Goal: Task Accomplishment & Management: Manage account settings

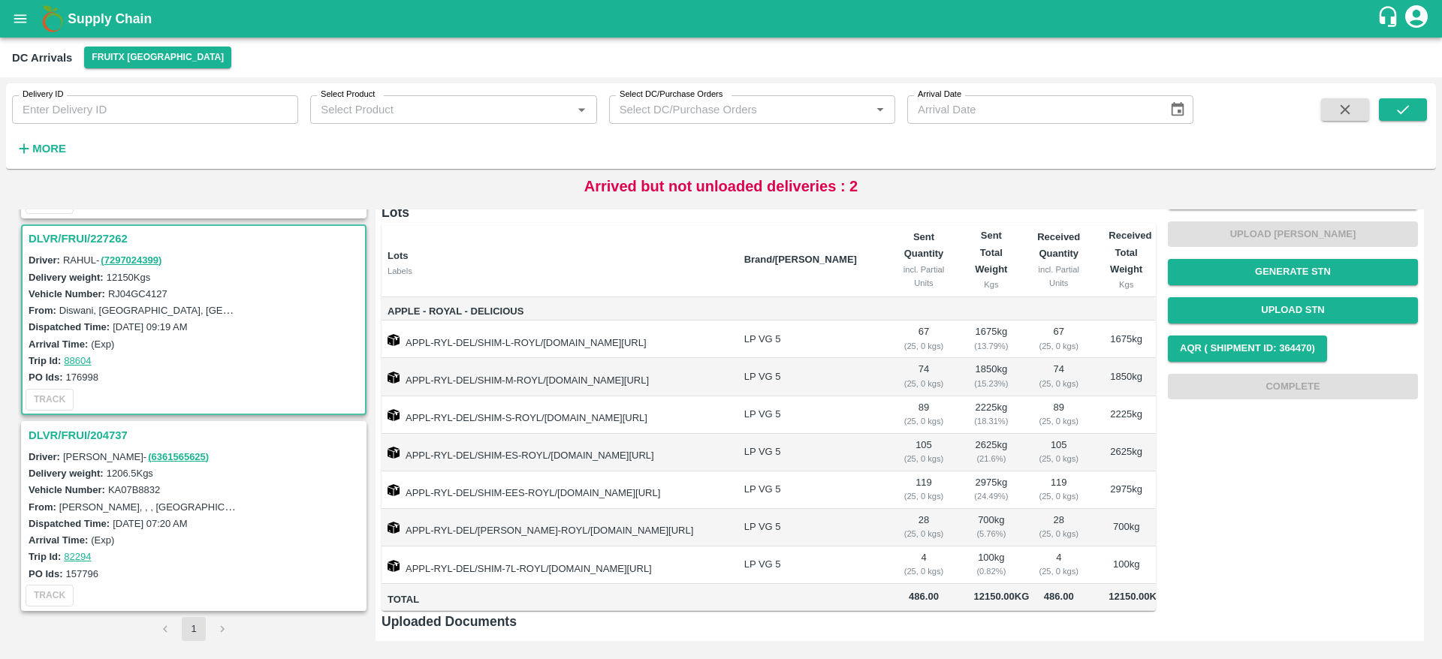
scroll to position [124, 0]
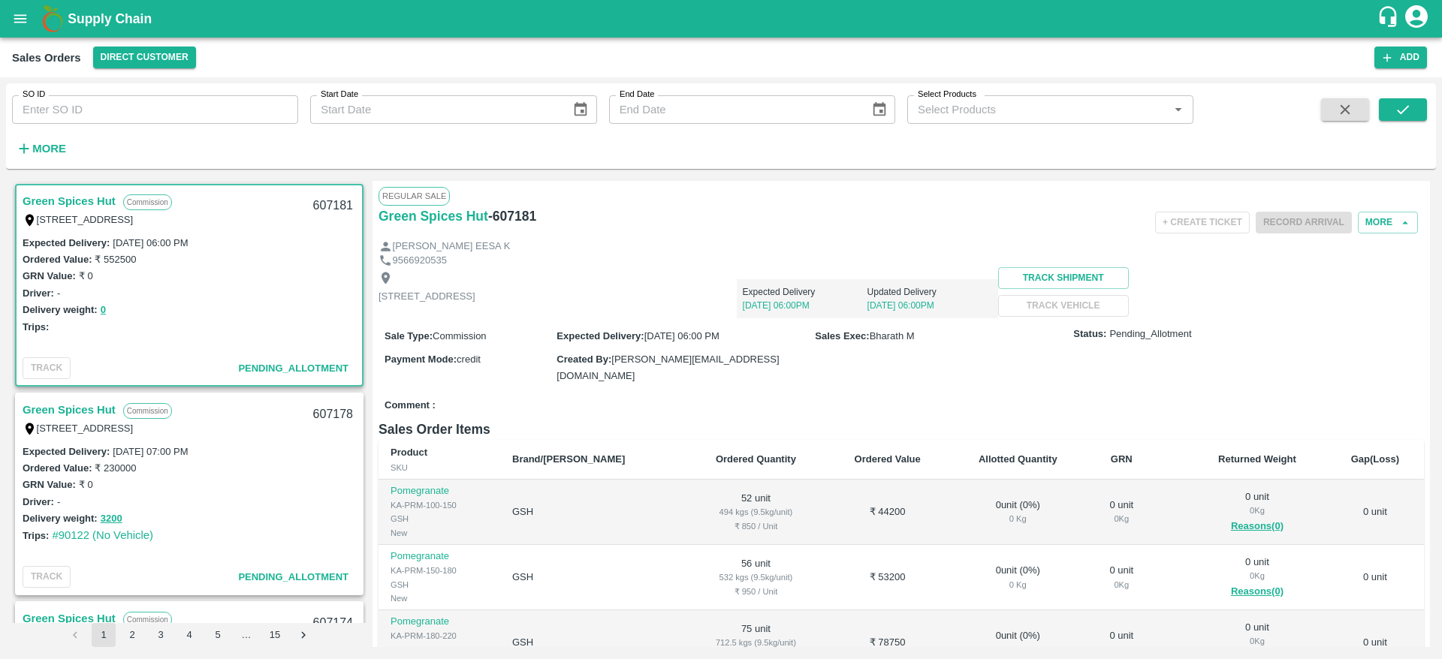
scroll to position [3, 0]
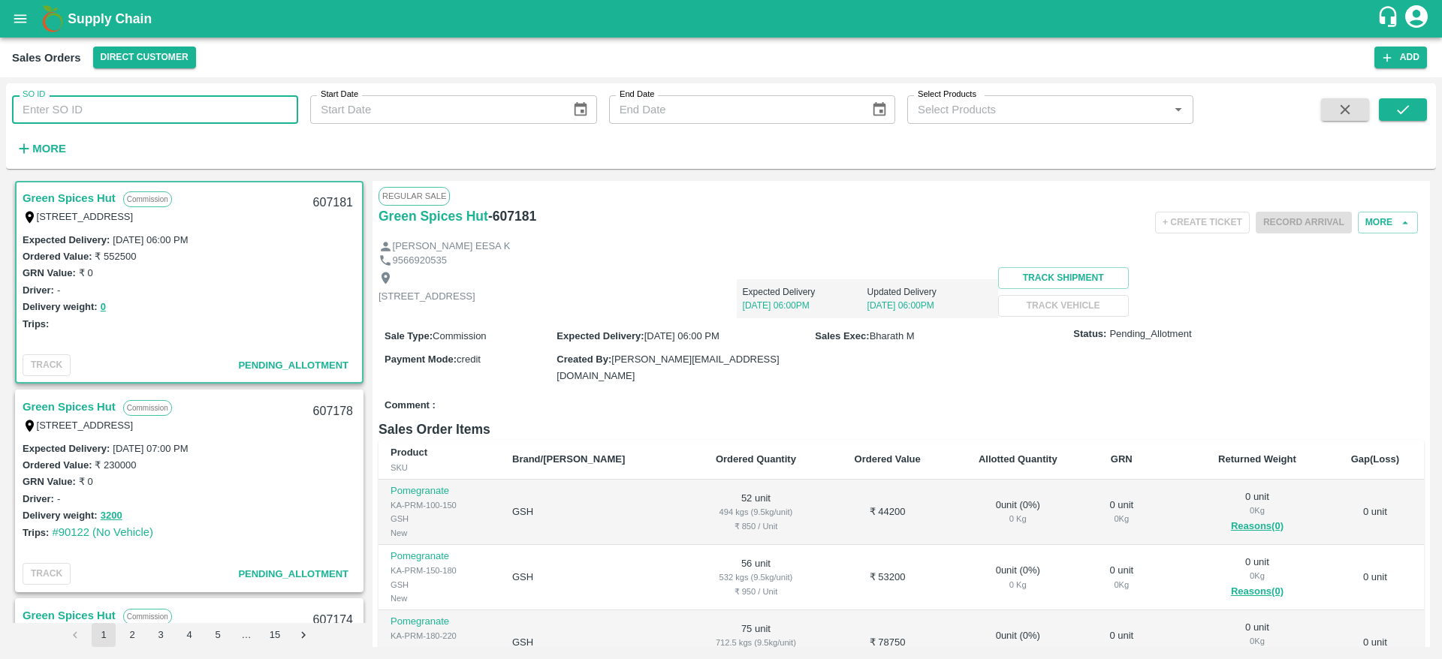
drag, startPoint x: 0, startPoint y: 0, endPoint x: 173, endPoint y: 116, distance: 208.2
click at [173, 116] on input "SO ID" at bounding box center [155, 109] width 286 height 29
paste input "text"
type input "606139"
click at [1391, 110] on button "submit" at bounding box center [1403, 109] width 48 height 23
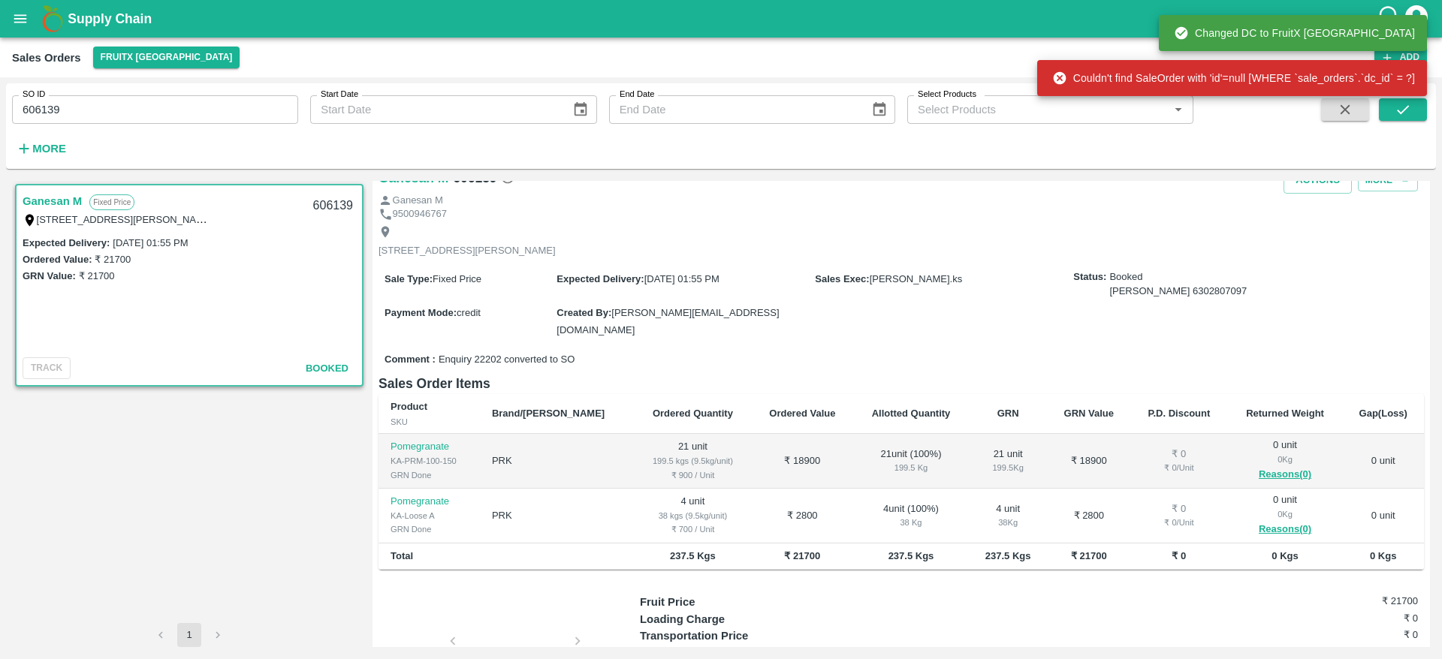
scroll to position [40, 0]
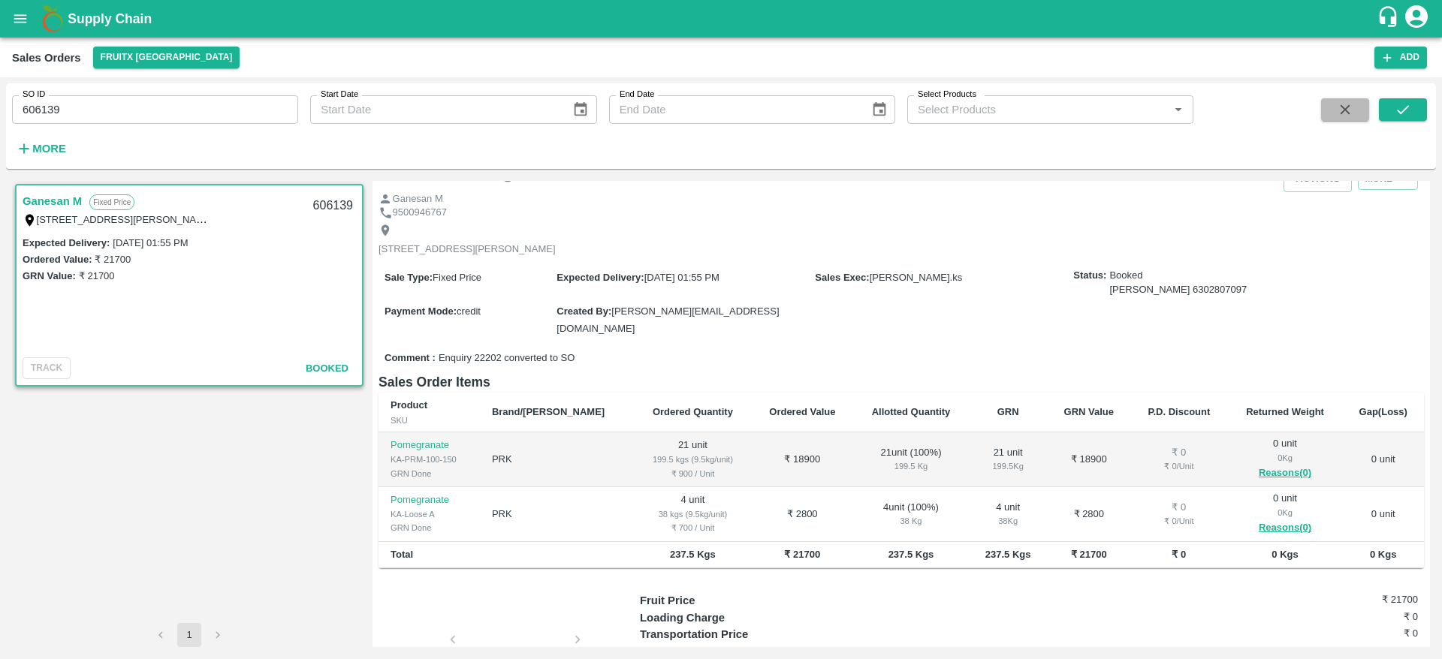
click at [1337, 119] on button "button" at bounding box center [1345, 109] width 48 height 23
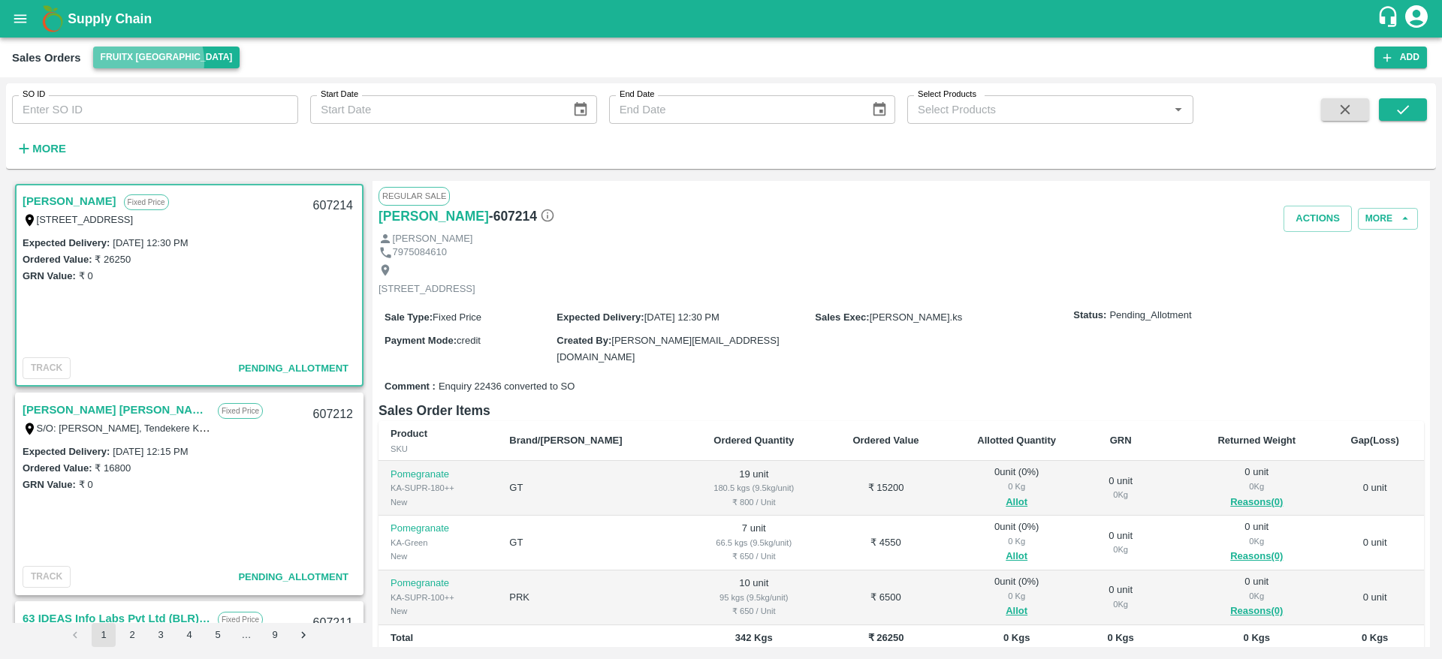
click at [143, 62] on button "FruitX [GEOGRAPHIC_DATA]" at bounding box center [166, 58] width 147 height 22
click at [167, 93] on li "Direct Customer" at bounding box center [180, 88] width 173 height 26
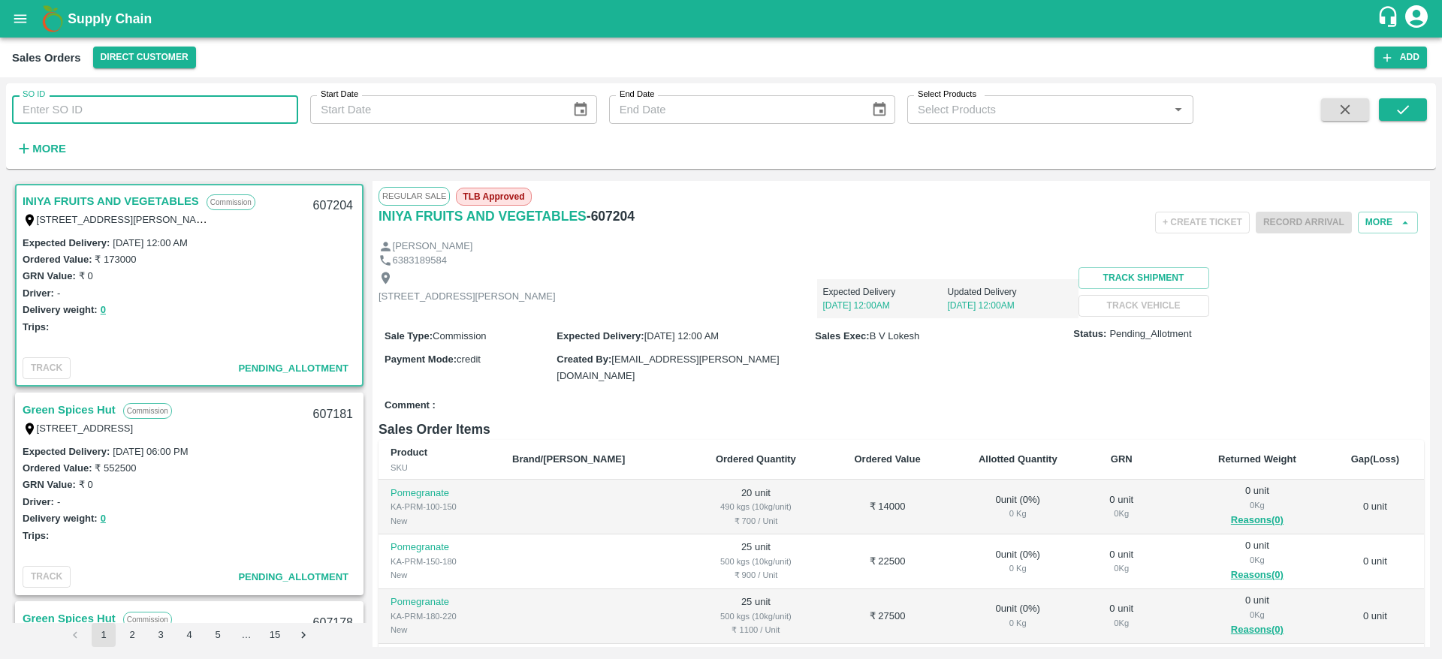
click at [188, 113] on input "SO ID" at bounding box center [155, 109] width 286 height 29
type input "b"
click at [44, 150] on strong "More" at bounding box center [49, 149] width 34 height 12
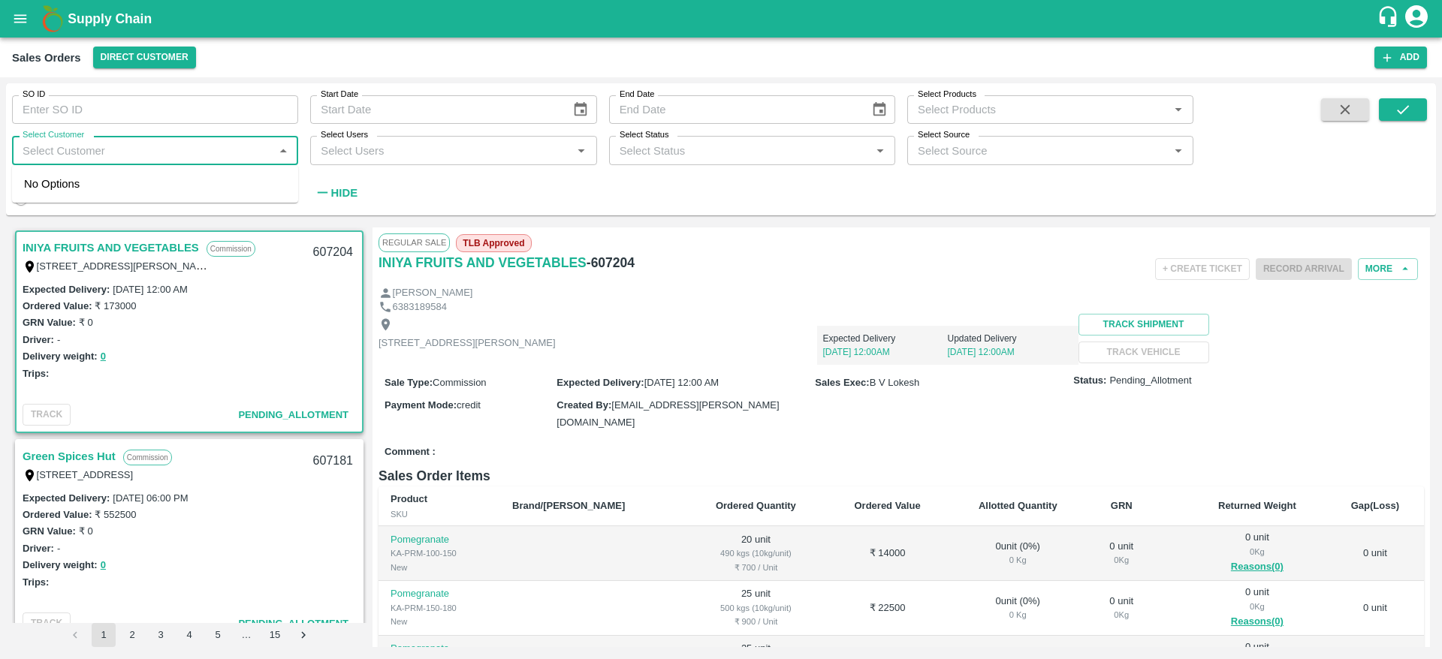
click at [92, 156] on input "Select Customer" at bounding box center [143, 150] width 252 height 20
type input "banga"
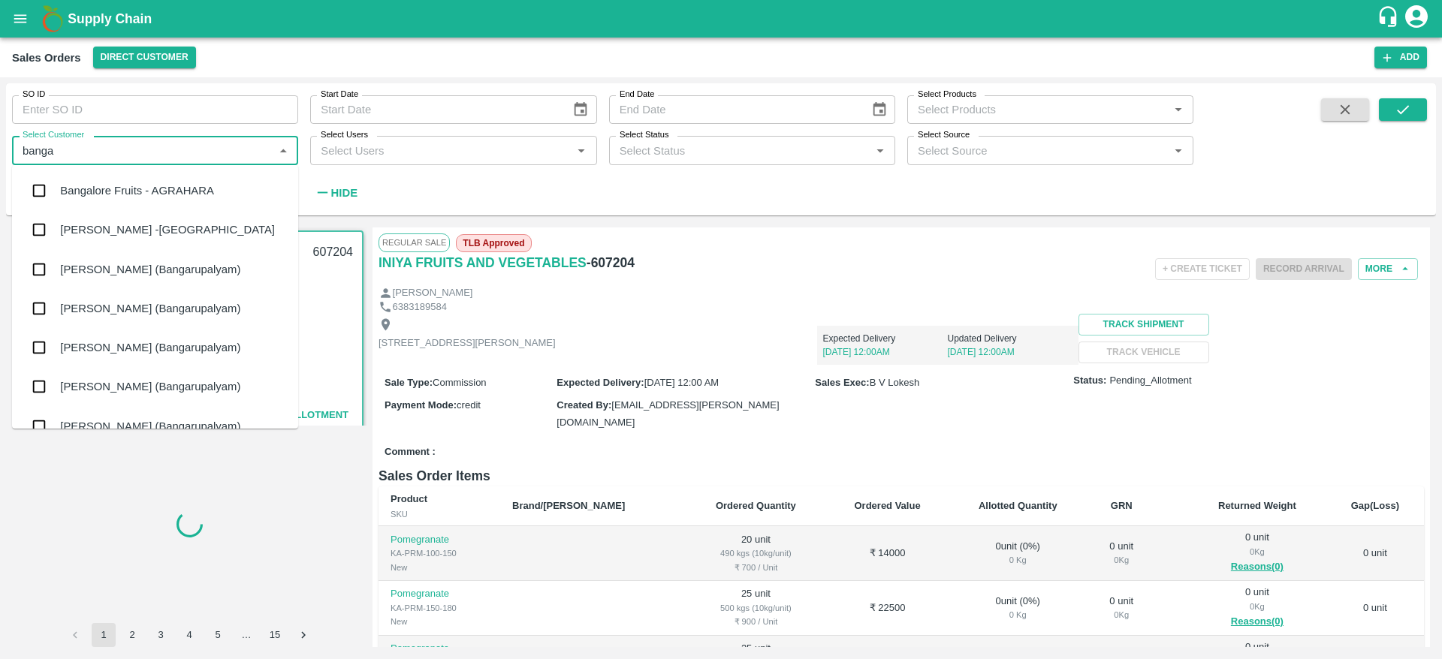
type input "601761"
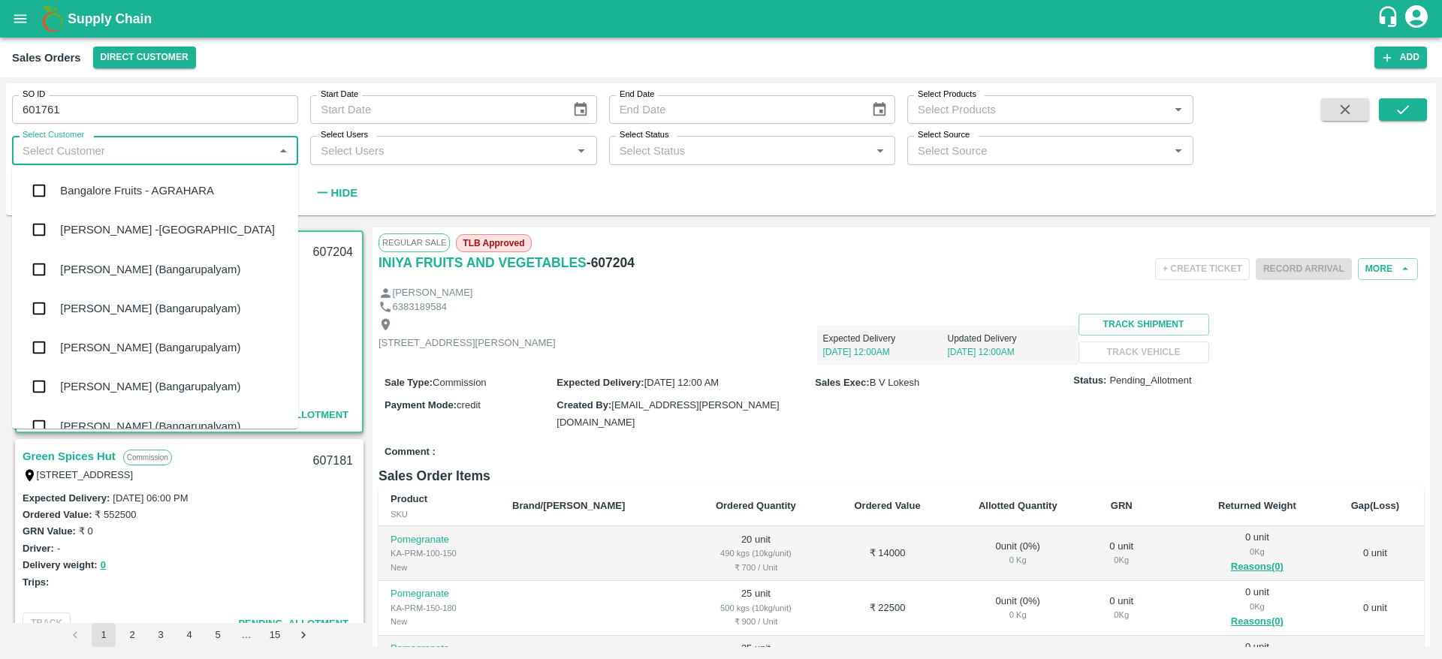
click at [146, 196] on div "Bangalore Fruits - AGRAHARA" at bounding box center [137, 190] width 154 height 17
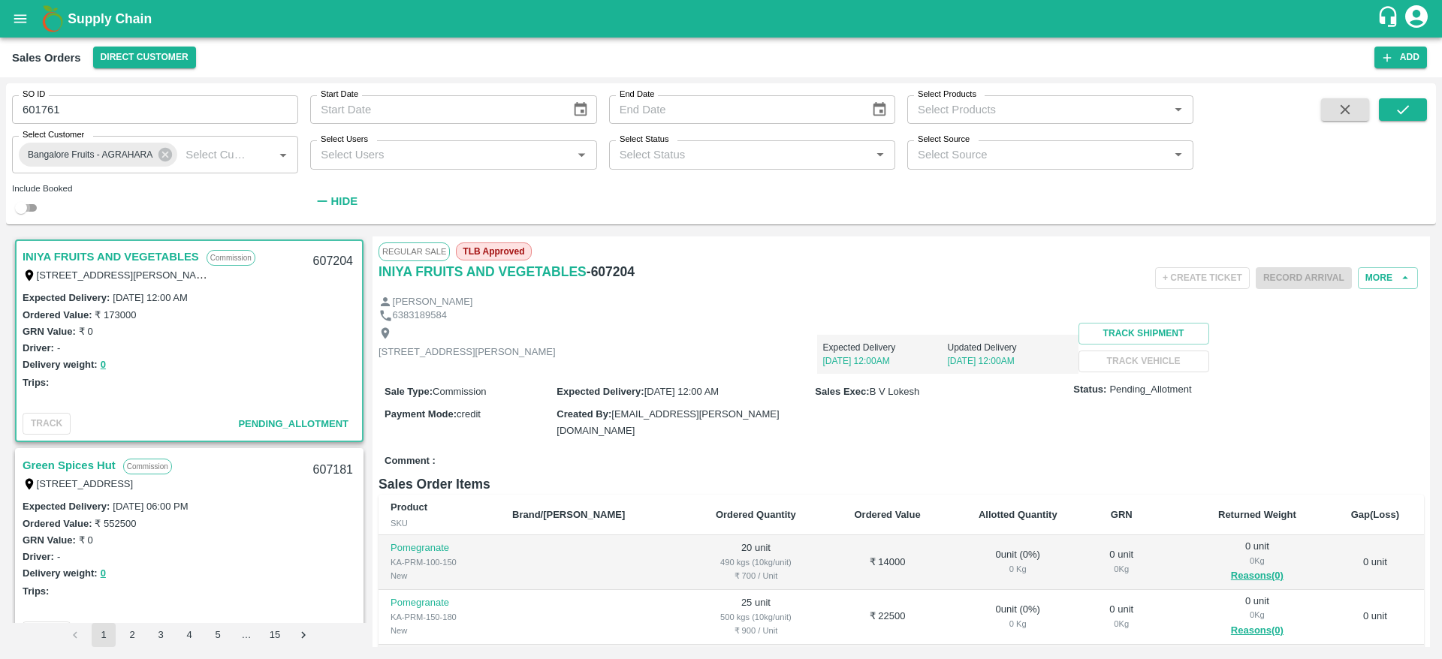
click at [23, 215] on input "checkbox" at bounding box center [21, 208] width 54 height 18
checkbox input "true"
click at [1408, 110] on icon "submit" at bounding box center [1402, 109] width 17 height 17
click at [217, 111] on input "601761" at bounding box center [155, 109] width 286 height 29
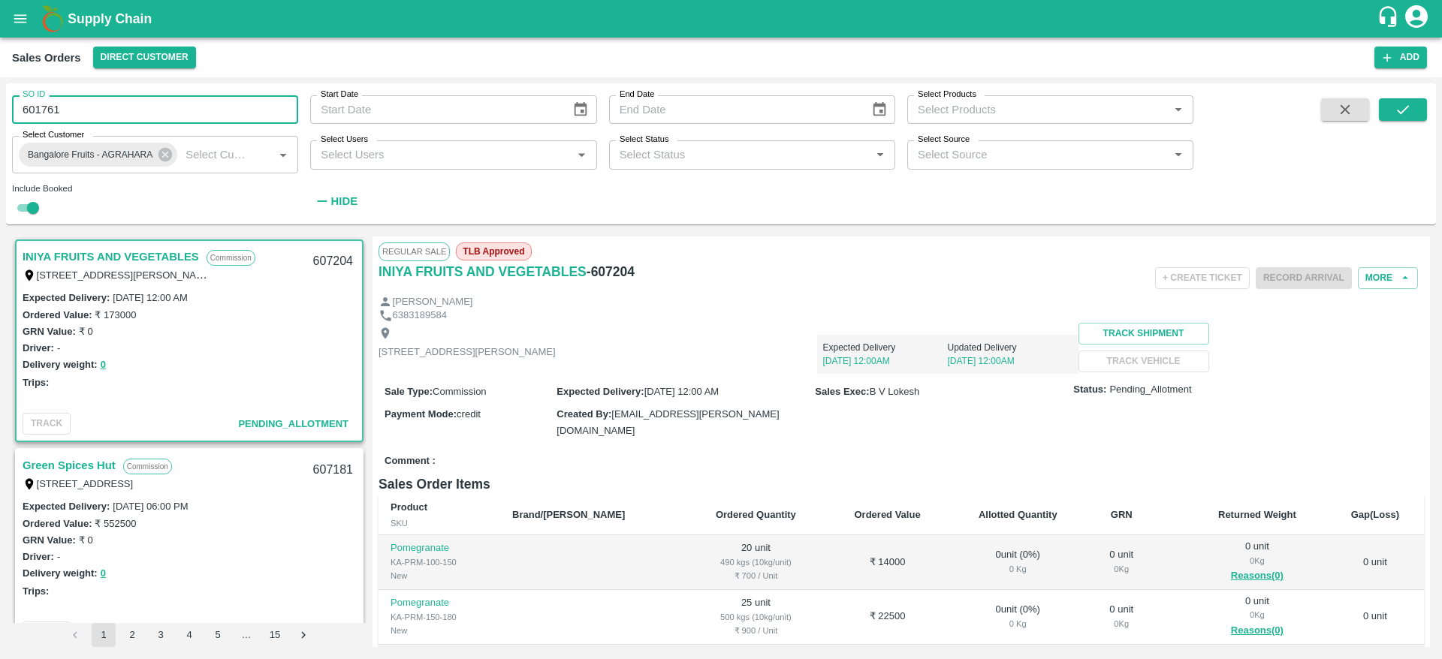
click at [217, 111] on input "601761" at bounding box center [155, 109] width 286 height 29
type input "601761"
click at [1400, 110] on icon "submit" at bounding box center [1402, 109] width 17 height 17
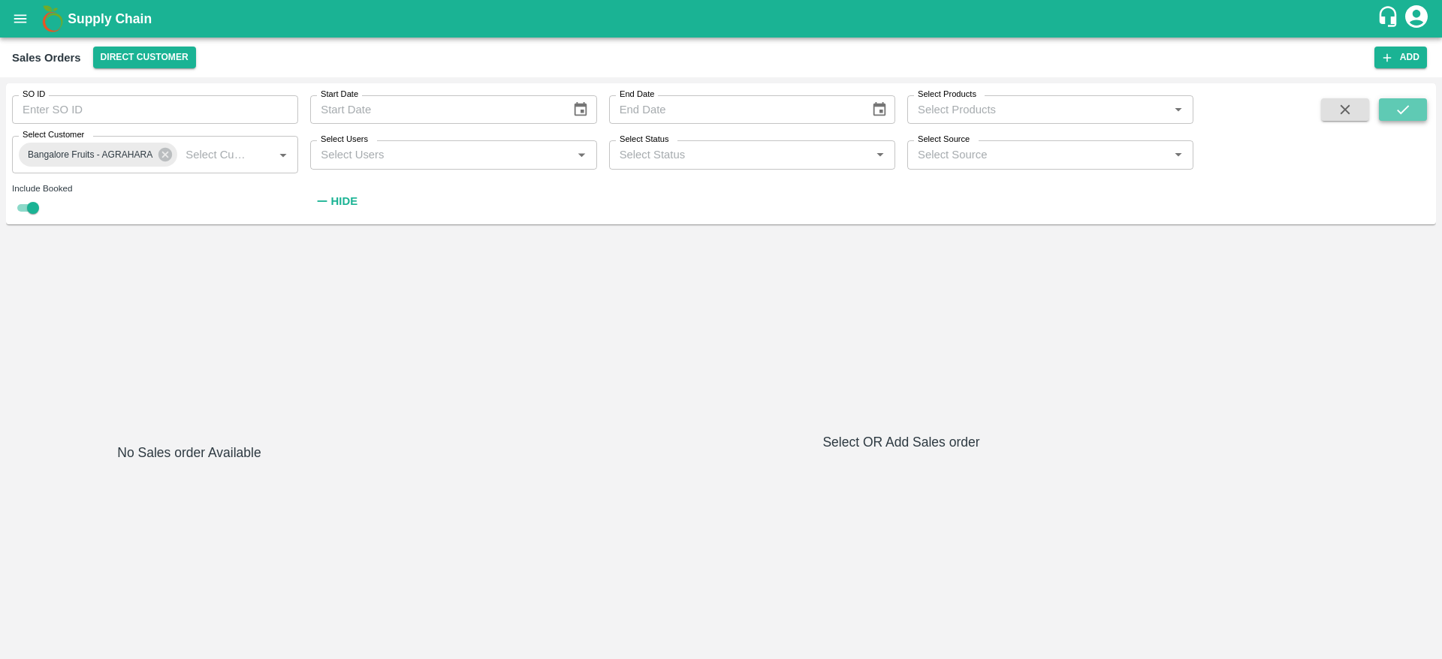
click at [1406, 113] on icon "submit" at bounding box center [1402, 109] width 17 height 17
click at [170, 155] on icon at bounding box center [165, 155] width 14 height 14
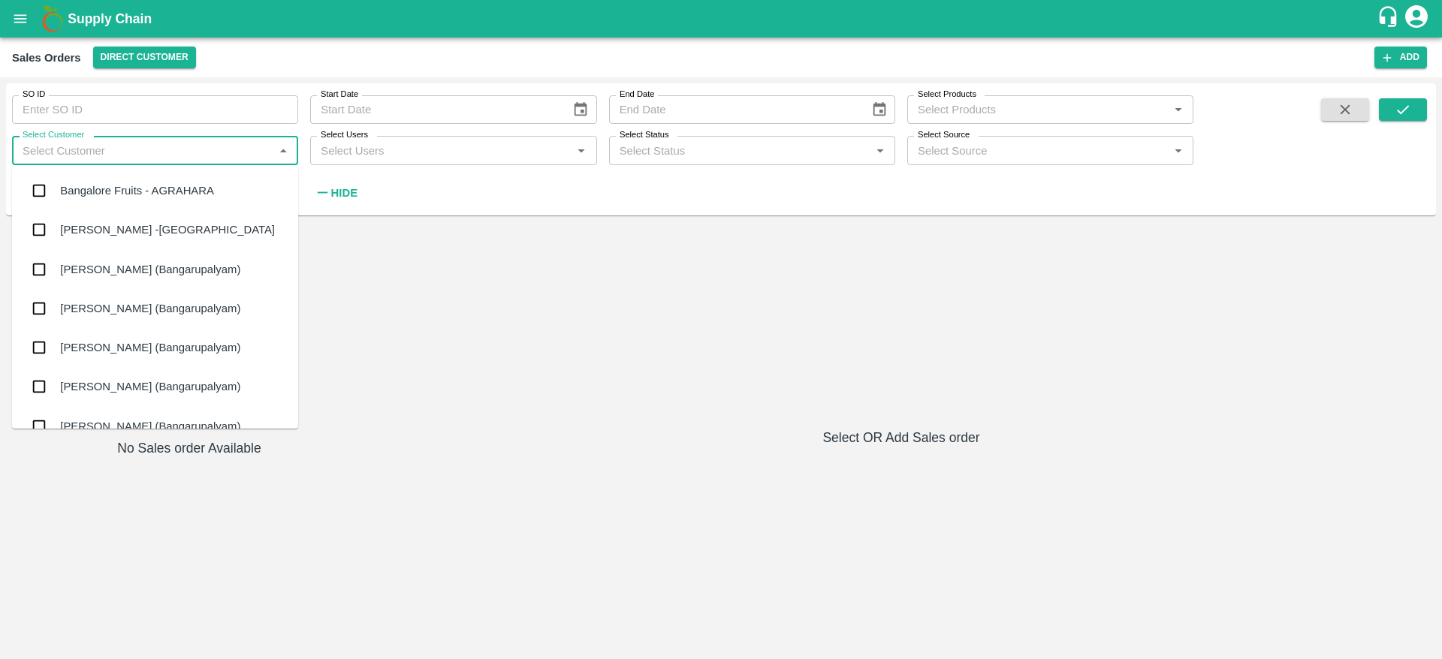
click at [198, 155] on input "Select Customer" at bounding box center [143, 150] width 252 height 20
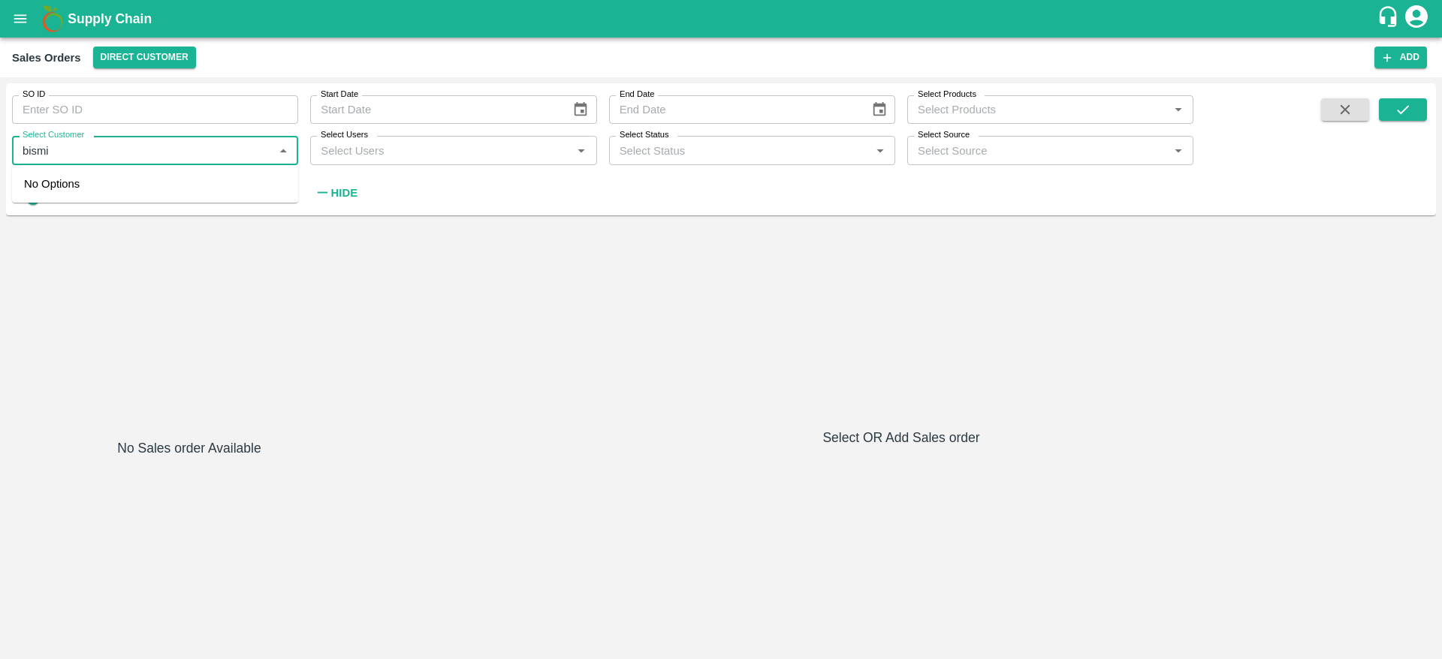
type input "bismil"
type input "601761"
checkbox input "false"
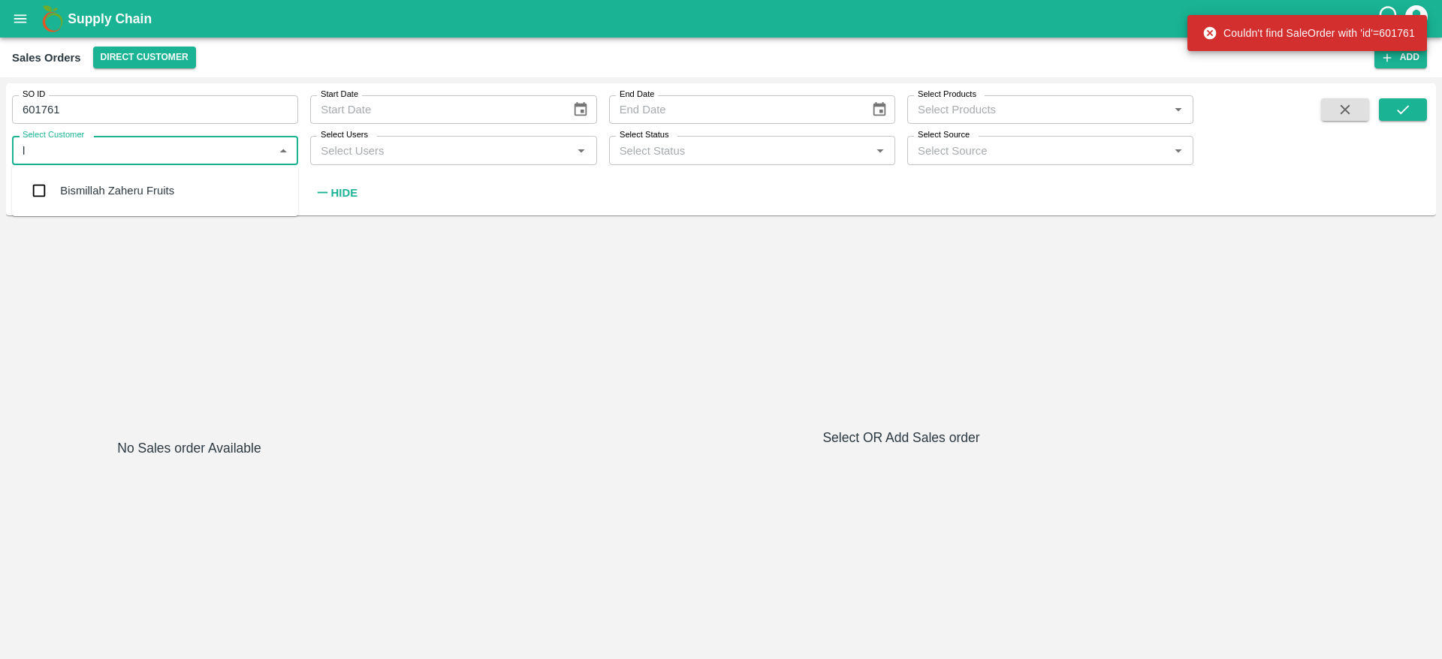
type input "la"
click at [44, 188] on input "checkbox" at bounding box center [39, 191] width 30 height 30
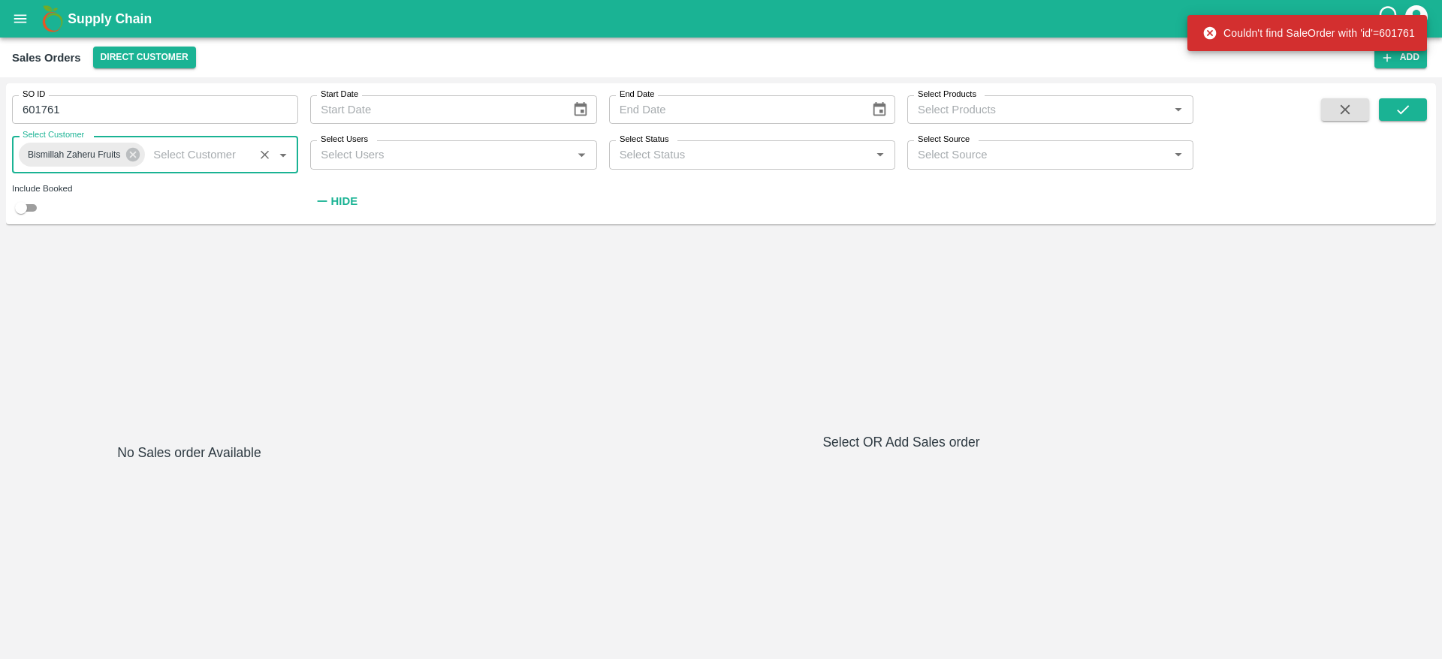
click at [140, 116] on input "601761" at bounding box center [155, 109] width 286 height 29
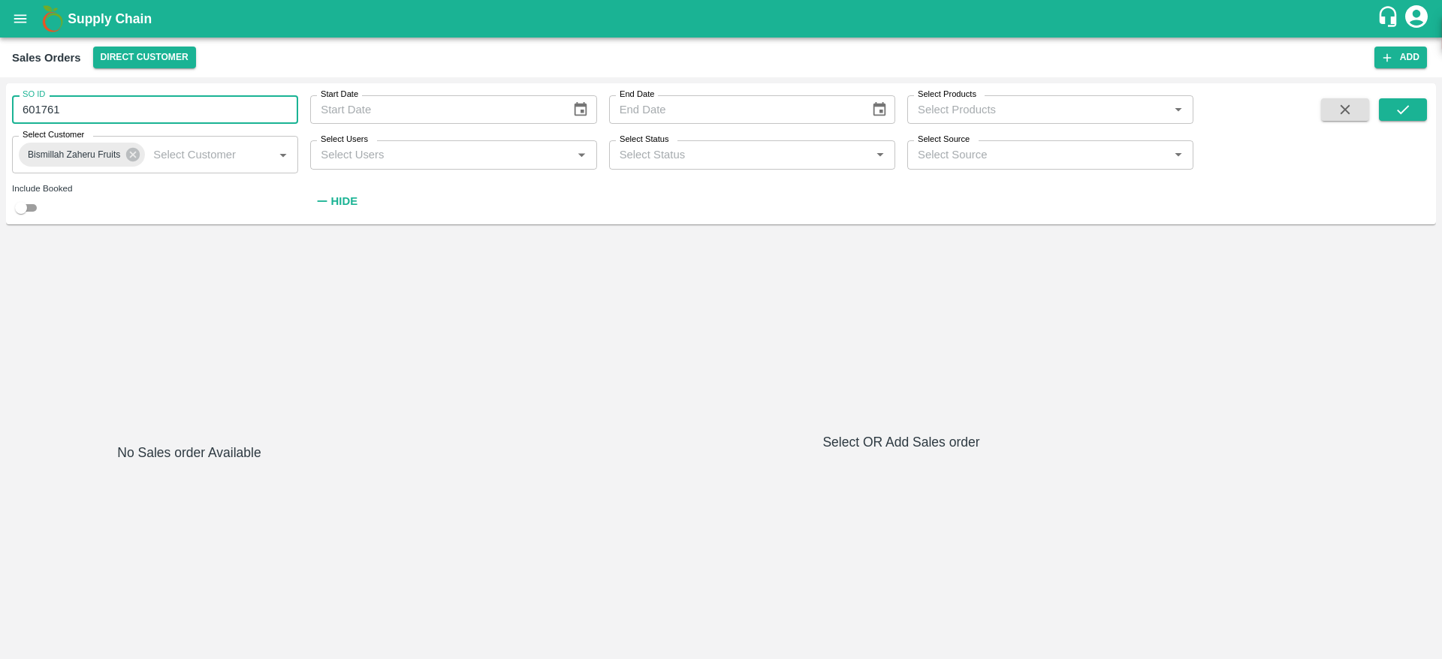
click at [140, 116] on input "601761" at bounding box center [155, 109] width 286 height 29
type input "601761"
click at [1413, 107] on button "submit" at bounding box center [1403, 109] width 48 height 23
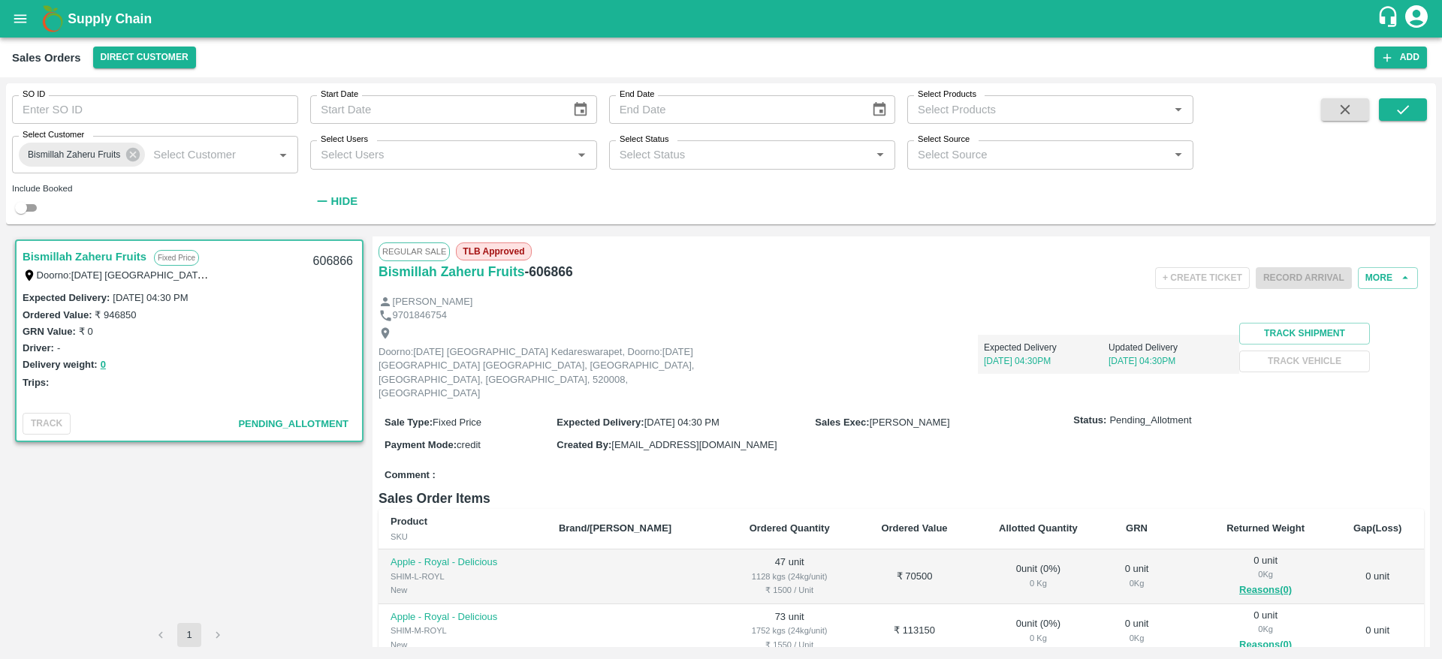
click at [322, 257] on div "606866" at bounding box center [333, 261] width 58 height 35
copy div "606866"
click at [1379, 267] on button "More" at bounding box center [1388, 278] width 60 height 22
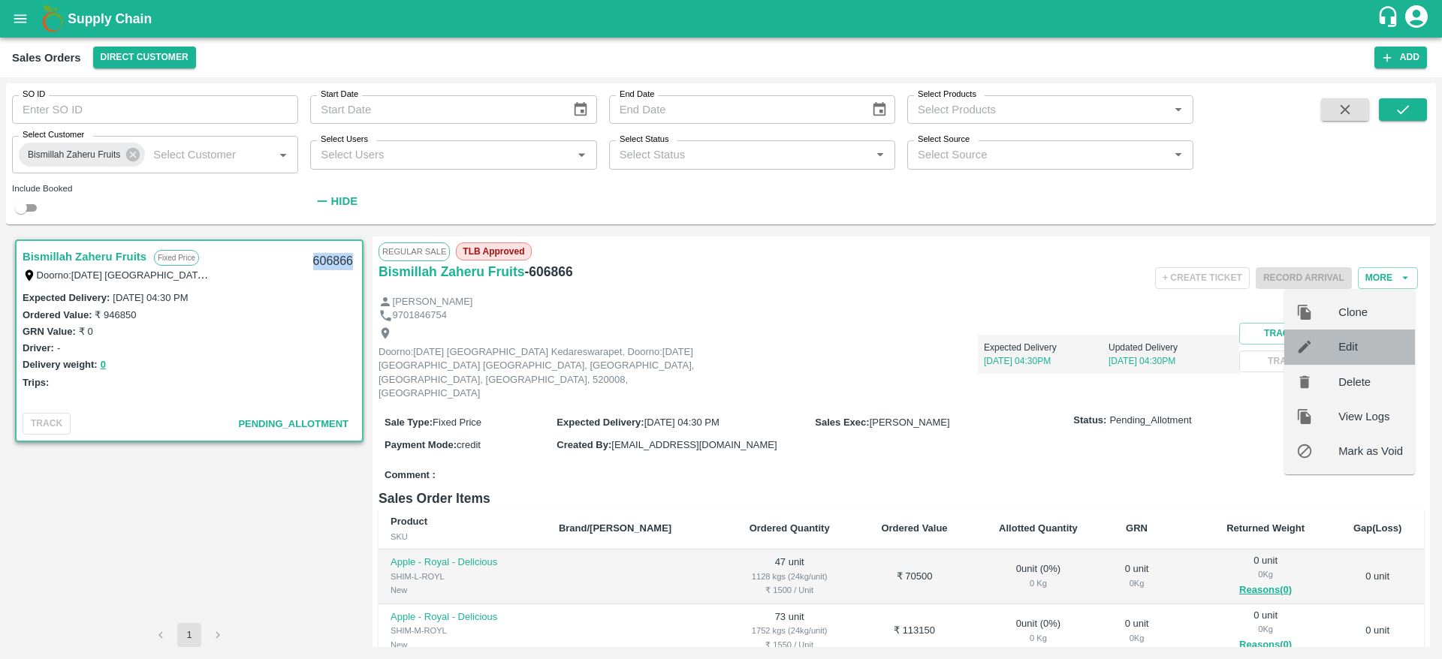
click at [1363, 335] on div "Edit" at bounding box center [1349, 347] width 131 height 35
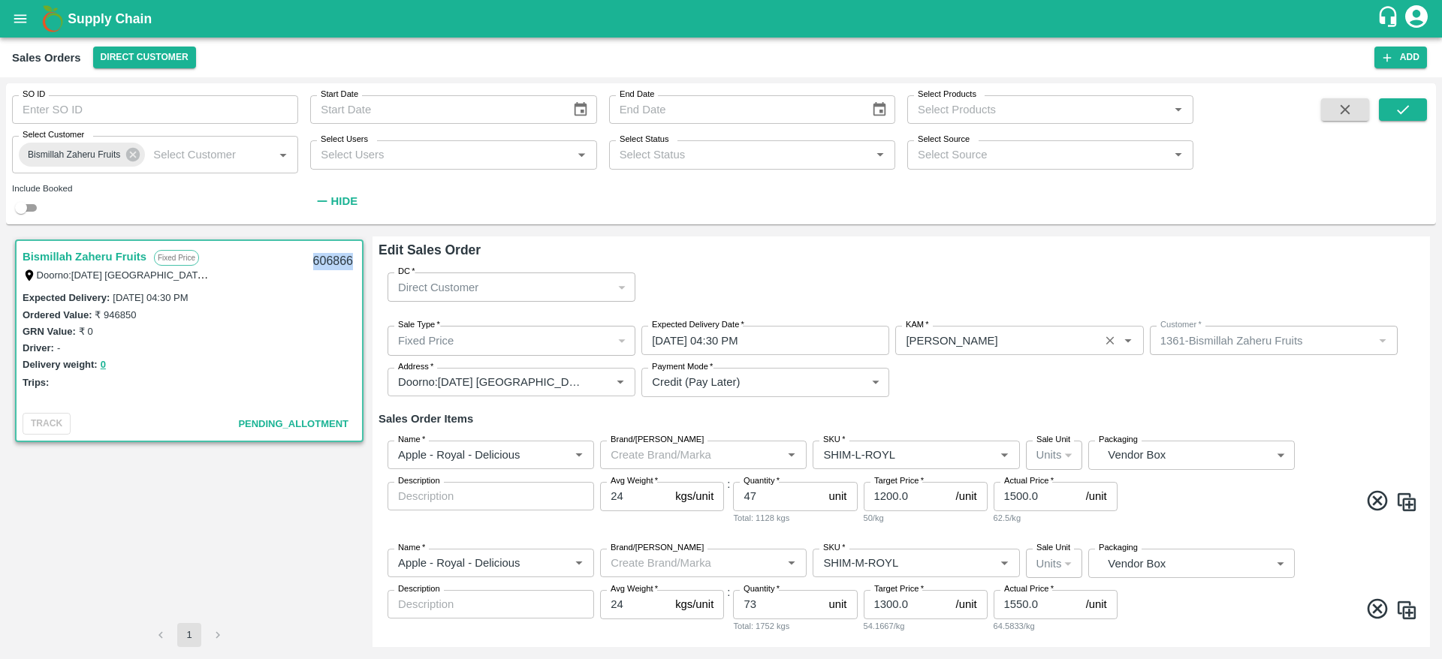
scroll to position [110, 0]
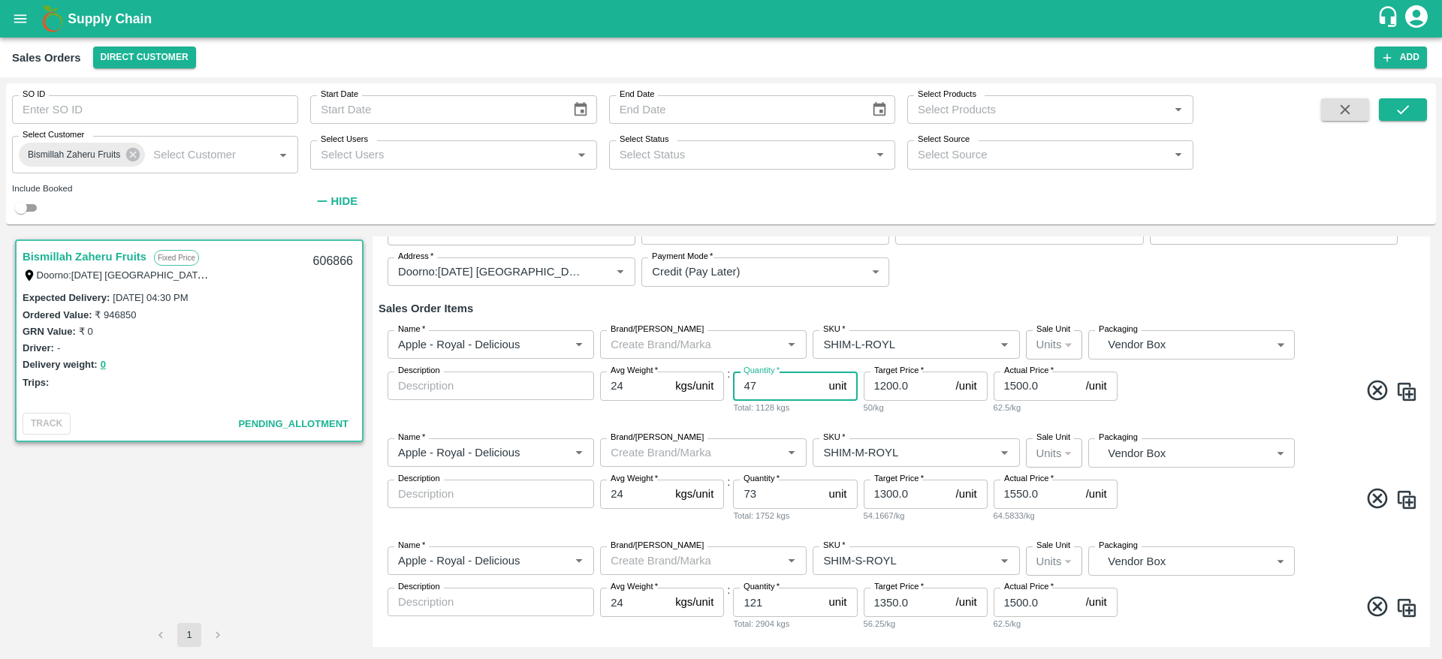
click at [775, 386] on input "47" at bounding box center [777, 386] width 89 height 29
type input "67"
click at [1214, 383] on span at bounding box center [1268, 392] width 297 height 29
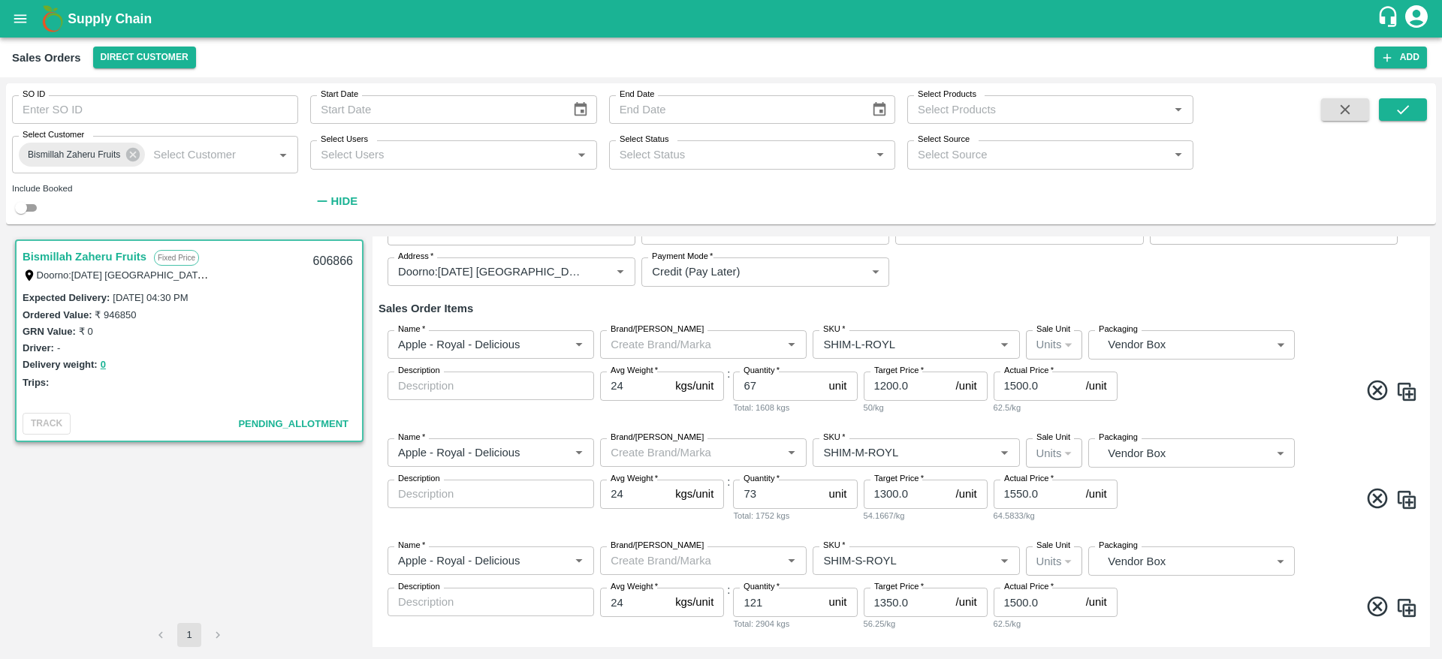
click at [1203, 386] on span at bounding box center [1268, 392] width 297 height 29
click at [632, 392] on input "24" at bounding box center [634, 386] width 69 height 29
type input "25"
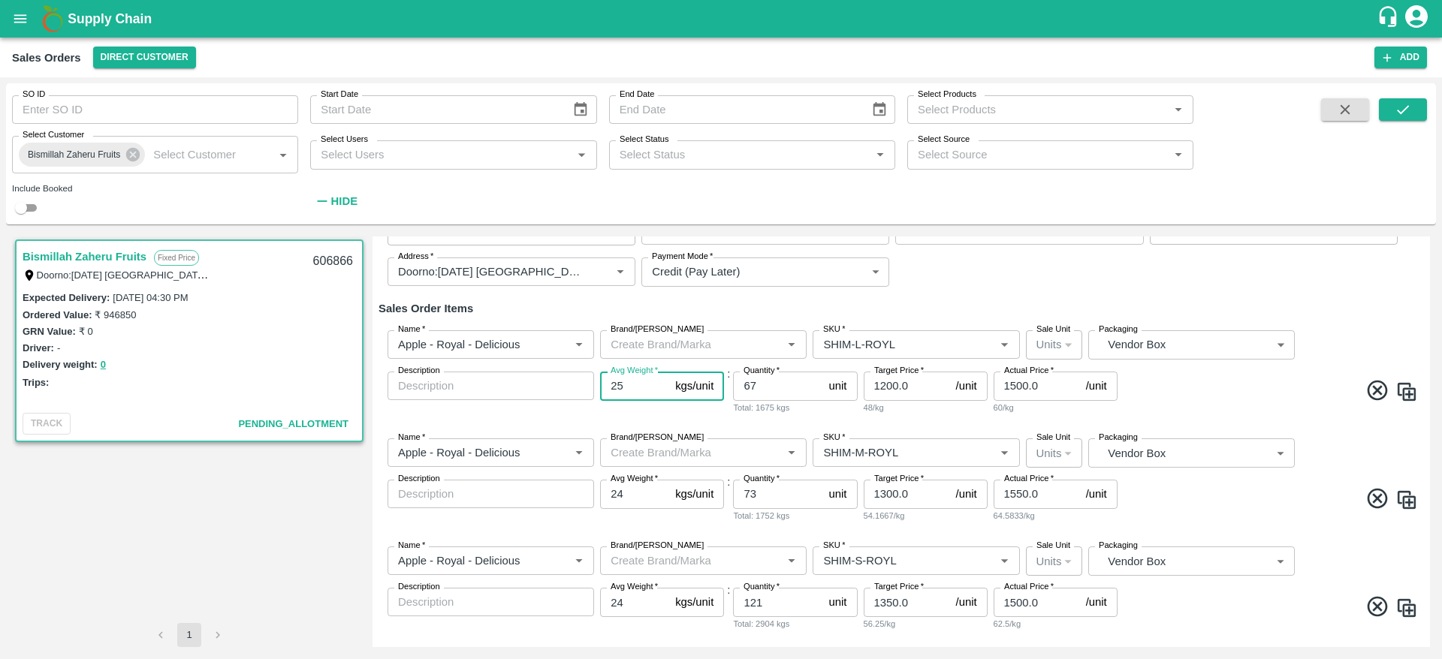
click at [631, 499] on input "24" at bounding box center [634, 494] width 69 height 29
type input "25"
click at [632, 610] on input "24" at bounding box center [634, 602] width 69 height 29
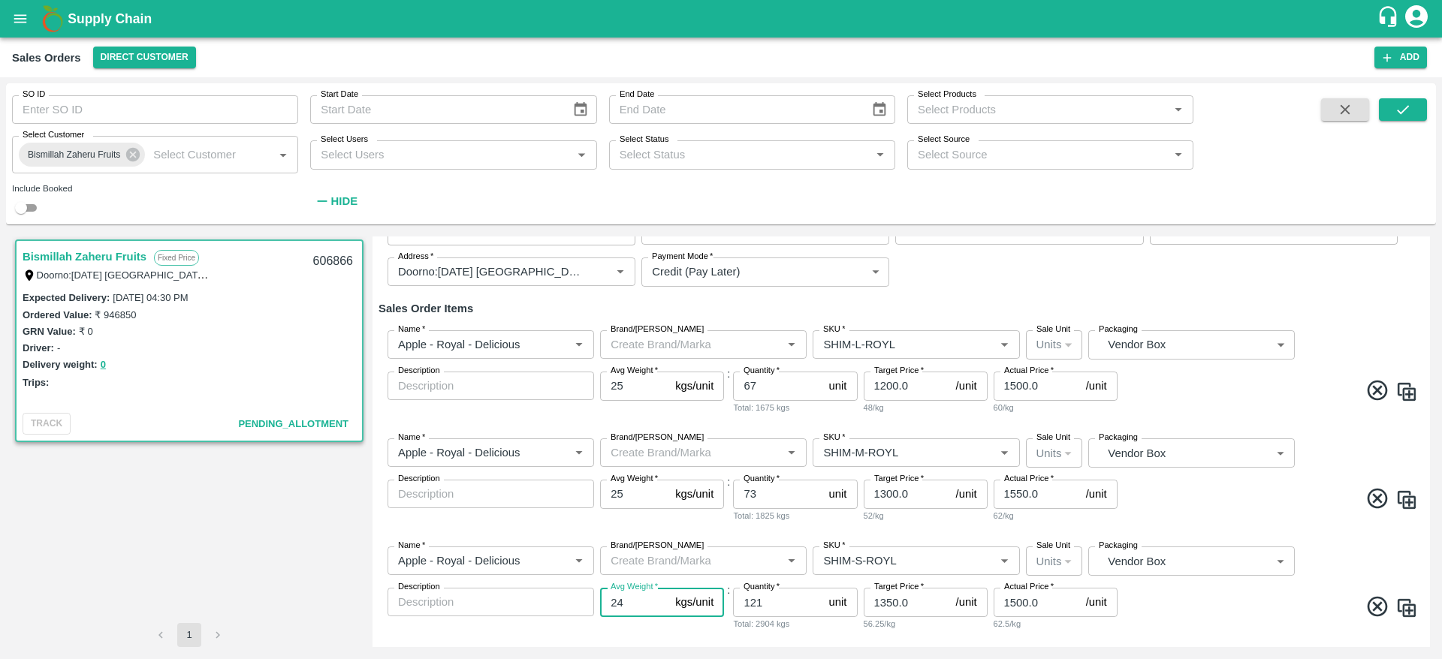
click at [632, 610] on input "24" at bounding box center [634, 602] width 69 height 29
type input "25"
click at [1216, 504] on span at bounding box center [1268, 501] width 297 height 29
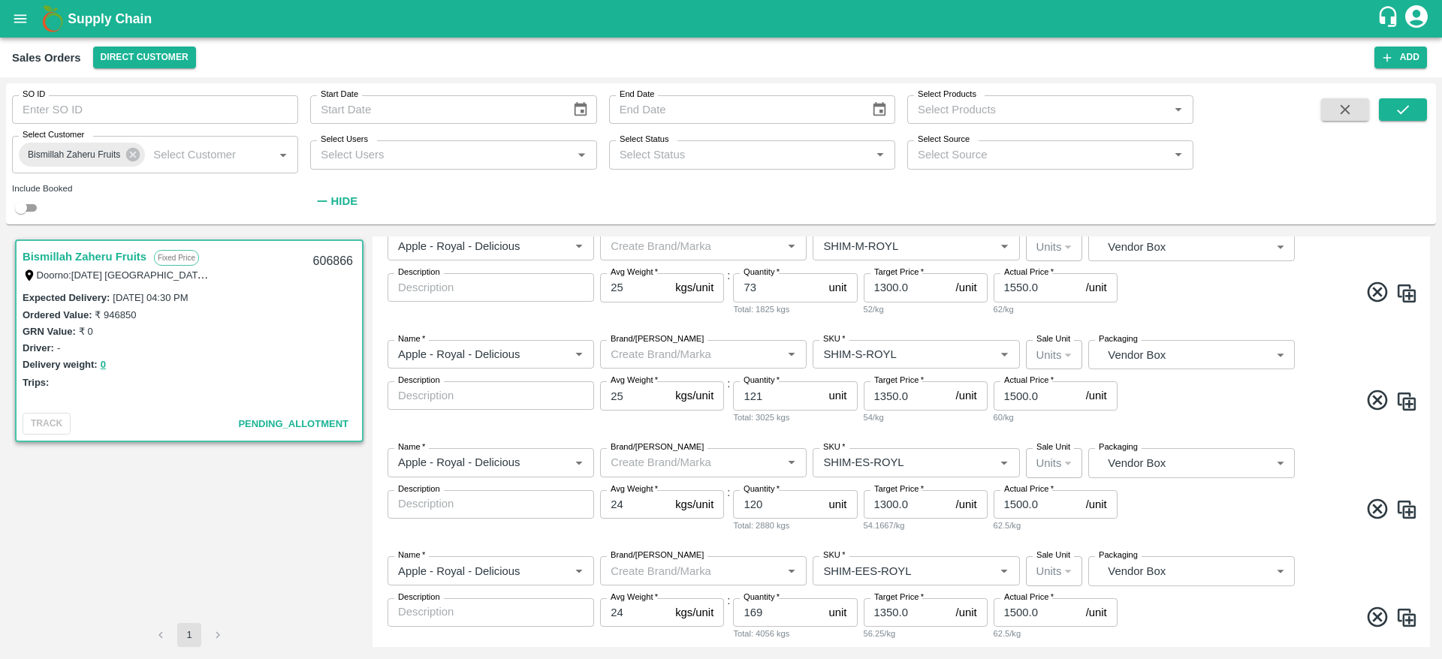
scroll to position [318, 0]
click at [641, 501] on input "24" at bounding box center [634, 504] width 69 height 29
type input "25"
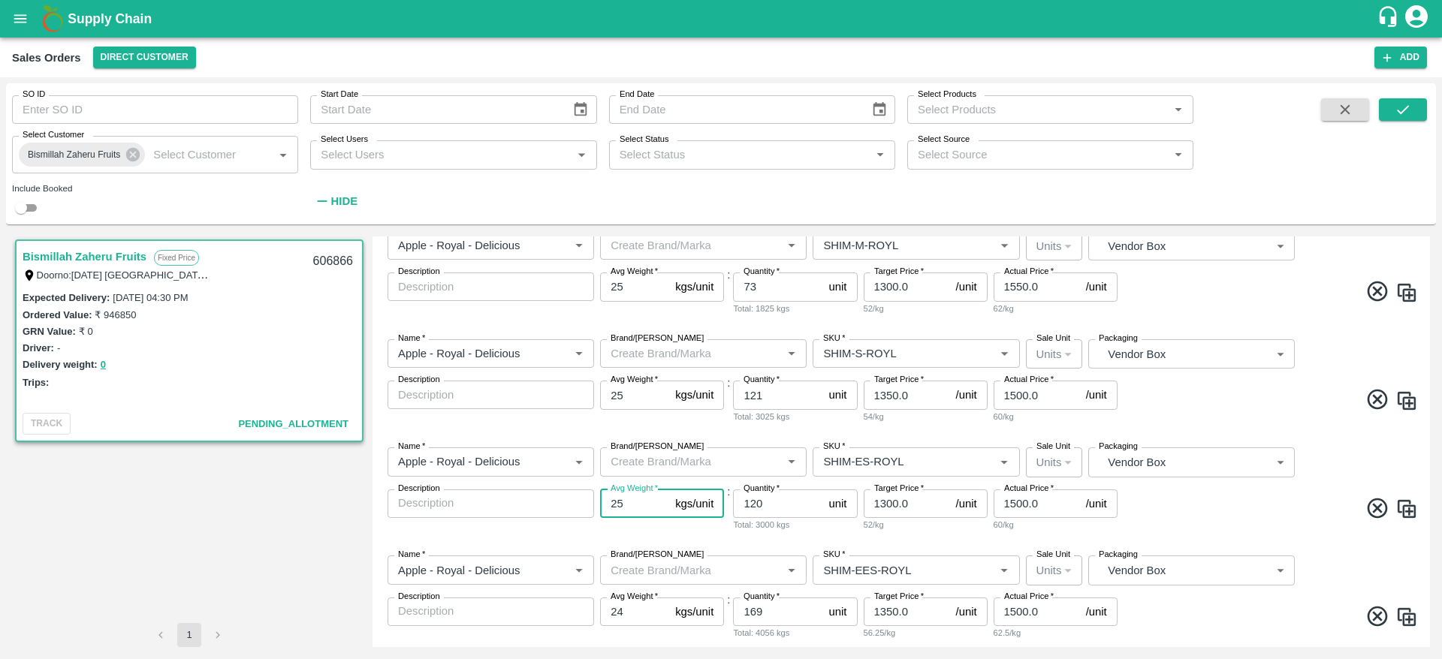
click at [634, 606] on input "24" at bounding box center [634, 612] width 69 height 29
type input "25"
click at [1213, 512] on span at bounding box center [1268, 510] width 297 height 29
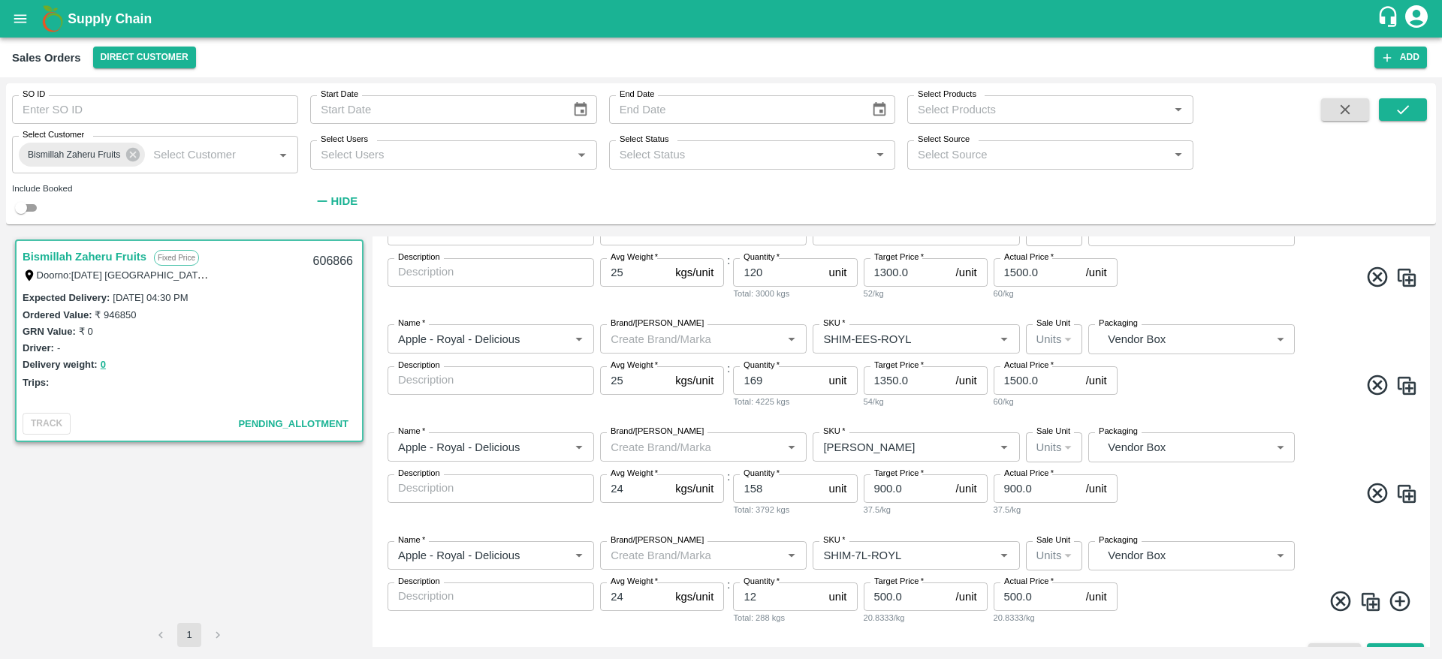
scroll to position [551, 0]
click at [627, 590] on input "24" at bounding box center [634, 594] width 69 height 29
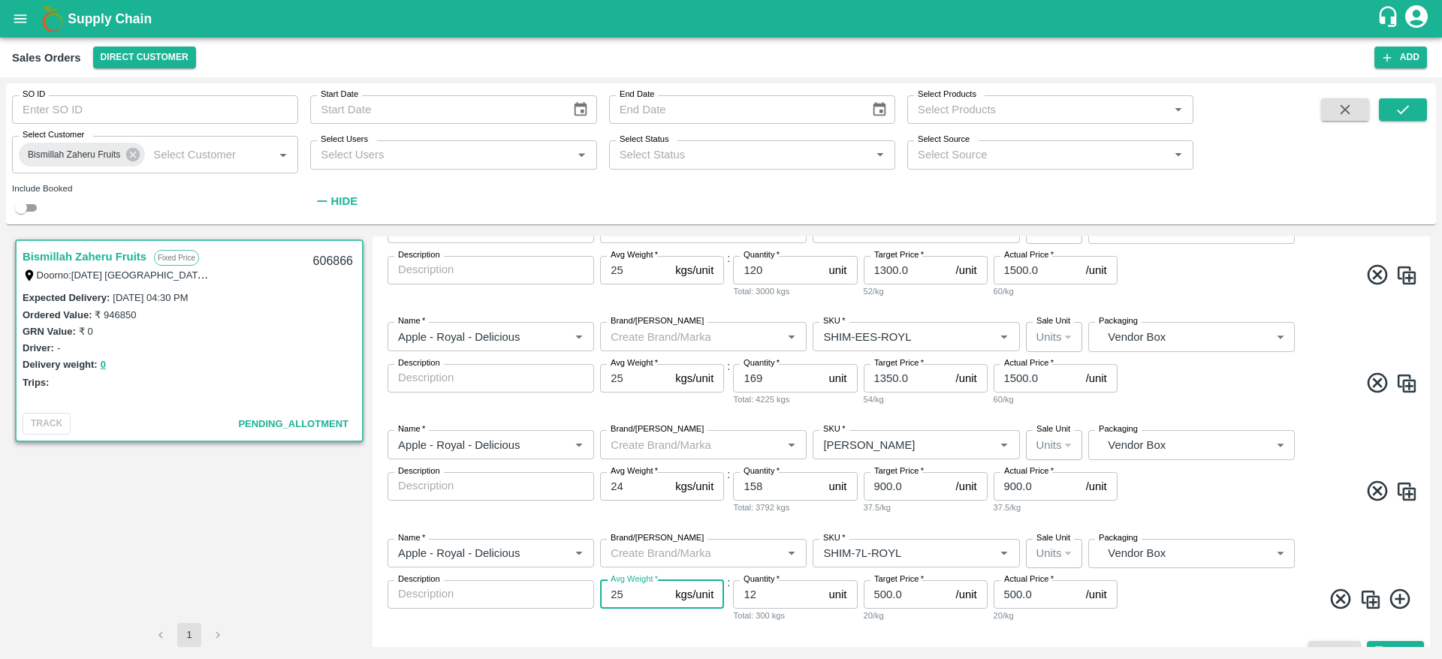
type input "25"
click at [1215, 515] on div "Name   * Name   * Brand/Marka Brand/Marka SKU   * SKU   * Sale Unit Units 2 Sal…" at bounding box center [900, 472] width 1045 height 108
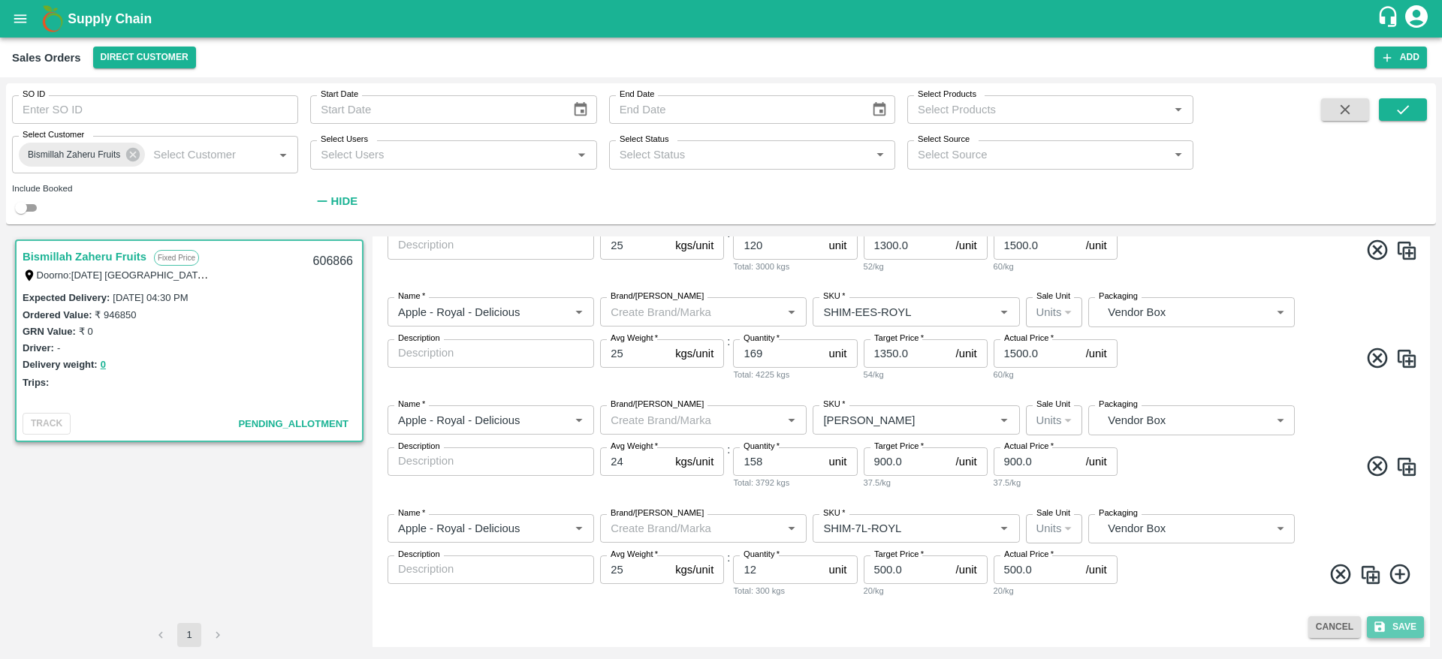
click at [1396, 622] on button "Save" at bounding box center [1395, 627] width 57 height 22
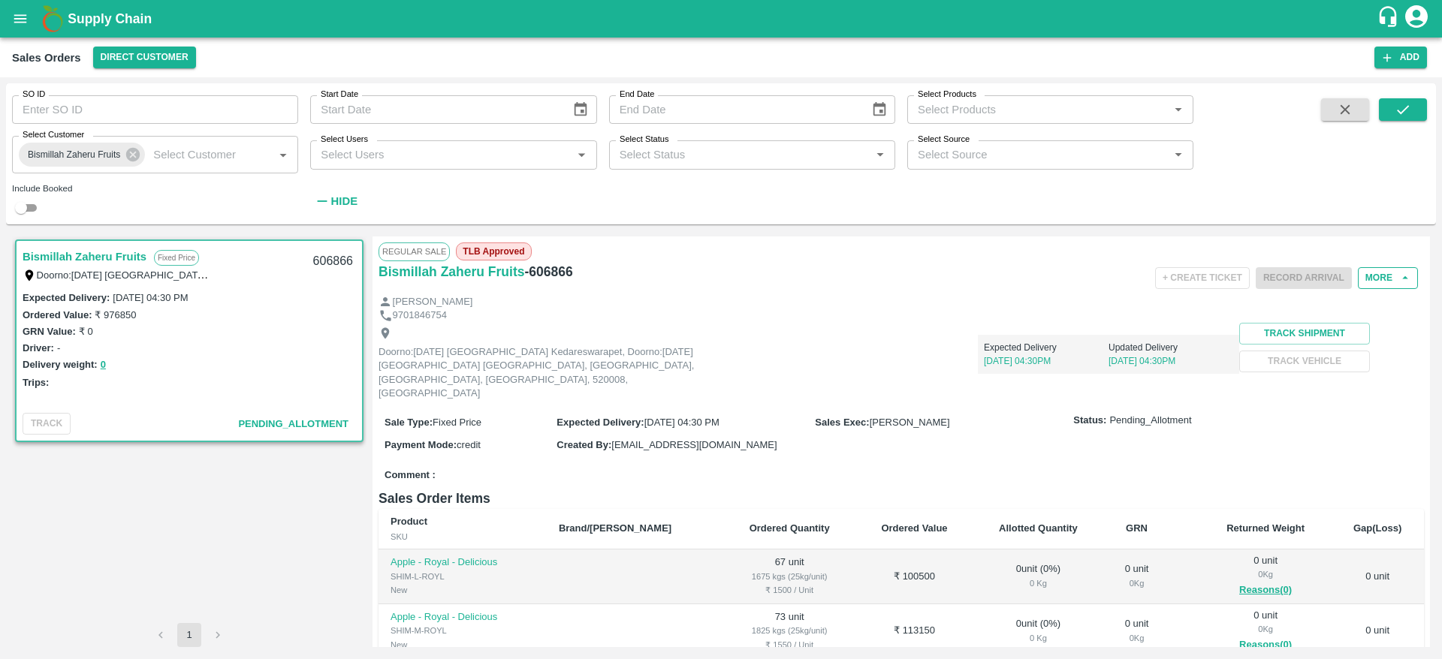
click at [1376, 285] on button "More" at bounding box center [1388, 278] width 60 height 22
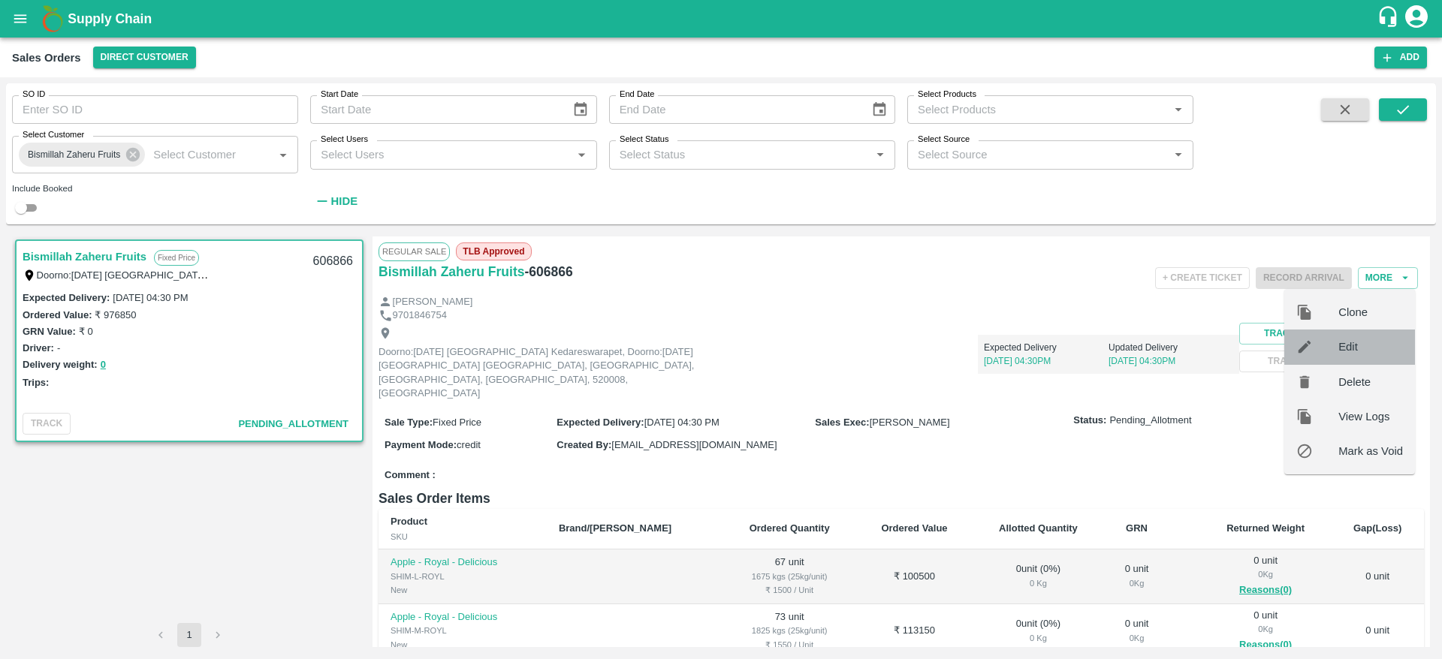
click at [1366, 348] on span "Edit" at bounding box center [1370, 347] width 65 height 17
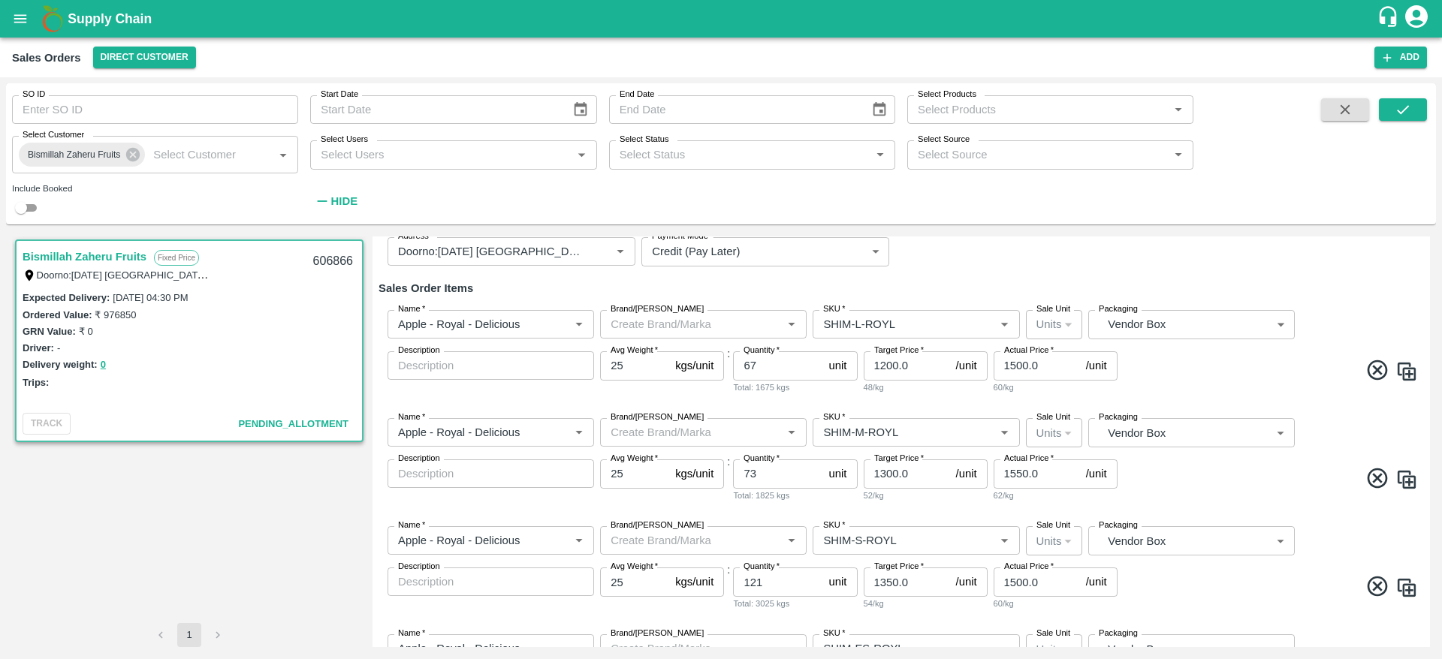
scroll to position [168, 0]
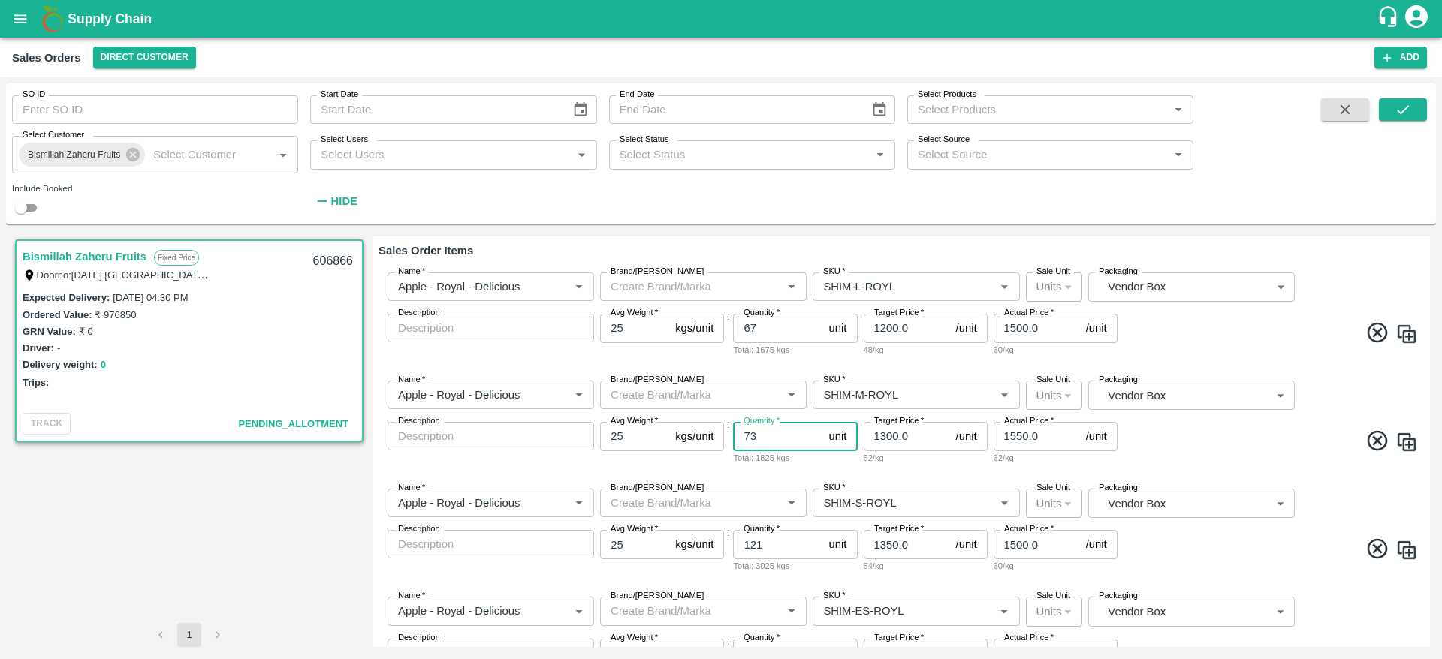
click at [761, 443] on input "73" at bounding box center [777, 436] width 89 height 29
type input "74"
click at [1209, 433] on span at bounding box center [1268, 443] width 297 height 29
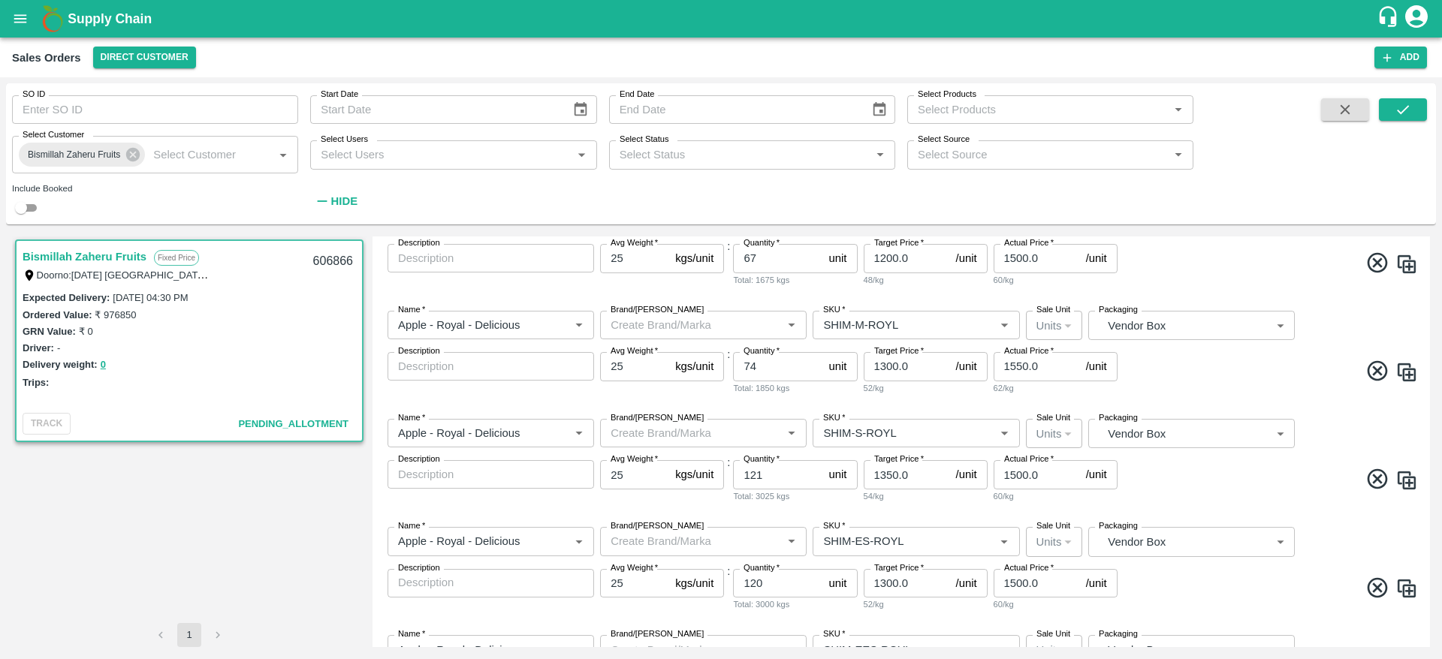
click at [1195, 504] on div "Name   * Name   * Brand/Marka Brand/Marka SKU   * SKU   * Sale Unit Units 2 Sal…" at bounding box center [900, 461] width 1045 height 108
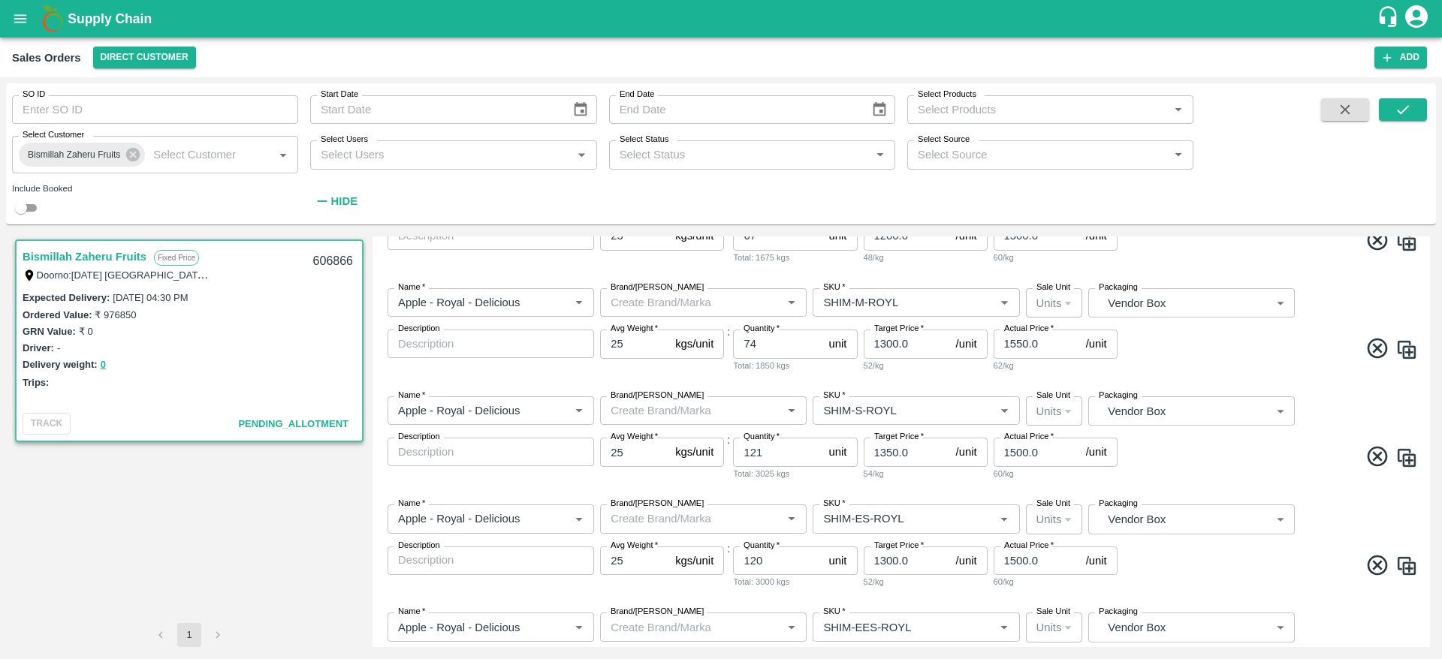
scroll to position [263, 0]
click at [770, 448] on input "121" at bounding box center [777, 449] width 89 height 29
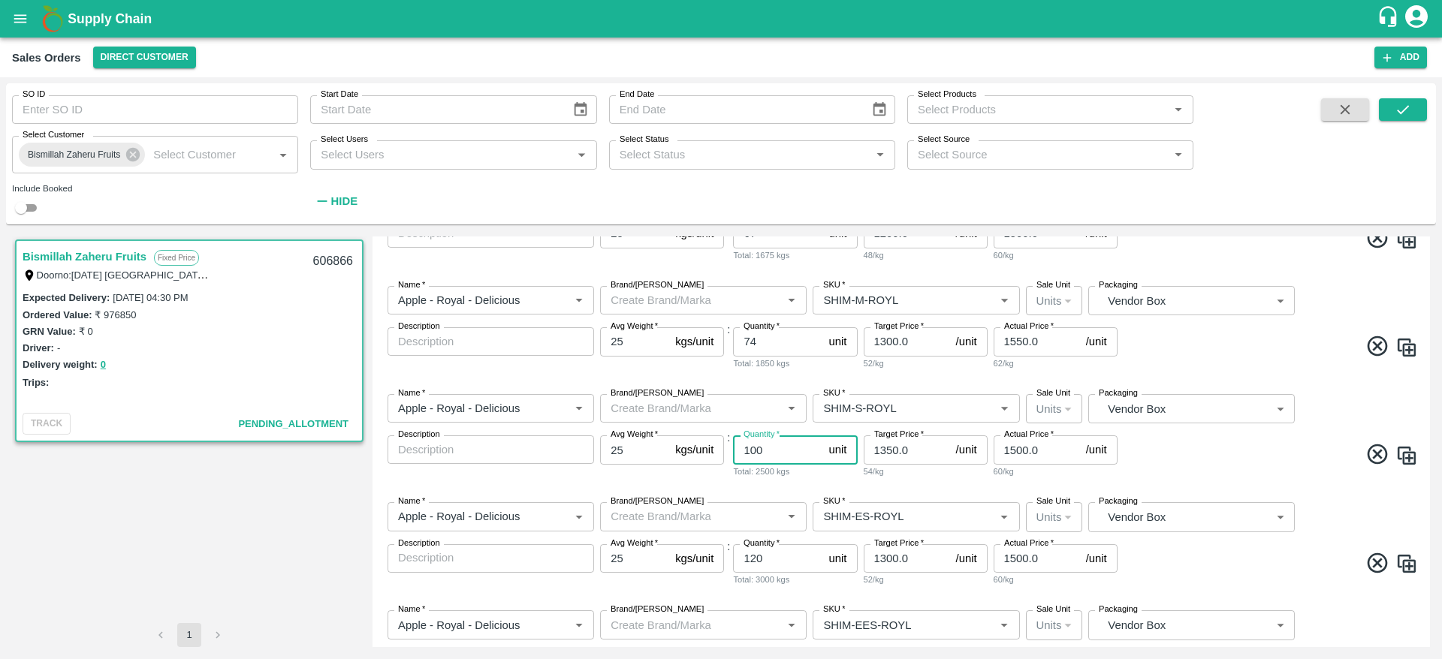
type input "100"
click at [1203, 463] on span at bounding box center [1268, 456] width 297 height 29
click at [1186, 478] on div "Name   * Name   * Brand/Marka Brand/Marka SKU   * SKU   * Sale Unit Units 2 Sal…" at bounding box center [900, 436] width 1045 height 108
click at [778, 346] on input "74" at bounding box center [777, 341] width 89 height 29
type input "73"
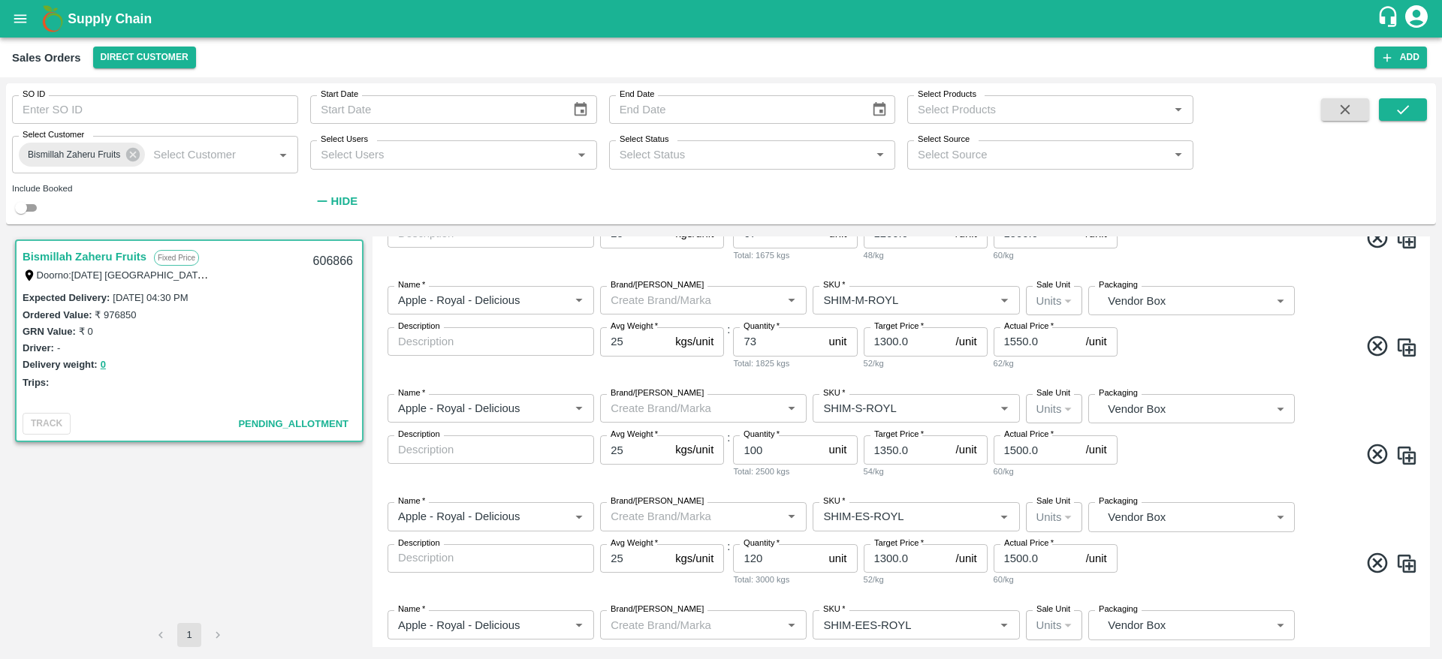
click at [1215, 355] on span at bounding box center [1268, 348] width 297 height 29
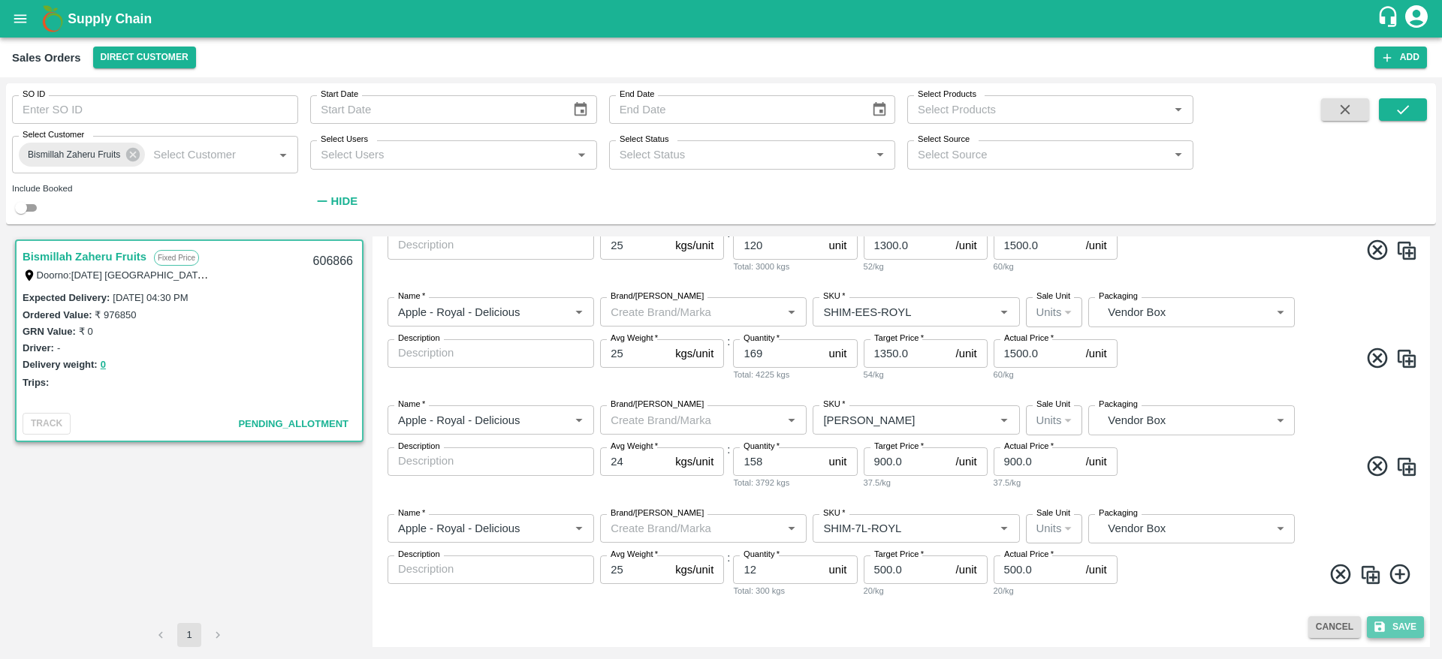
click at [1397, 622] on button "Save" at bounding box center [1395, 627] width 57 height 22
click at [1332, 119] on button "button" at bounding box center [1345, 109] width 48 height 23
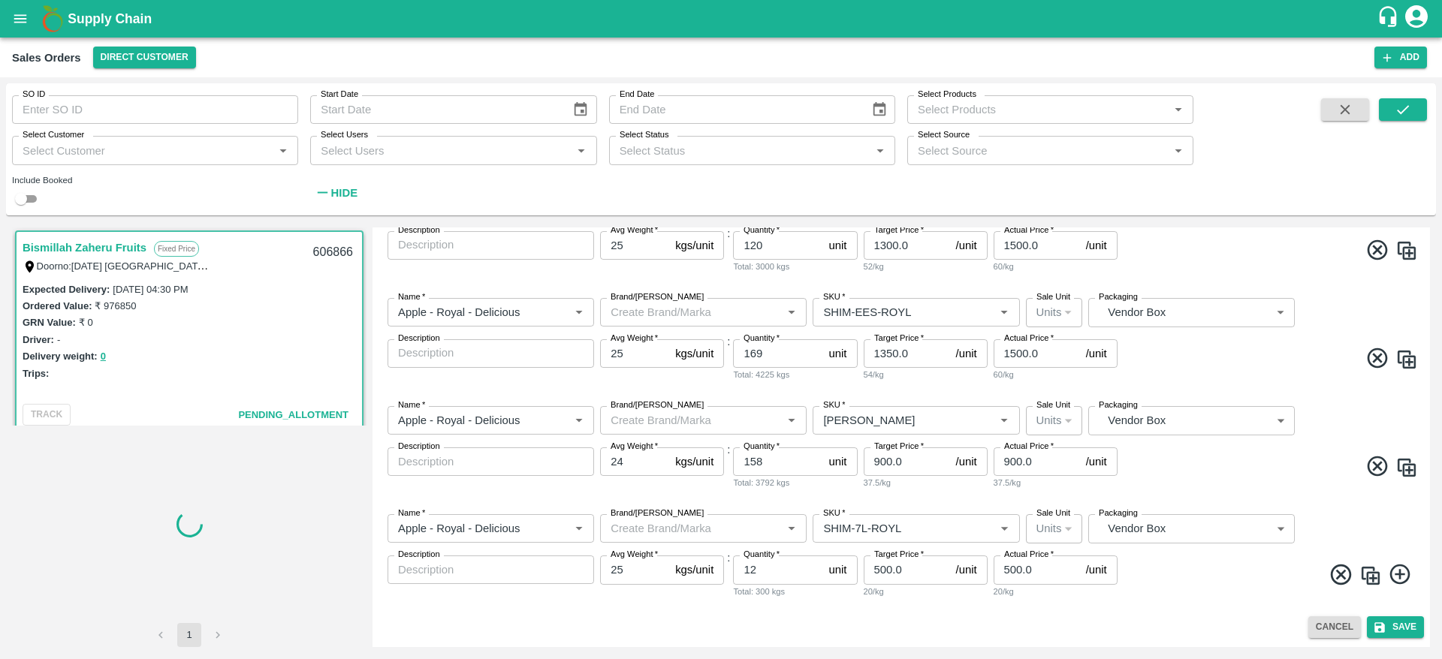
scroll to position [567, 0]
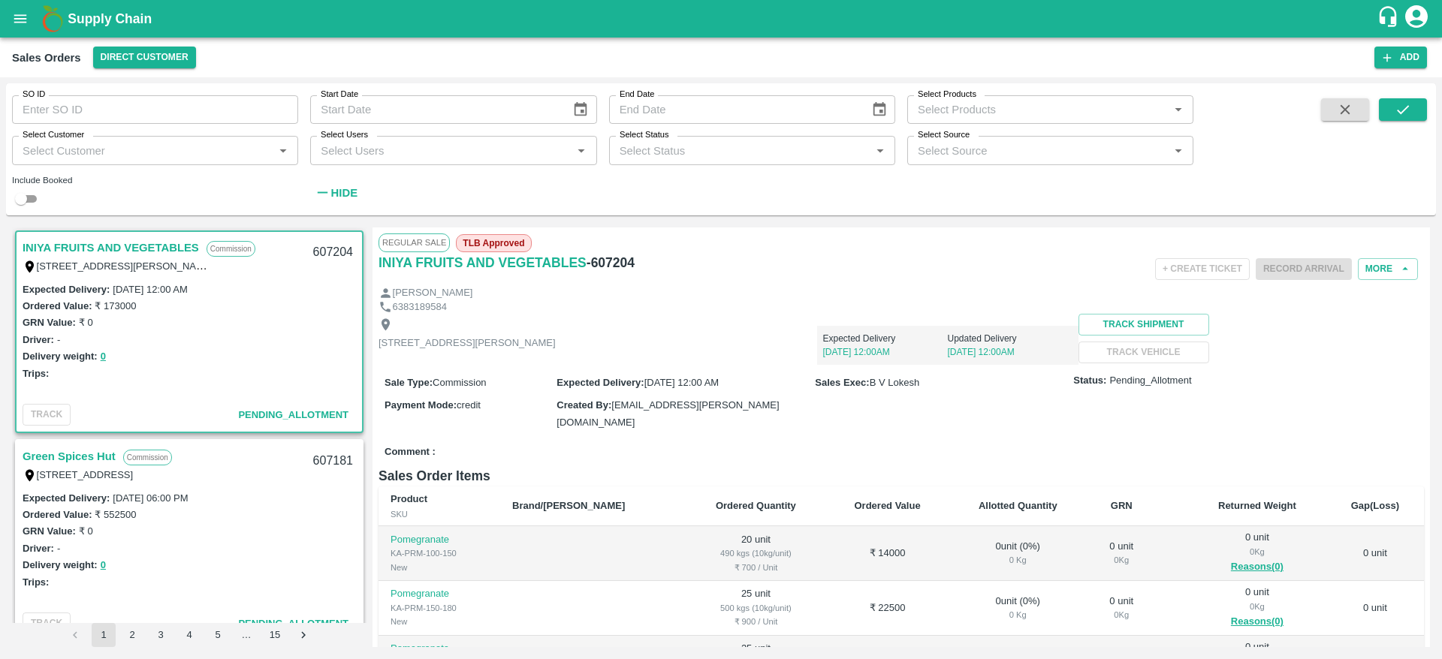
scroll to position [3, 0]
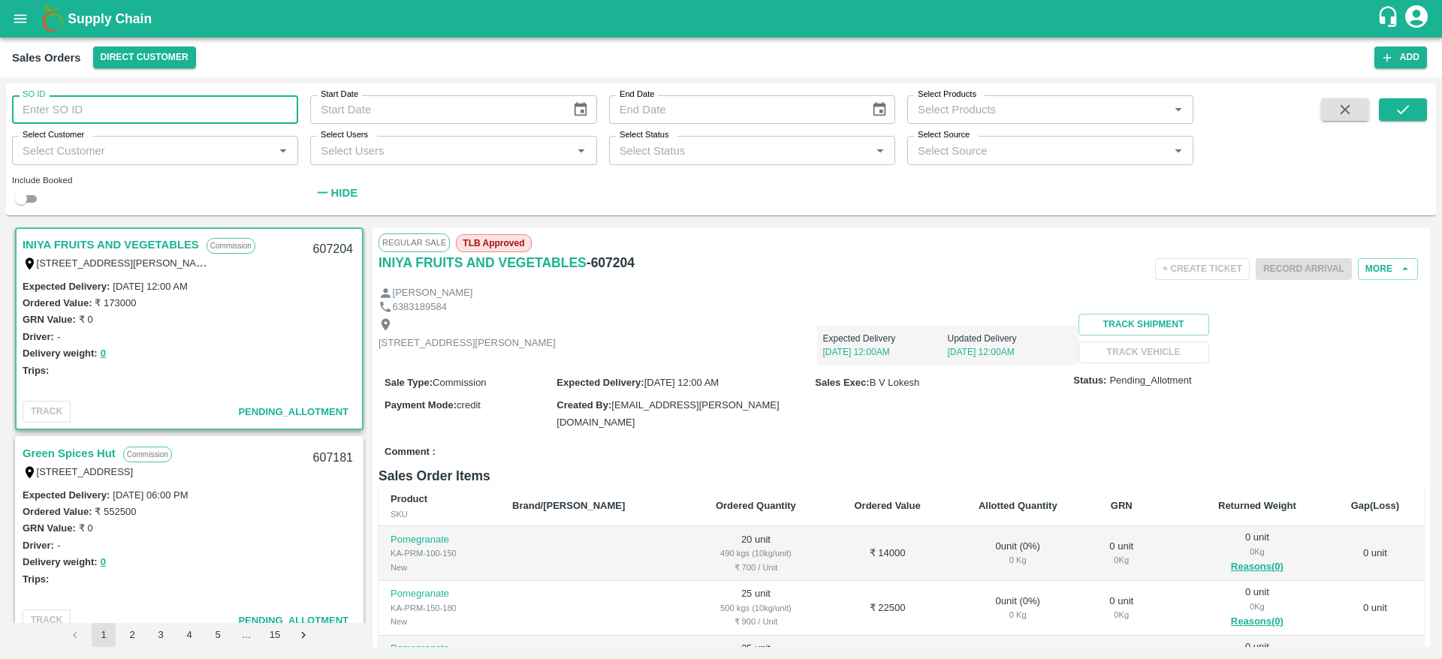
click at [122, 111] on input "SO ID" at bounding box center [155, 109] width 286 height 29
paste input "text"
type input "607205"
click at [1392, 115] on button "submit" at bounding box center [1403, 109] width 48 height 23
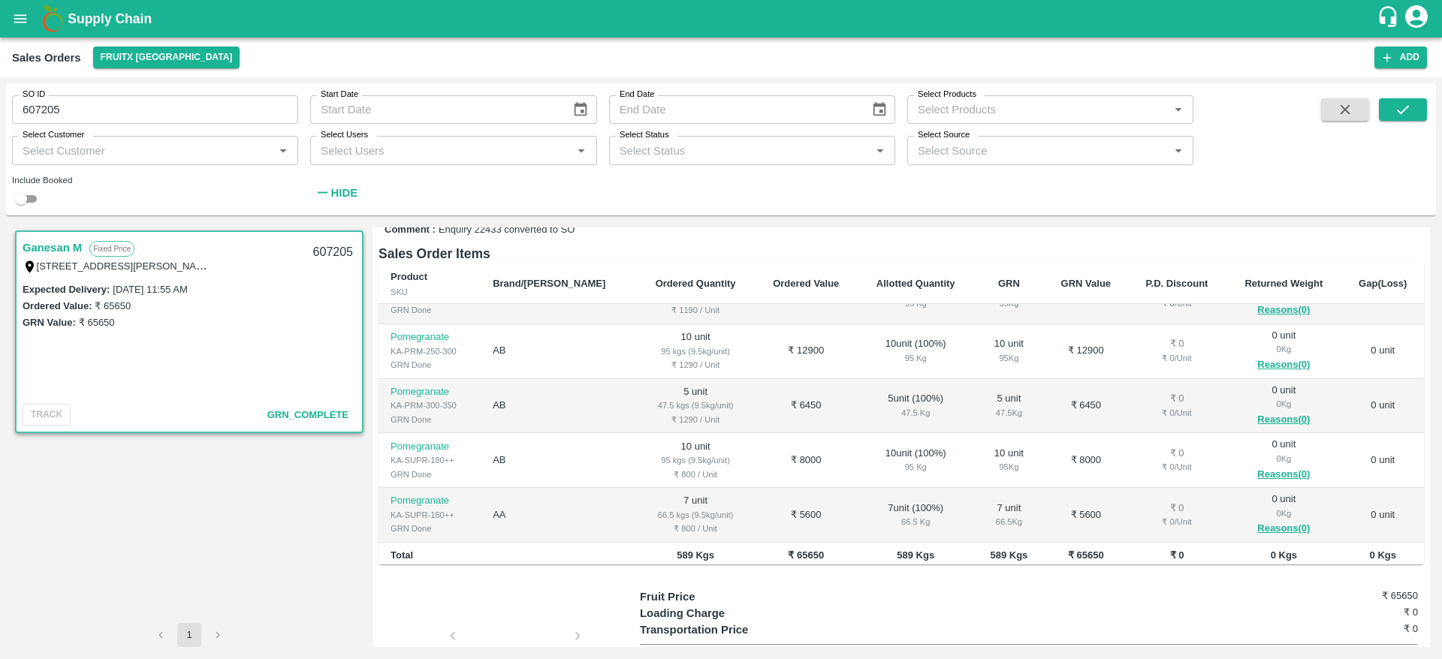
scroll to position [146, 0]
click at [1334, 100] on button "button" at bounding box center [1345, 109] width 48 height 23
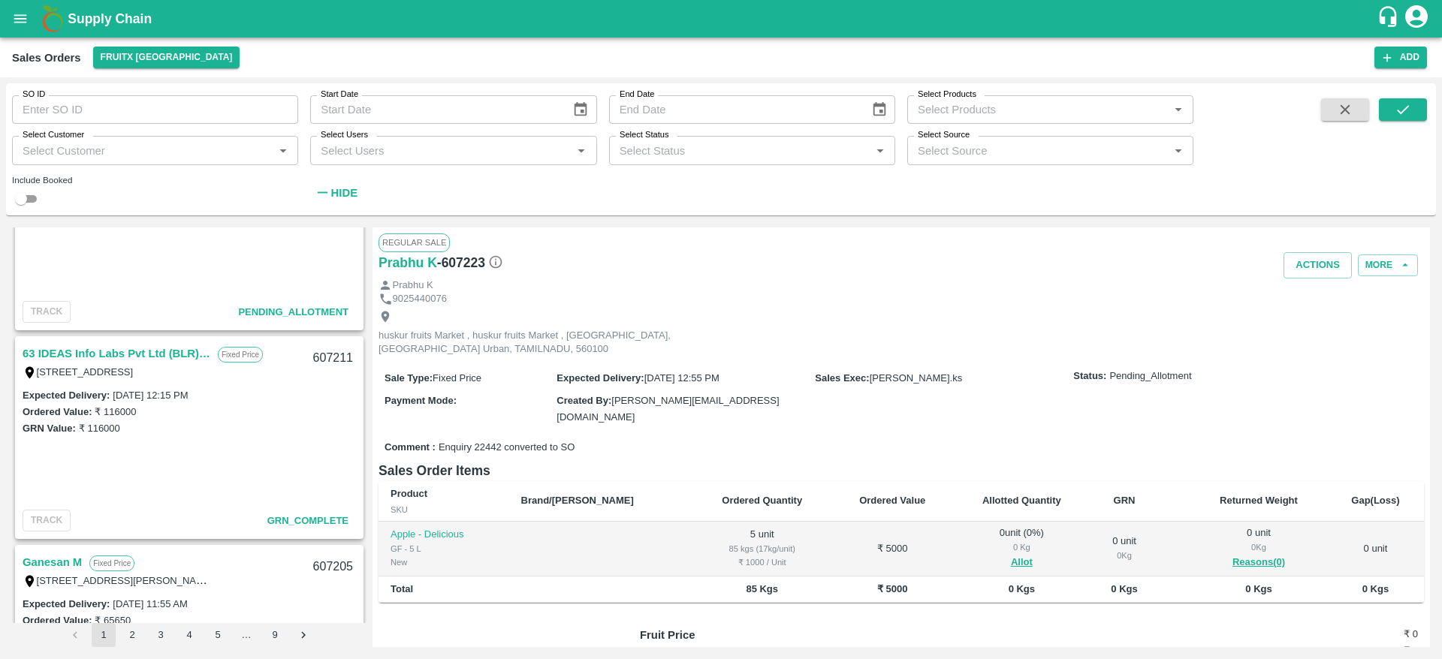
scroll to position [1692, 0]
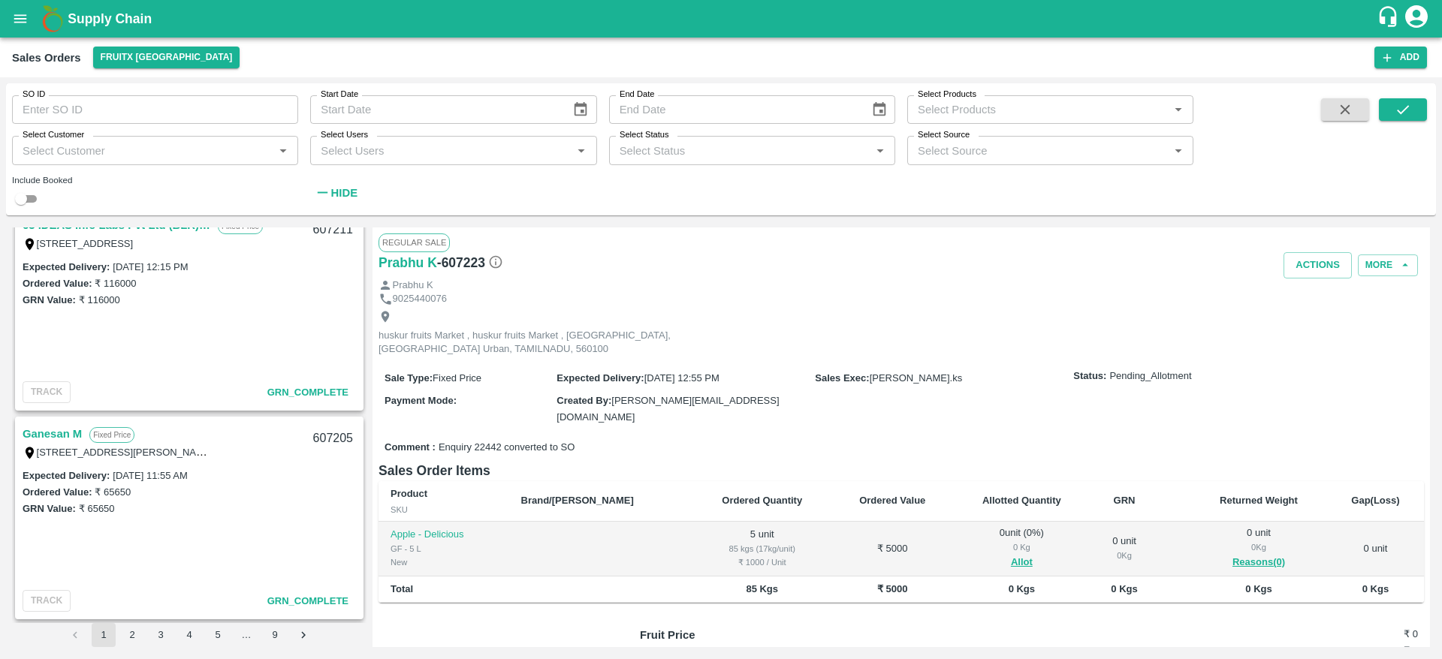
click at [51, 439] on link "Ganesan M" at bounding box center [52, 434] width 59 height 20
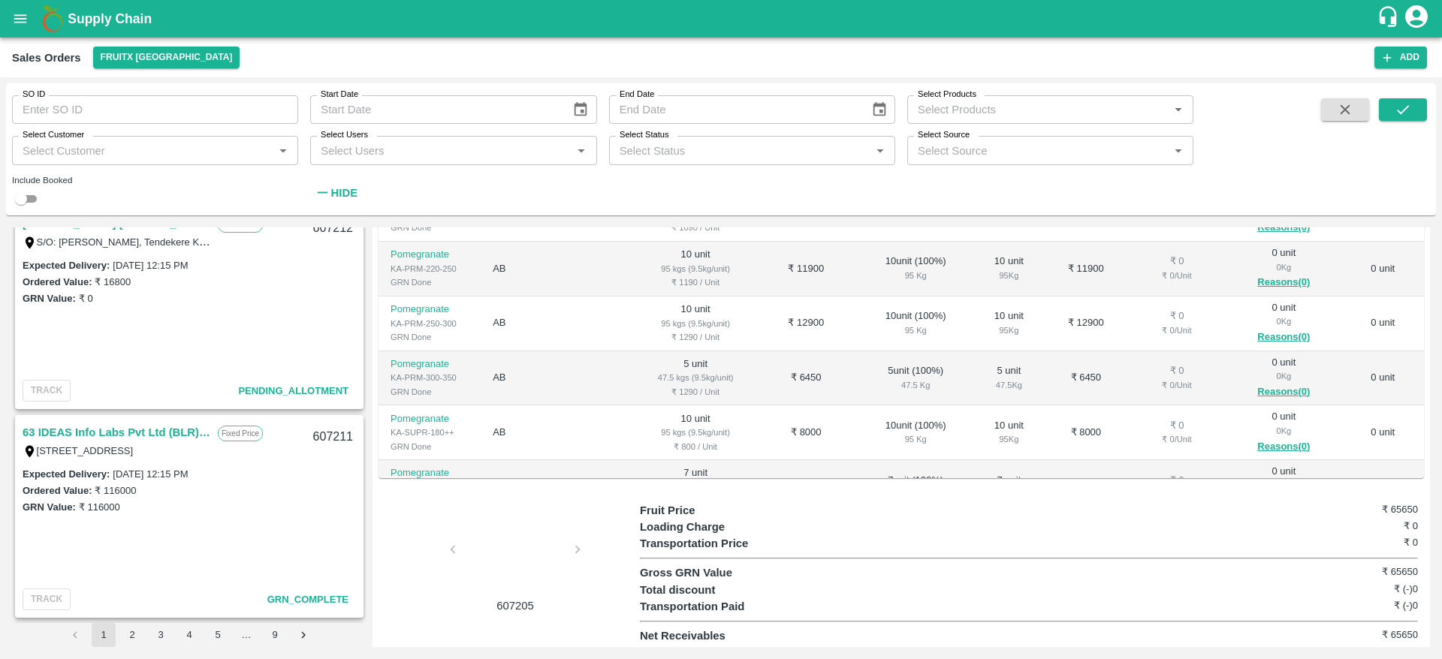
scroll to position [84, 0]
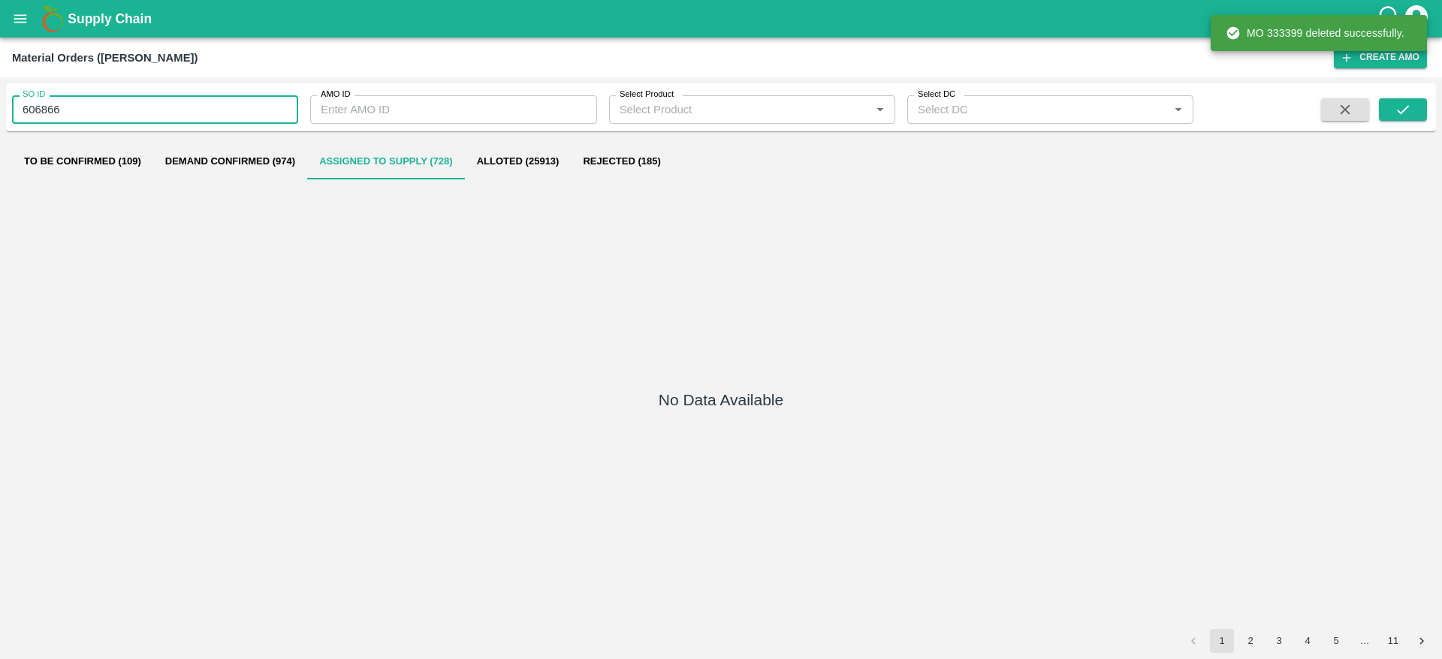
click at [77, 98] on input "606866" at bounding box center [155, 109] width 286 height 29
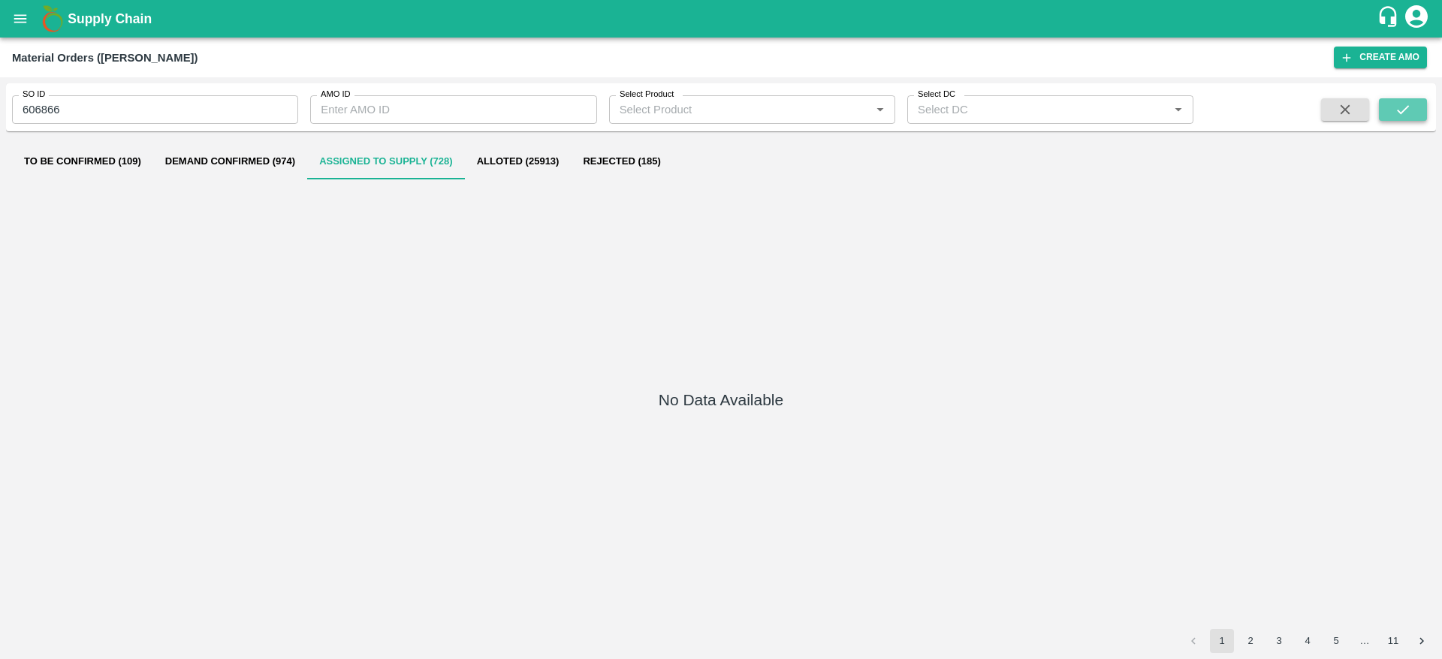
click at [1426, 101] on button "submit" at bounding box center [1403, 109] width 48 height 23
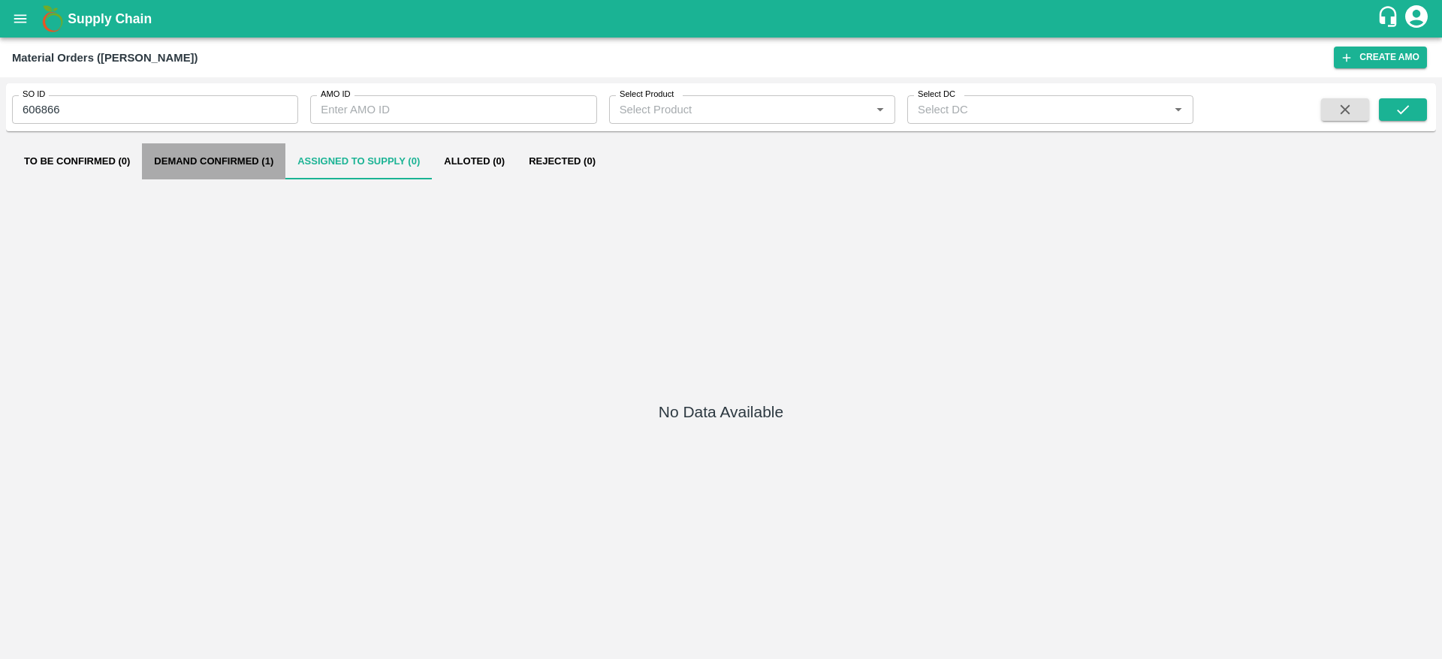
click at [265, 152] on button "Demand Confirmed (1)" at bounding box center [213, 161] width 143 height 36
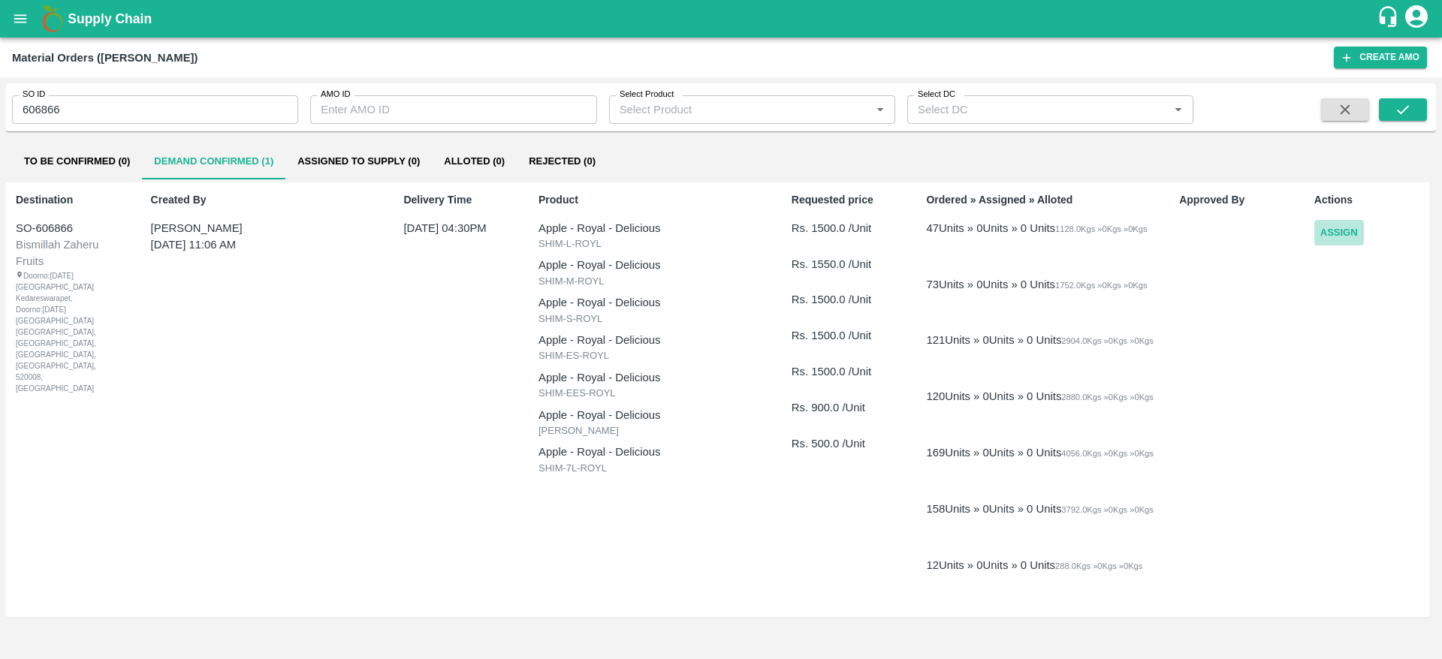
click at [1331, 231] on button "Assign" at bounding box center [1339, 233] width 50 height 26
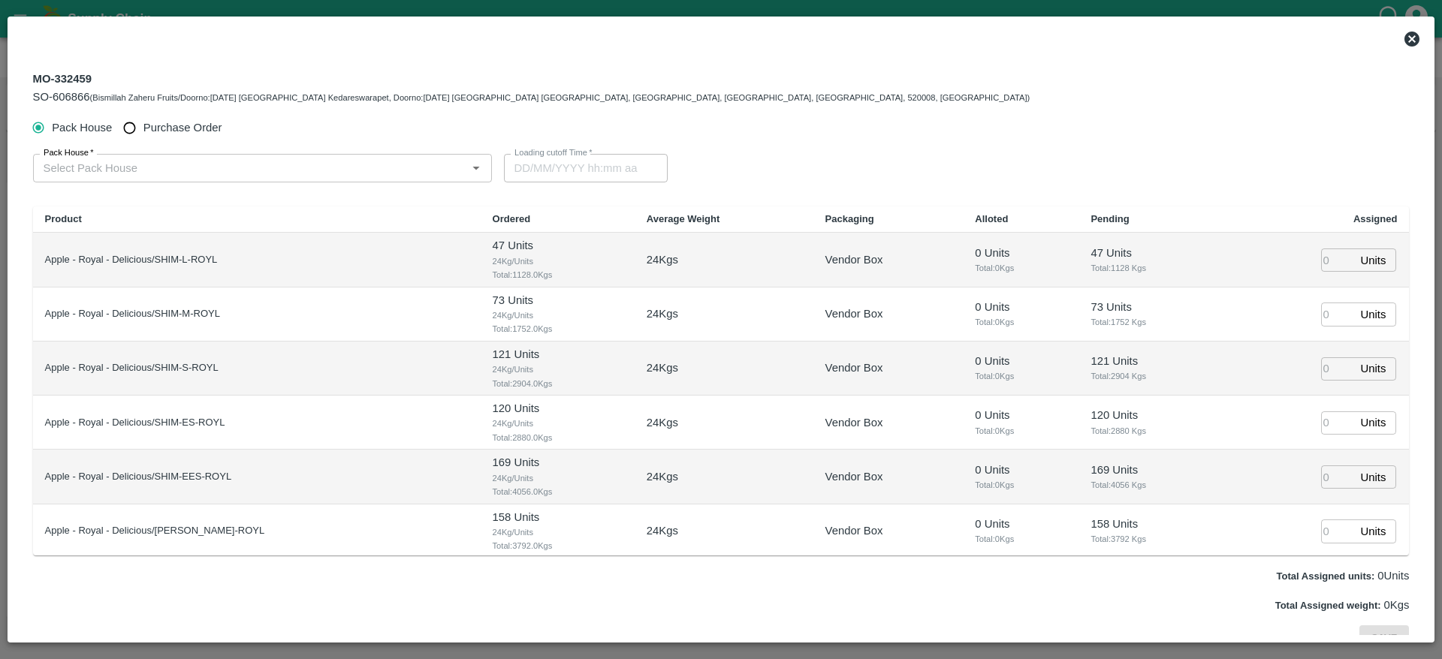
click at [367, 173] on input "Pack House   *" at bounding box center [250, 168] width 425 height 20
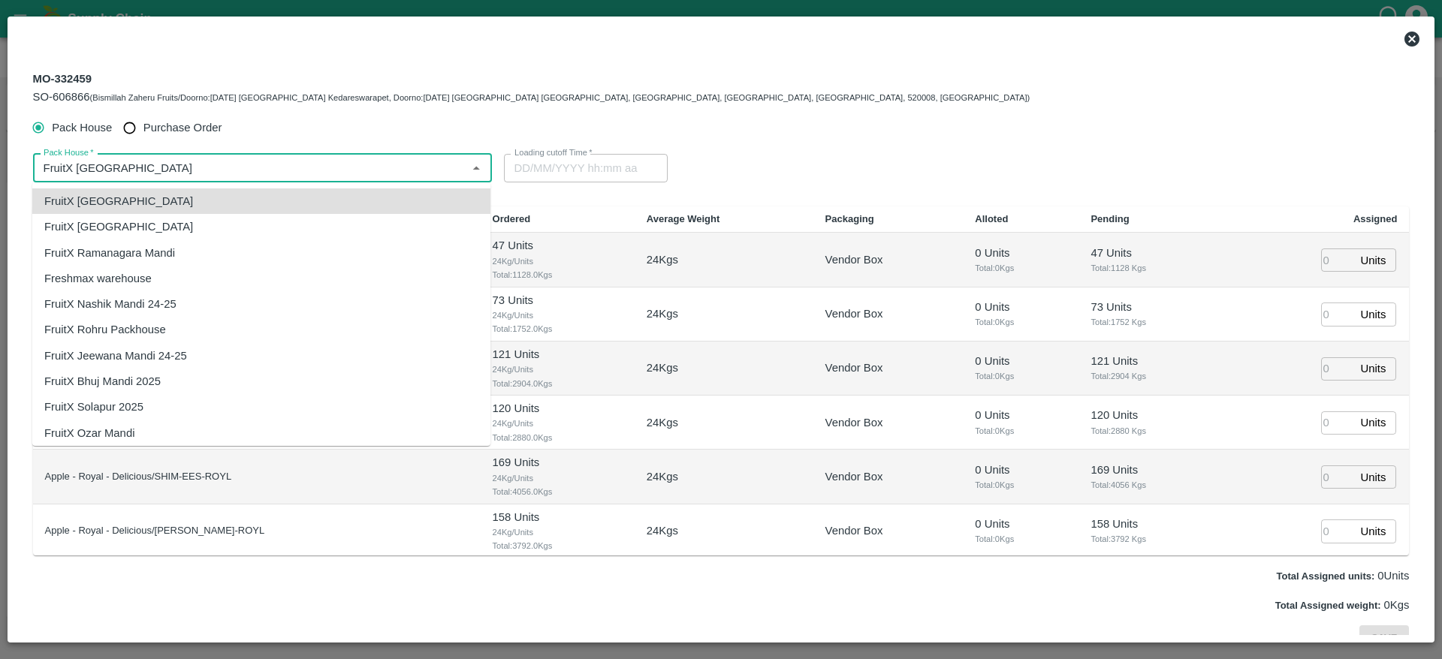
type input "FruitX [GEOGRAPHIC_DATA]"
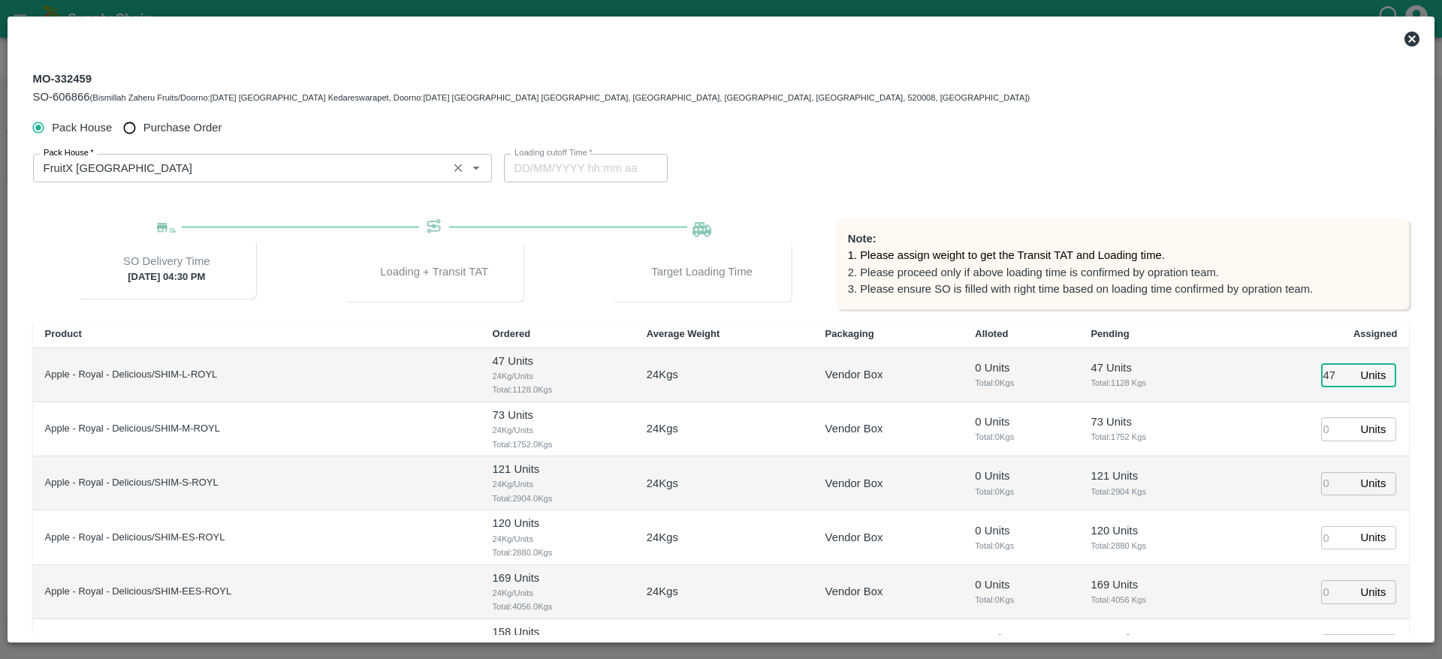
type input "47"
type input "73"
type input "15/10/2025 05:08 PM"
type input "73"
type input "121"
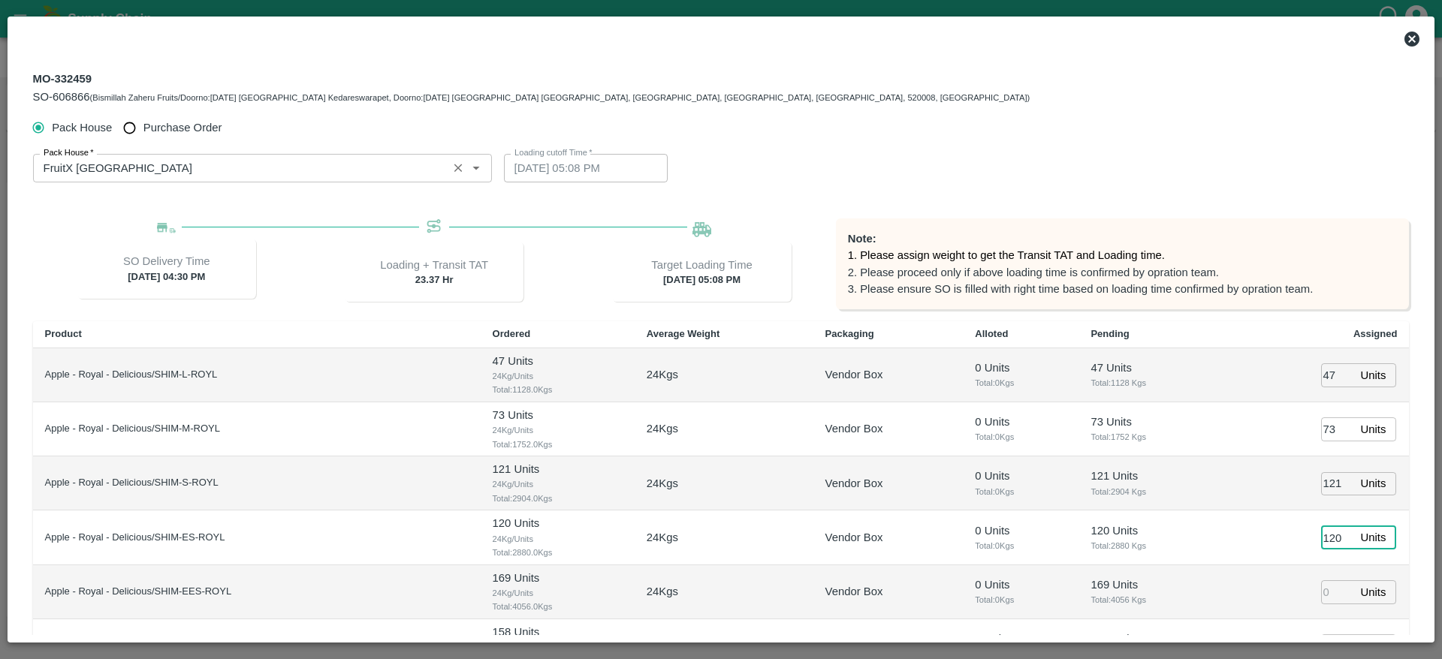
type input "120"
type input "169"
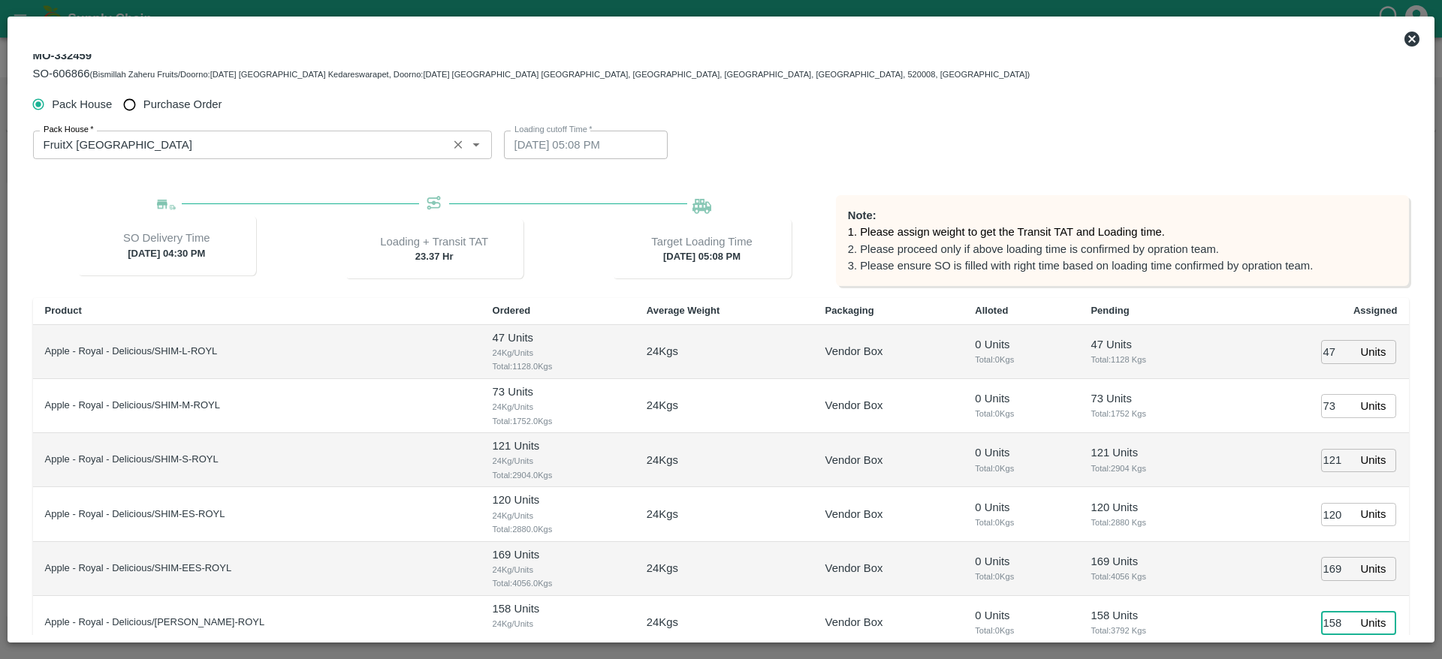
type input "158"
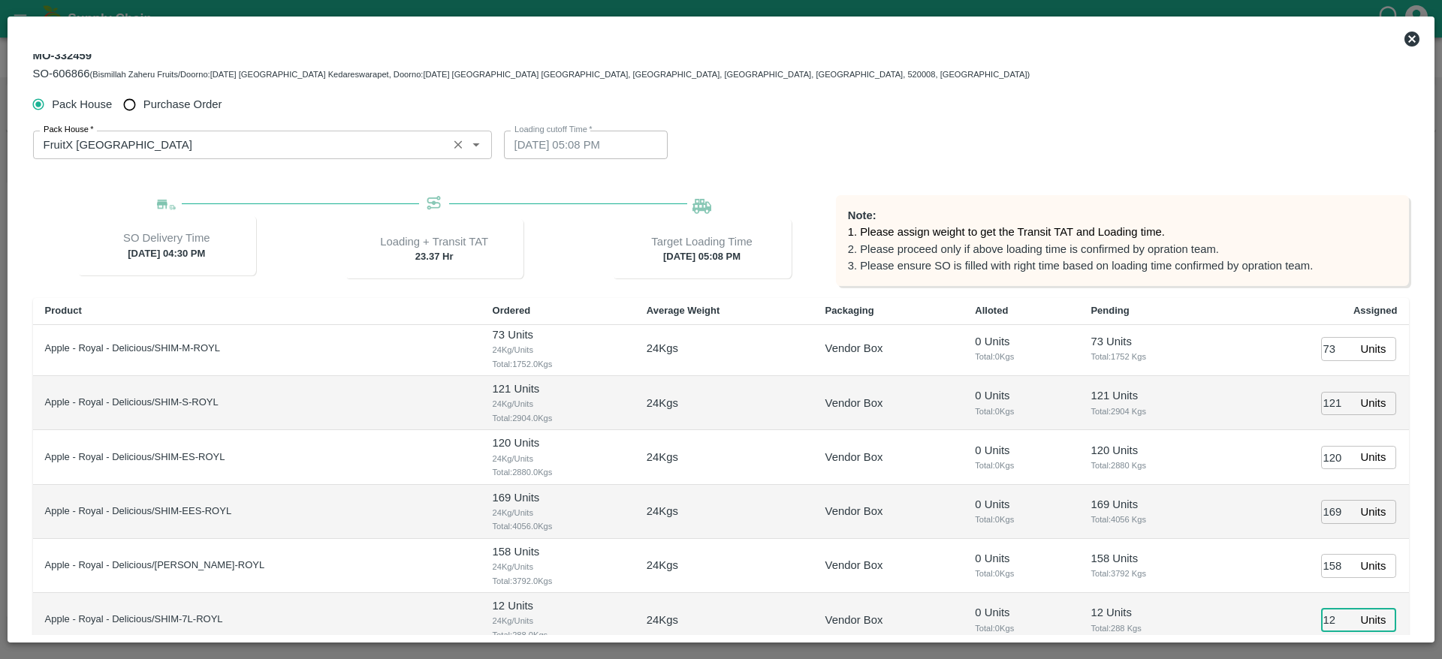
type input "12"
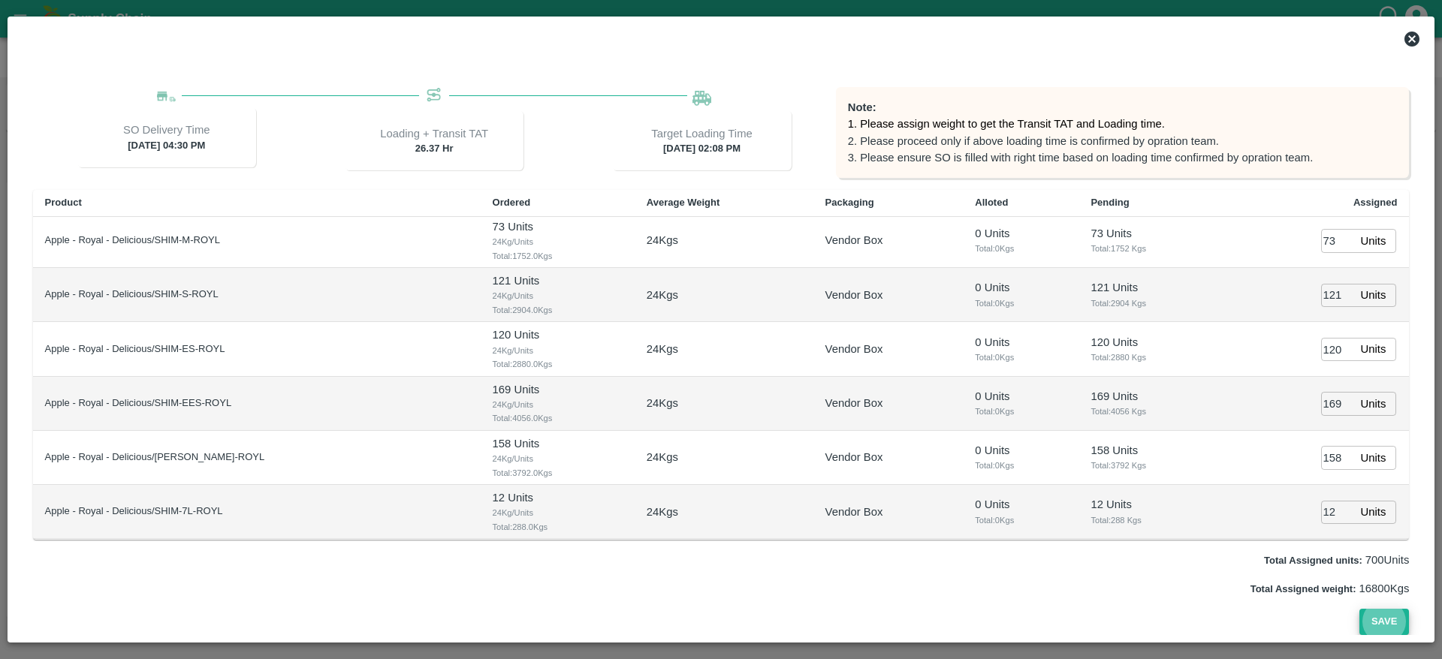
type input "15/10/2025 02:08 PM"
click at [1397, 613] on button "Save" at bounding box center [1384, 622] width 50 height 26
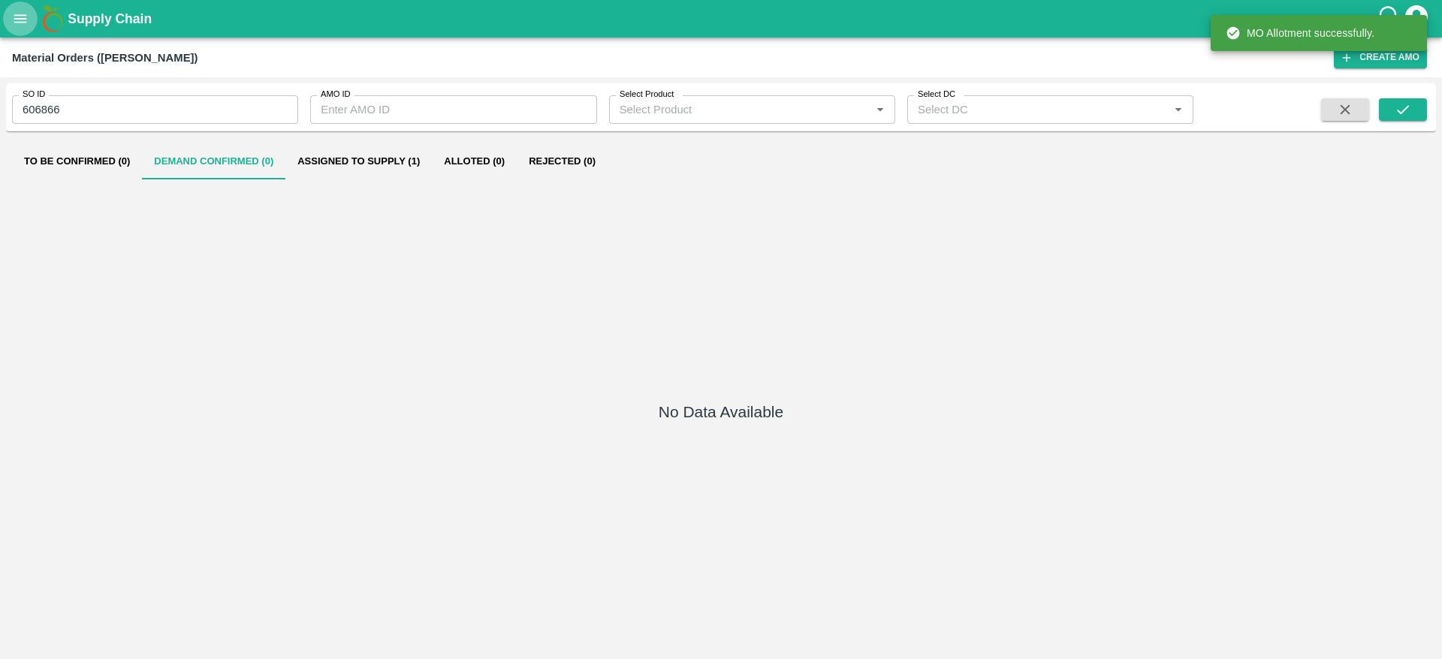
click at [6, 20] on button "open drawer" at bounding box center [20, 19] width 35 height 35
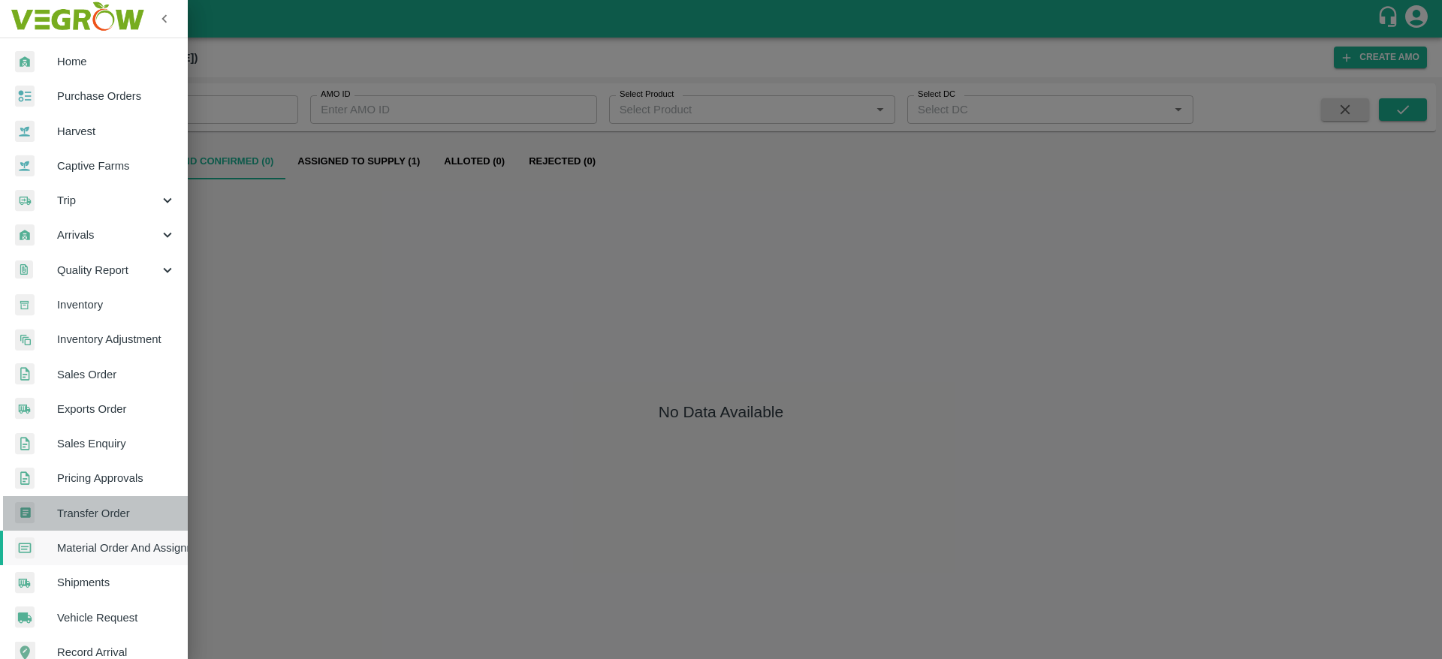
click at [107, 503] on link "Transfer Order" at bounding box center [94, 513] width 188 height 35
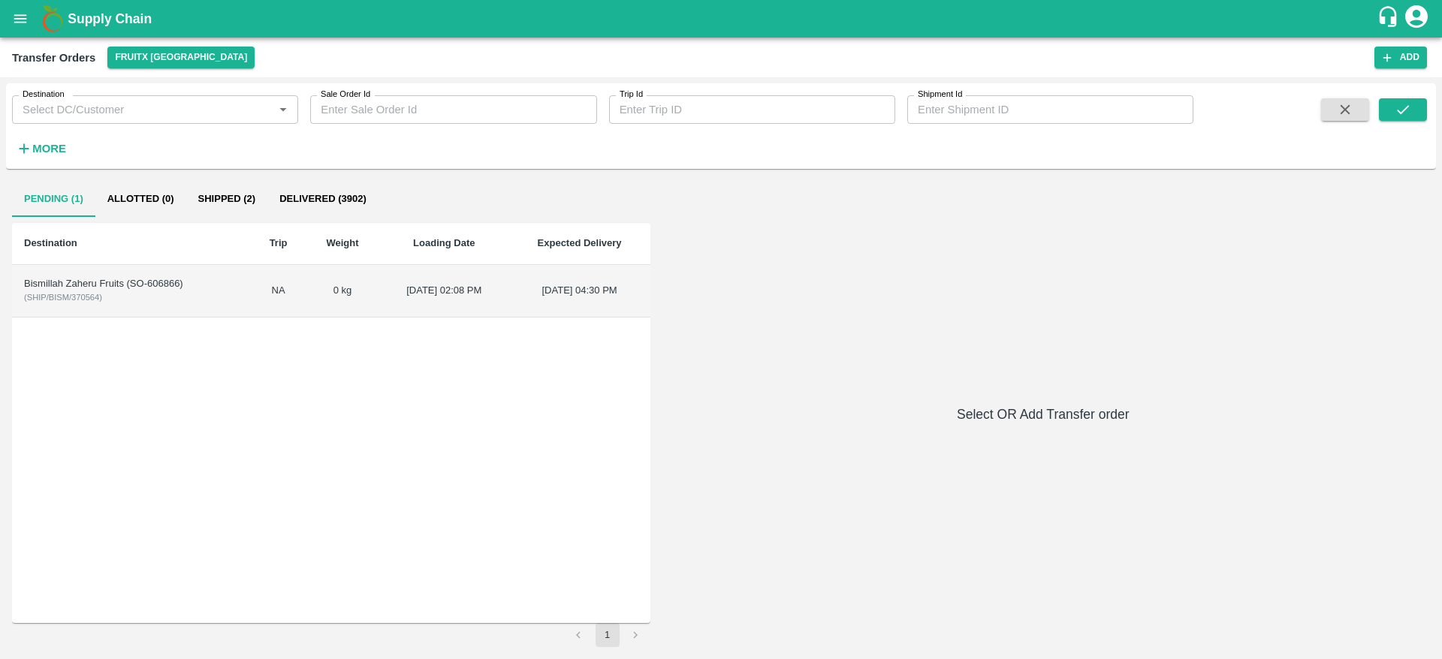
click at [210, 297] on td "Bismillah Zaheru Fruits (SO-606866) ( SHIP/BISM/370564 )" at bounding box center [131, 291] width 239 height 53
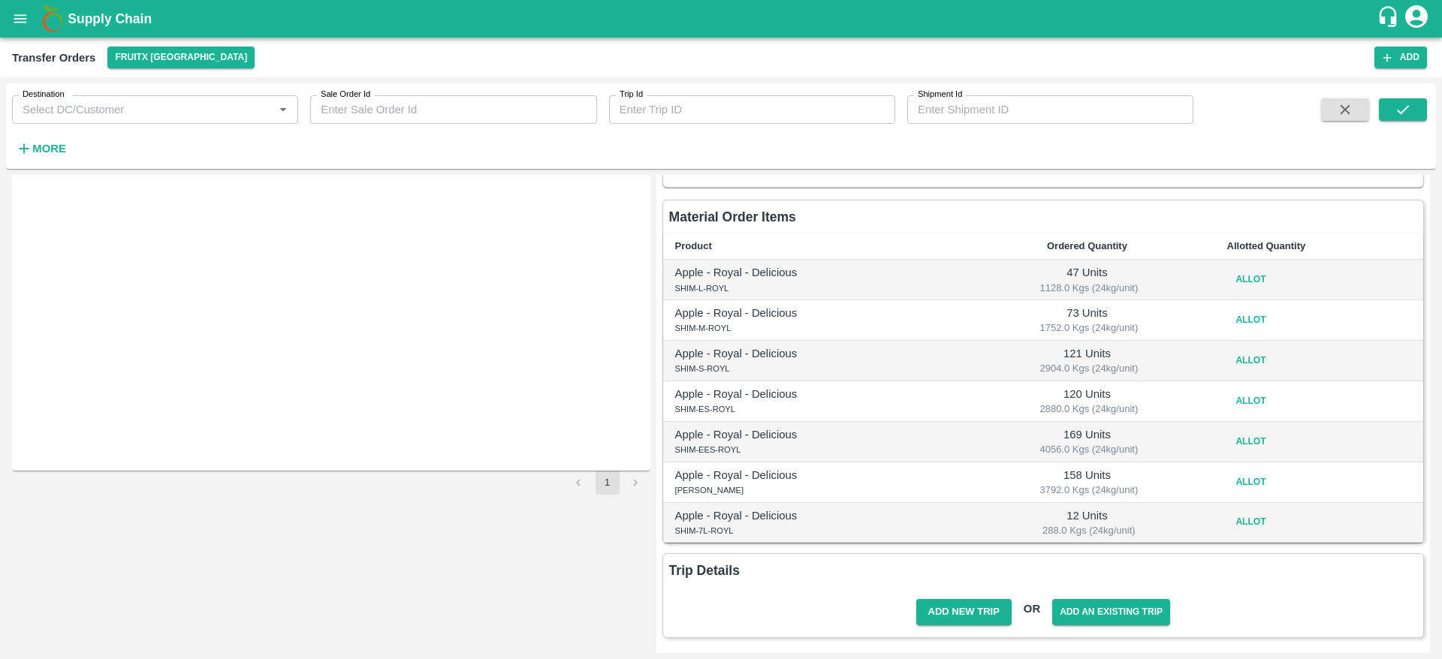
scroll to position [105, 0]
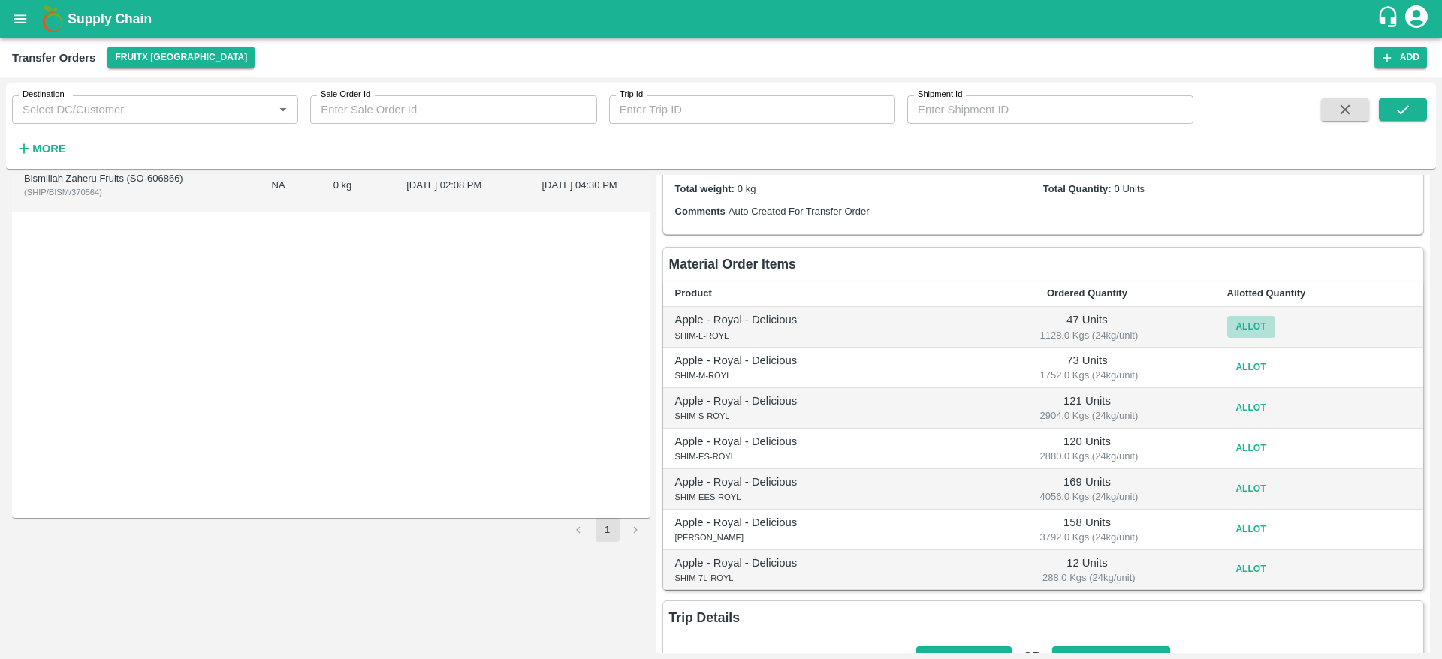
click at [1250, 325] on button "Allot" at bounding box center [1251, 327] width 48 height 22
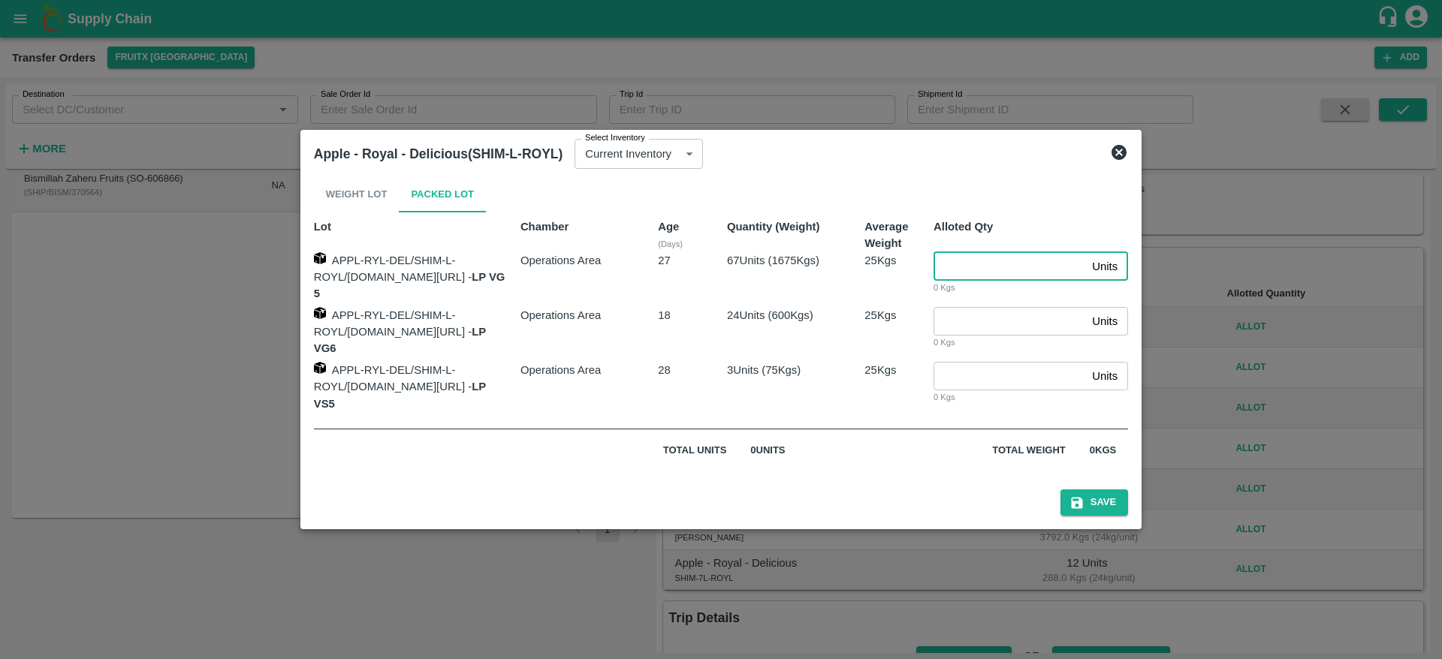
click at [976, 281] on input "number" at bounding box center [1009, 266] width 152 height 29
type input "47"
click at [1060, 490] on button "Save" at bounding box center [1094, 503] width 68 height 26
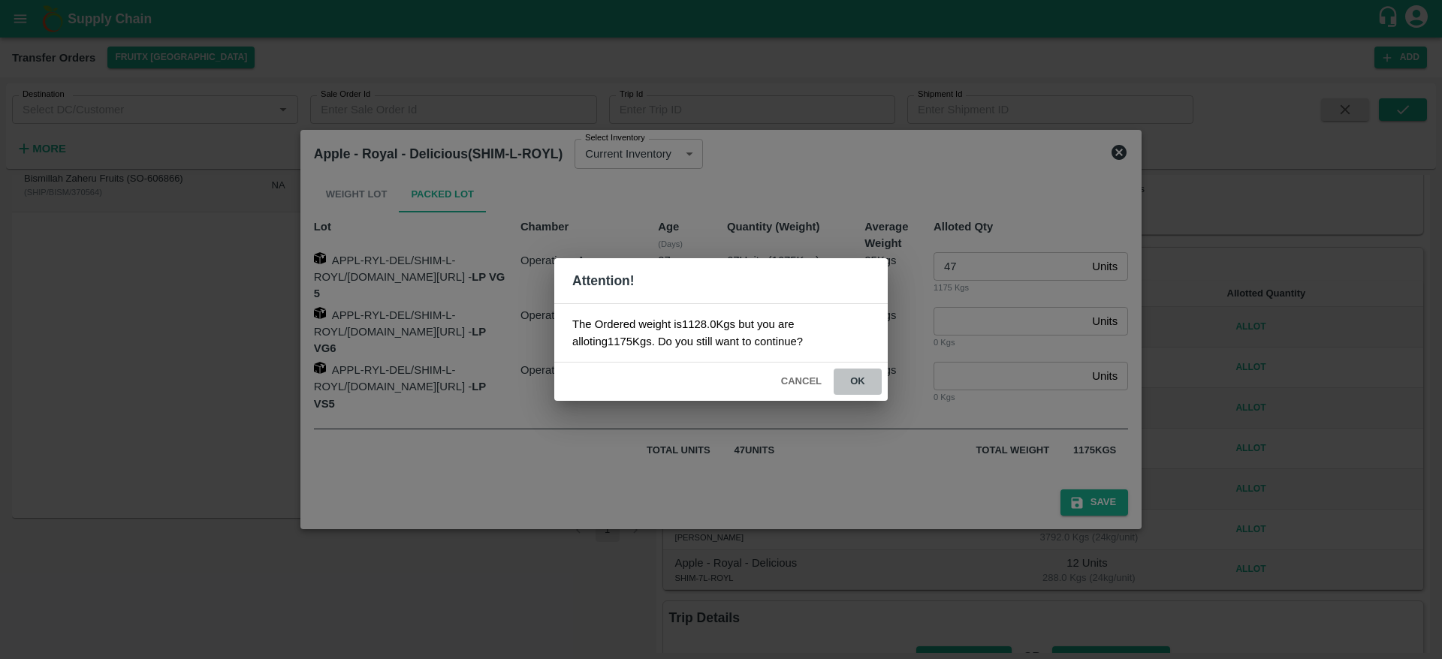
click at [862, 378] on button "ok" at bounding box center [857, 382] width 48 height 26
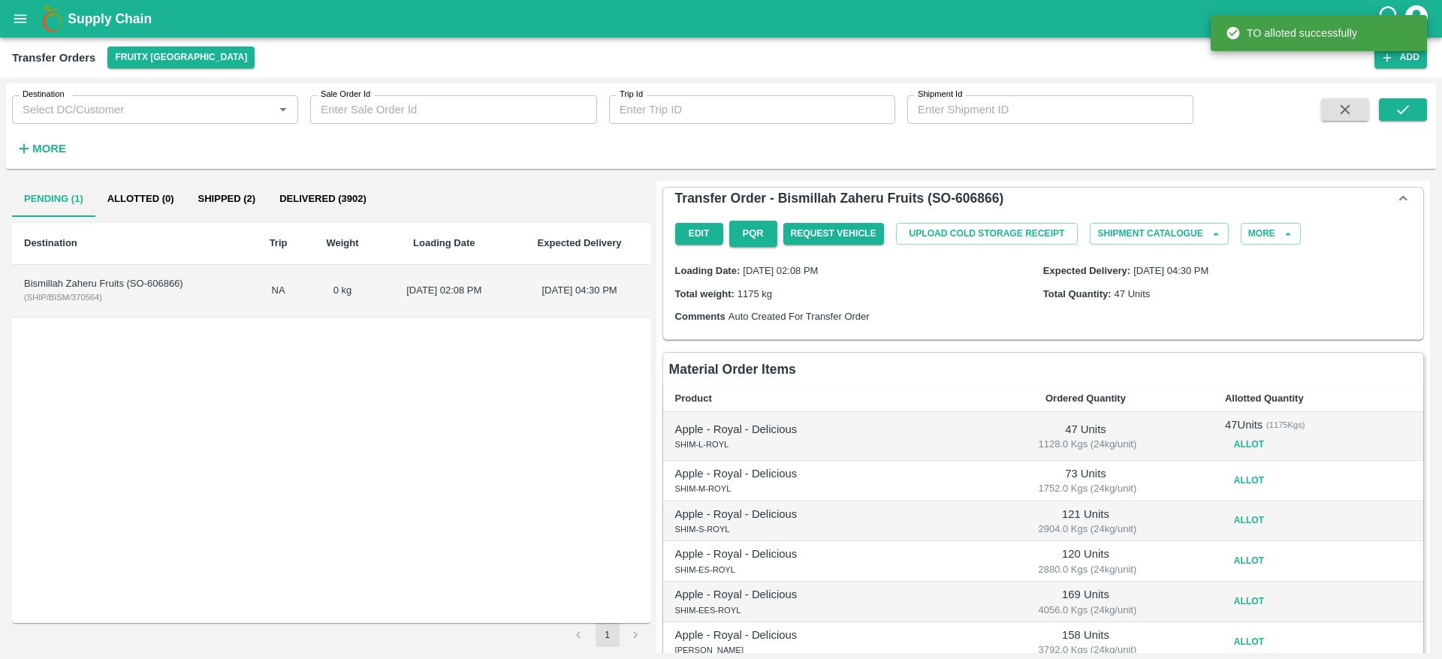
scroll to position [101, 0]
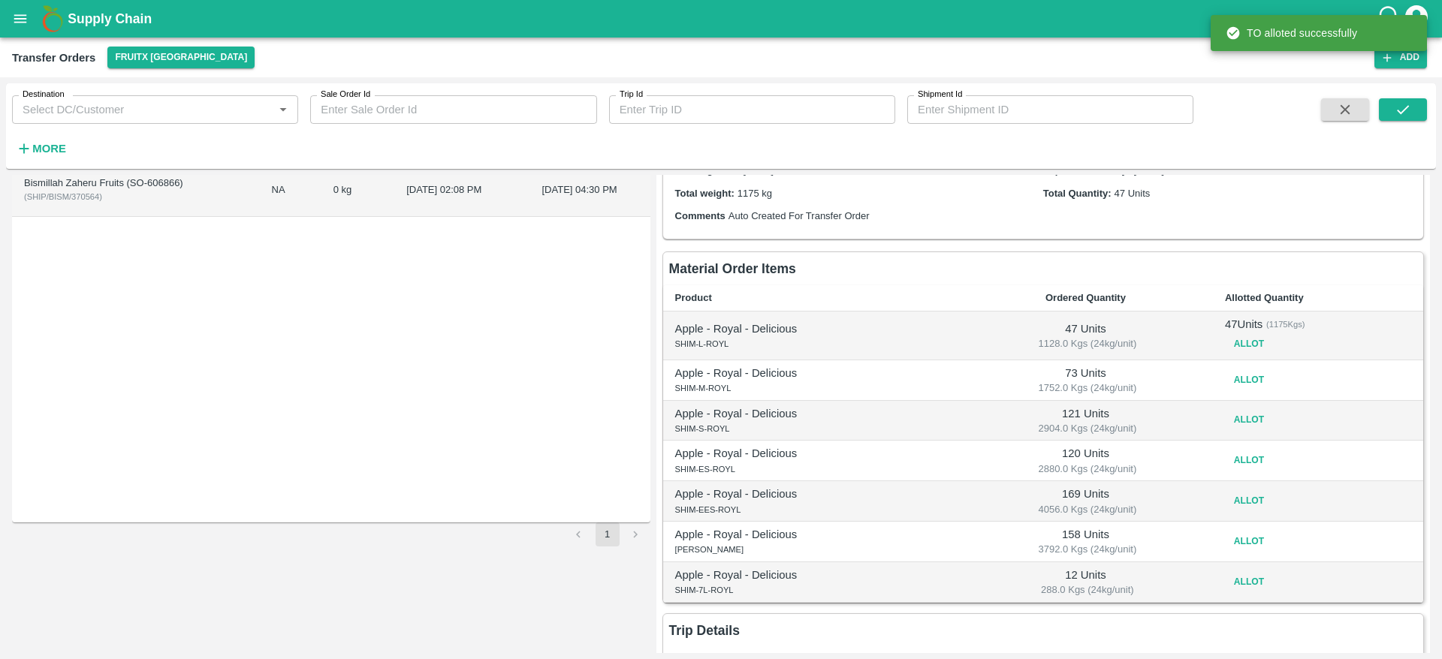
click at [1233, 382] on button "Allot" at bounding box center [1249, 380] width 48 height 22
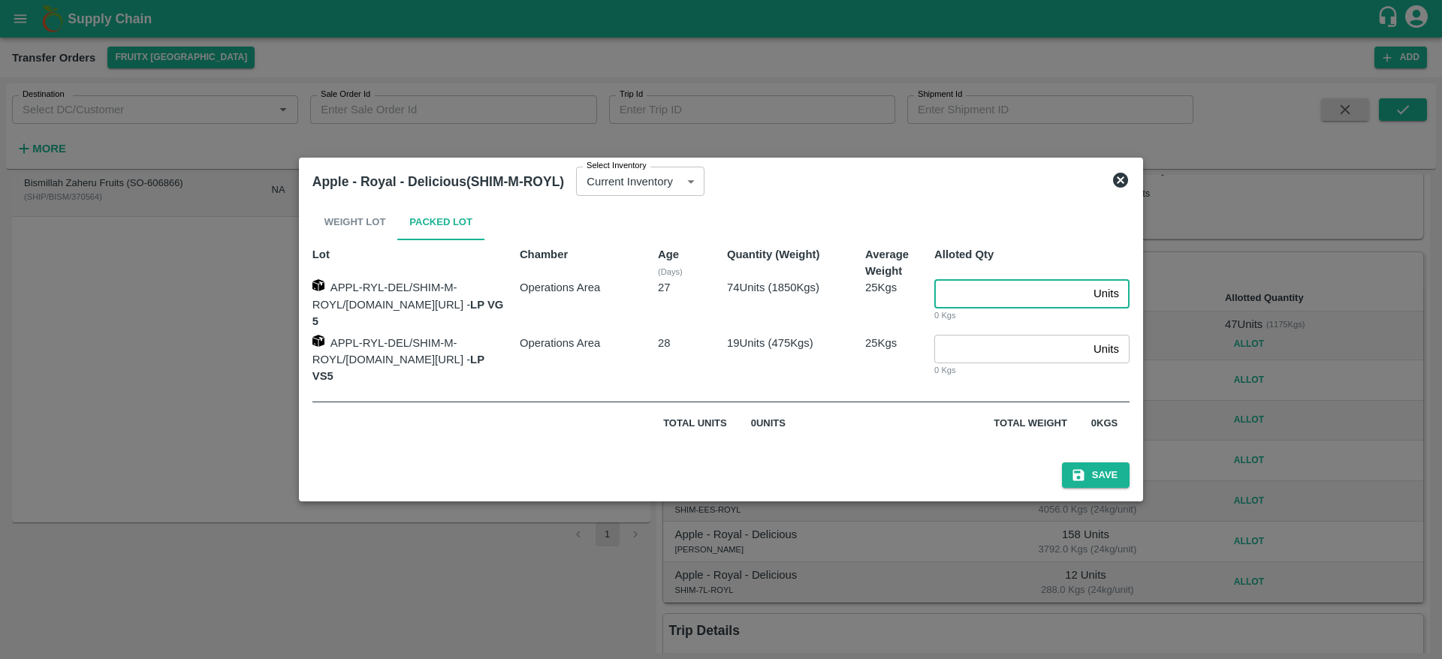
click at [972, 290] on input "number" at bounding box center [1010, 293] width 153 height 29
type input "74"
click at [1129, 465] on button "Save" at bounding box center [1096, 476] width 68 height 26
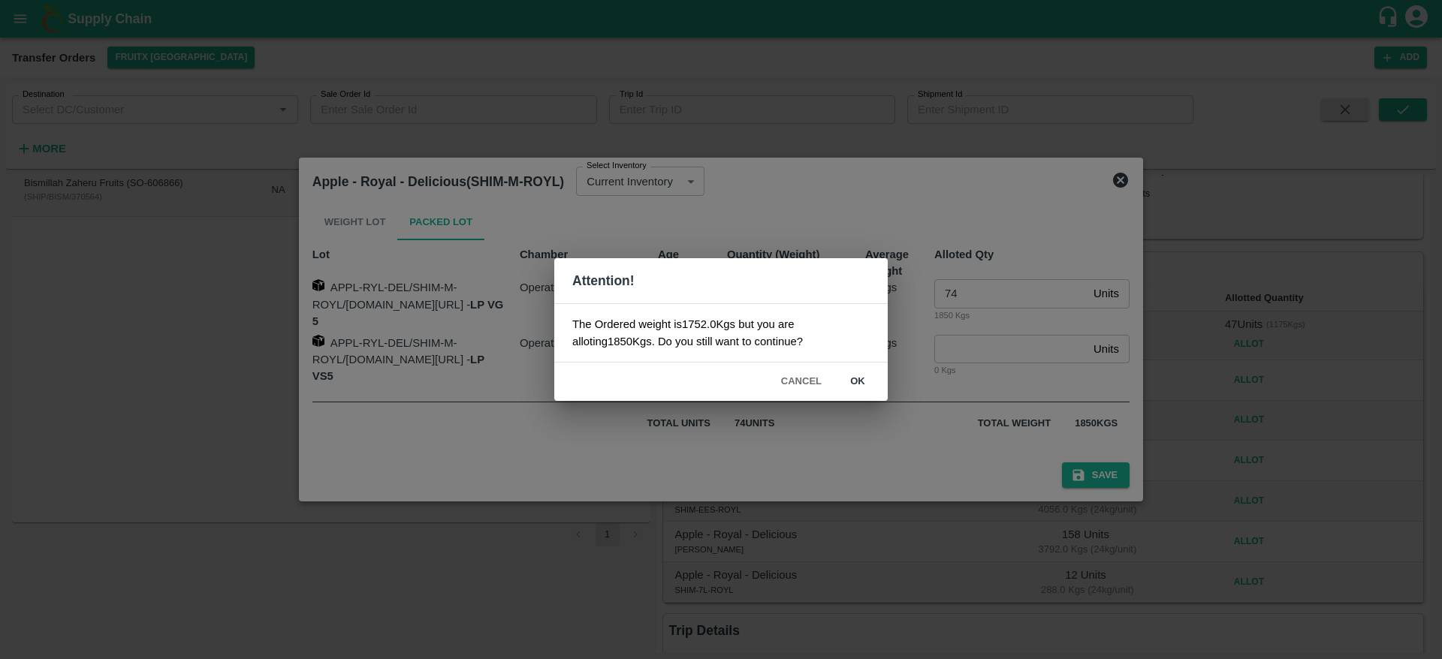
click at [866, 381] on button "ok" at bounding box center [857, 382] width 48 height 26
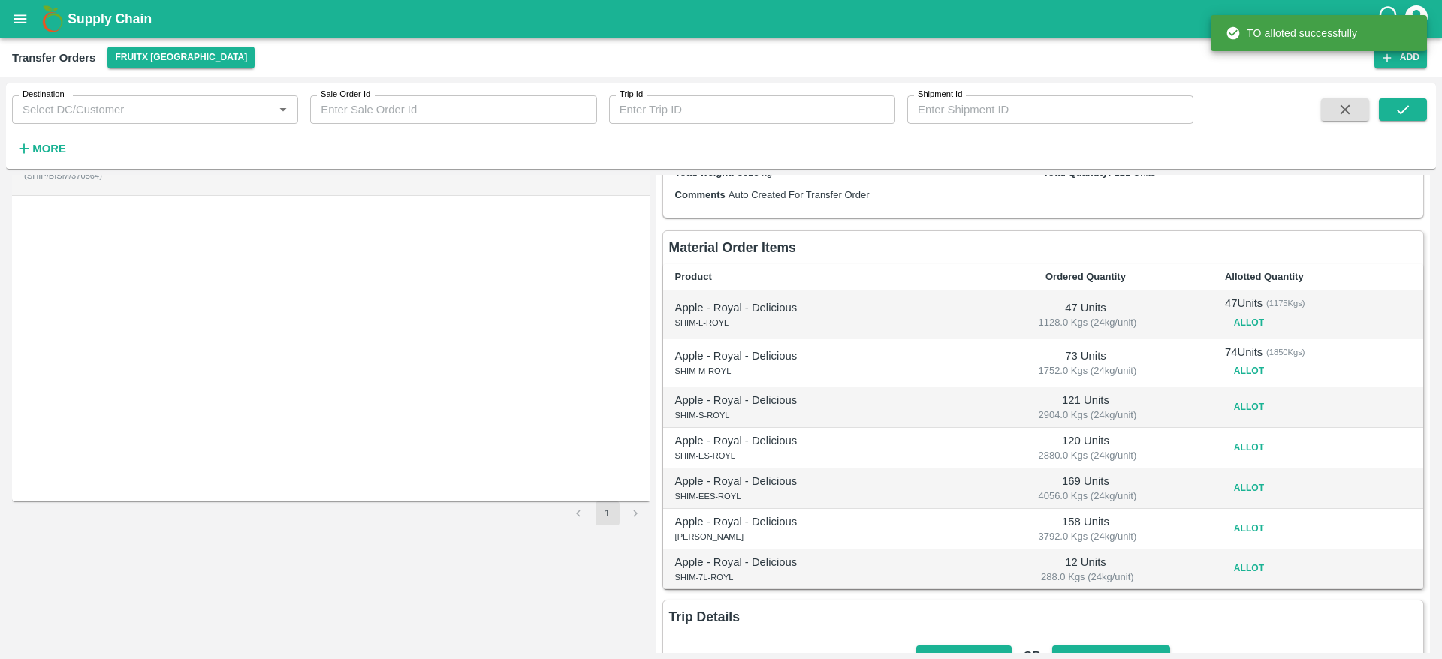
scroll to position [126, 0]
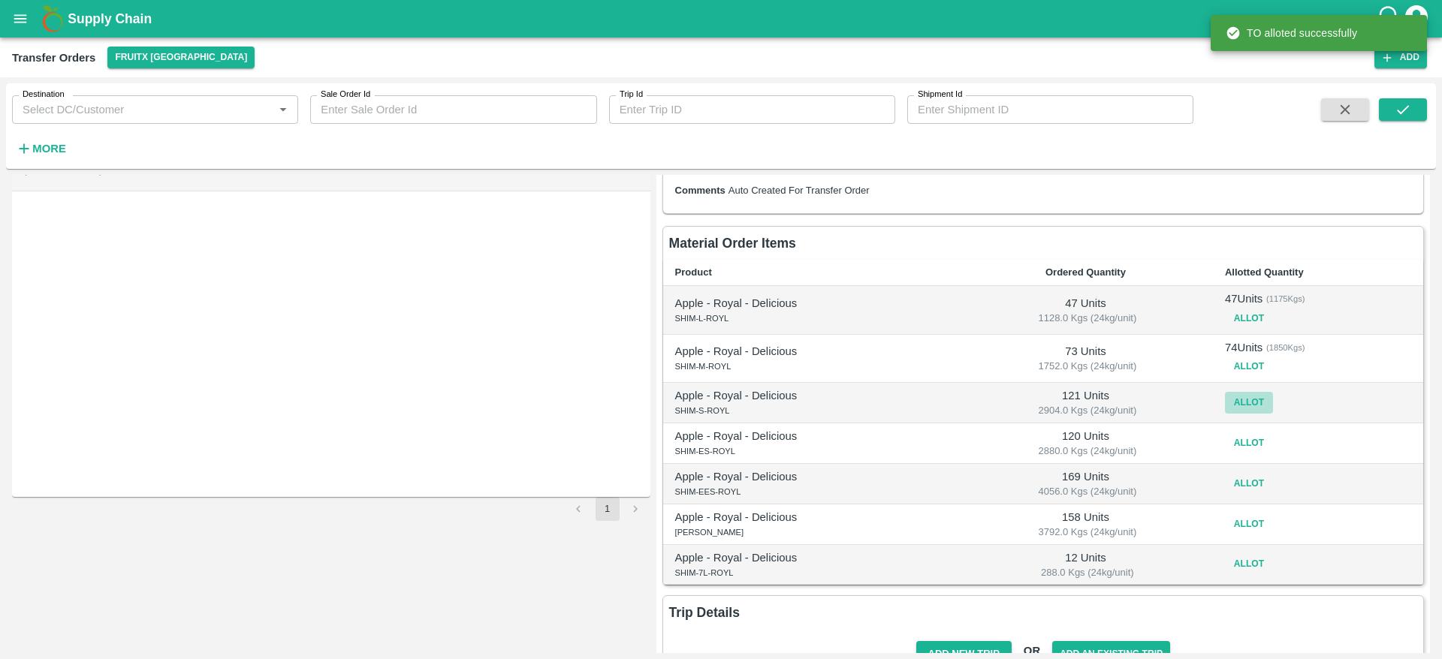
click at [1249, 406] on button "Allot" at bounding box center [1249, 403] width 48 height 22
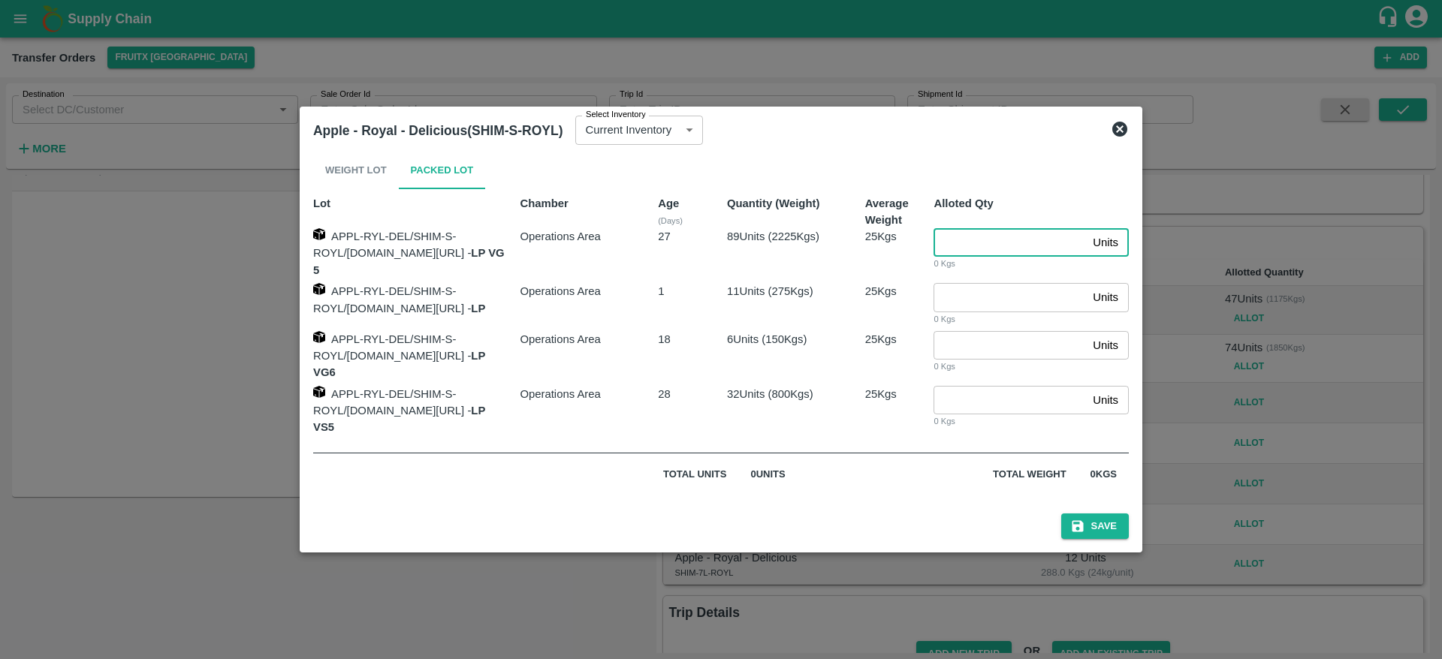
click at [962, 257] on input "number" at bounding box center [1009, 242] width 153 height 29
type input "89"
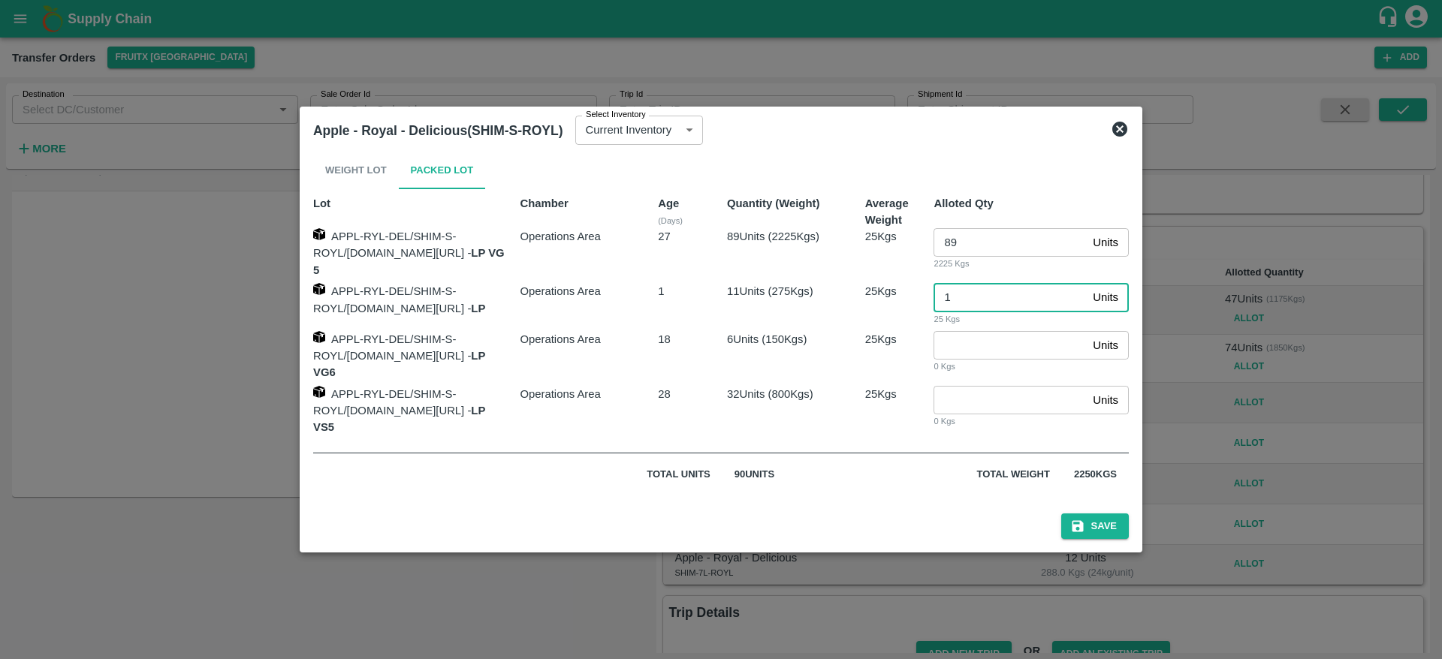
click at [998, 305] on input "1" at bounding box center [1009, 297] width 153 height 29
type input "11"
click at [1126, 518] on button "Save" at bounding box center [1095, 527] width 68 height 26
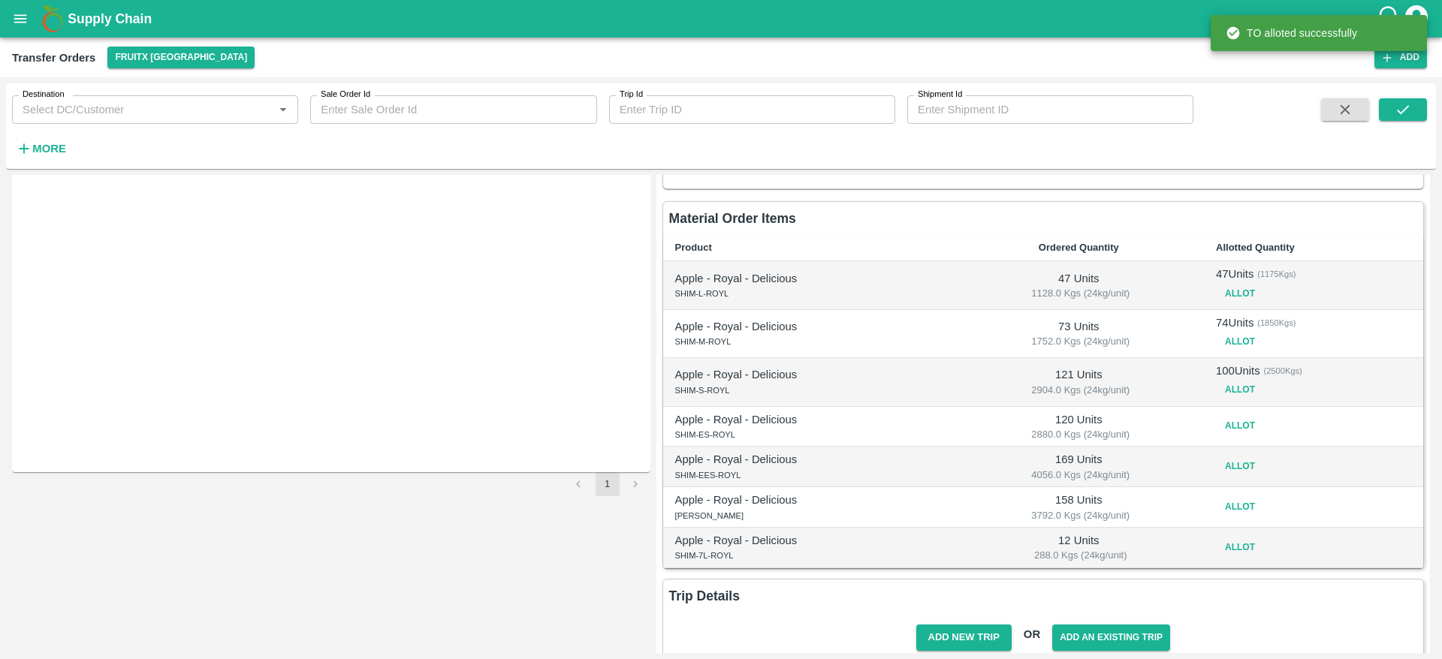
scroll to position [157, 0]
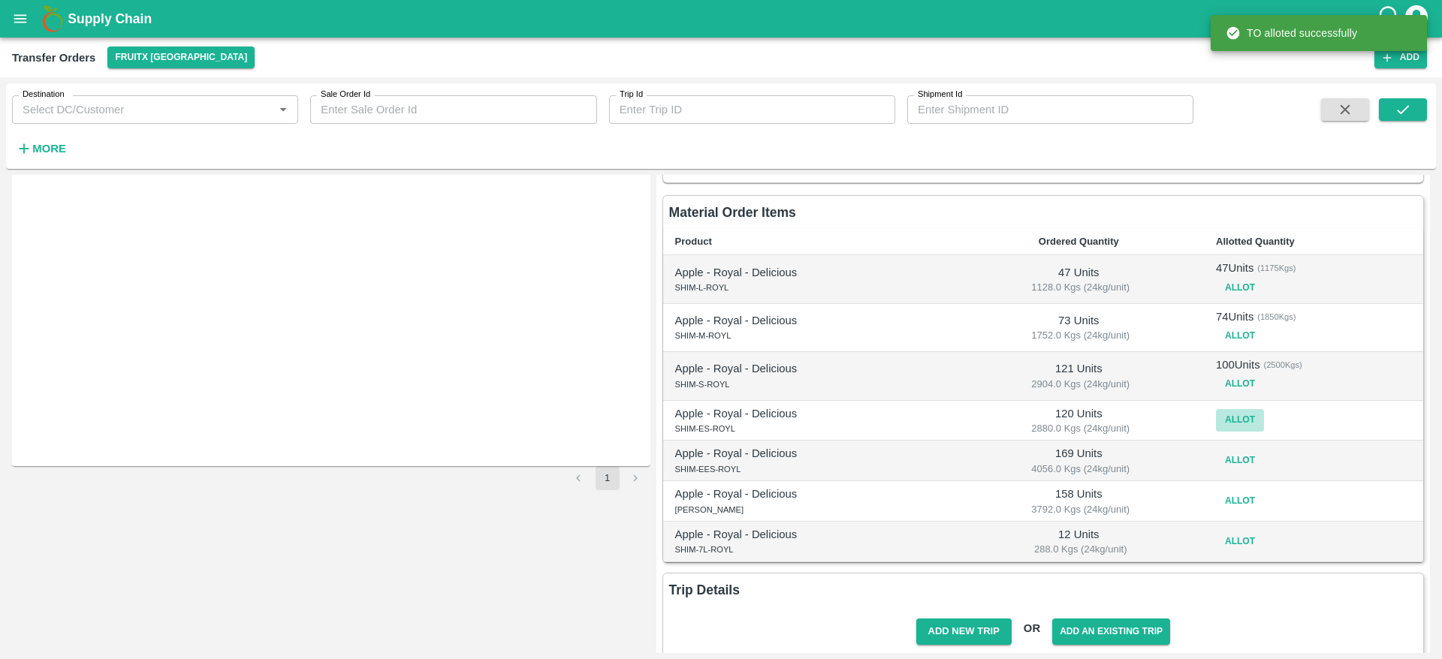
click at [1223, 414] on button "Allot" at bounding box center [1240, 420] width 48 height 22
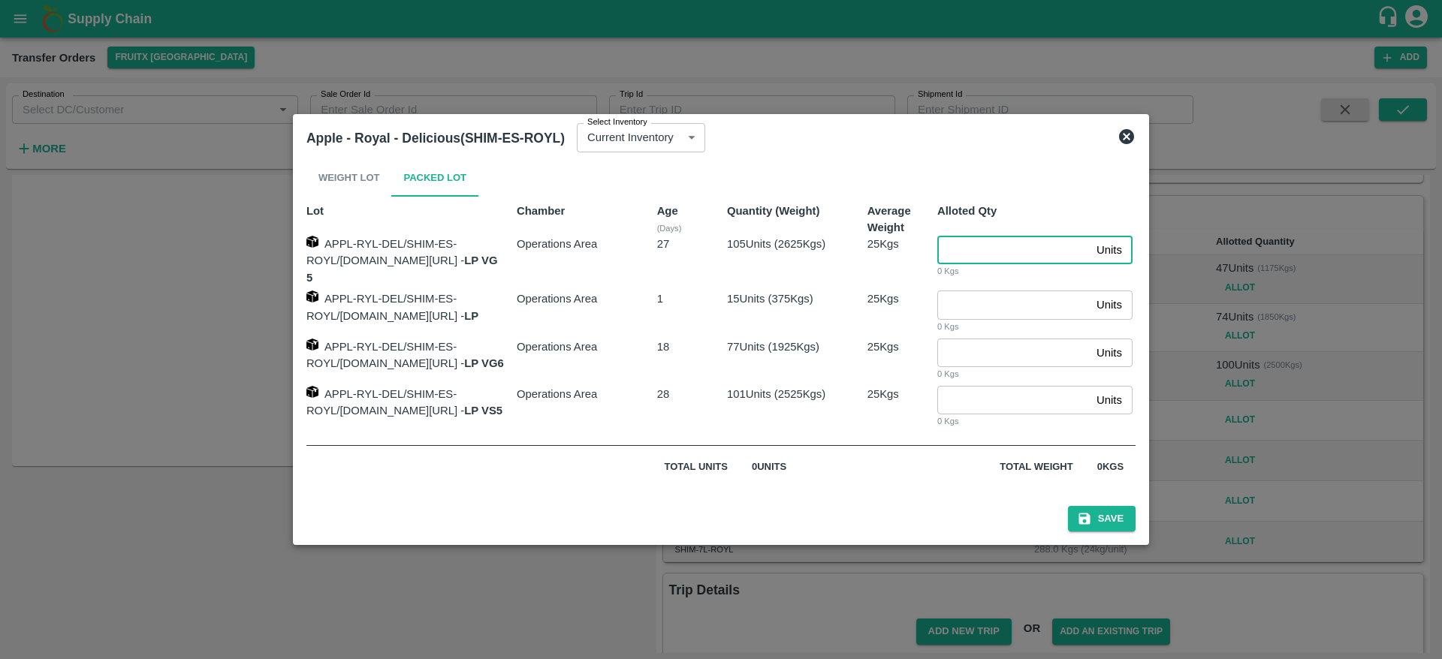
click at [988, 254] on input "number" at bounding box center [1013, 250] width 153 height 29
type input "105"
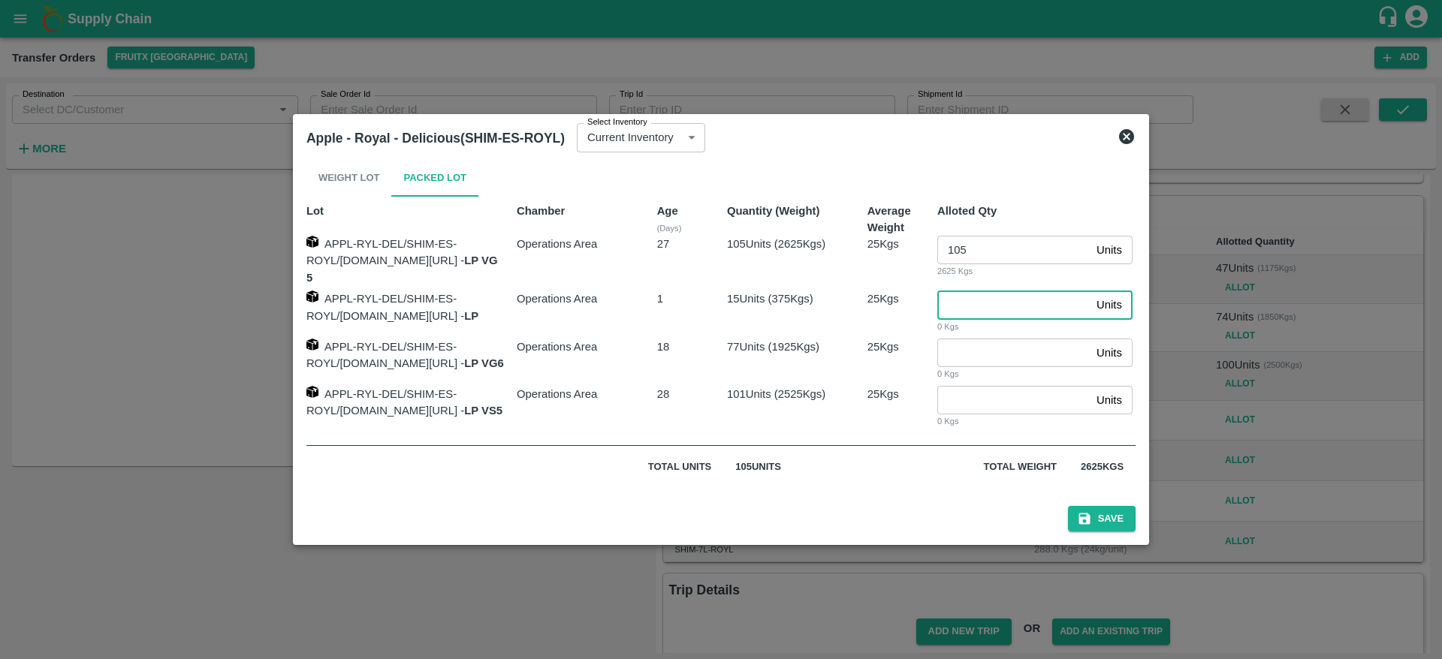
click at [970, 293] on input "number" at bounding box center [1013, 305] width 153 height 29
type input "15"
click at [1068, 506] on button "Save" at bounding box center [1102, 519] width 68 height 26
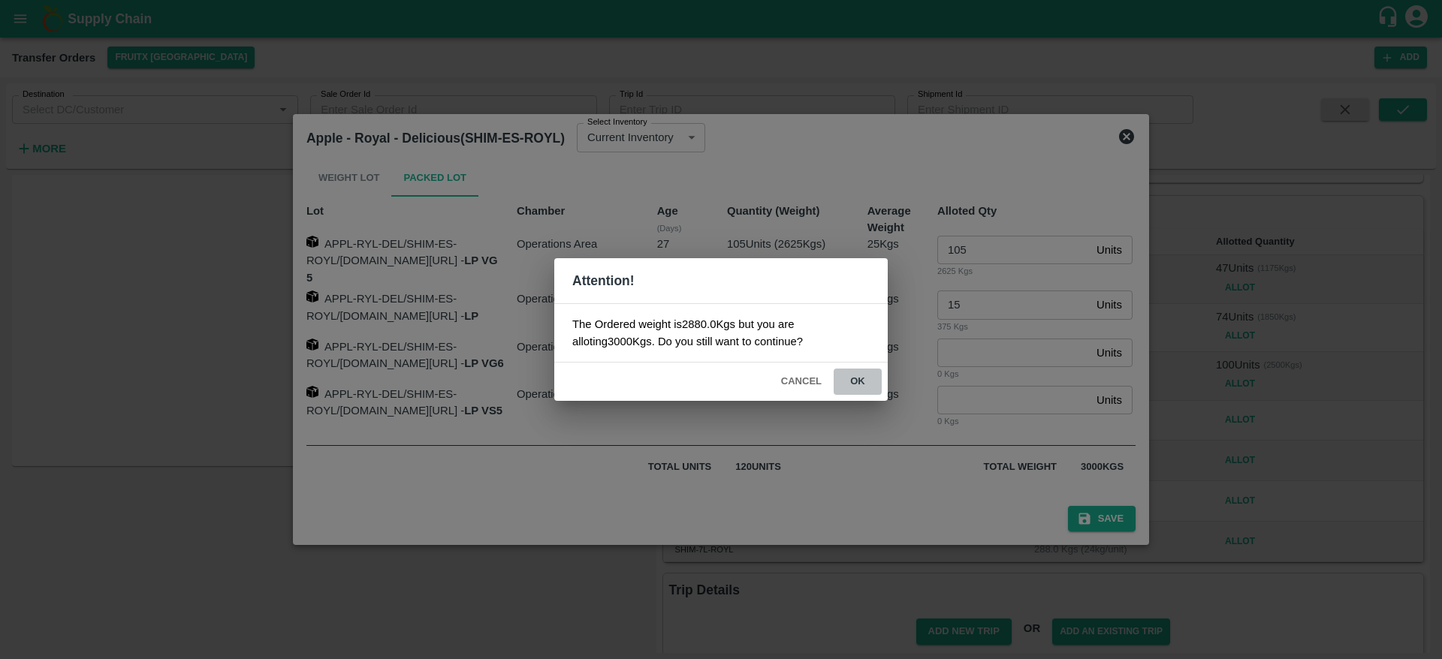
click at [859, 376] on button "ok" at bounding box center [857, 382] width 48 height 26
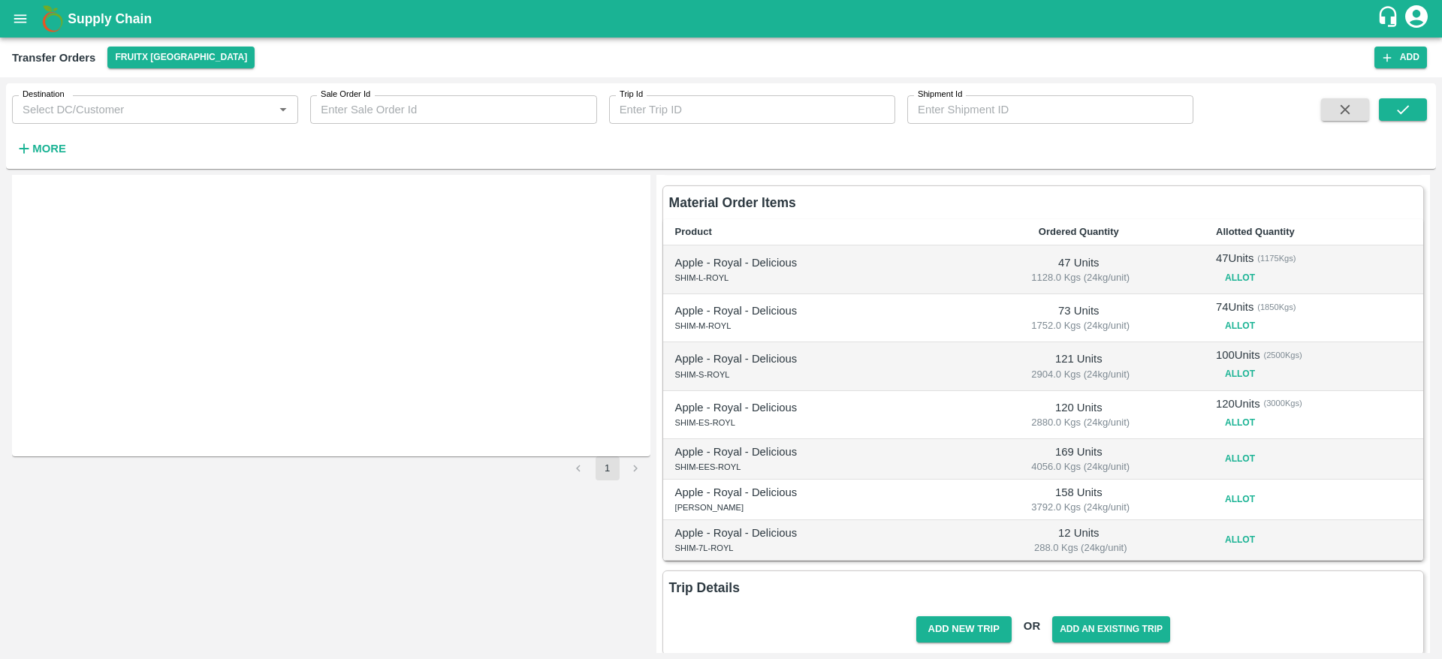
scroll to position [184, 0]
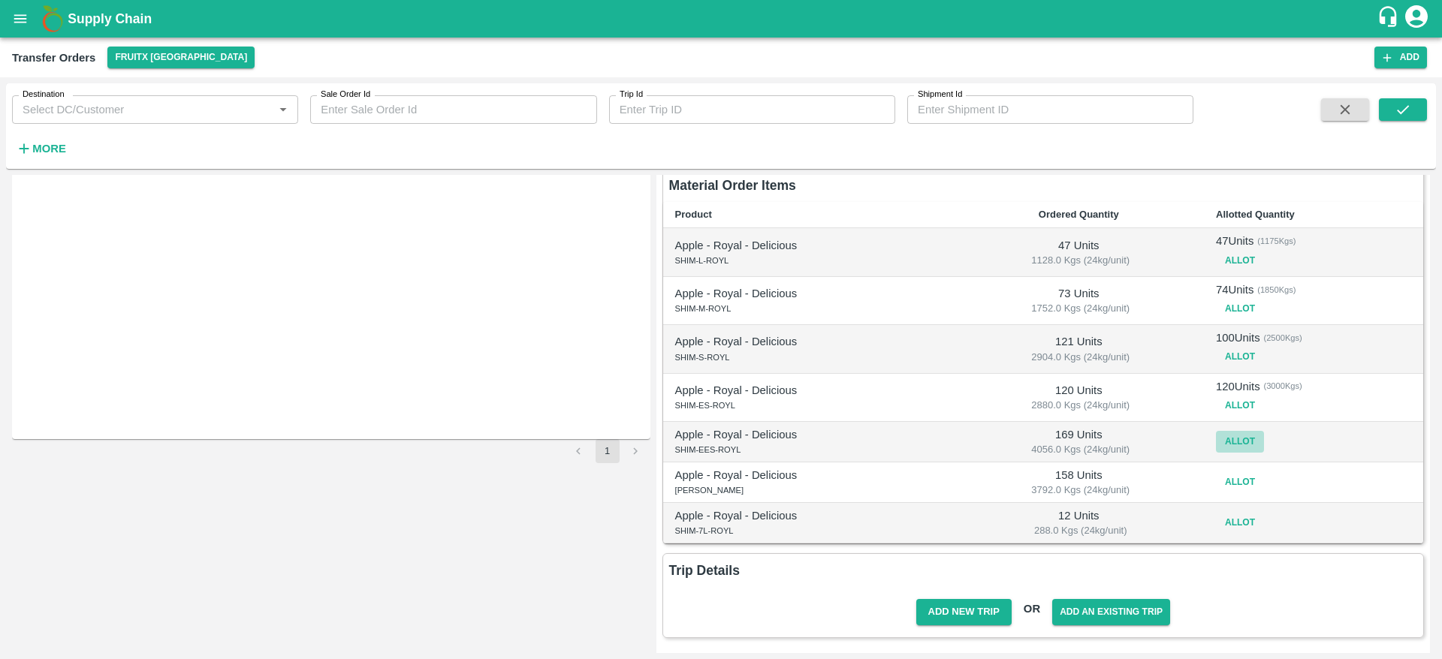
click at [1224, 438] on button "Allot" at bounding box center [1240, 442] width 48 height 22
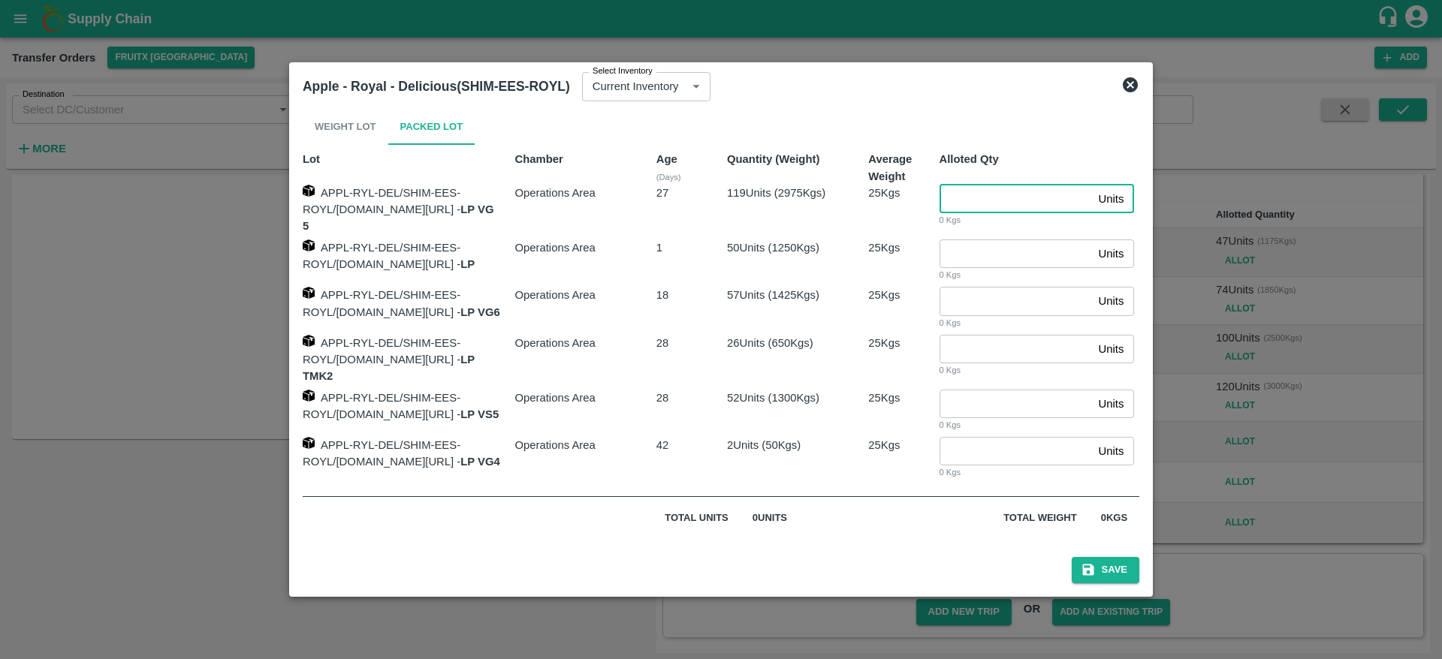
click at [973, 206] on input "number" at bounding box center [1015, 199] width 153 height 29
type input "119"
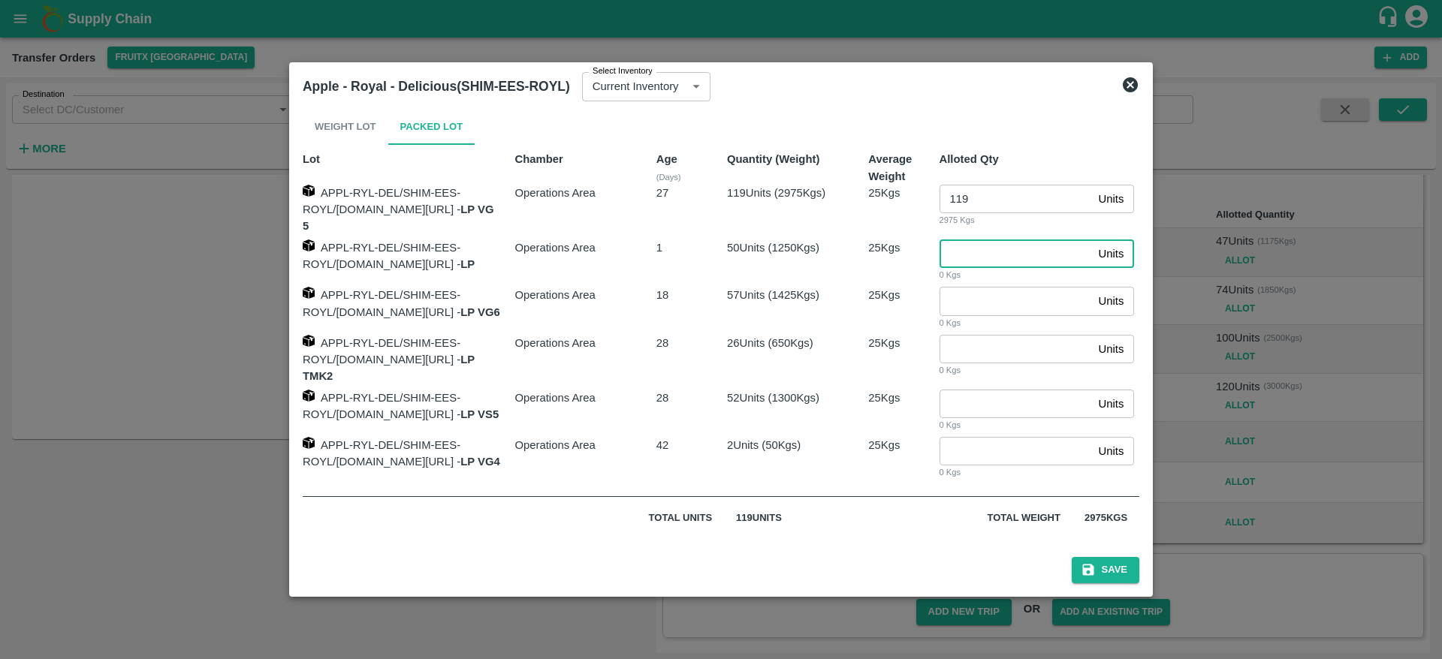
click at [972, 267] on input "number" at bounding box center [1015, 254] width 153 height 29
type input "50"
click at [1126, 567] on button "Save" at bounding box center [1105, 570] width 68 height 26
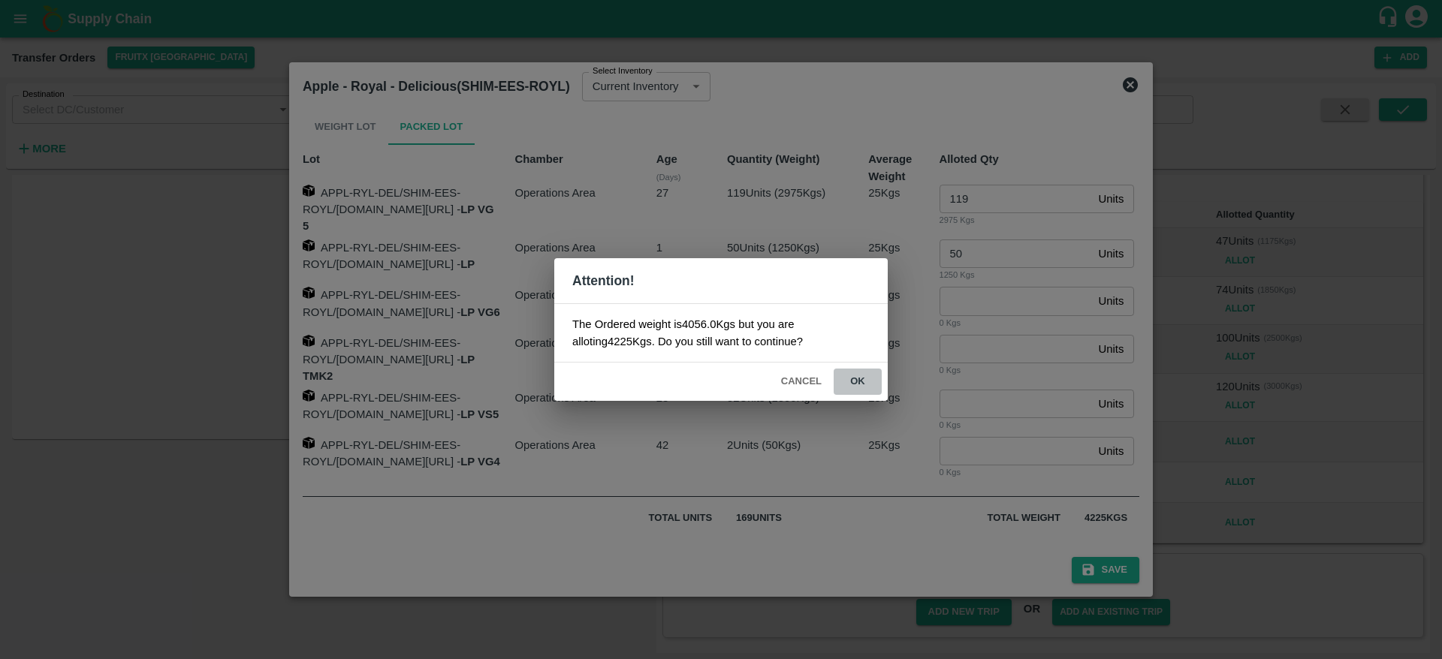
click at [860, 379] on button "ok" at bounding box center [857, 382] width 48 height 26
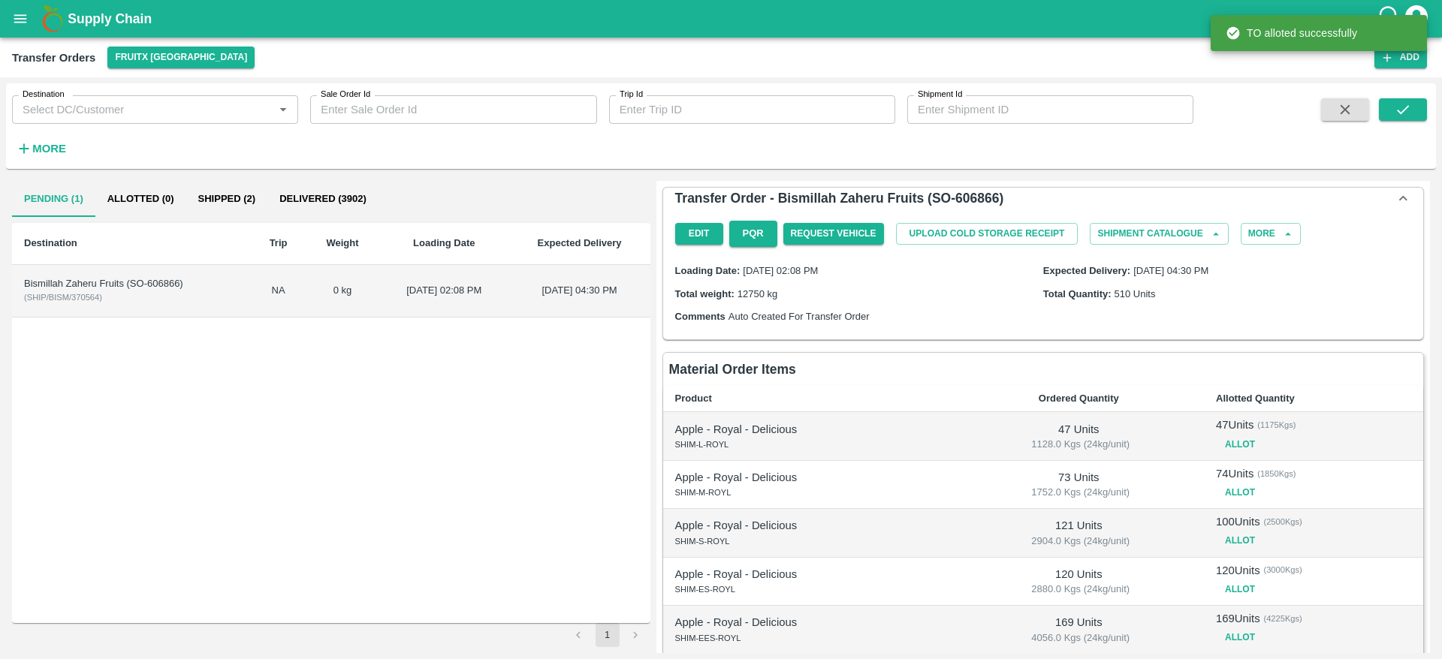
scroll to position [192, 0]
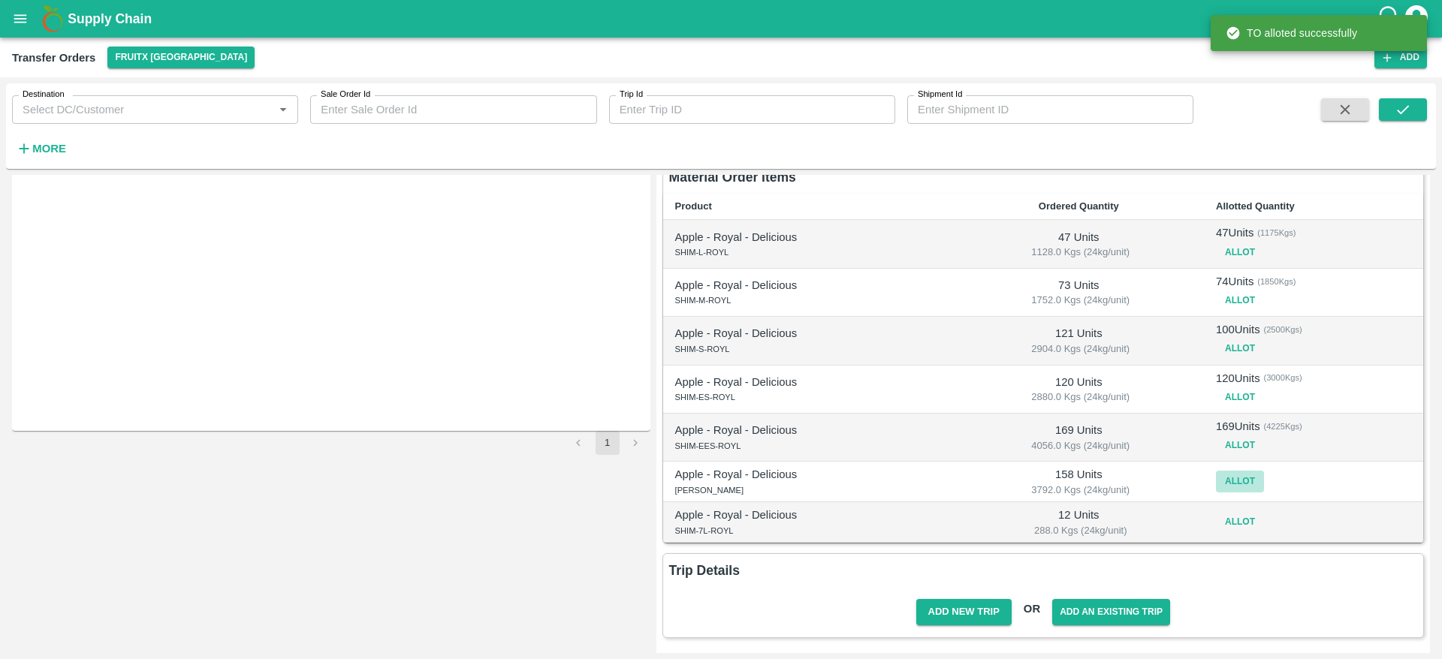
click at [1220, 480] on button "Allot" at bounding box center [1240, 482] width 48 height 22
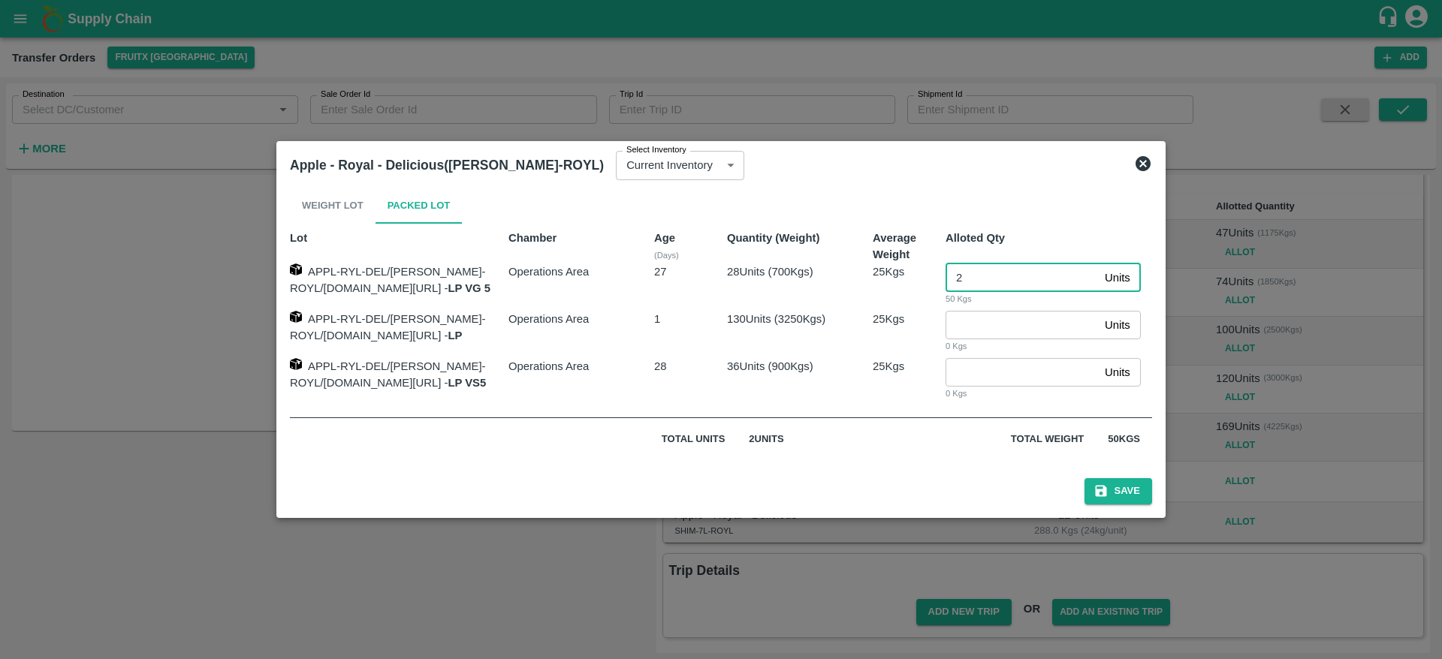
click at [996, 267] on input "2" at bounding box center [1021, 278] width 153 height 29
type input "28"
click at [1009, 324] on input "number" at bounding box center [1021, 325] width 153 height 29
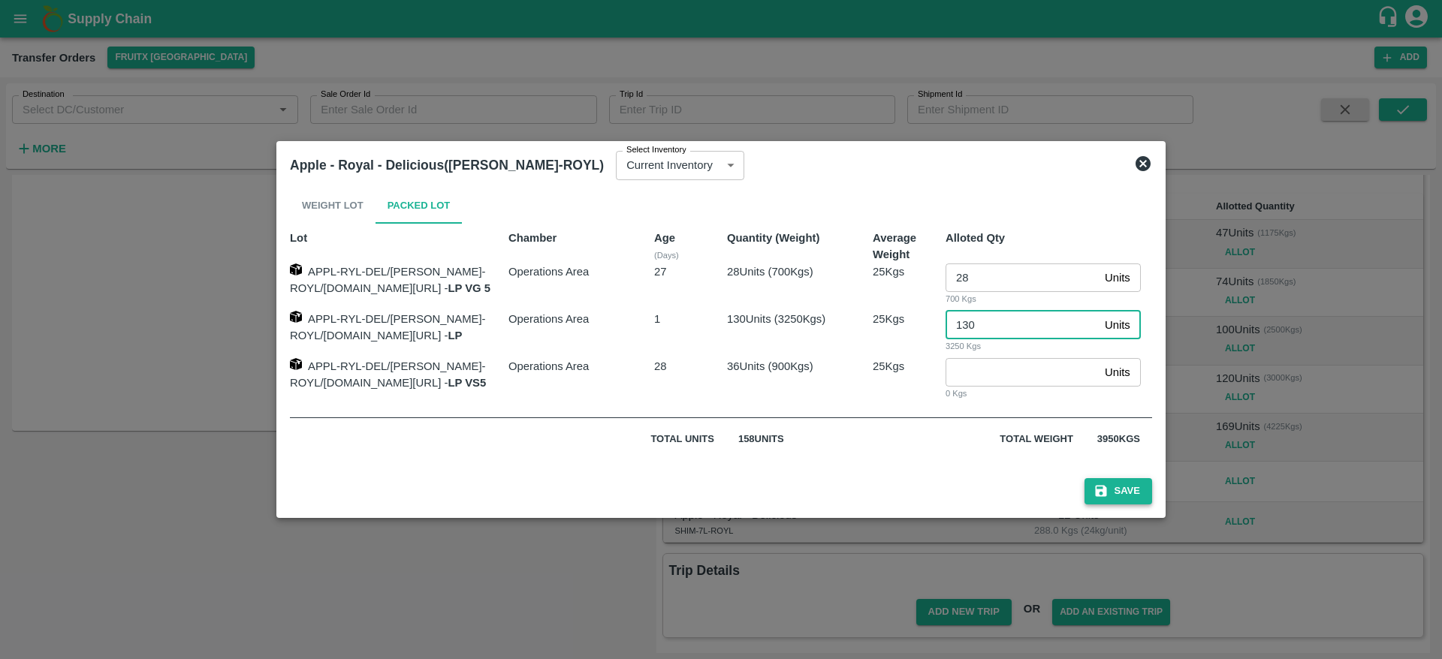
type input "130"
click at [1123, 492] on button "Save" at bounding box center [1118, 491] width 68 height 26
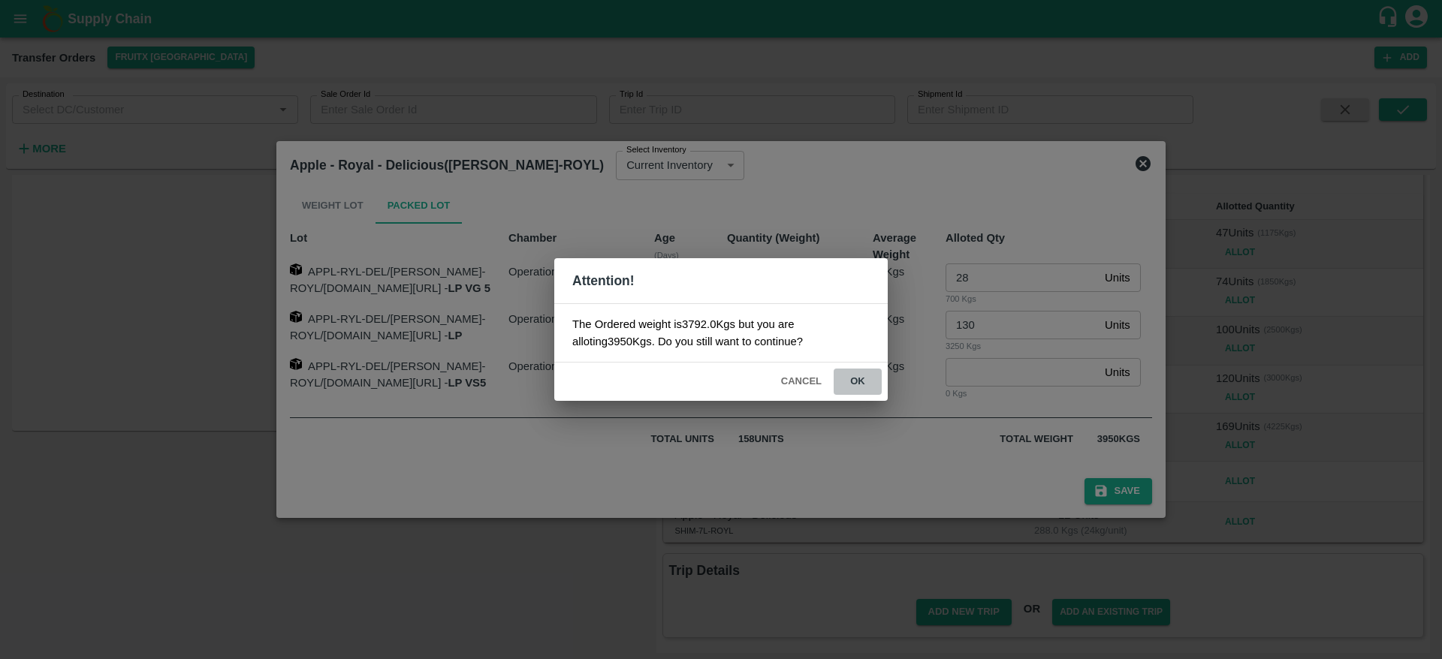
click at [860, 374] on button "ok" at bounding box center [857, 382] width 48 height 26
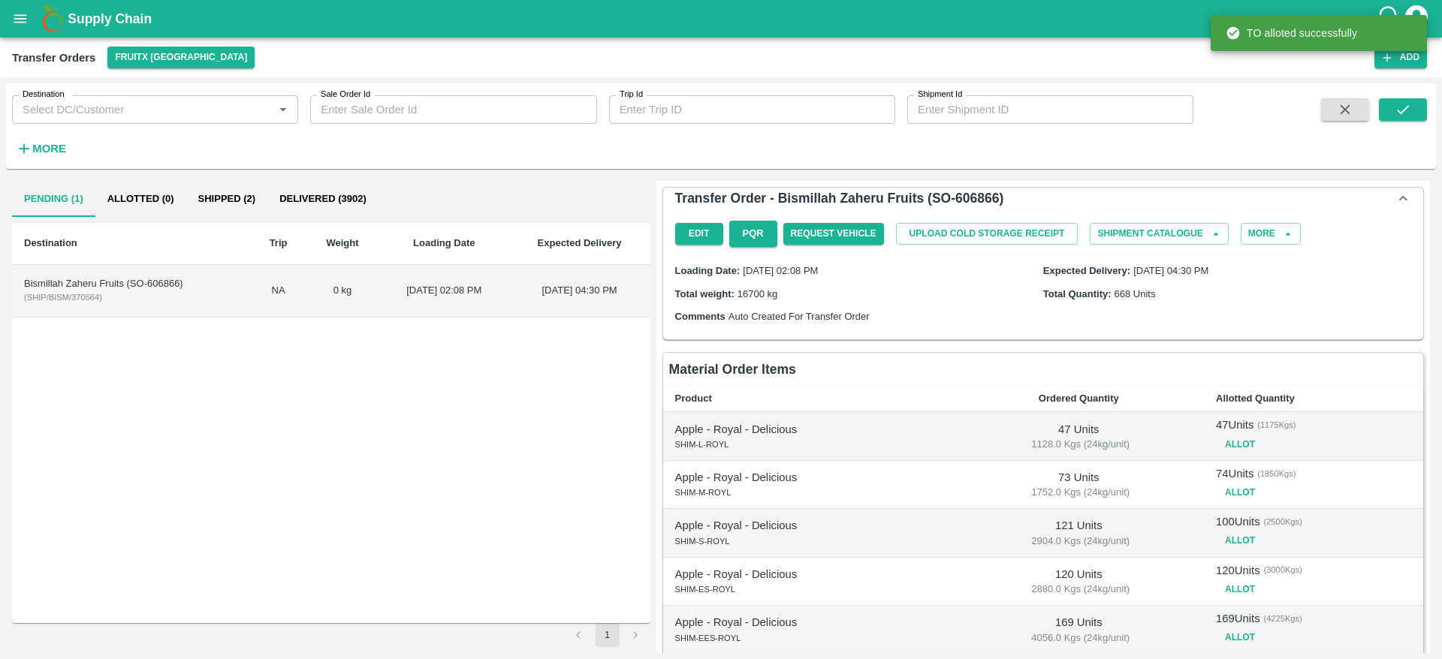
scroll to position [200, 0]
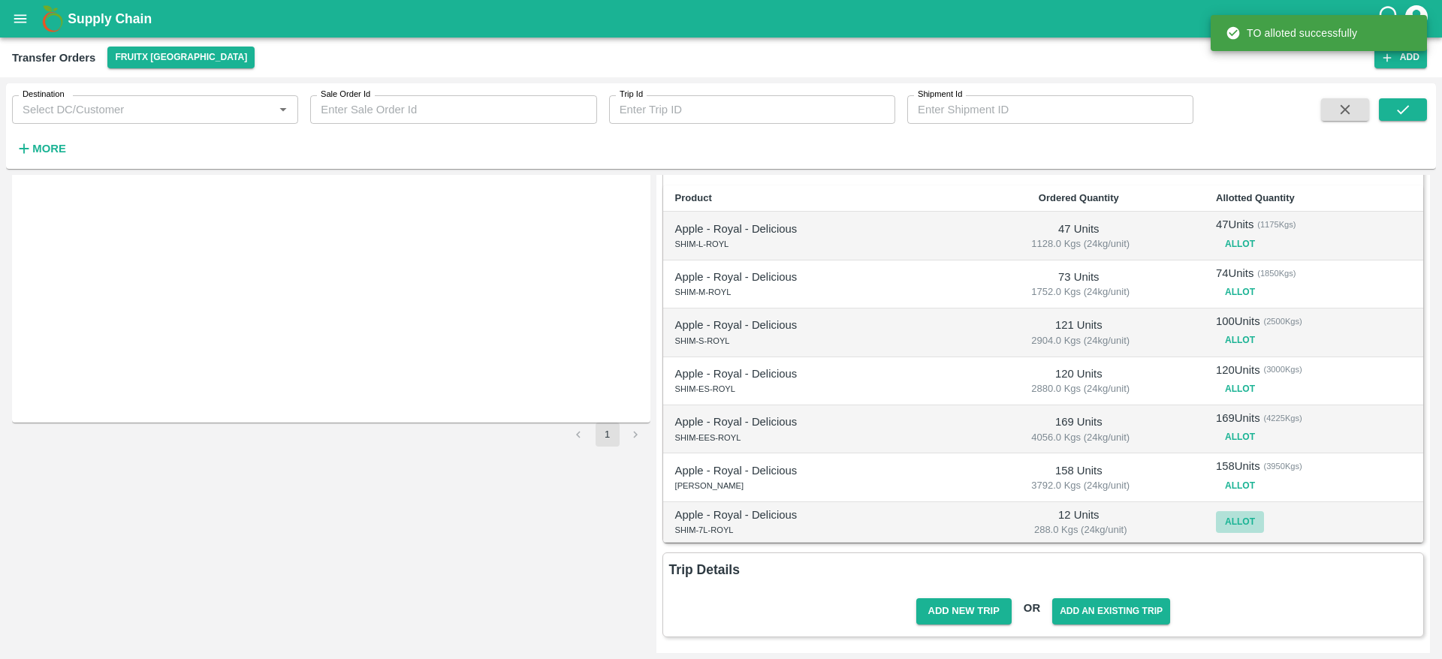
click at [1220, 522] on button "Allot" at bounding box center [1240, 522] width 48 height 22
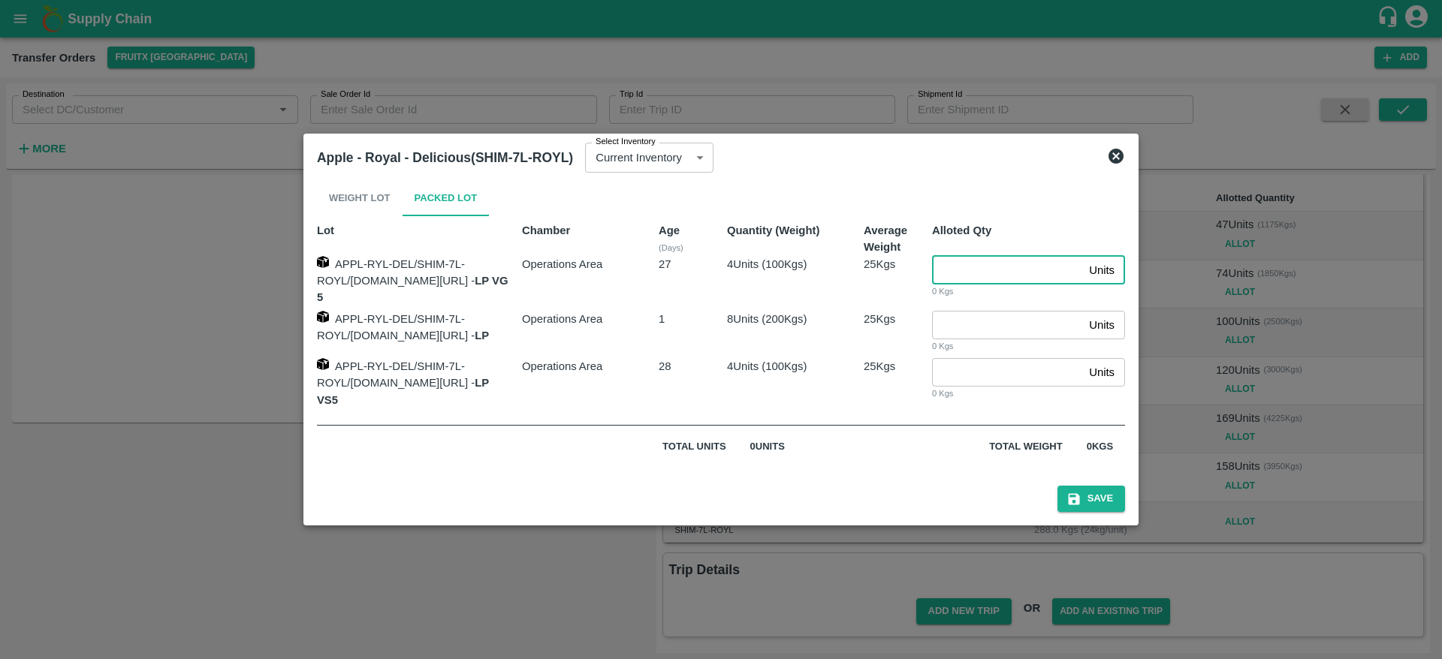
click at [972, 279] on input "number" at bounding box center [1007, 270] width 151 height 29
type input "4"
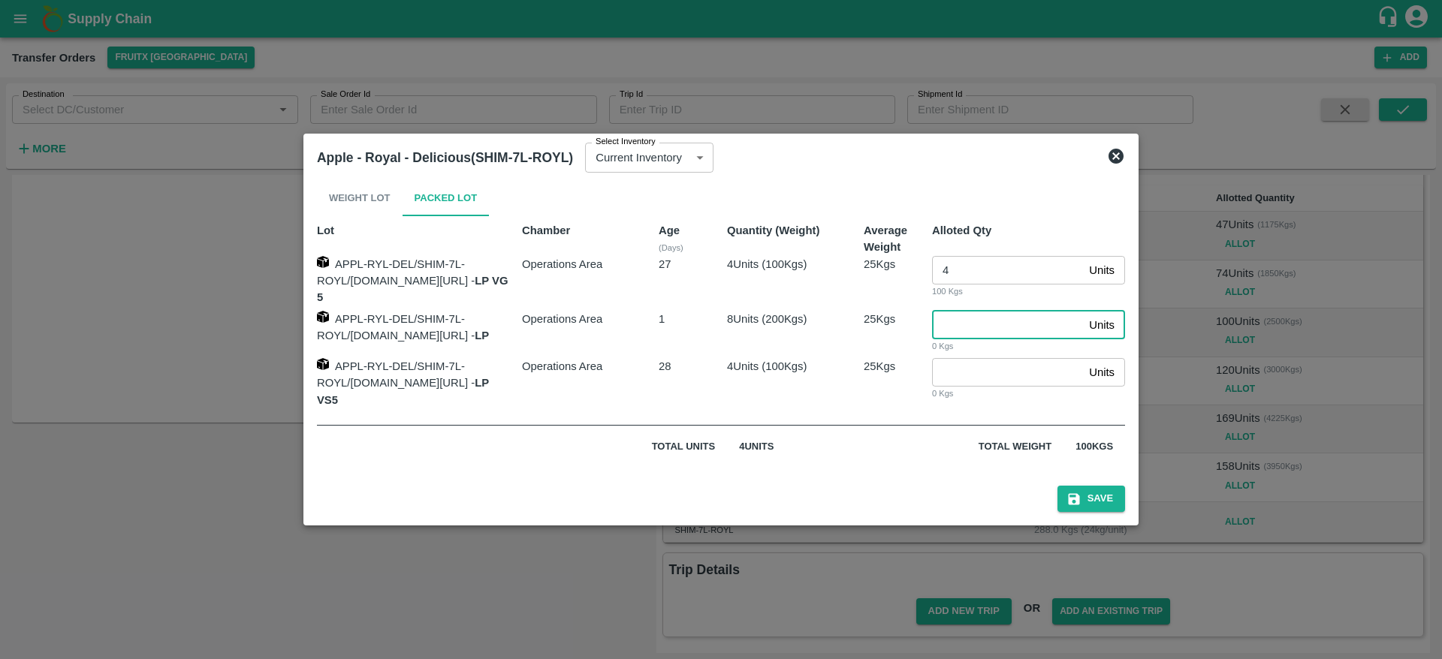
click at [983, 327] on input "number" at bounding box center [1007, 325] width 151 height 29
type input "8"
click at [1118, 489] on button "Save" at bounding box center [1091, 499] width 68 height 26
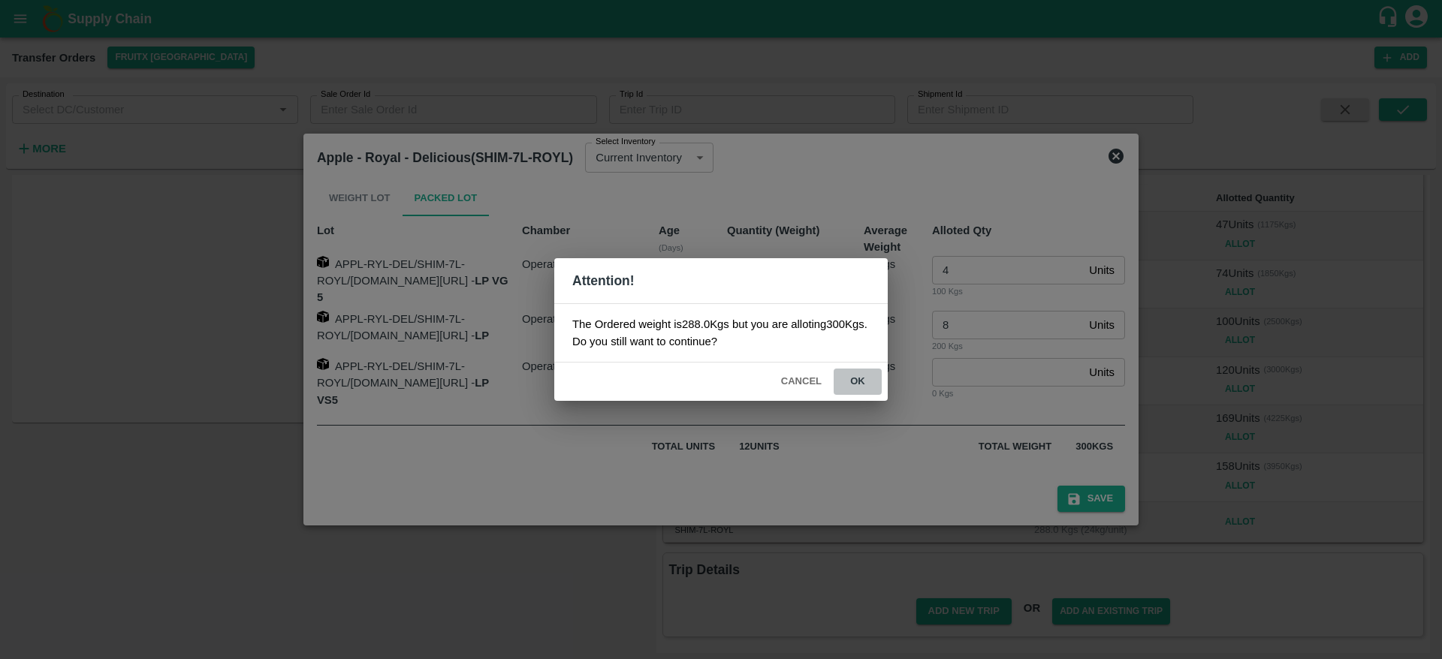
click at [855, 369] on button "ok" at bounding box center [857, 382] width 48 height 26
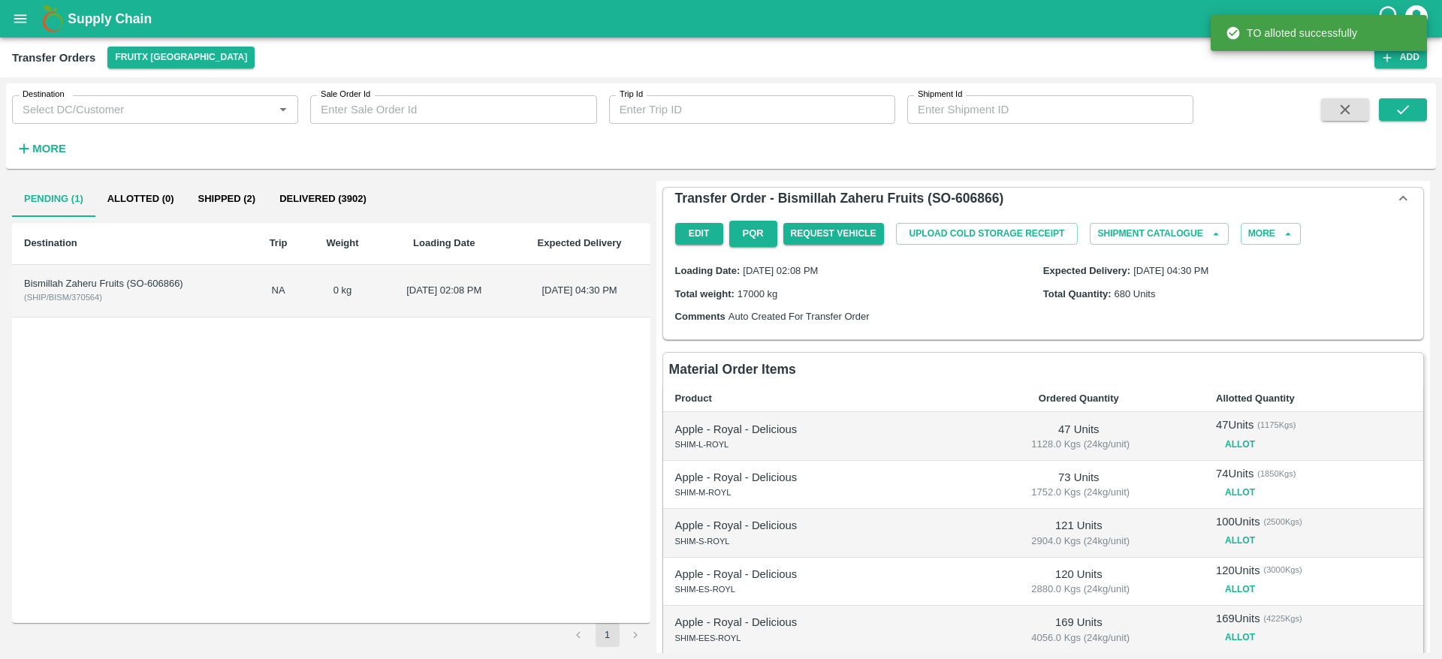
scroll to position [70, 0]
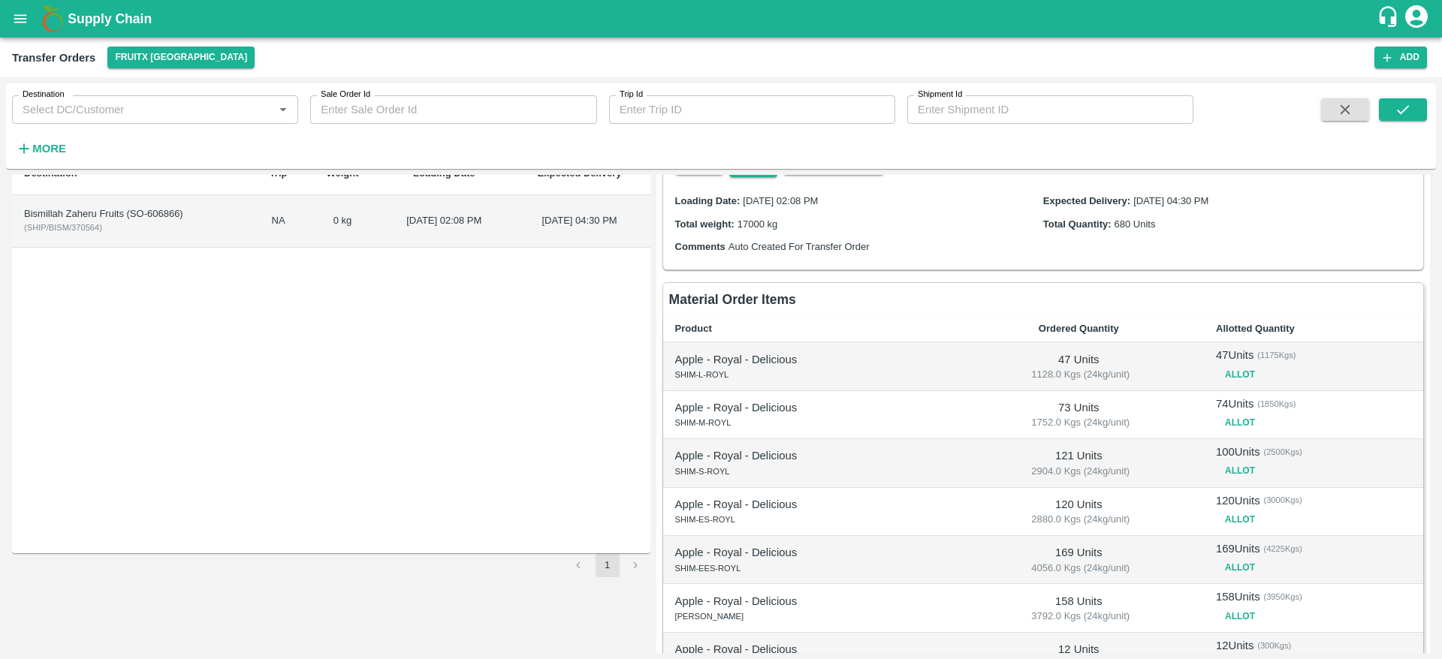
click at [1227, 476] on button "Allot" at bounding box center [1240, 471] width 48 height 22
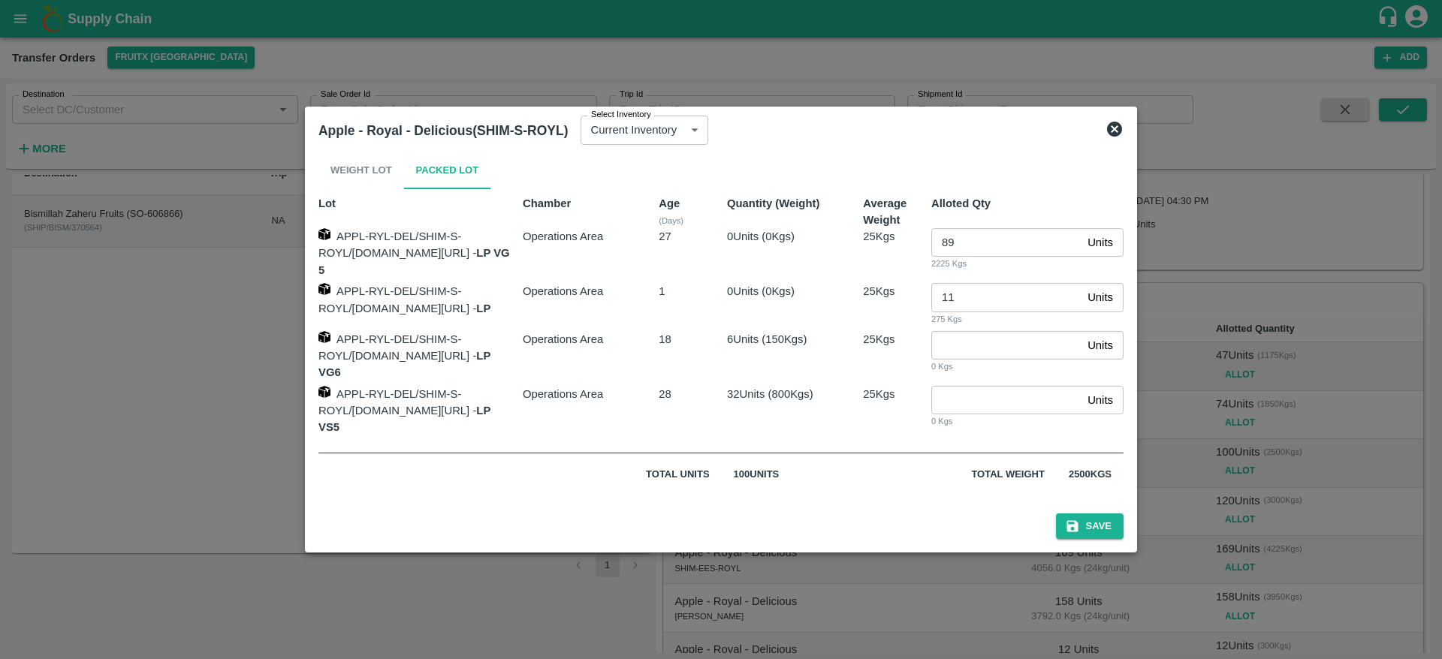
click at [1241, 363] on div at bounding box center [721, 329] width 1442 height 659
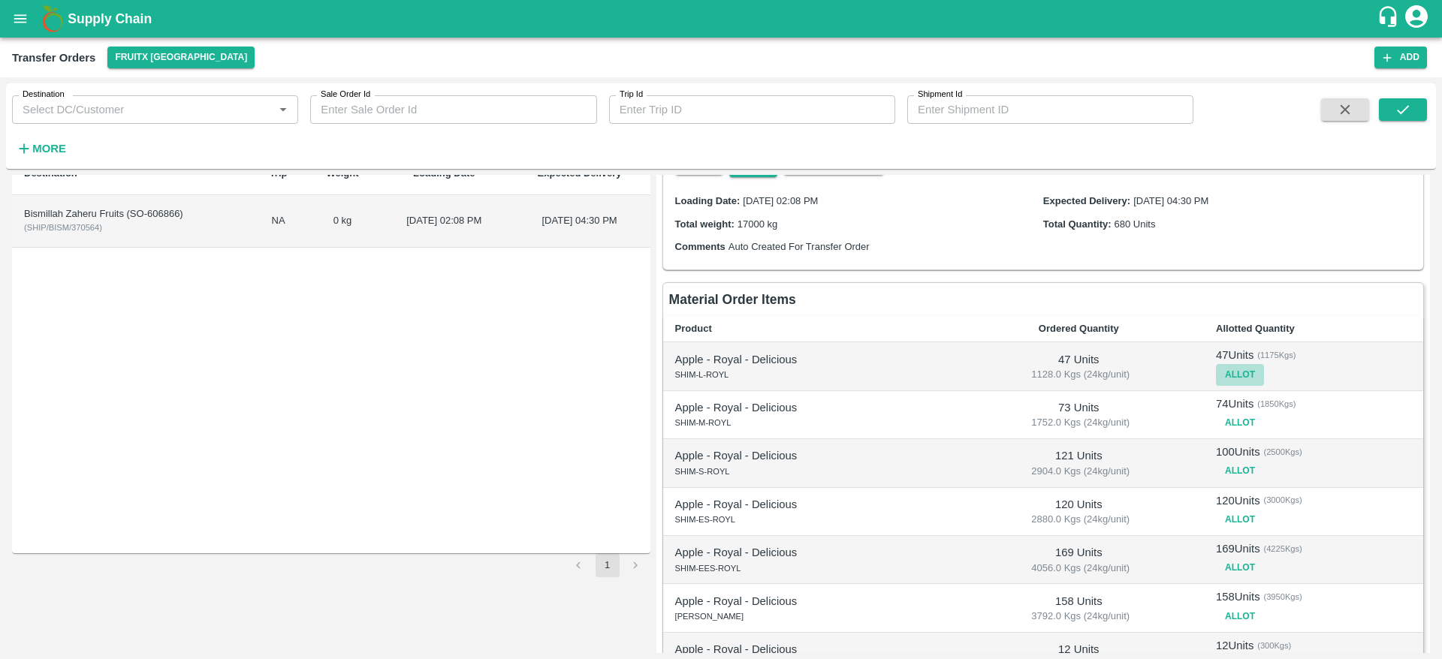
click at [1248, 378] on button "Allot" at bounding box center [1240, 375] width 48 height 22
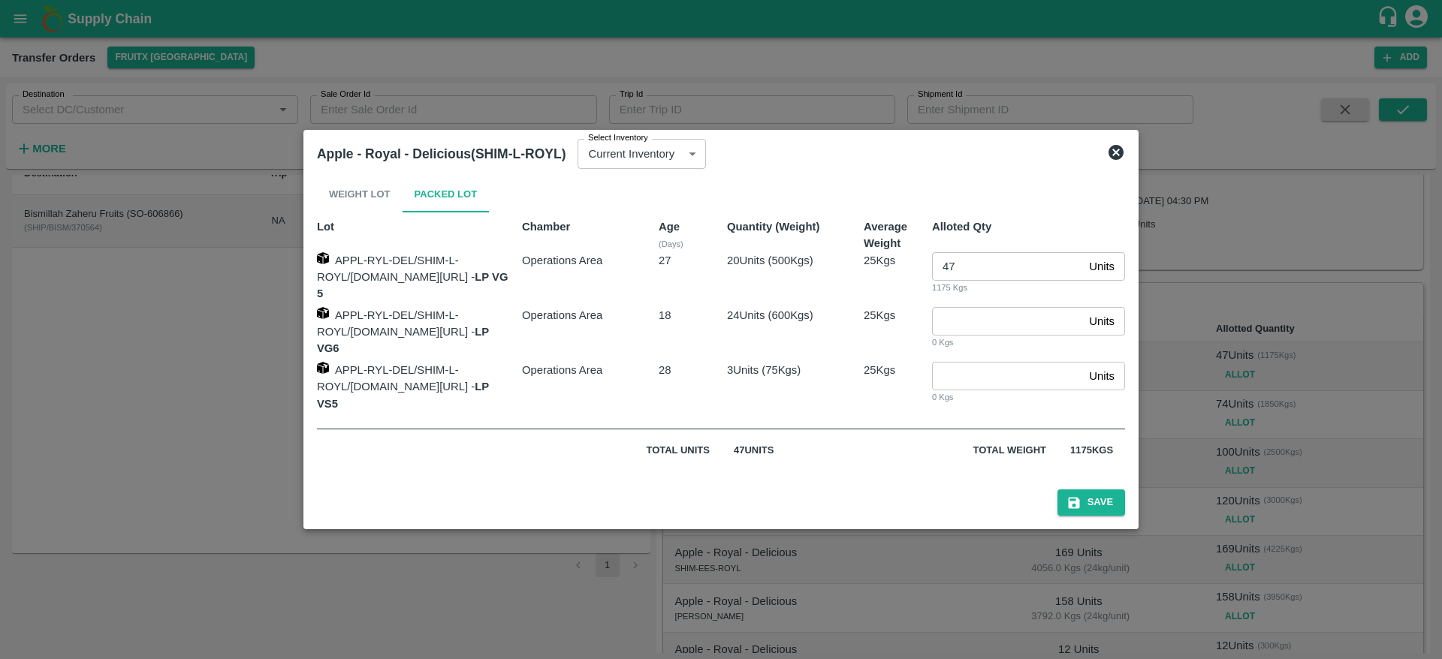
click at [1008, 269] on input "47" at bounding box center [1007, 266] width 151 height 29
type input "67"
click at [1114, 491] on button "Save" at bounding box center [1091, 503] width 68 height 26
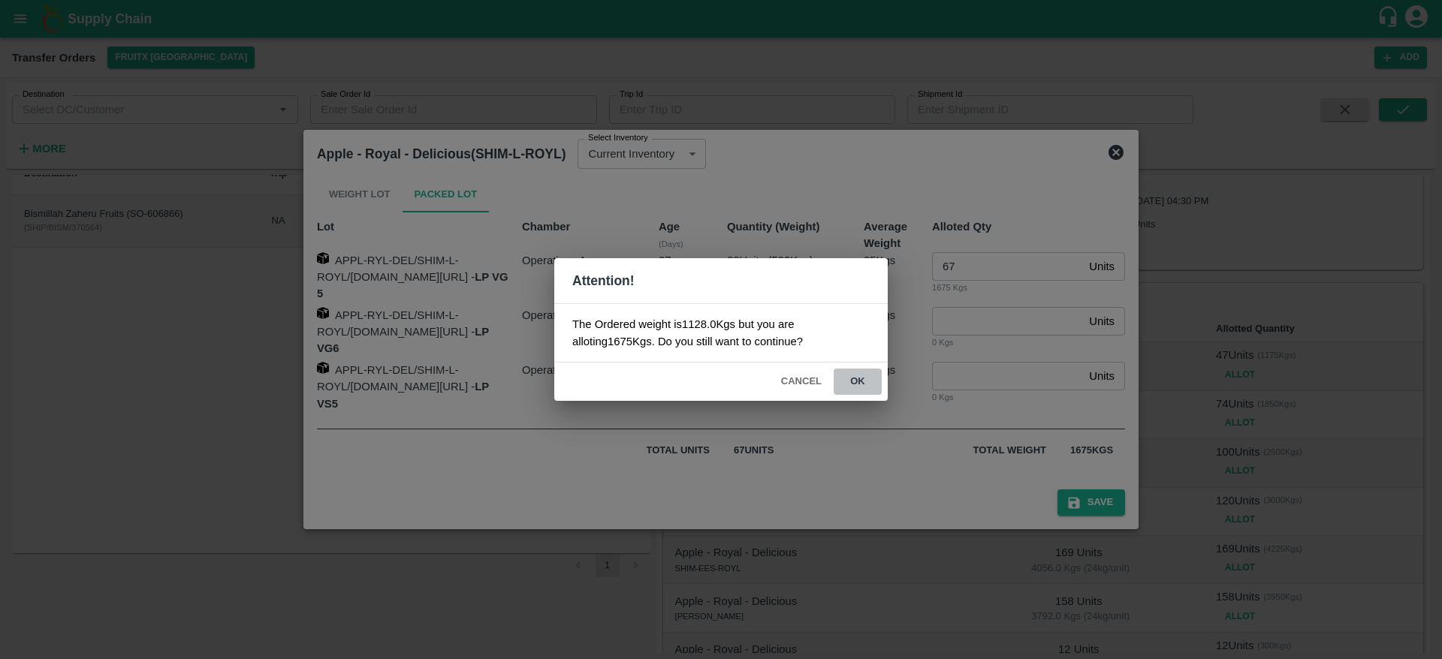
click at [855, 381] on button "ok" at bounding box center [857, 382] width 48 height 26
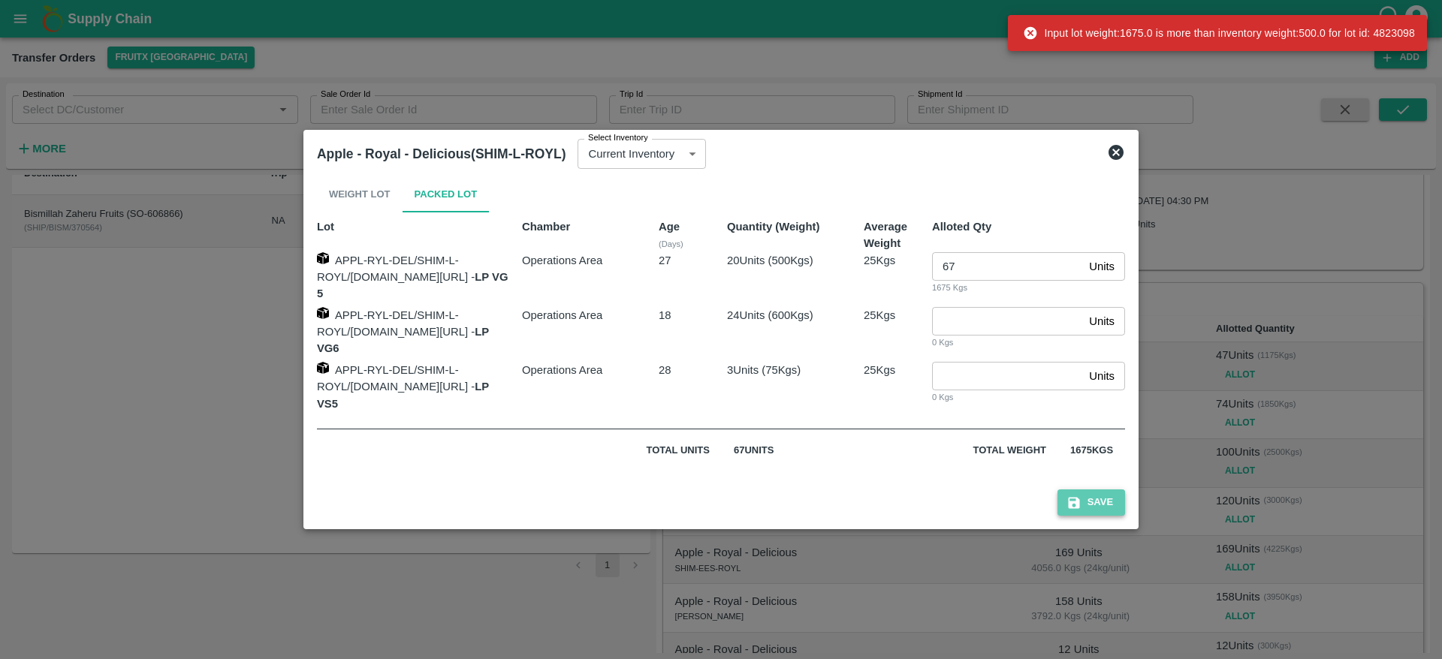
click at [1109, 491] on button "Save" at bounding box center [1091, 503] width 68 height 26
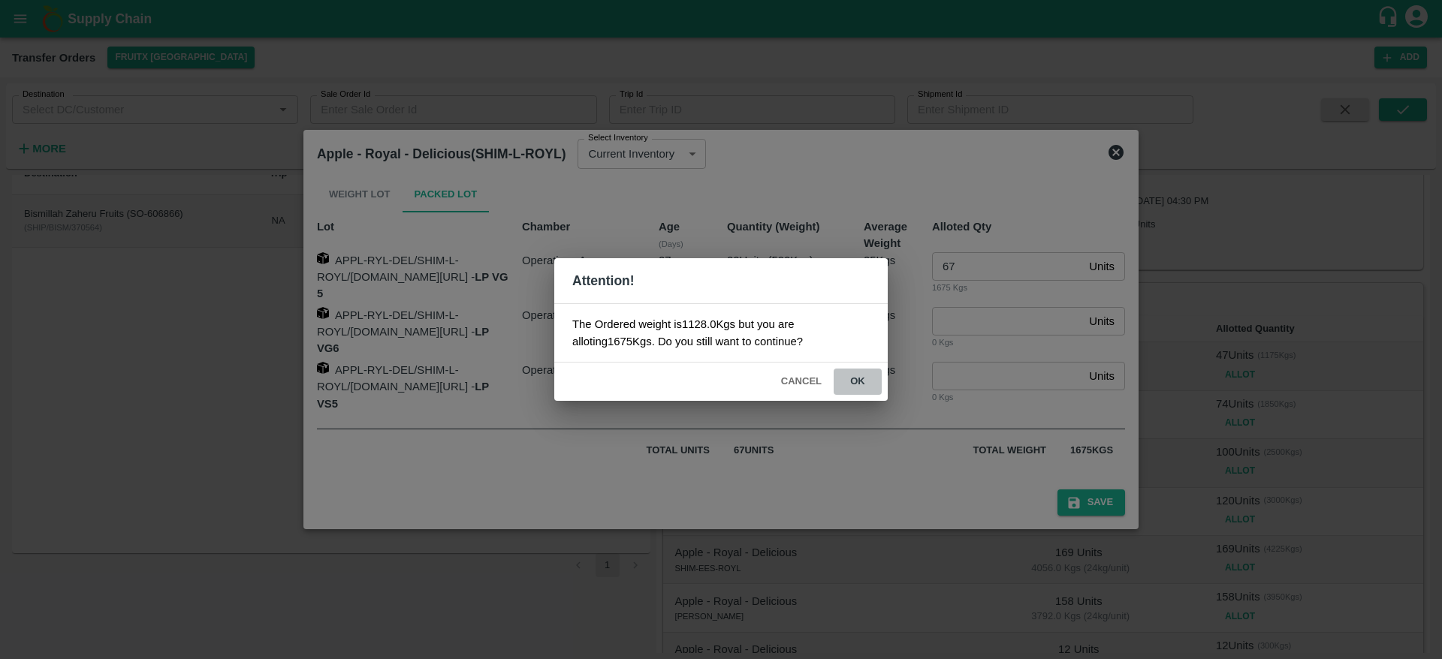
click at [863, 372] on button "ok" at bounding box center [857, 382] width 48 height 26
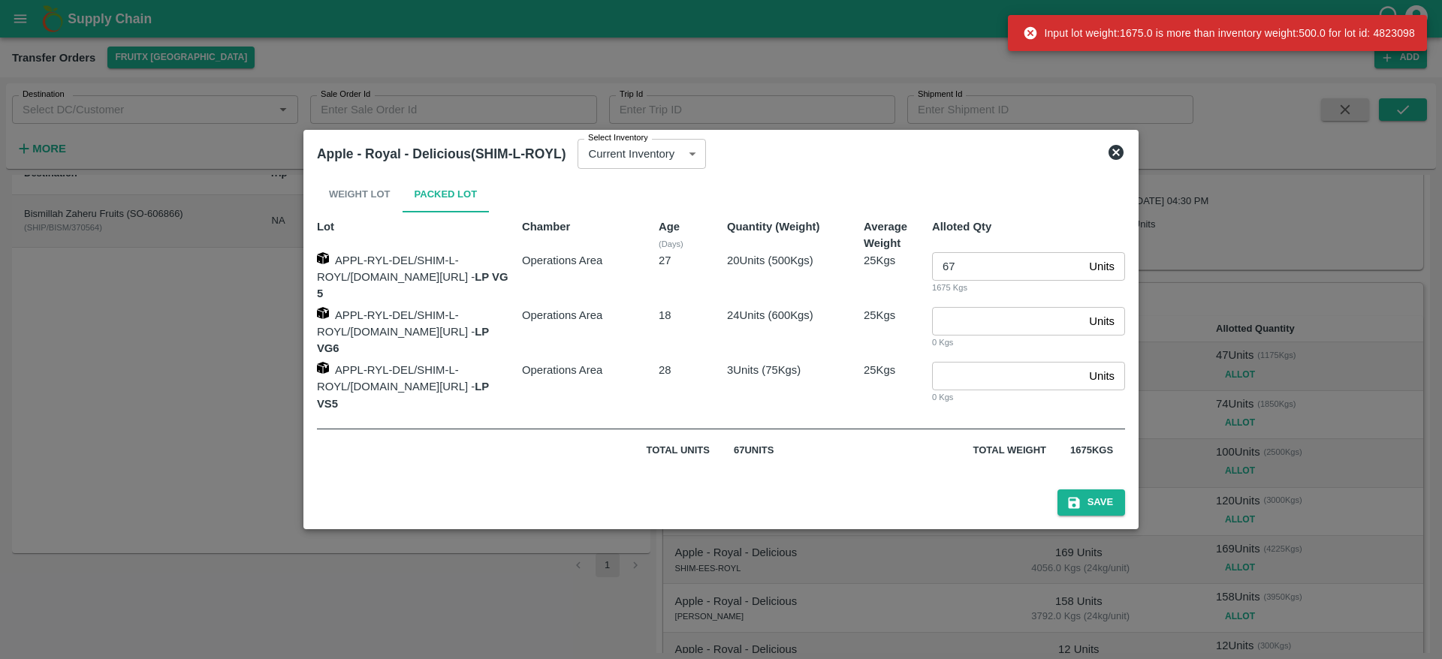
click at [1123, 159] on icon at bounding box center [1115, 152] width 15 height 15
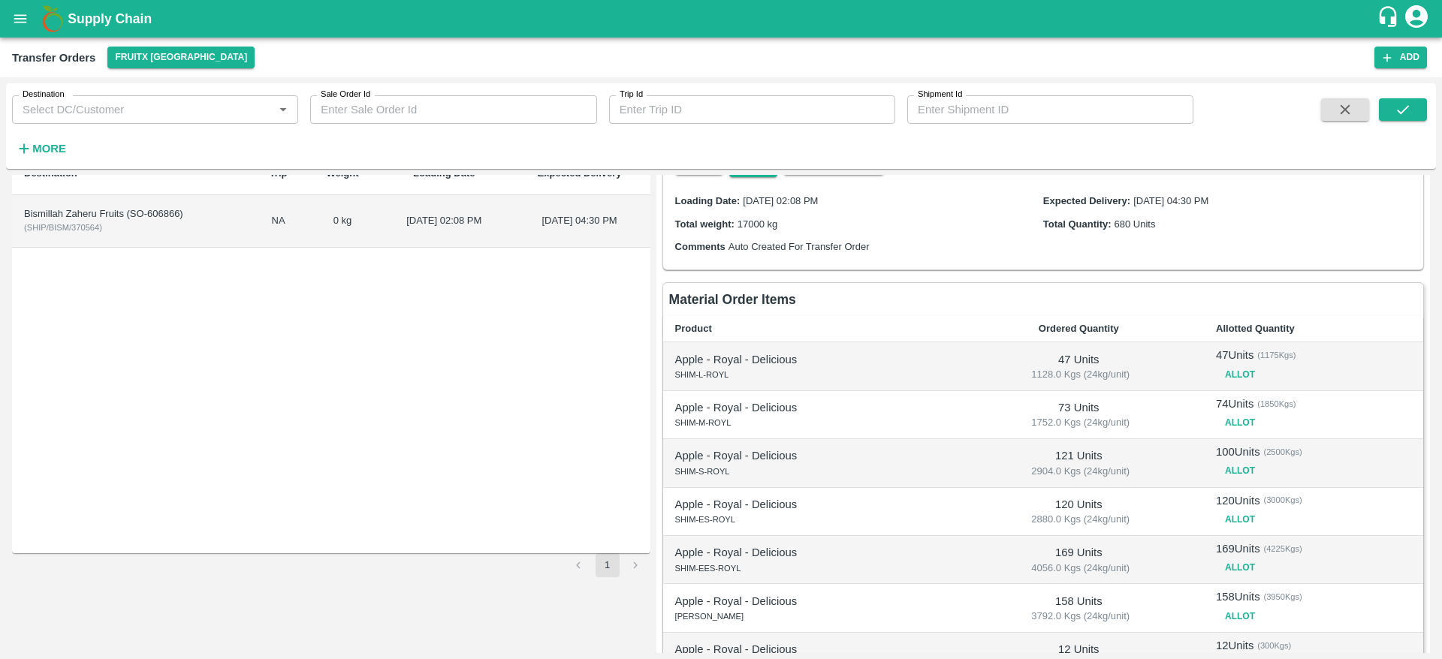
scroll to position [0, 0]
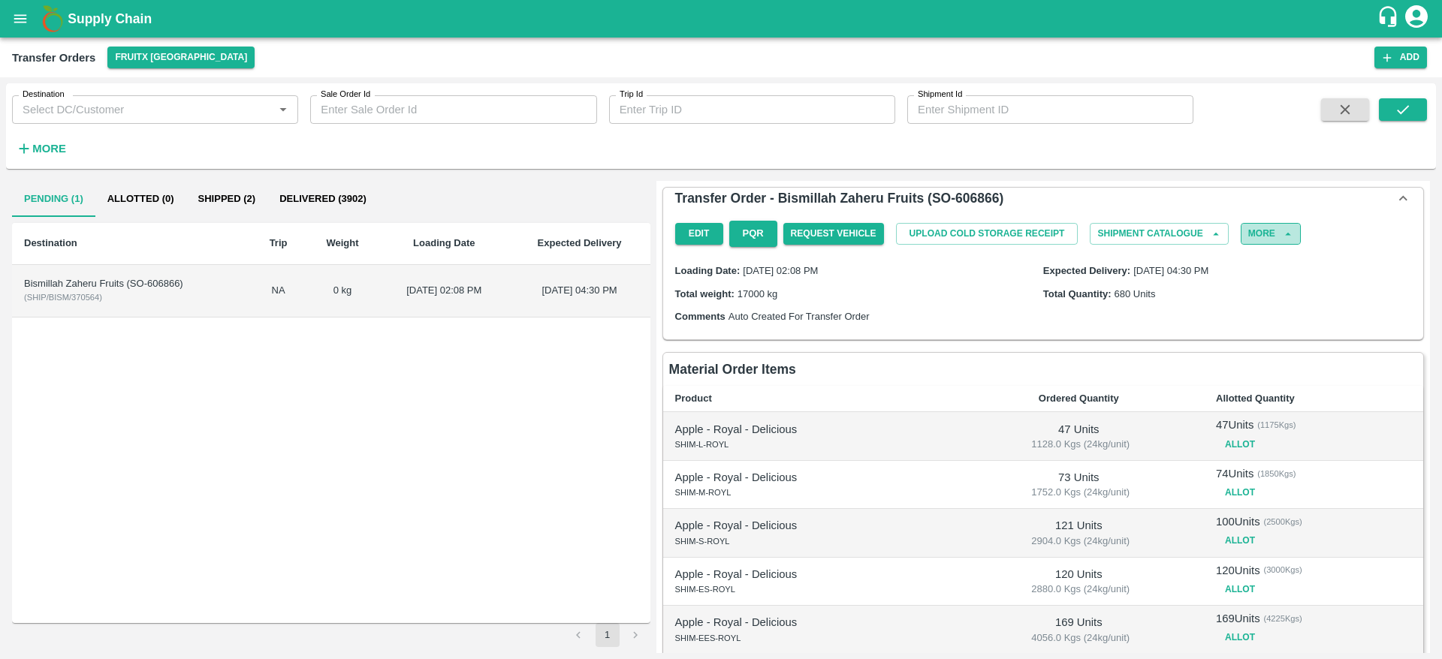
click at [1273, 234] on button "More" at bounding box center [1270, 234] width 60 height 22
click at [1266, 279] on span "Delete" at bounding box center [1265, 274] width 51 height 17
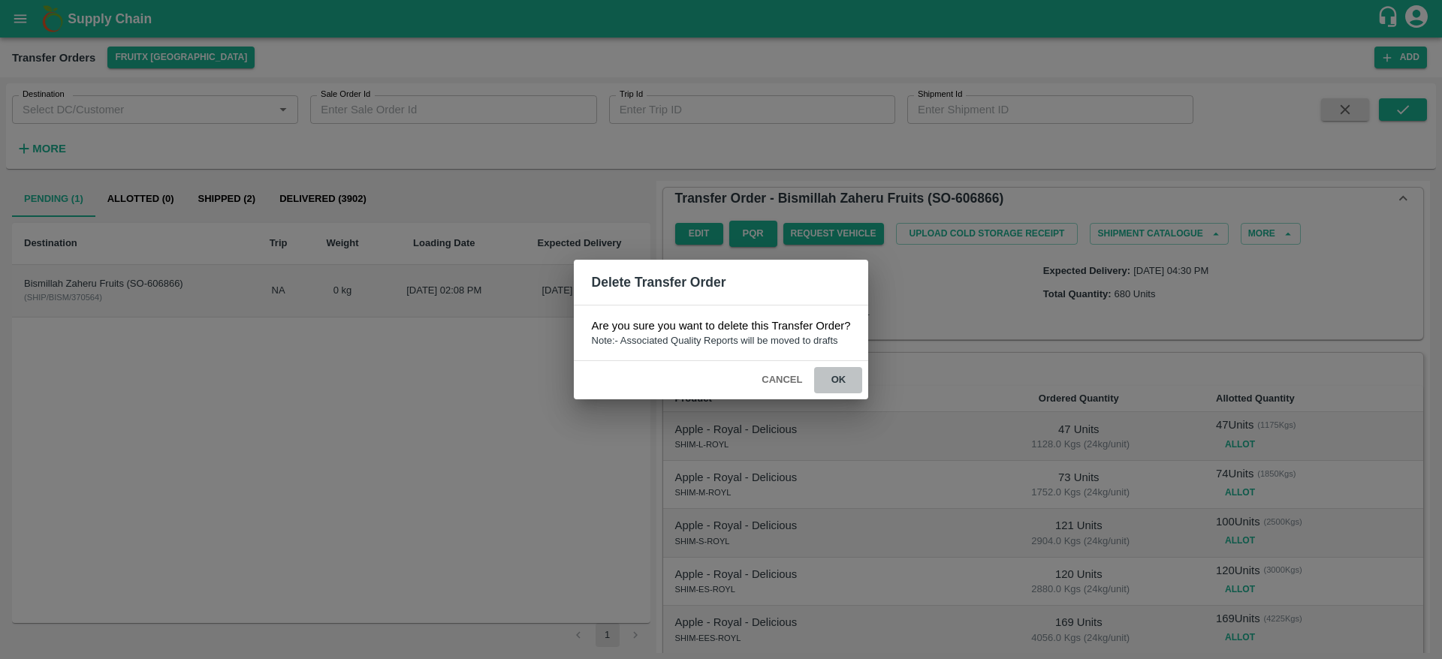
click at [843, 378] on button "ok" at bounding box center [838, 380] width 48 height 26
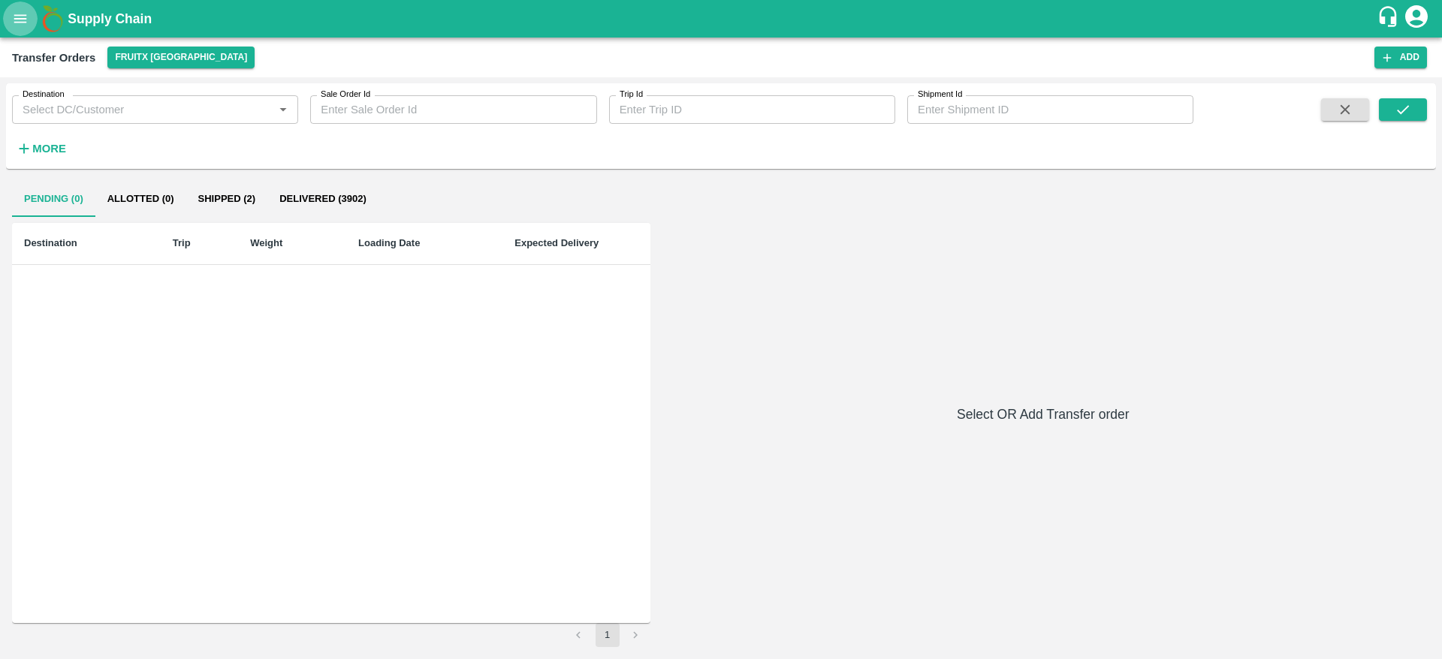
click at [13, 23] on icon "open drawer" at bounding box center [20, 19] width 17 height 17
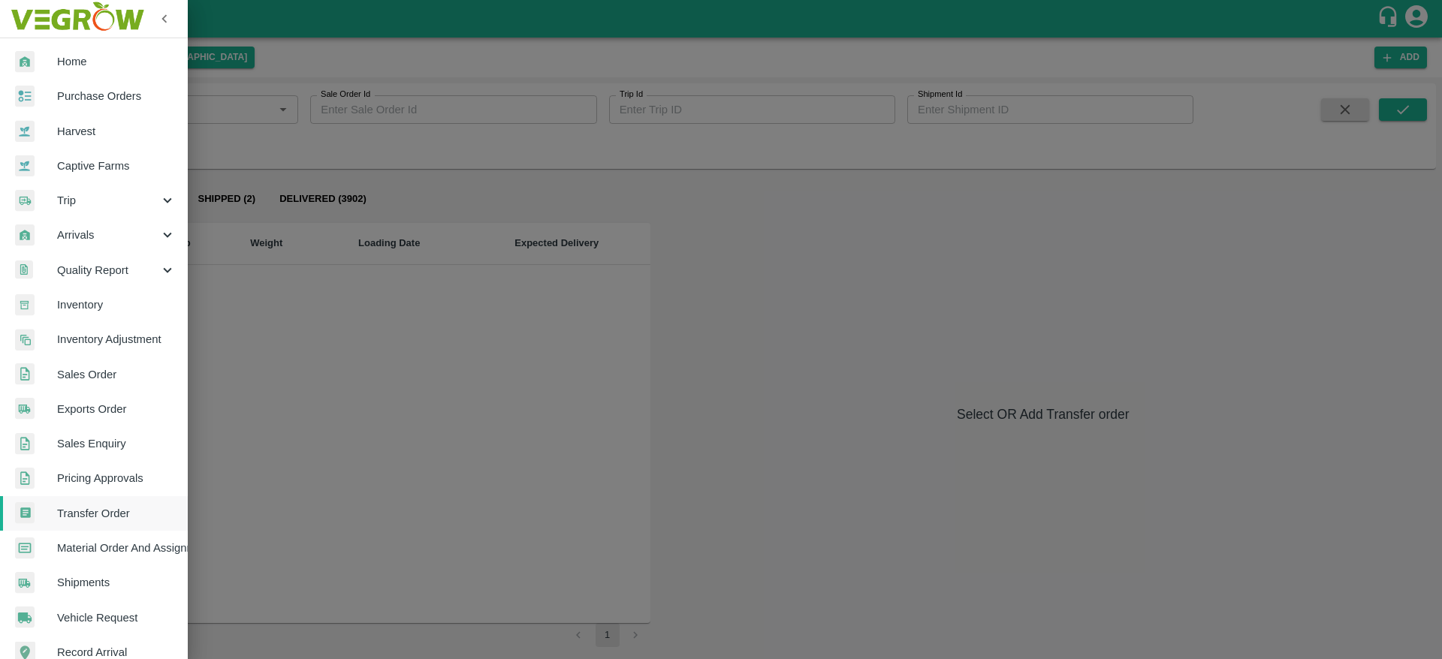
click at [115, 550] on span "Material Order And Assignment" at bounding box center [116, 548] width 119 height 17
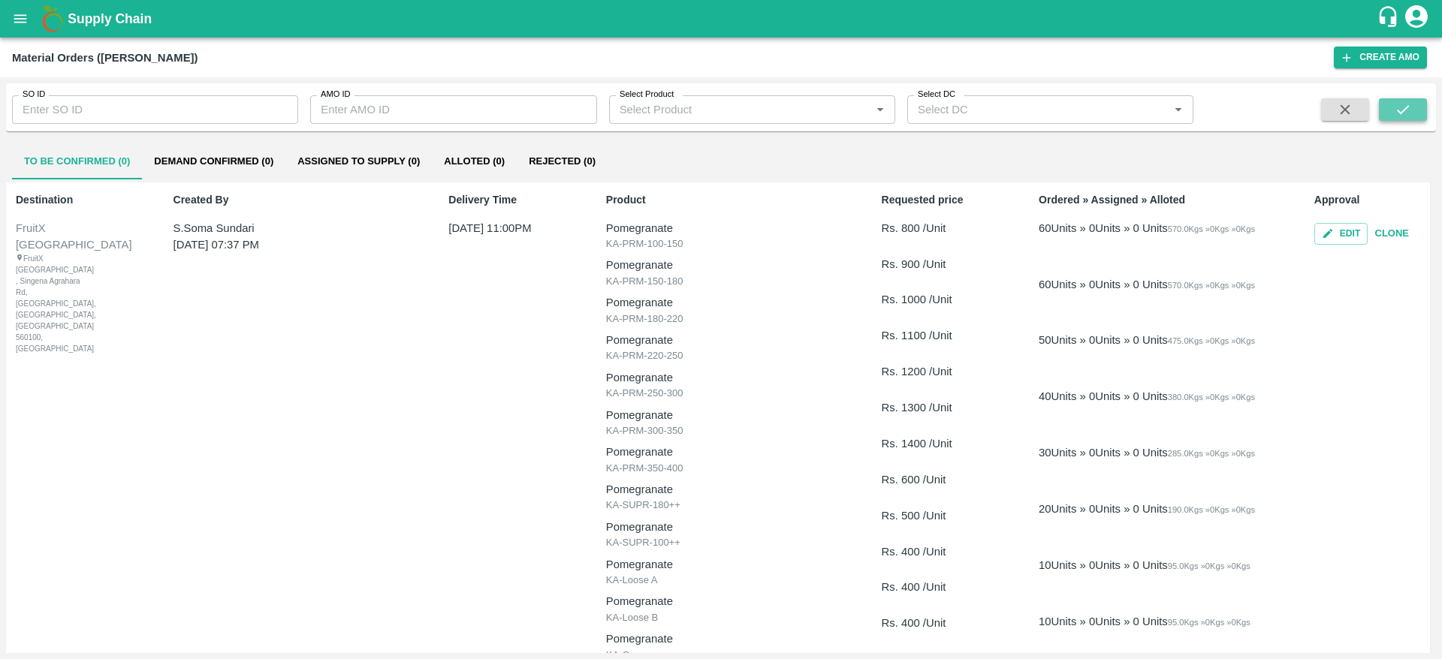
click at [1390, 102] on button "submit" at bounding box center [1403, 109] width 48 height 23
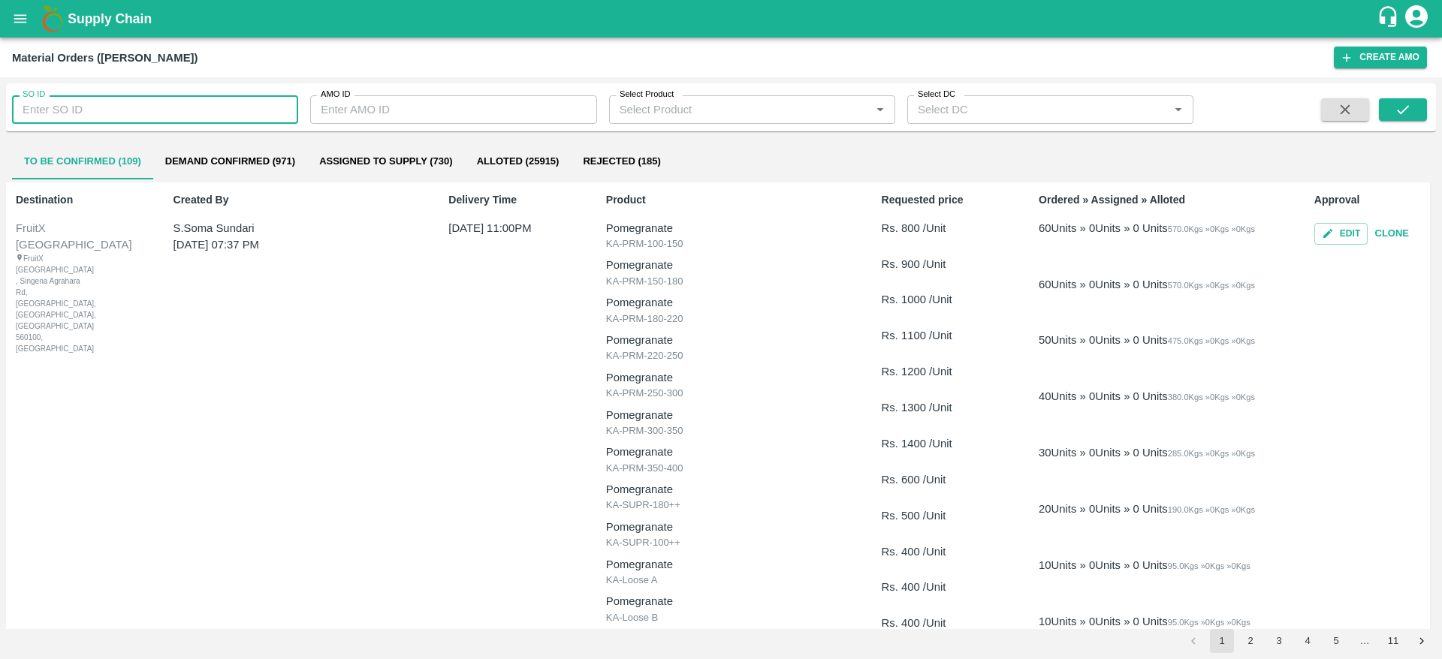
click at [104, 116] on input "SO ID" at bounding box center [155, 109] width 286 height 29
paste input "606866"
type input "606866"
click at [1402, 108] on icon "submit" at bounding box center [1402, 109] width 17 height 17
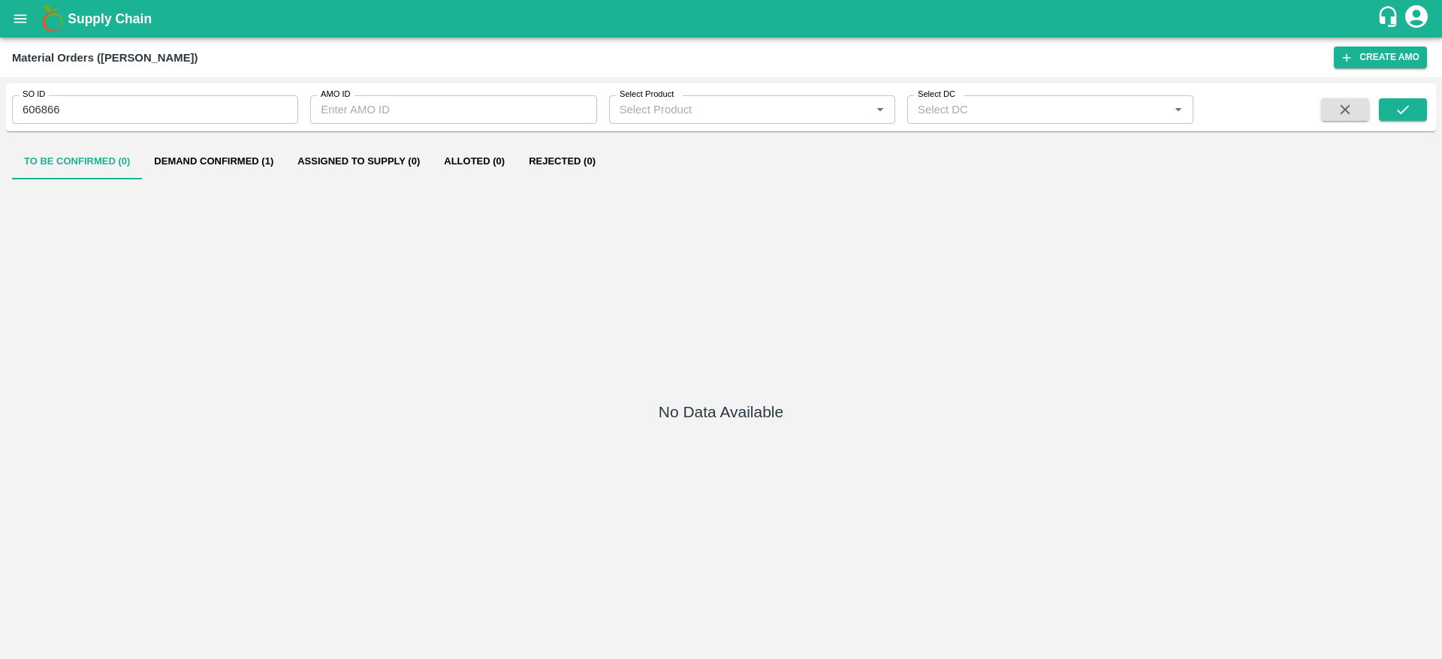
click at [254, 166] on button "Demand Confirmed (1)" at bounding box center [213, 161] width 143 height 36
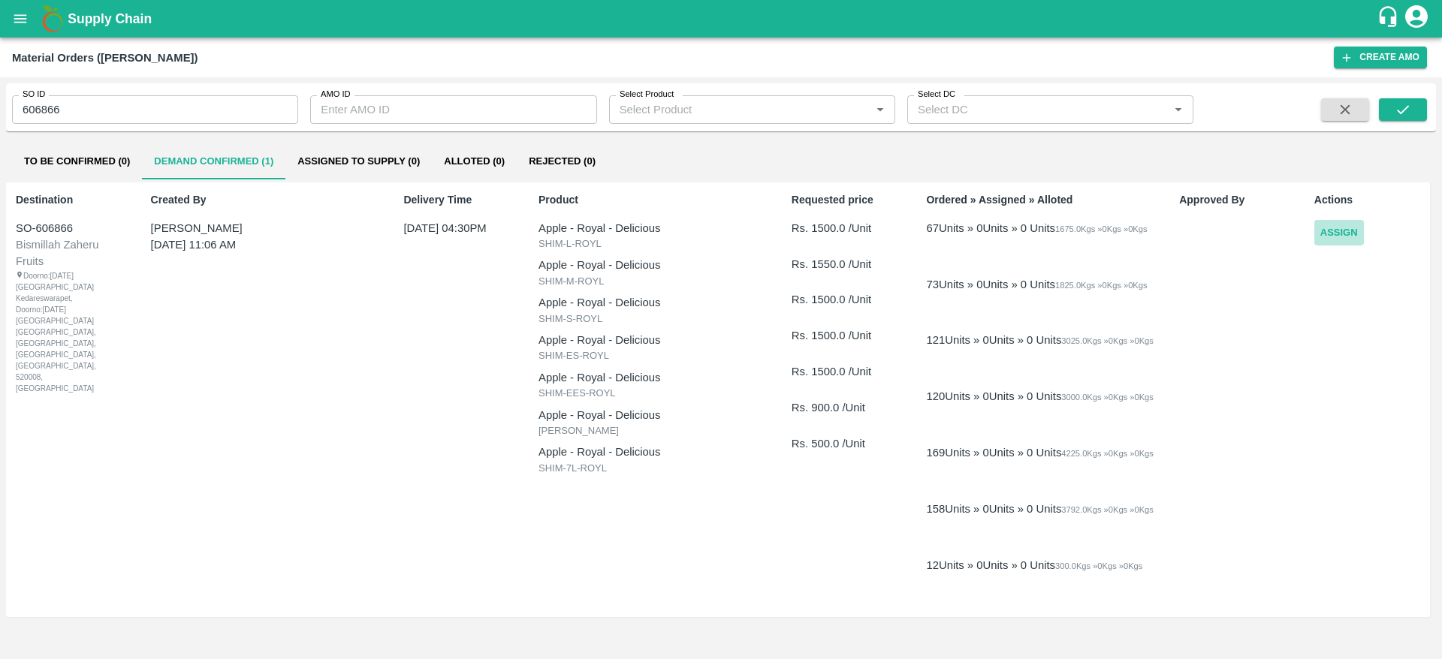
click at [1333, 231] on button "Assign" at bounding box center [1339, 233] width 50 height 26
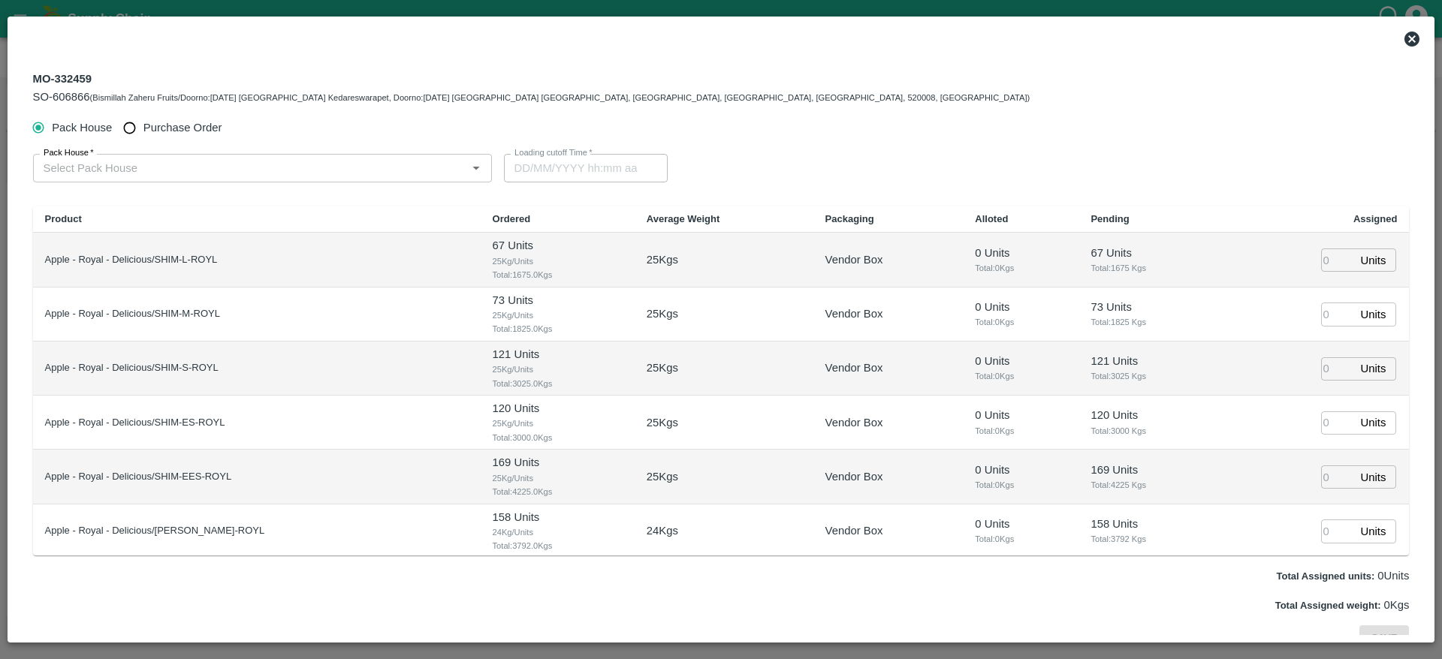
type input "16/10/2025 04:30 PM"
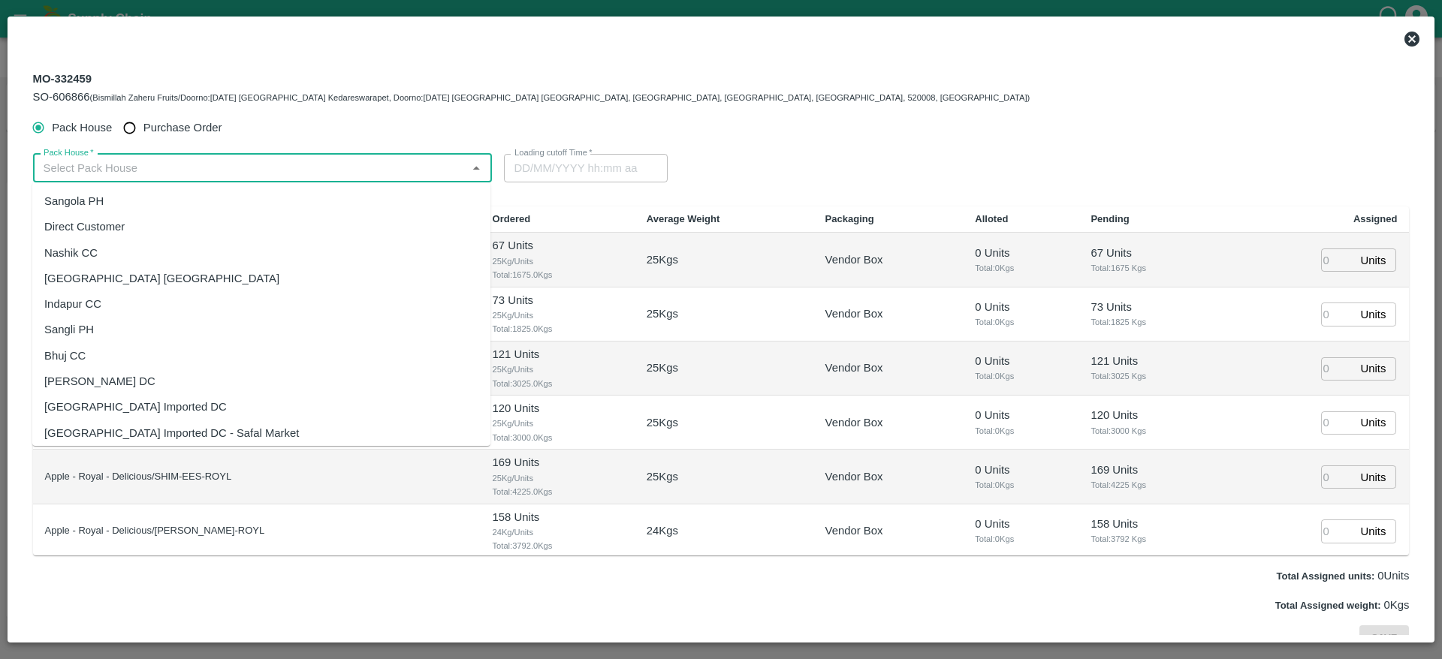
click at [344, 167] on input "Pack House   *" at bounding box center [250, 168] width 425 height 20
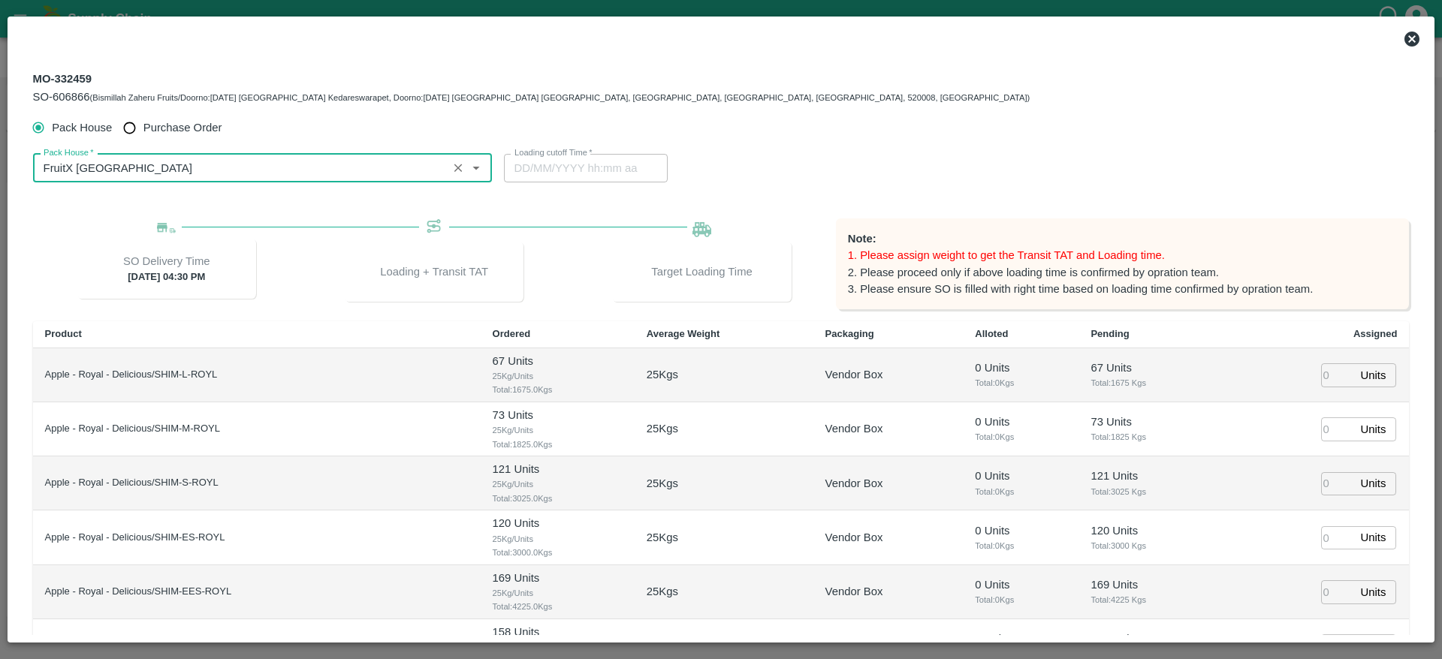
type input "FruitX [GEOGRAPHIC_DATA]"
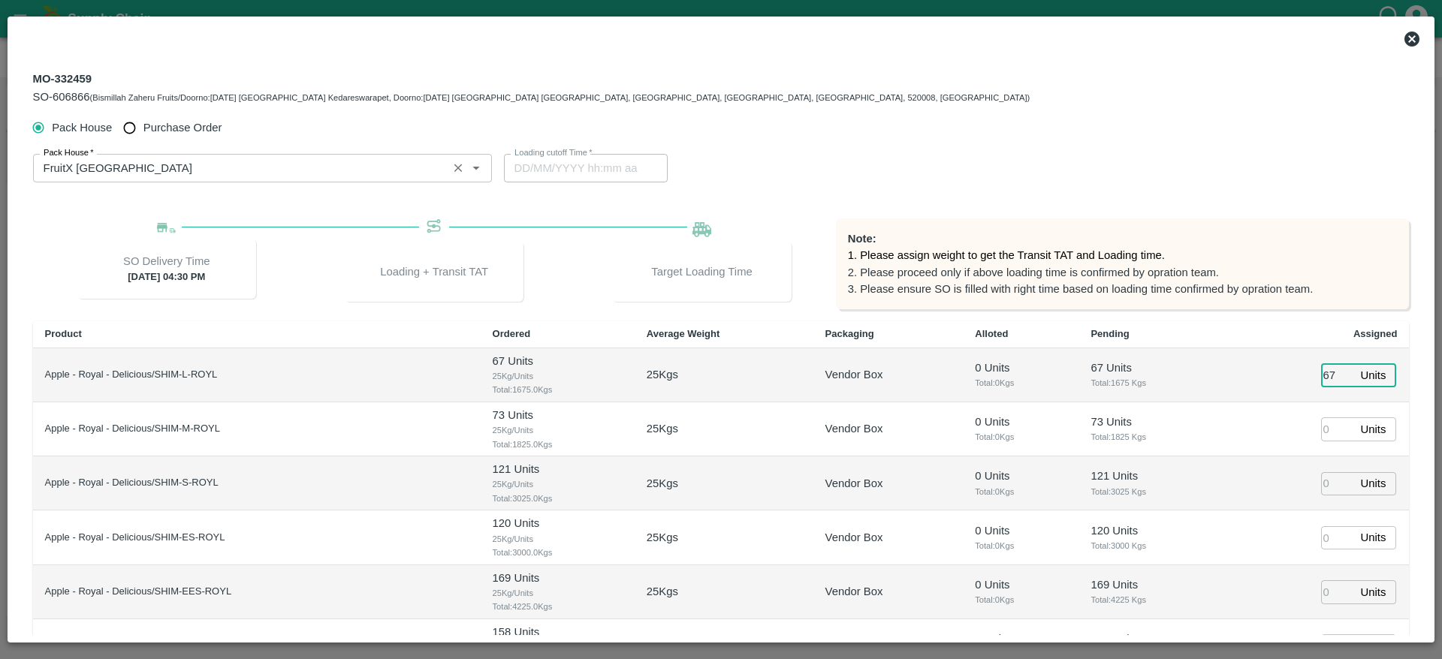
type input "67"
type input "73"
type input "121"
type input "120"
type input "169"
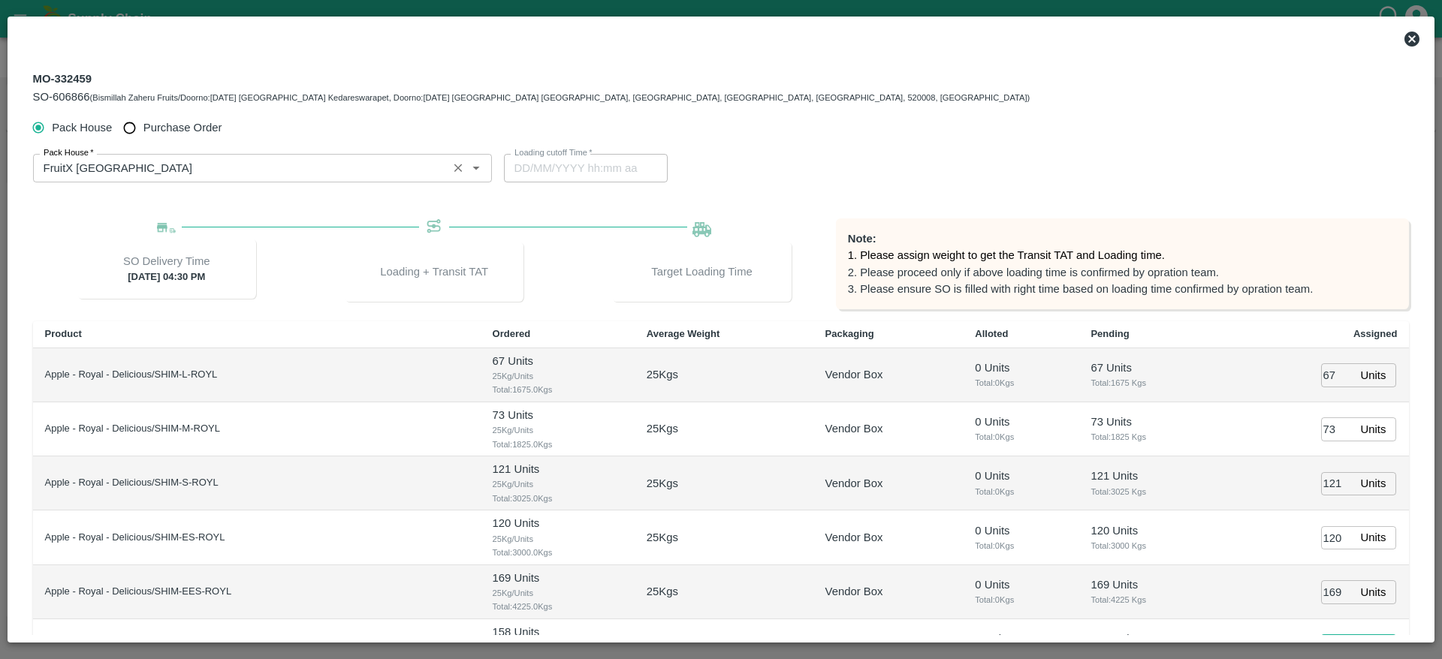
scroll to position [23, 0]
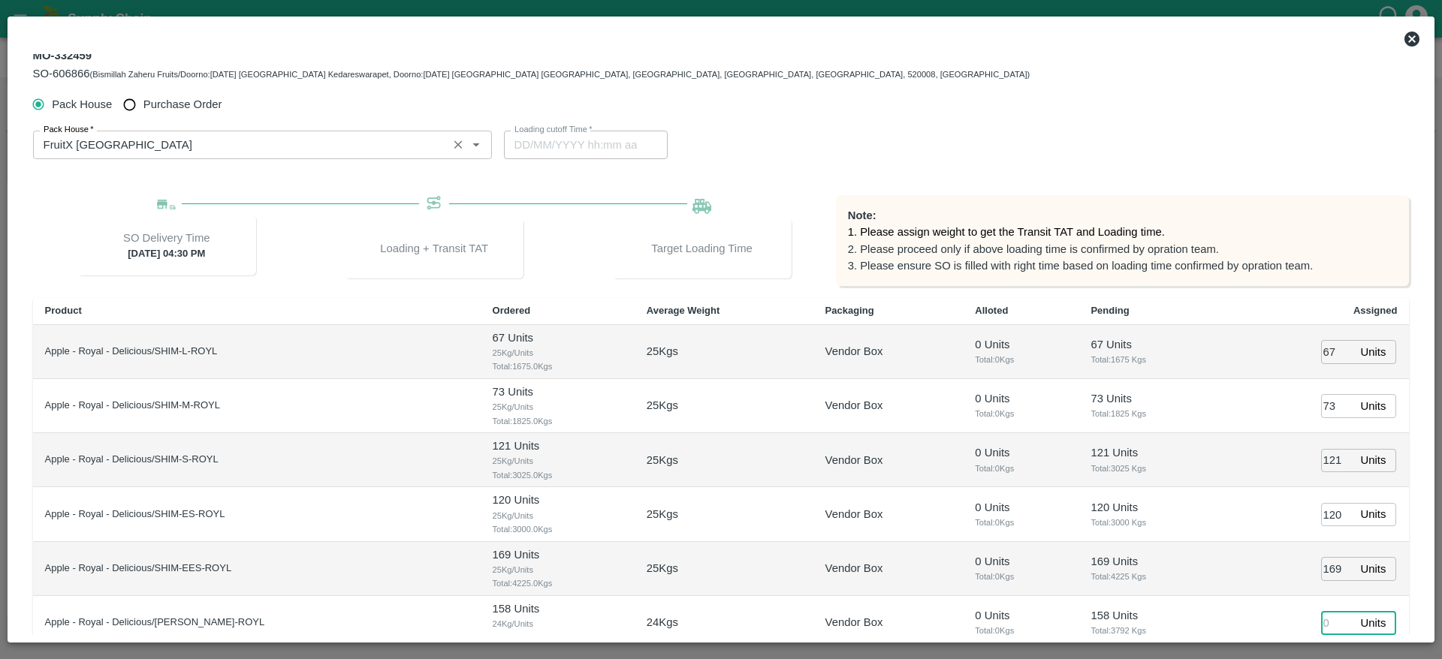
type input "1"
type input "15/10/2025 03:08 PM"
type input "158"
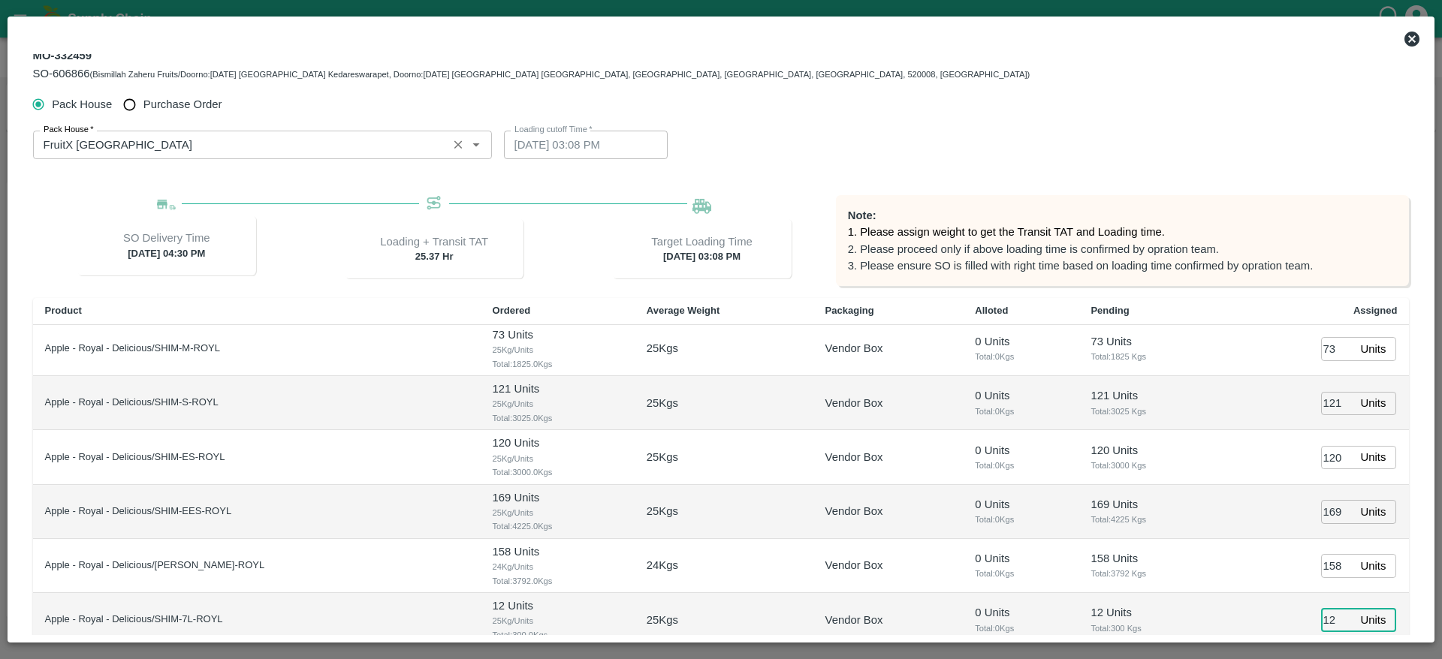
type input "12"
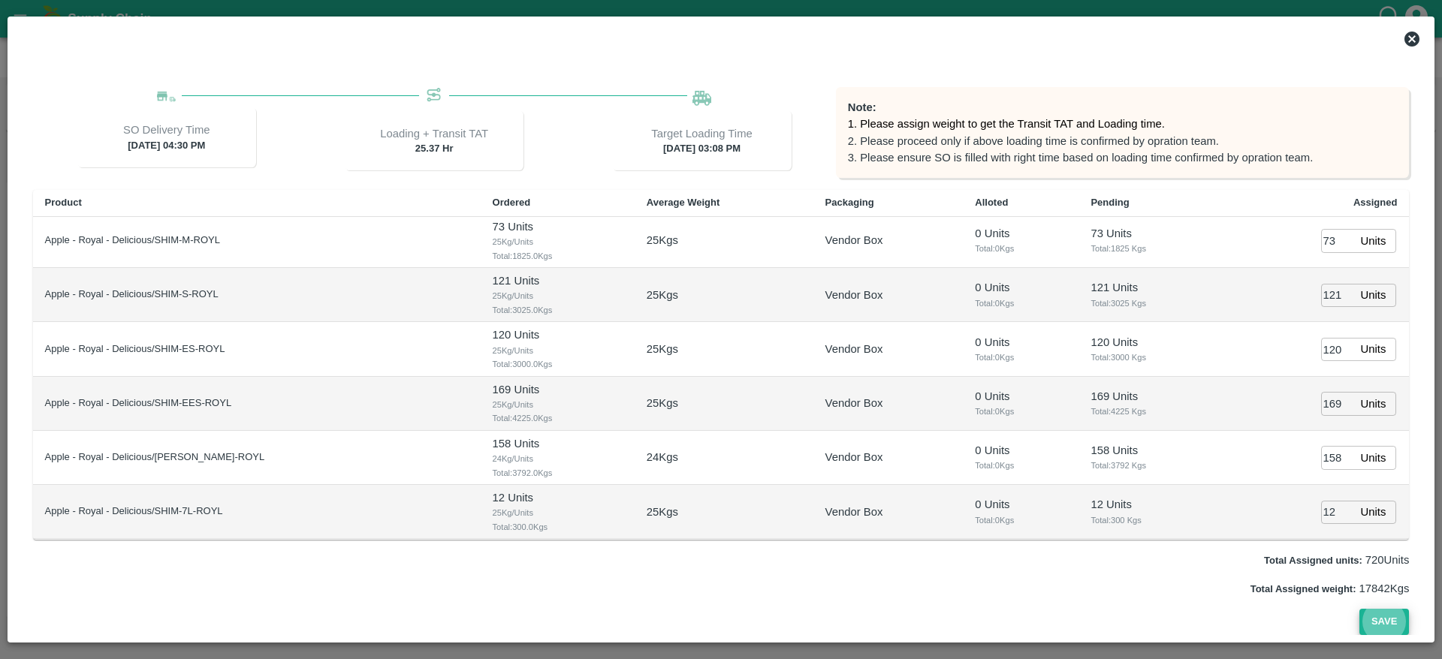
click at [1359, 609] on button "Save" at bounding box center [1384, 622] width 50 height 26
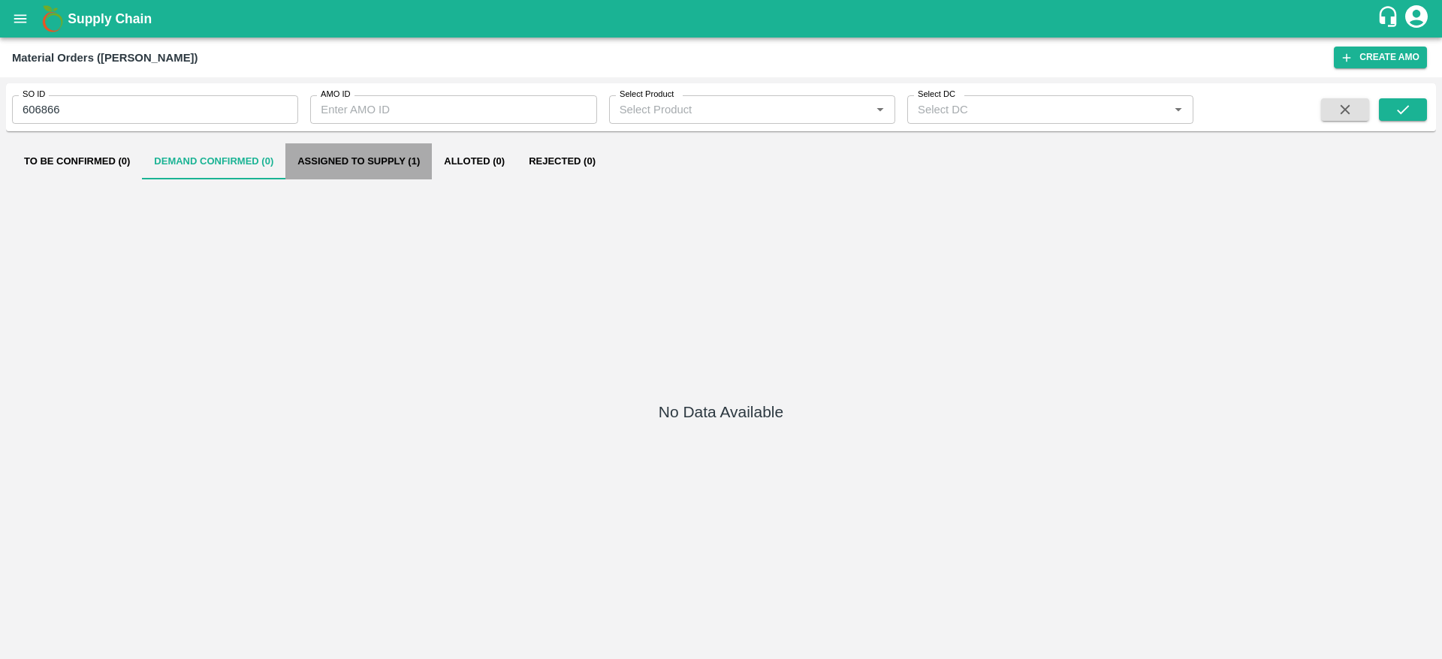
click at [376, 164] on button "Assigned to Supply (1)" at bounding box center [358, 161] width 146 height 36
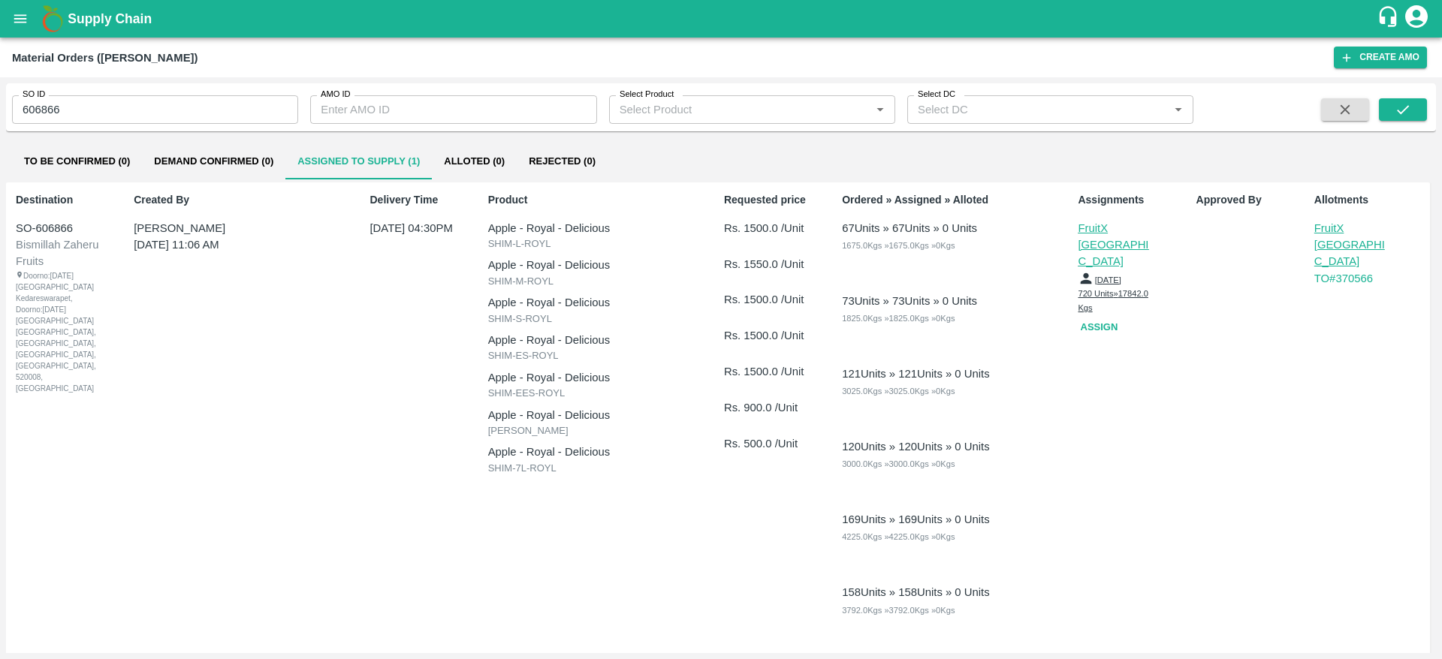
click at [1332, 236] on p "FruitX [GEOGRAPHIC_DATA]" at bounding box center [1351, 245] width 75 height 50
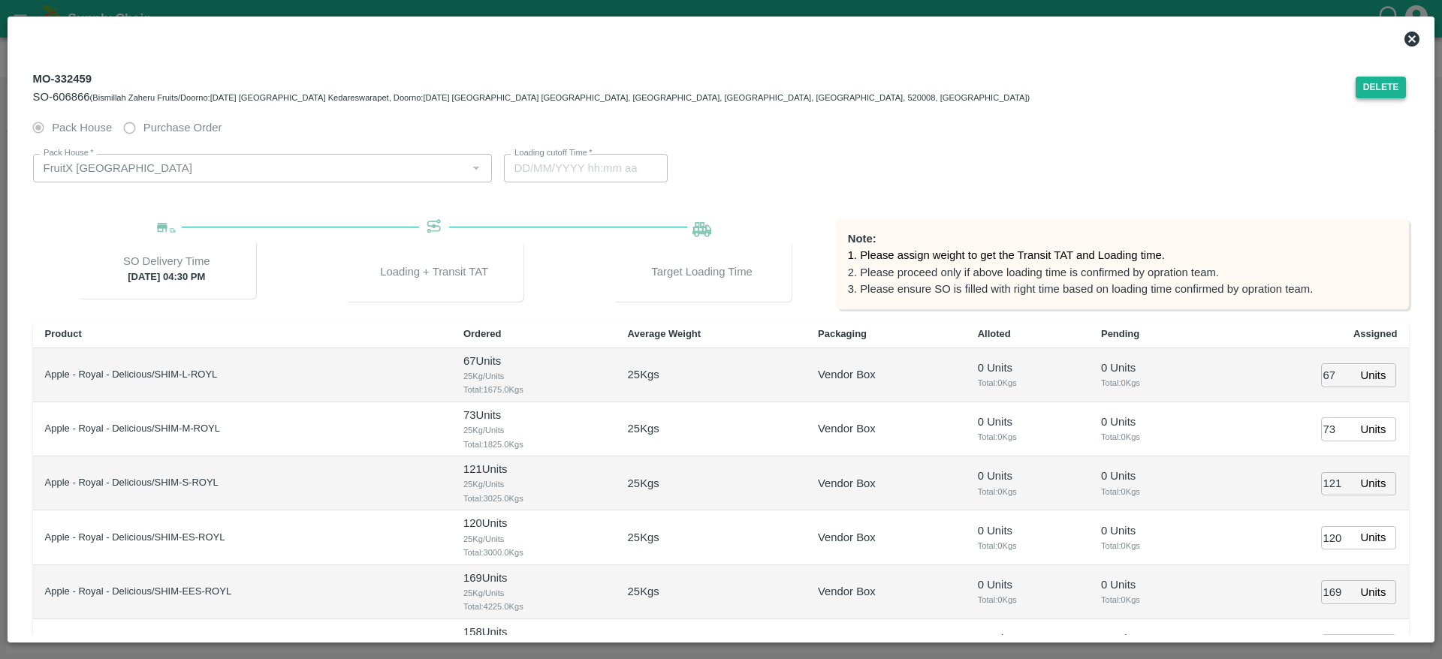
type input "15/10/2025 02:08 PM"
click at [1385, 81] on button "Delete" at bounding box center [1380, 88] width 51 height 22
click at [1418, 38] on icon at bounding box center [1411, 39] width 15 height 15
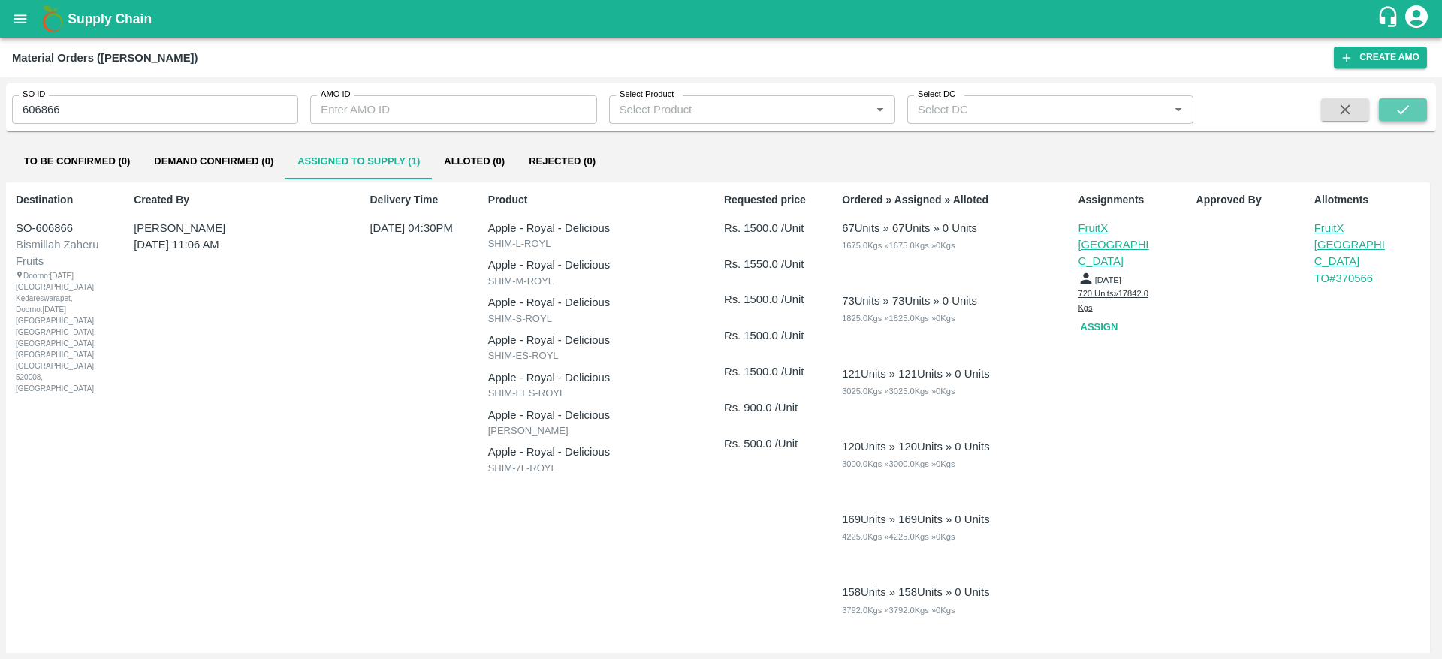
click at [1412, 106] on button "submit" at bounding box center [1403, 109] width 48 height 23
click at [18, 11] on icon "open drawer" at bounding box center [20, 19] width 17 height 17
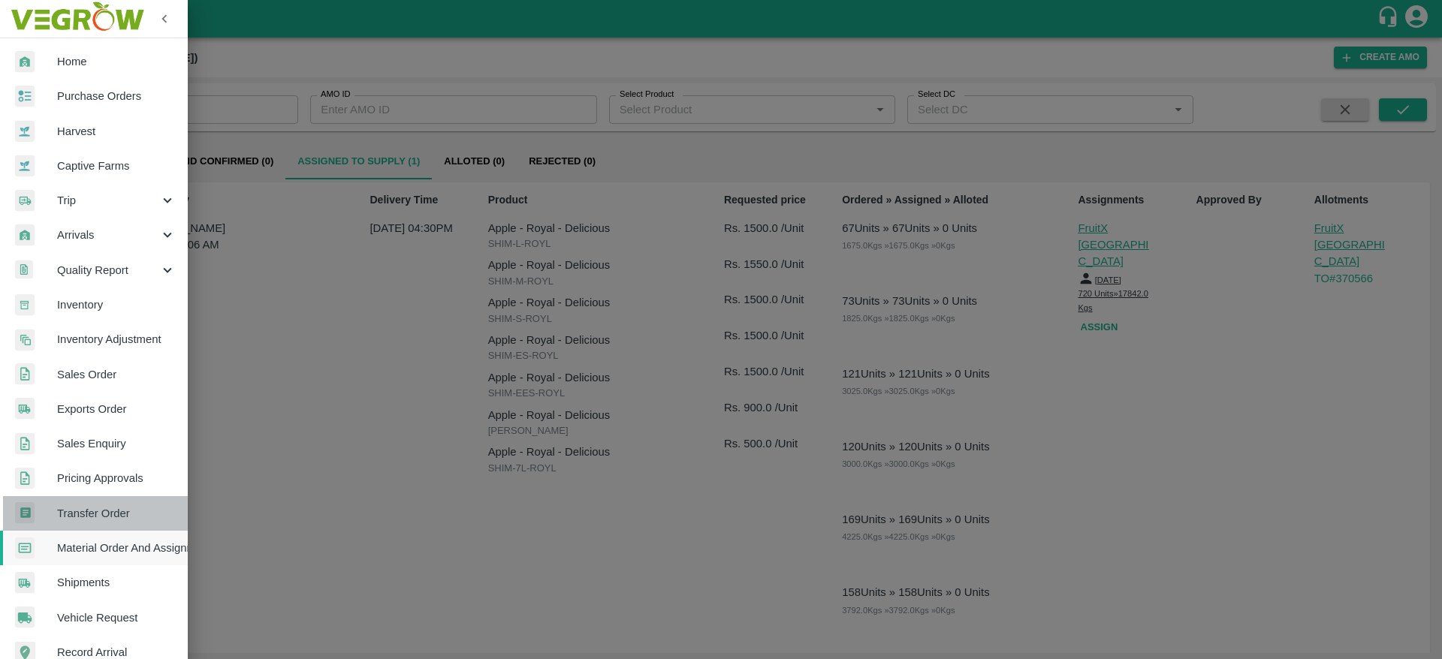
click at [104, 518] on span "Transfer Order" at bounding box center [116, 513] width 119 height 17
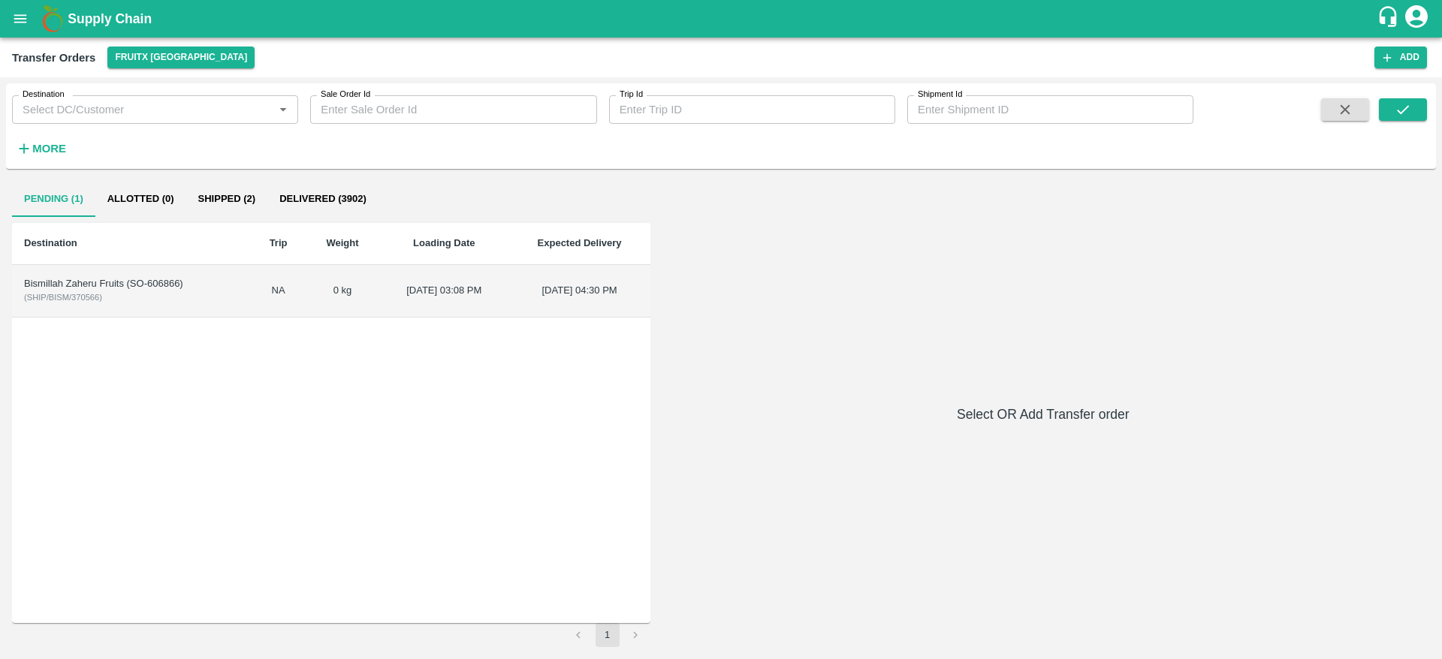
click at [140, 299] on td "Bismillah Zaheru Fruits (SO-606866) ( SHIP/BISM/370566 )" at bounding box center [131, 291] width 239 height 53
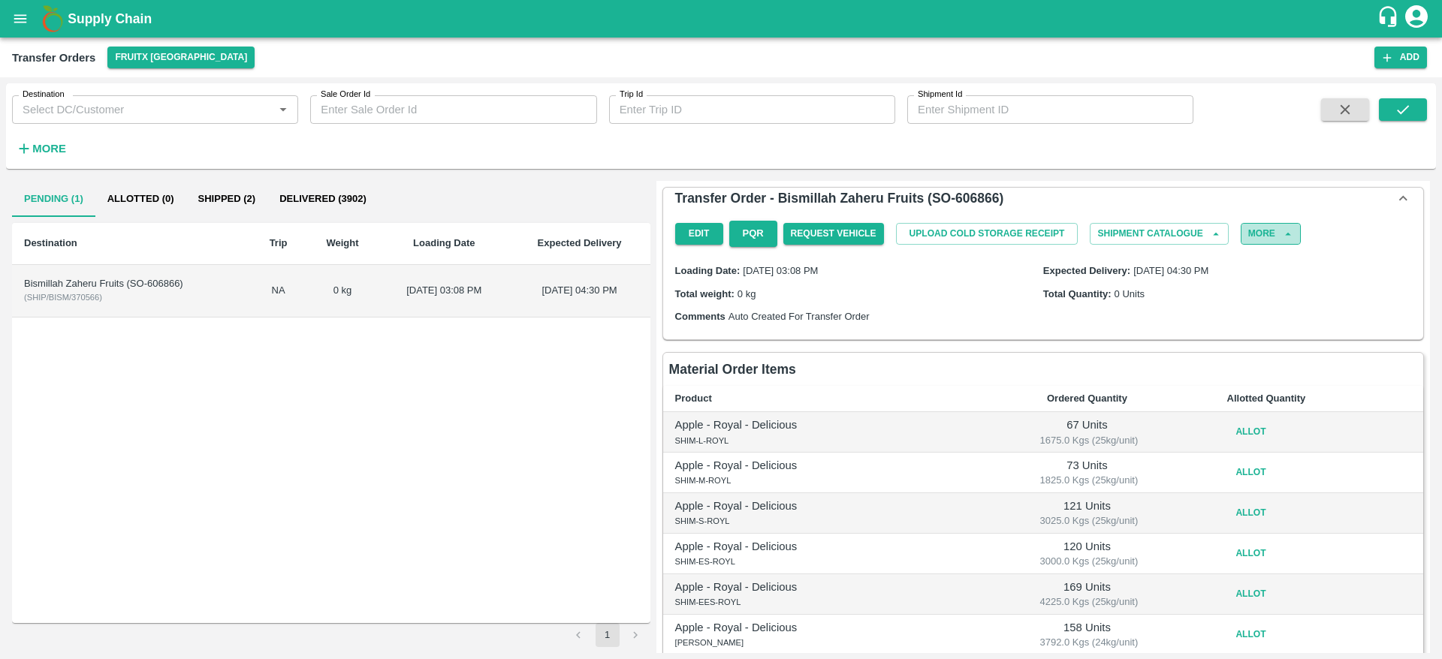
click at [1271, 244] on button "More" at bounding box center [1270, 234] width 60 height 22
click at [1246, 273] on span "Delete" at bounding box center [1265, 274] width 51 height 17
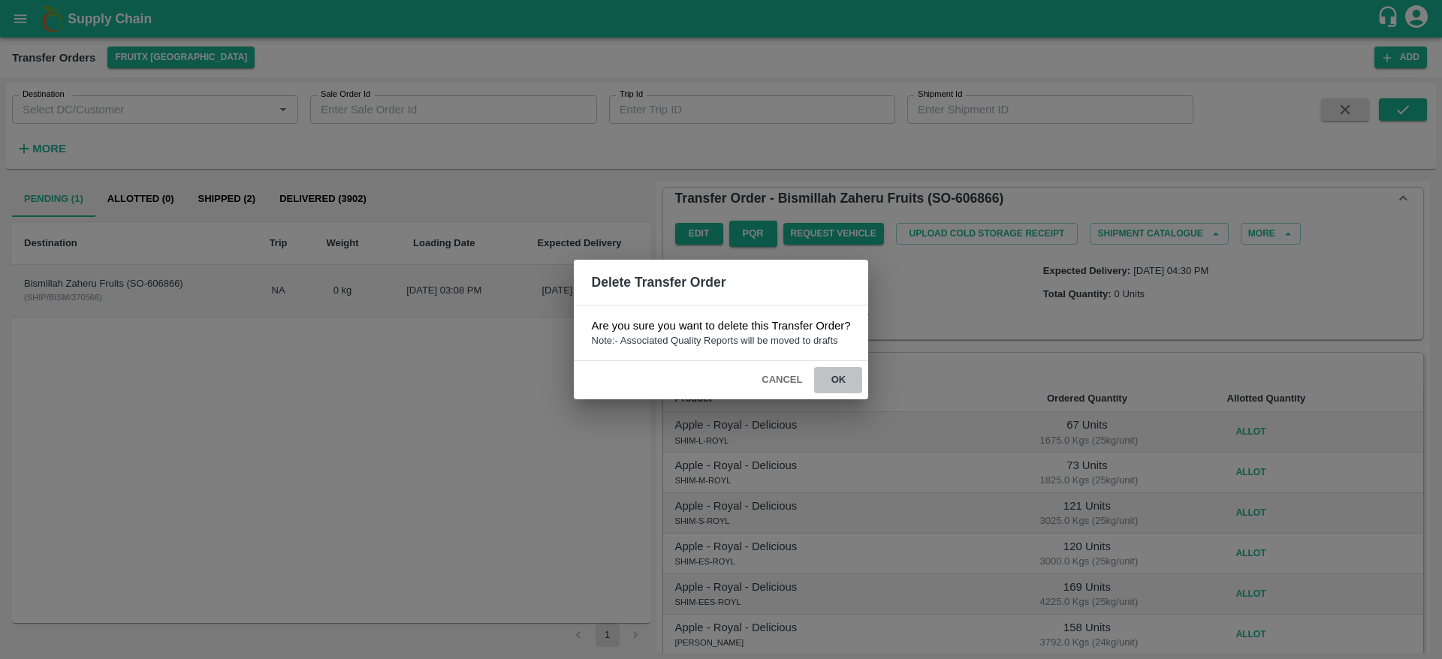
click at [848, 374] on button "ok" at bounding box center [838, 380] width 48 height 26
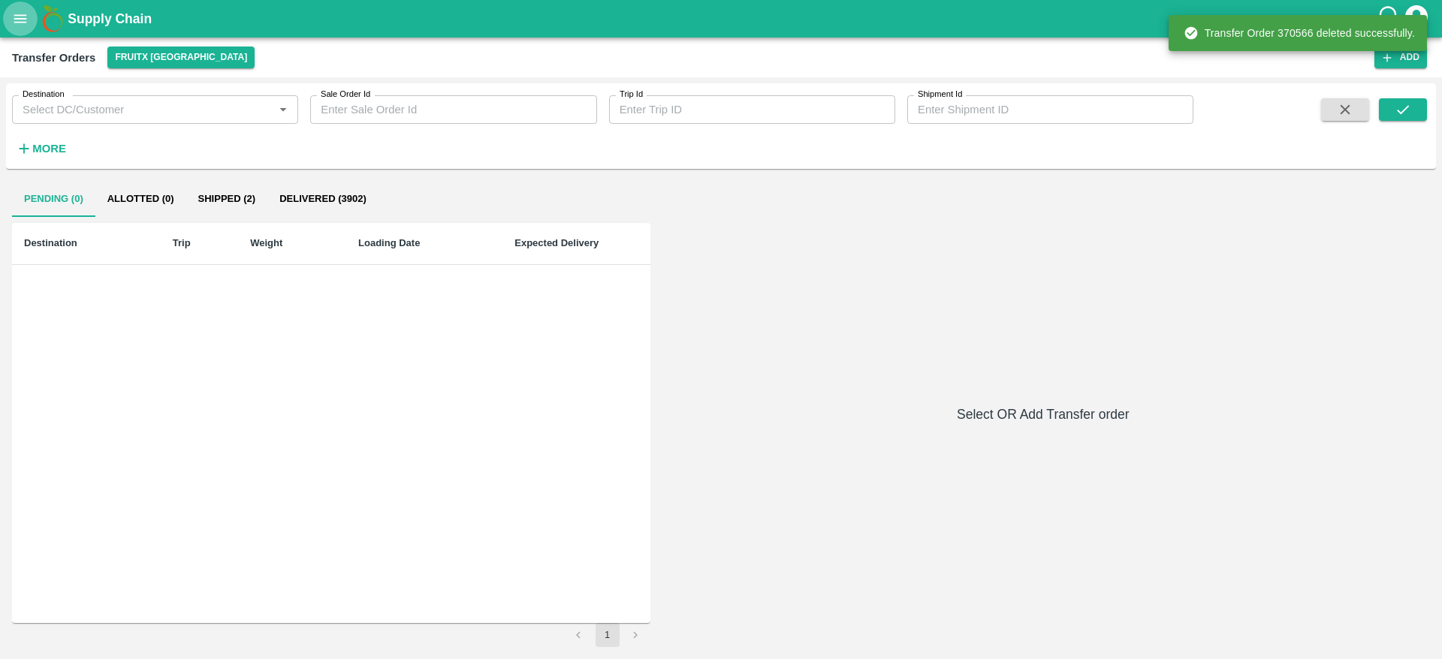
click at [14, 23] on icon "open drawer" at bounding box center [20, 18] width 13 height 8
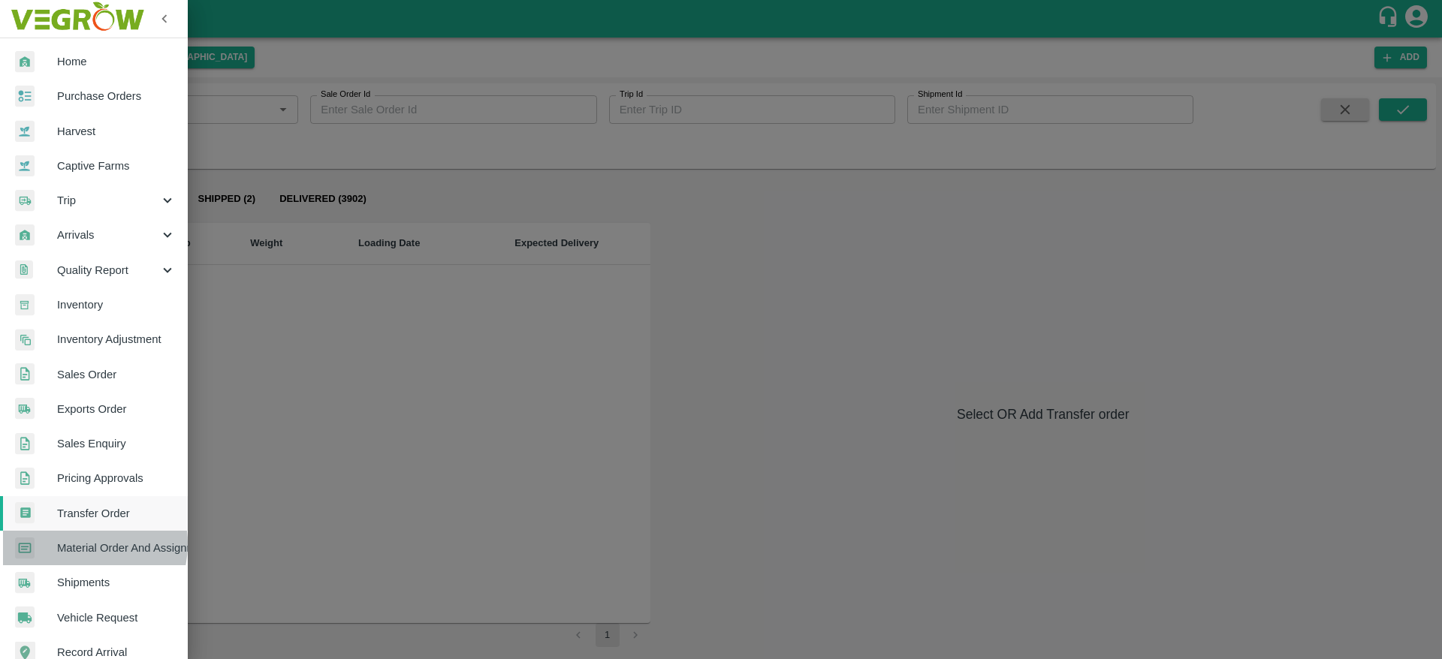
click at [77, 544] on span "Material Order And Assignment" at bounding box center [116, 548] width 119 height 17
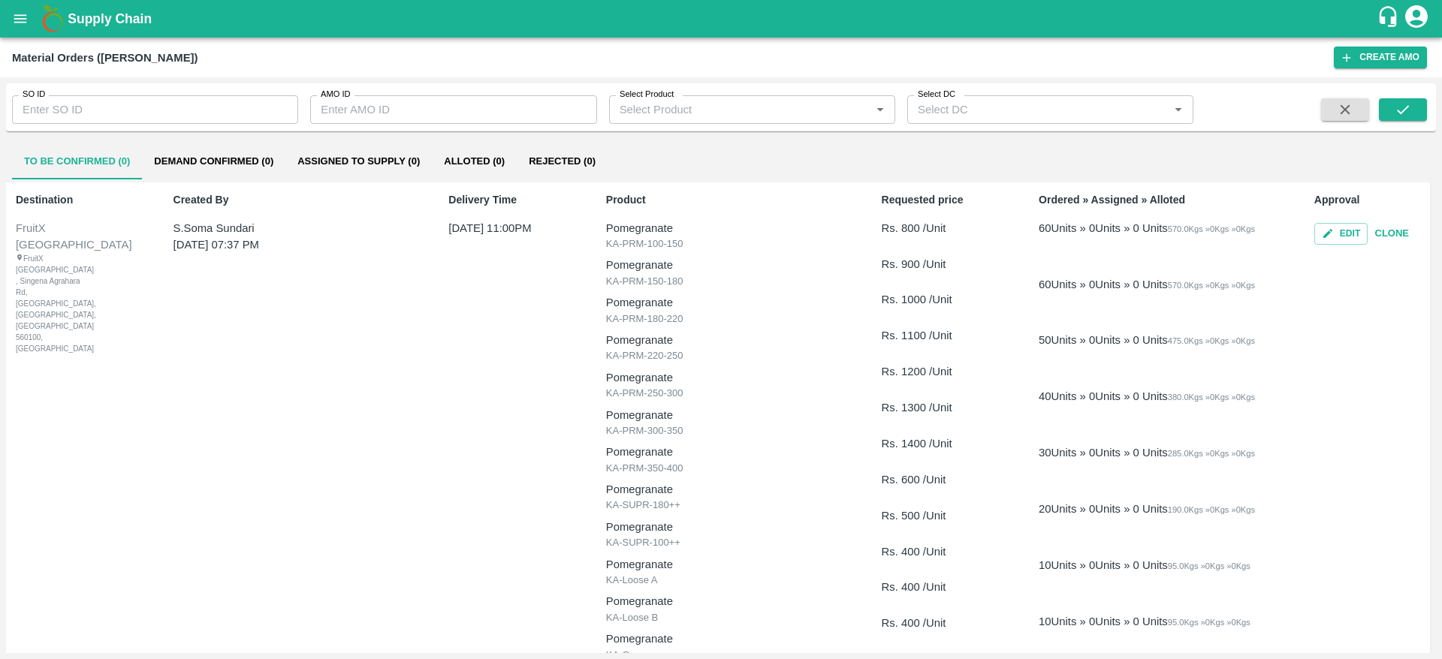
click at [208, 89] on div "SO ID SO ID" at bounding box center [149, 103] width 298 height 41
click at [211, 104] on input "SO ID" at bounding box center [155, 109] width 286 height 29
paste input "606866"
type input "606866"
click at [1409, 110] on icon "submit" at bounding box center [1402, 109] width 17 height 17
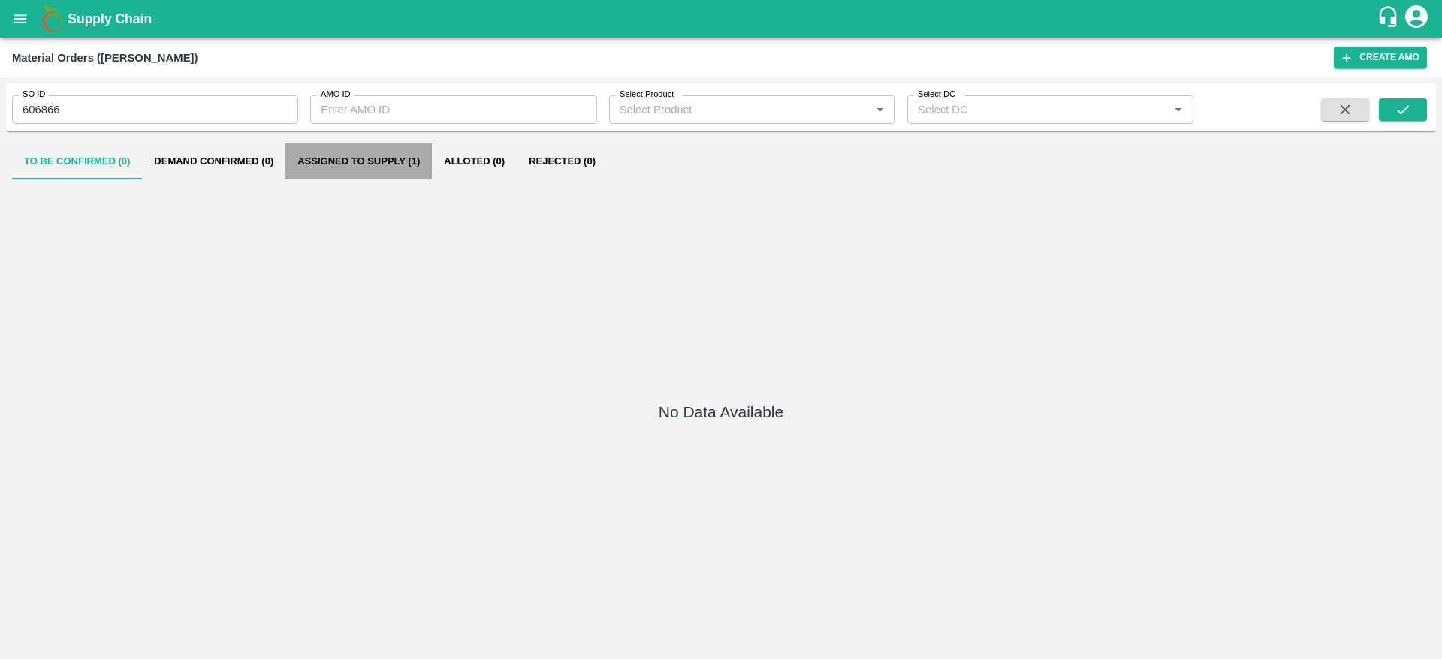
click at [349, 144] on button "Assigned to Supply (1)" at bounding box center [358, 161] width 146 height 36
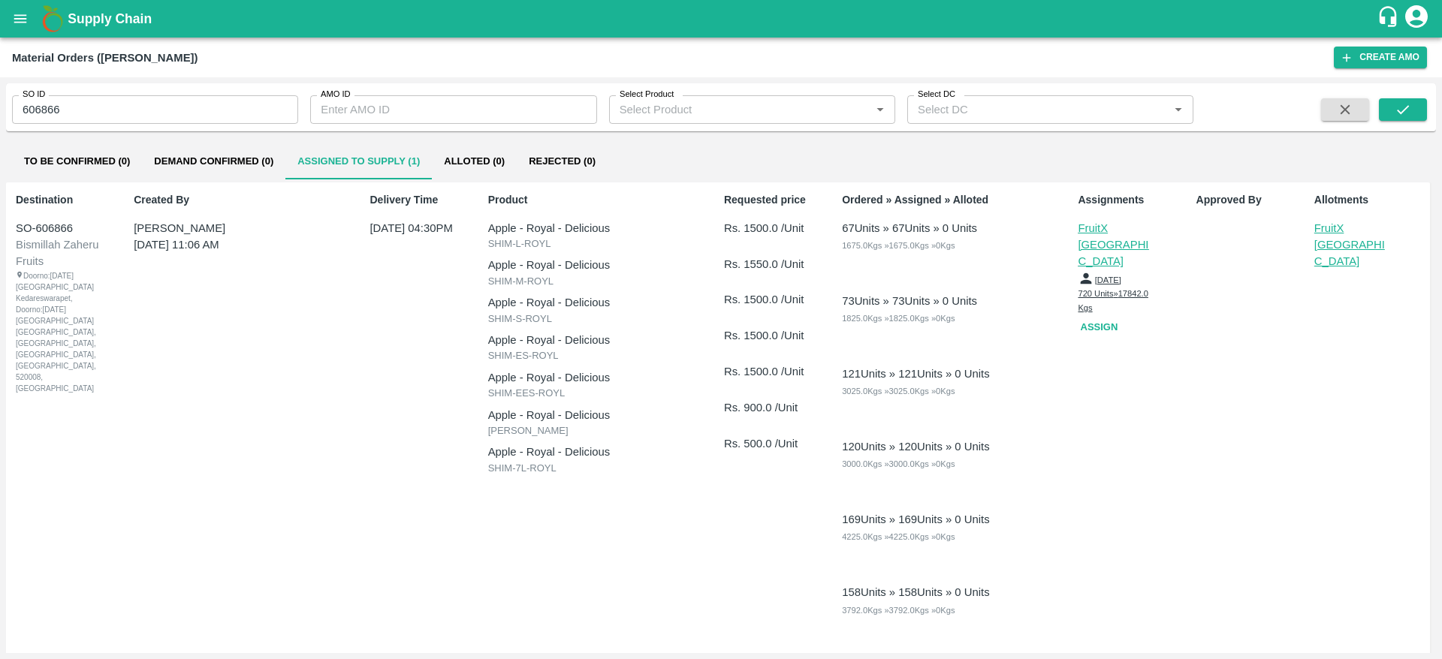
click at [1352, 226] on p "FruitX [GEOGRAPHIC_DATA]" at bounding box center [1351, 245] width 75 height 50
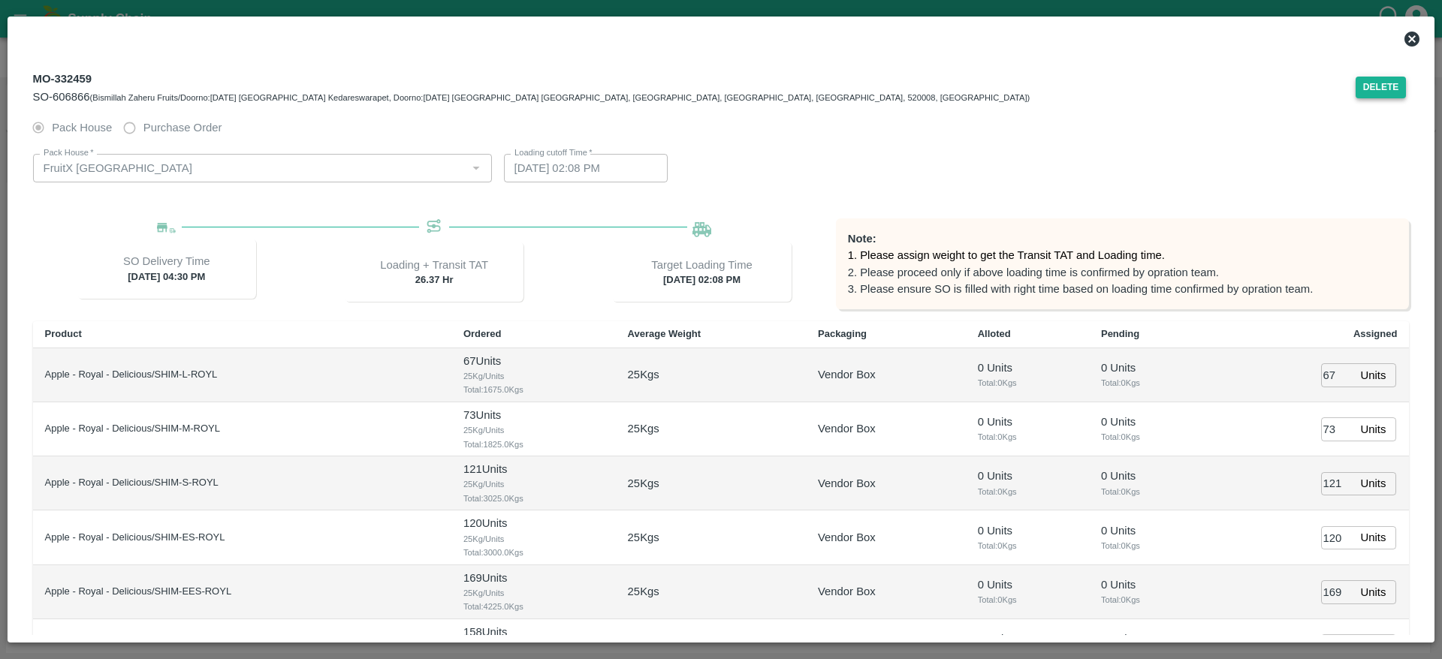
type input "15/10/2025 02:08 PM"
click at [1373, 82] on button "Delete" at bounding box center [1380, 88] width 51 height 22
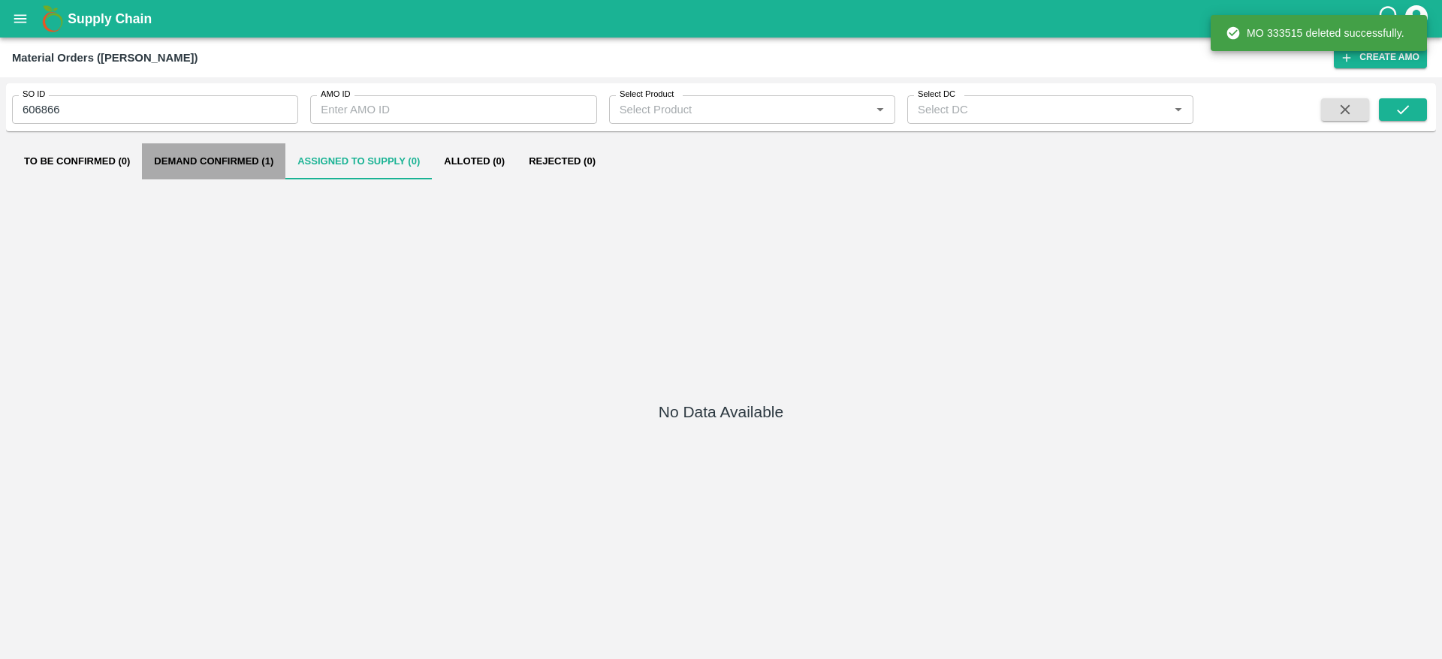
click at [221, 173] on button "Demand Confirmed (1)" at bounding box center [213, 161] width 143 height 36
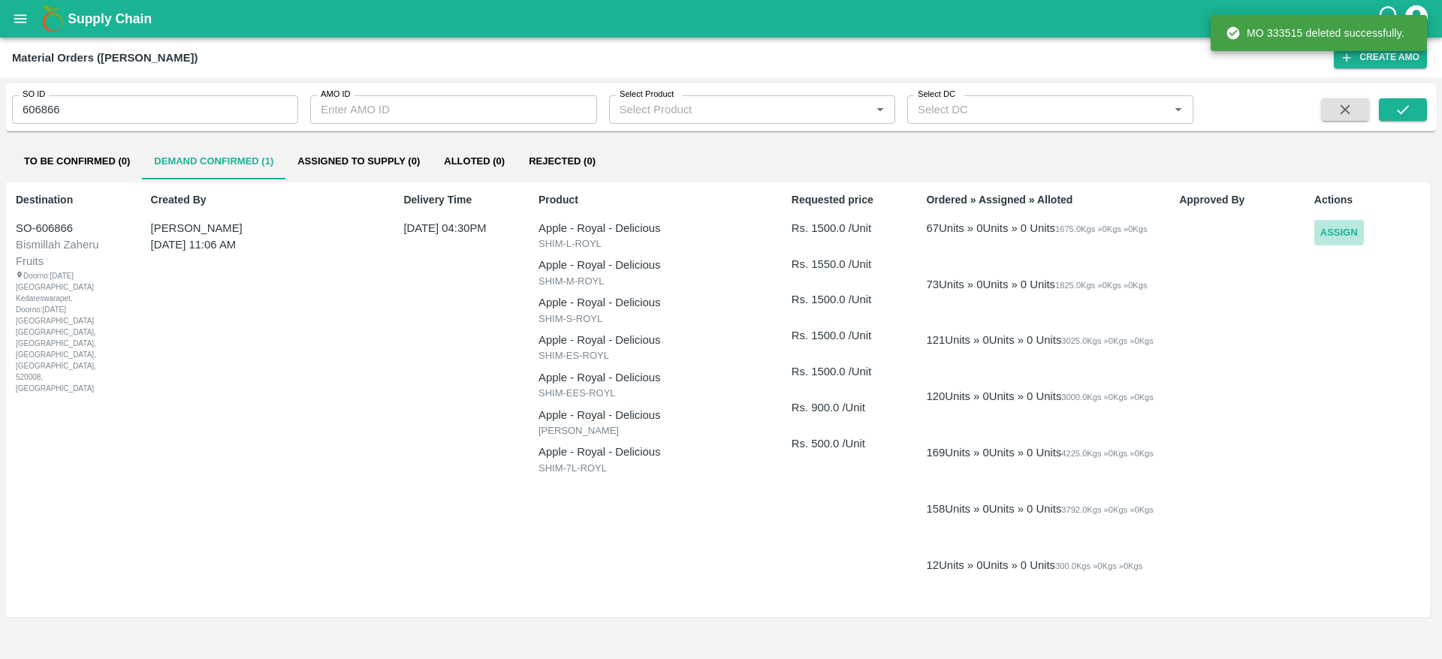
click at [1343, 229] on button "Assign" at bounding box center [1339, 233] width 50 height 26
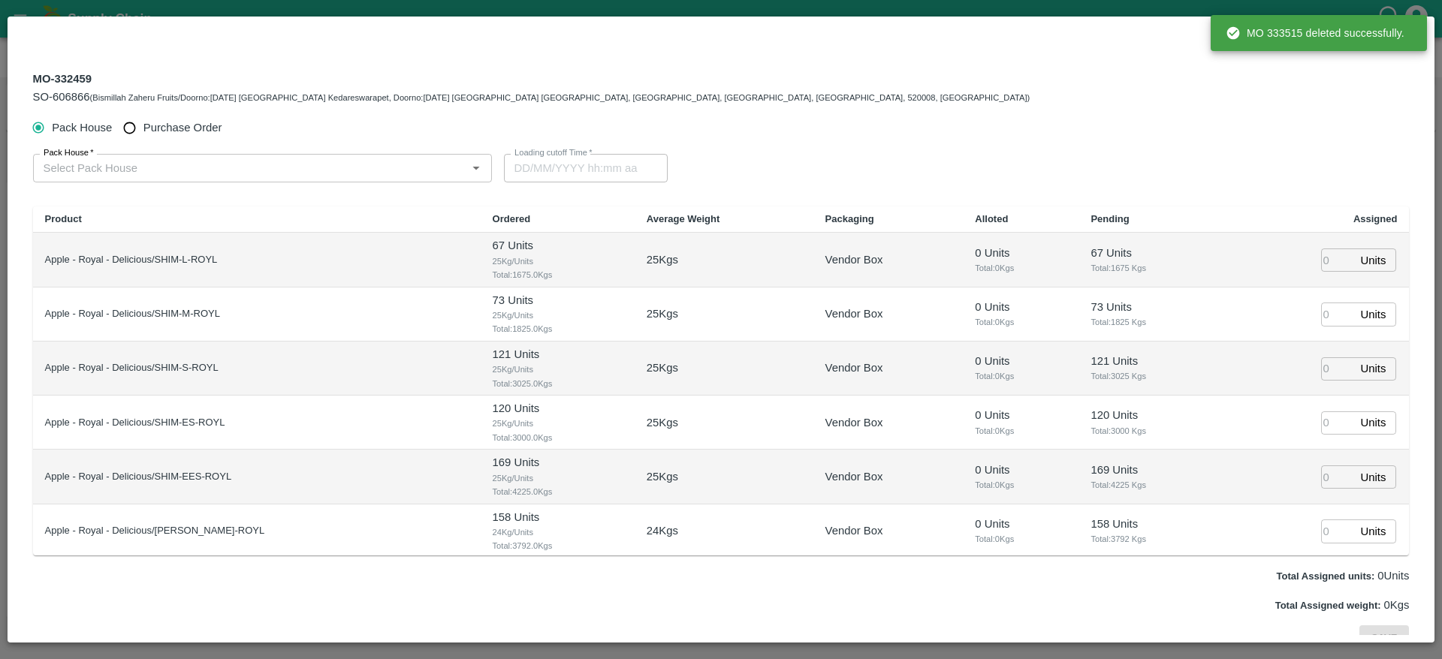
type input "16/10/2025 04:30 PM"
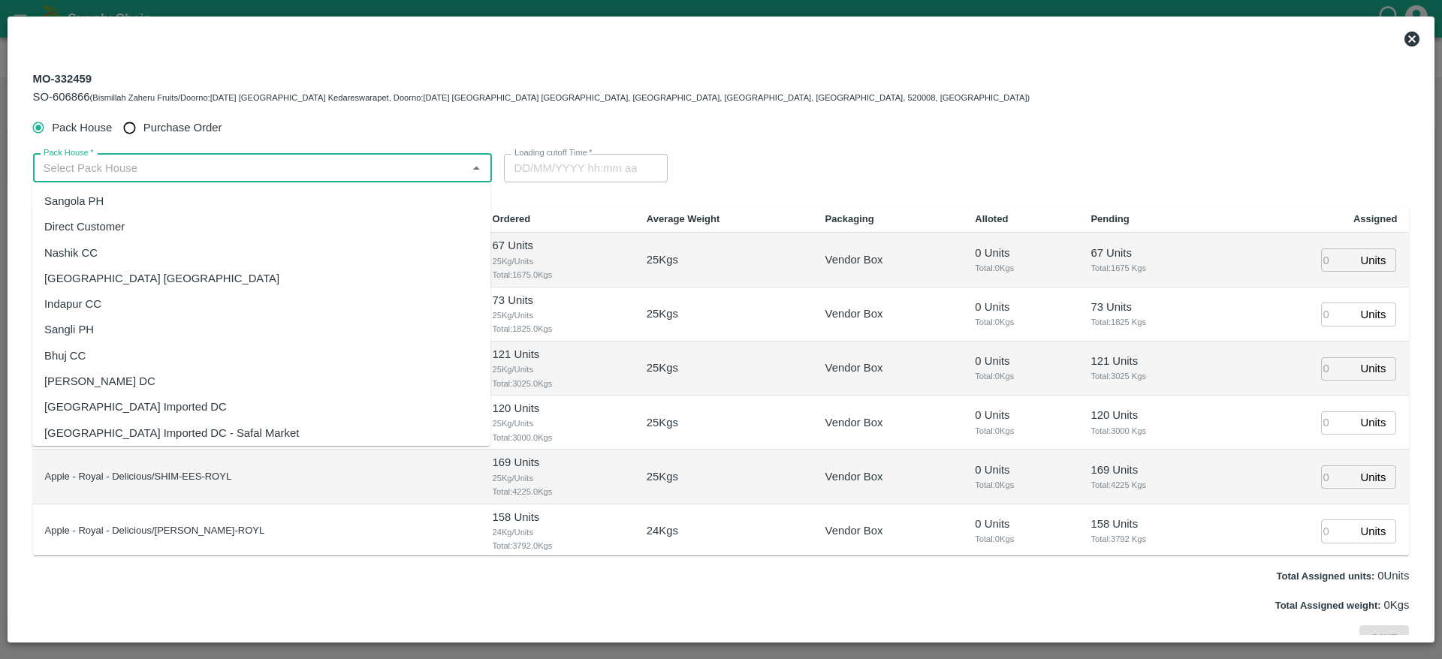
click at [212, 170] on input "Pack House   *" at bounding box center [250, 168] width 425 height 20
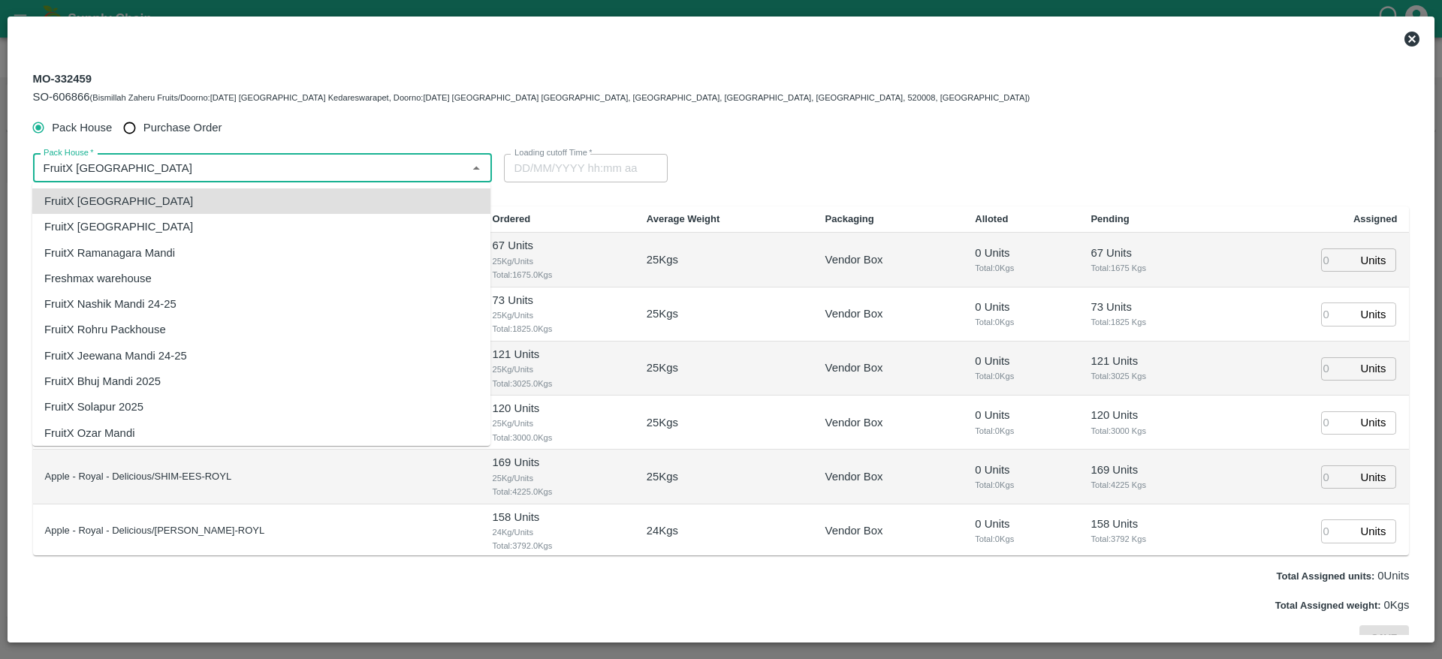
type input "FruitX [GEOGRAPHIC_DATA]"
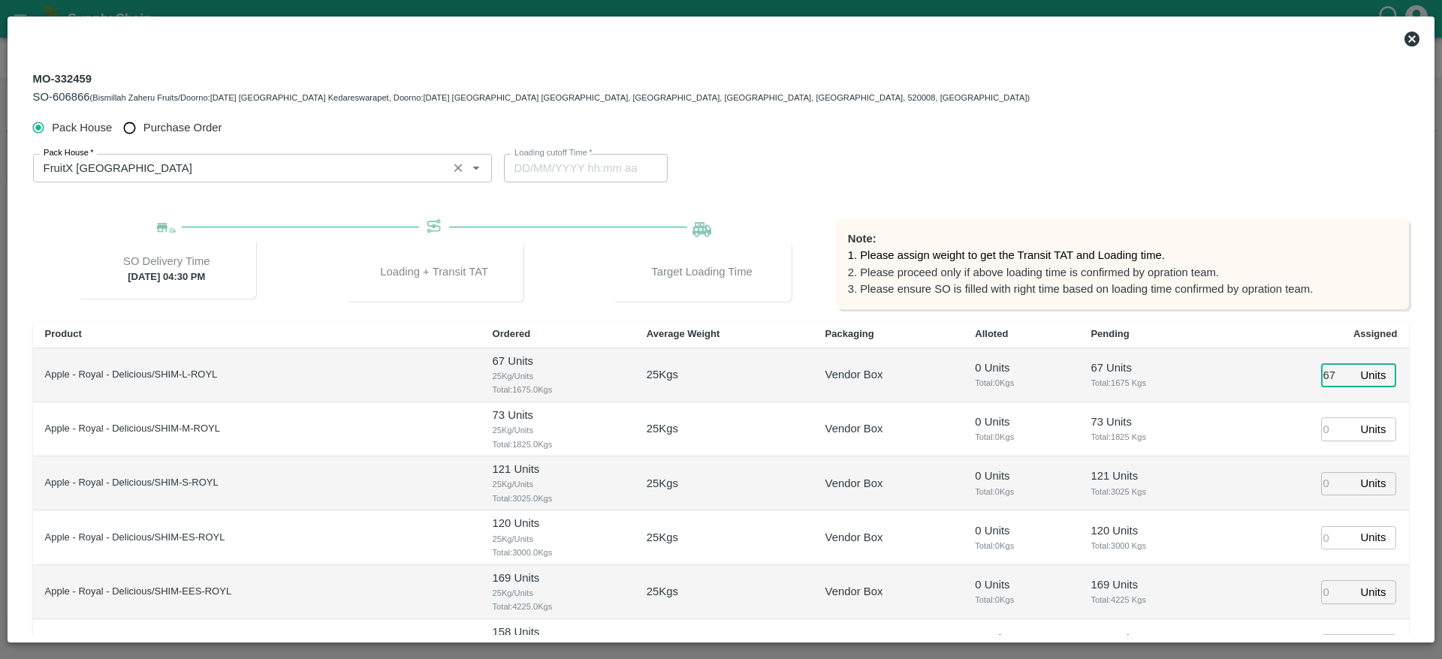
type input "67"
type input "73"
type input "121"
type input "120"
type input "169"
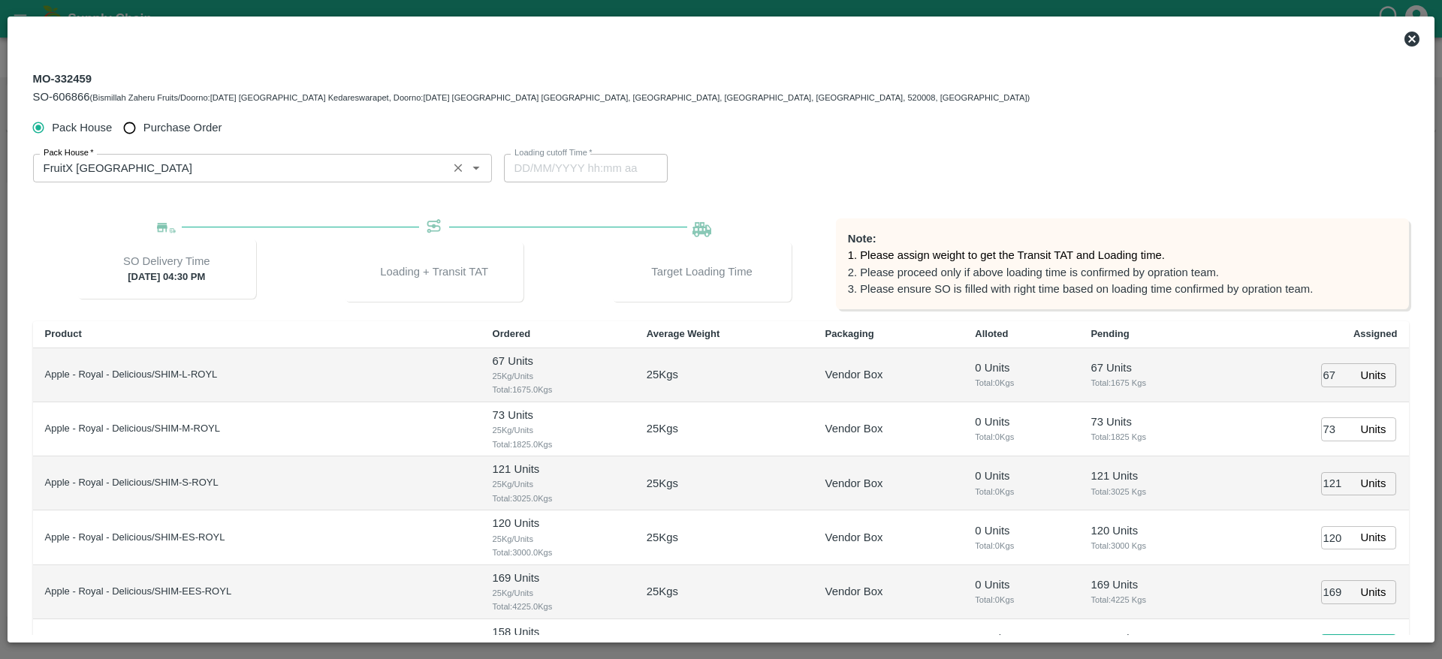
scroll to position [23, 0]
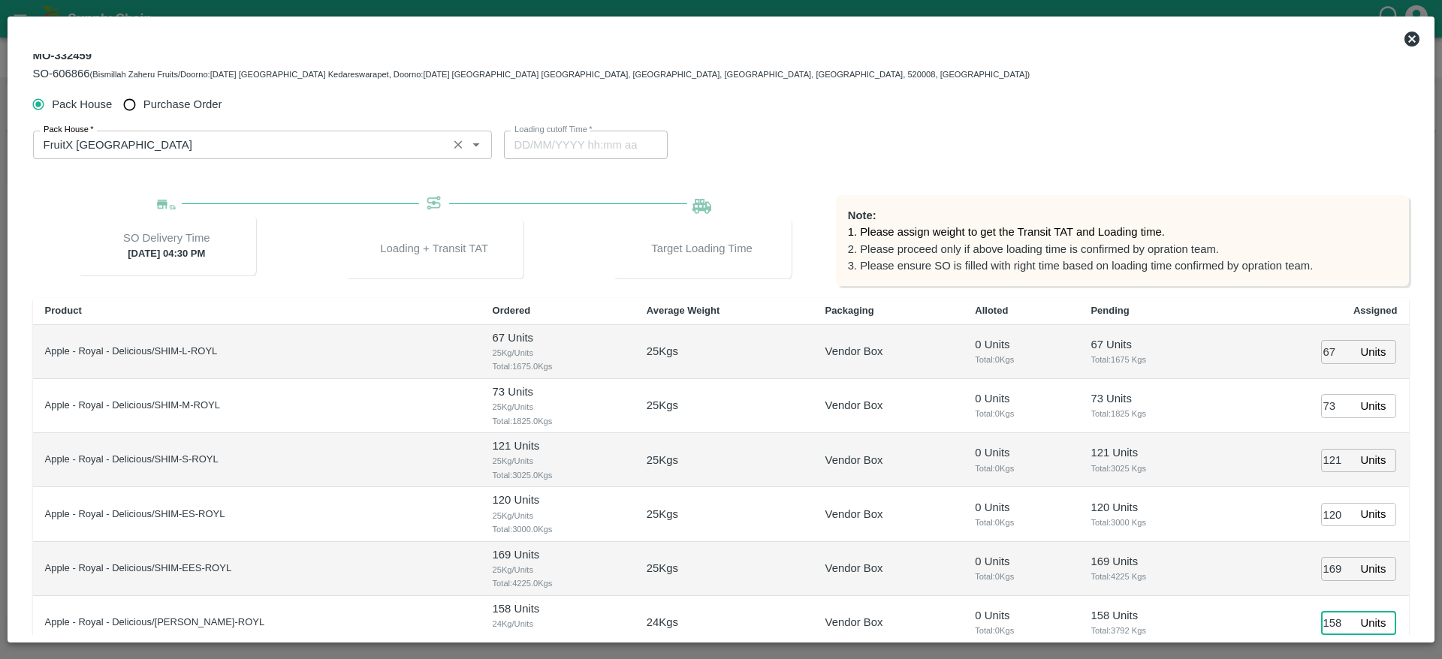
type input "158"
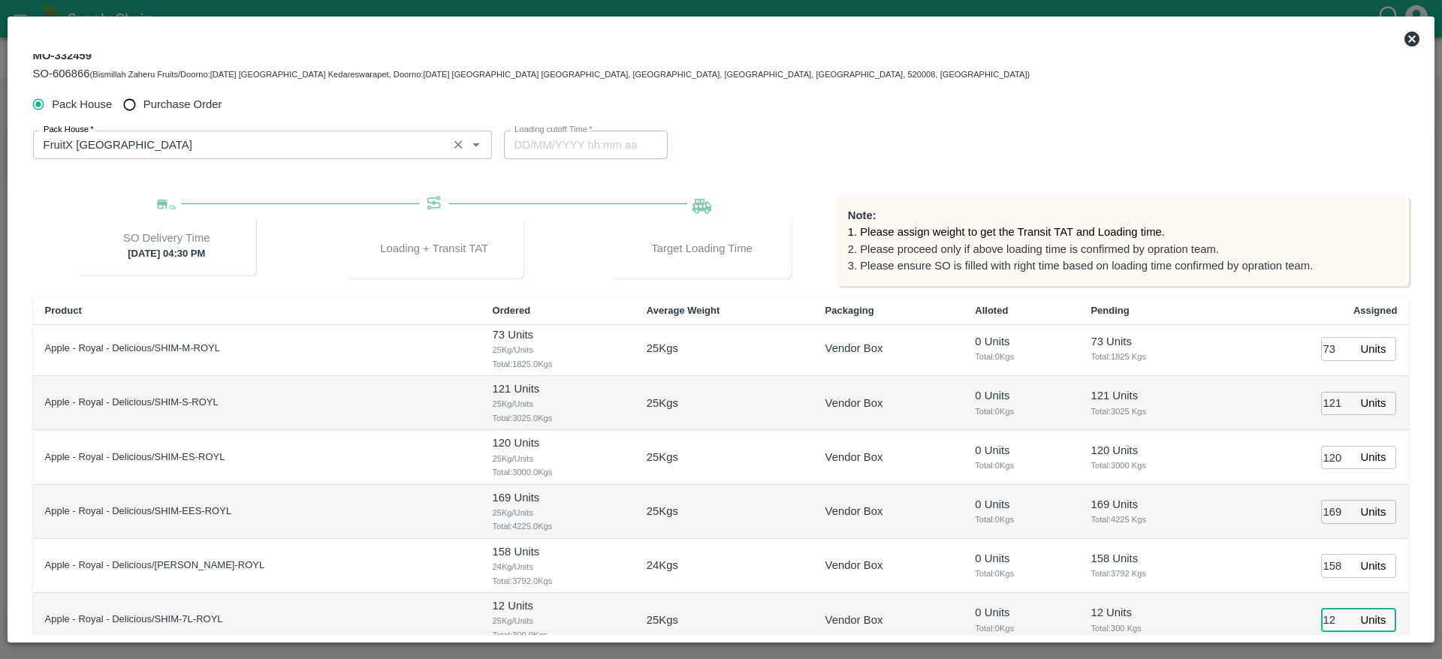
type input "12"
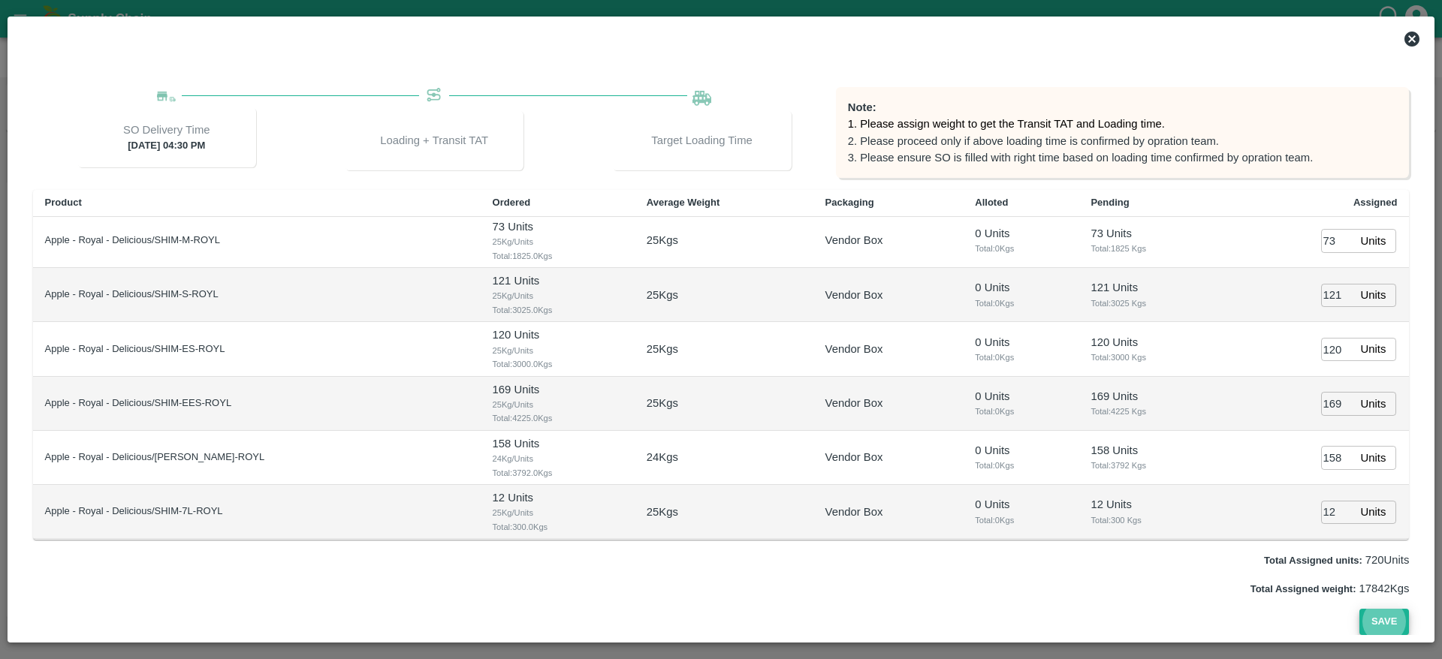
click at [1359, 609] on button "Save" at bounding box center [1384, 622] width 50 height 26
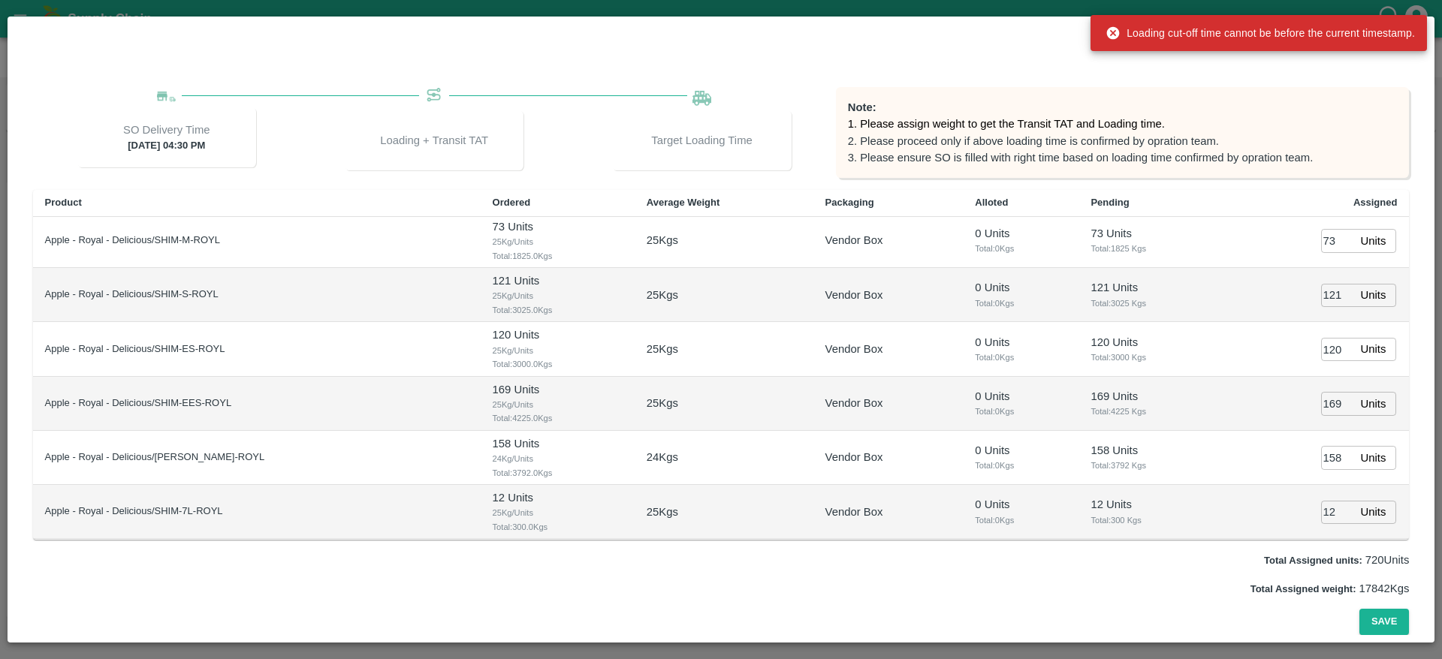
type input "15/10/2025 02:08 PM"
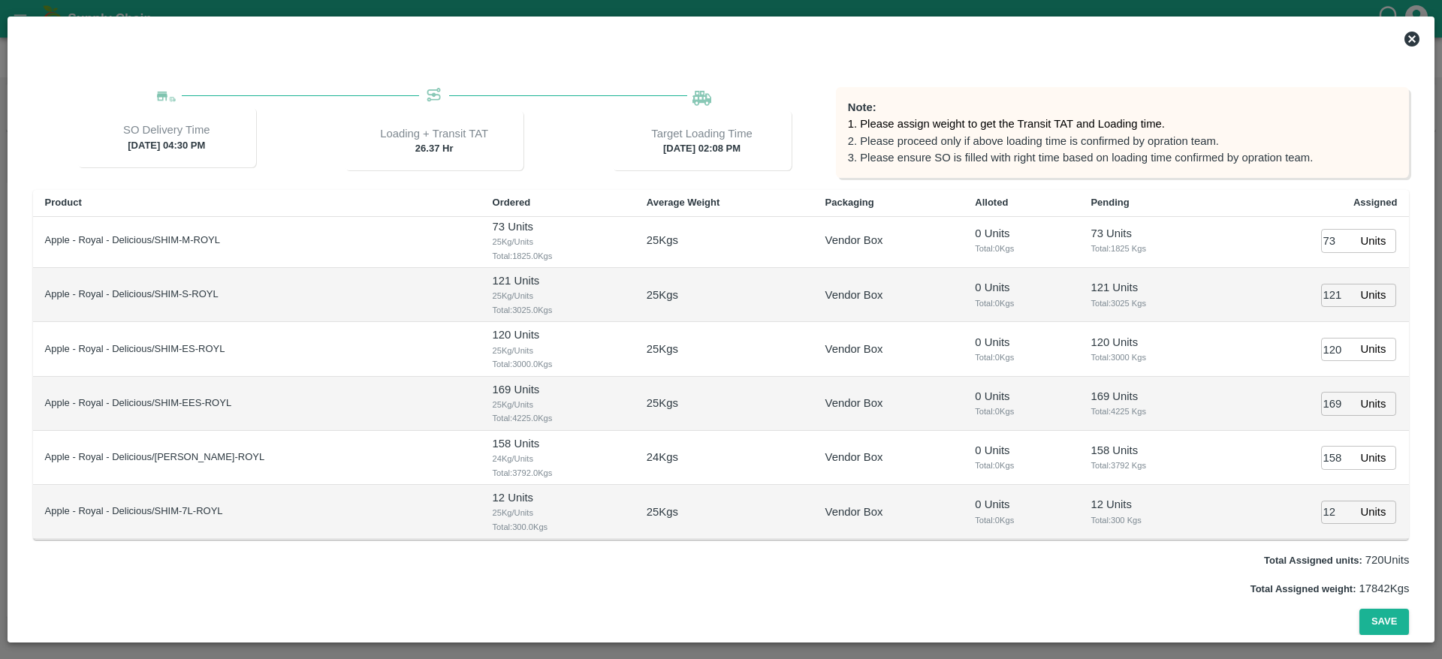
click at [1332, 295] on input "121" at bounding box center [1337, 295] width 33 height 23
type input "100"
click at [1328, 237] on input "73" at bounding box center [1337, 240] width 33 height 23
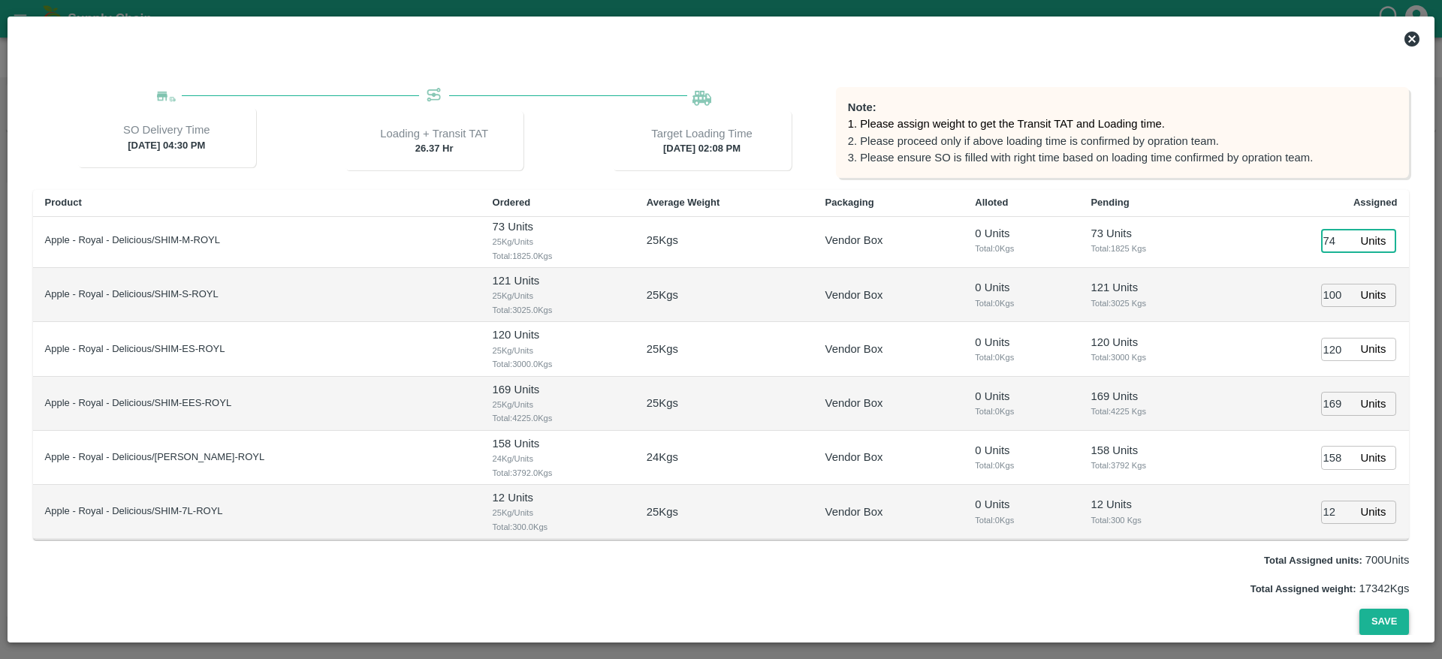
type input "74"
click at [1384, 622] on button "Save" at bounding box center [1384, 622] width 50 height 26
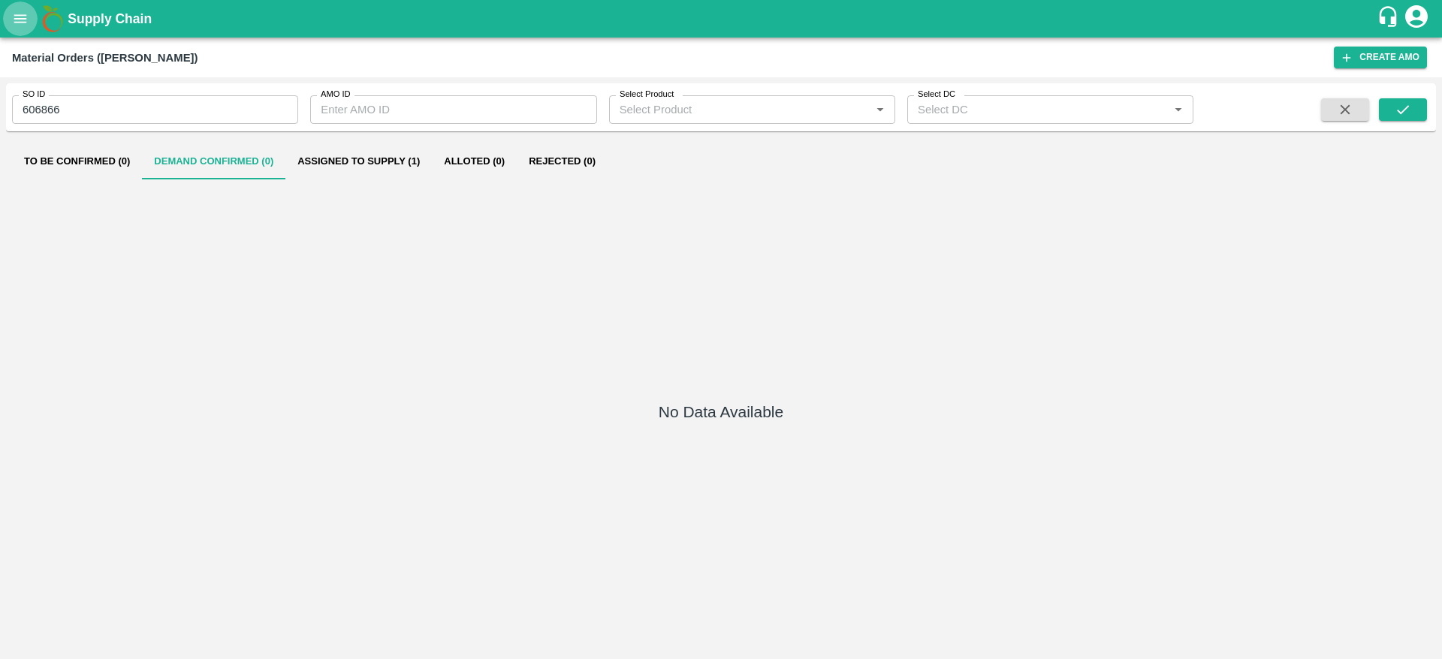
click at [25, 23] on icon "open drawer" at bounding box center [20, 19] width 17 height 17
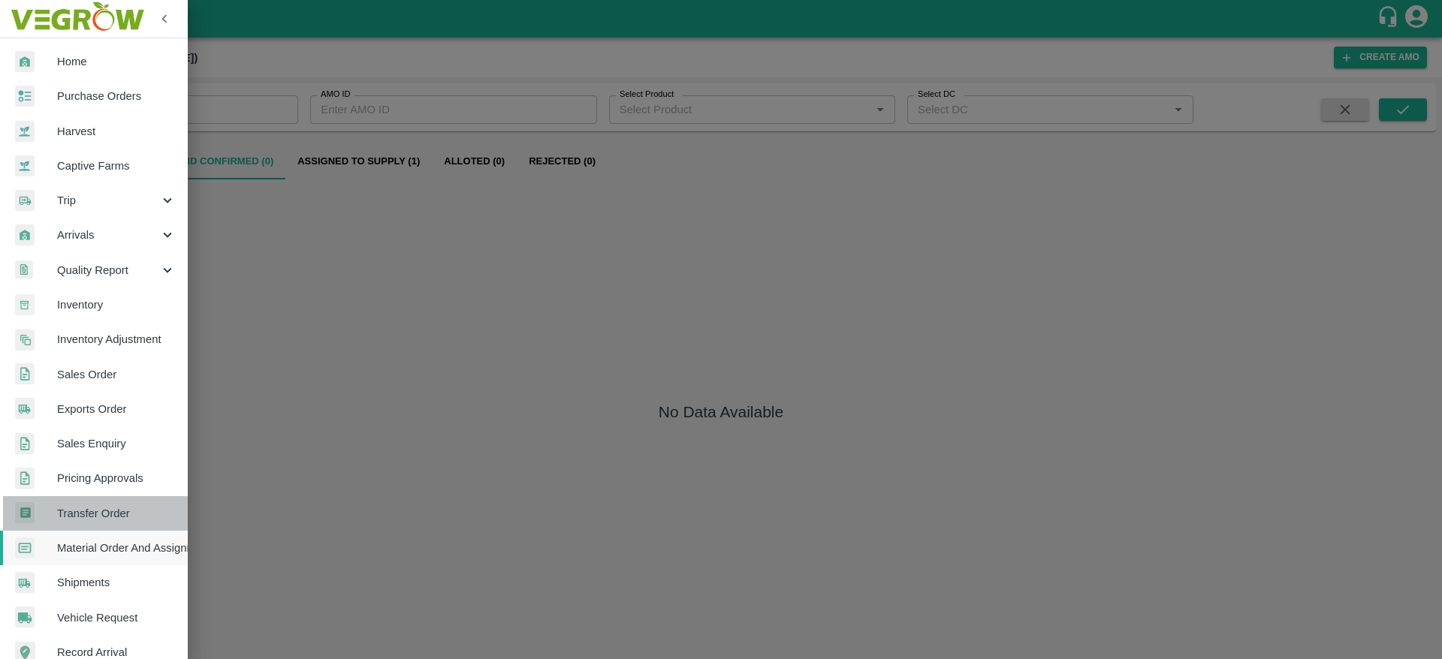
click at [109, 509] on span "Transfer Order" at bounding box center [116, 513] width 119 height 17
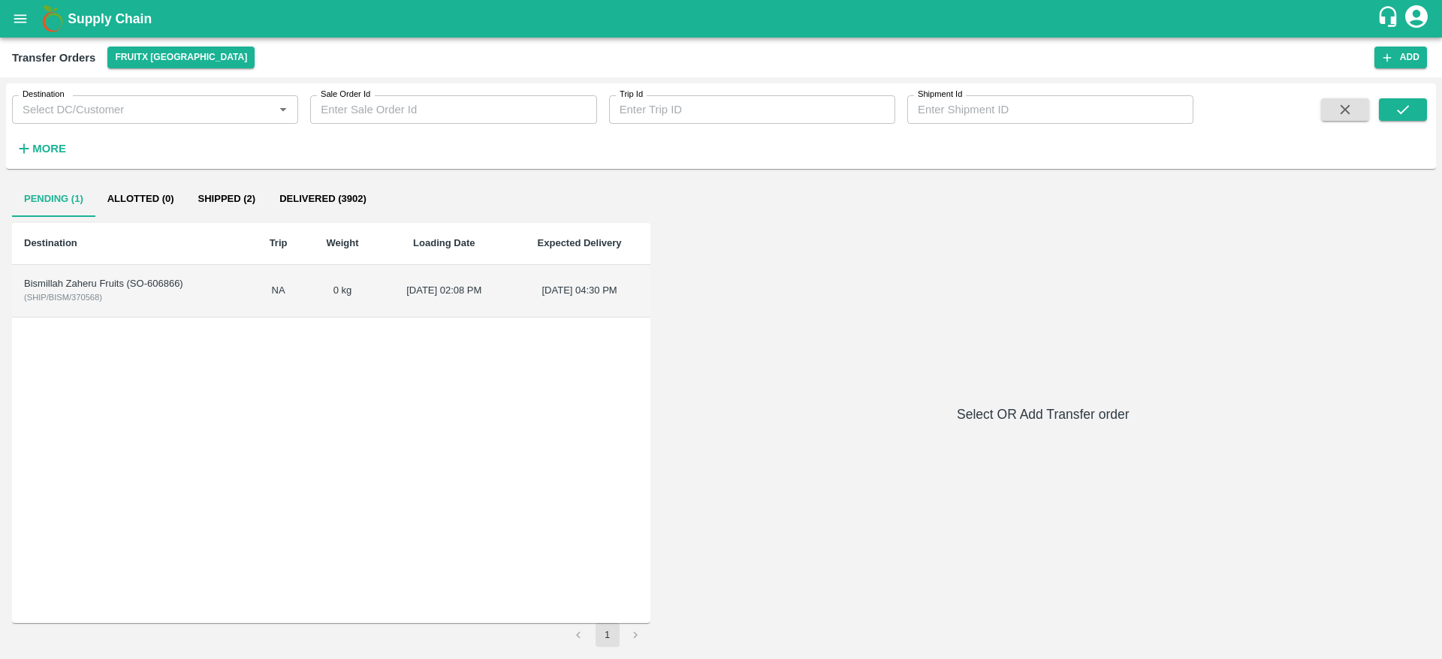
click at [206, 281] on div "Bismillah Zaheru Fruits (SO-606866)" at bounding box center [131, 284] width 215 height 14
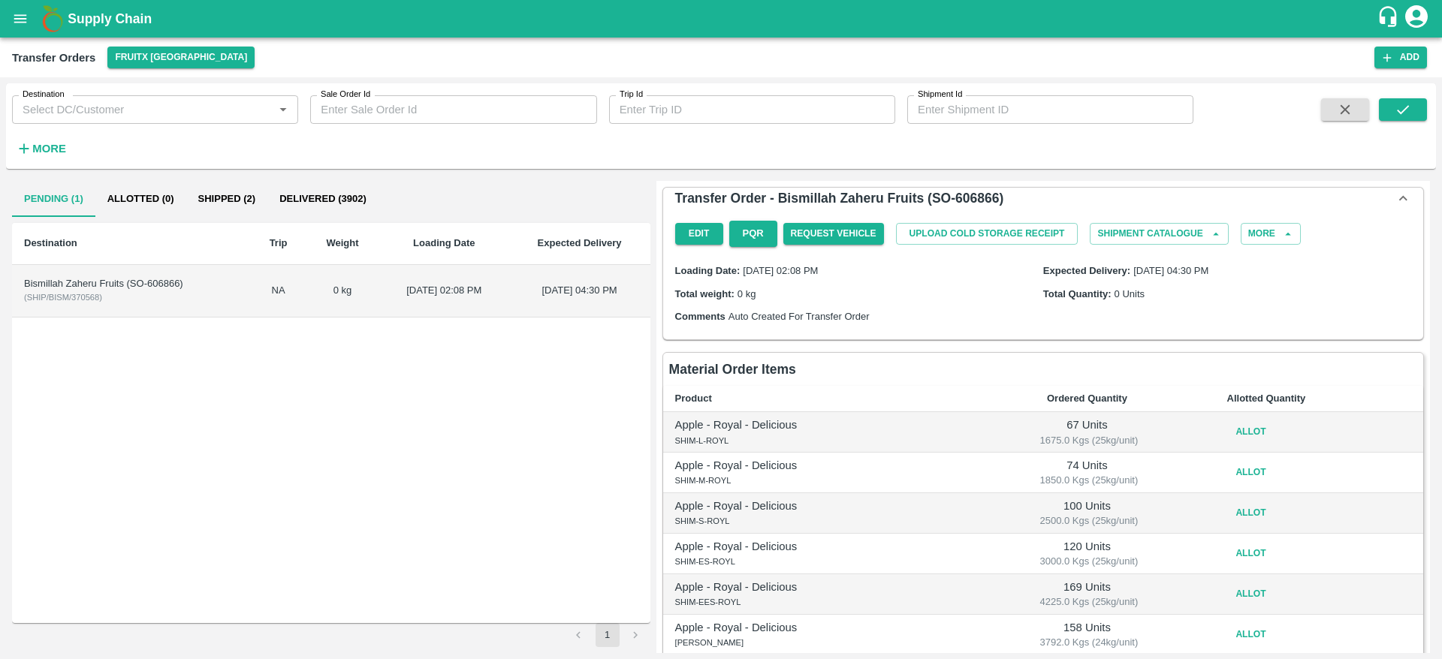
scroll to position [152, 0]
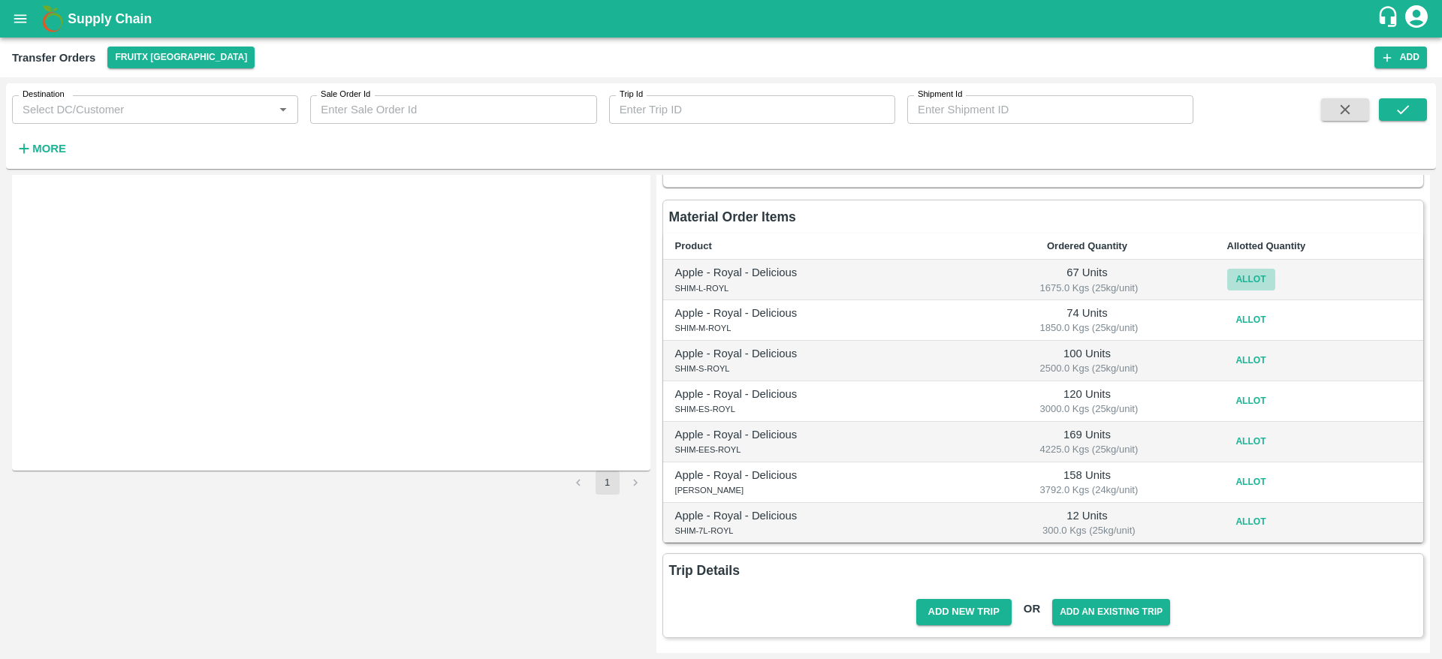
click at [1237, 272] on button "Allot" at bounding box center [1251, 280] width 48 height 22
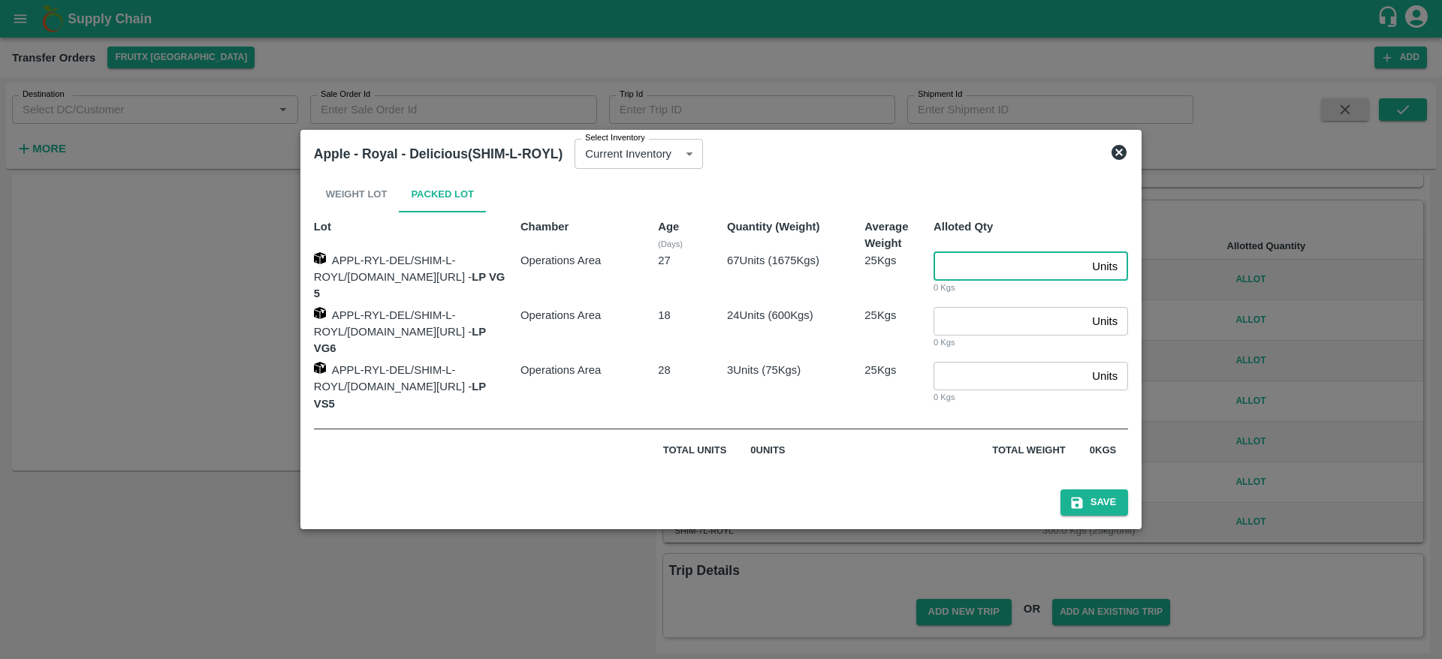
click at [972, 270] on input "number" at bounding box center [1009, 266] width 152 height 29
type input "67"
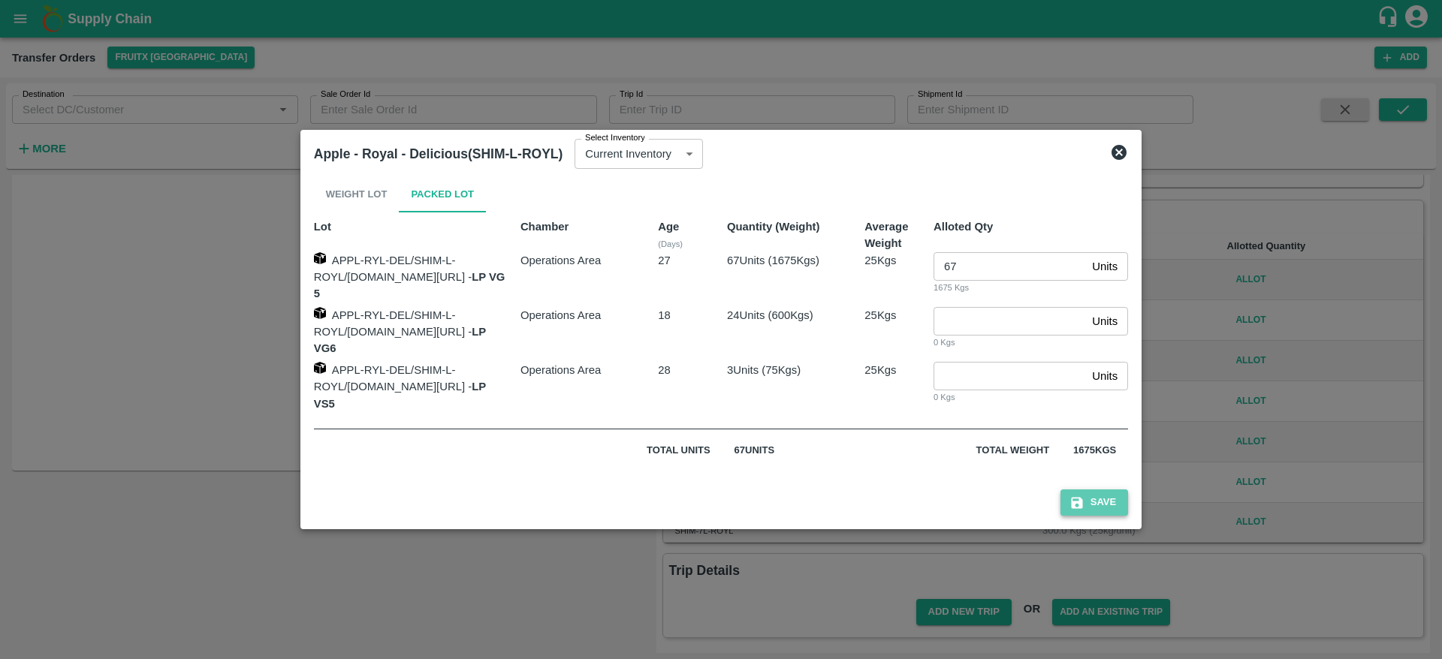
click at [1128, 490] on button "Save" at bounding box center [1094, 503] width 68 height 26
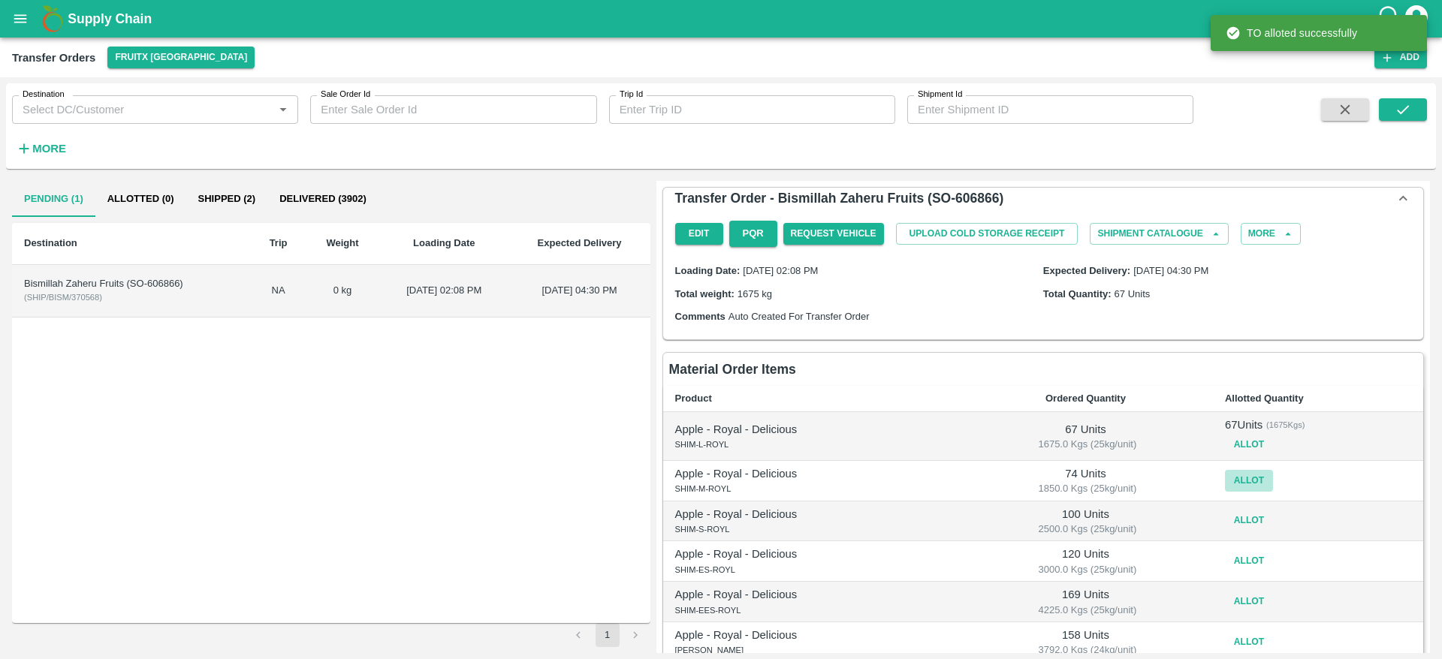
click at [1243, 474] on button "Allot" at bounding box center [1249, 481] width 48 height 22
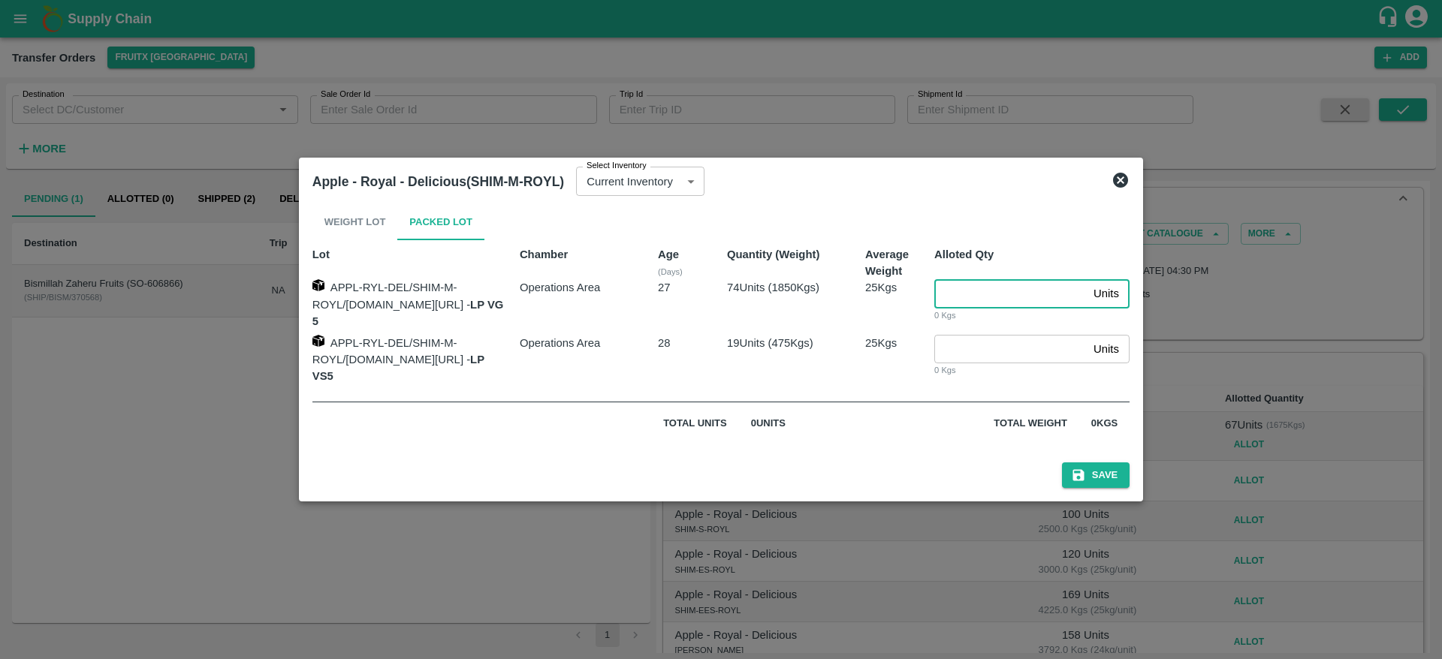
click at [994, 308] on input "number" at bounding box center [1010, 293] width 153 height 29
type input "74"
click at [1108, 463] on button "Save" at bounding box center [1096, 476] width 68 height 26
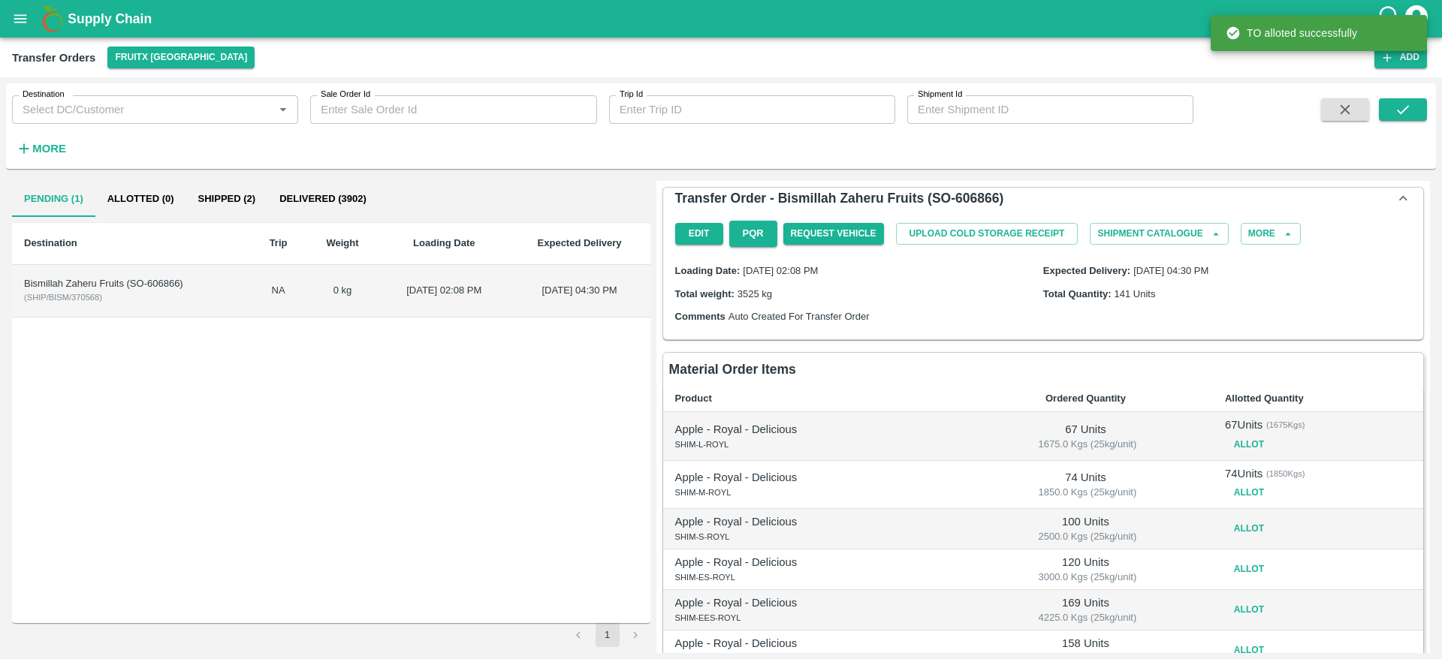
scroll to position [168, 0]
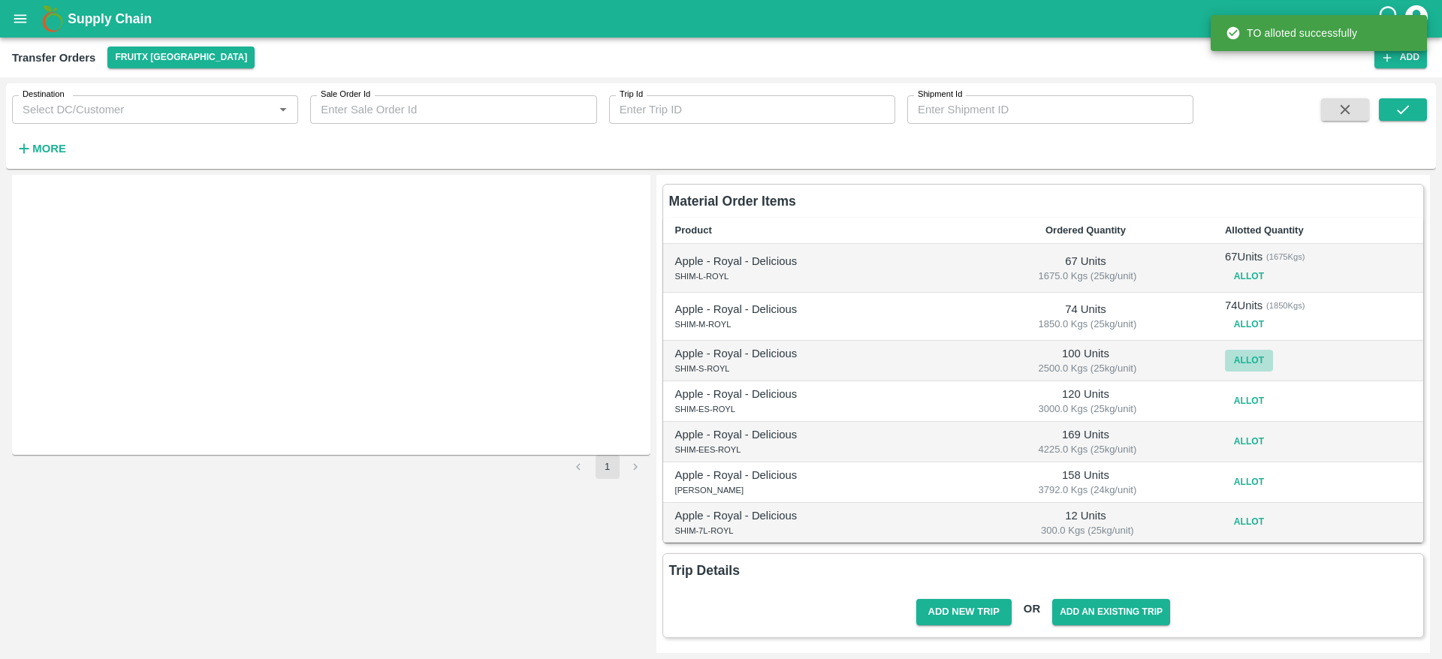
click at [1225, 360] on button "Allot" at bounding box center [1249, 361] width 48 height 22
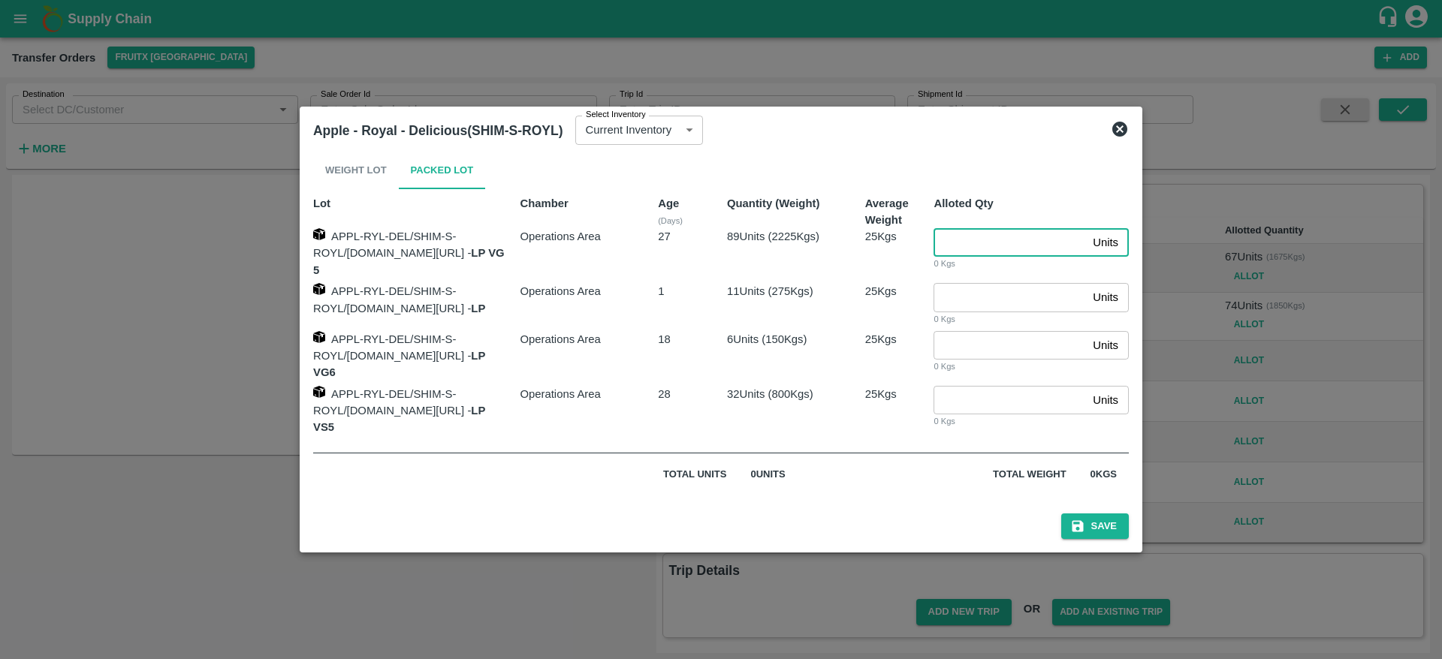
click at [999, 255] on input "number" at bounding box center [1009, 242] width 153 height 29
type input "89"
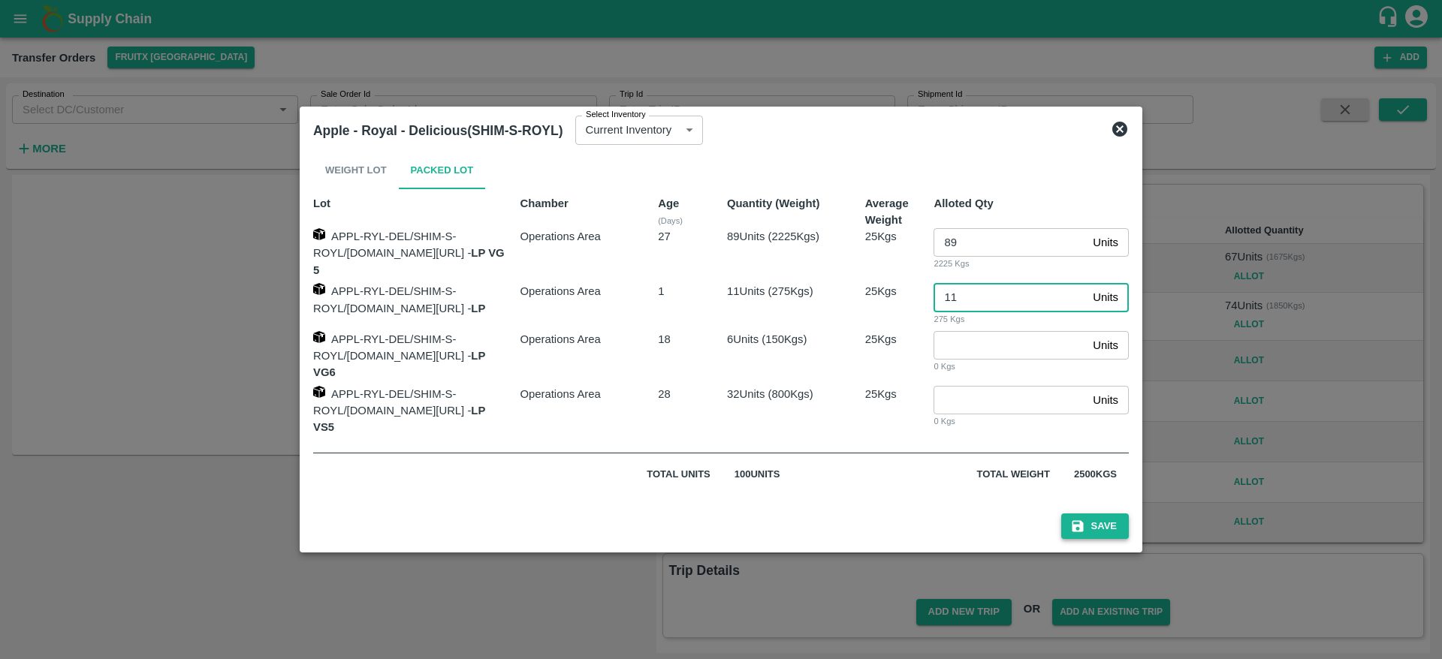
type input "11"
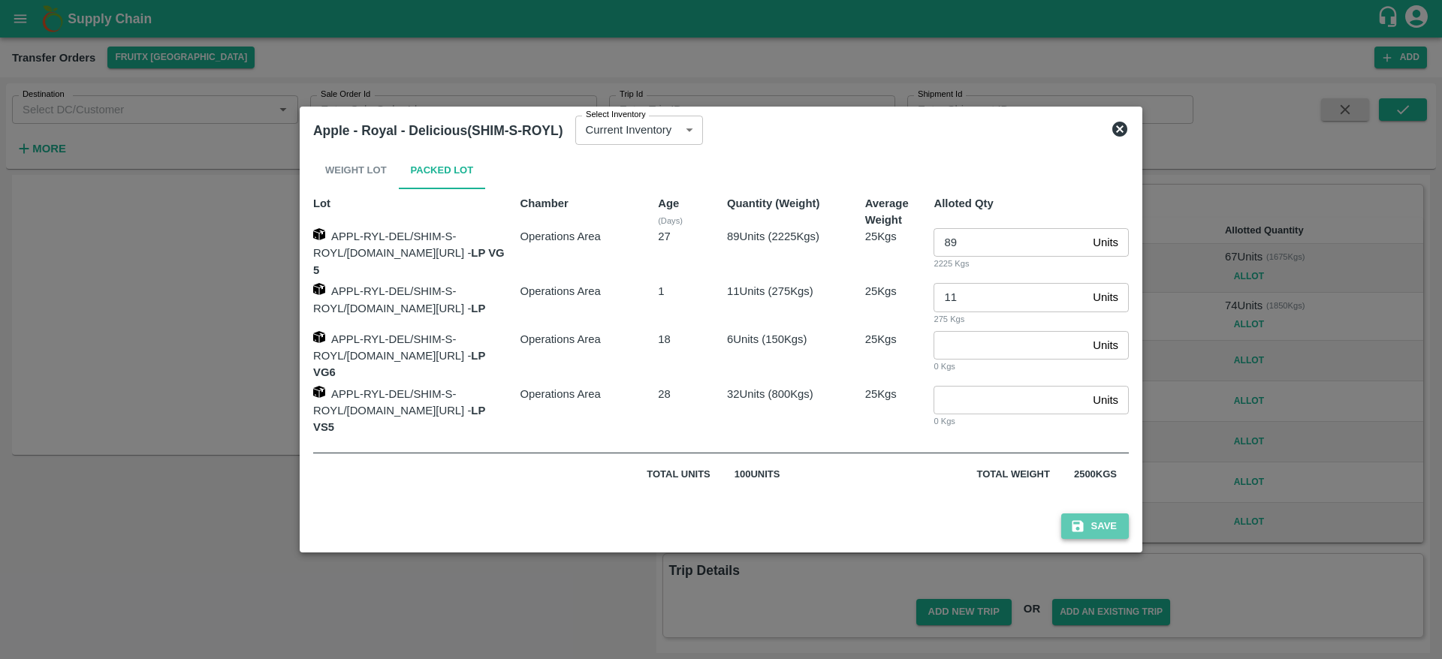
click at [1129, 514] on button "Save" at bounding box center [1095, 527] width 68 height 26
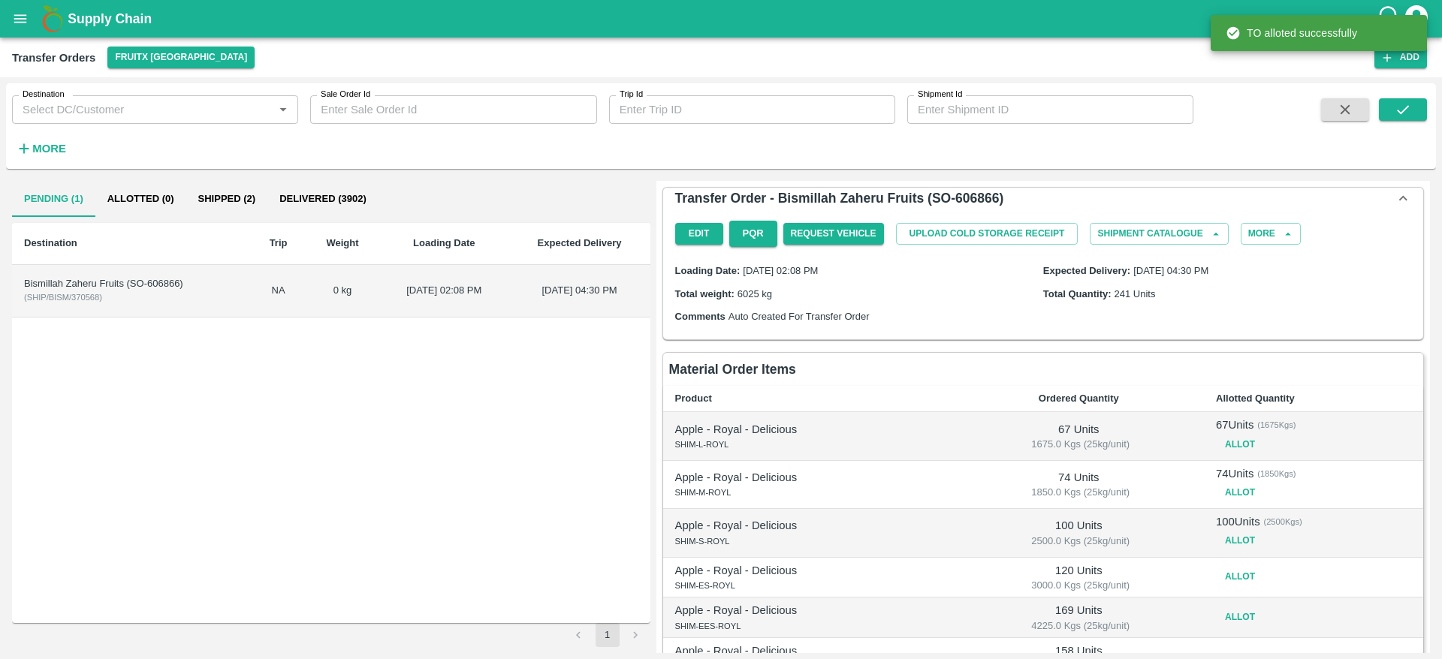
scroll to position [176, 0]
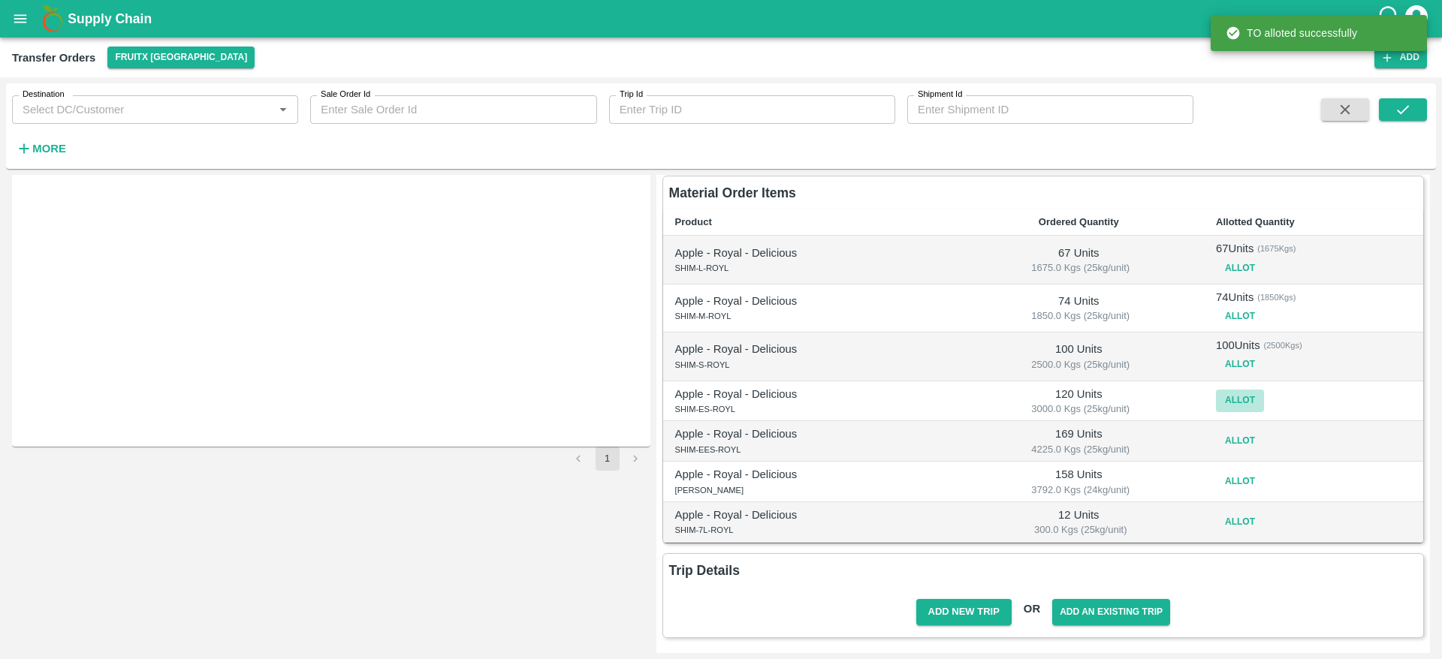
click at [1235, 396] on button "Allot" at bounding box center [1240, 401] width 48 height 22
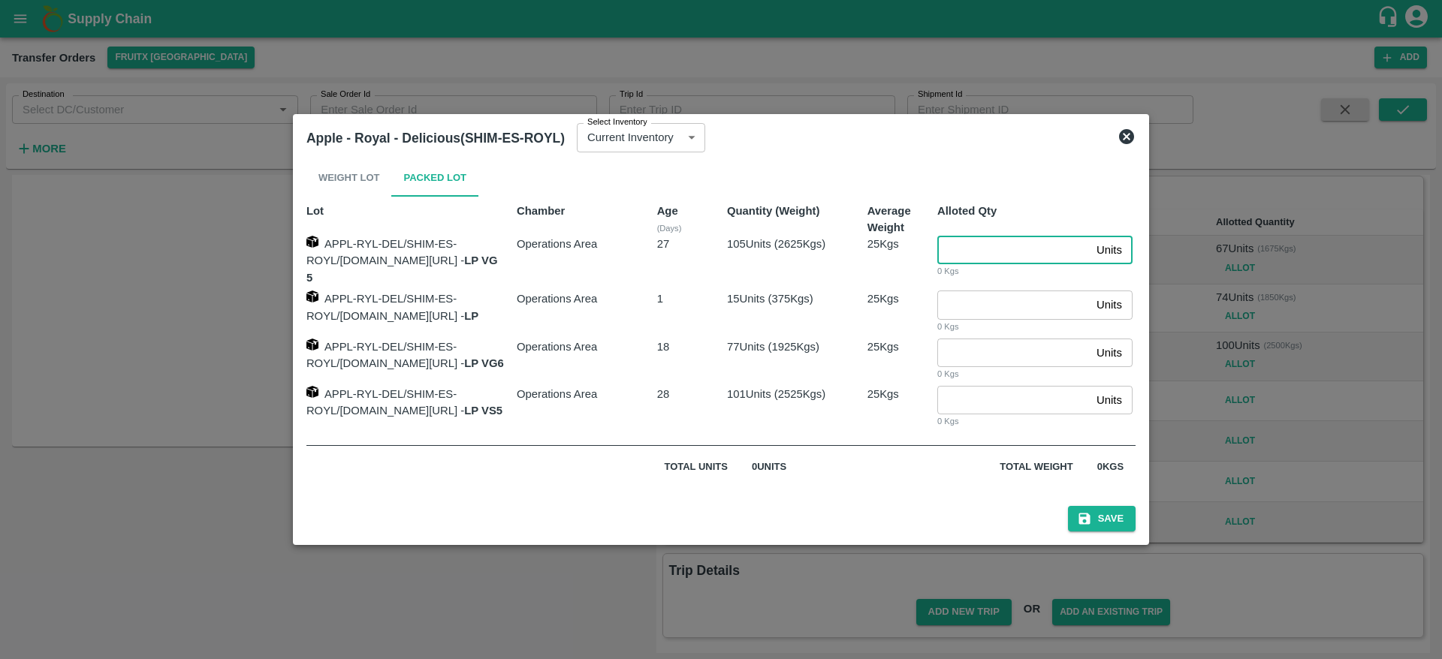
click at [970, 258] on input "number" at bounding box center [1013, 250] width 153 height 29
type input "105"
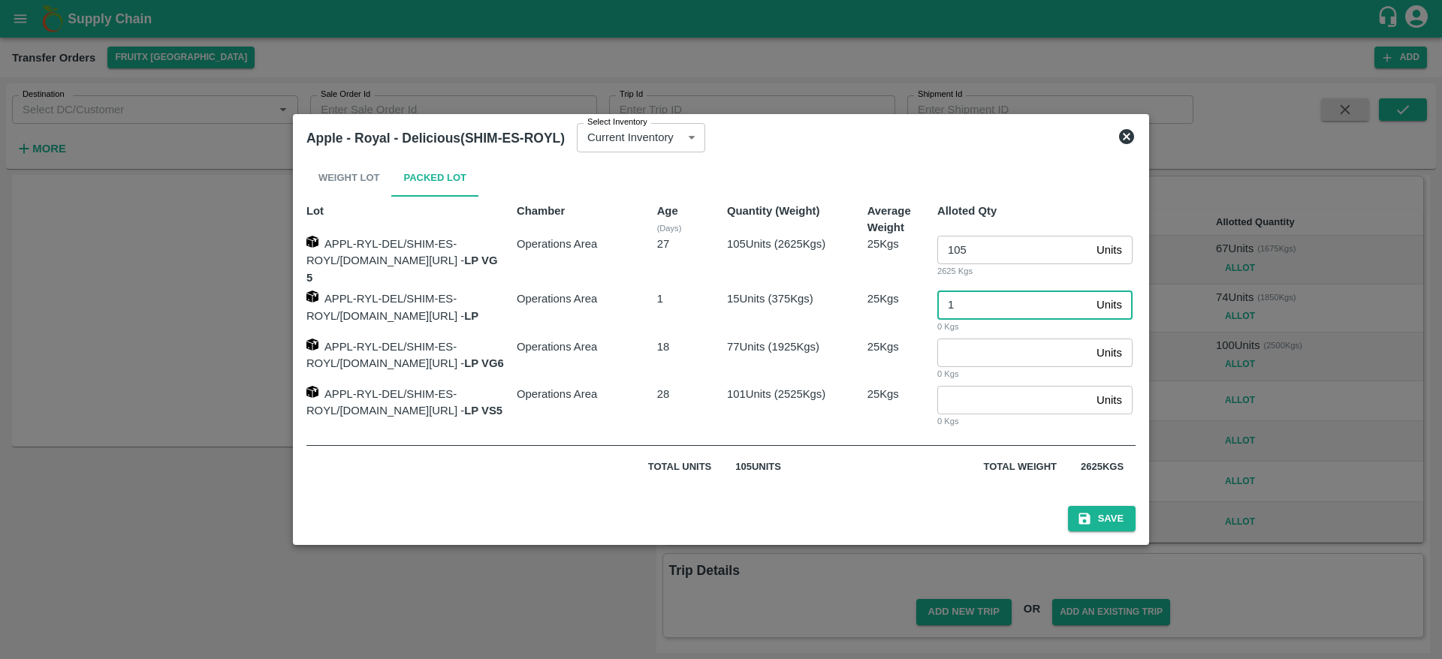
click at [993, 297] on input "1" at bounding box center [1013, 305] width 153 height 29
type input "15"
click at [1134, 506] on button "Save" at bounding box center [1102, 519] width 68 height 26
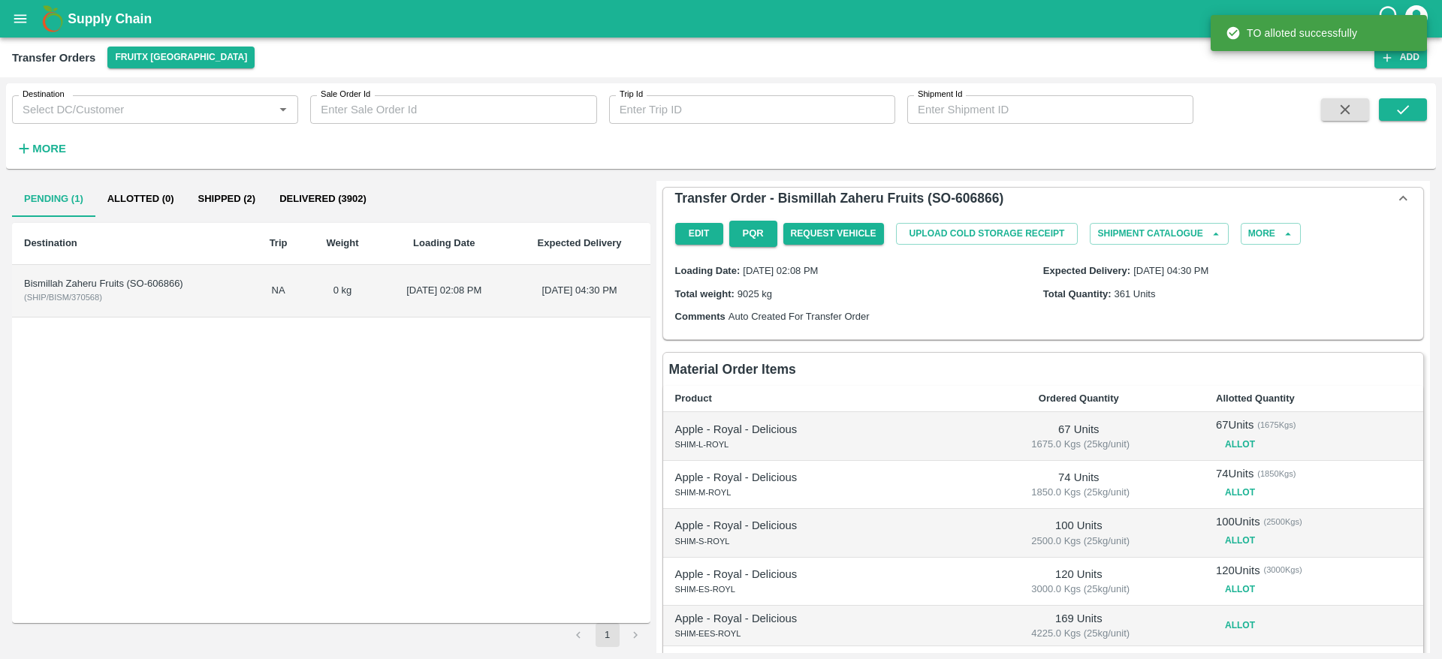
scroll to position [184, 0]
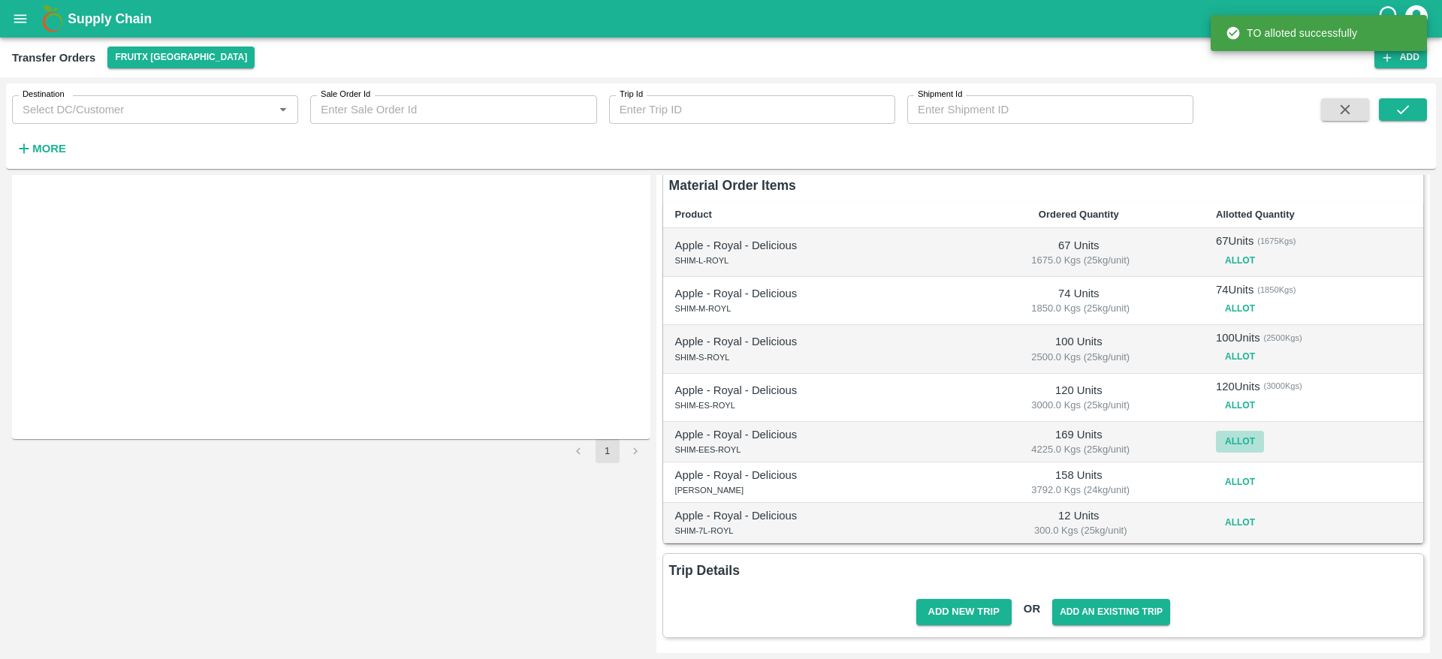
click at [1222, 443] on button "Allot" at bounding box center [1240, 442] width 48 height 22
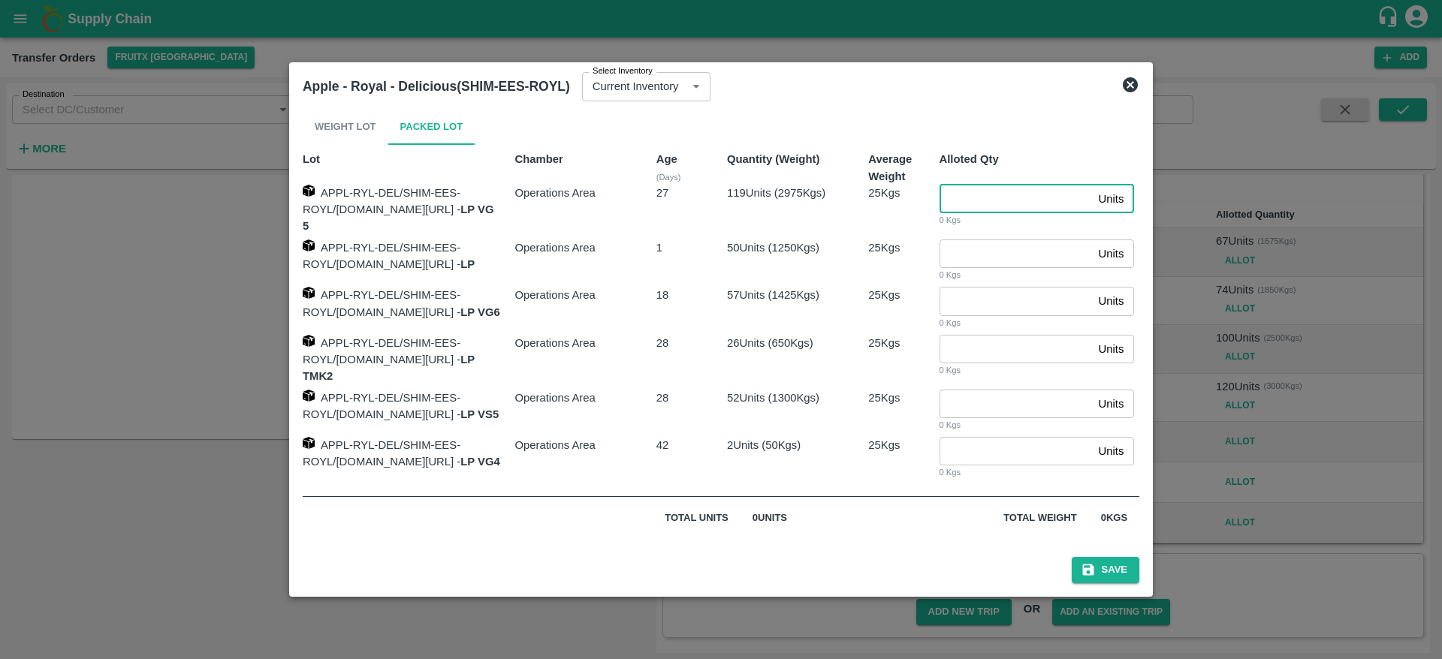
click at [965, 206] on input "number" at bounding box center [1015, 199] width 153 height 29
type input "119"
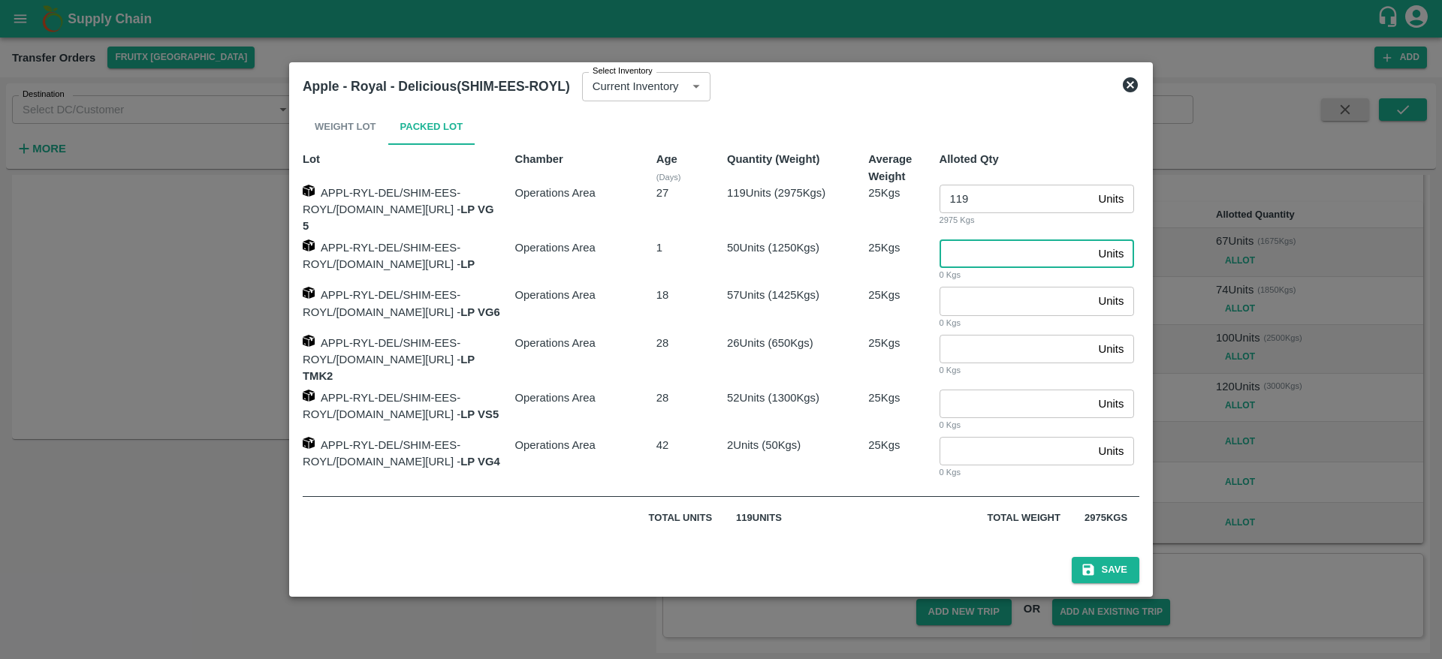
click at [996, 247] on input "number" at bounding box center [1015, 254] width 153 height 29
type input "50"
click at [1120, 567] on button "Save" at bounding box center [1105, 570] width 68 height 26
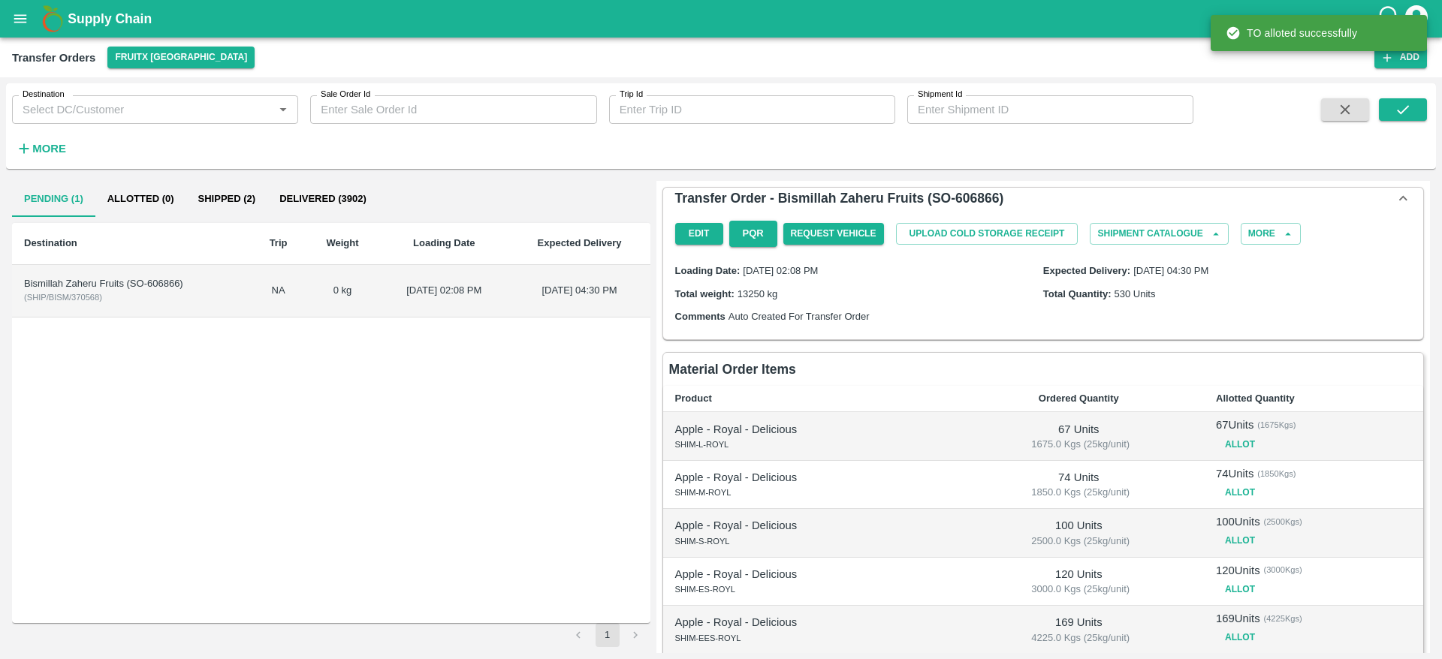
scroll to position [192, 0]
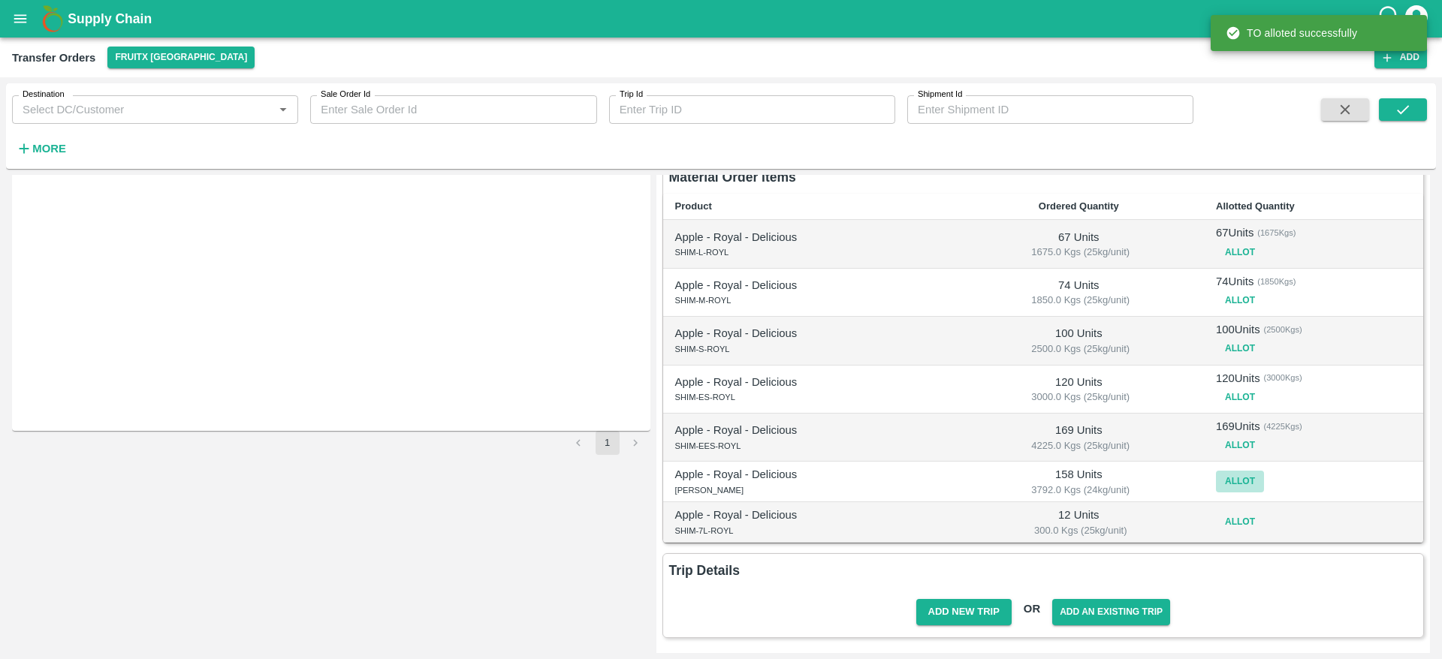
click at [1233, 485] on button "Allot" at bounding box center [1240, 482] width 48 height 22
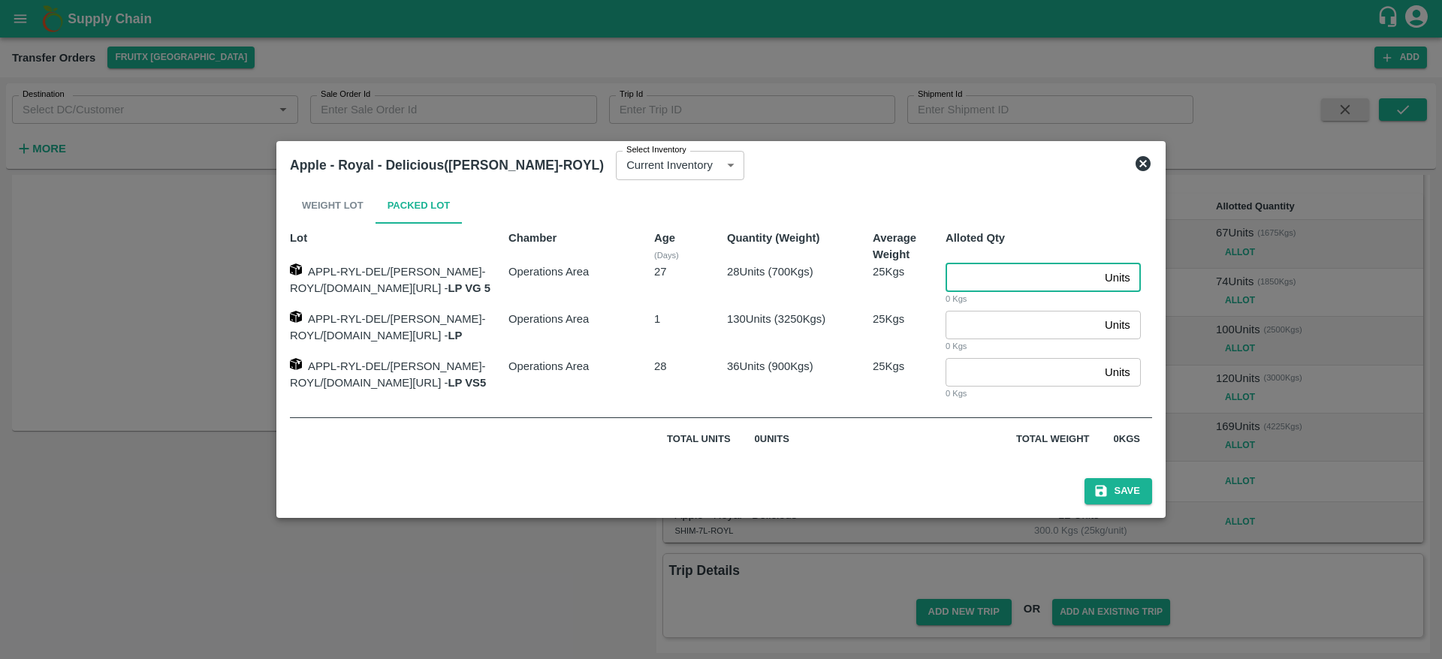
click at [997, 274] on input "number" at bounding box center [1021, 278] width 153 height 29
type input "28"
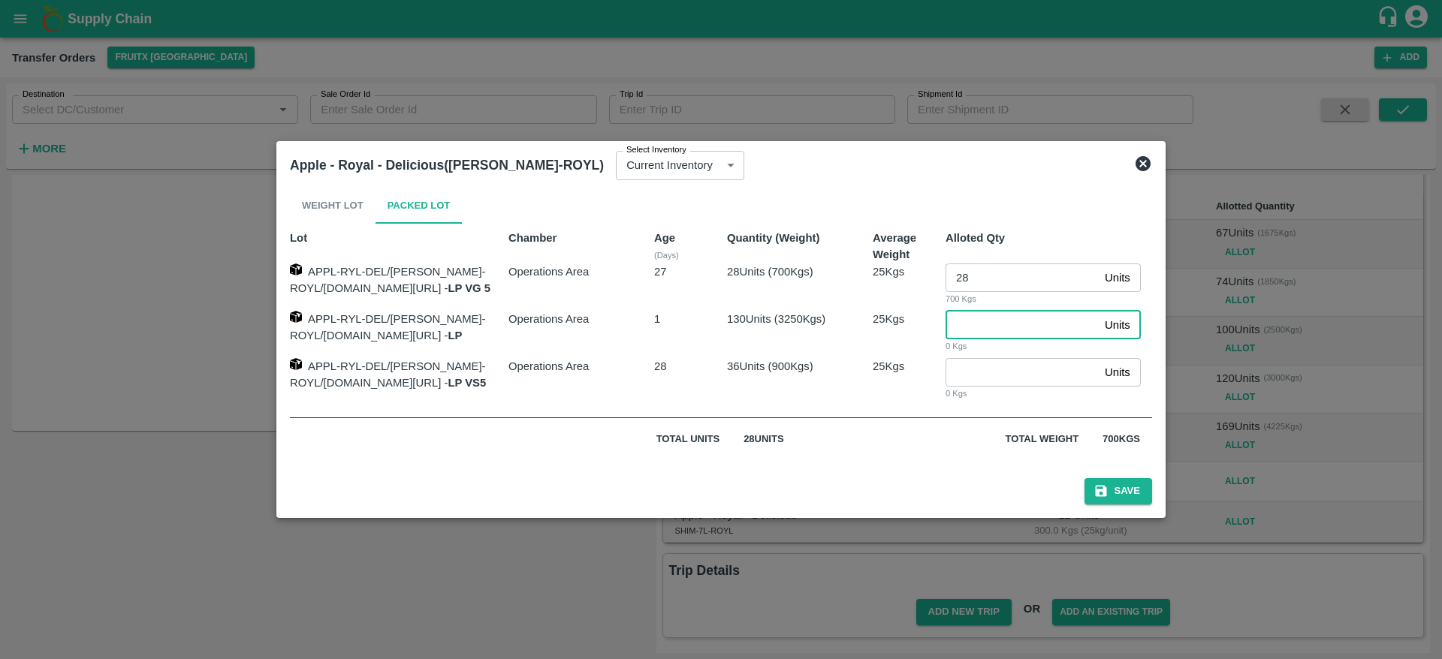
click at [990, 322] on input "number" at bounding box center [1021, 325] width 153 height 29
type input "130"
click at [1122, 490] on button "Save" at bounding box center [1118, 491] width 68 height 26
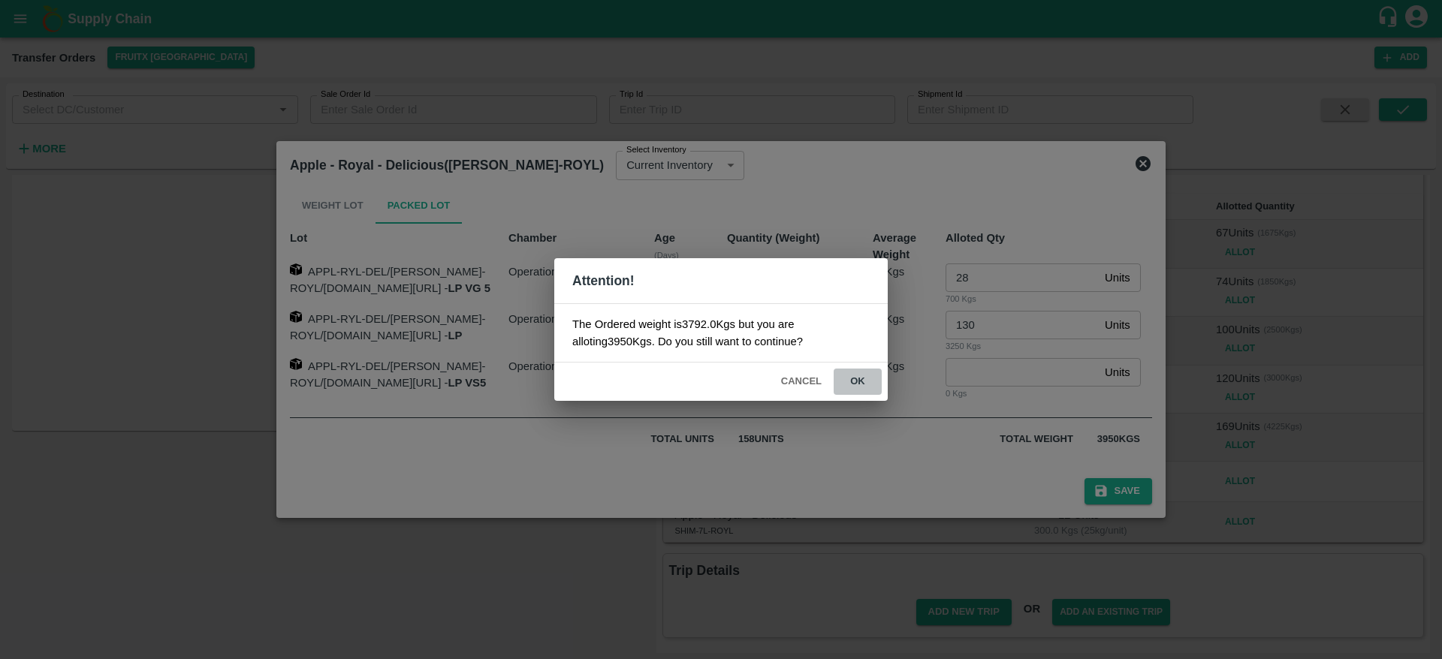
click at [859, 375] on button "ok" at bounding box center [857, 382] width 48 height 26
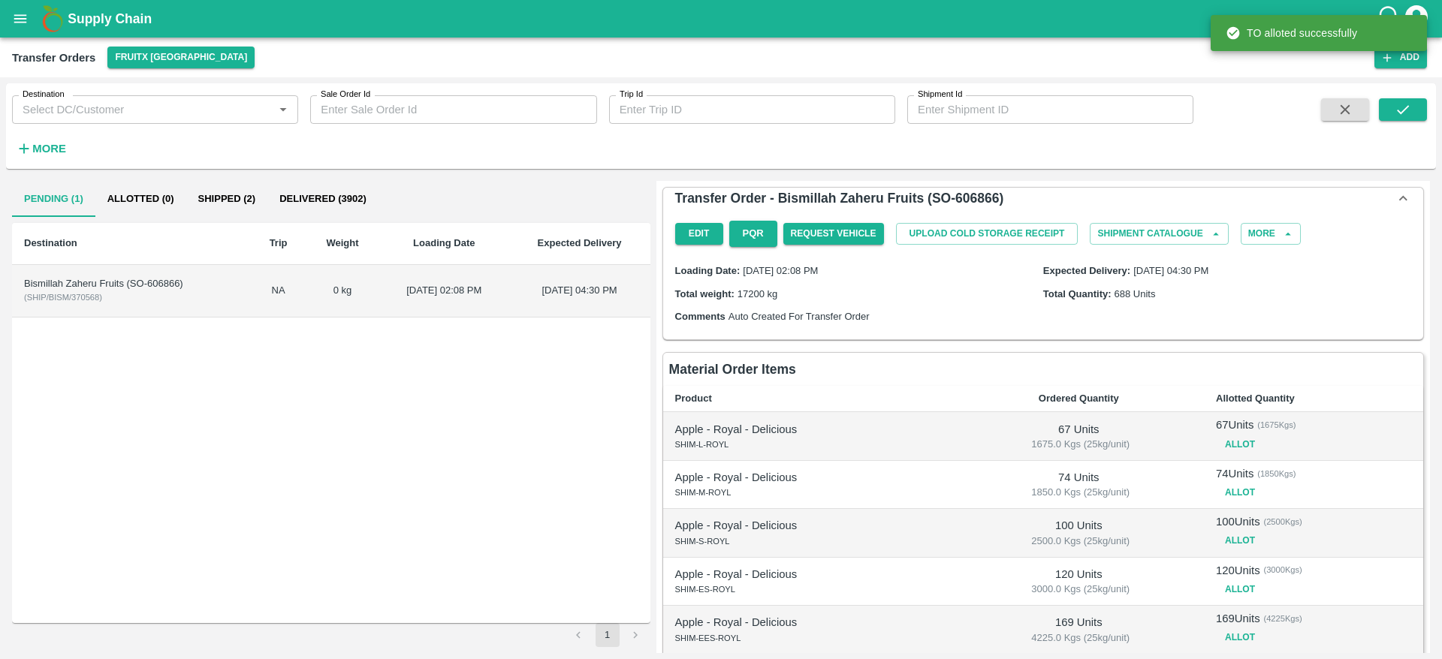
scroll to position [200, 0]
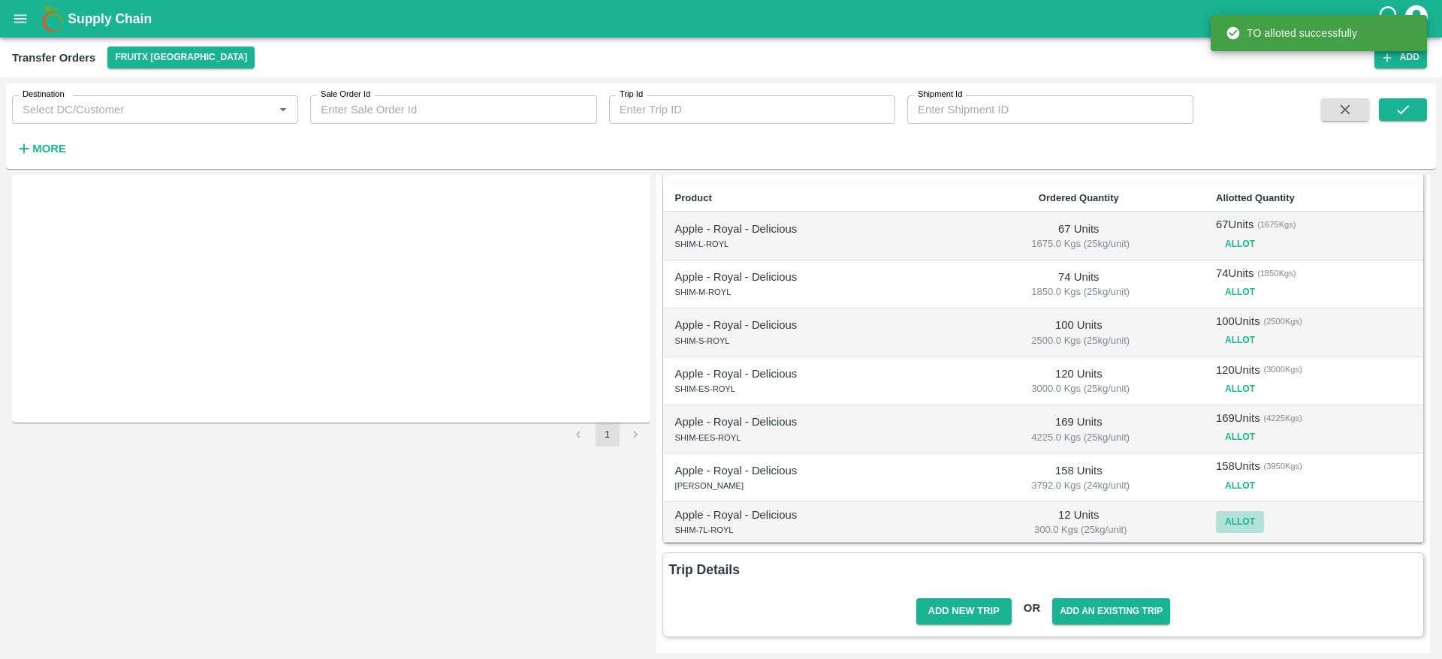
click at [1228, 529] on button "Allot" at bounding box center [1240, 522] width 48 height 22
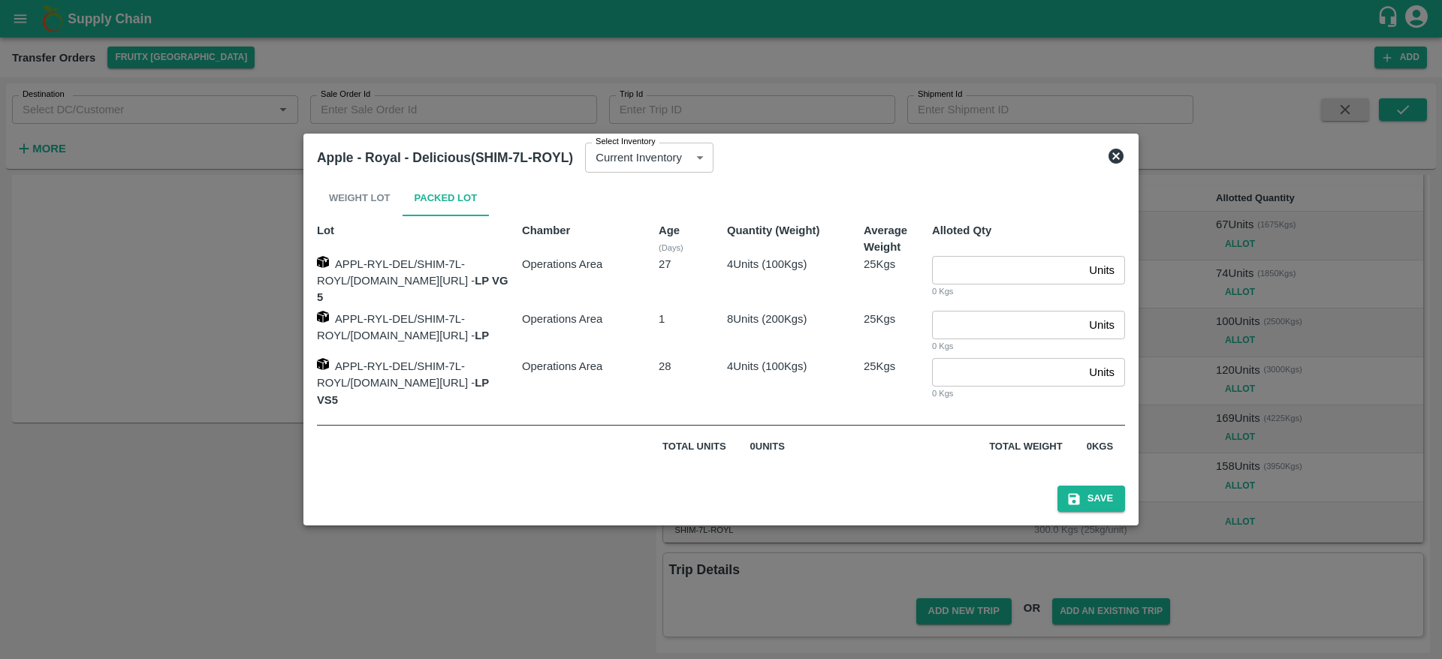
click at [981, 279] on input "number" at bounding box center [1007, 270] width 151 height 29
type input "5"
type input "4"
type input "8"
click at [1125, 486] on button "Save" at bounding box center [1091, 499] width 68 height 26
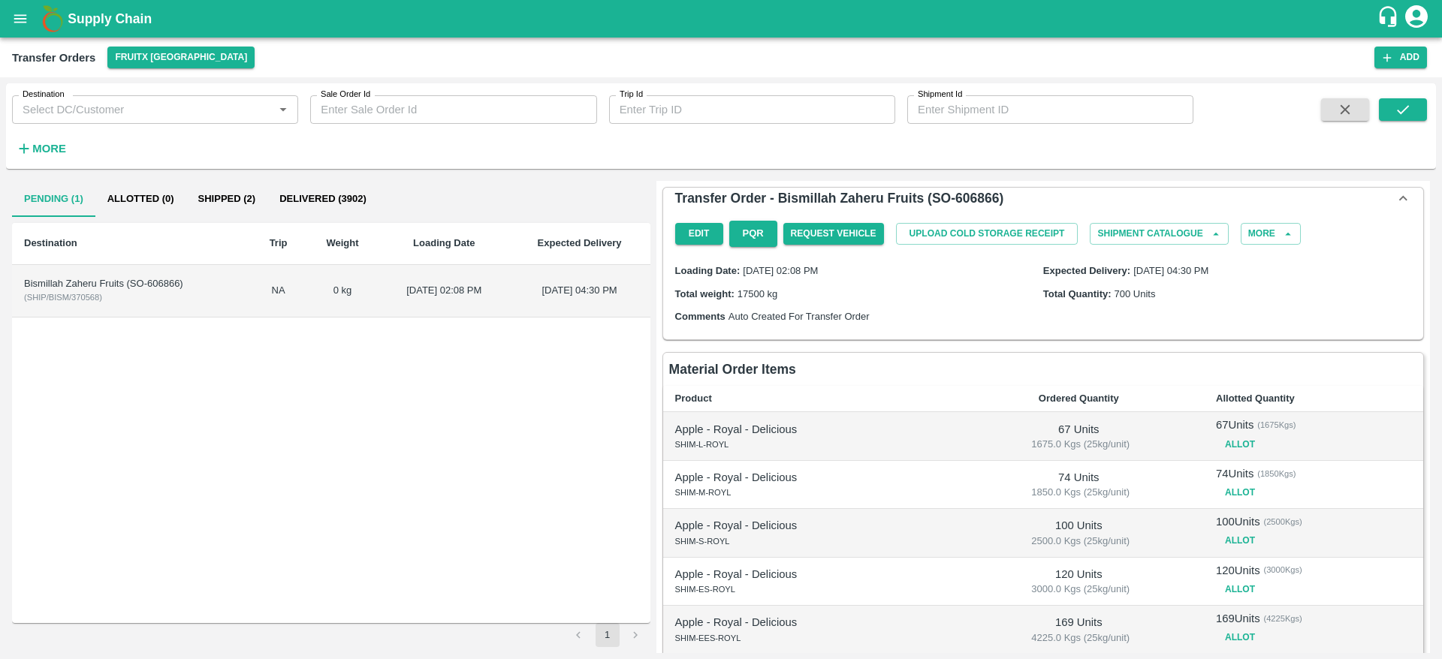
scroll to position [208, 0]
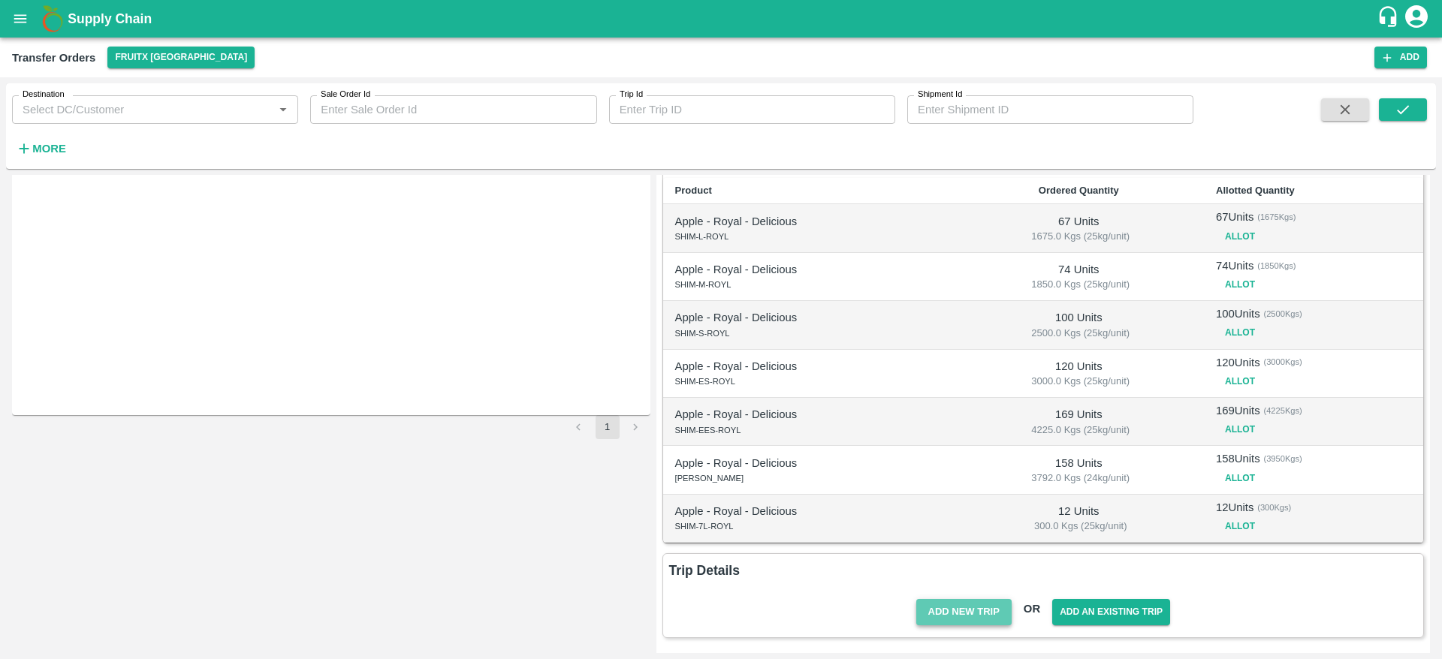
click at [961, 622] on button "Add New Trip" at bounding box center [963, 612] width 95 height 26
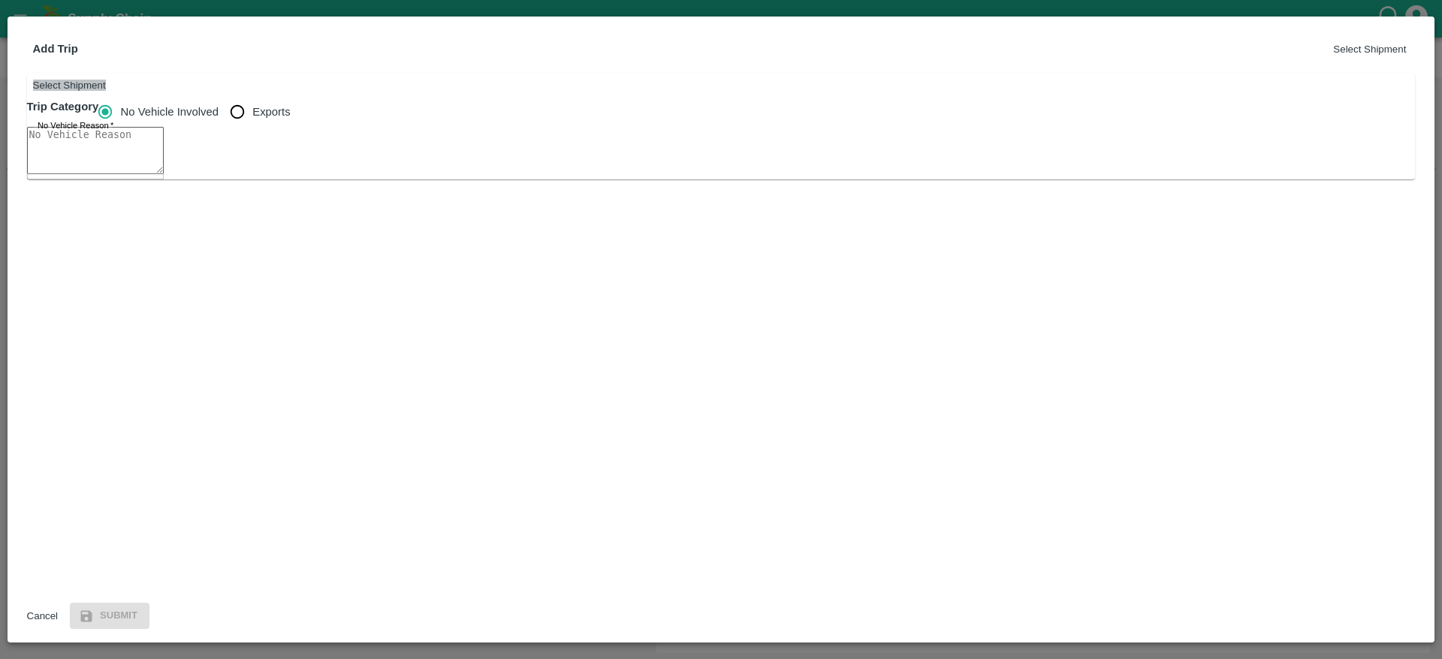
click at [106, 91] on button "Select Shipment" at bounding box center [69, 85] width 73 height 11
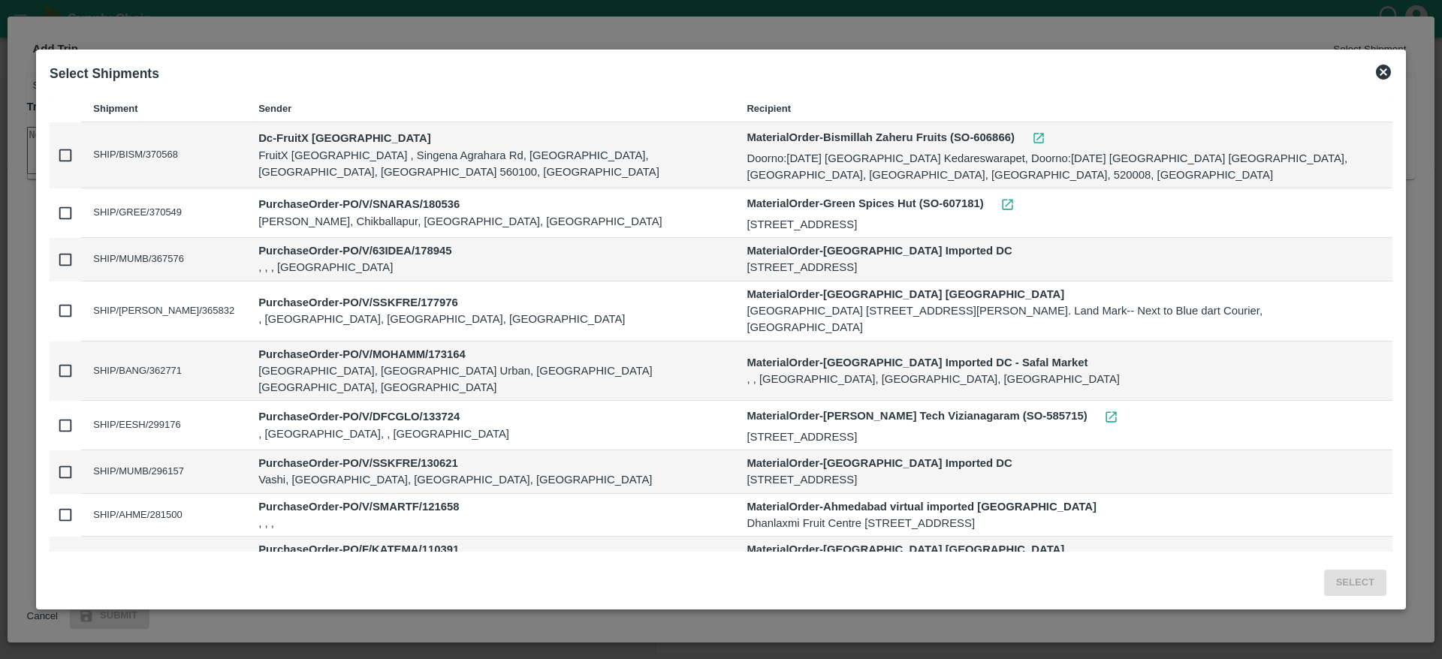
click at [72, 164] on td at bounding box center [66, 155] width 32 height 66
click at [67, 158] on input "checkbox" at bounding box center [65, 155] width 30 height 30
checkbox input "true"
click at [1359, 591] on button "Select" at bounding box center [1355, 583] width 62 height 26
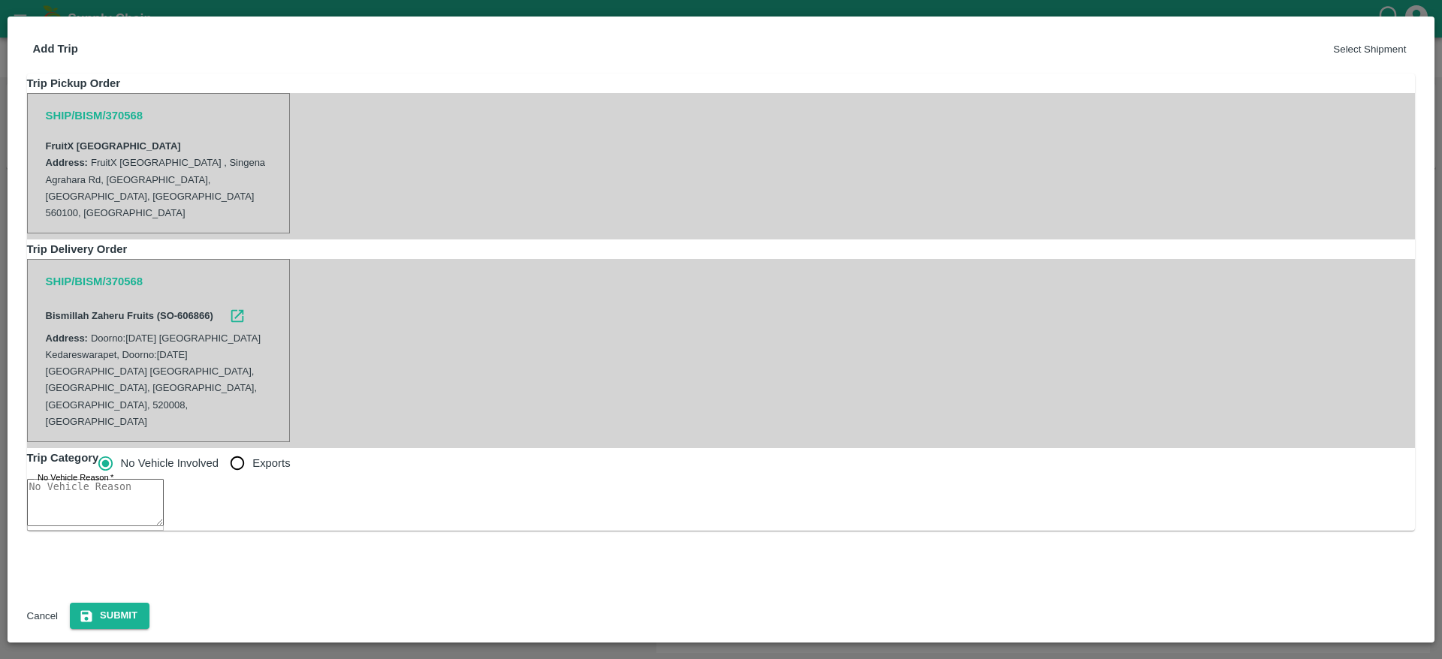
scroll to position [71, 0]
click at [164, 523] on textarea "No Vehicle Reason   *" at bounding box center [95, 502] width 137 height 47
type textarea "No Vehicle"
click at [149, 615] on button "Submit" at bounding box center [110, 616] width 80 height 26
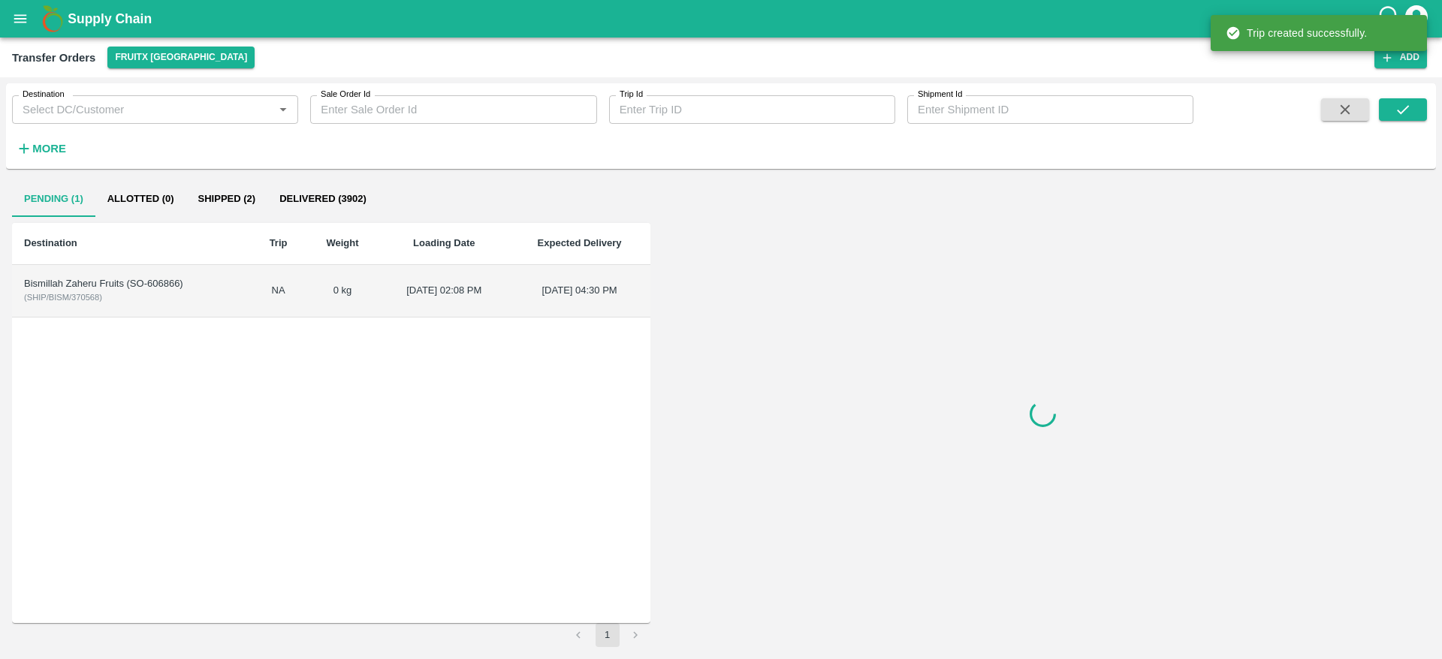
scroll to position [0, 0]
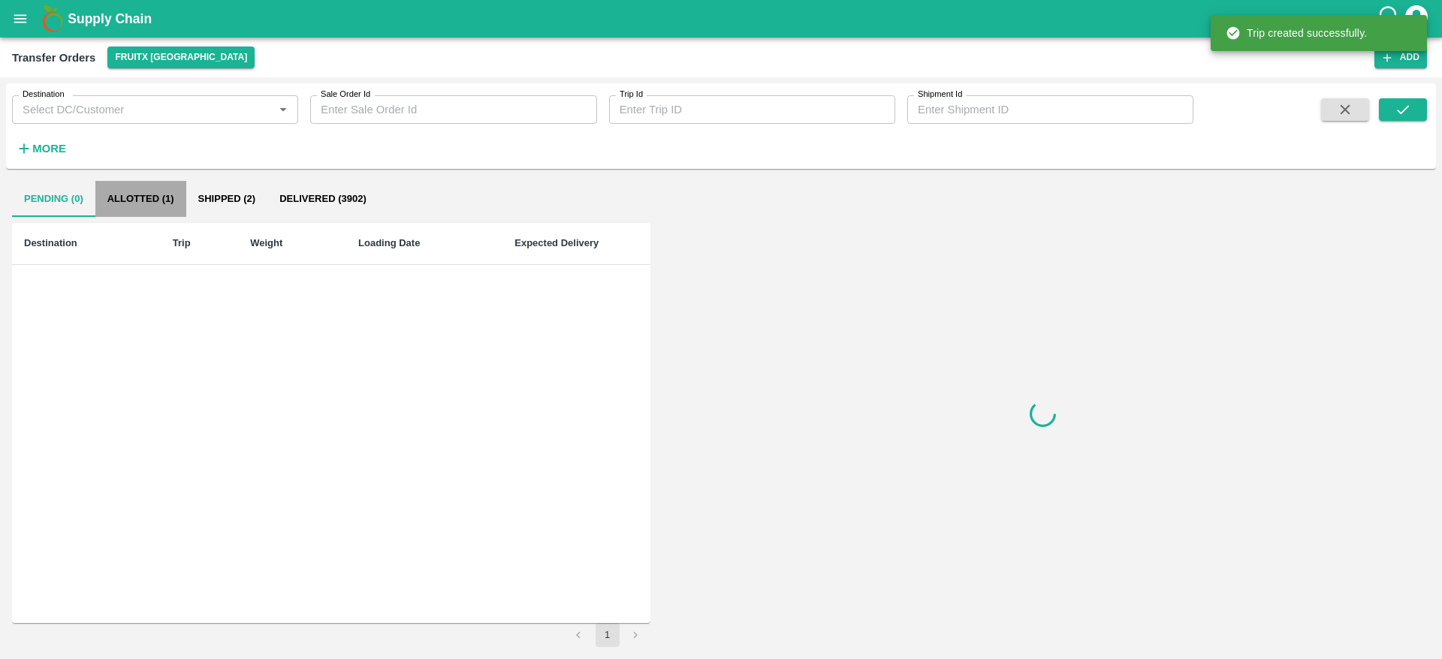
click at [149, 191] on button "Allotted (1)" at bounding box center [140, 199] width 91 height 36
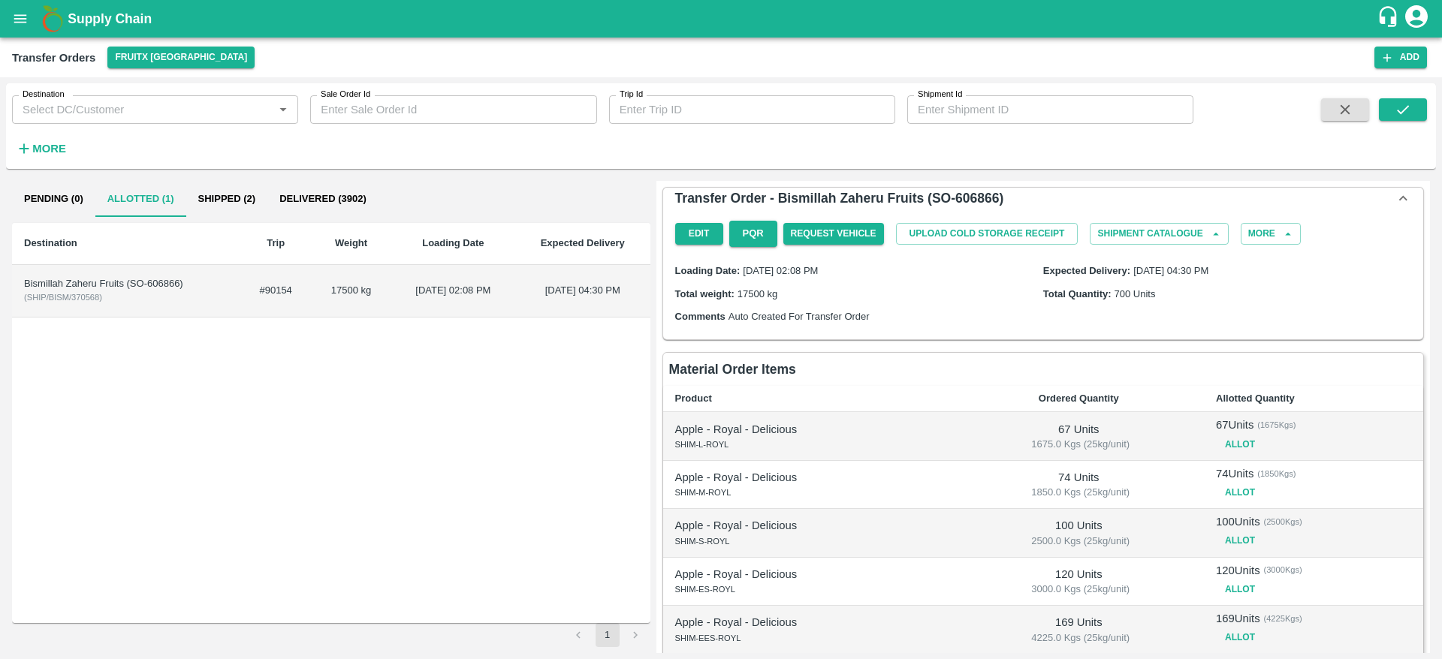
scroll to position [321, 0]
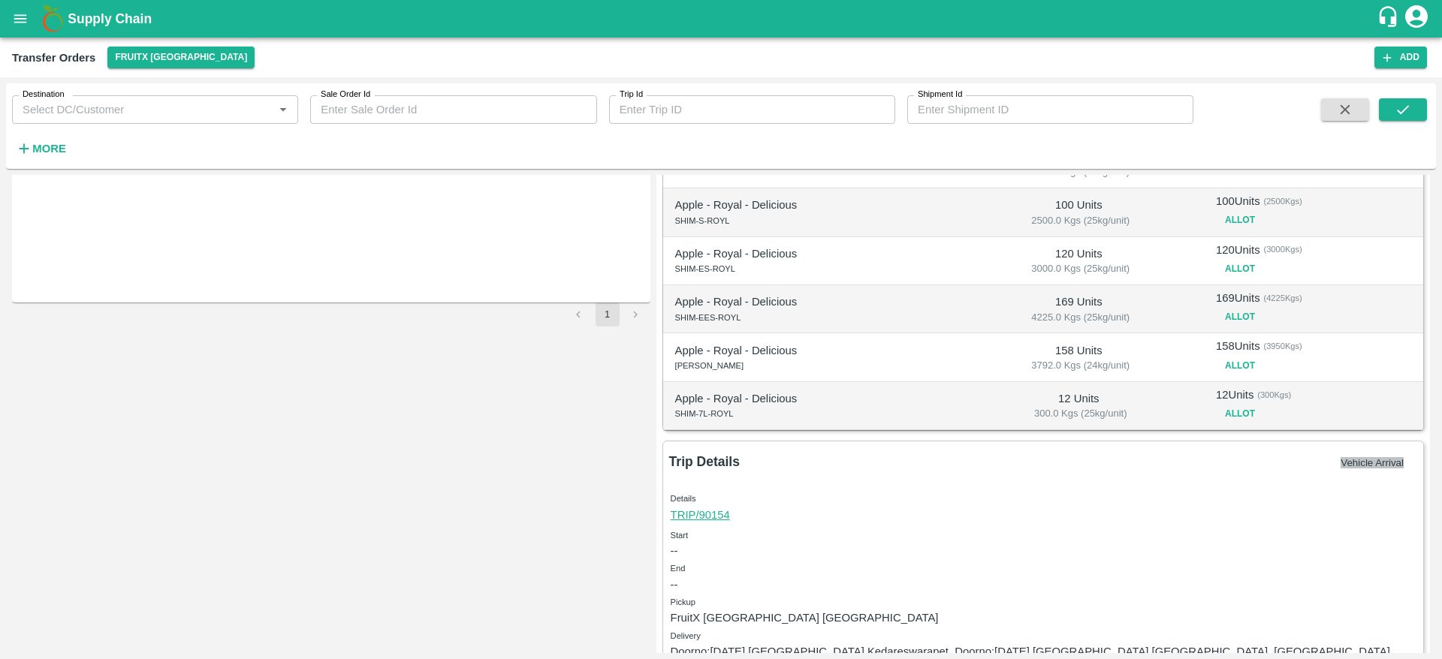
click at [1354, 467] on button "Vehicle Arrival" at bounding box center [1371, 462] width 63 height 11
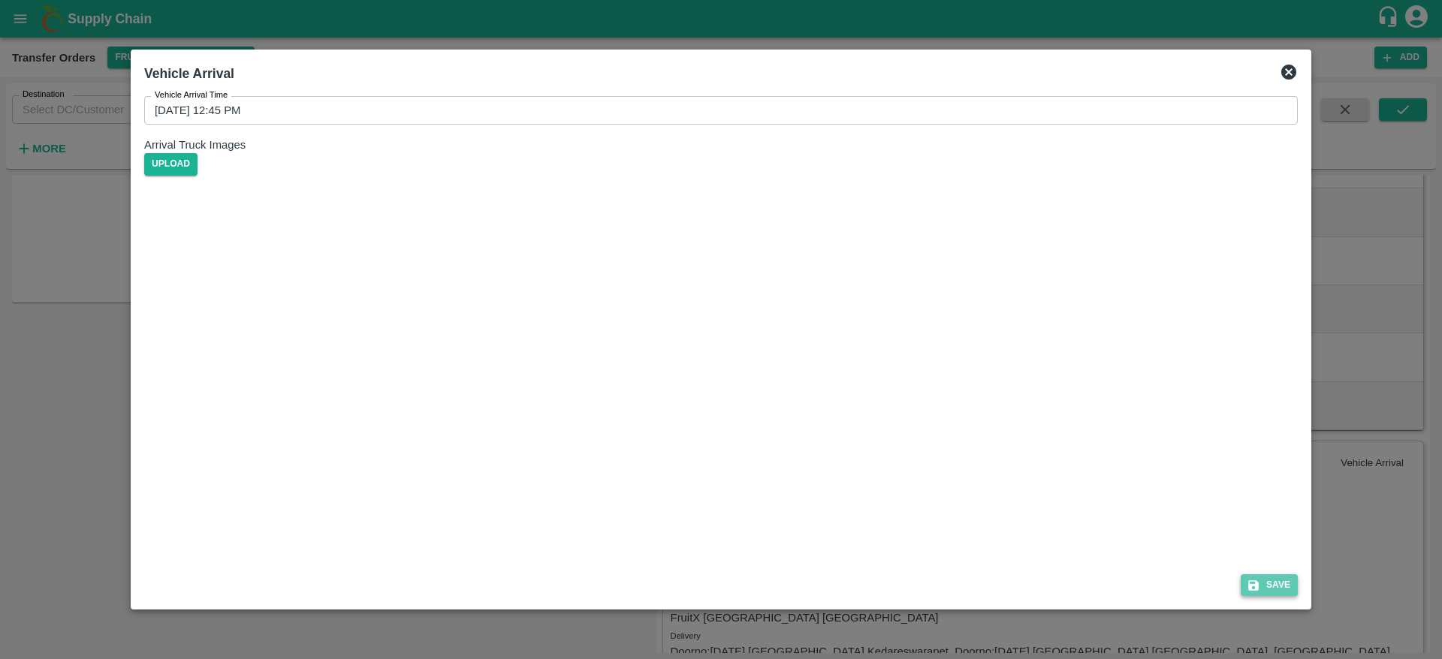
click at [1272, 594] on button "Save" at bounding box center [1268, 585] width 57 height 22
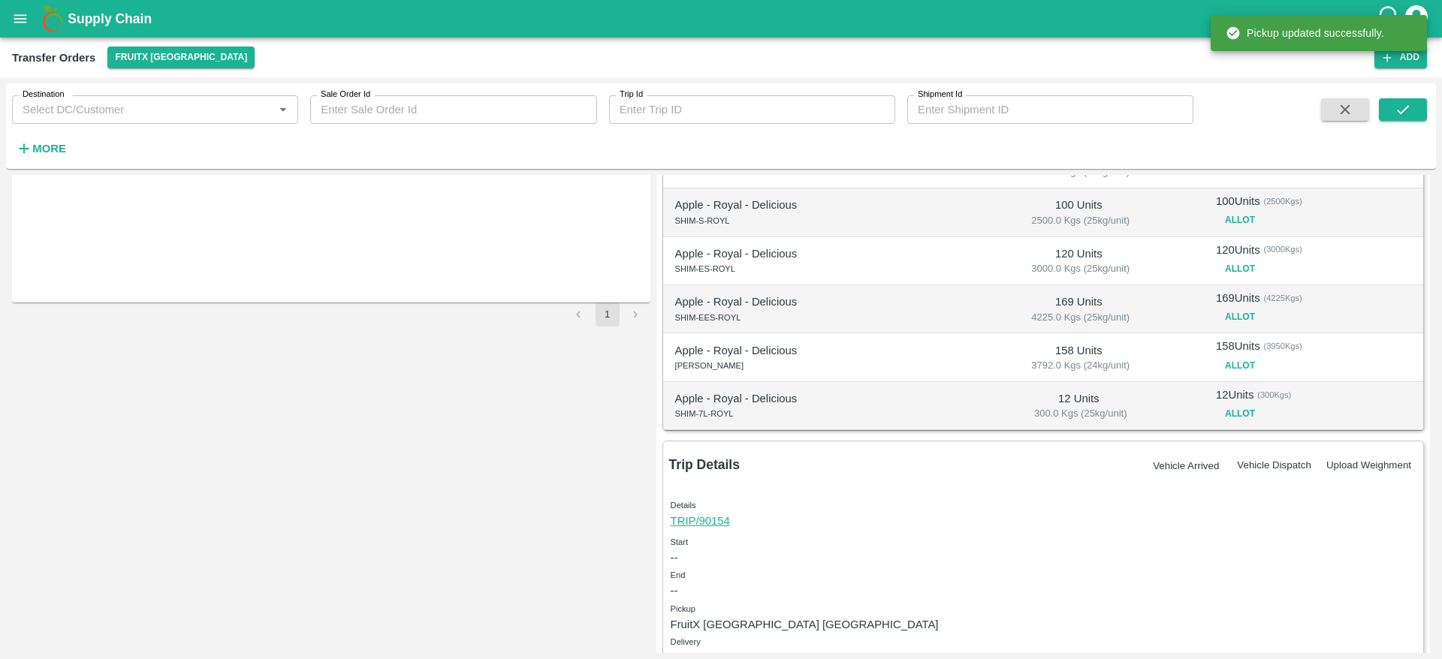
click at [1237, 463] on button "Vehicle Dispatch" at bounding box center [1274, 465] width 74 height 11
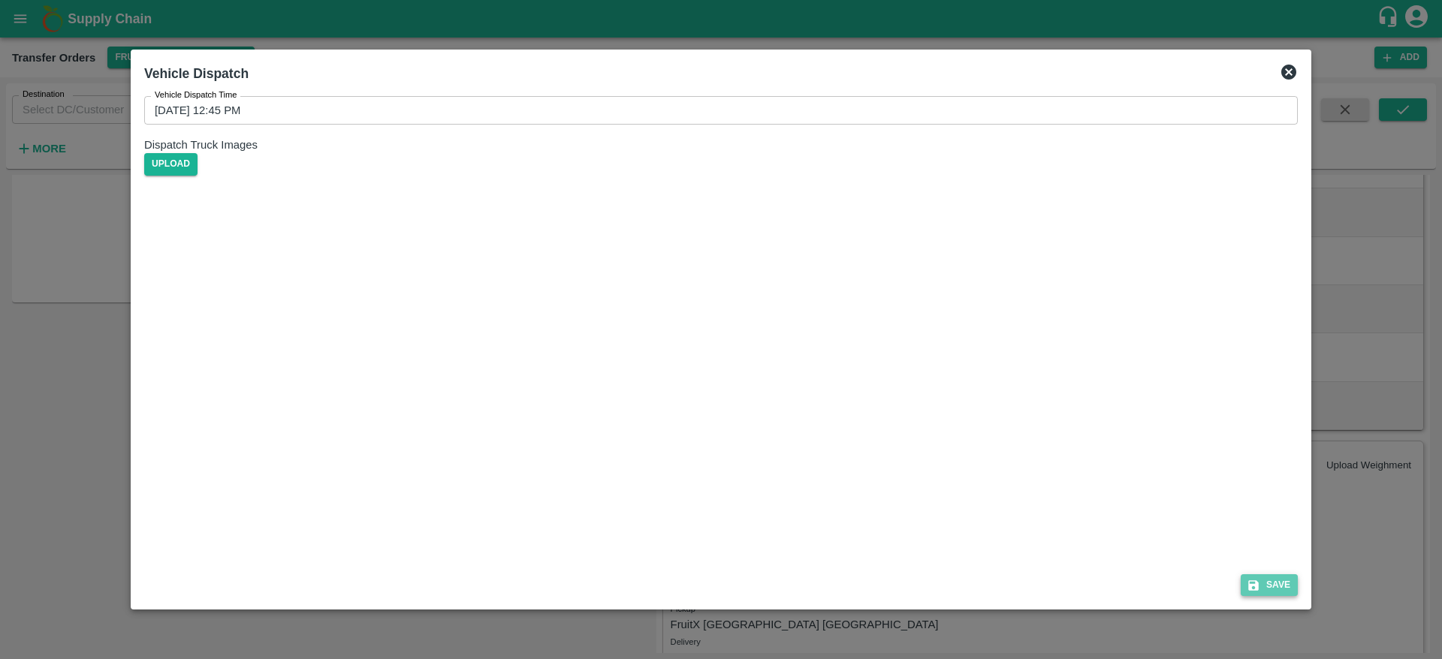
click at [1270, 586] on button "Save" at bounding box center [1268, 585] width 57 height 22
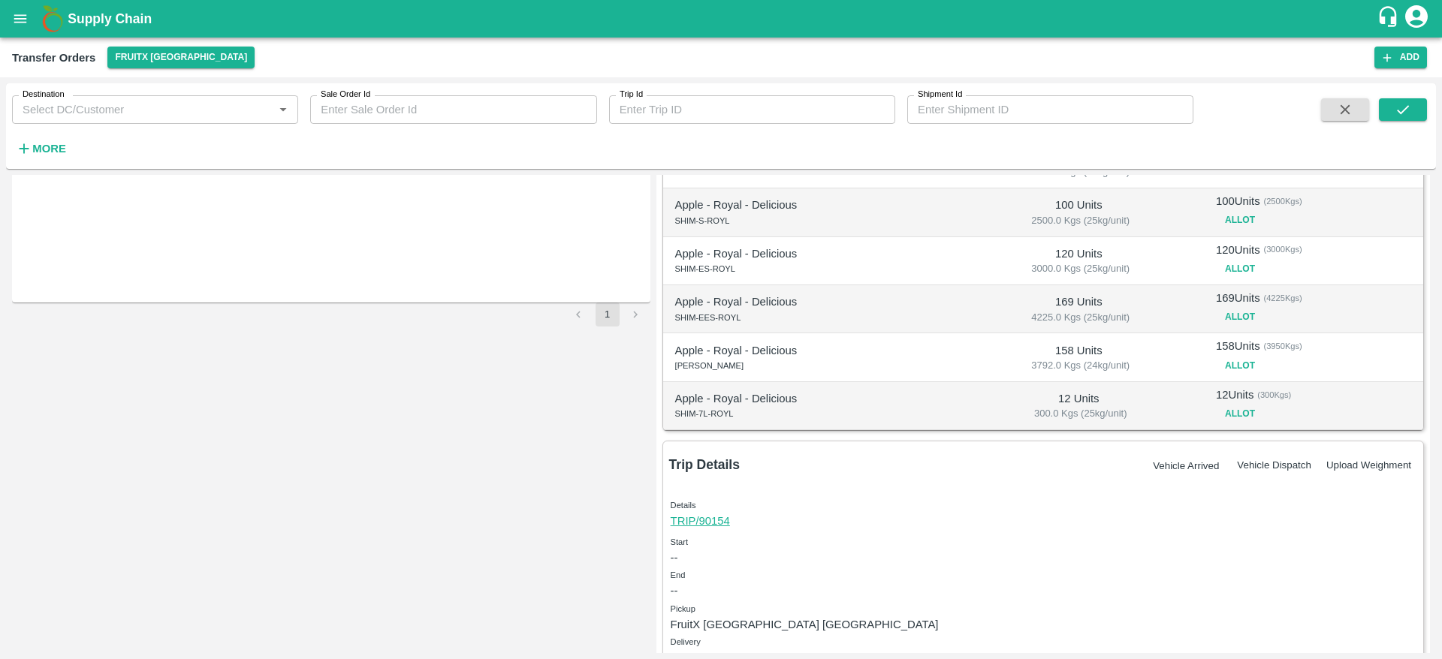
scroll to position [0, 0]
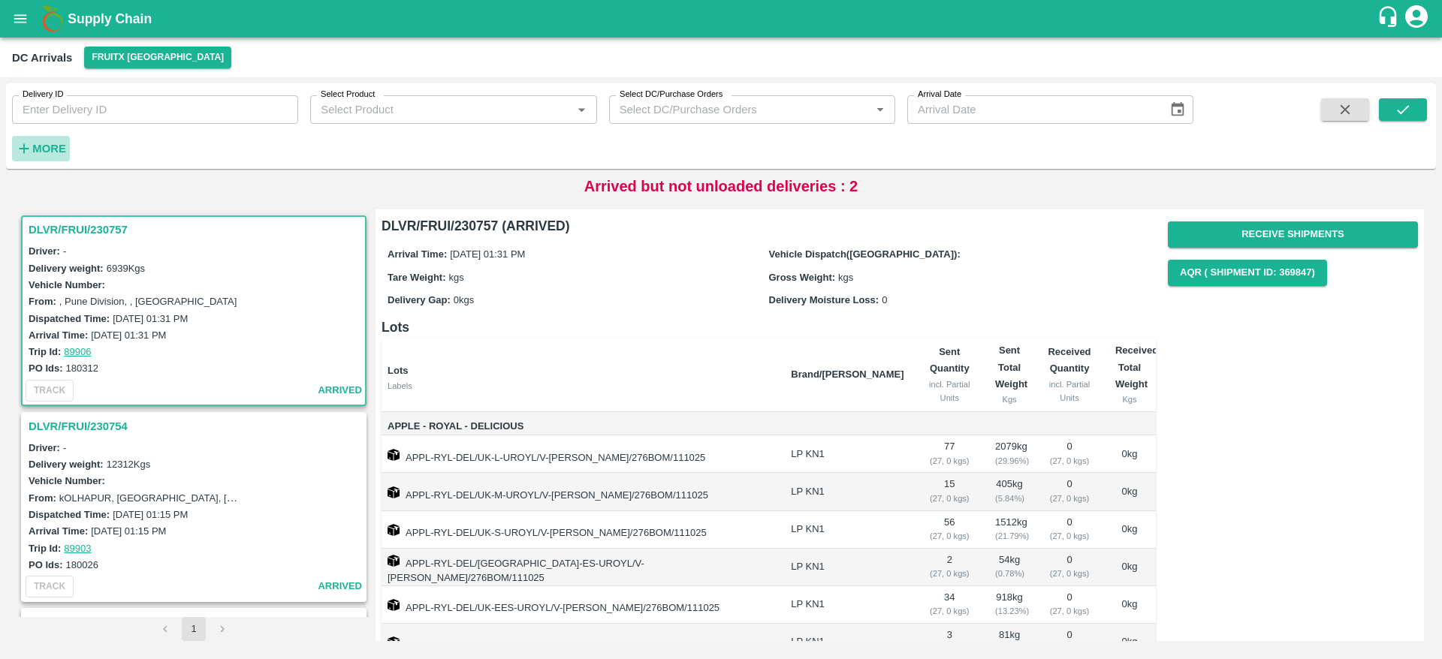
click at [53, 140] on h6 "More" at bounding box center [49, 149] width 34 height 20
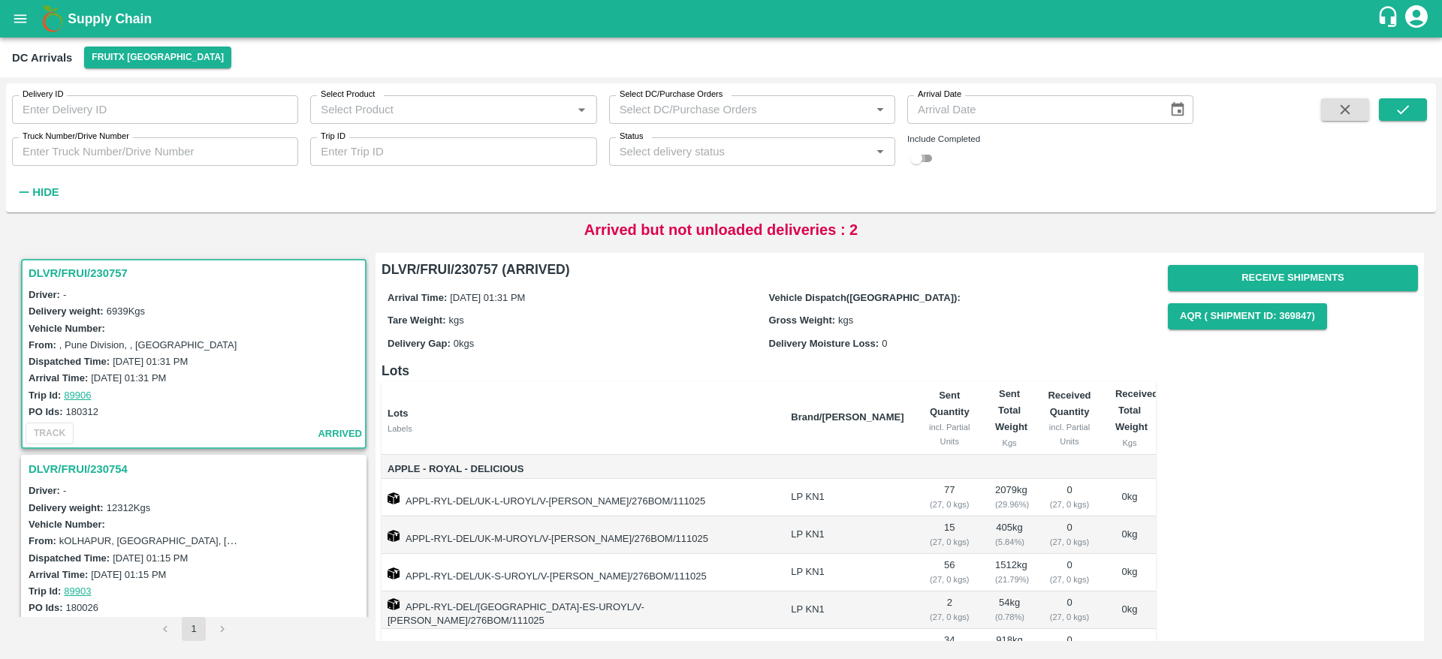
click at [919, 159] on input "checkbox" at bounding box center [916, 158] width 54 height 18
checkbox input "true"
click at [1403, 114] on icon "submit" at bounding box center [1402, 109] width 17 height 17
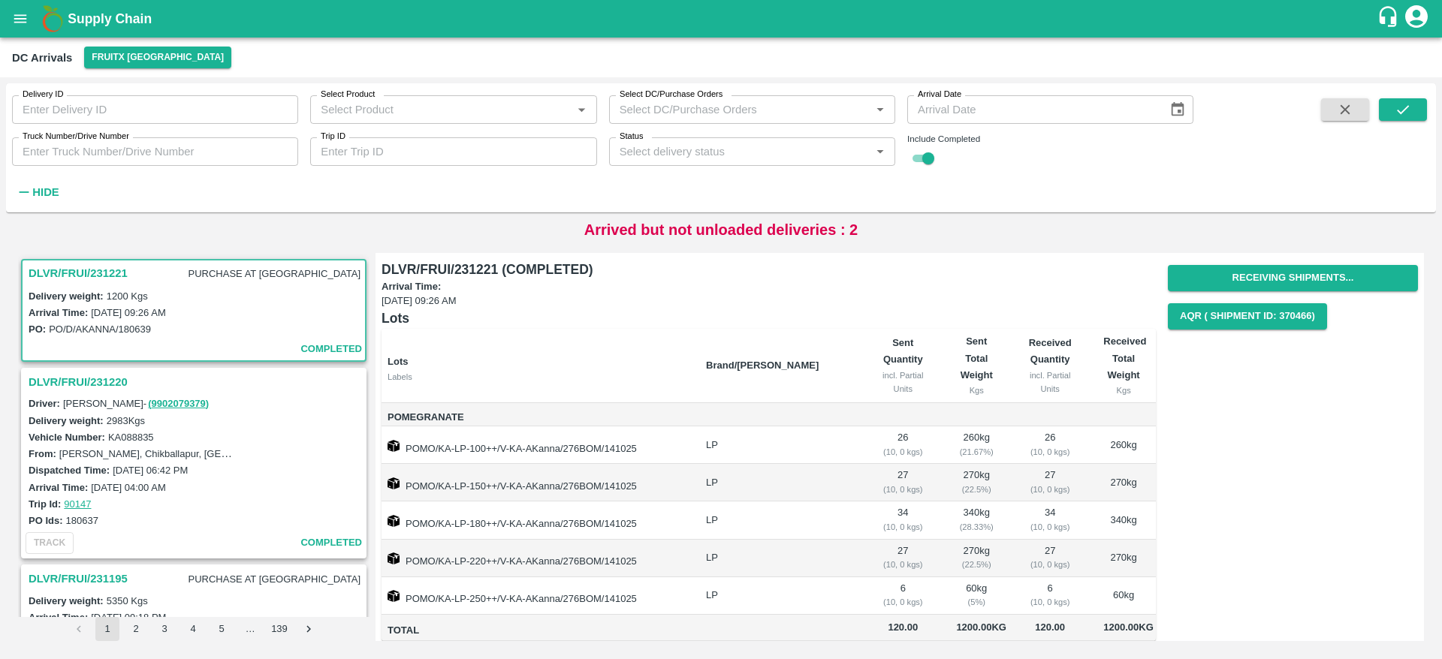
click at [53, 376] on h3 "DLVR/FRUI/231220" at bounding box center [196, 382] width 335 height 20
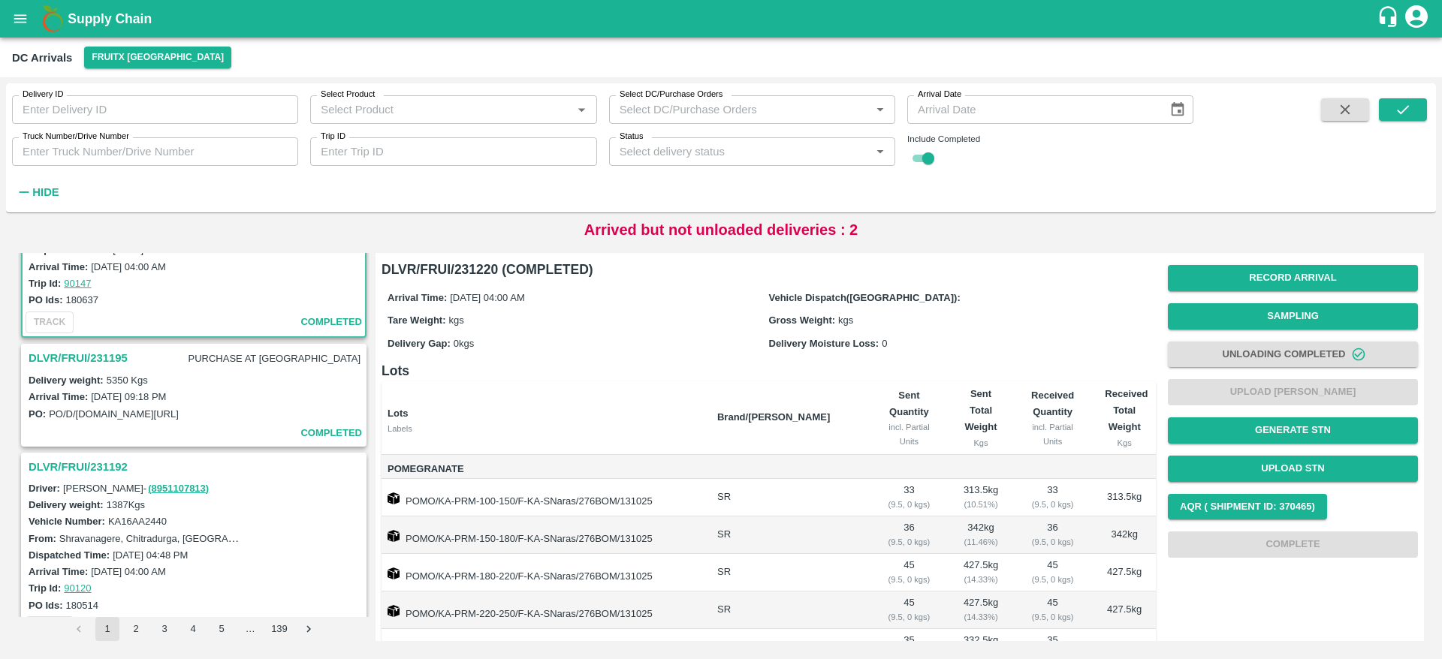
scroll to position [228, 0]
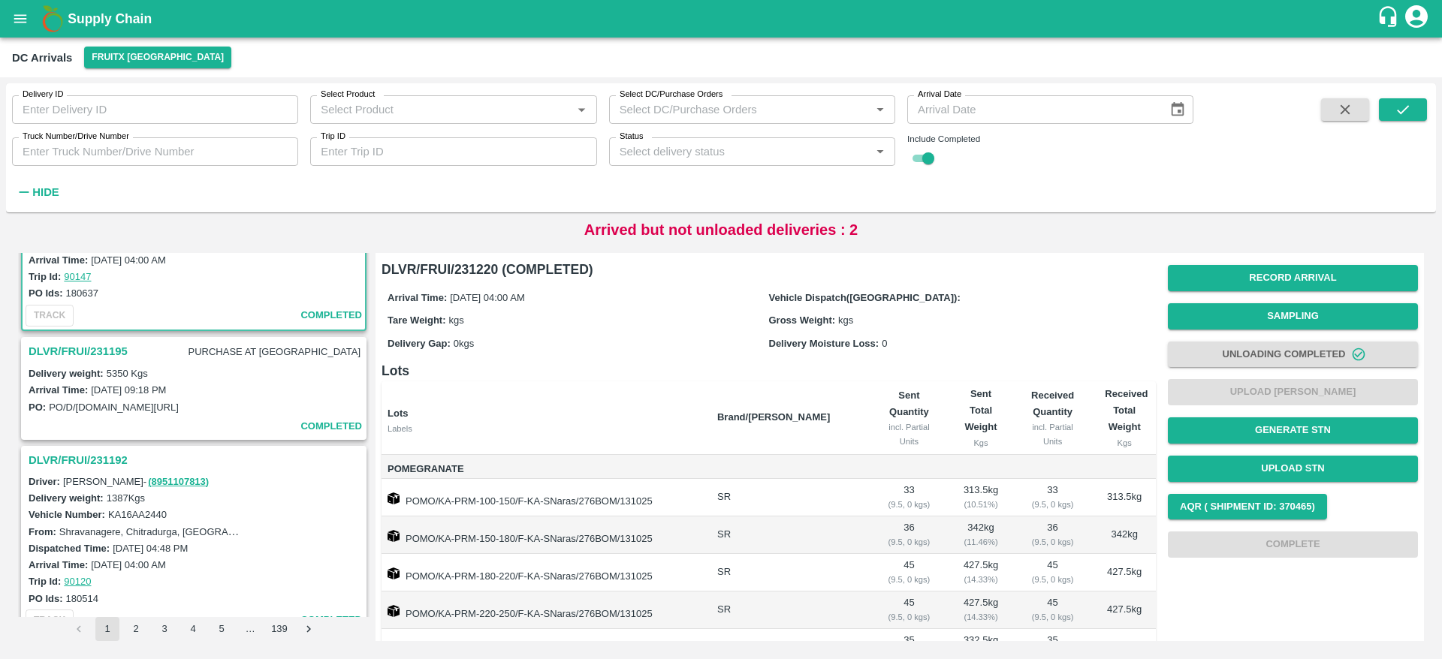
click at [108, 454] on h3 "DLVR/FRUI/231192" at bounding box center [196, 461] width 335 height 20
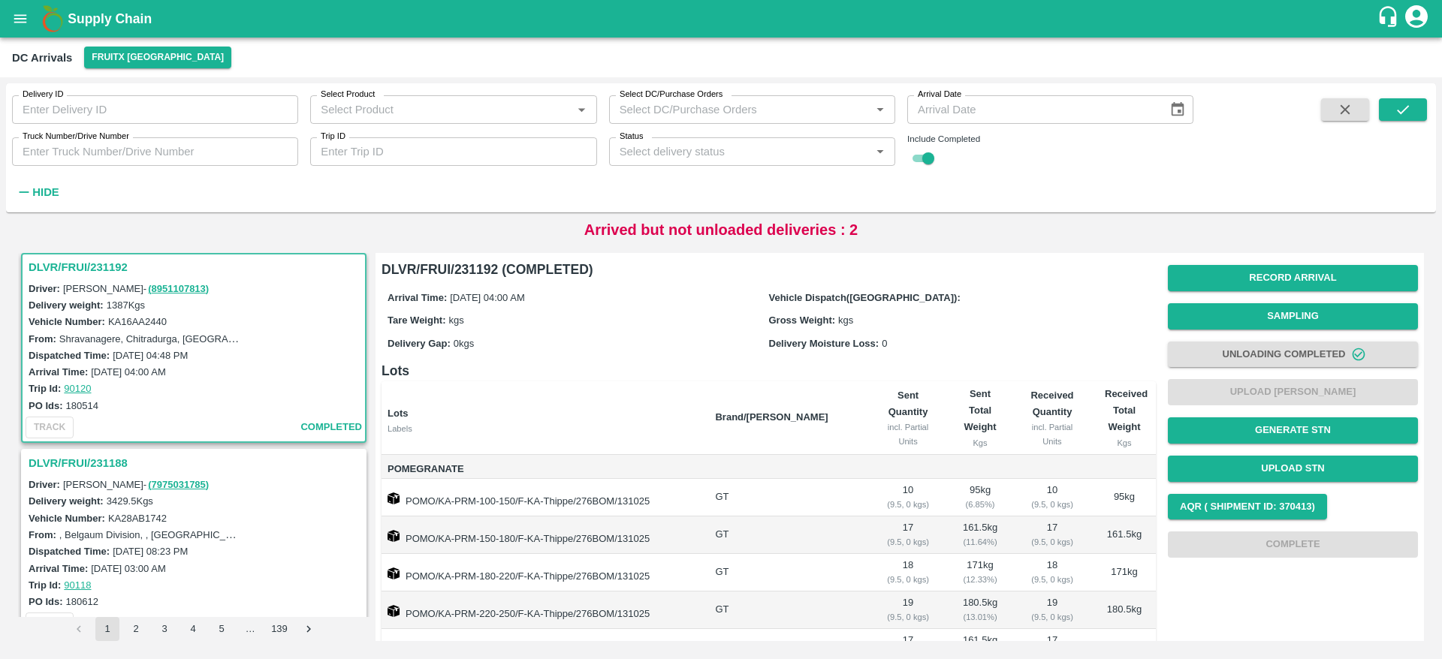
scroll to position [429, 0]
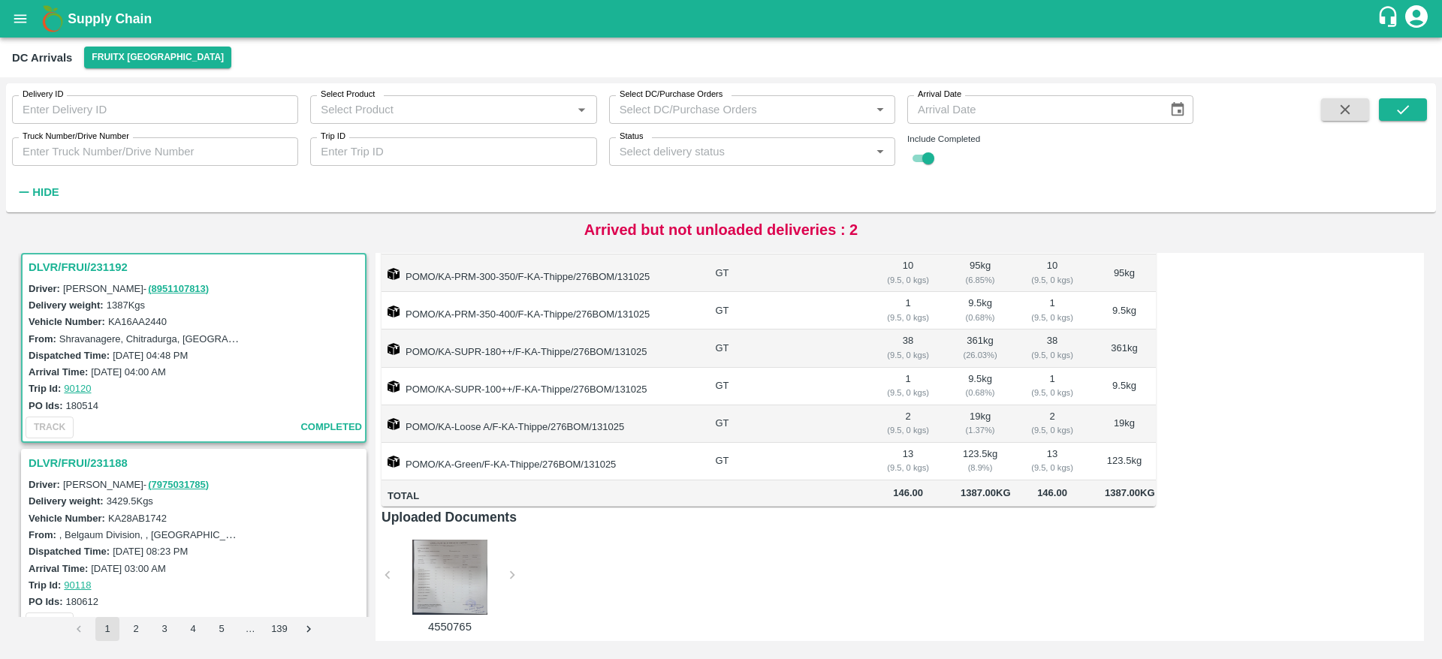
click at [123, 452] on div "DLVR/FRUI/231188" at bounding box center [194, 464] width 342 height 26
click at [119, 454] on h3 "DLVR/FRUI/231188" at bounding box center [196, 464] width 335 height 20
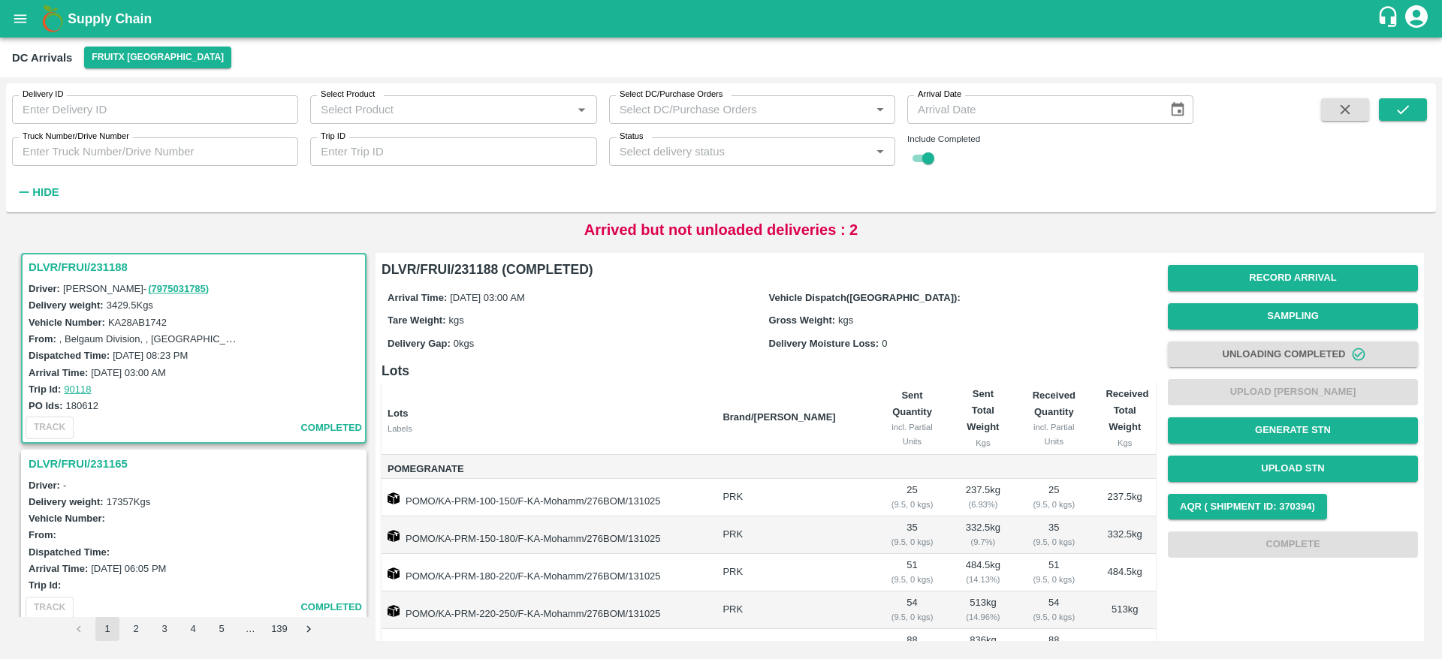
scroll to position [429, 0]
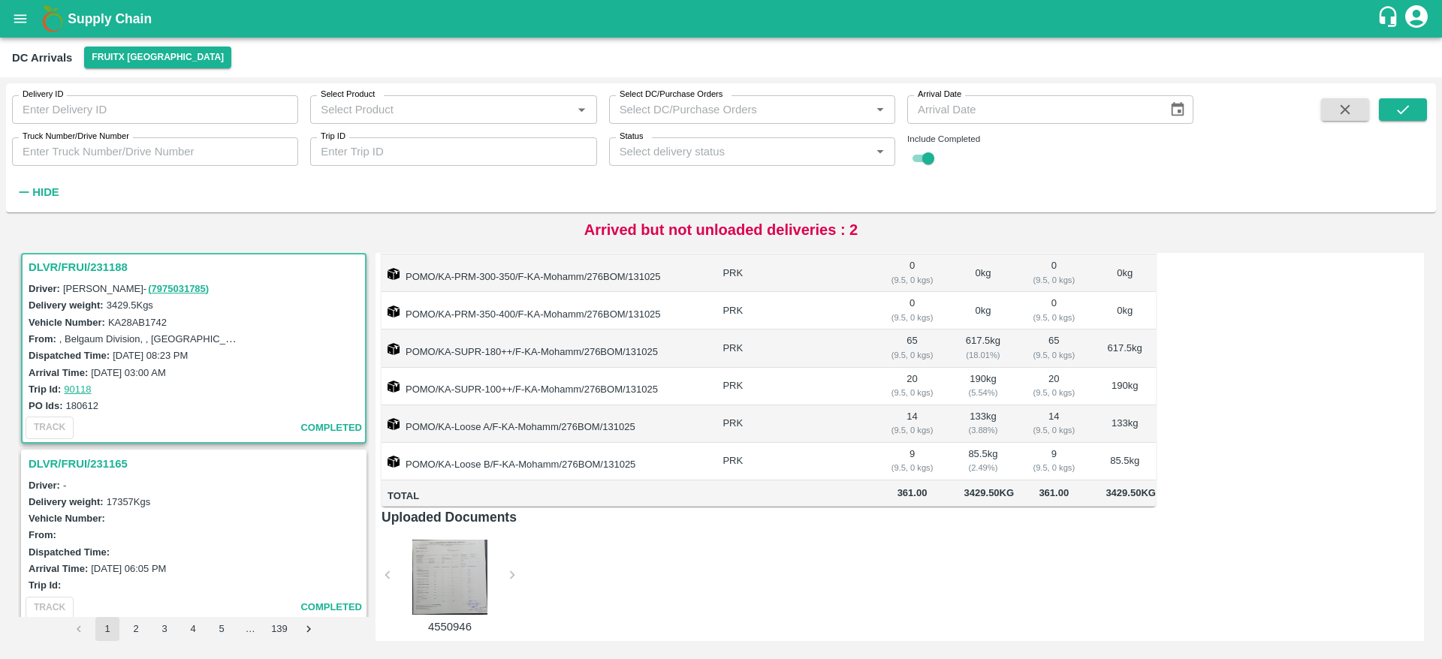
click at [51, 460] on h3 "DLVR/FRUI/231165" at bounding box center [196, 464] width 335 height 20
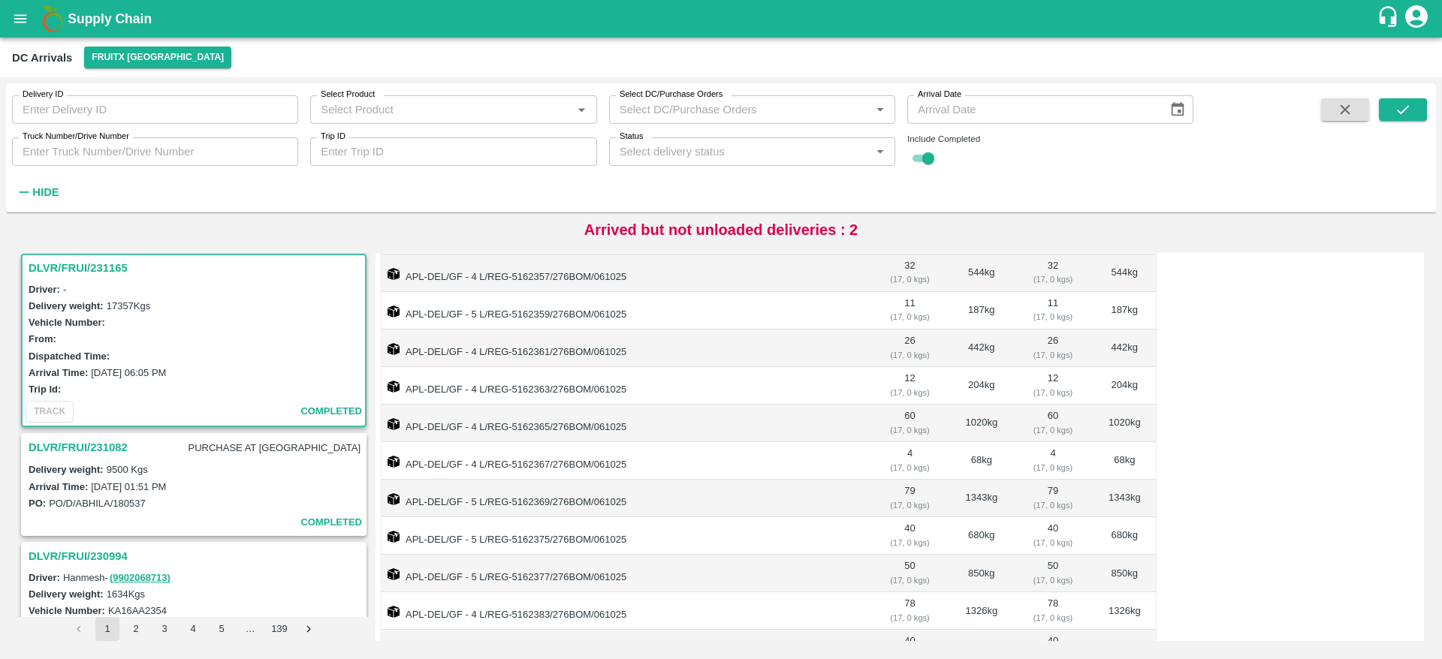
scroll to position [1301, 0]
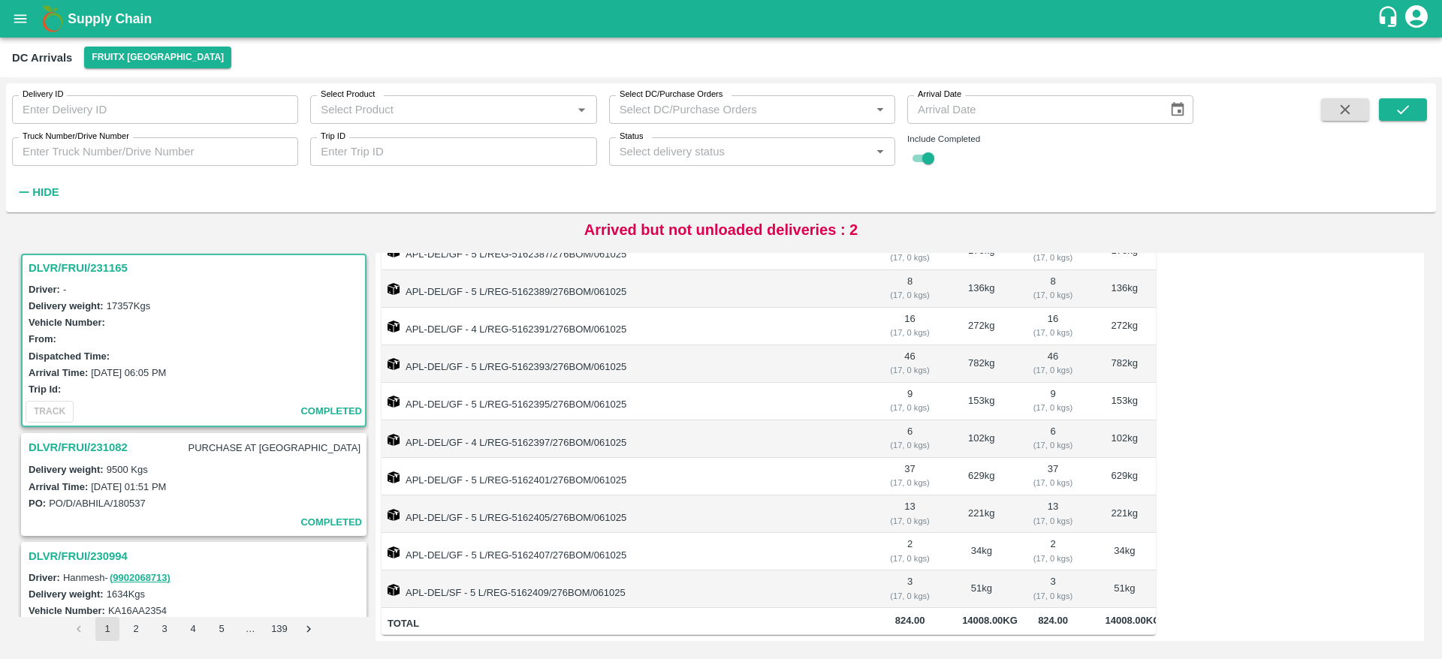
click at [117, 444] on h3 "DLVR/FRUI/231082" at bounding box center [78, 448] width 99 height 20
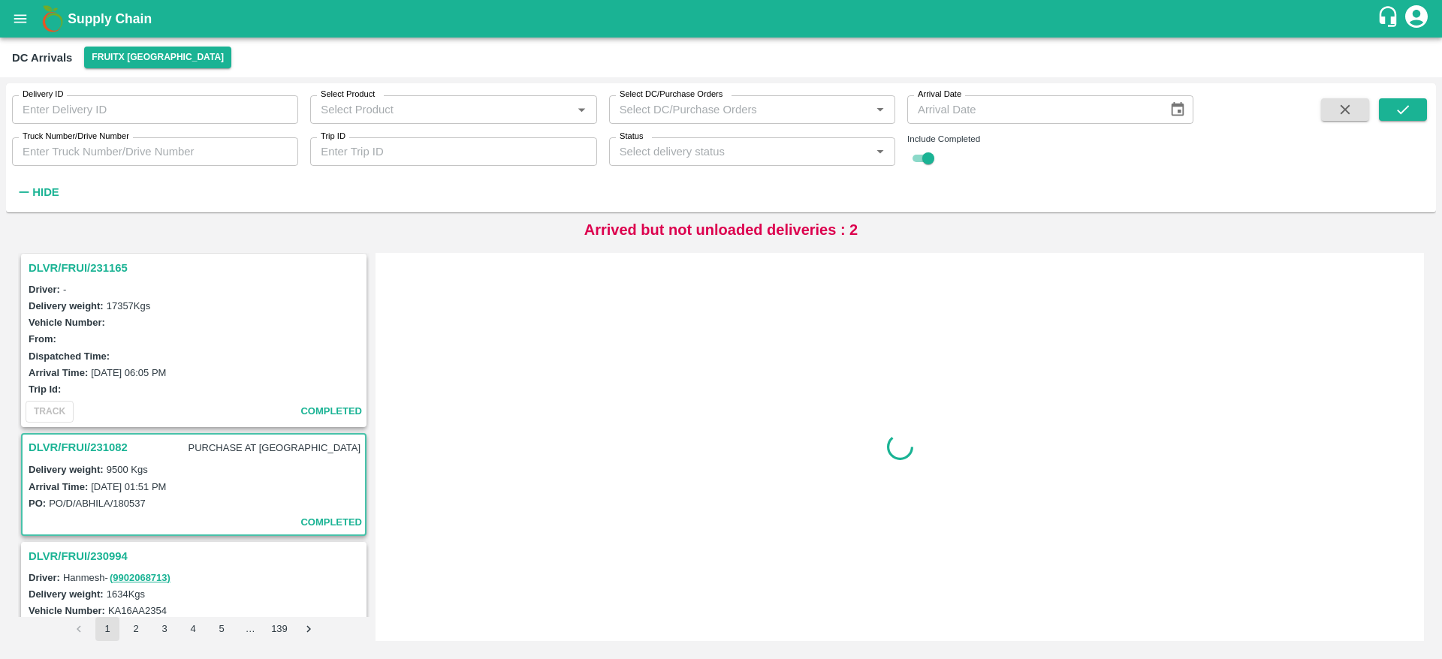
scroll to position [993, 0]
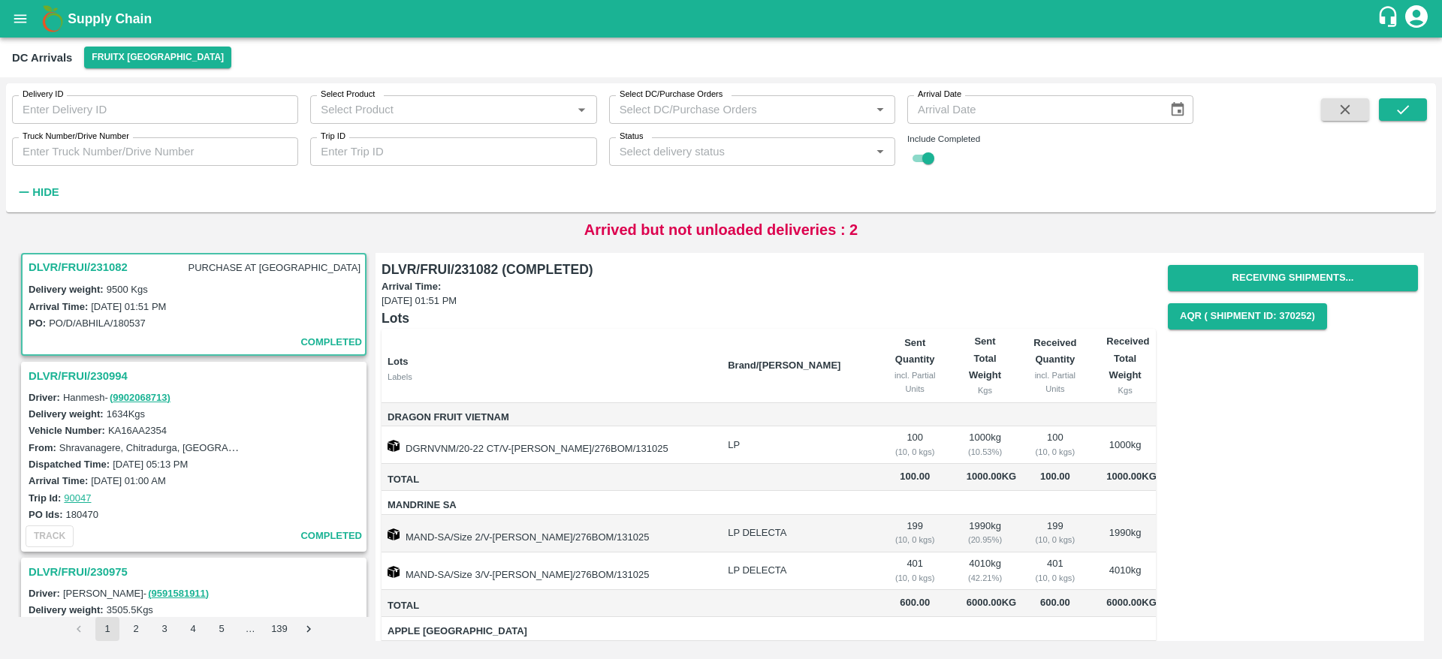
click at [107, 375] on h3 "DLVR/FRUI/230994" at bounding box center [196, 376] width 335 height 20
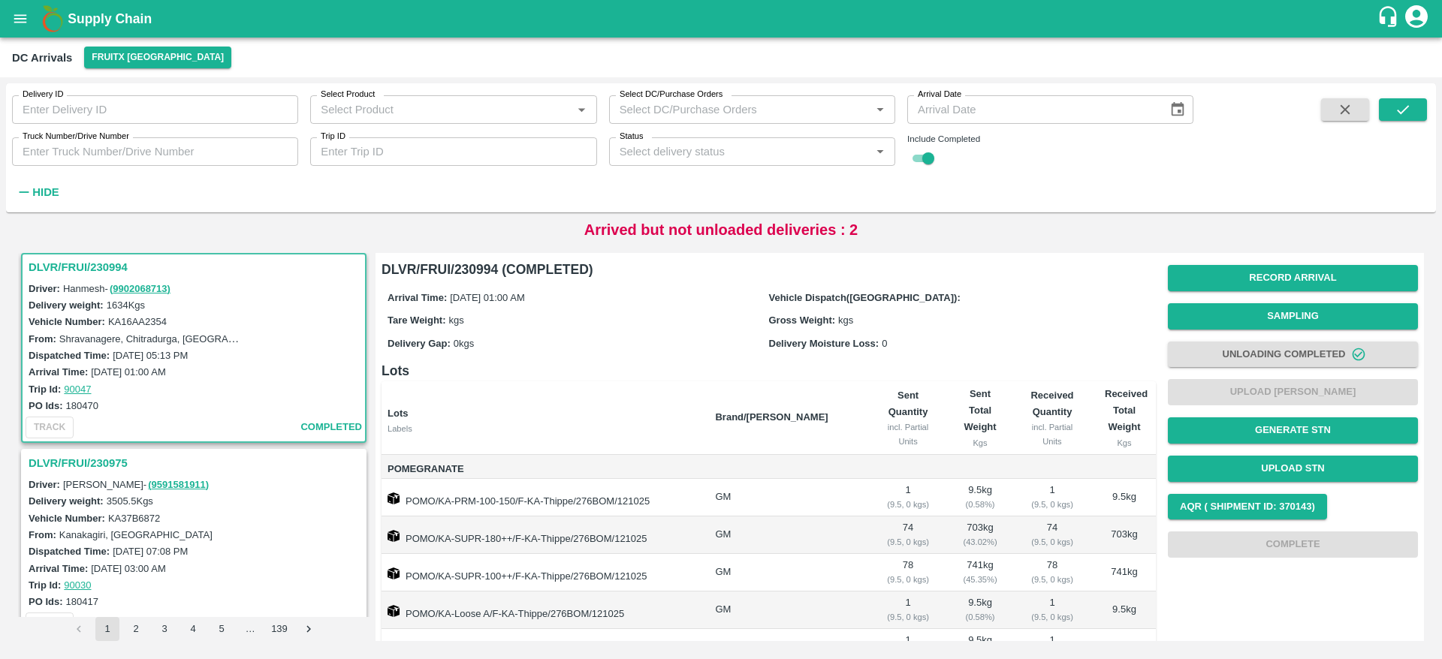
scroll to position [242, 0]
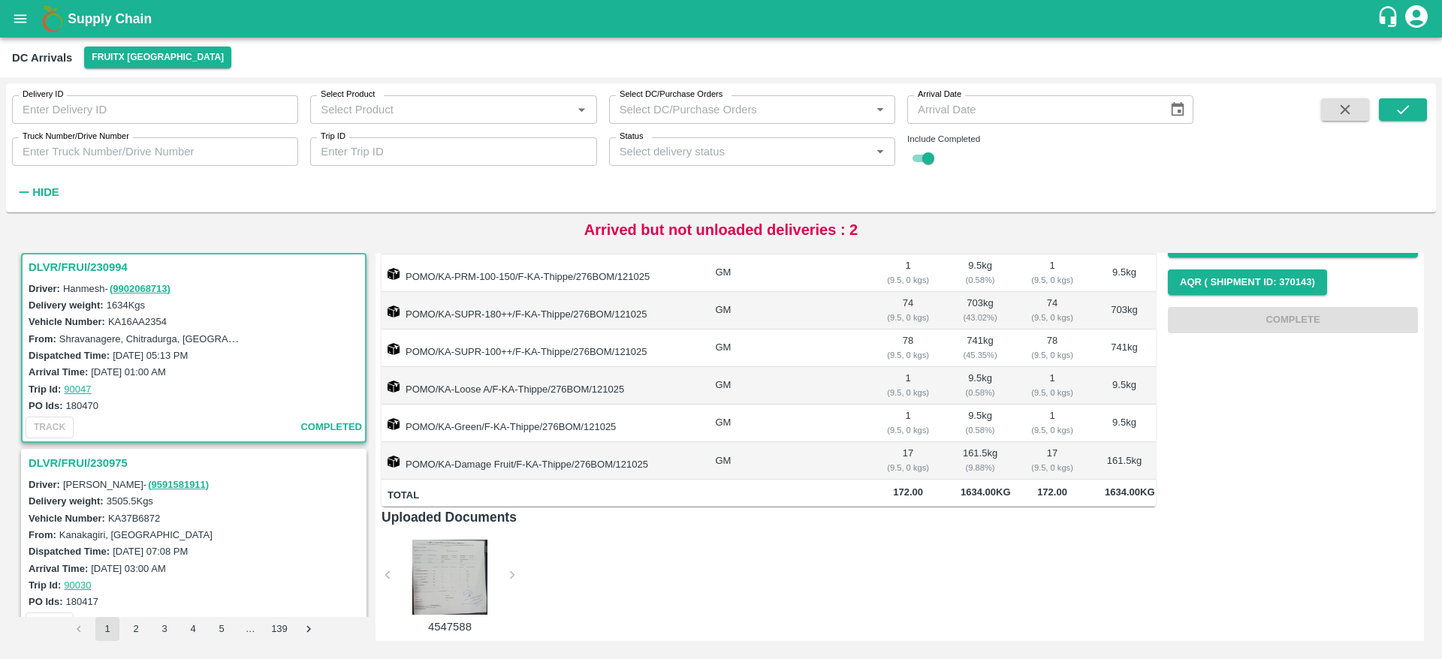
click at [81, 462] on h3 "DLVR/FRUI/230975" at bounding box center [196, 464] width 335 height 20
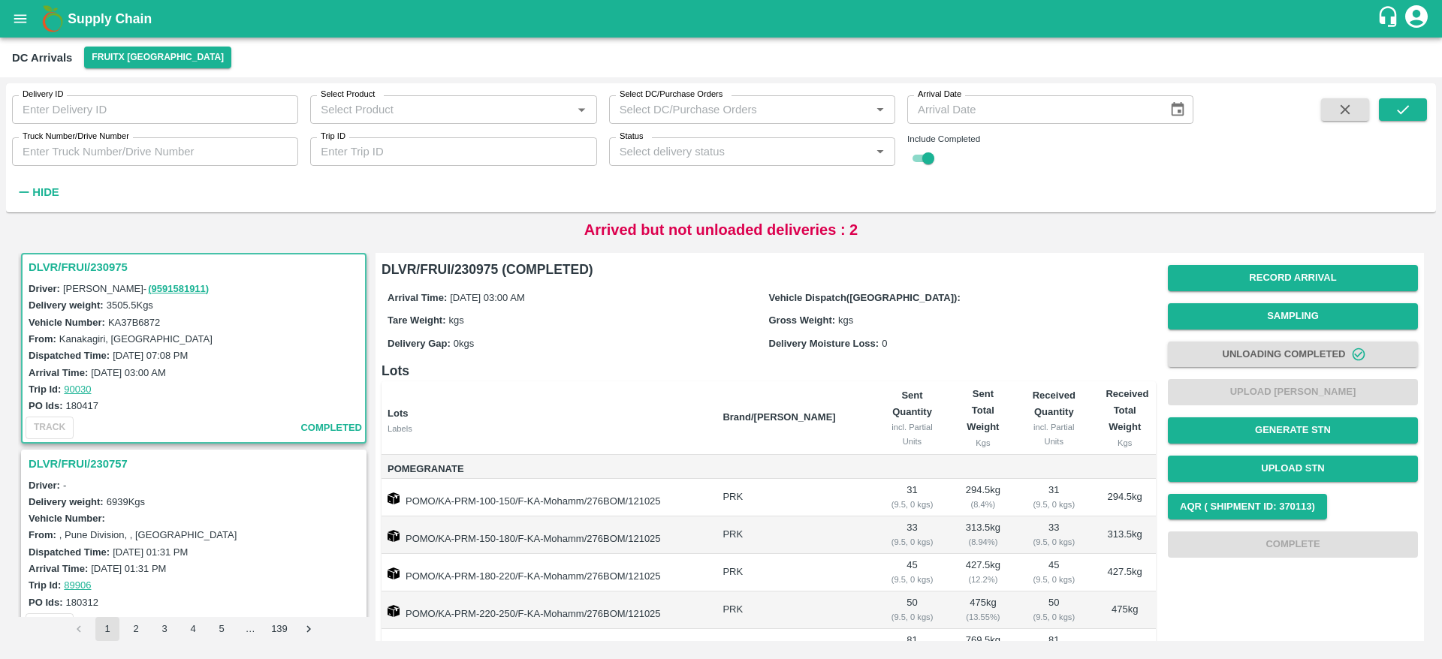
scroll to position [429, 0]
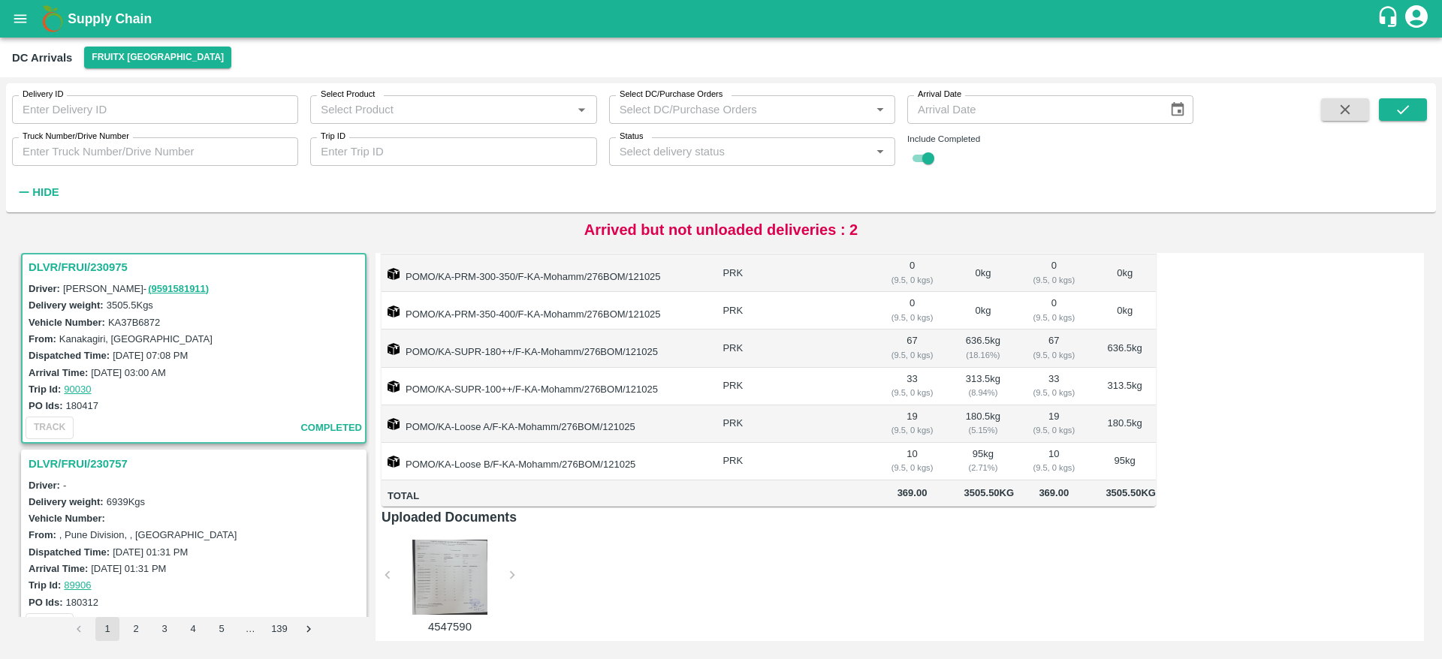
click at [108, 457] on h3 "DLVR/FRUI/230757" at bounding box center [196, 464] width 335 height 20
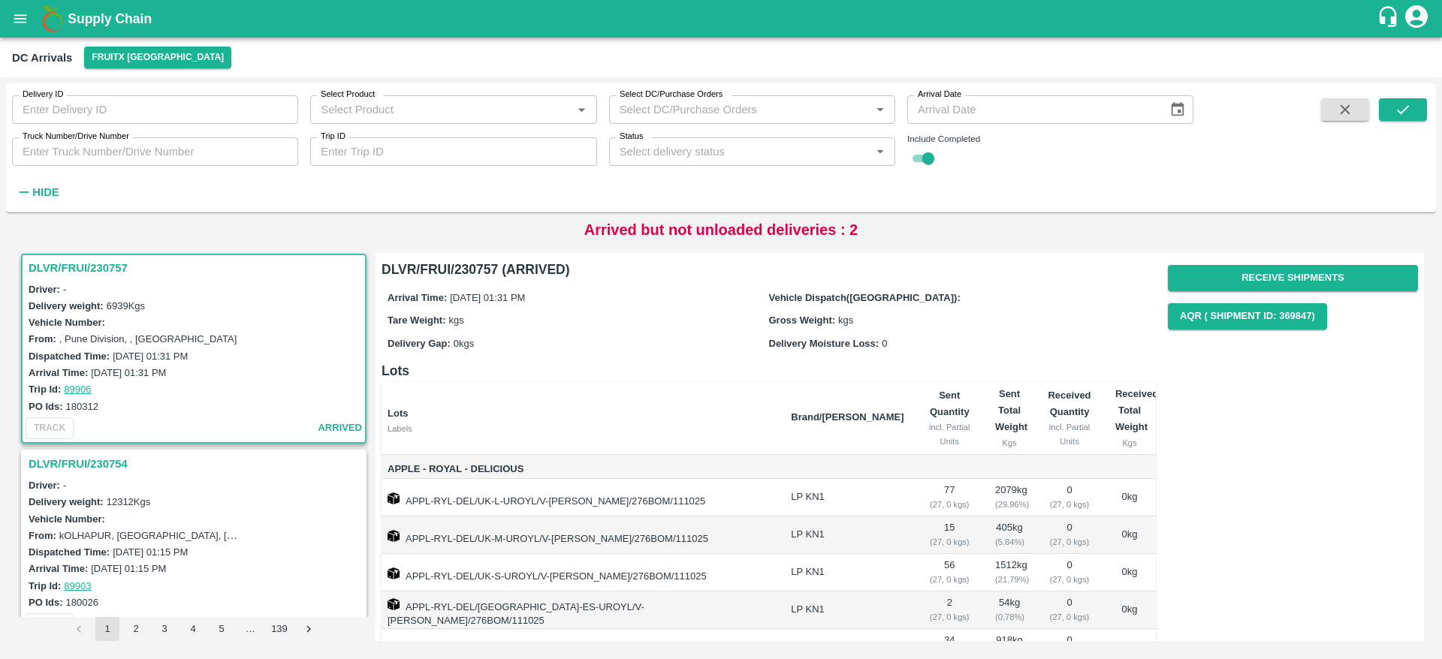
scroll to position [226, 0]
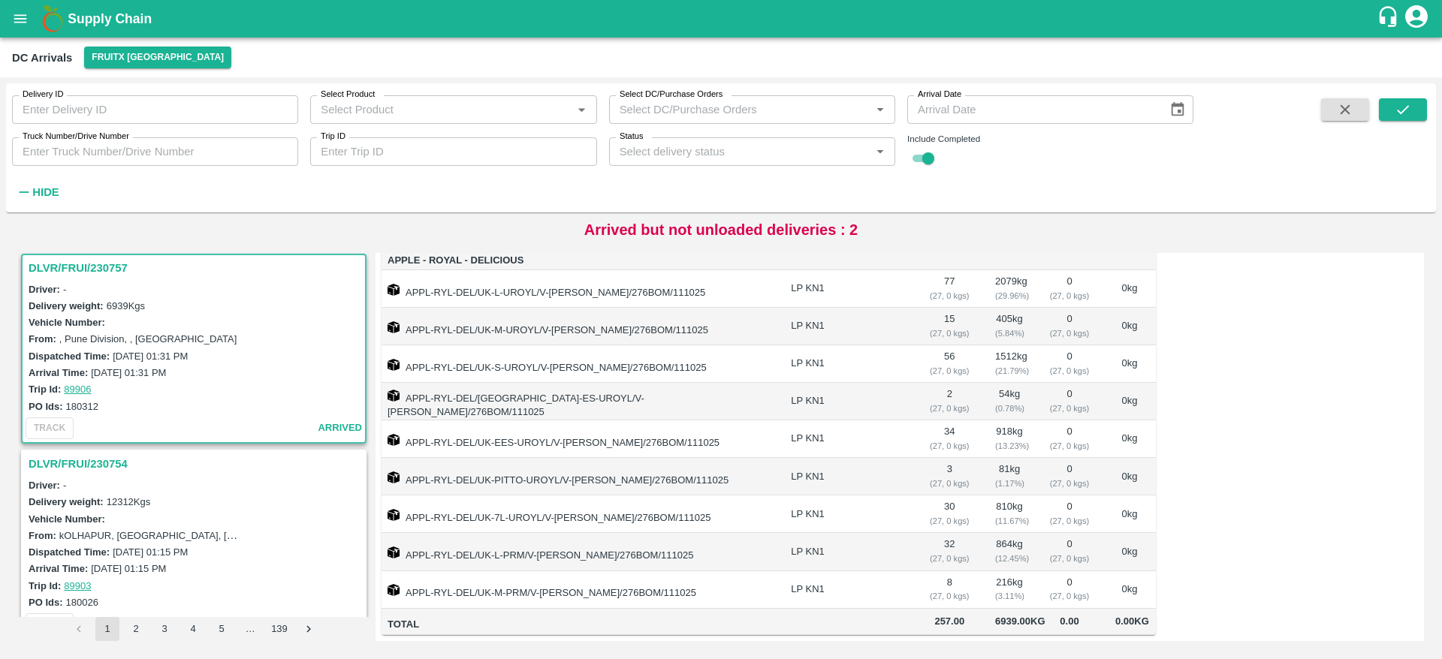
click at [119, 461] on h3 "DLVR/FRUI/230754" at bounding box center [196, 464] width 335 height 20
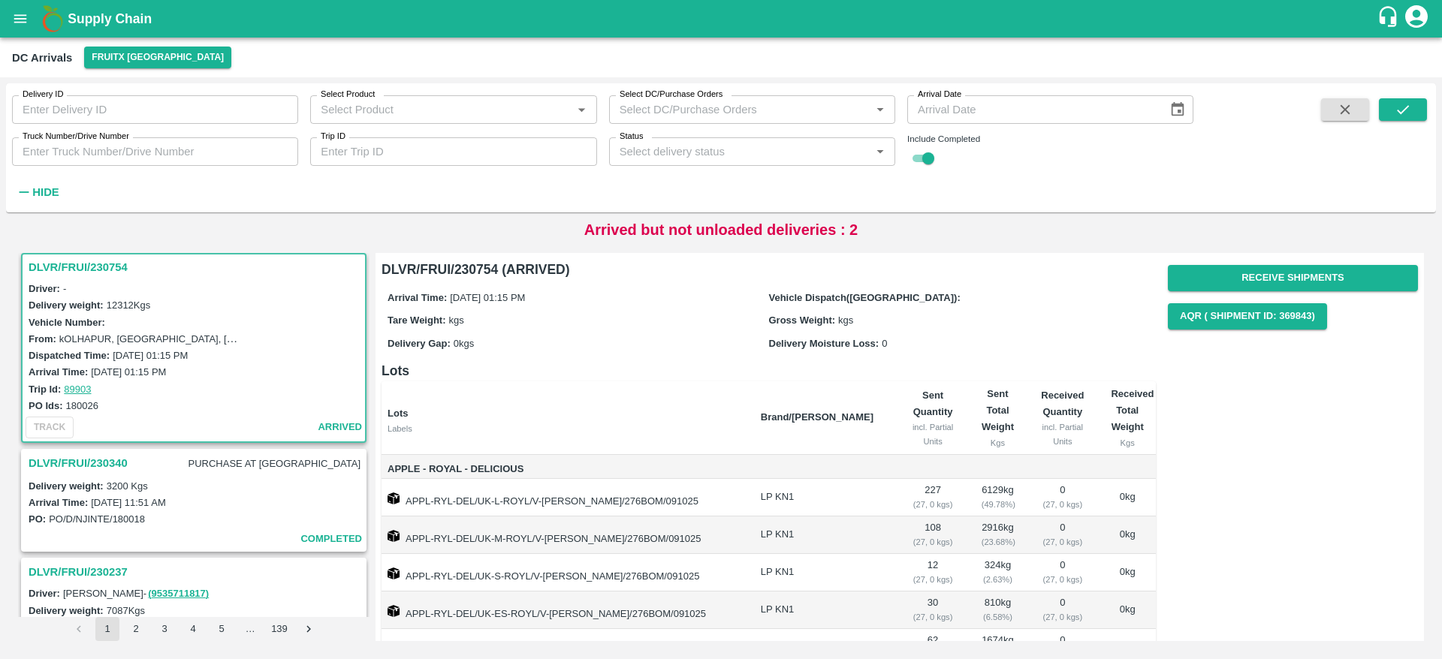
scroll to position [151, 0]
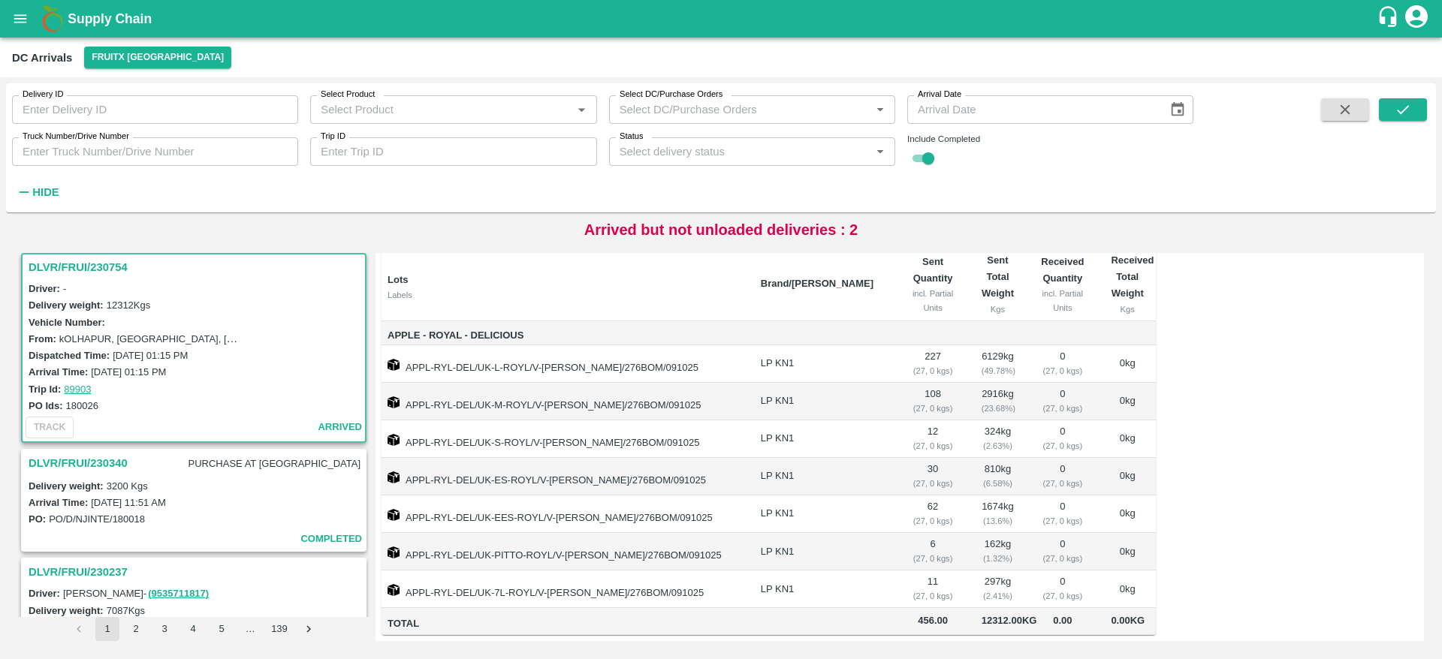
click at [116, 459] on h3 "DLVR/FRUI/230340" at bounding box center [78, 464] width 99 height 20
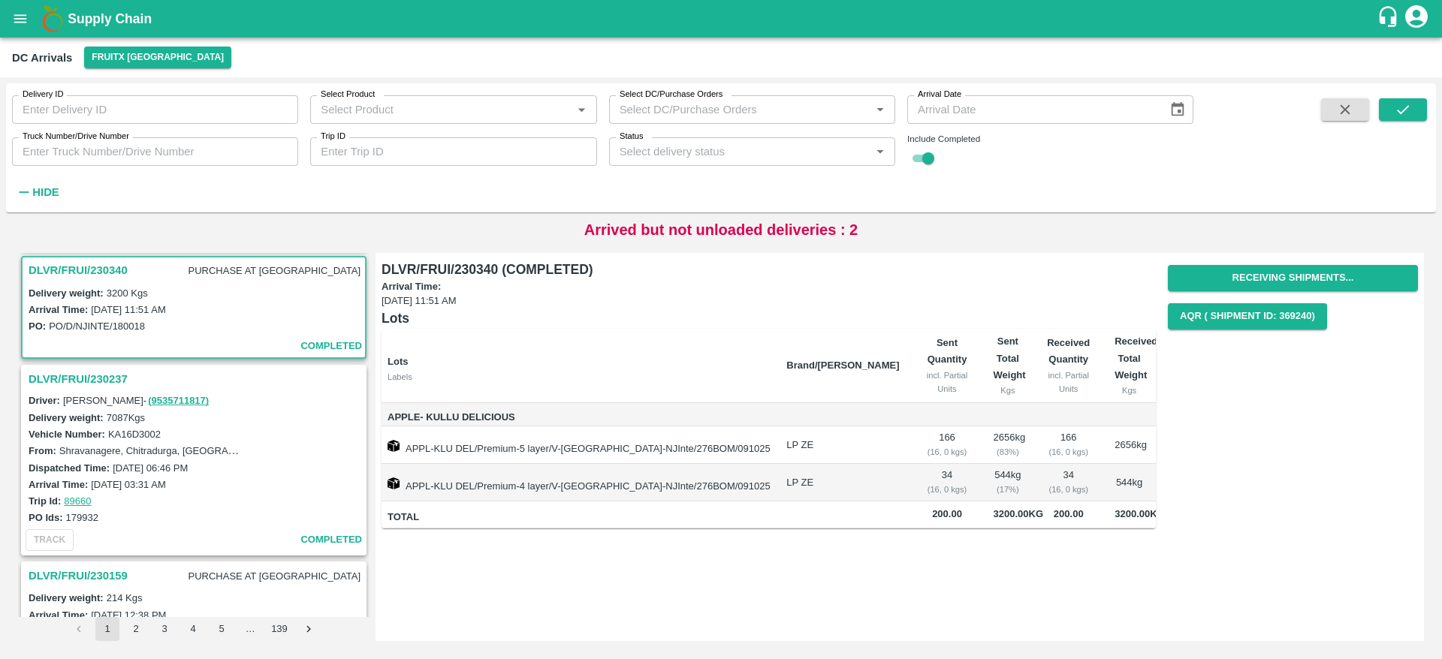
scroll to position [1886, 0]
click at [97, 371] on h3 "DLVR/FRUI/230237" at bounding box center [196, 376] width 335 height 20
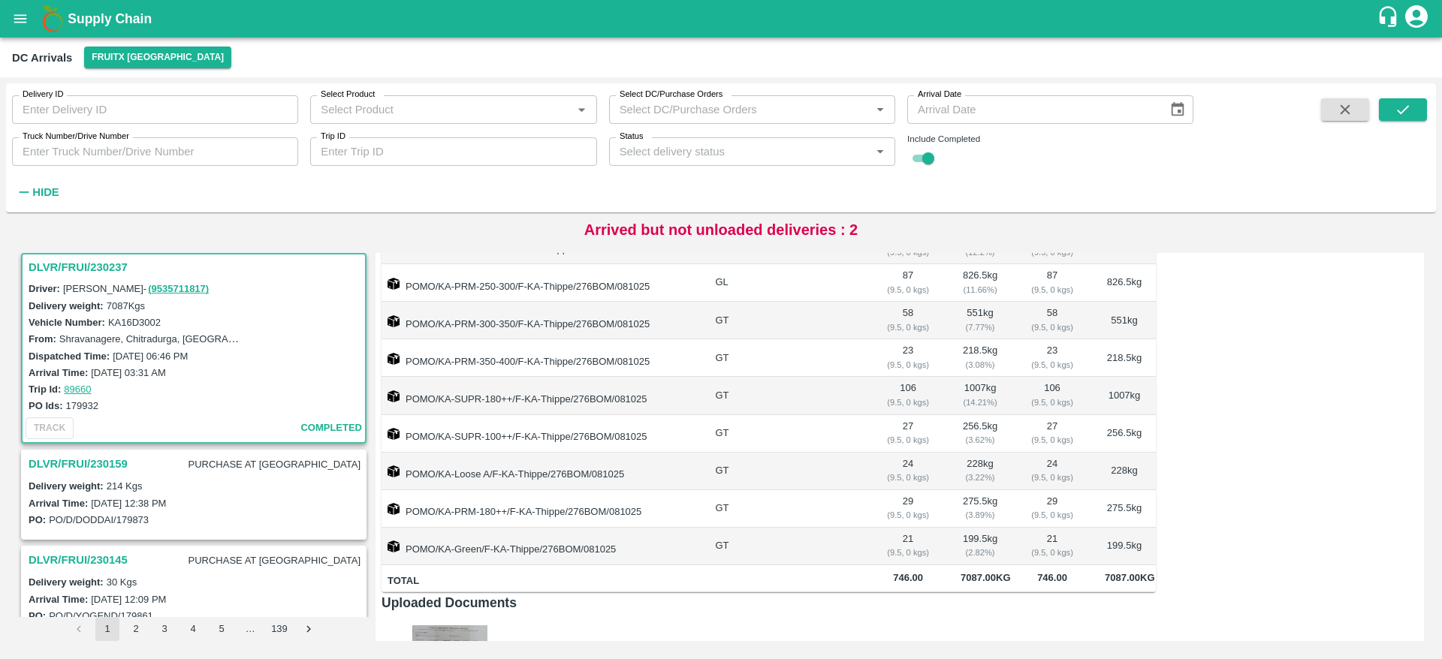
scroll to position [467, 0]
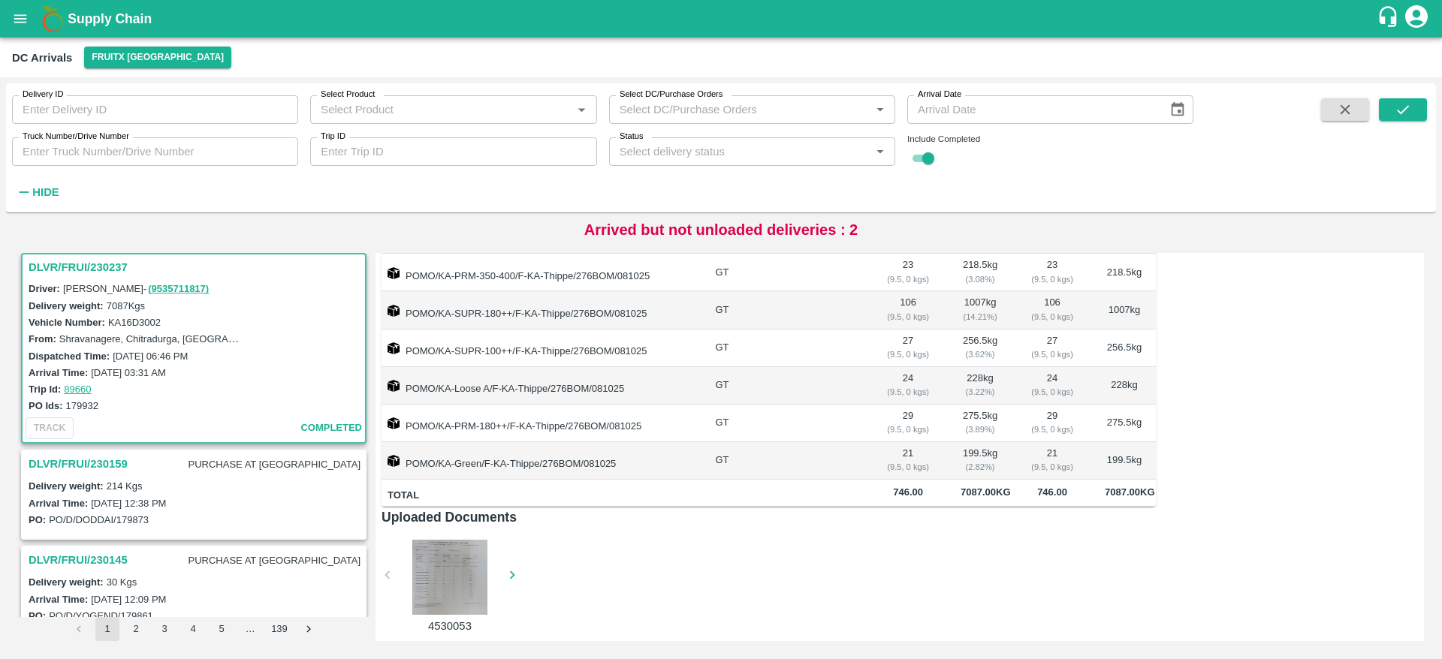
click at [118, 463] on h3 "DLVR/FRUI/230159" at bounding box center [78, 464] width 99 height 20
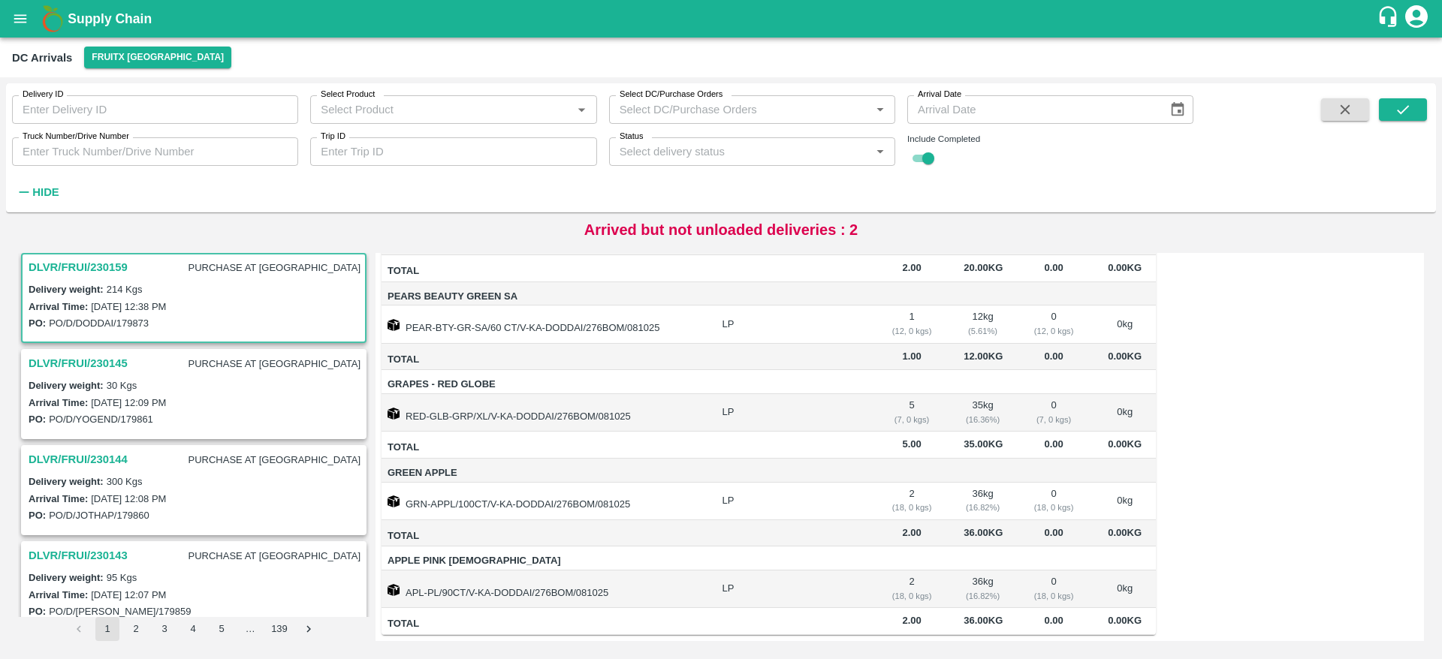
click at [98, 367] on h3 "DLVR/FRUI/230145" at bounding box center [78, 364] width 99 height 20
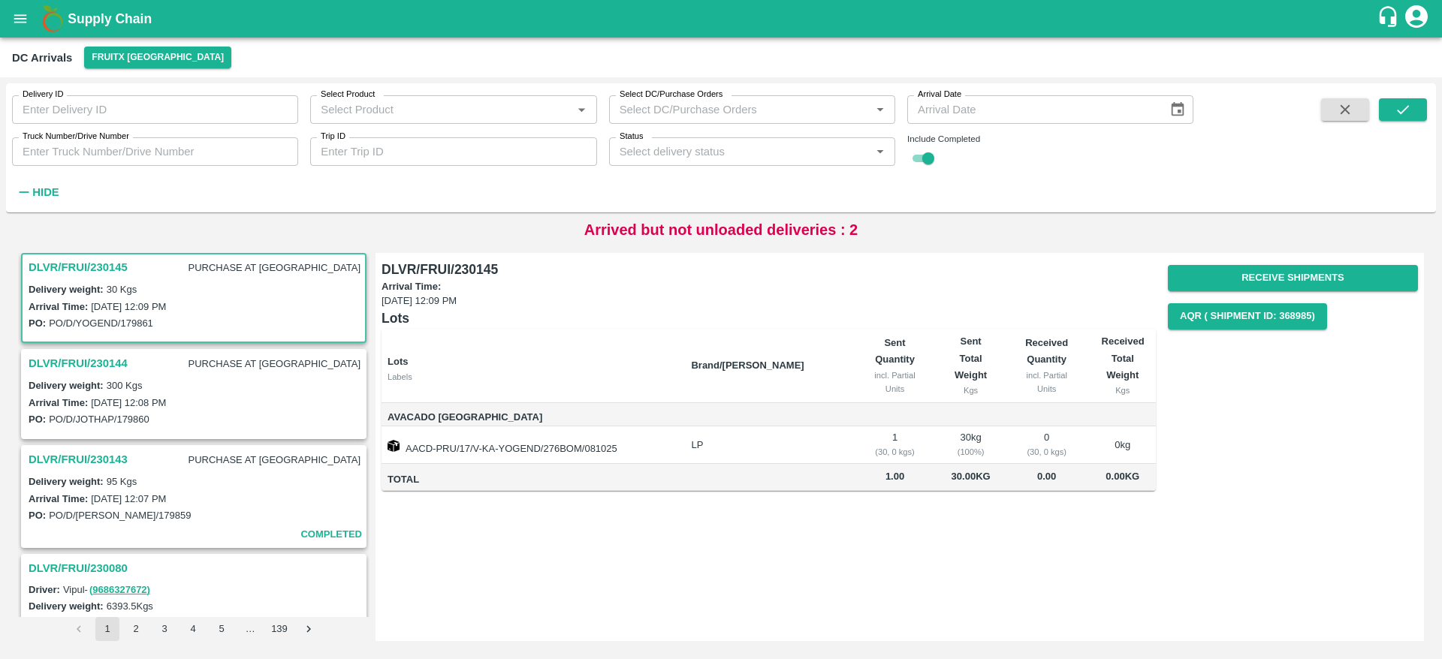
click at [91, 367] on h3 "DLVR/FRUI/230144" at bounding box center [78, 364] width 99 height 20
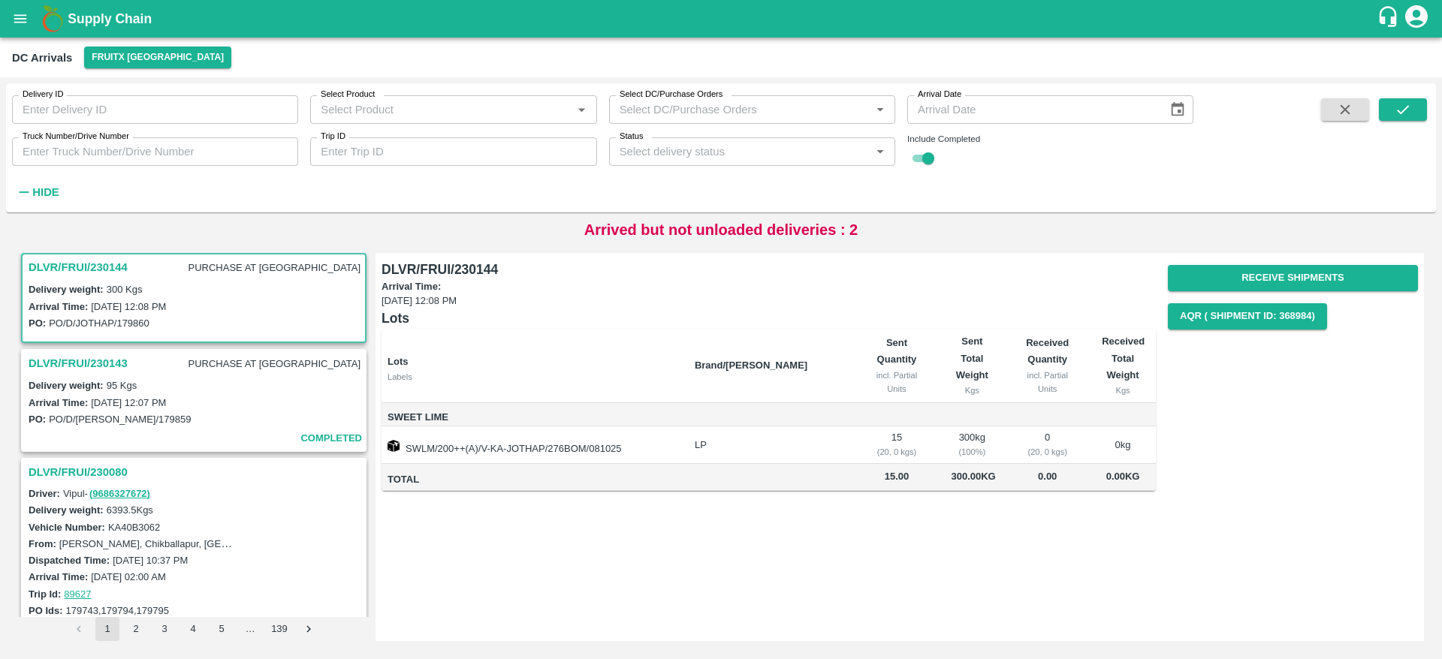
click at [91, 367] on h3 "DLVR/FRUI/230143" at bounding box center [78, 364] width 99 height 20
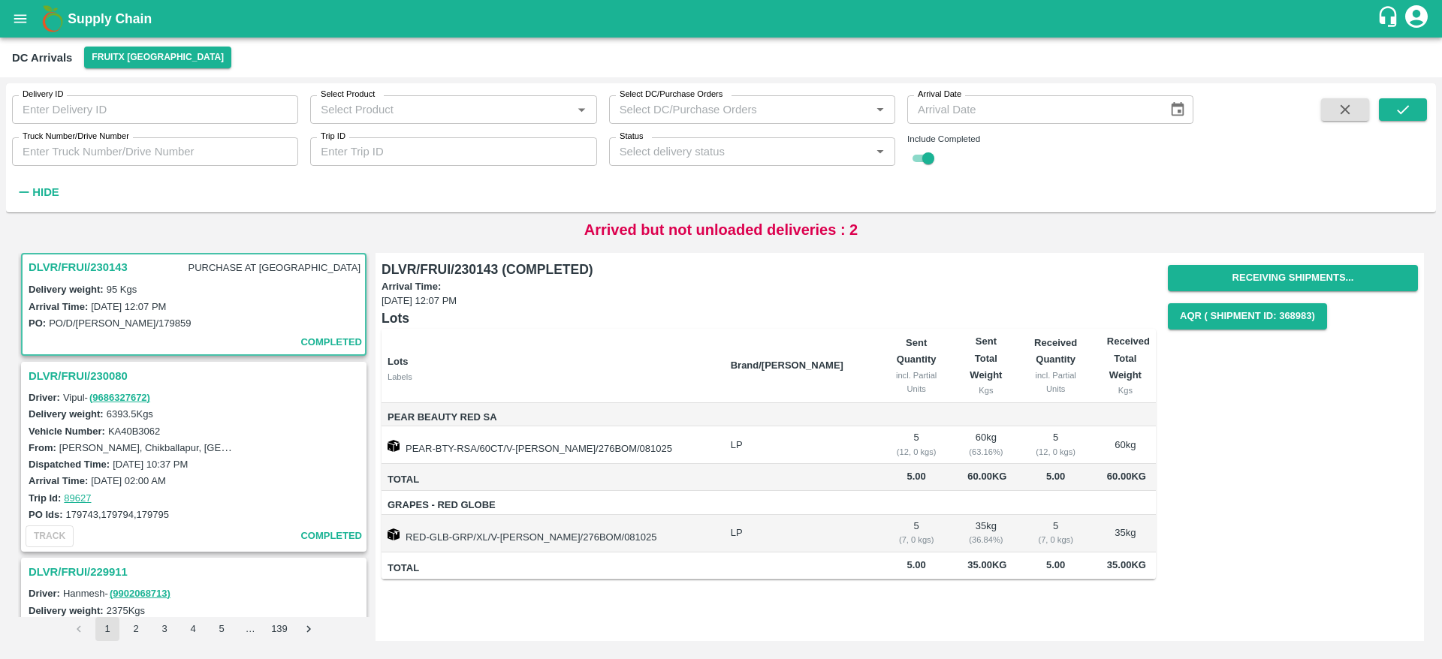
click at [71, 372] on h3 "DLVR/FRUI/230080" at bounding box center [196, 376] width 335 height 20
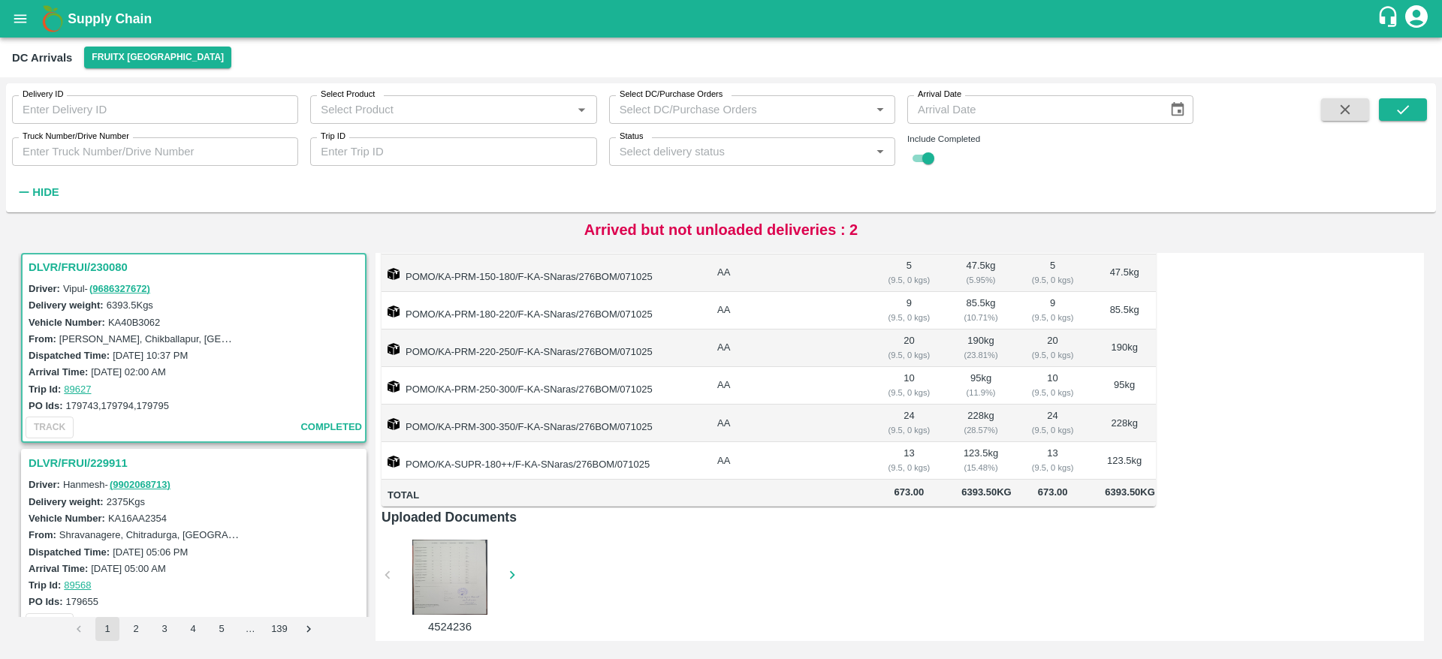
click at [71, 456] on h3 "DLVR/FRUI/229911" at bounding box center [196, 464] width 335 height 20
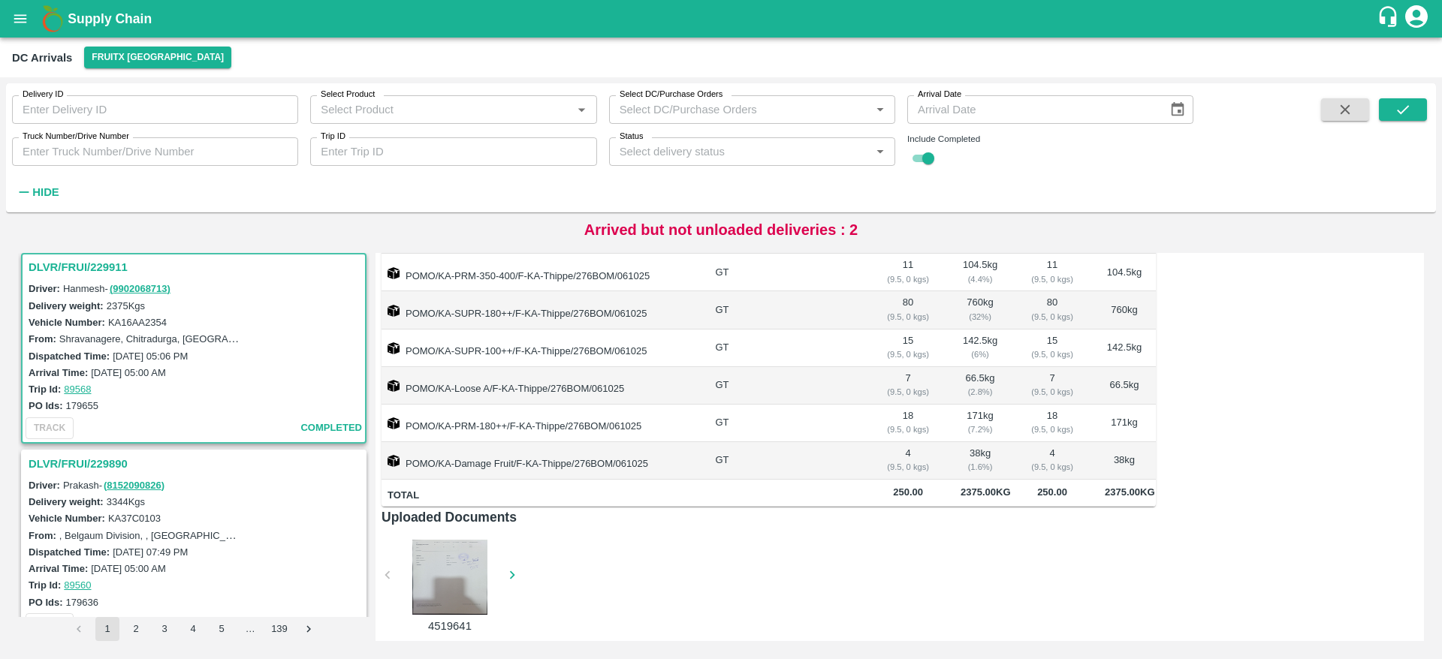
click at [99, 464] on h3 "DLVR/FRUI/229890" at bounding box center [196, 464] width 335 height 20
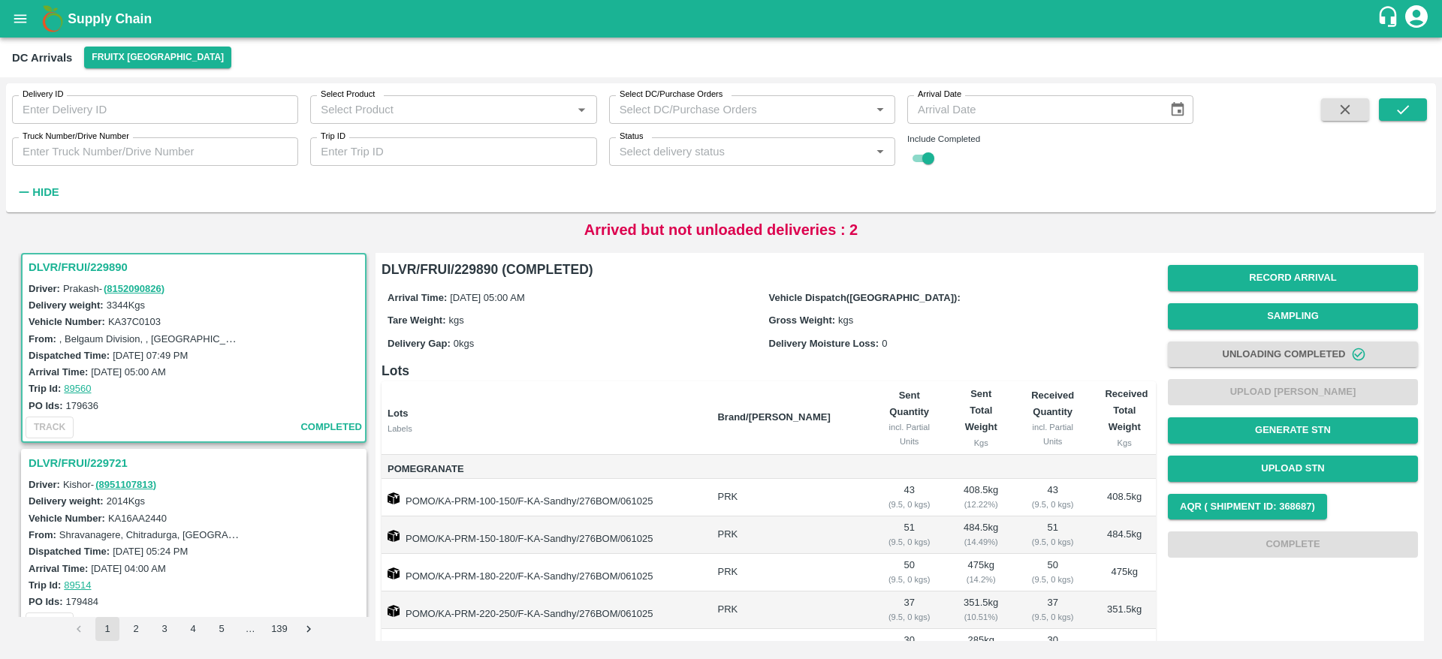
click at [99, 464] on h3 "DLVR/FRUI/229721" at bounding box center [196, 464] width 335 height 20
click at [99, 464] on h3 "DLVR/FRUI/229704" at bounding box center [196, 464] width 335 height 20
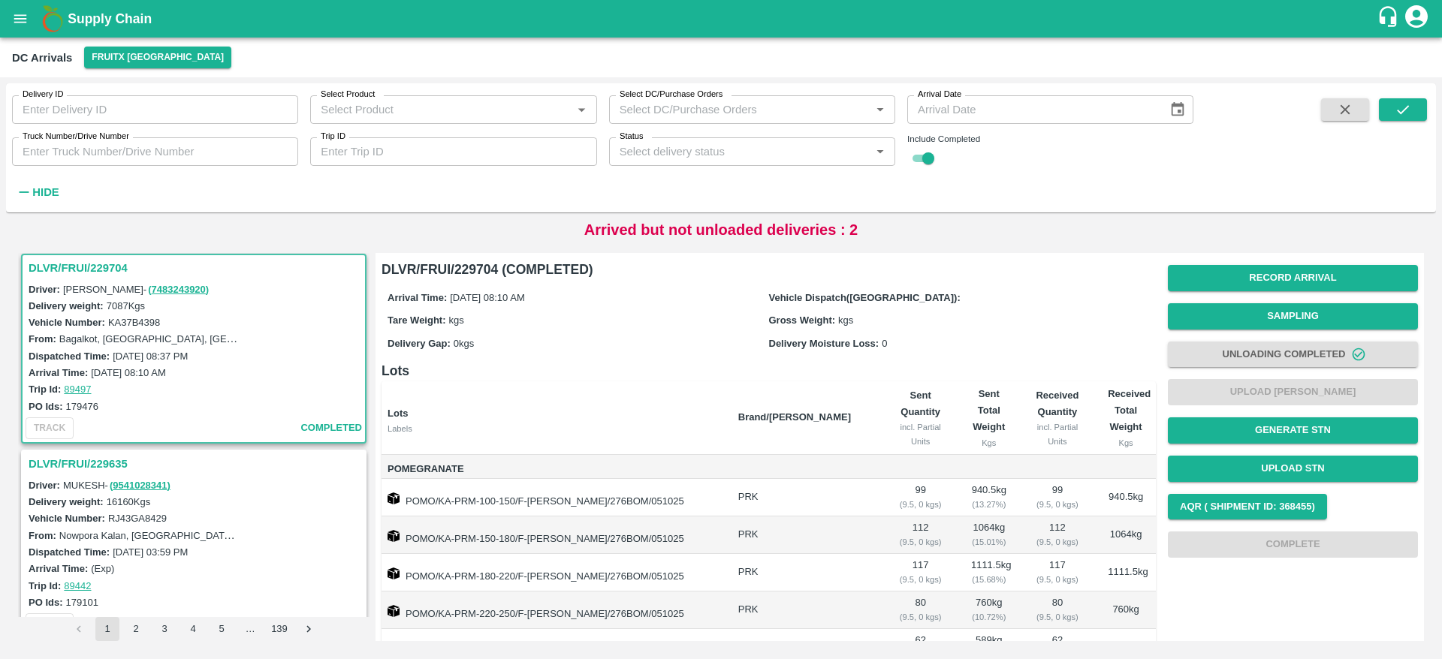
click at [99, 464] on h3 "DLVR/FRUI/229635" at bounding box center [196, 464] width 335 height 20
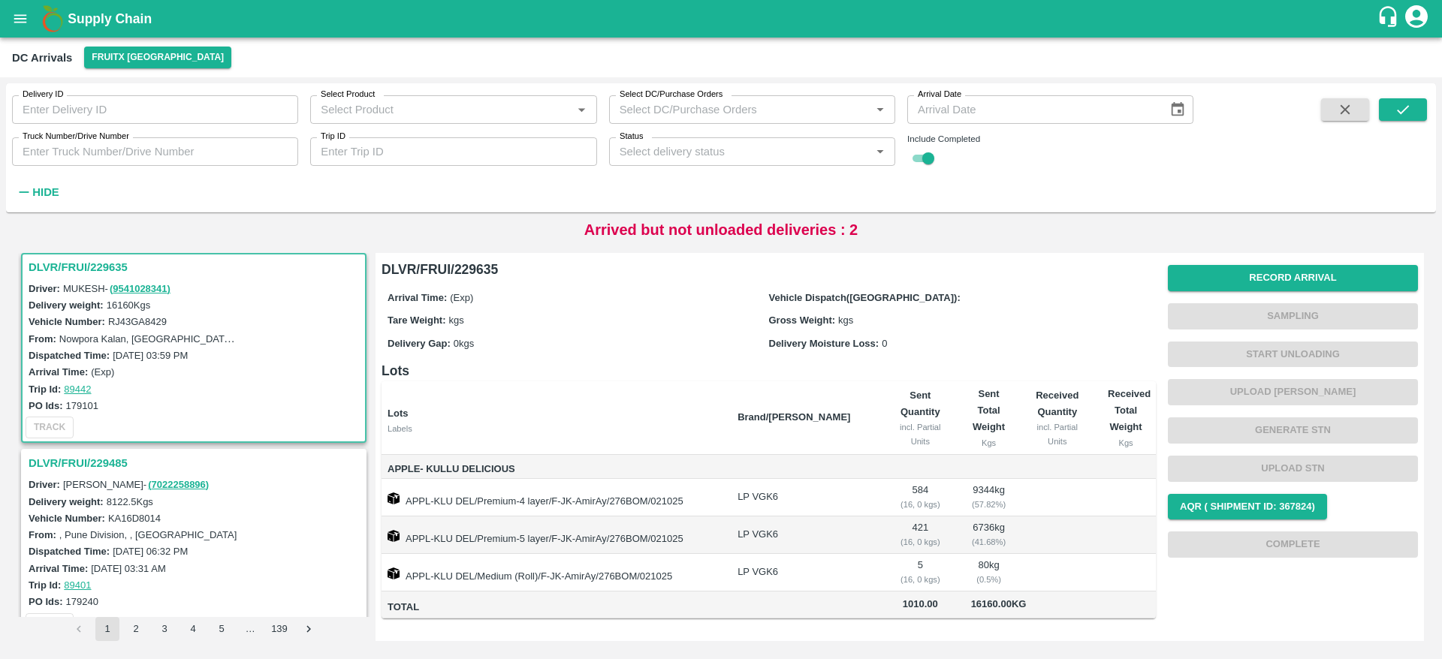
click at [99, 464] on h3 "DLVR/FRUI/229485" at bounding box center [196, 464] width 335 height 20
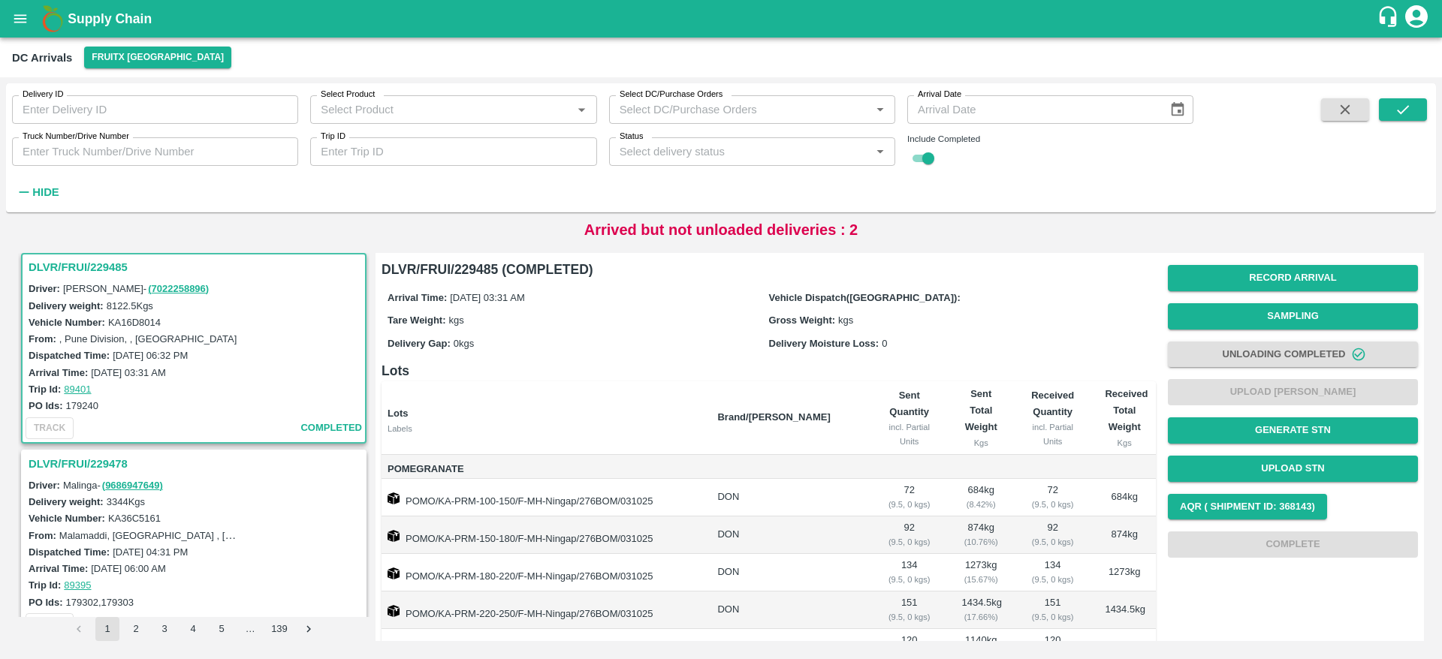
click at [100, 463] on h3 "DLVR/FRUI/229478" at bounding box center [196, 464] width 335 height 20
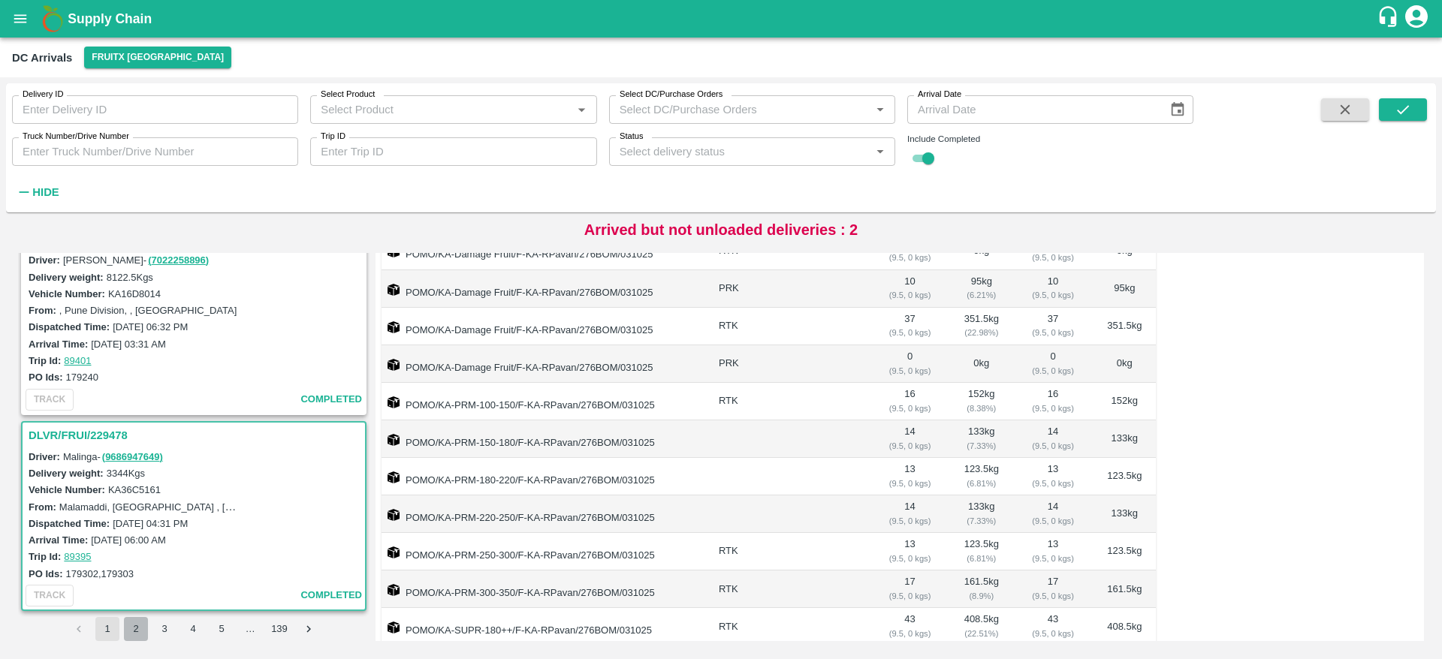
click at [143, 631] on button "2" at bounding box center [136, 629] width 24 height 24
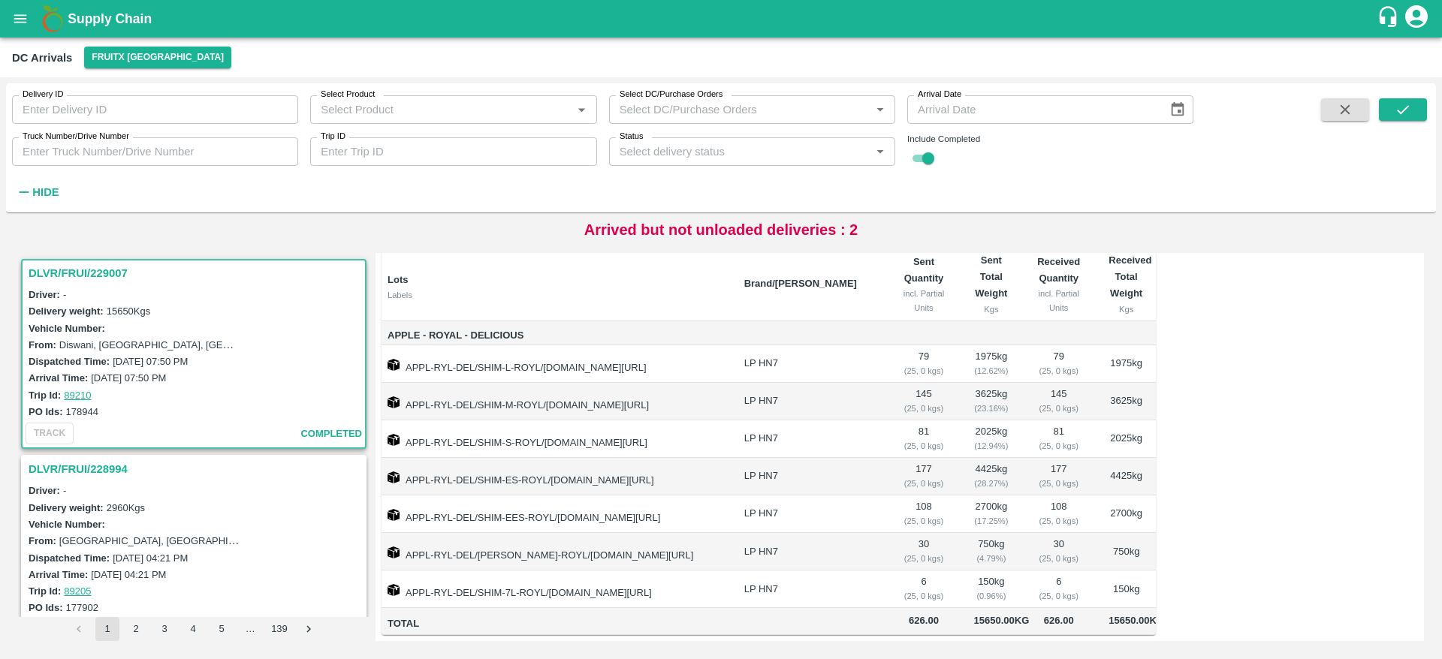
click at [125, 464] on h3 "DLVR/FRUI/228994" at bounding box center [196, 470] width 335 height 20
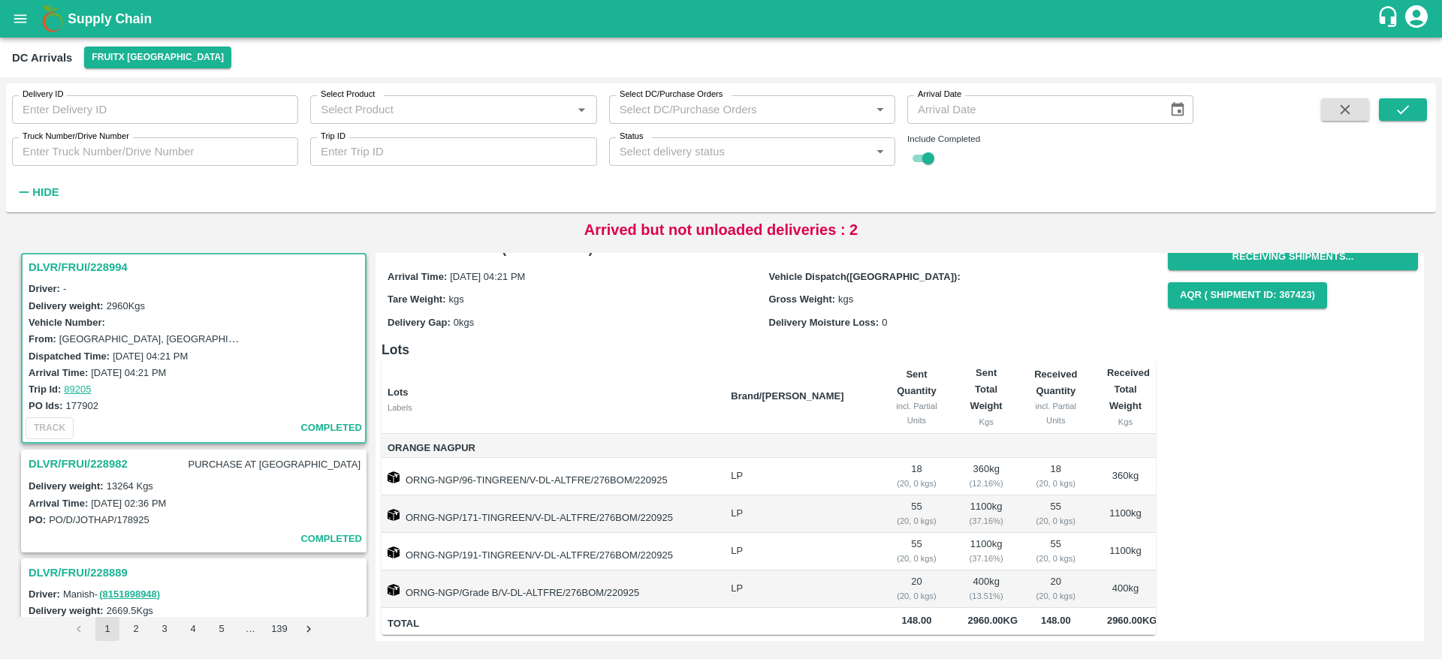
click at [104, 457] on h3 "DLVR/FRUI/228982" at bounding box center [78, 464] width 99 height 20
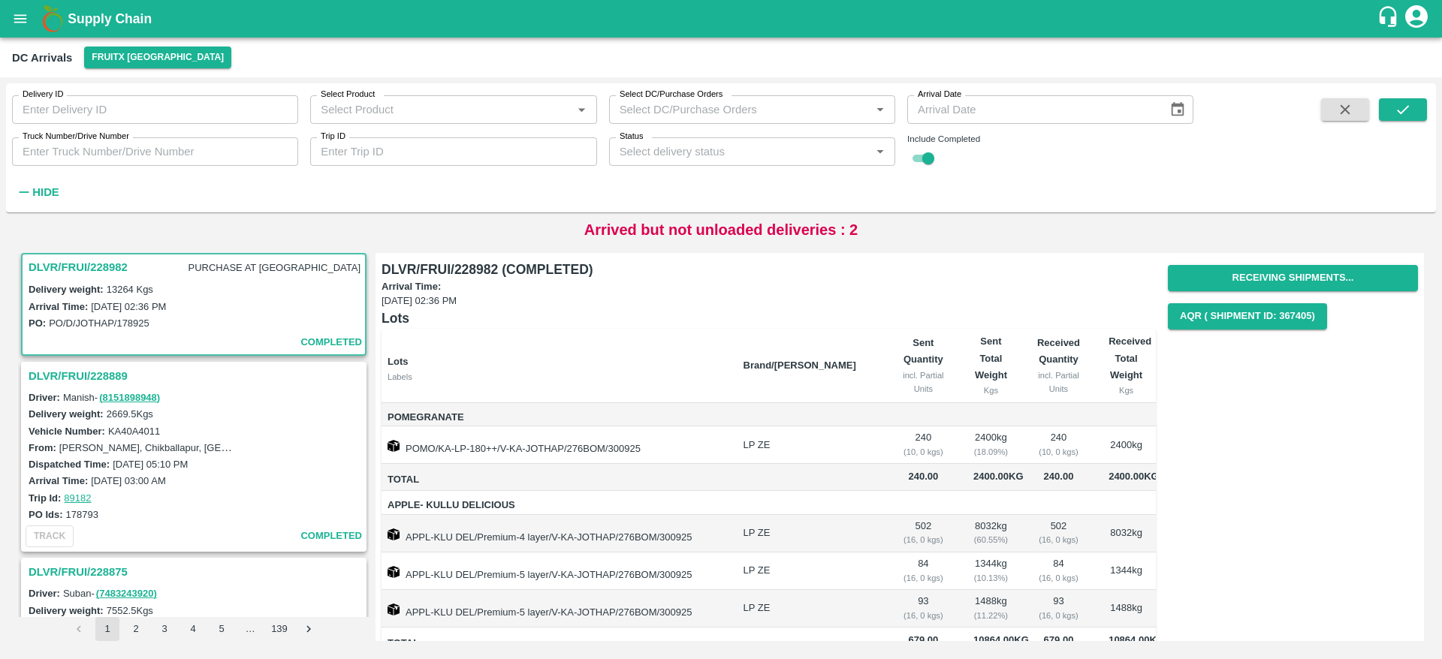
click at [107, 373] on h3 "DLVR/FRUI/228889" at bounding box center [196, 376] width 335 height 20
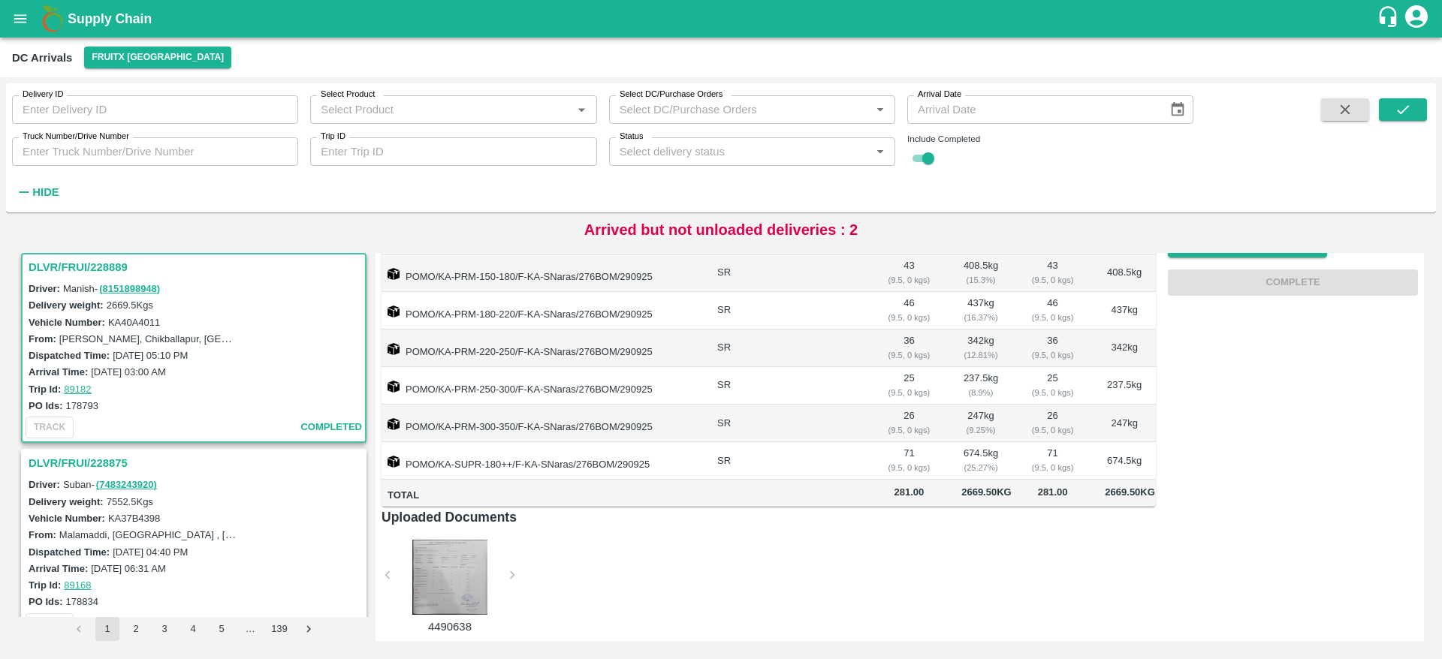
click at [90, 460] on h3 "DLVR/FRUI/228875" at bounding box center [196, 464] width 335 height 20
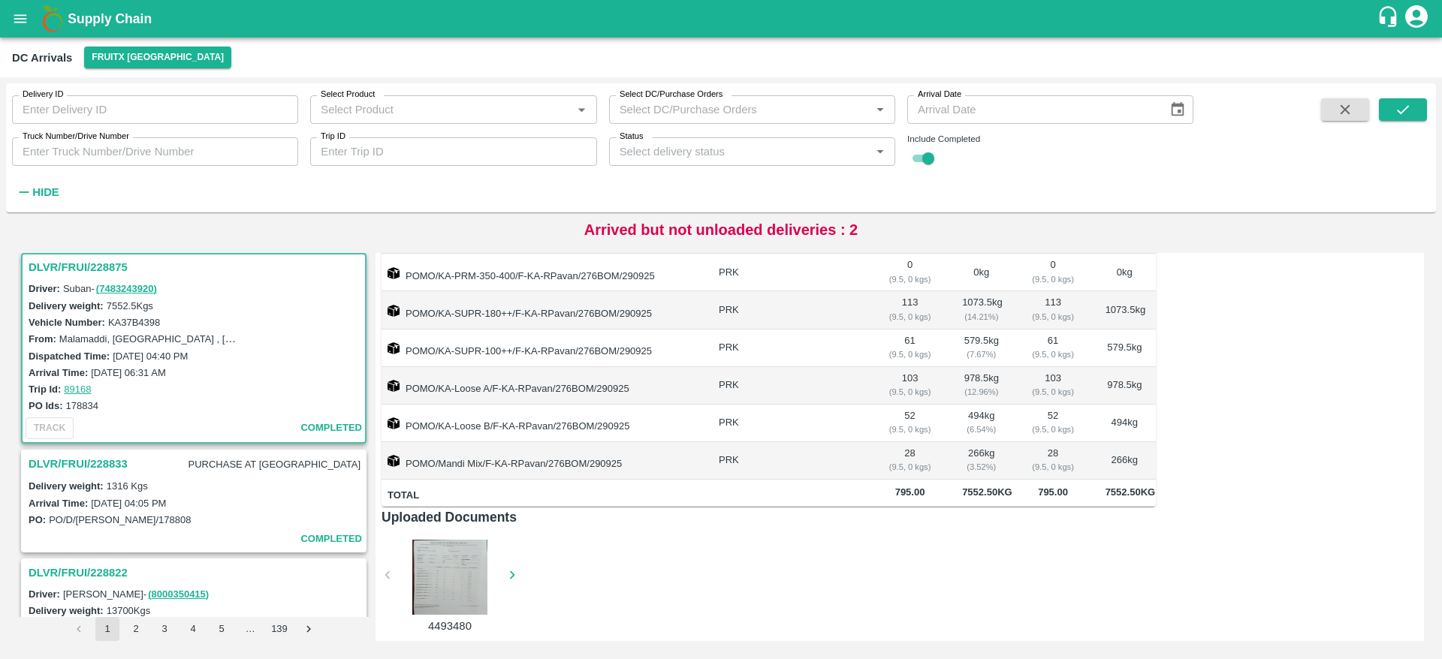
click at [104, 457] on h3 "DLVR/FRUI/228833" at bounding box center [78, 464] width 99 height 20
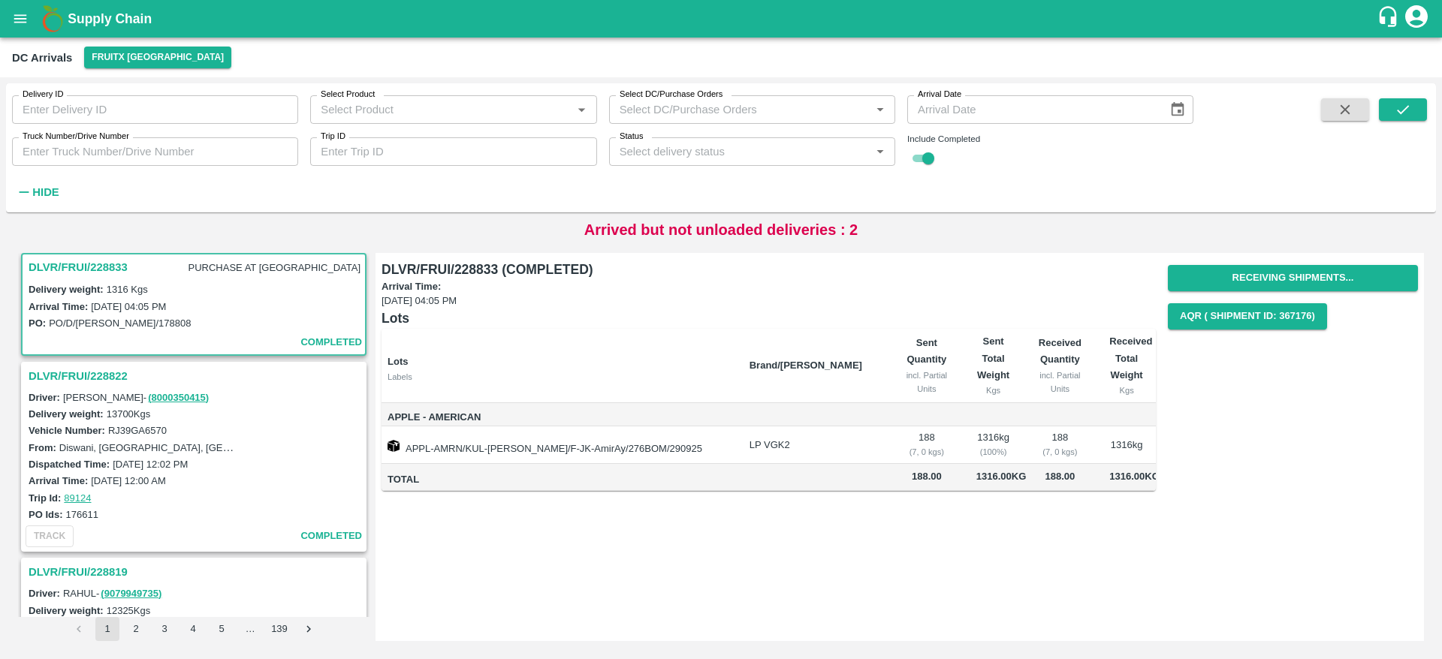
click at [118, 372] on h3 "DLVR/FRUI/228822" at bounding box center [196, 376] width 335 height 20
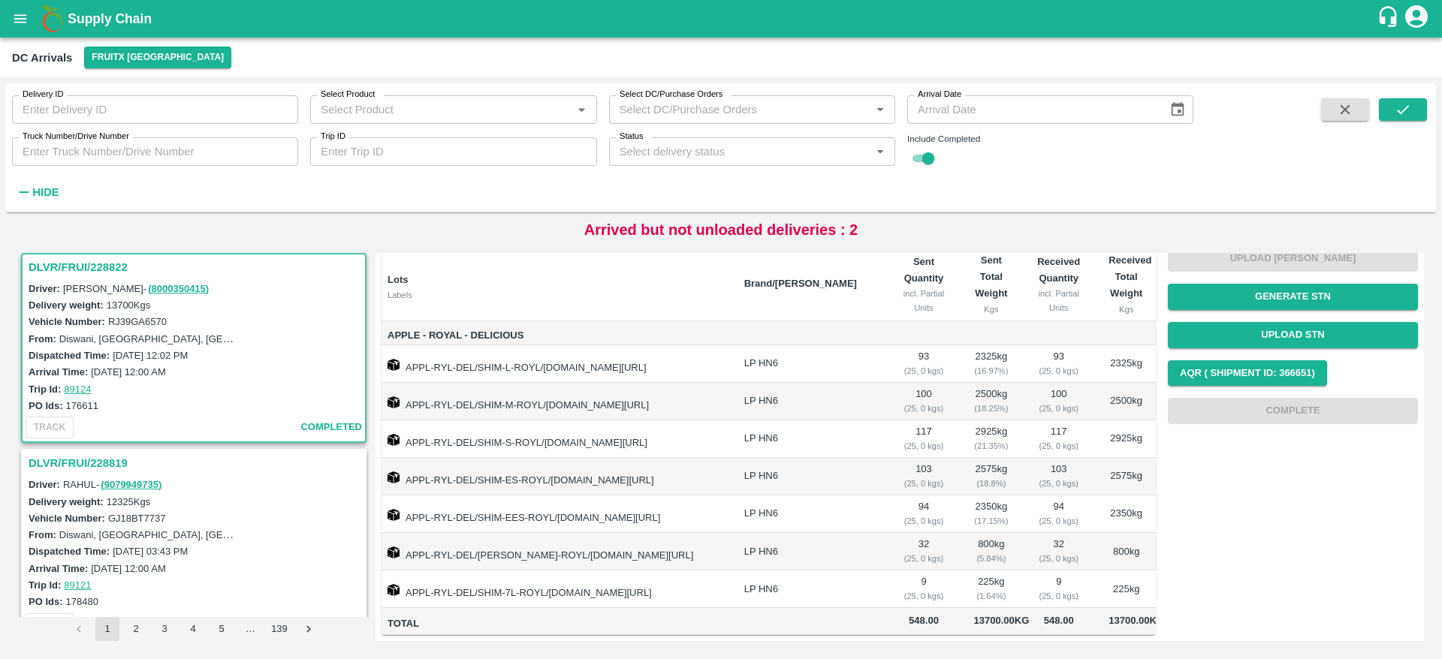
click at [91, 456] on h3 "DLVR/FRUI/228819" at bounding box center [196, 464] width 335 height 20
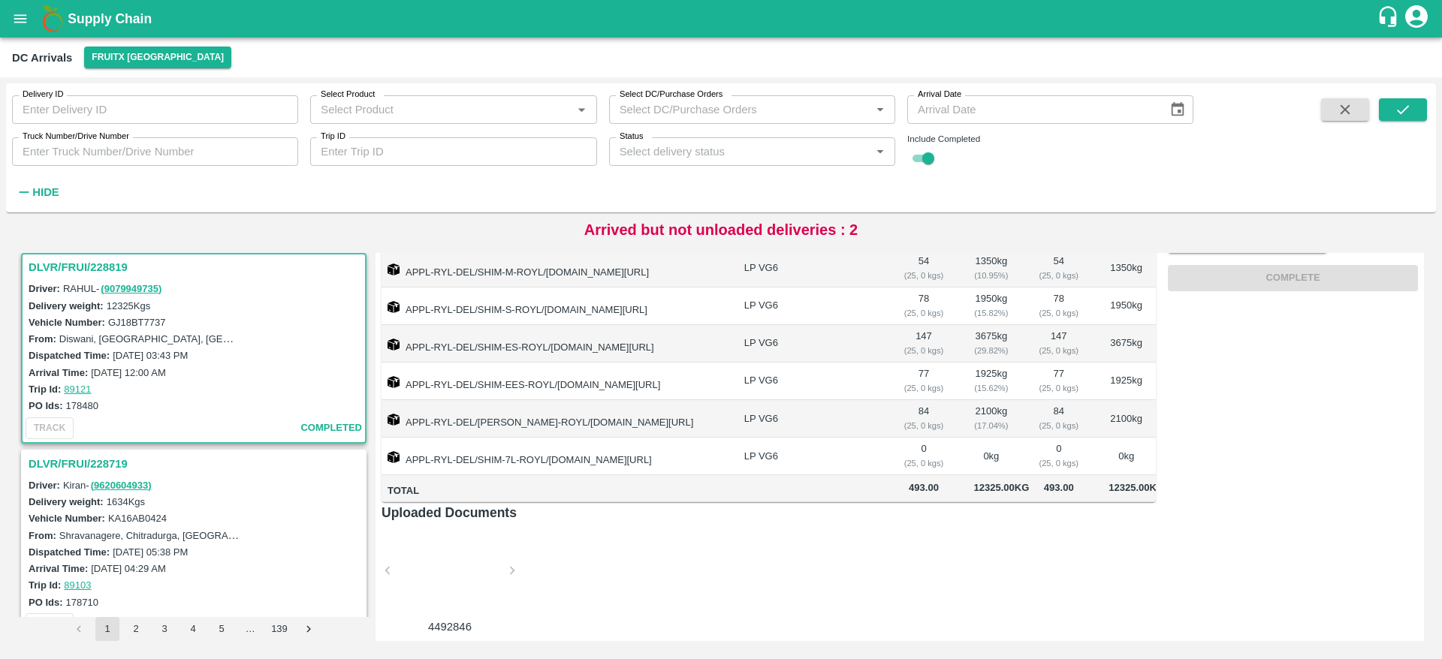
click at [128, 463] on h3 "DLVR/FRUI/228719" at bounding box center [196, 464] width 335 height 20
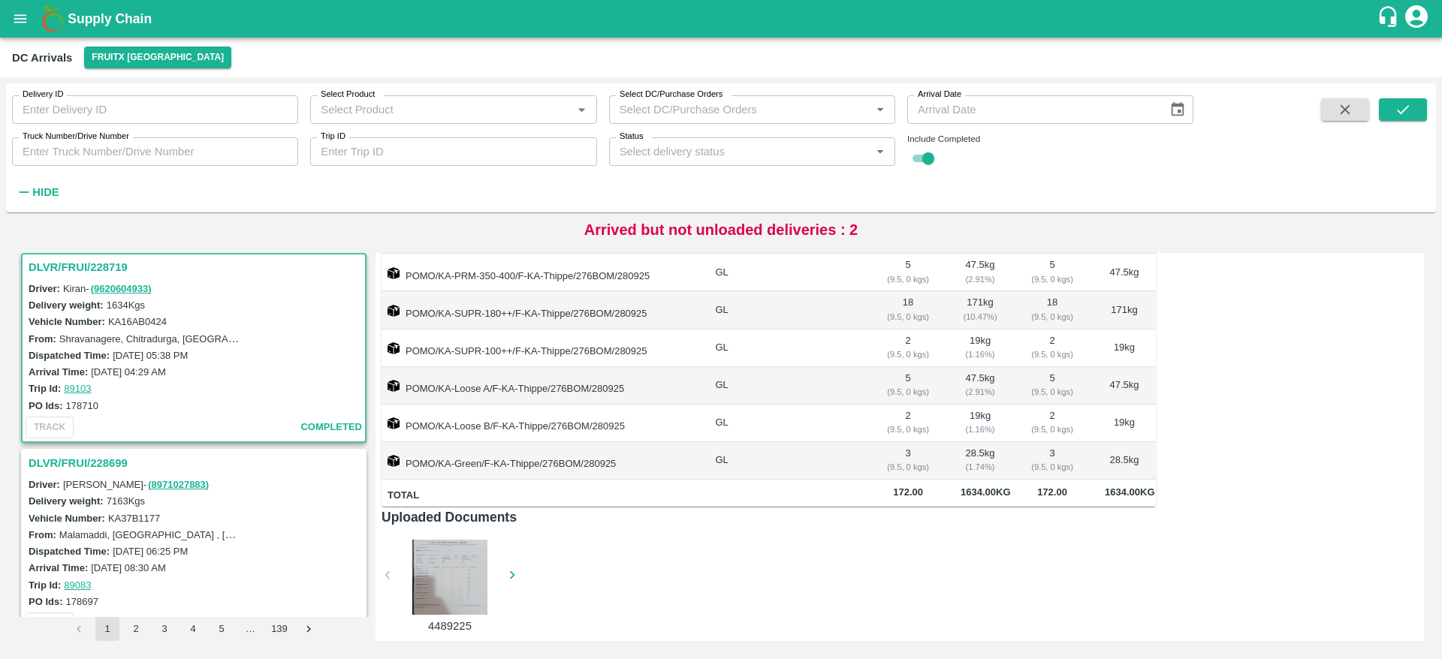
click at [81, 459] on h3 "DLVR/FRUI/228699" at bounding box center [196, 464] width 335 height 20
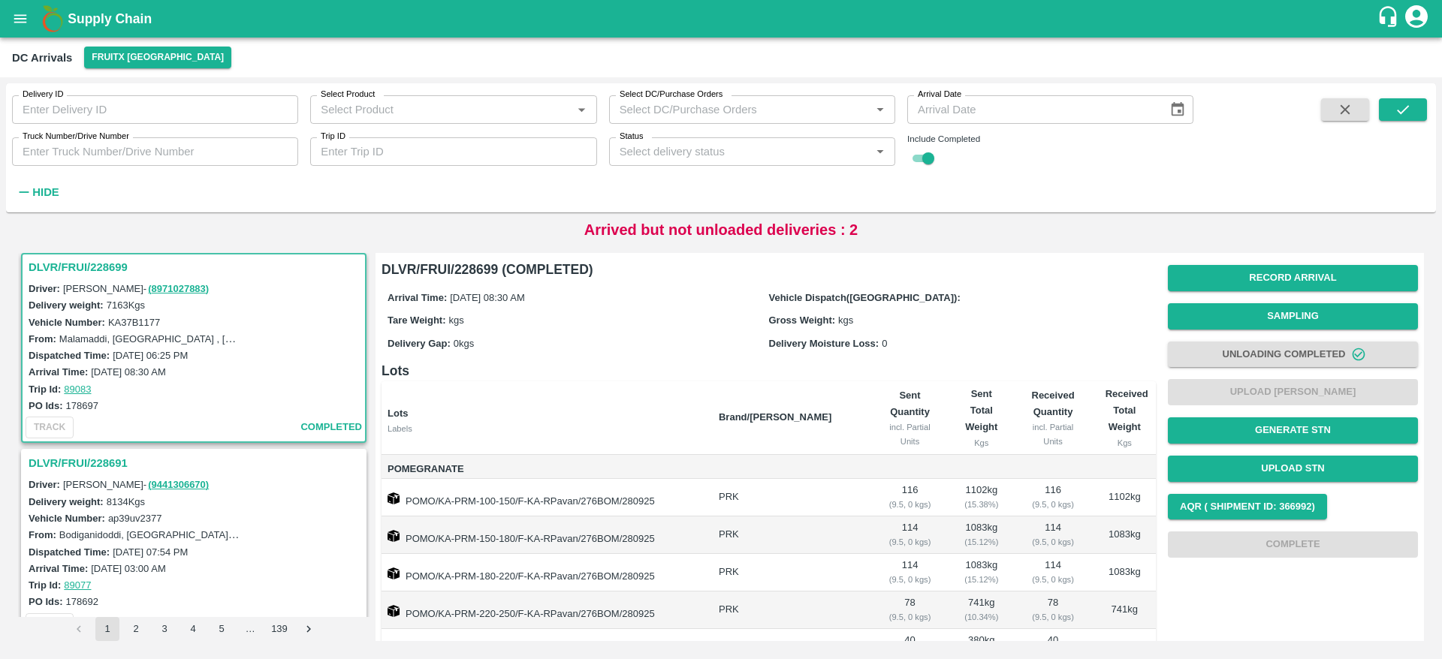
click at [104, 466] on h3 "DLVR/FRUI/228691" at bounding box center [196, 464] width 335 height 20
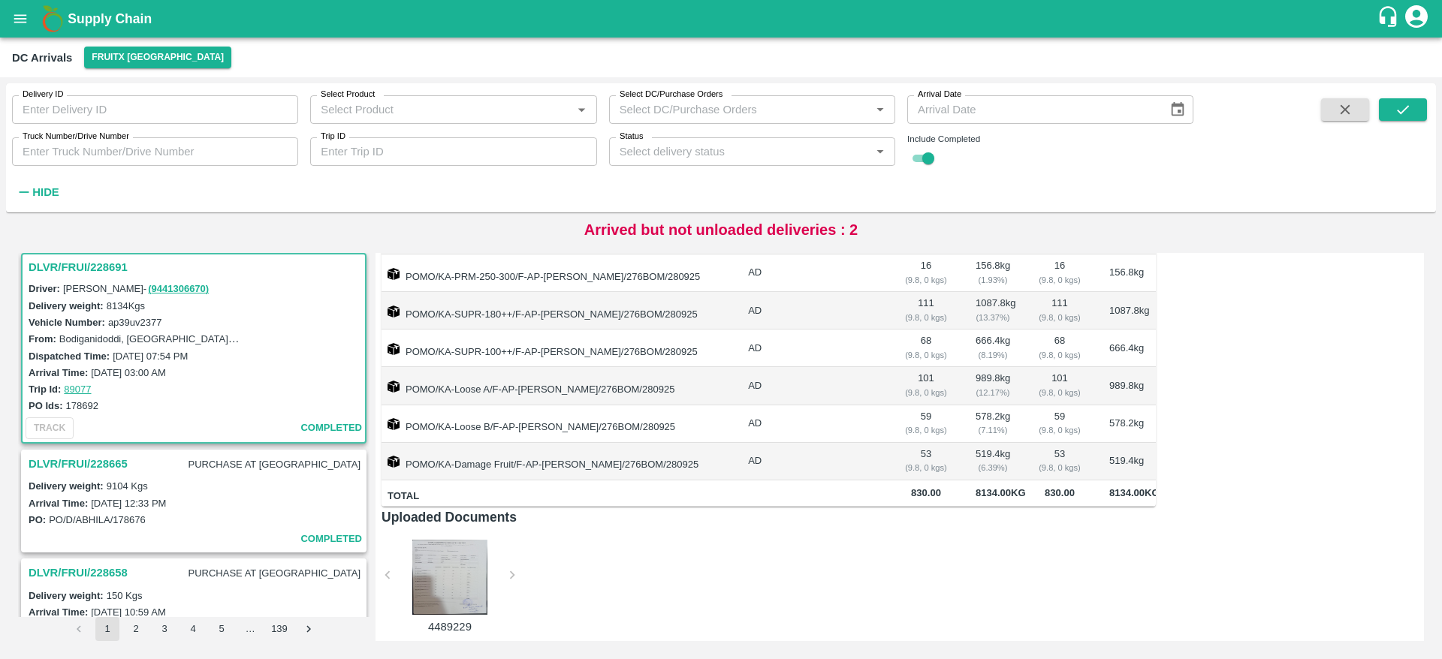
click at [91, 471] on h3 "DLVR/FRUI/228665" at bounding box center [78, 464] width 99 height 20
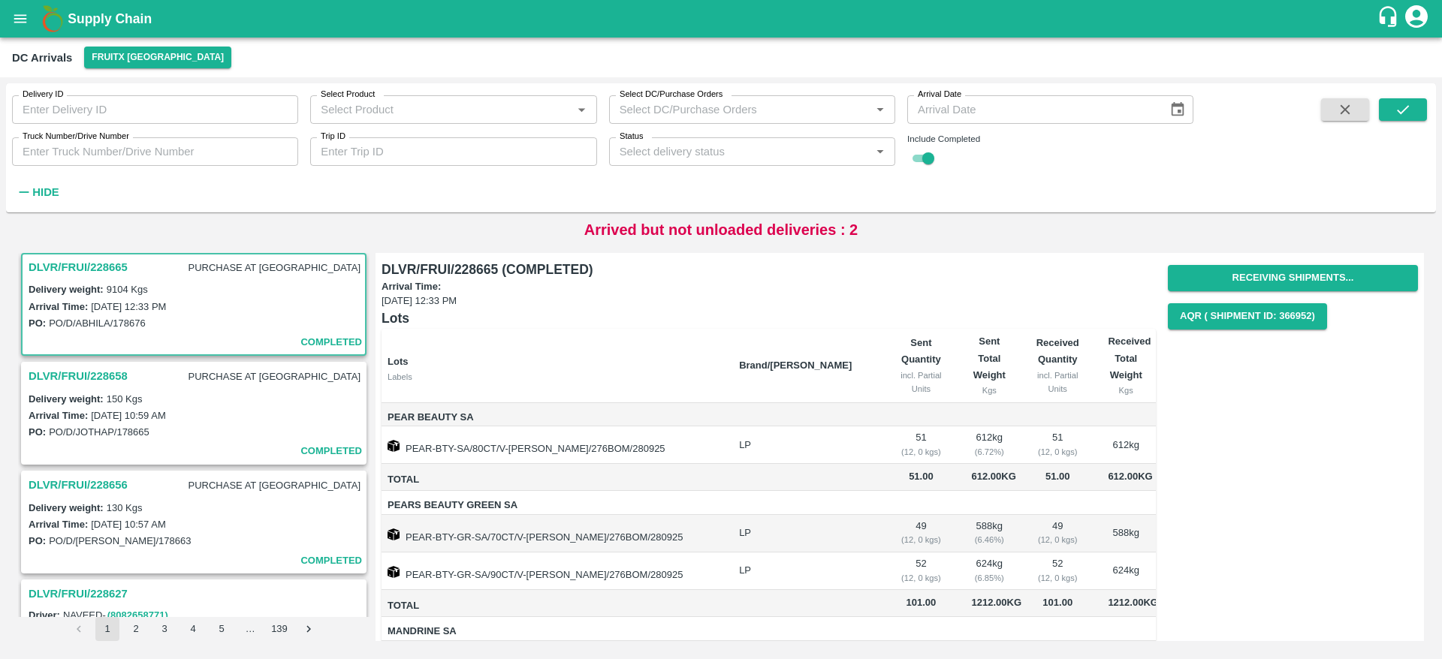
click at [101, 369] on h3 "DLVR/FRUI/228658" at bounding box center [78, 376] width 99 height 20
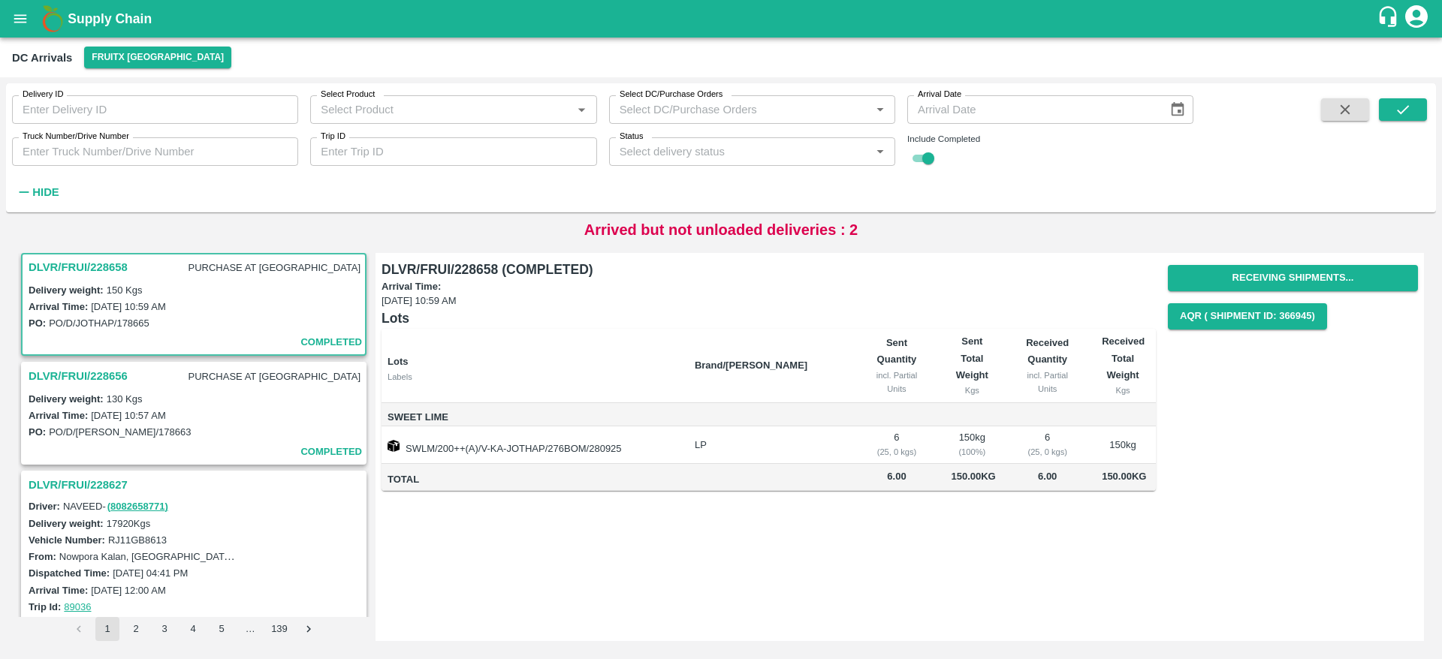
click at [99, 382] on h3 "DLVR/FRUI/228656" at bounding box center [78, 376] width 99 height 20
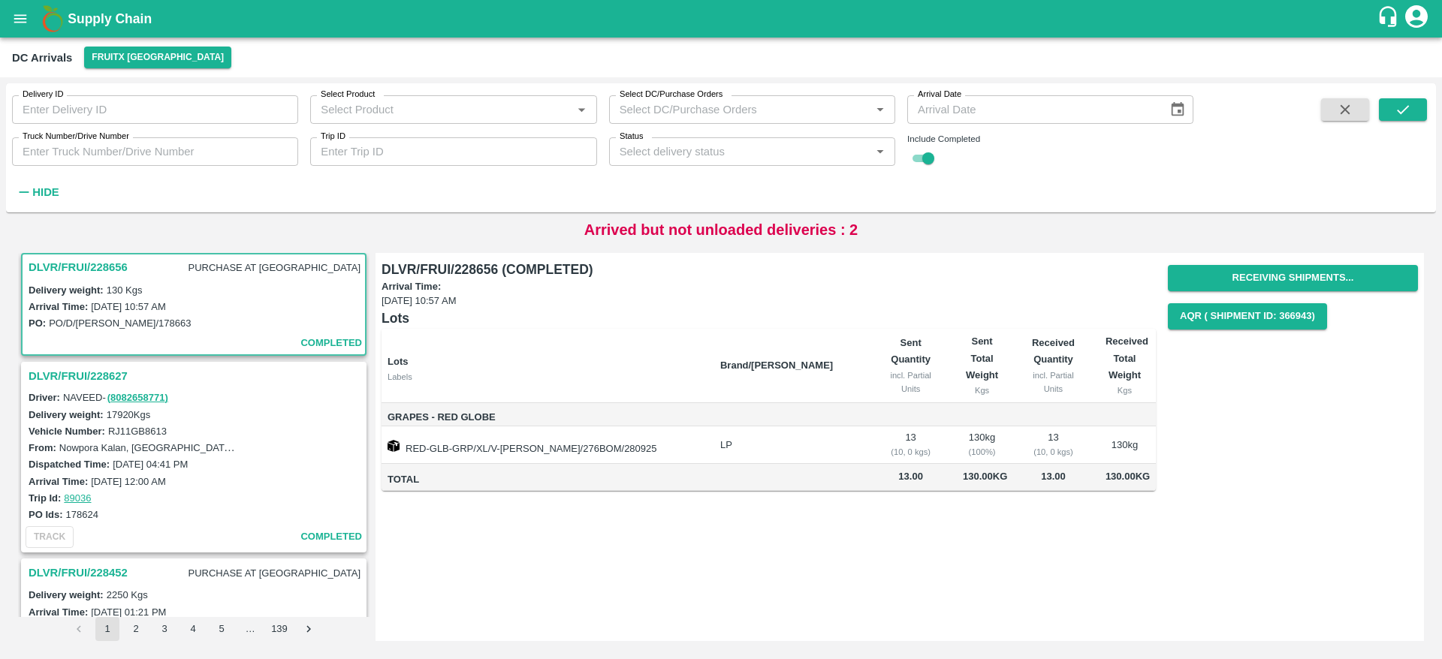
click at [94, 371] on h3 "DLVR/FRUI/228627" at bounding box center [196, 376] width 335 height 20
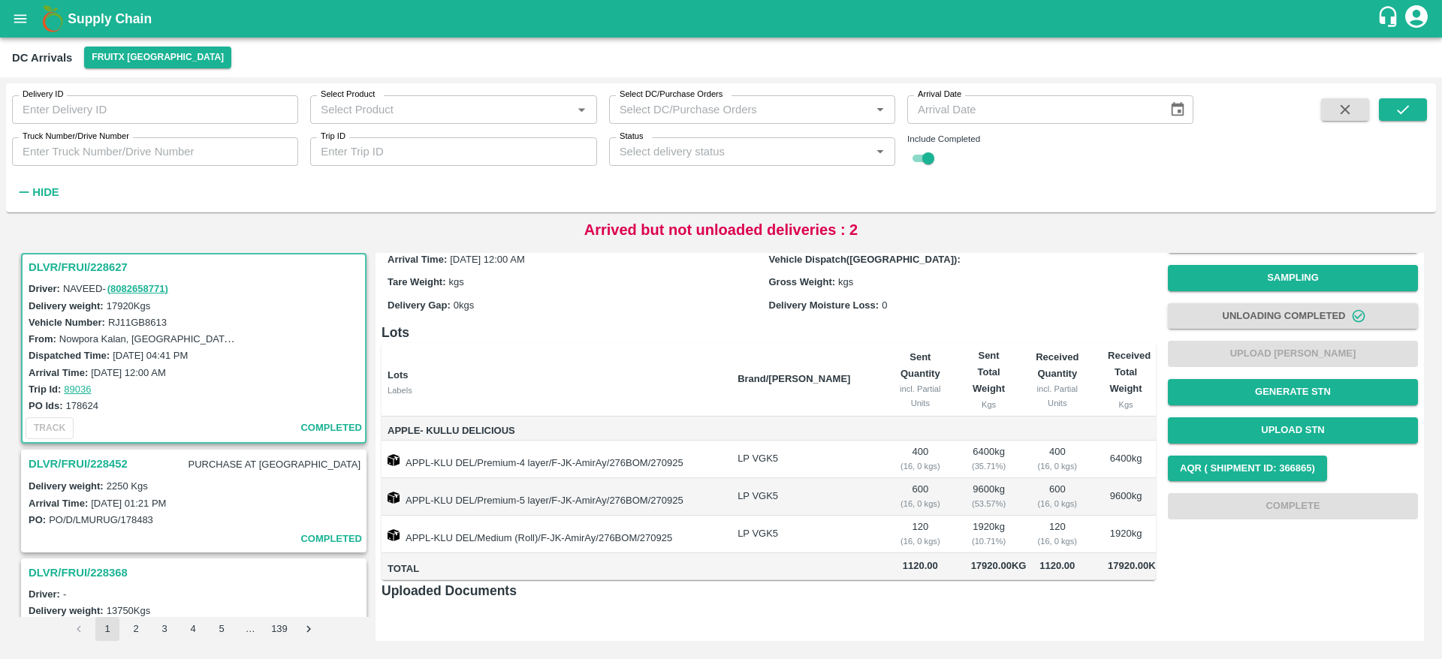
scroll to position [2403, 0]
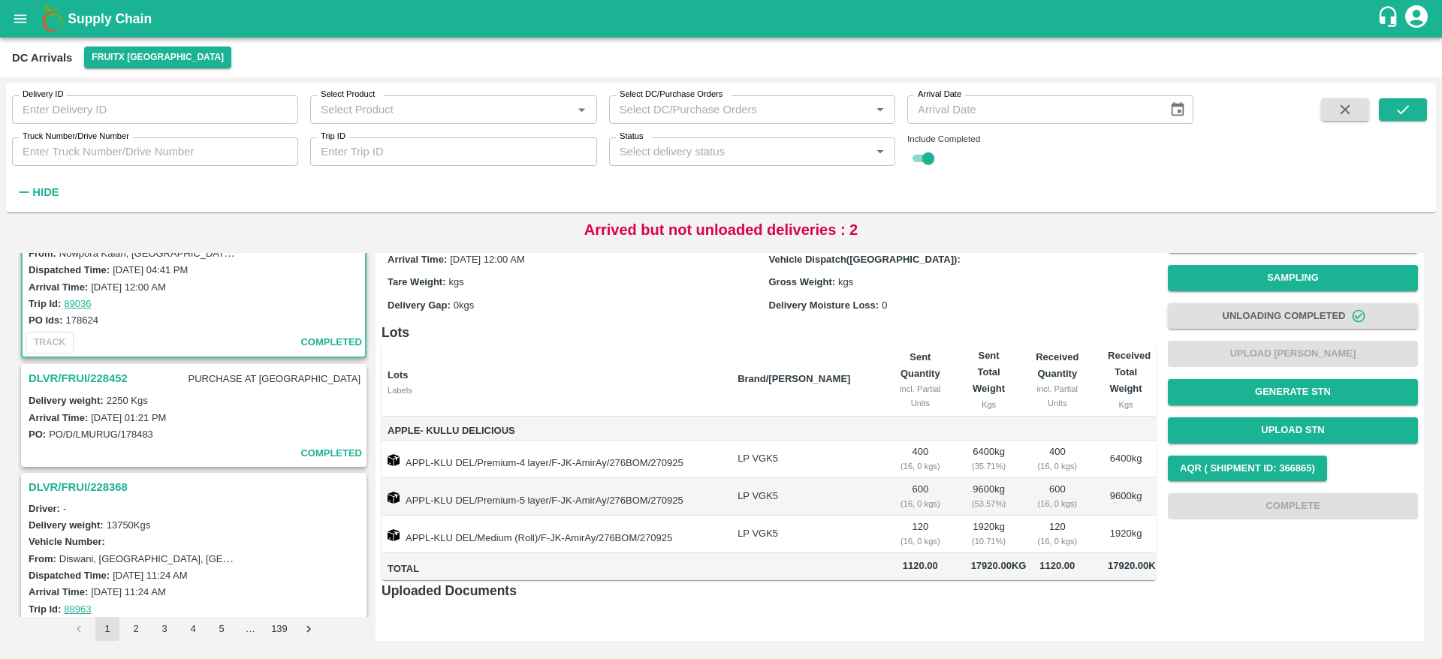
click at [113, 377] on h3 "DLVR/FRUI/228452" at bounding box center [78, 379] width 99 height 20
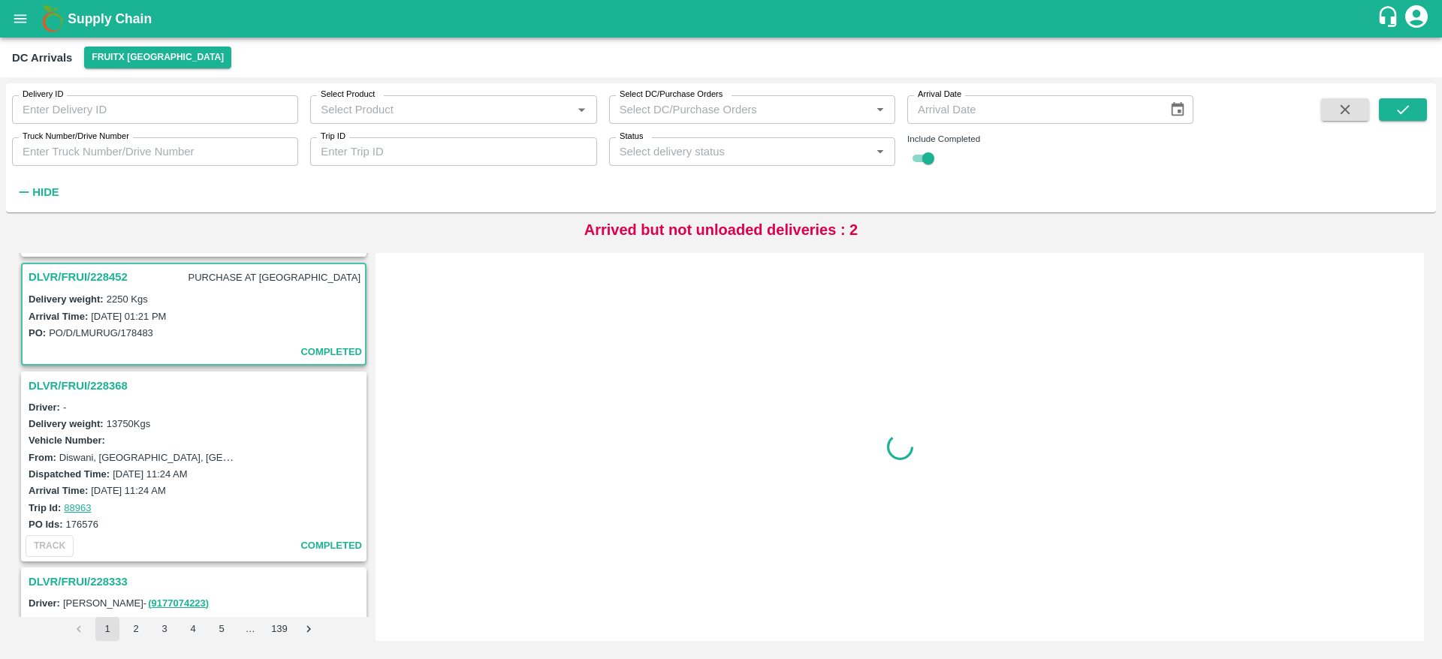
scroll to position [2514, 0]
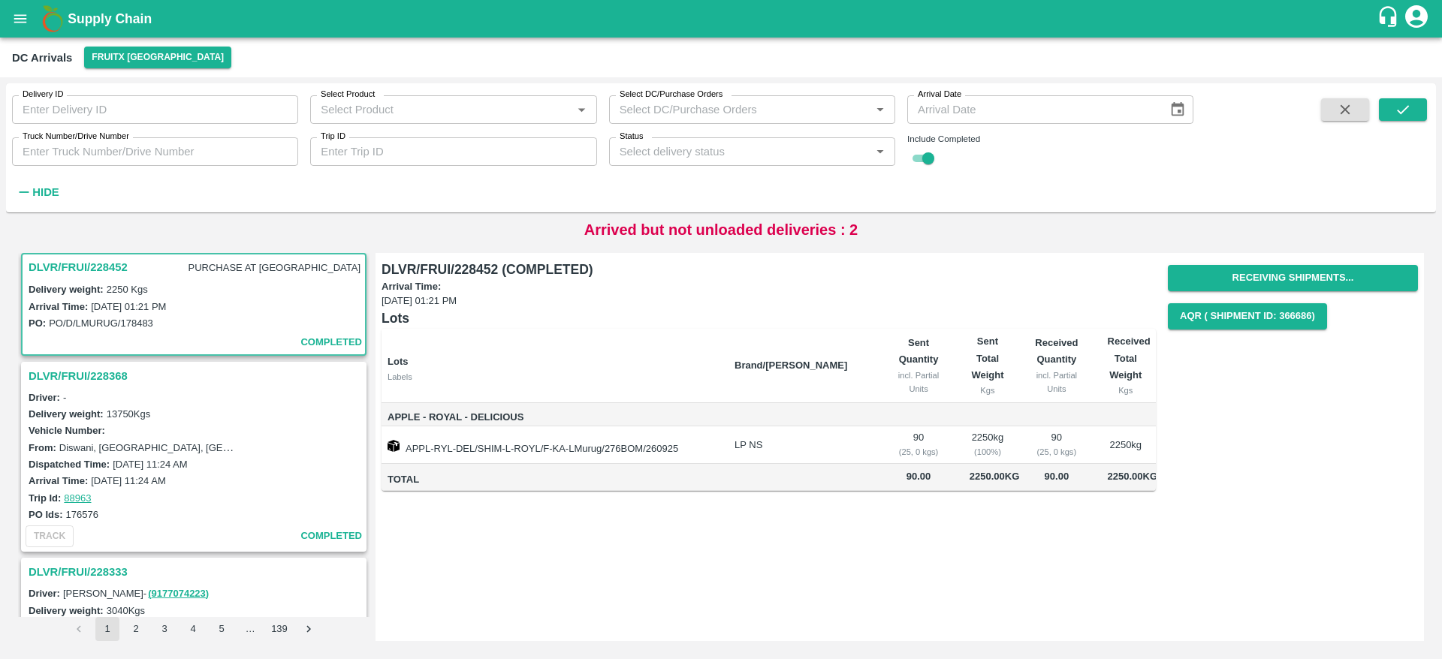
click at [113, 354] on div "DLVR/FRUI/228452 PURCHASE AT DC Delivery weight: 2250 Kgs Arrival Time: 26 Sep …" at bounding box center [193, 304] width 345 height 103
click at [110, 379] on h3 "DLVR/FRUI/228368" at bounding box center [196, 376] width 335 height 20
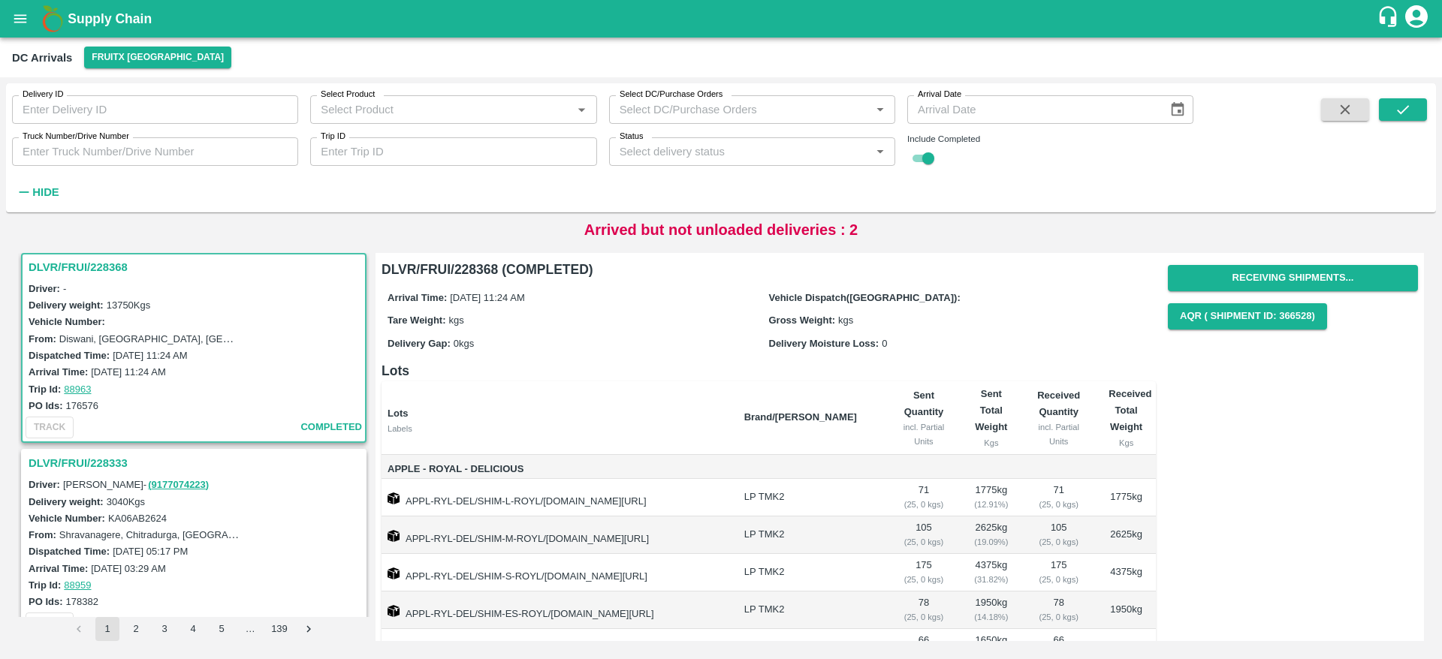
scroll to position [151, 0]
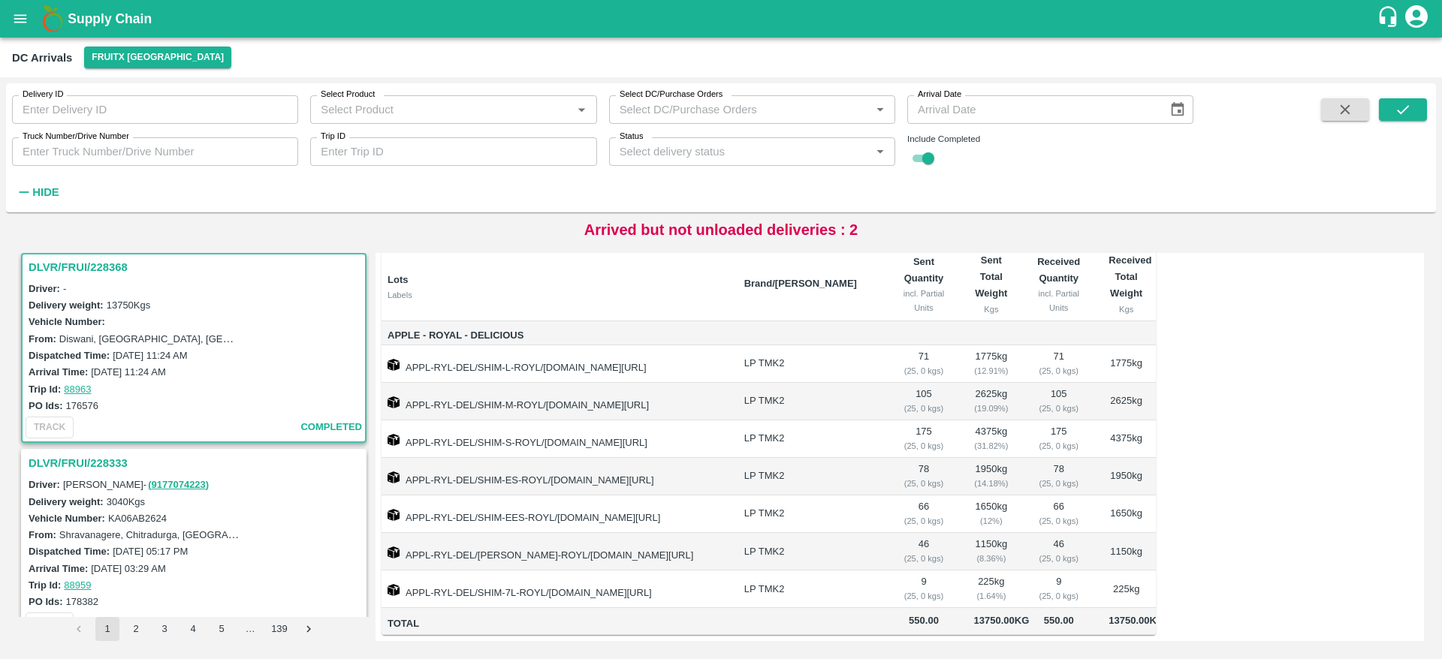
click at [124, 460] on h3 "DLVR/FRUI/228333" at bounding box center [196, 464] width 335 height 20
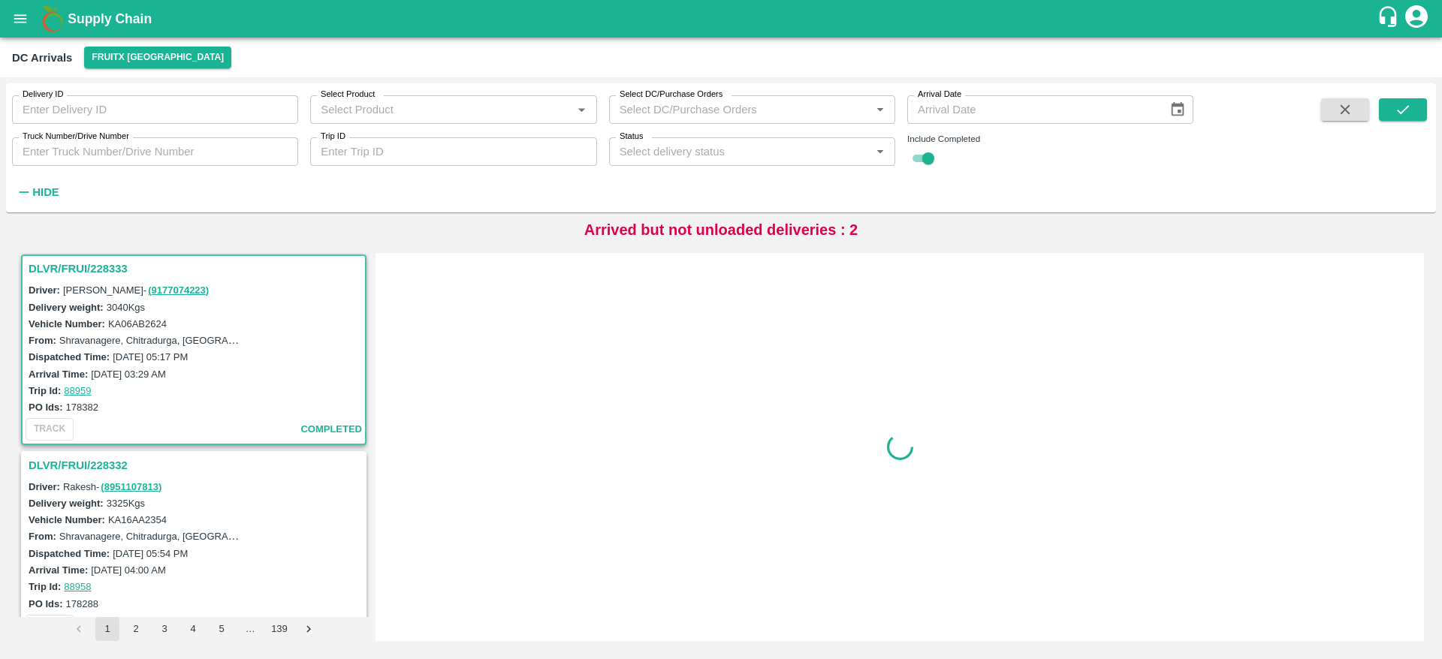
scroll to position [2819, 0]
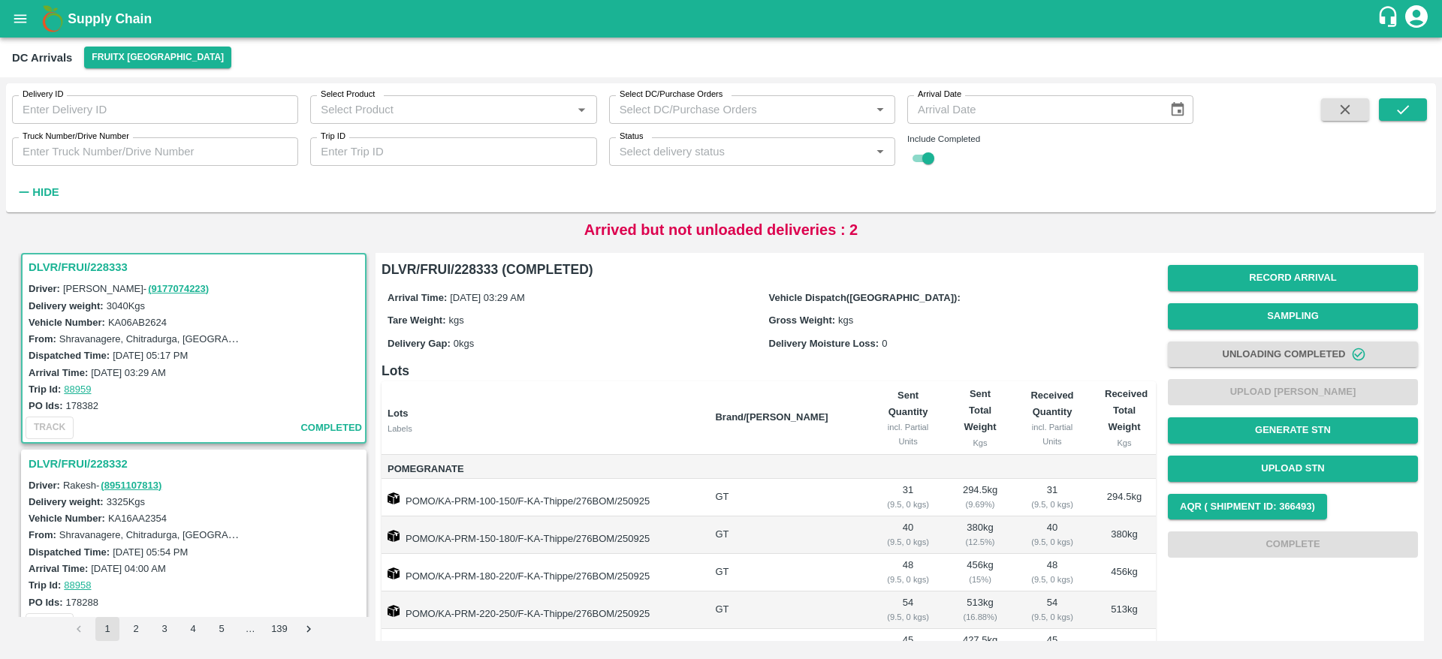
click at [124, 460] on h3 "DLVR/FRUI/228332" at bounding box center [196, 464] width 335 height 20
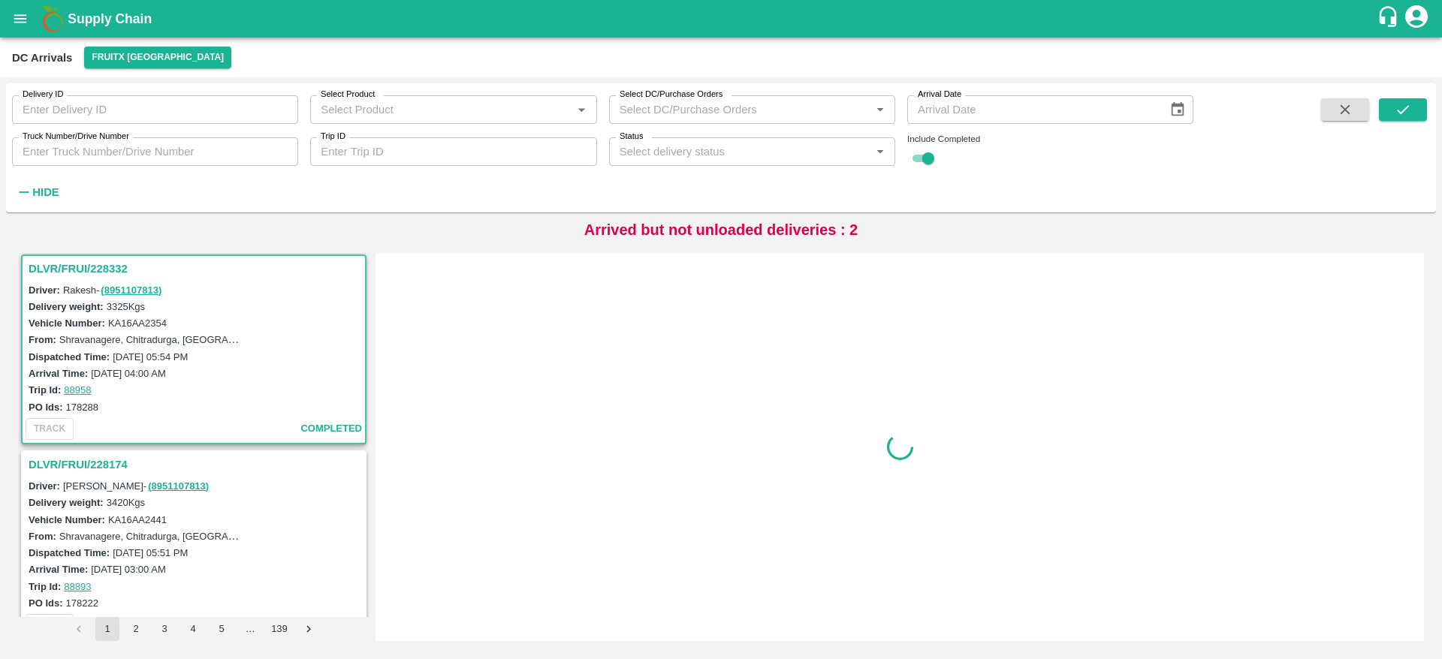
scroll to position [3015, 0]
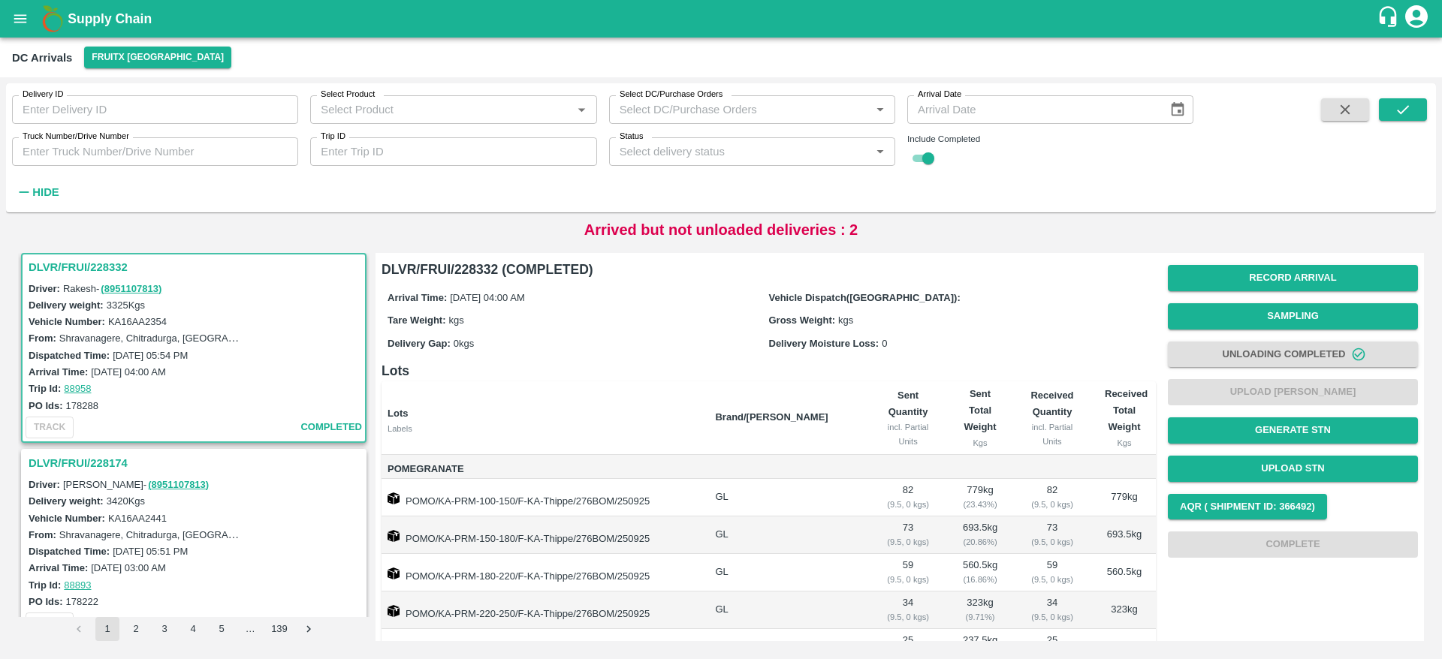
click at [104, 467] on h3 "DLVR/FRUI/228174" at bounding box center [196, 464] width 335 height 20
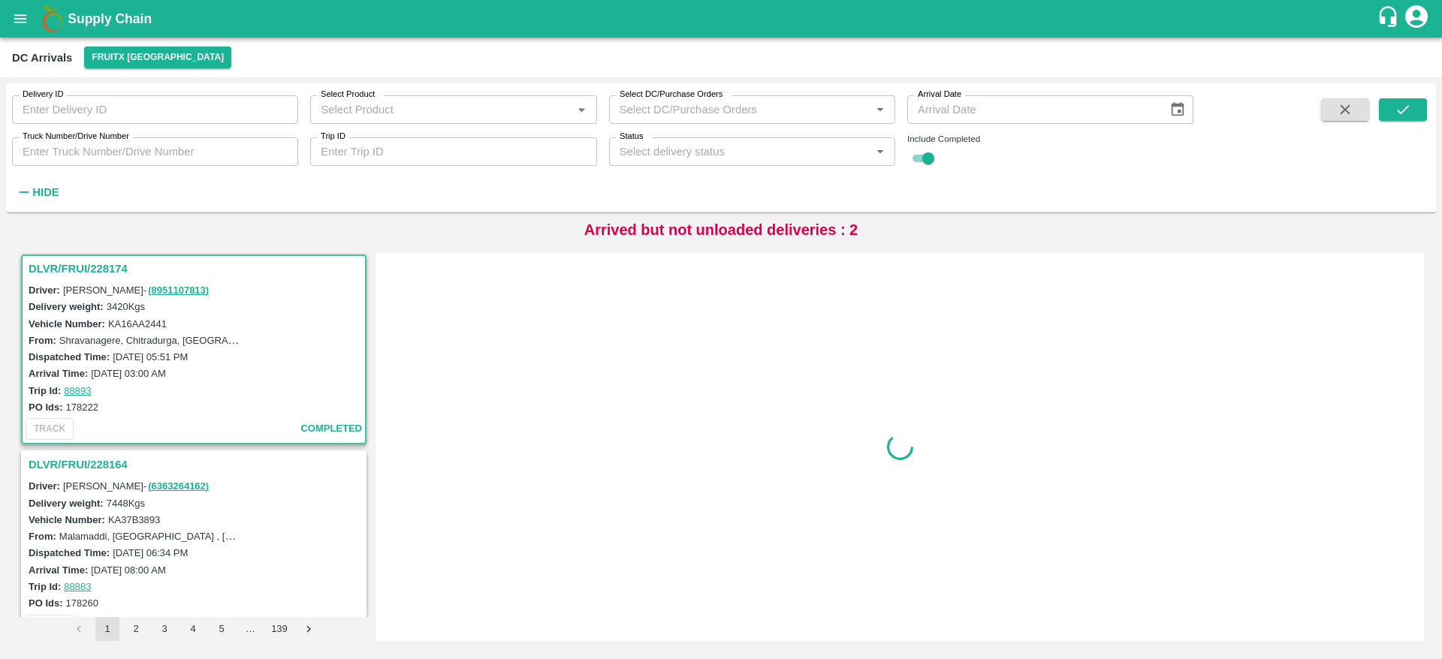
scroll to position [3211, 0]
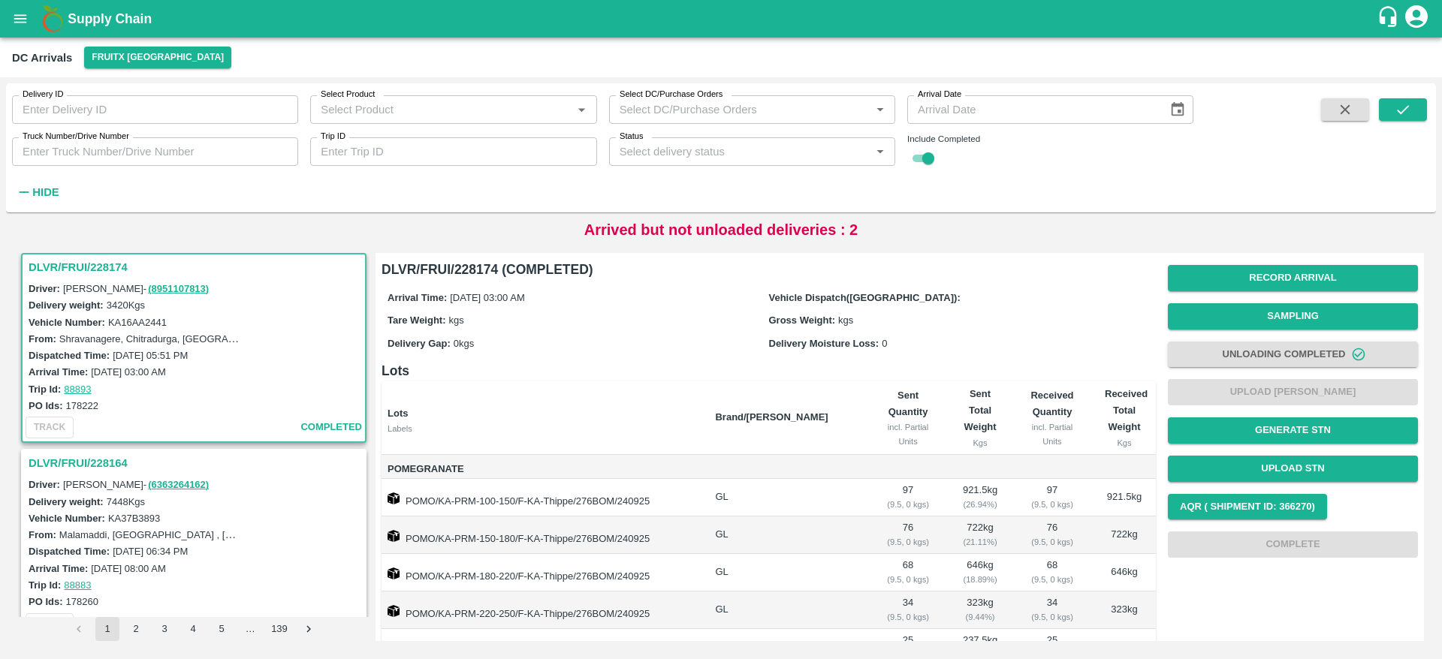
click at [88, 466] on h3 "DLVR/FRUI/228164" at bounding box center [196, 464] width 335 height 20
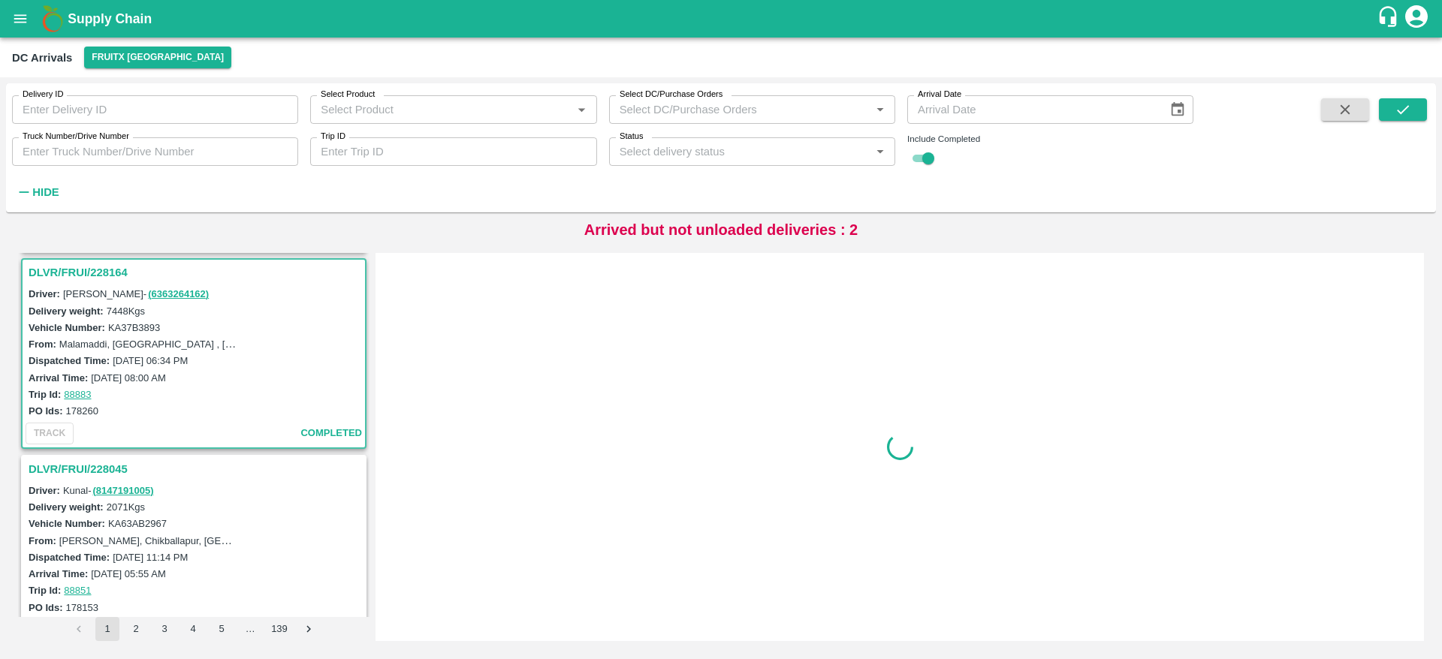
scroll to position [3407, 0]
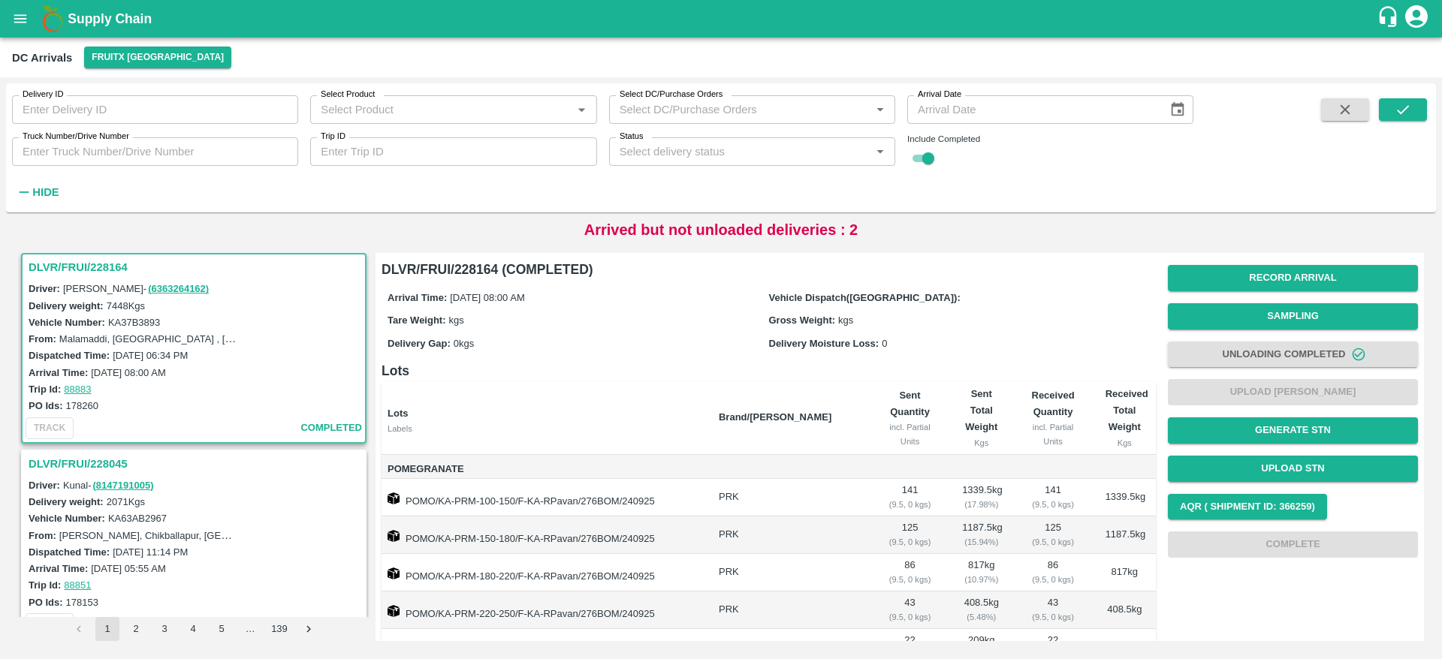
click at [88, 466] on h3 "DLVR/FRUI/228045" at bounding box center [196, 464] width 335 height 20
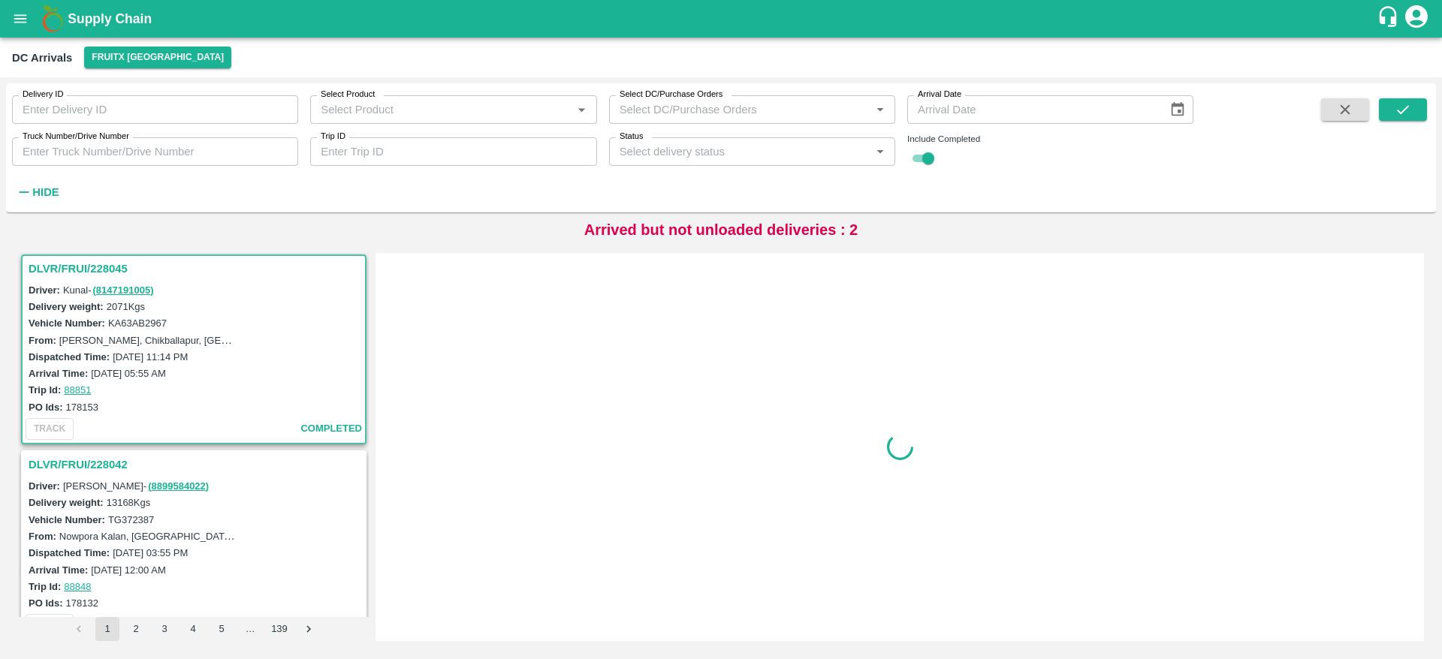
scroll to position [3604, 0]
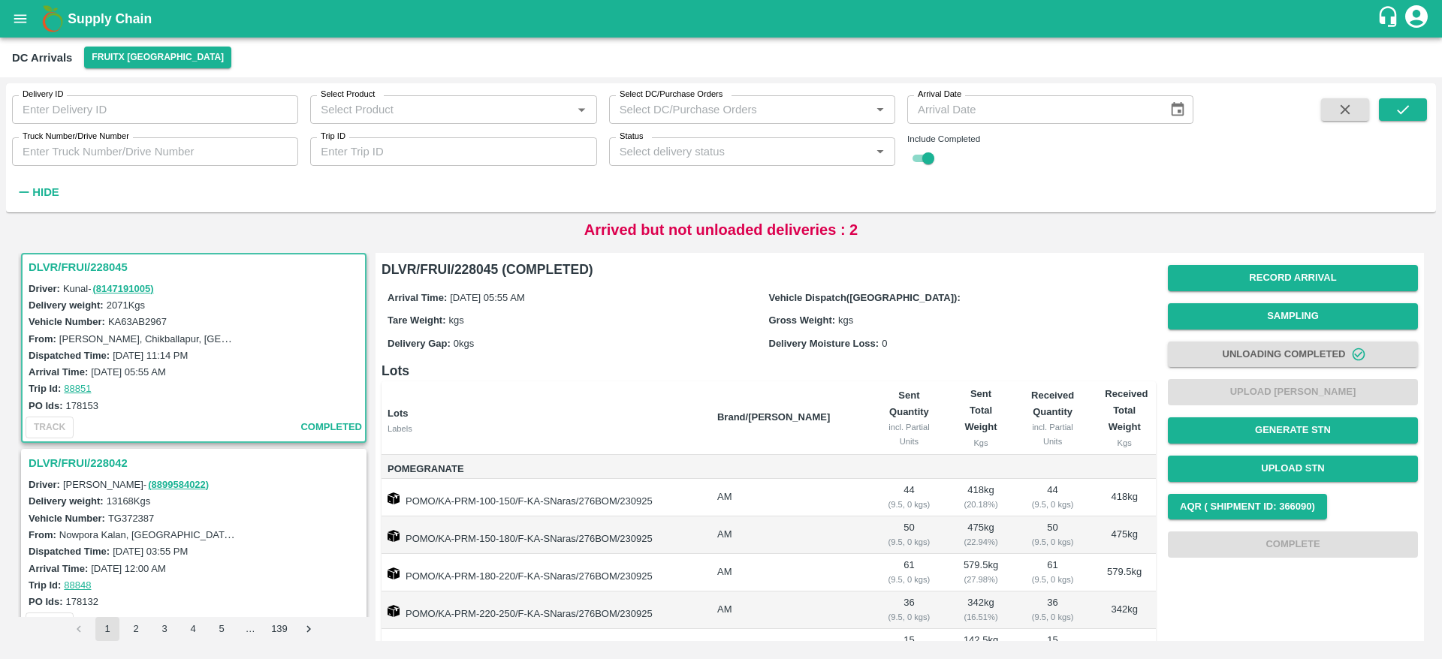
click at [88, 466] on h3 "DLVR/FRUI/228042" at bounding box center [196, 464] width 335 height 20
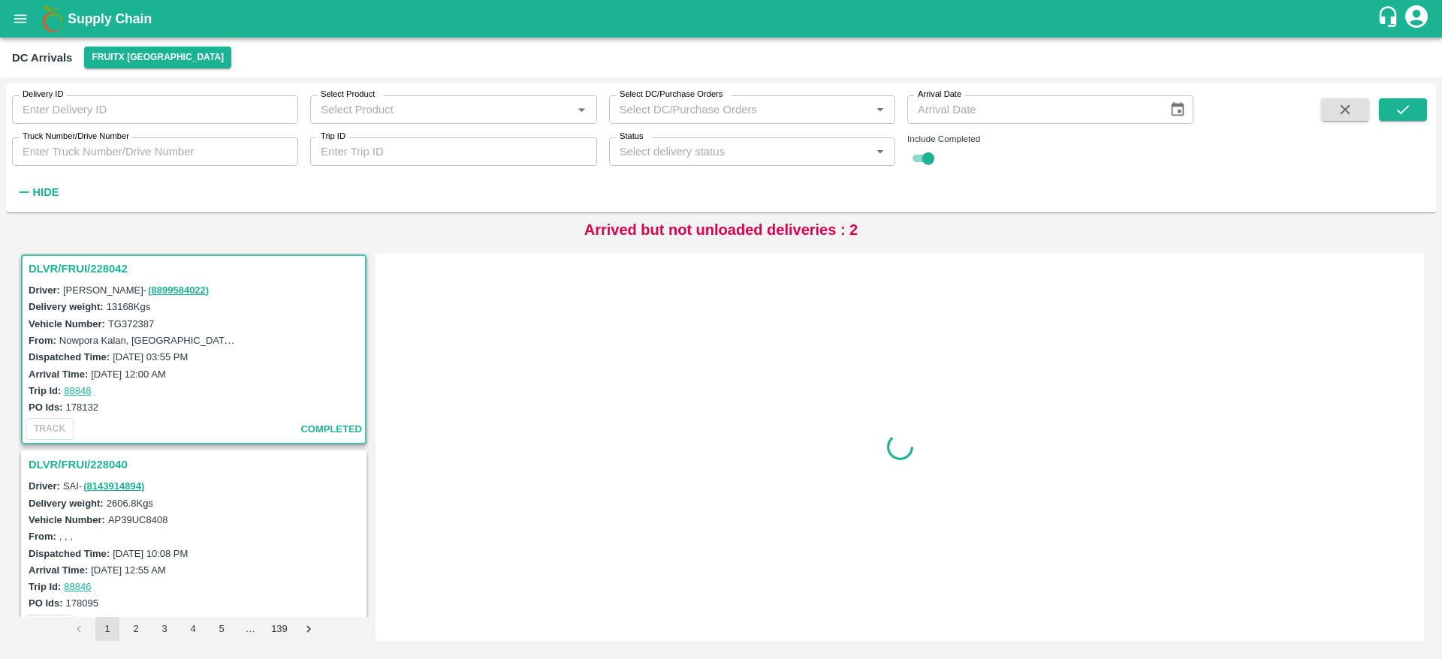
scroll to position [3800, 0]
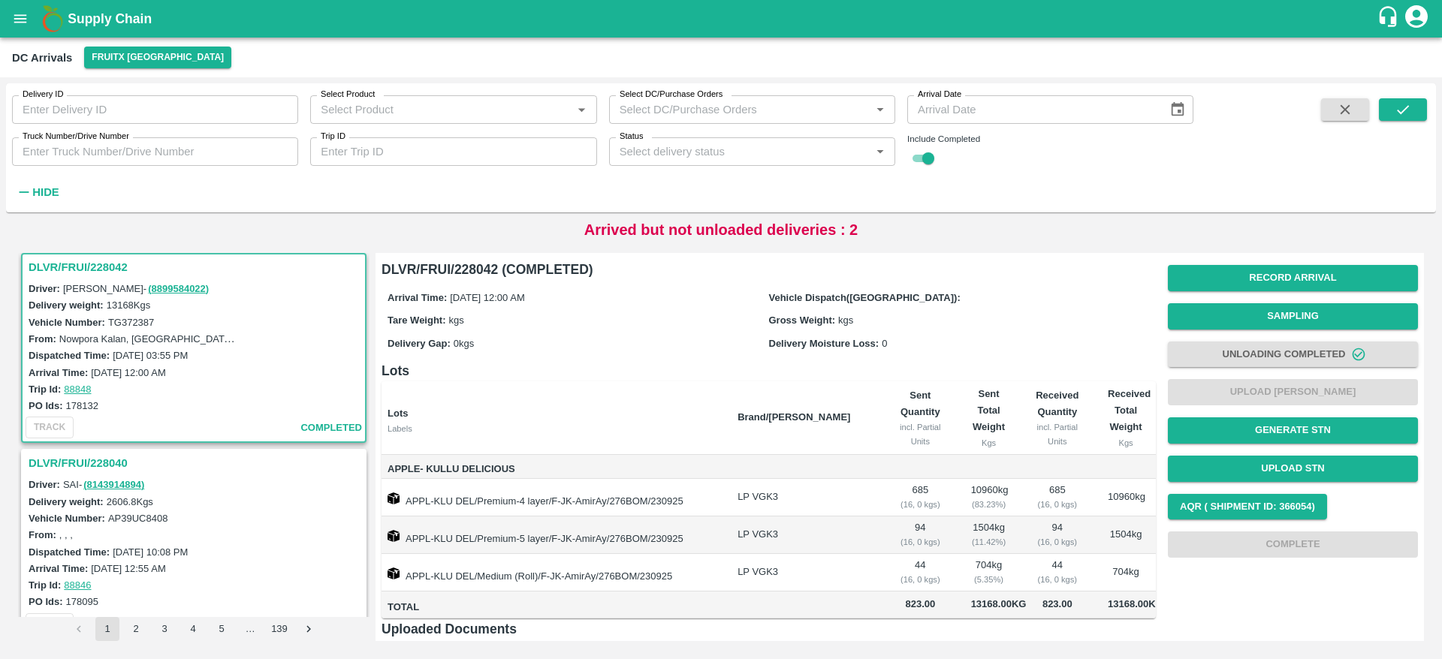
click at [88, 466] on h3 "DLVR/FRUI/228040" at bounding box center [196, 464] width 335 height 20
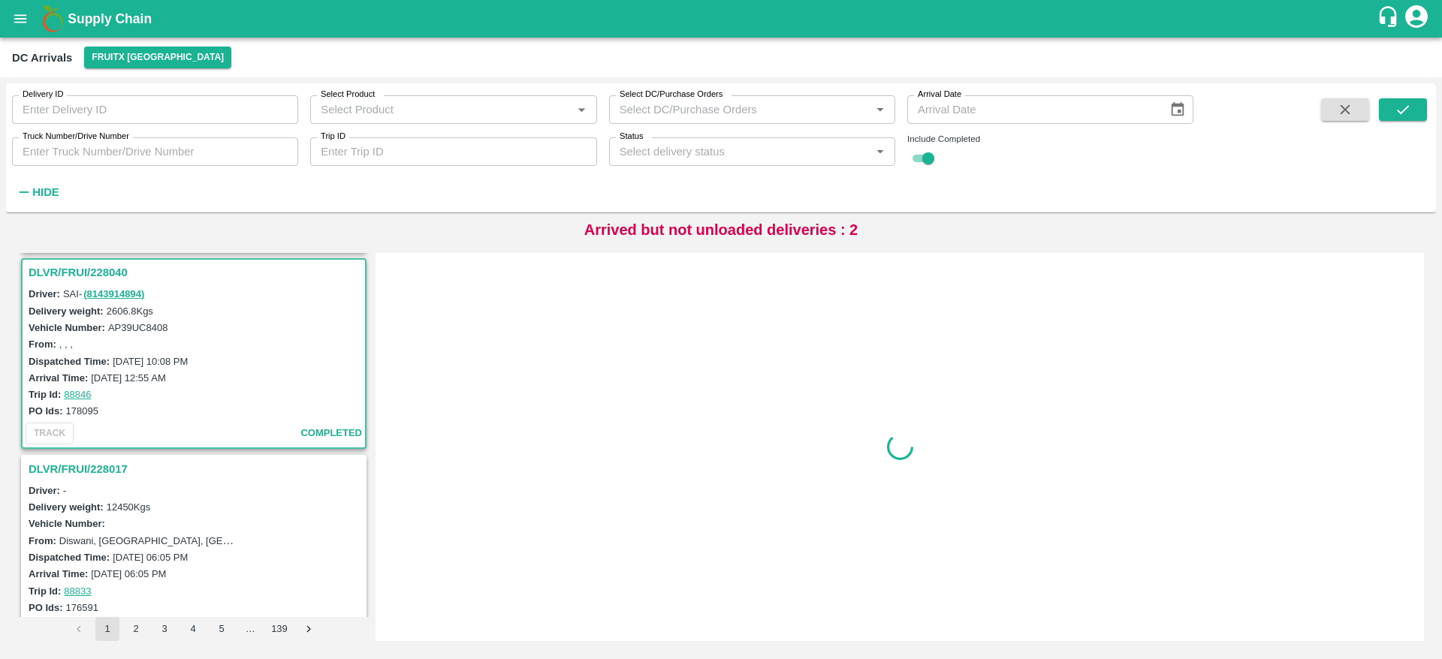
scroll to position [3996, 0]
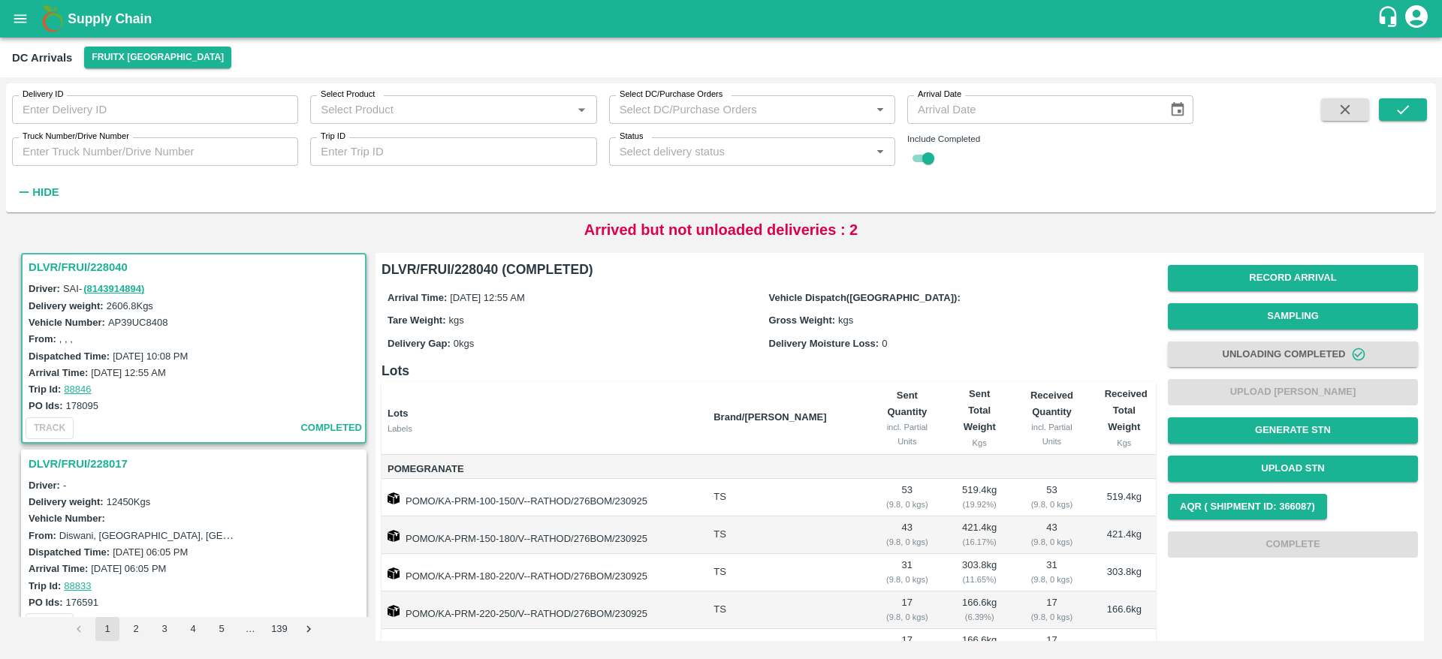
click at [88, 466] on h3 "DLVR/FRUI/228017" at bounding box center [196, 464] width 335 height 20
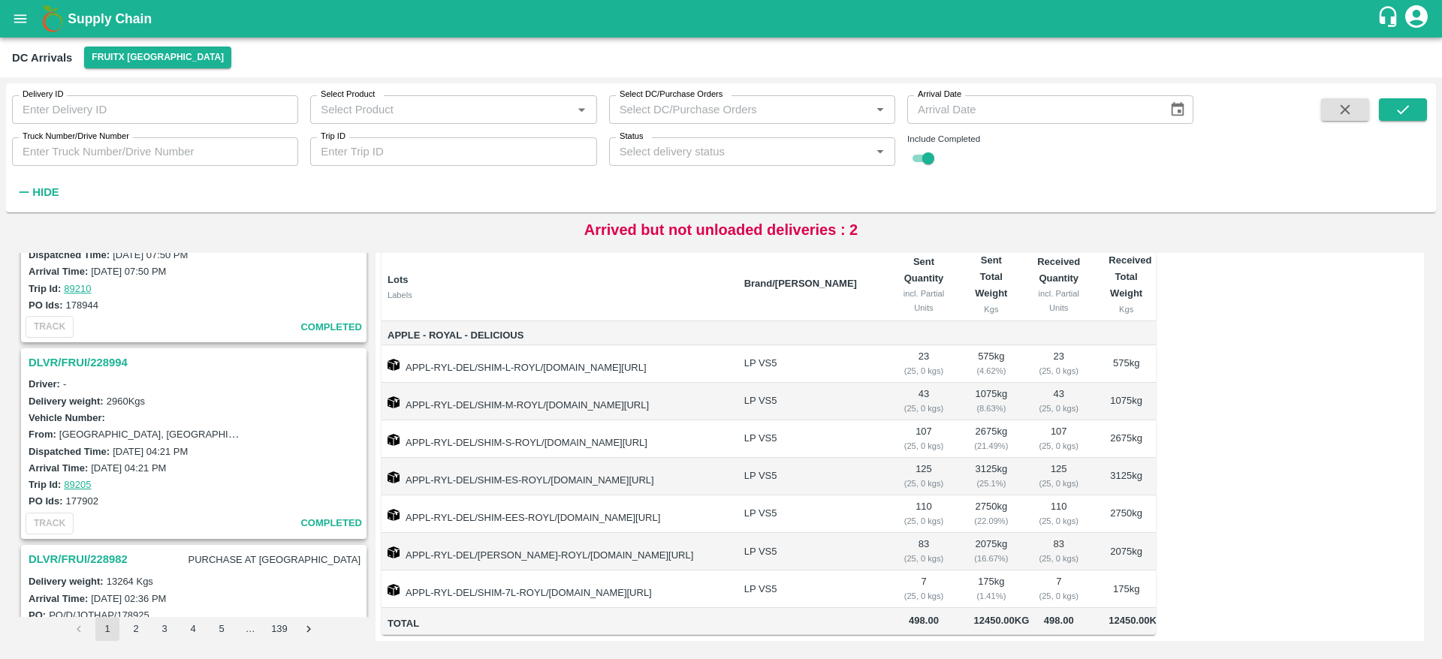
scroll to position [4, 0]
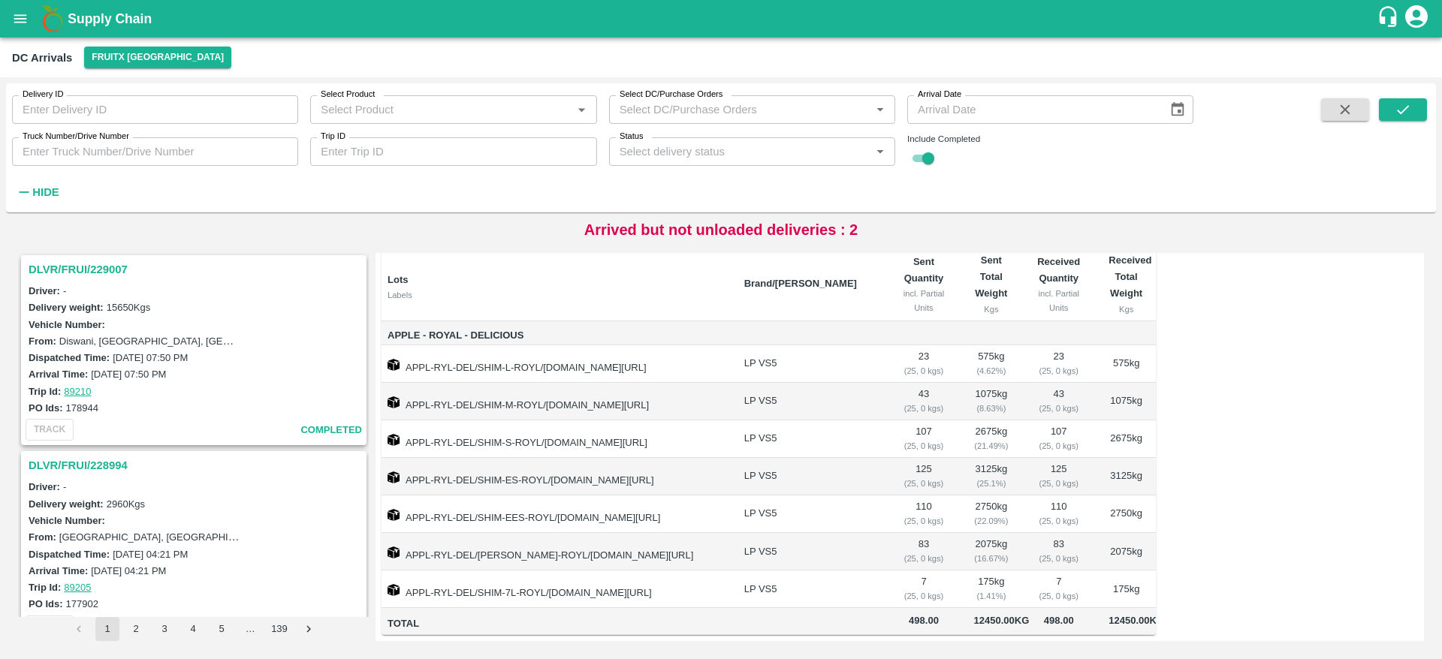
click at [482, 95] on div "Select Product   *" at bounding box center [453, 109] width 286 height 29
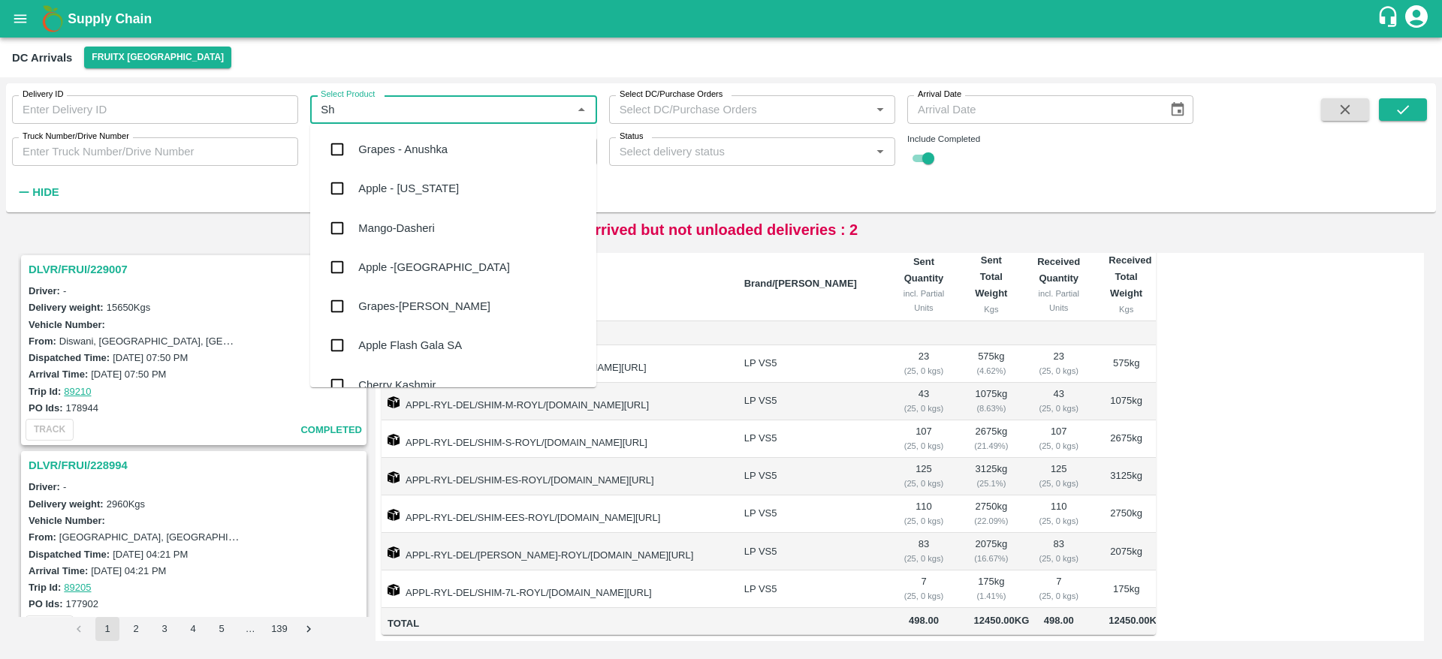
type input "S"
type input "appl"
click at [342, 155] on input "checkbox" at bounding box center [337, 149] width 30 height 30
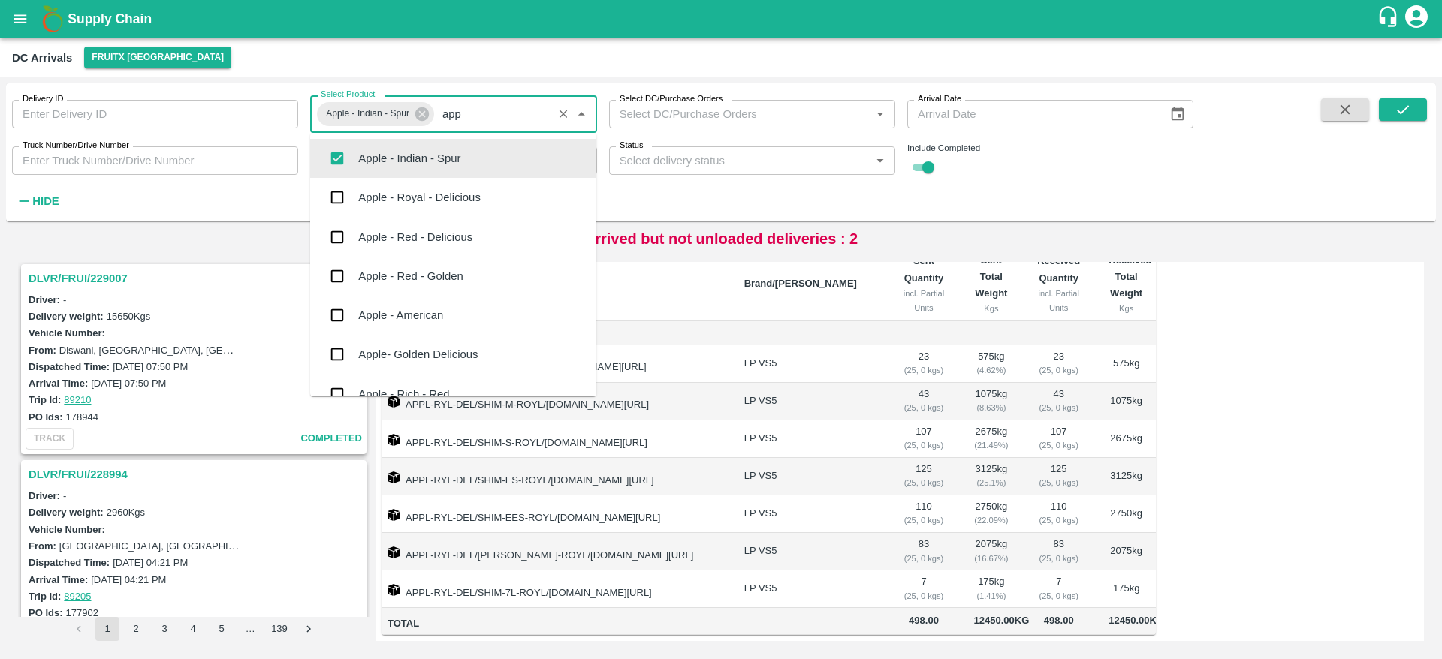
type input "appl"
click at [341, 192] on input "checkbox" at bounding box center [337, 197] width 30 height 30
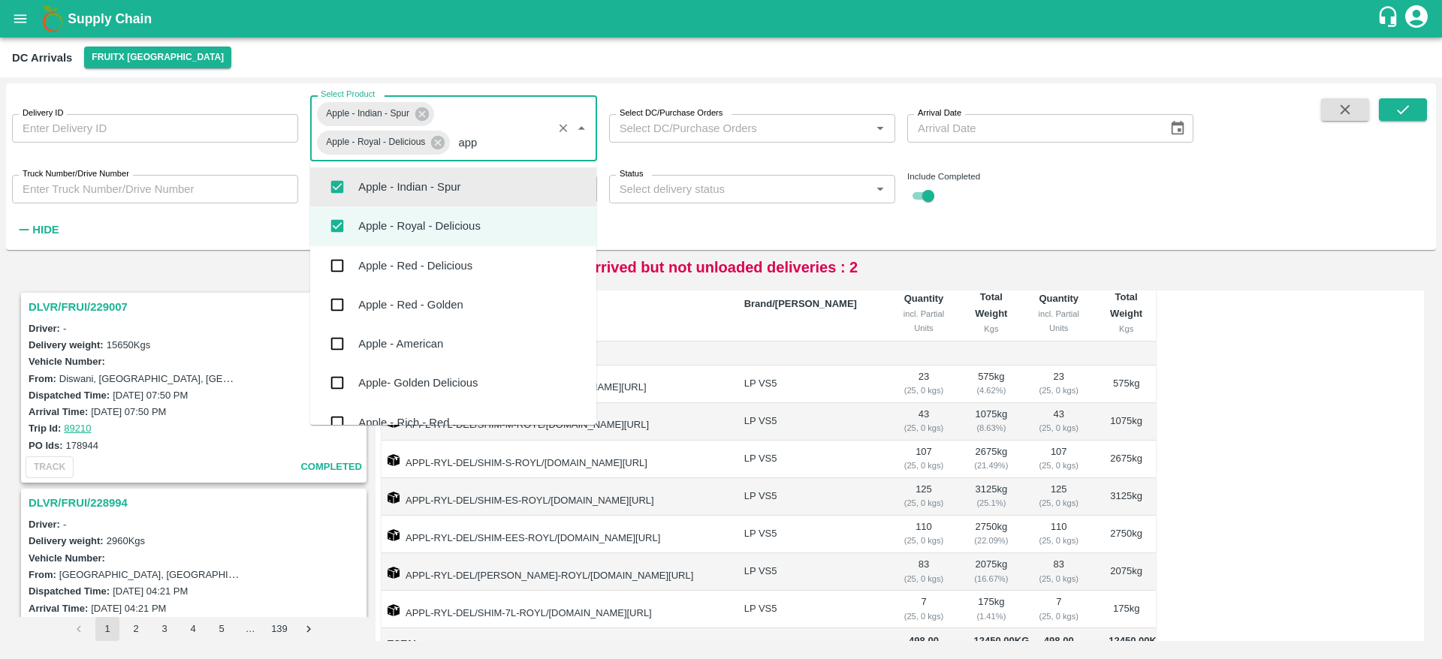
type input "appl"
click at [347, 264] on input "checkbox" at bounding box center [337, 266] width 30 height 30
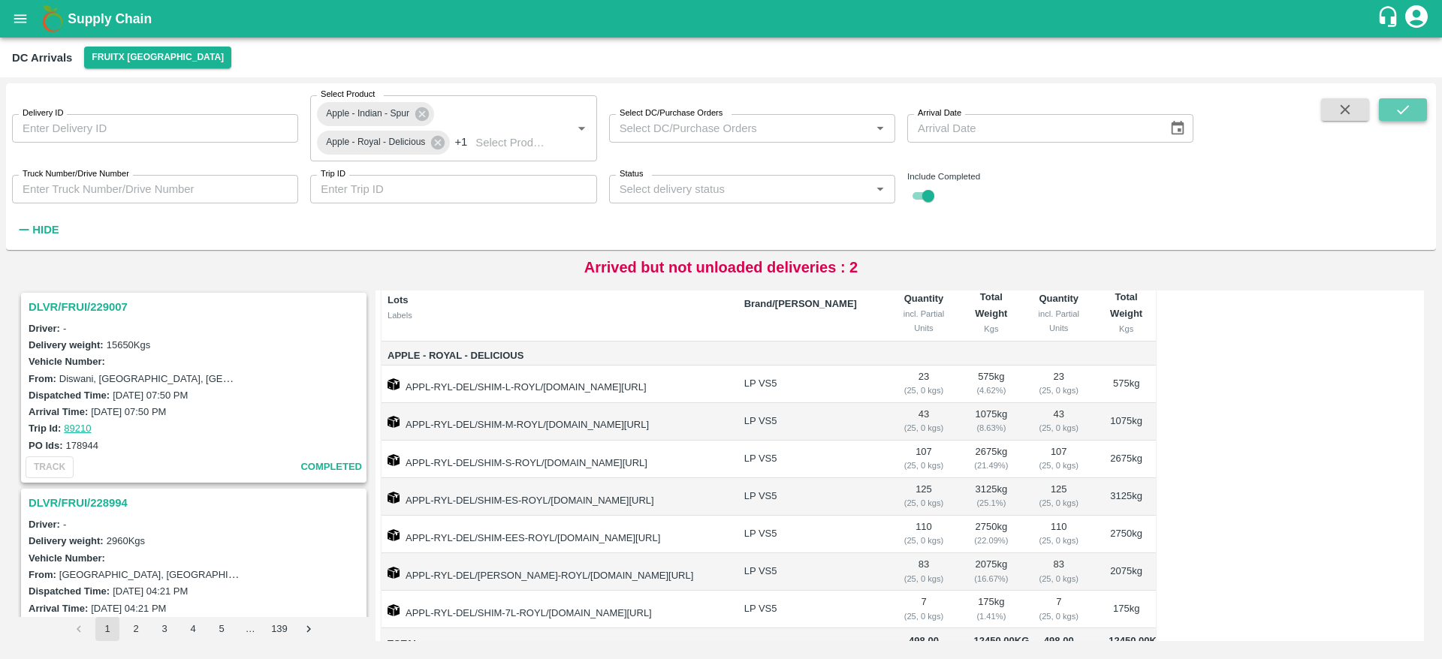
click at [1400, 104] on icon "submit" at bounding box center [1402, 109] width 17 height 17
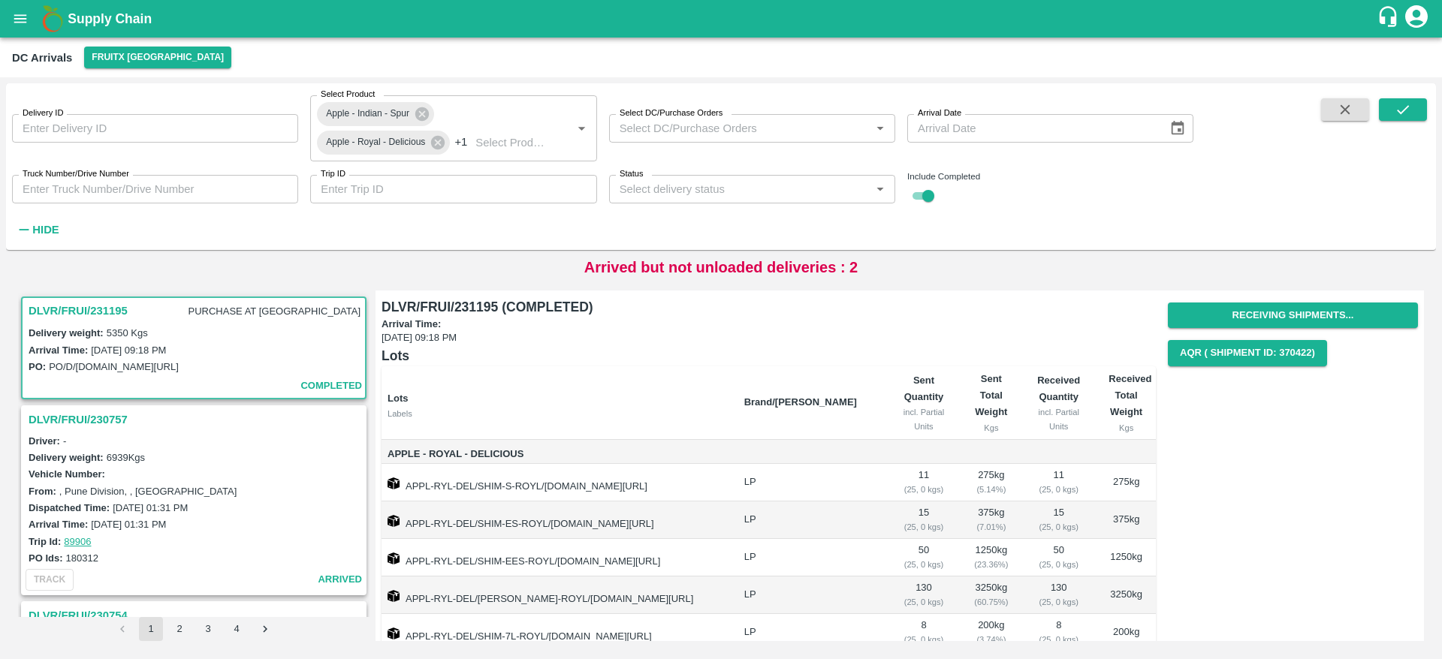
scroll to position [61, 0]
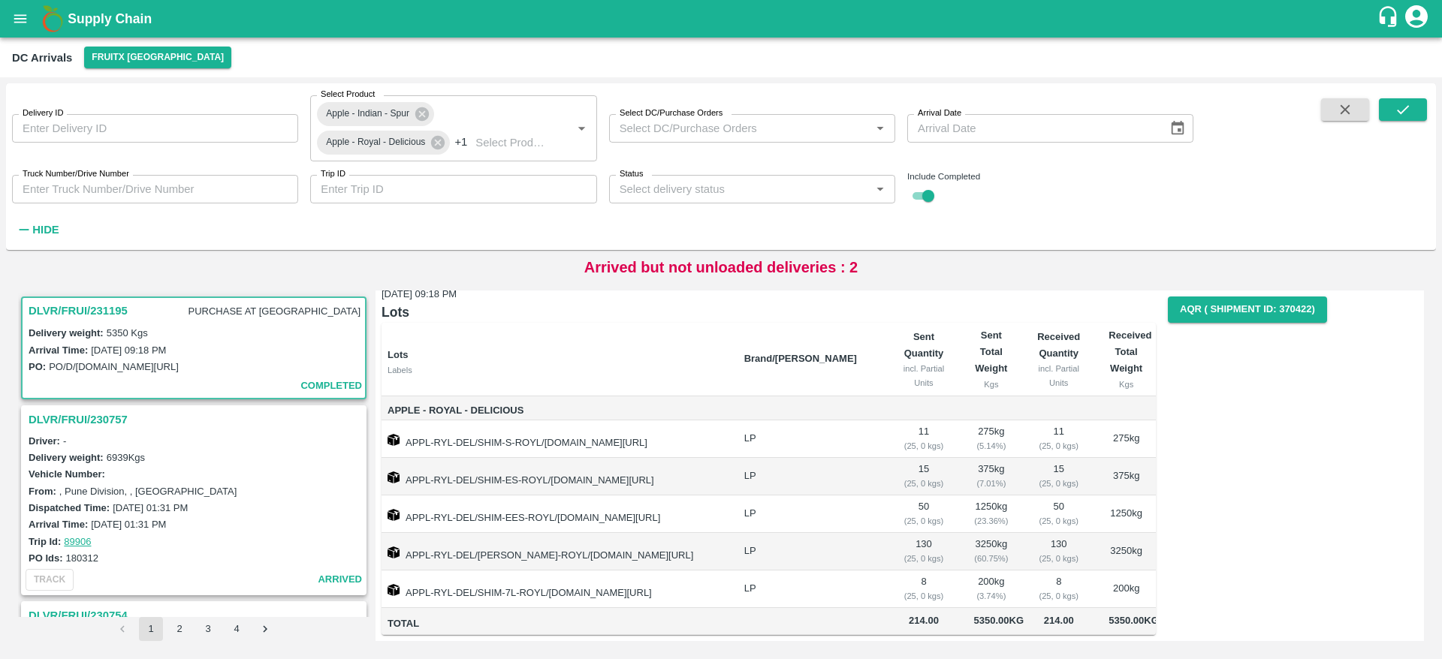
click at [113, 415] on h3 "DLVR/FRUI/230757" at bounding box center [196, 420] width 335 height 20
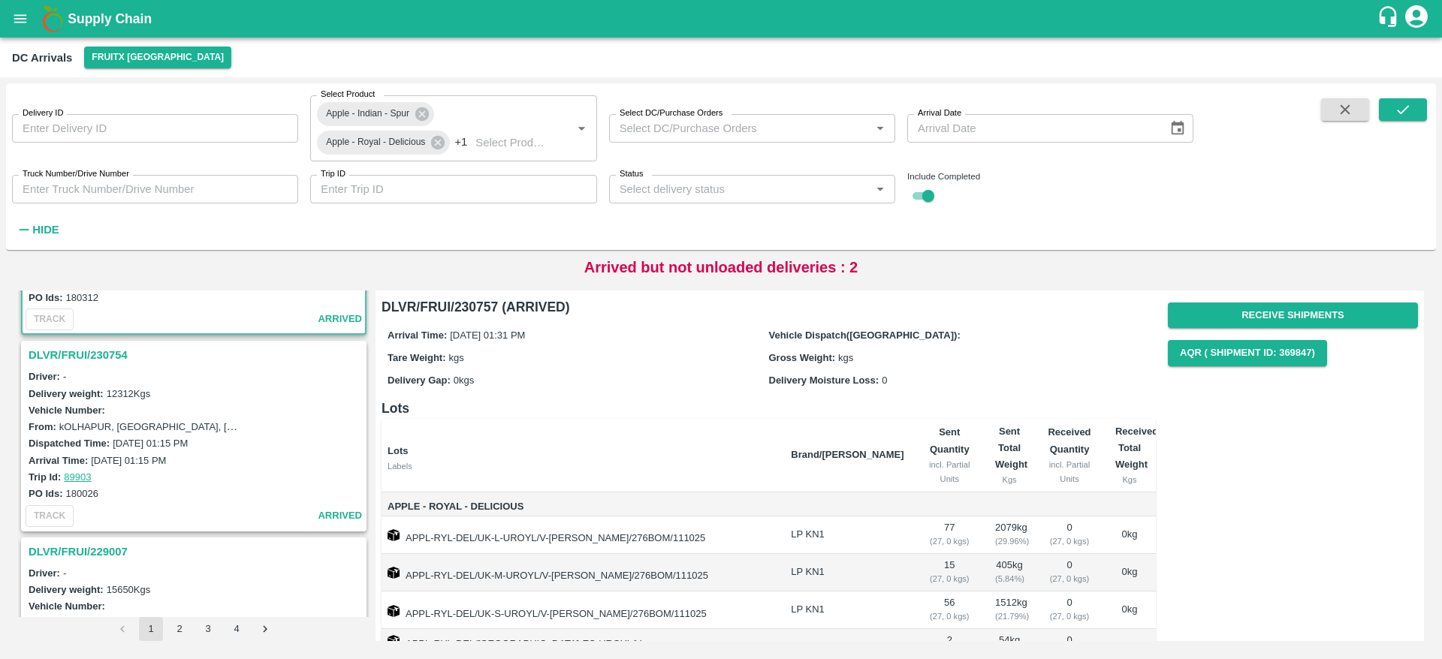
scroll to position [261, 0]
click at [70, 350] on h3 "DLVR/FRUI/230754" at bounding box center [196, 355] width 335 height 20
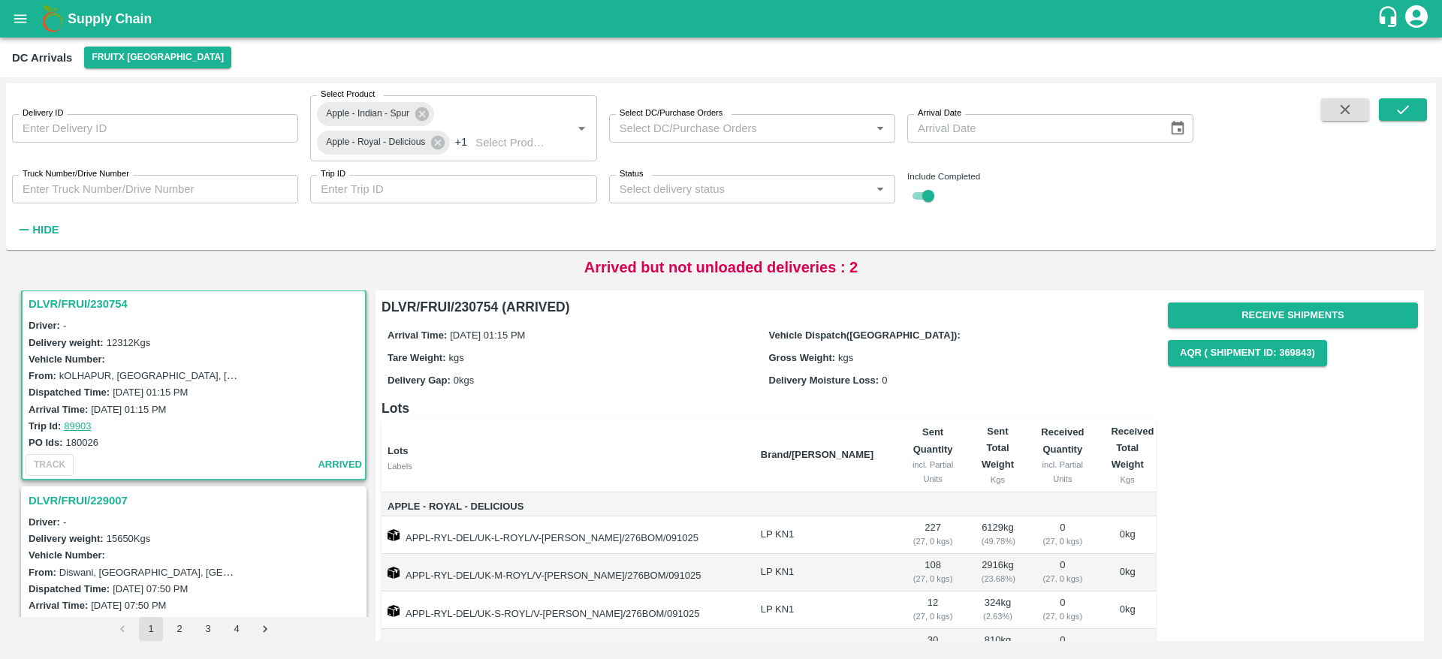
scroll to position [422, 0]
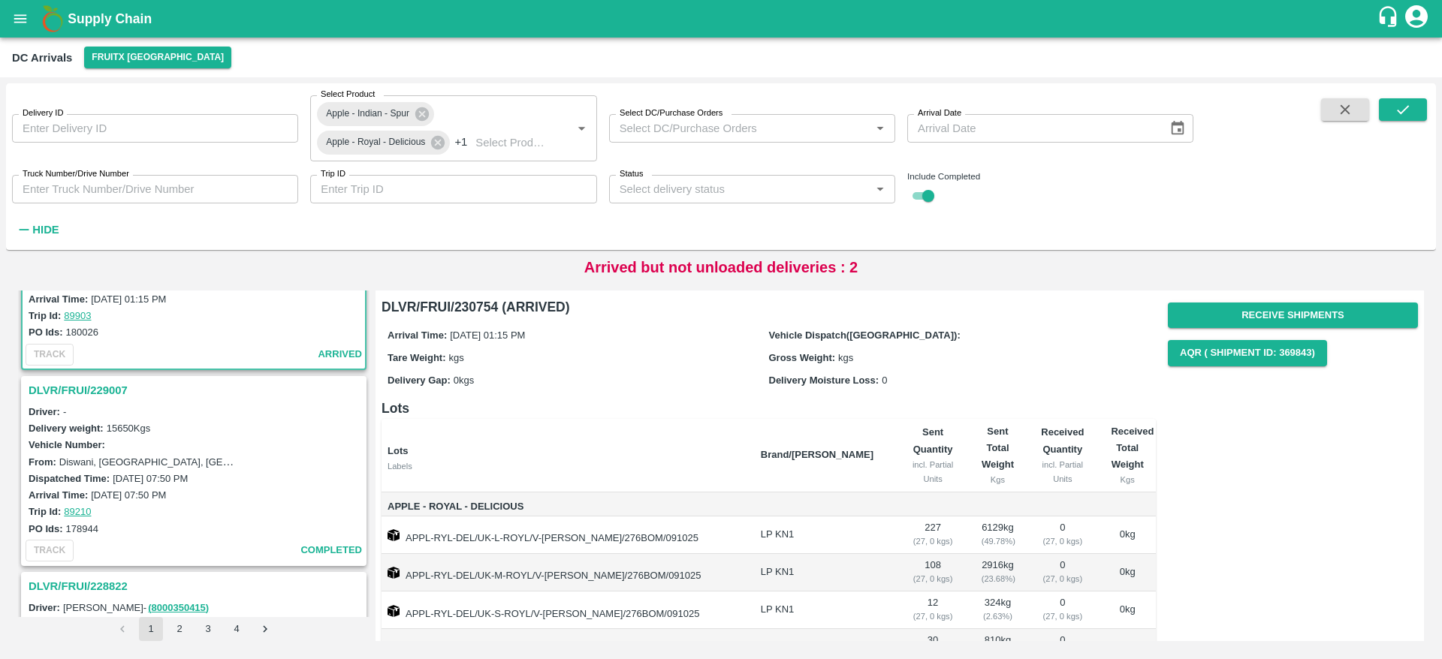
click at [108, 381] on h3 "DLVR/FRUI/229007" at bounding box center [196, 391] width 335 height 20
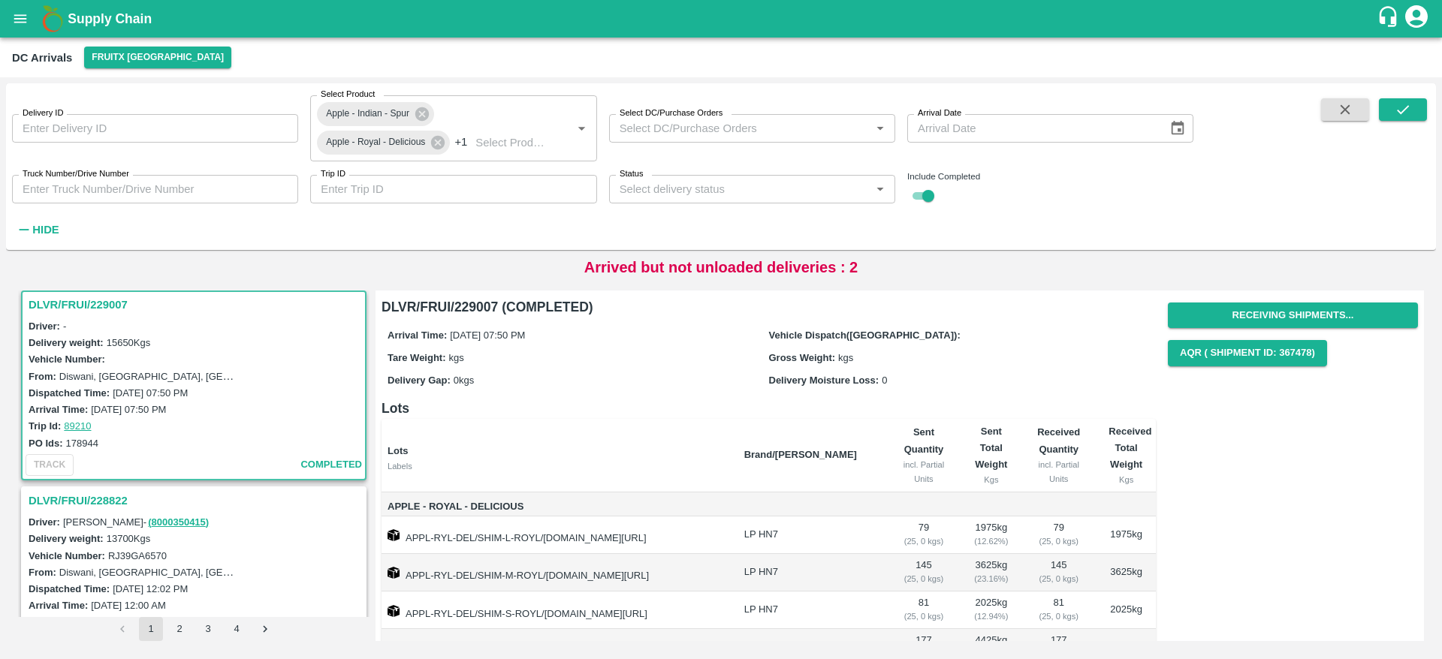
scroll to position [188, 0]
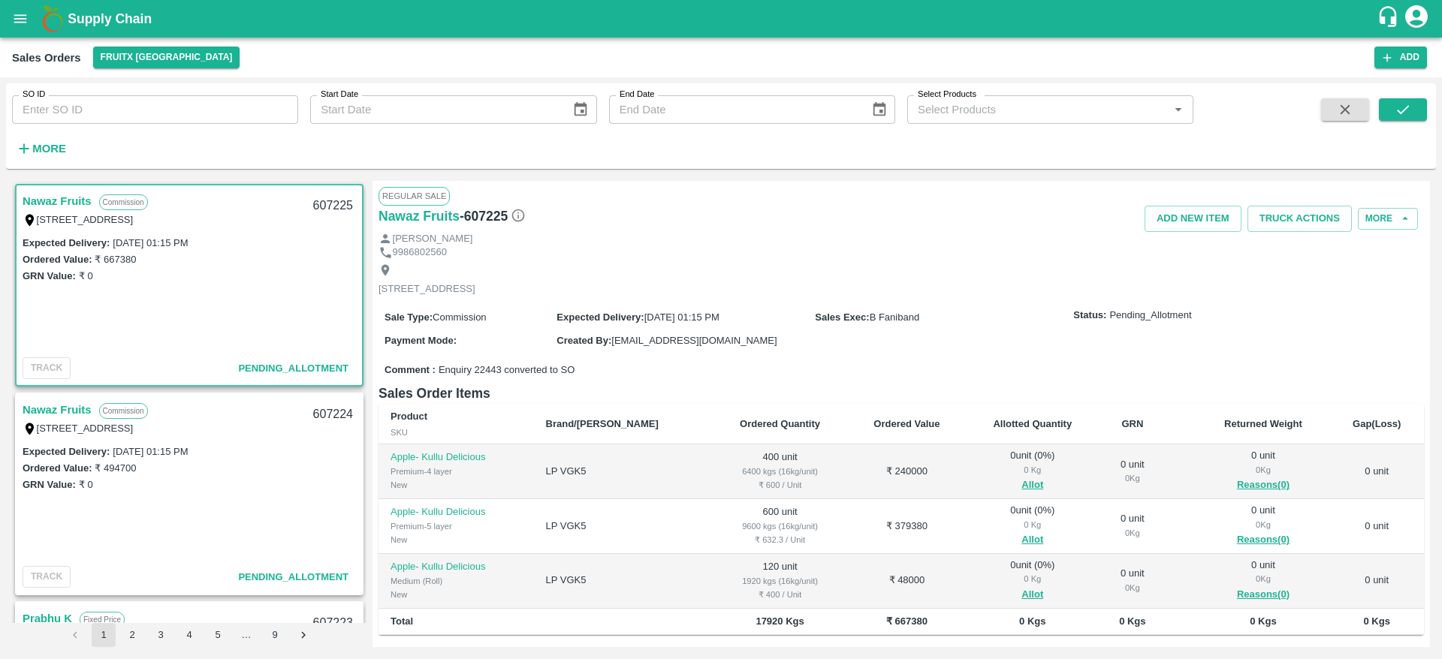
click at [45, 400] on link "Nawaz Fruits" at bounding box center [57, 410] width 69 height 20
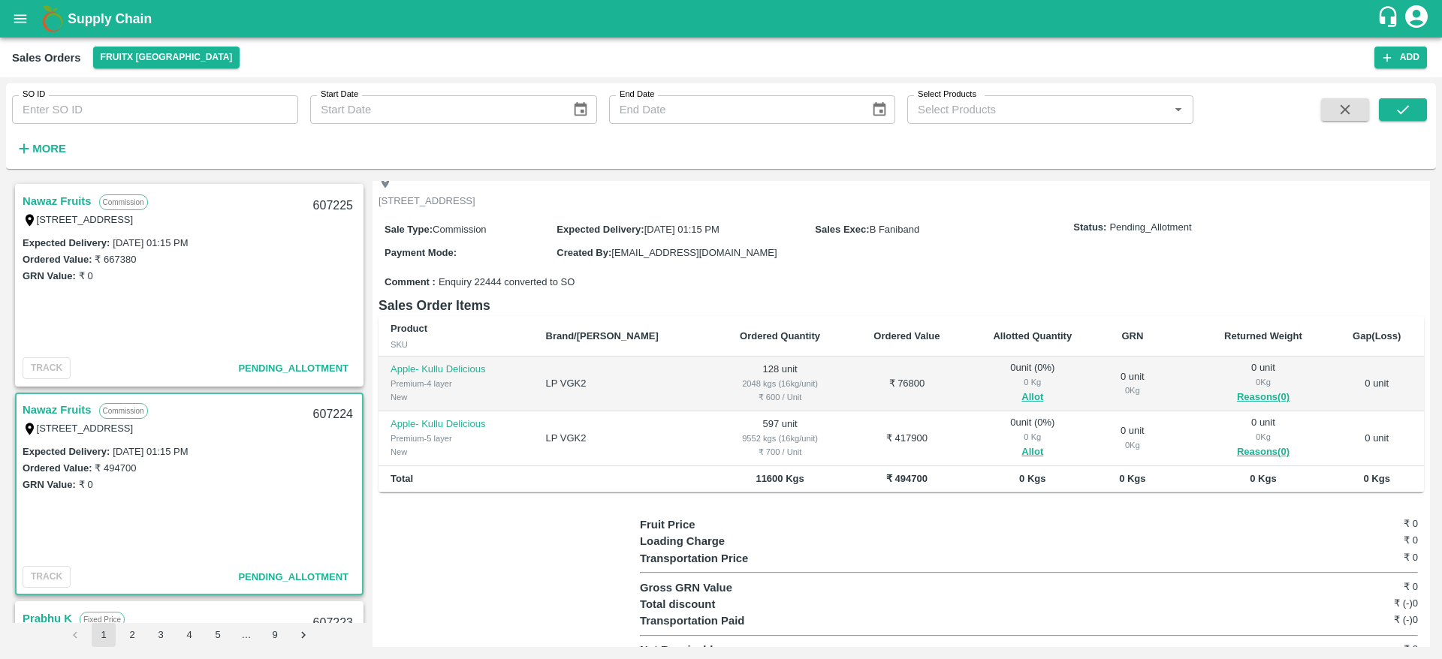
scroll to position [90, 0]
click at [1021, 404] on button "Allot" at bounding box center [1032, 395] width 22 height 17
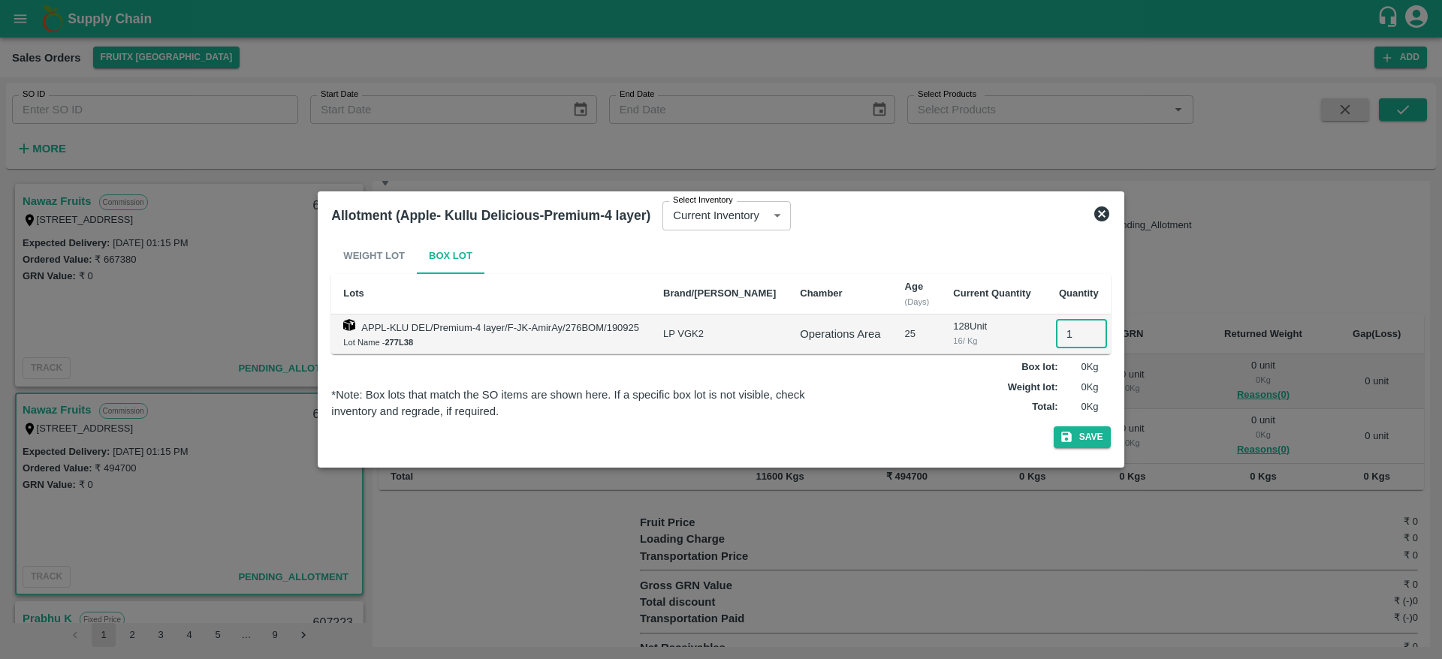
click at [1056, 339] on input "1" at bounding box center [1081, 334] width 51 height 29
type input "128"
click at [1053, 426] on button "Save" at bounding box center [1081, 437] width 57 height 22
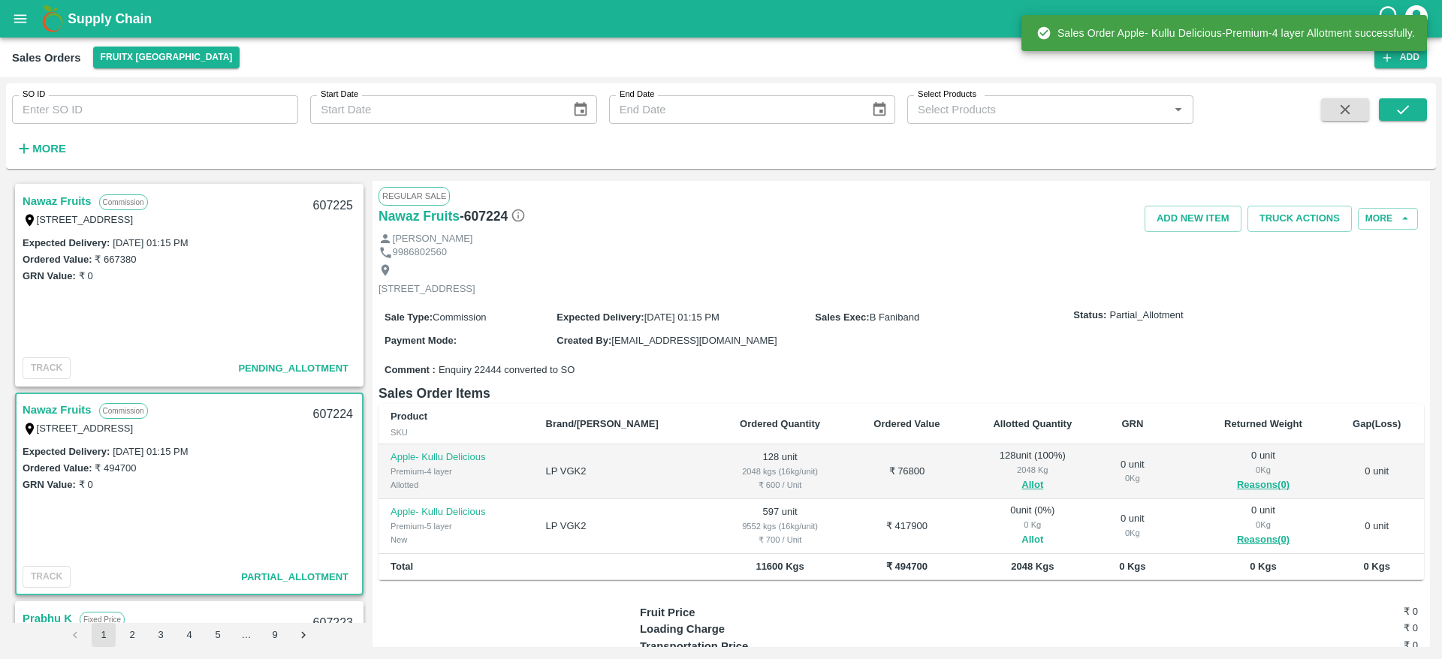
click at [1021, 549] on button "Allot" at bounding box center [1032, 540] width 22 height 17
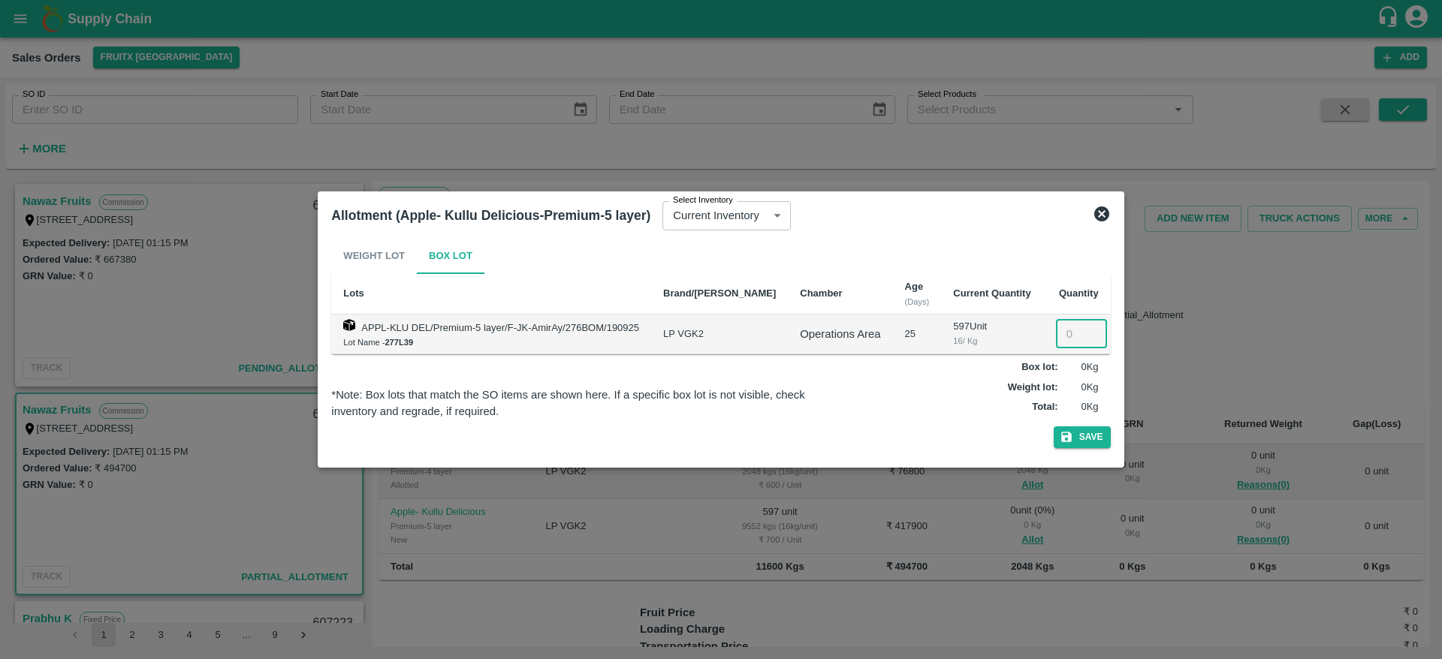
click at [1057, 327] on input "number" at bounding box center [1081, 334] width 51 height 29
type input "597"
click at [964, 220] on div at bounding box center [721, 329] width 1442 height 659
click at [1072, 436] on button "Save" at bounding box center [1081, 437] width 57 height 22
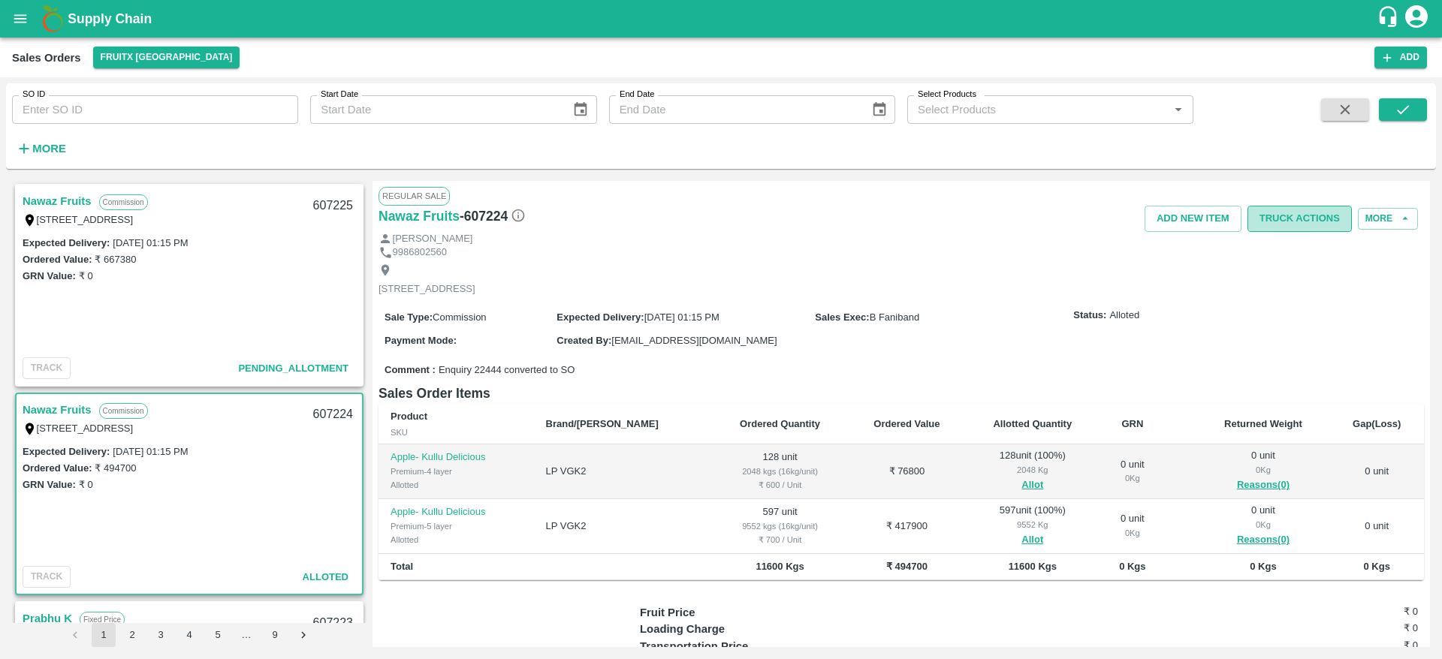
click at [1289, 210] on button "Truck Actions" at bounding box center [1299, 219] width 104 height 26
click at [1294, 246] on li "Add Trip" at bounding box center [1323, 251] width 158 height 26
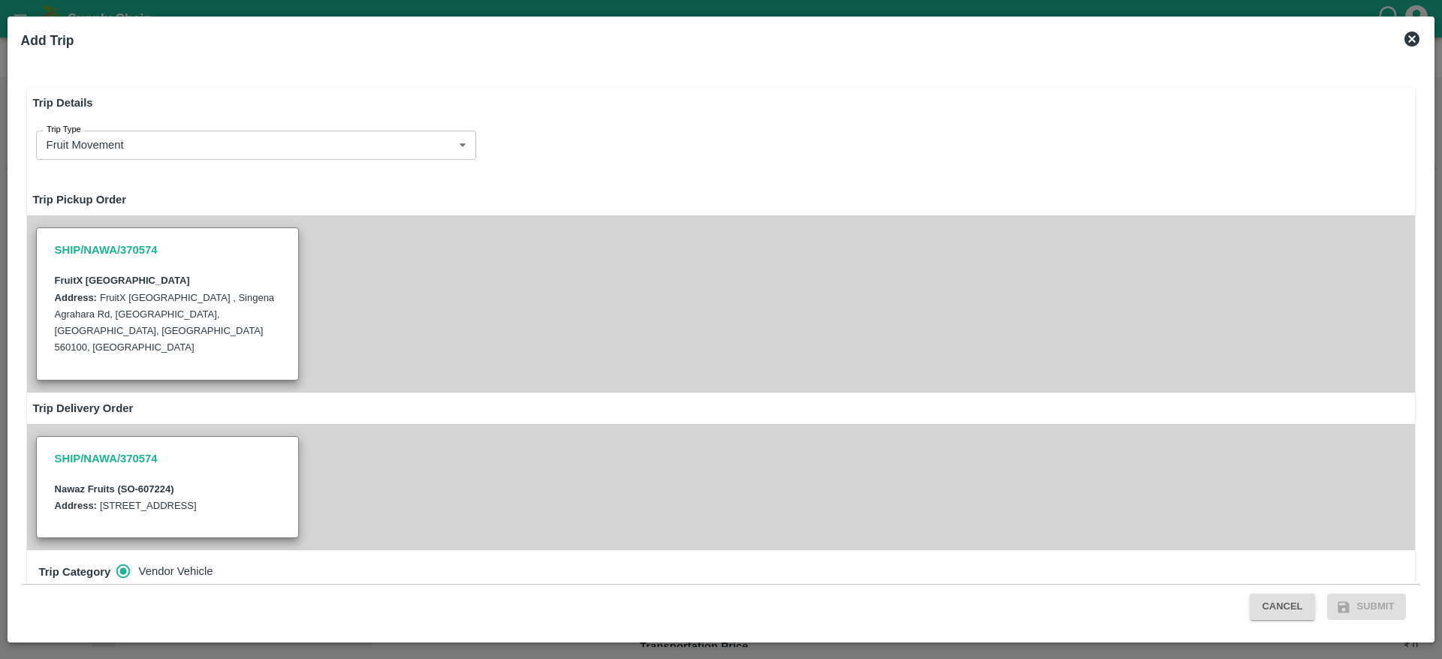
radio input "true"
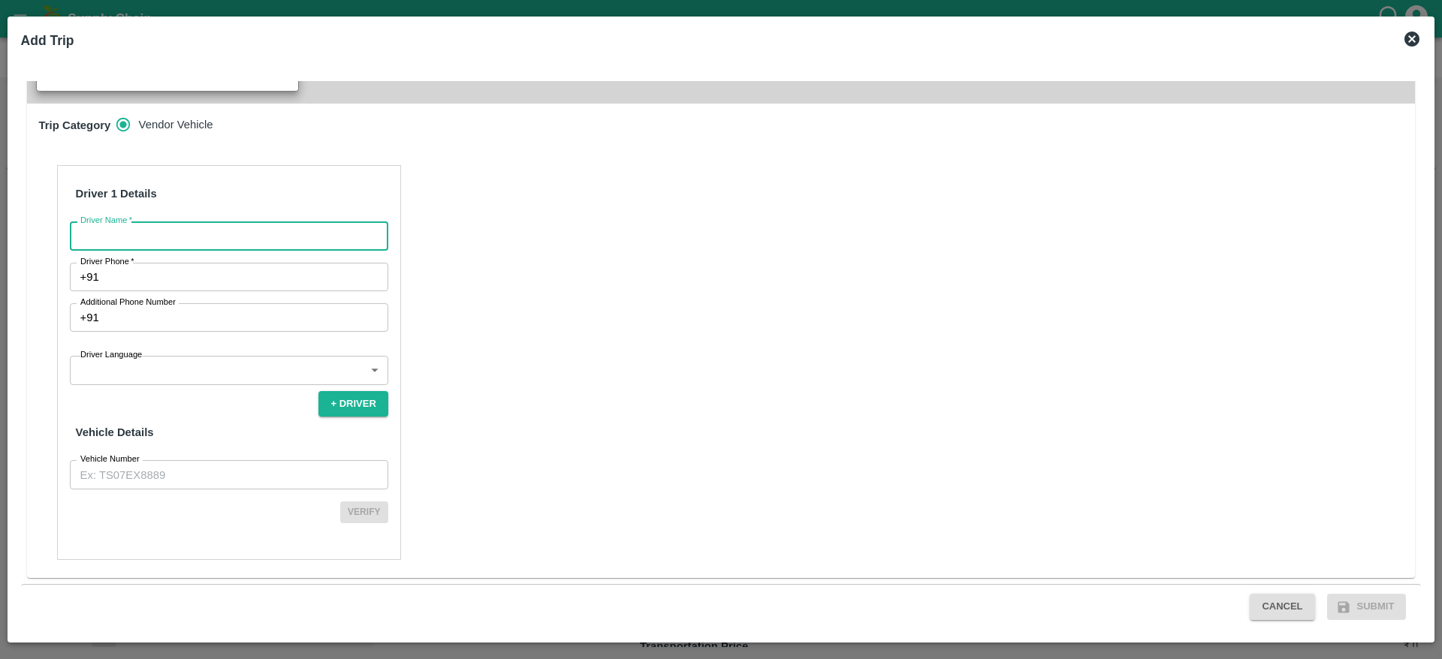
click at [250, 229] on input "Driver Name   *" at bounding box center [229, 235] width 318 height 29
type input "Nawaz"
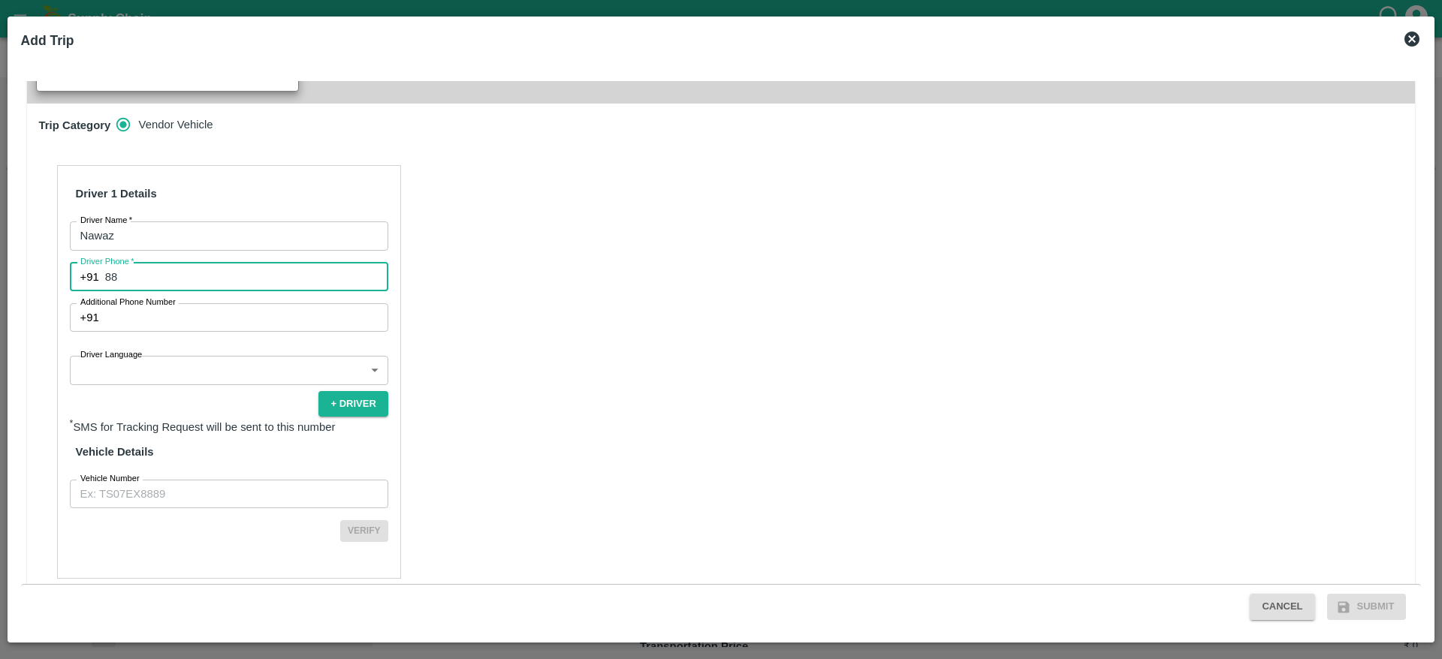
type input "8883209495"
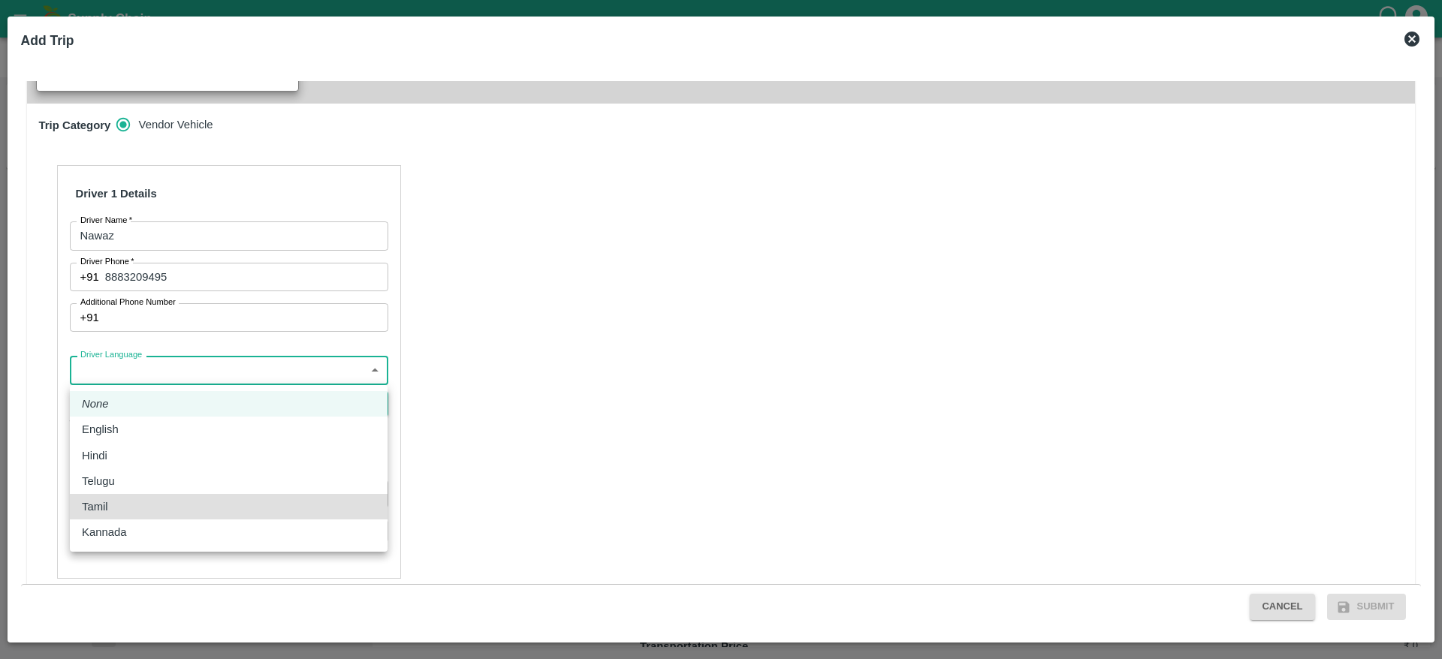
type input "ta"
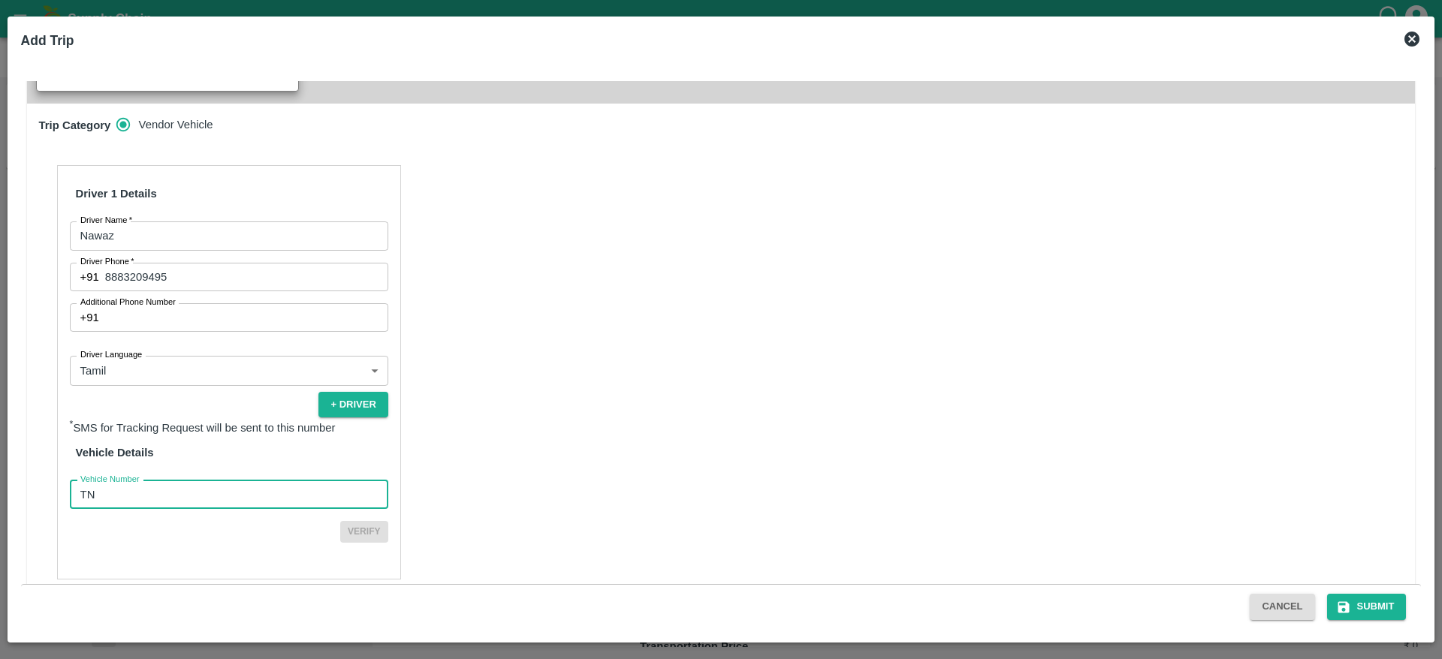
type input "TN88AZ3720"
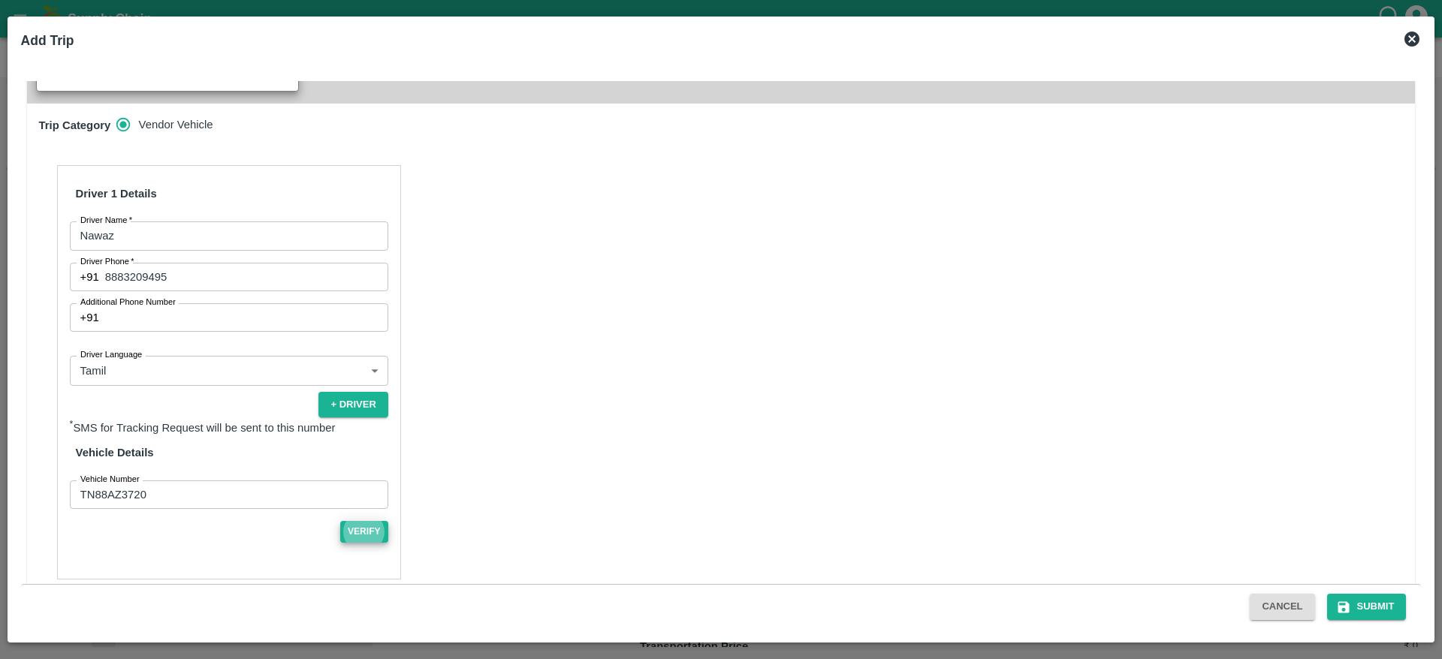
click at [340, 521] on button "Verify" at bounding box center [364, 532] width 48 height 22
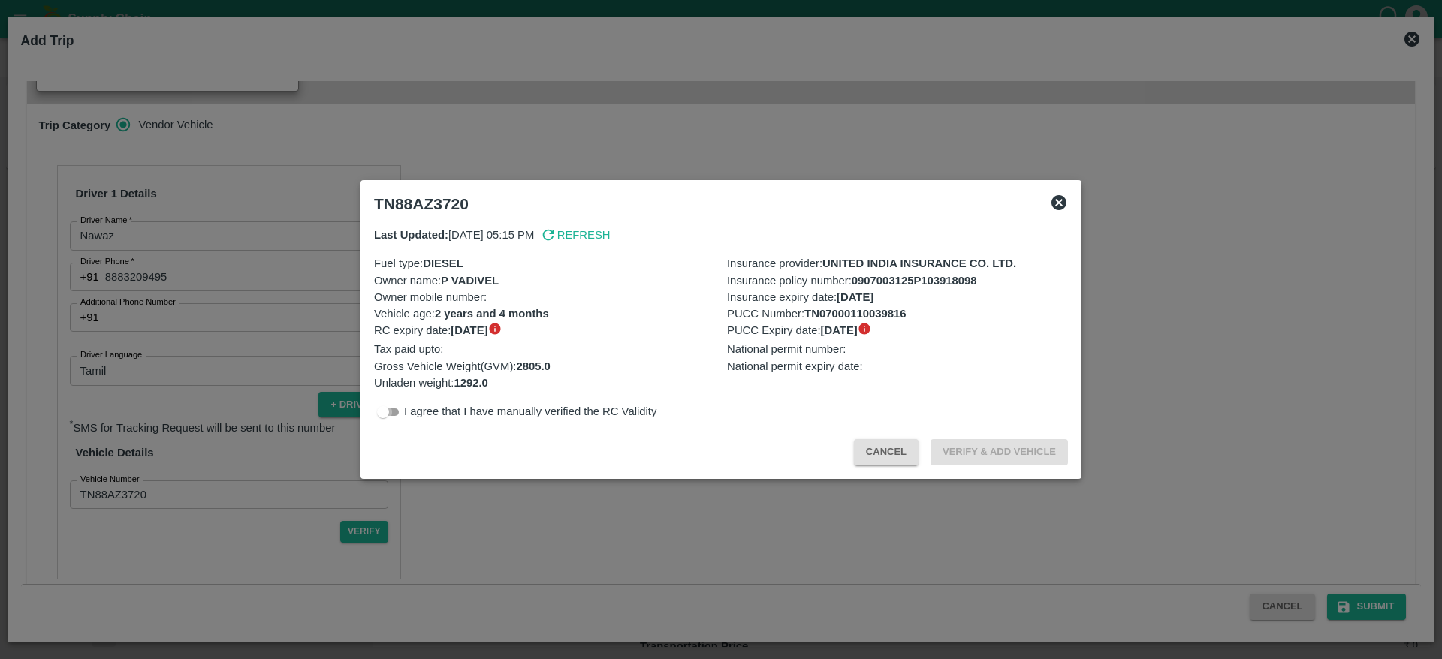
click at [388, 417] on input "checkbox" at bounding box center [383, 412] width 54 height 18
checkbox input "true"
click at [999, 455] on button "Verify & Add Vehicle" at bounding box center [998, 452] width 137 height 26
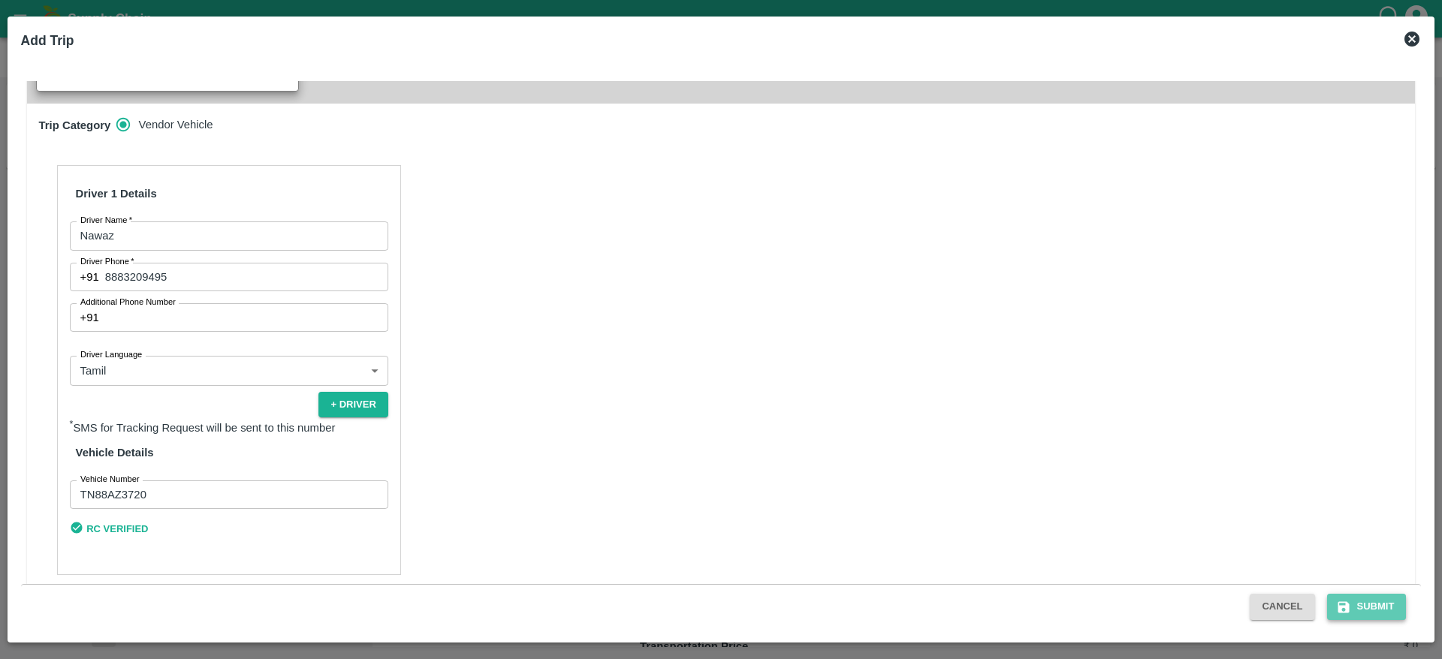
click at [1352, 597] on button "Submit" at bounding box center [1367, 607] width 80 height 26
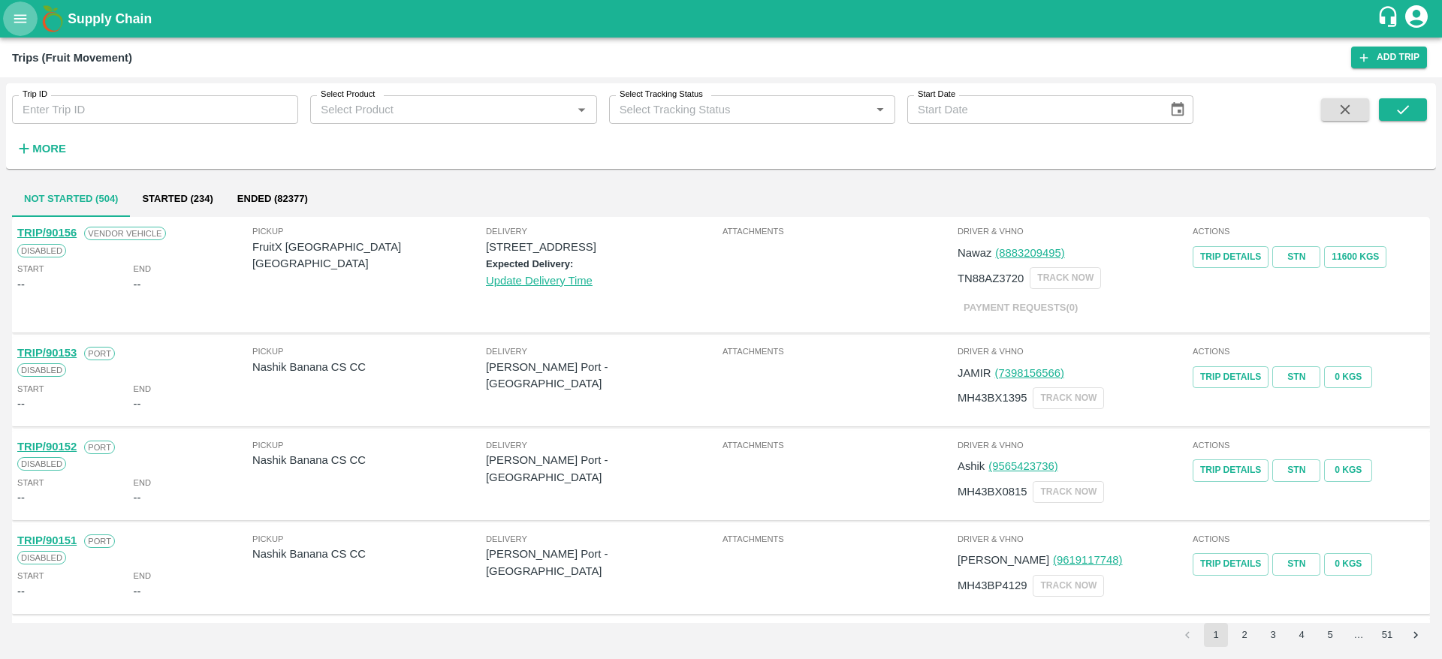
click at [17, 23] on icon "open drawer" at bounding box center [20, 18] width 13 height 8
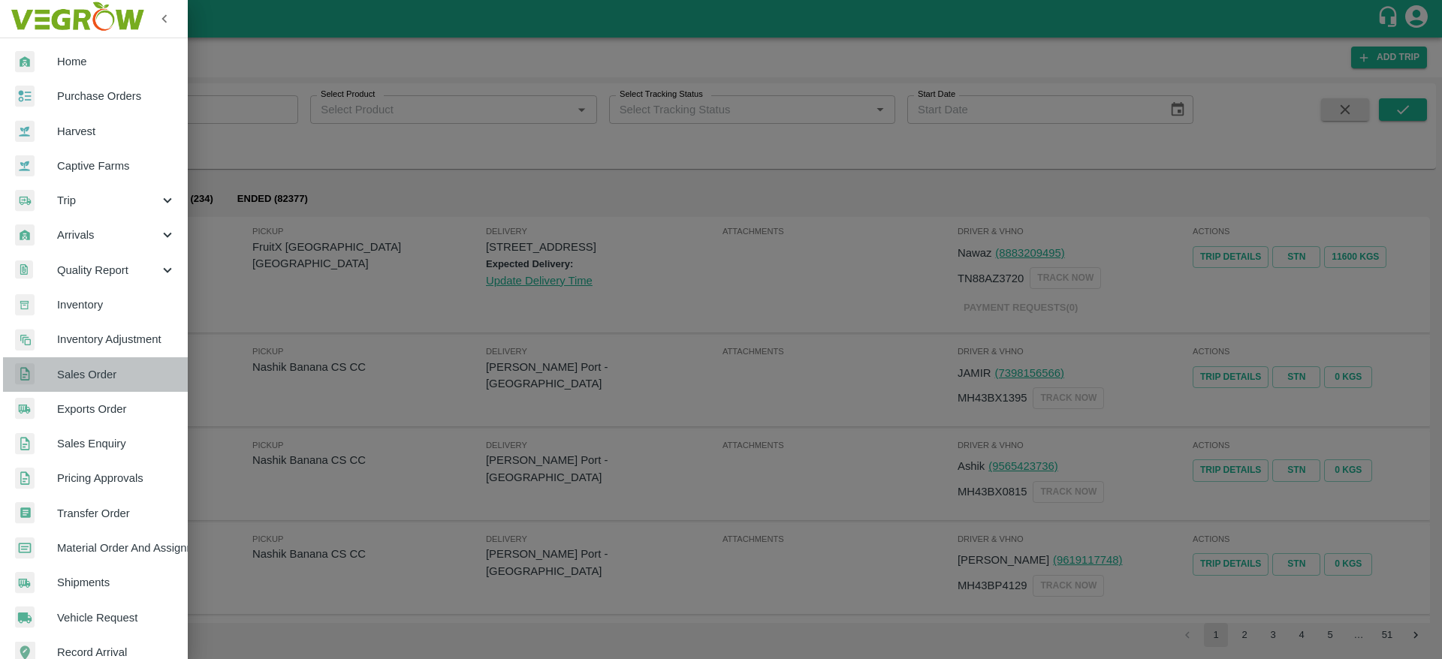
click at [101, 377] on span "Sales Order" at bounding box center [116, 374] width 119 height 17
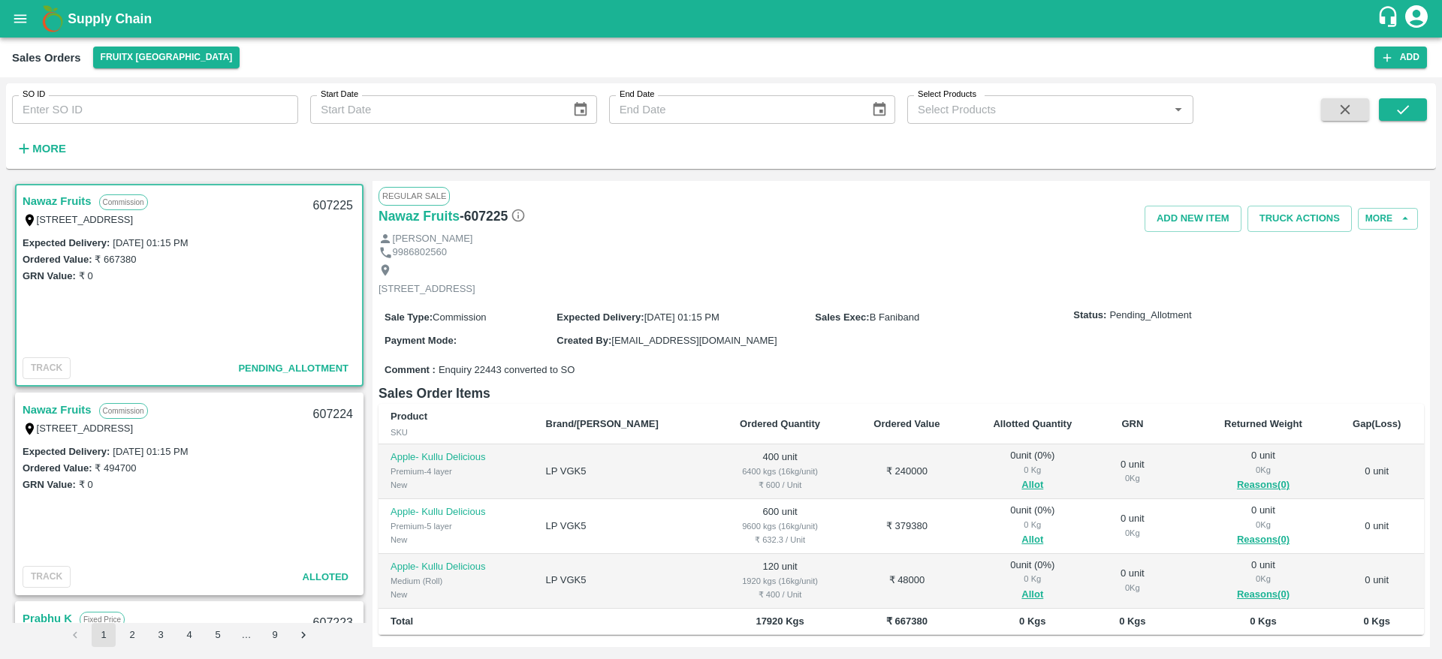
scroll to position [157, 0]
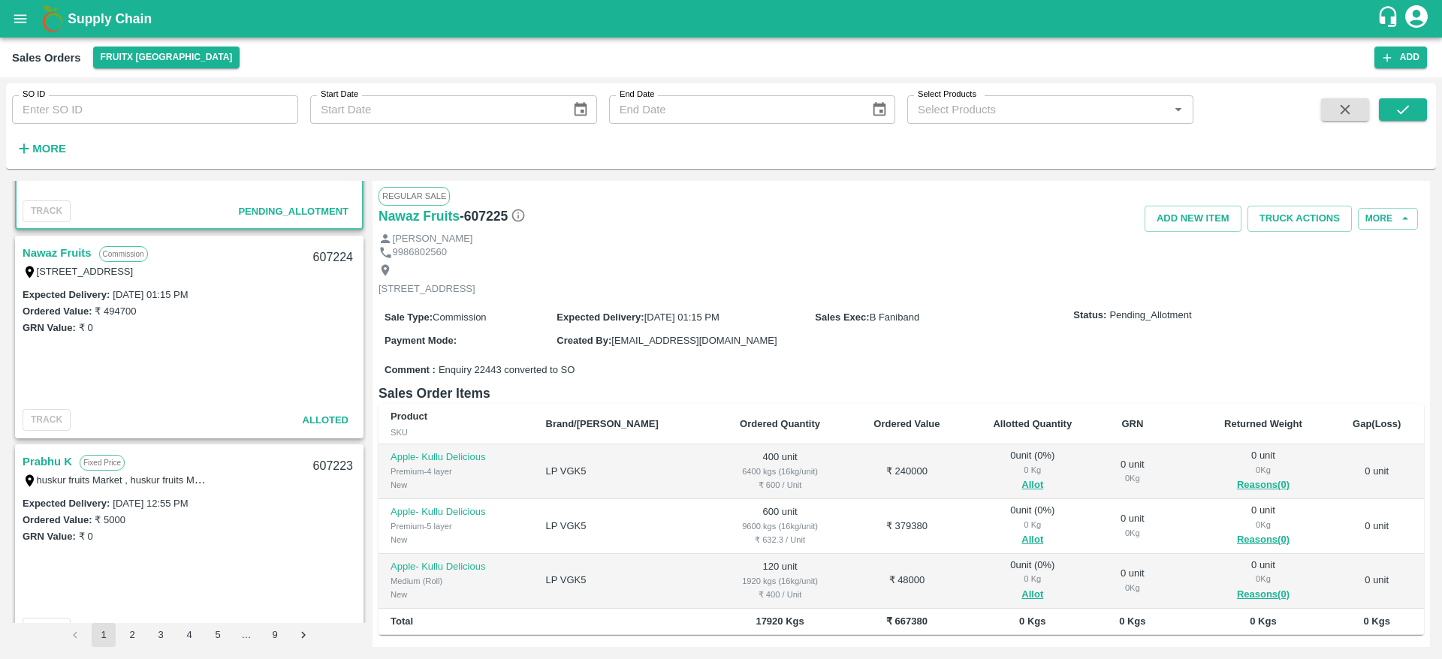
click at [58, 256] on link "Nawaz Fruits" at bounding box center [57, 253] width 69 height 20
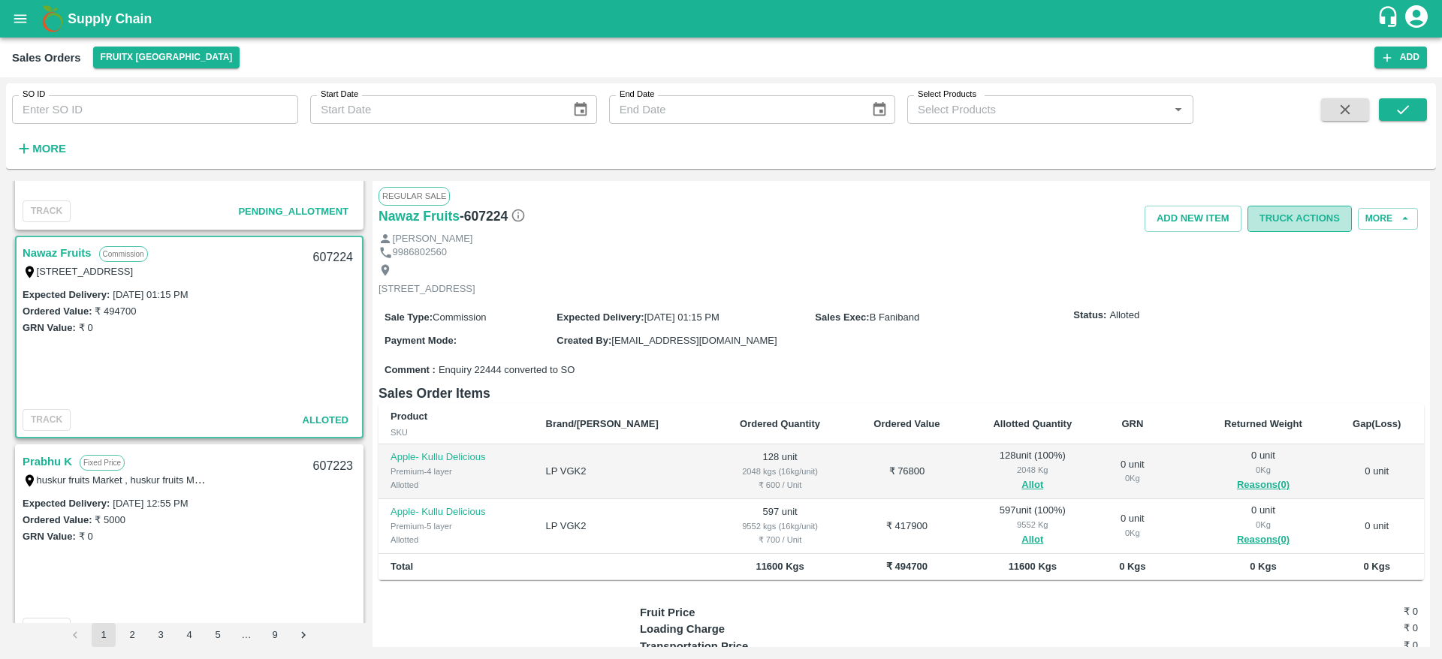
click at [1309, 215] on button "Truck Actions" at bounding box center [1299, 219] width 104 height 26
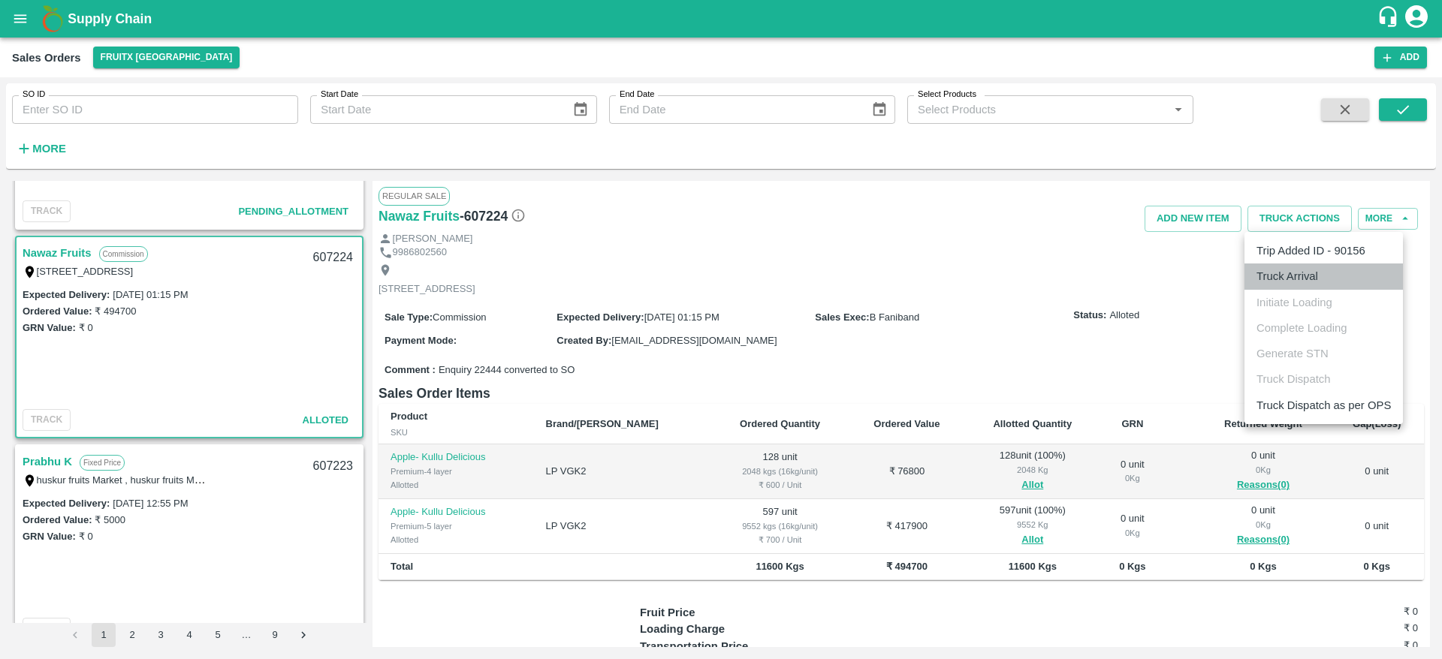
click at [1295, 286] on li "Truck Arrival" at bounding box center [1323, 277] width 158 height 26
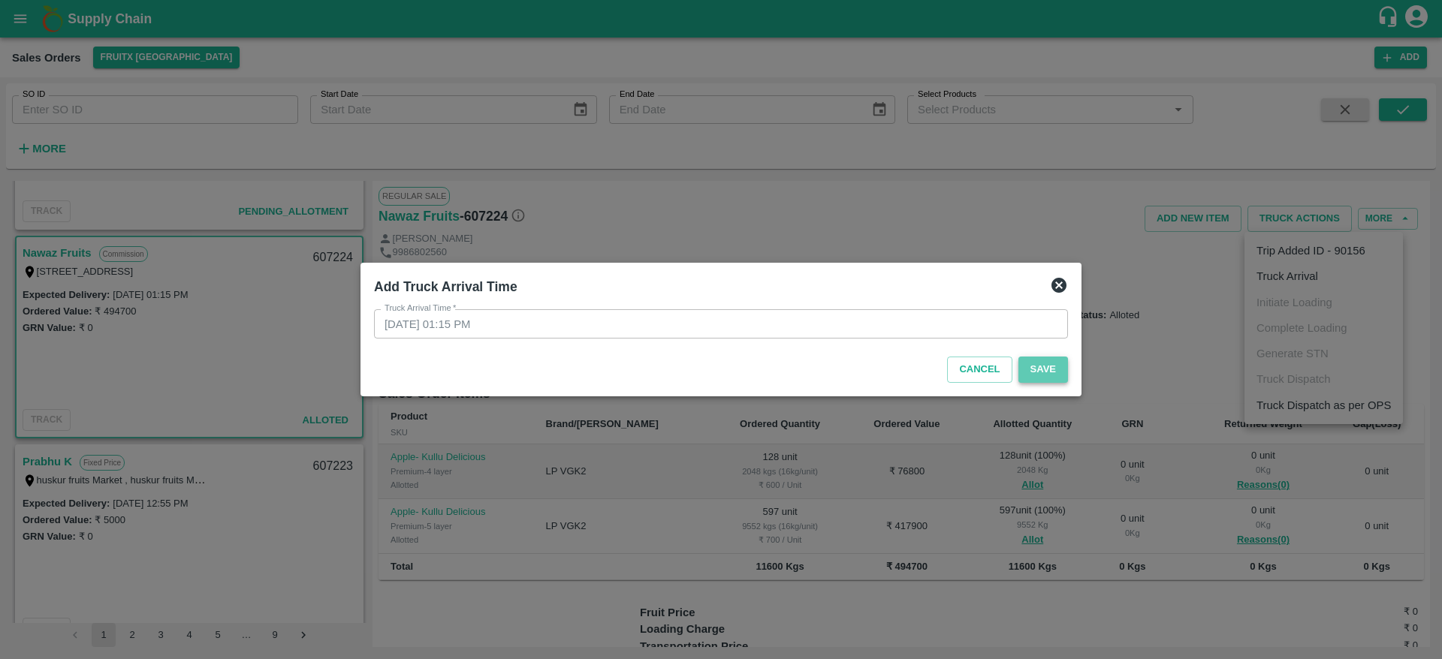
click at [1050, 360] on button "Save" at bounding box center [1043, 370] width 50 height 26
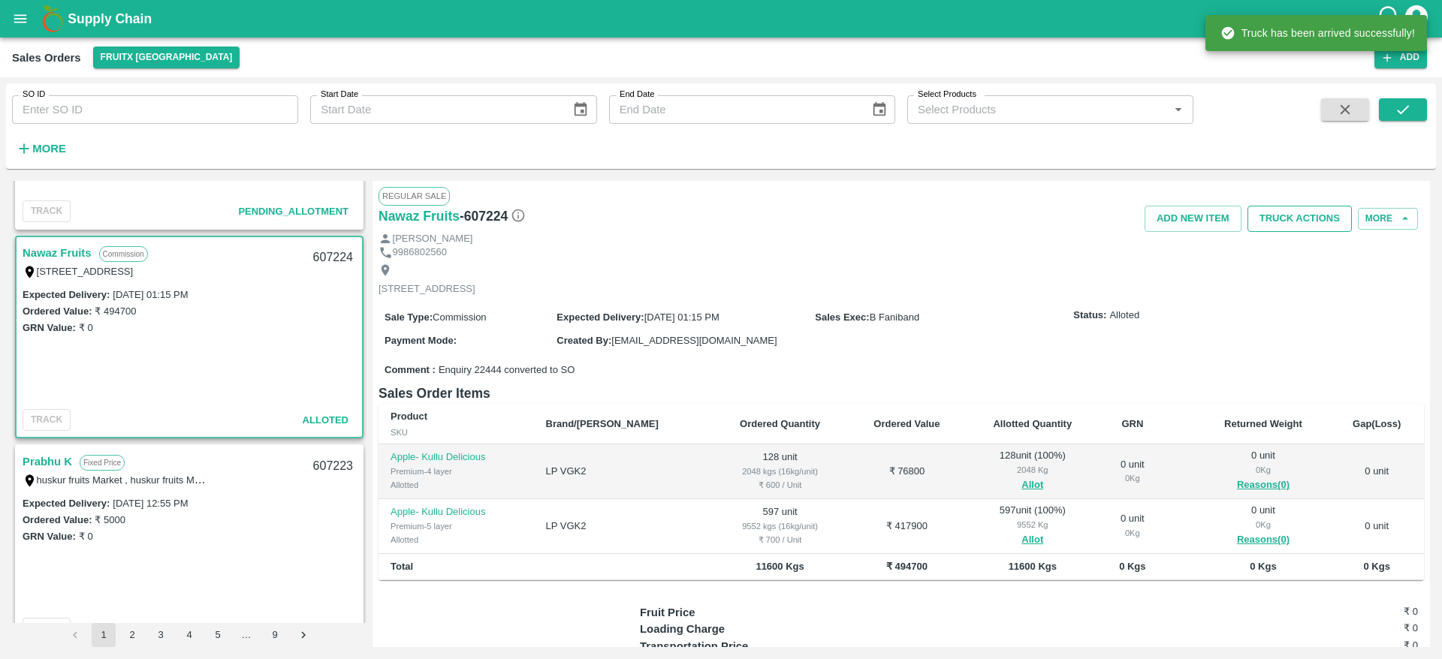
click at [1293, 219] on button "Truck Actions" at bounding box center [1299, 219] width 104 height 26
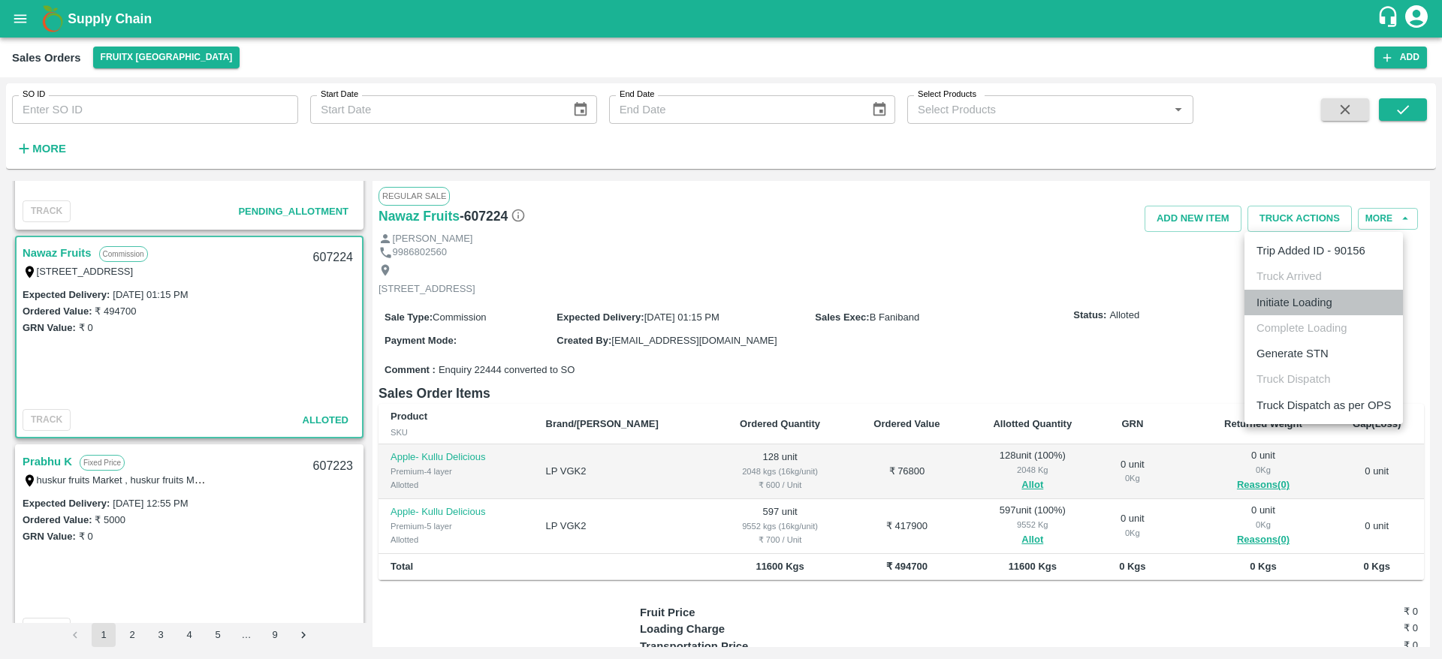
click at [1312, 300] on li "Initiate Loading" at bounding box center [1323, 303] width 158 height 26
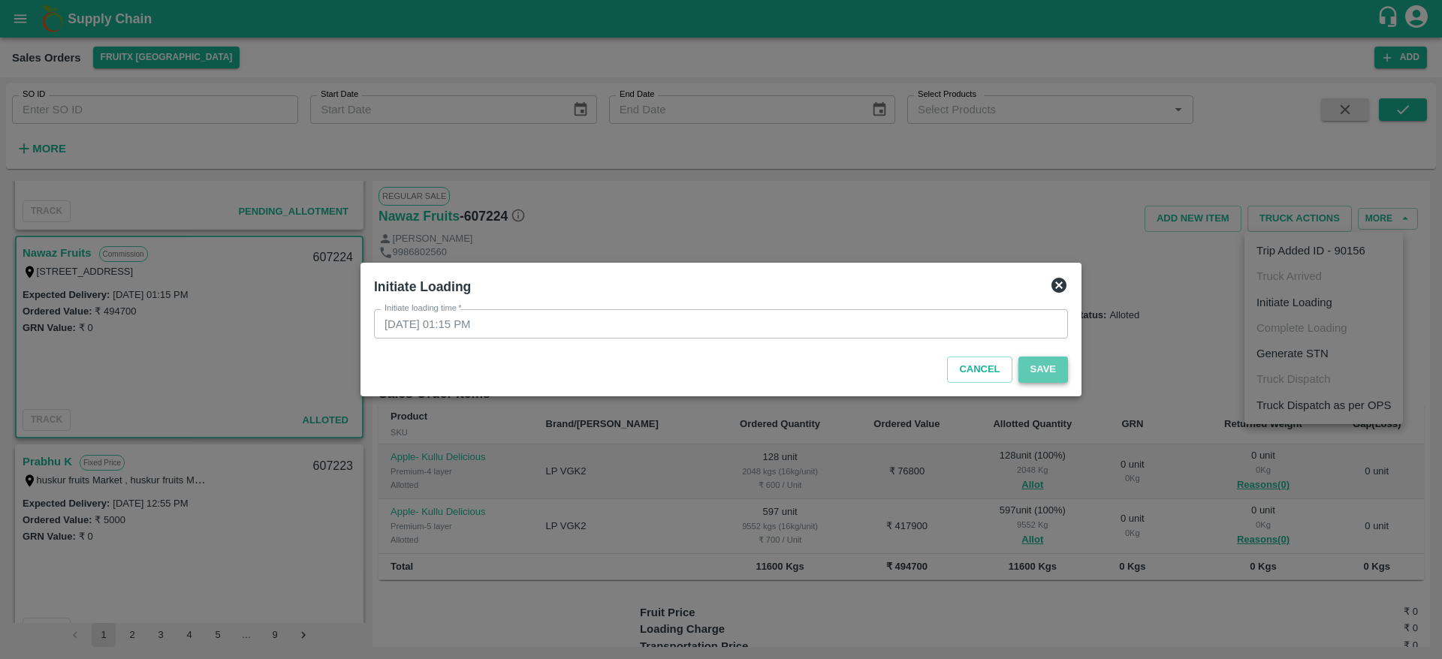
click at [1048, 377] on button "Save" at bounding box center [1043, 370] width 50 height 26
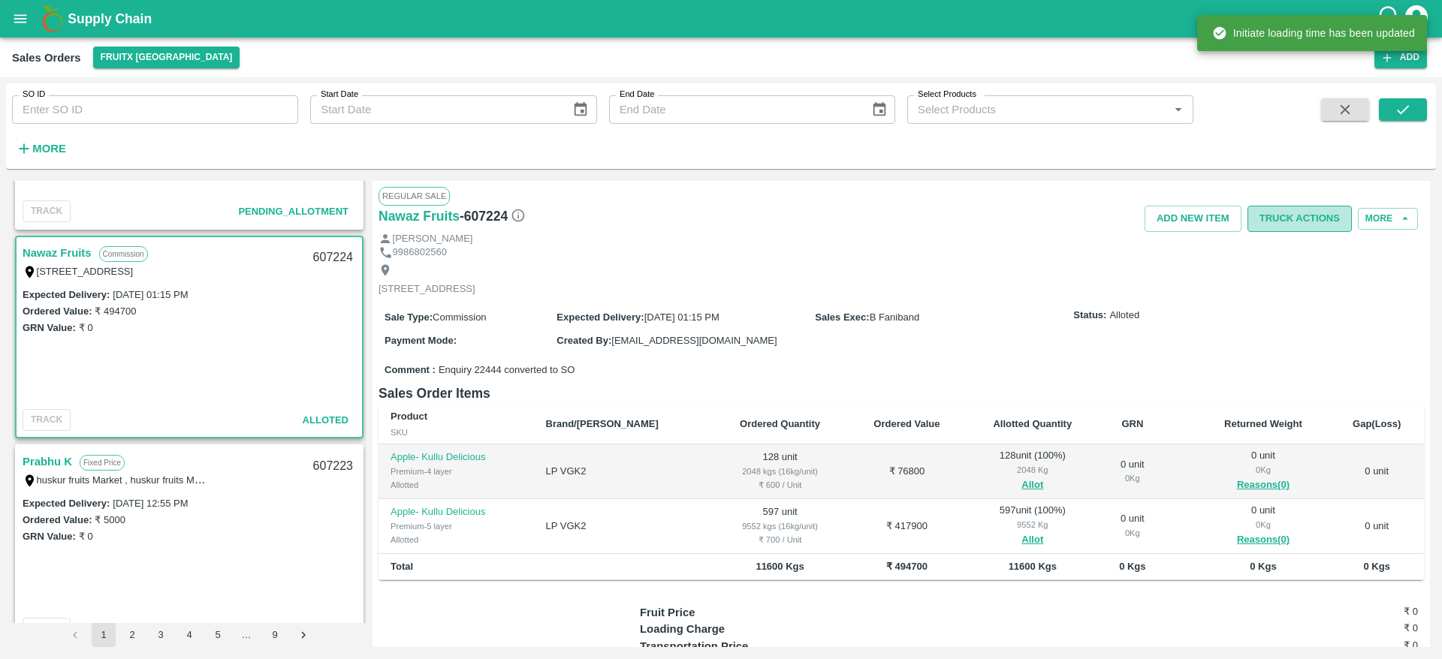
click at [1301, 225] on button "Truck Actions" at bounding box center [1299, 219] width 104 height 26
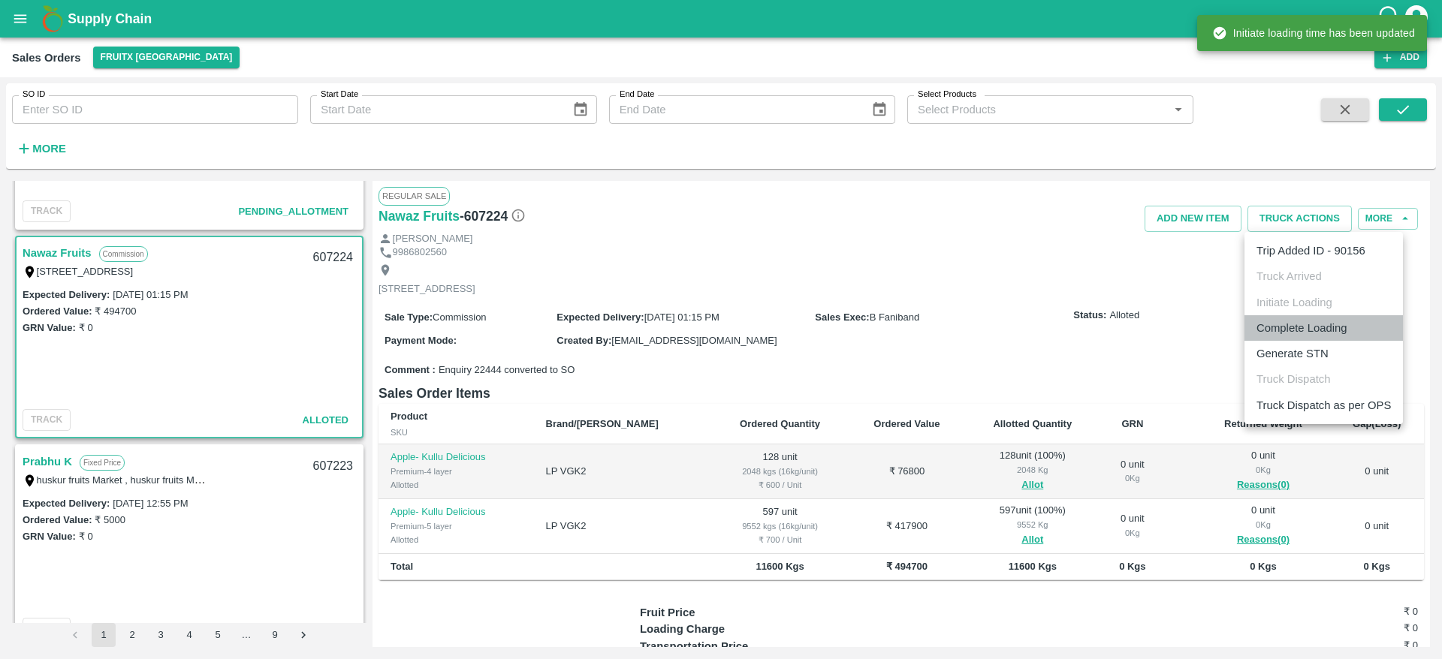
click at [1305, 321] on li "Complete Loading" at bounding box center [1323, 328] width 158 height 26
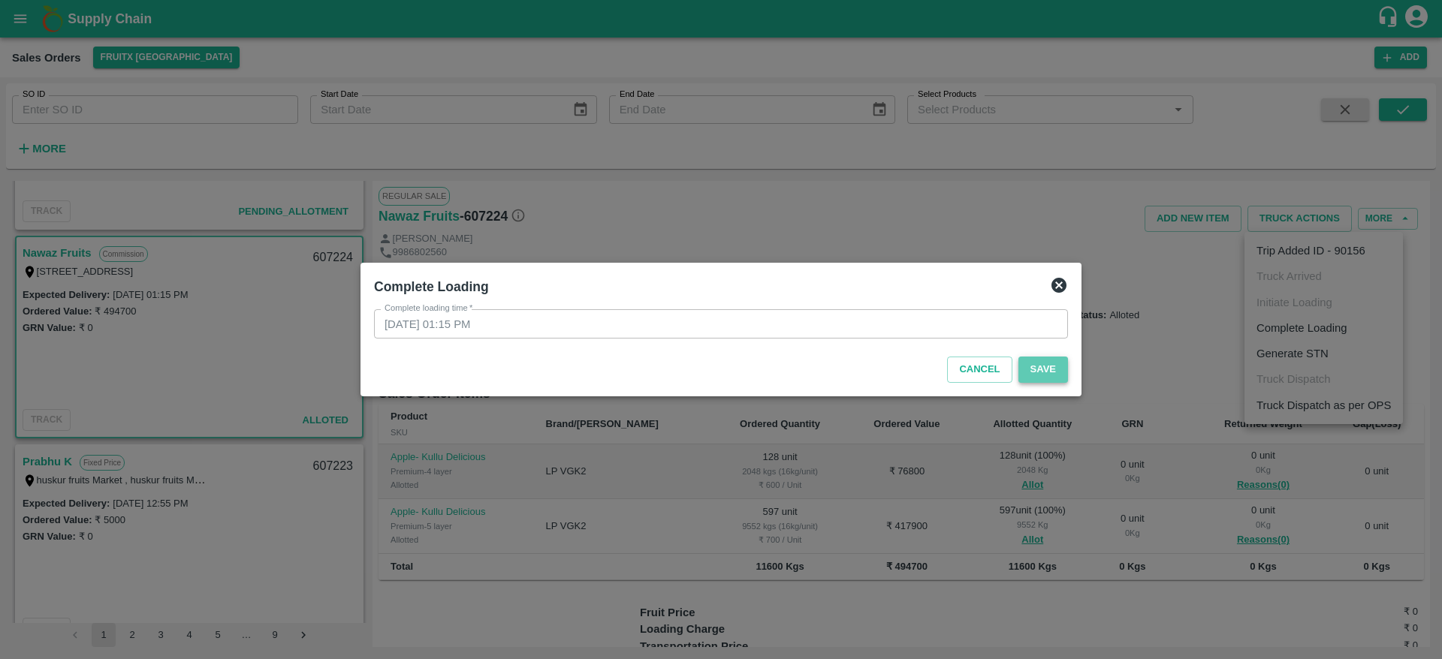
click at [1023, 372] on button "Save" at bounding box center [1043, 370] width 50 height 26
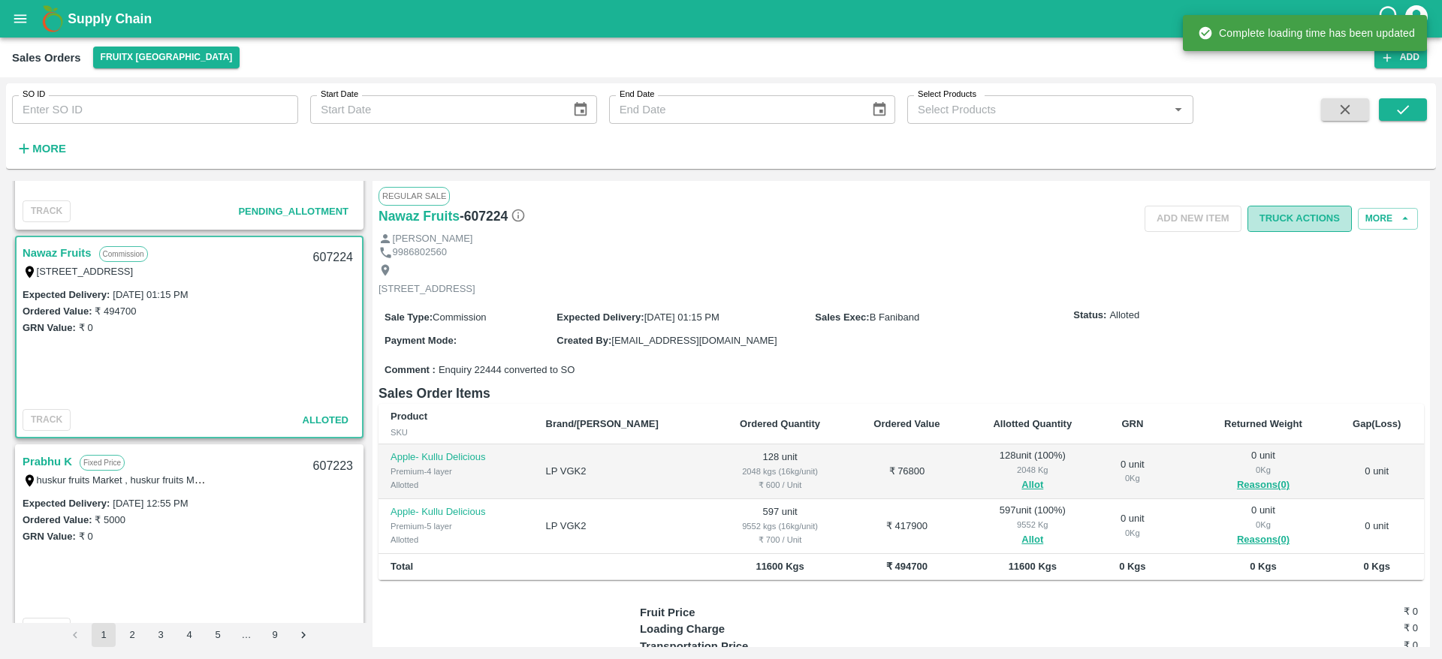
click at [1312, 215] on button "Truck Actions" at bounding box center [1299, 219] width 104 height 26
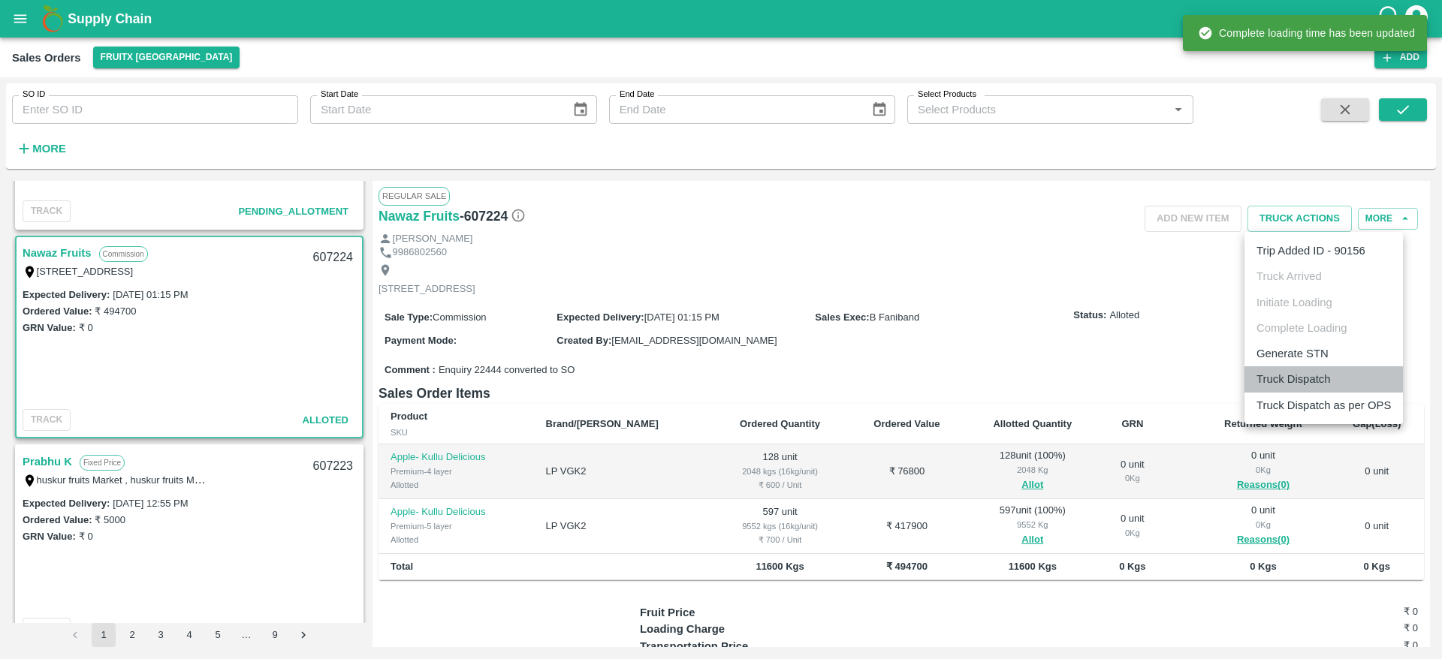
click at [1324, 372] on li "Truck Dispatch" at bounding box center [1323, 379] width 158 height 26
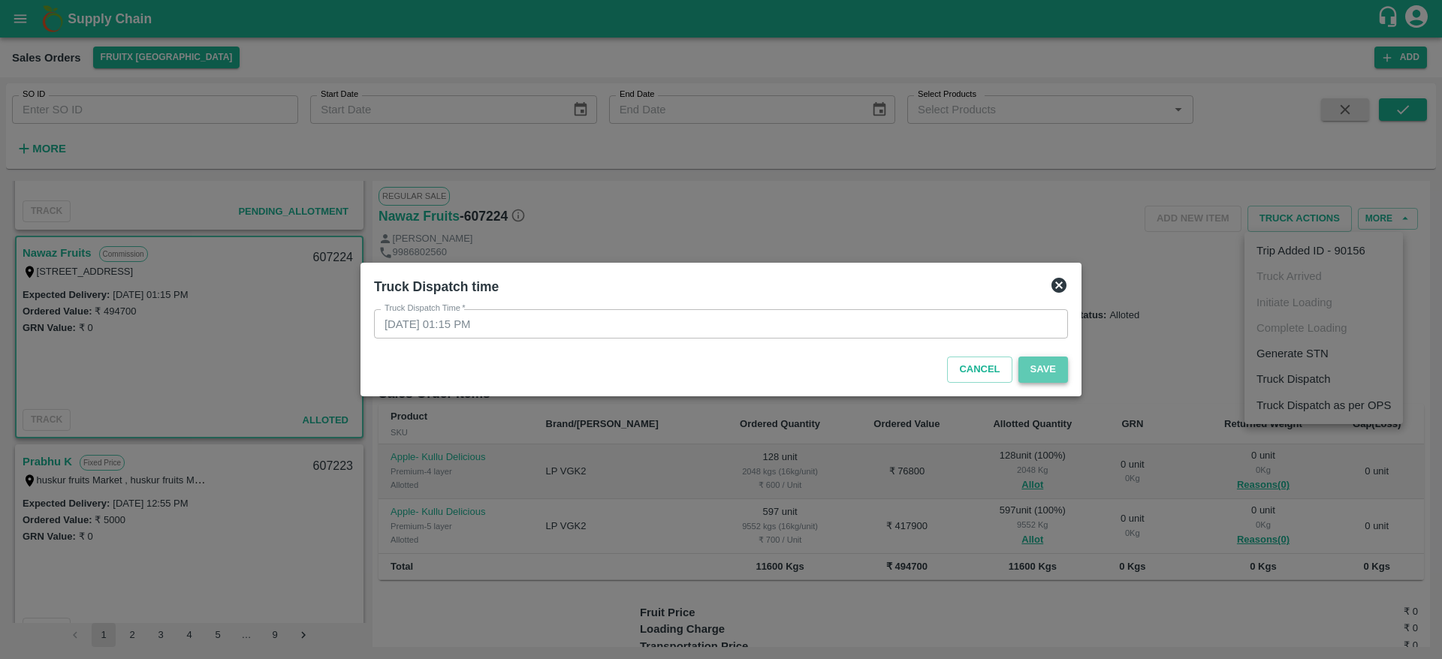
click at [1034, 369] on button "Save" at bounding box center [1043, 370] width 50 height 26
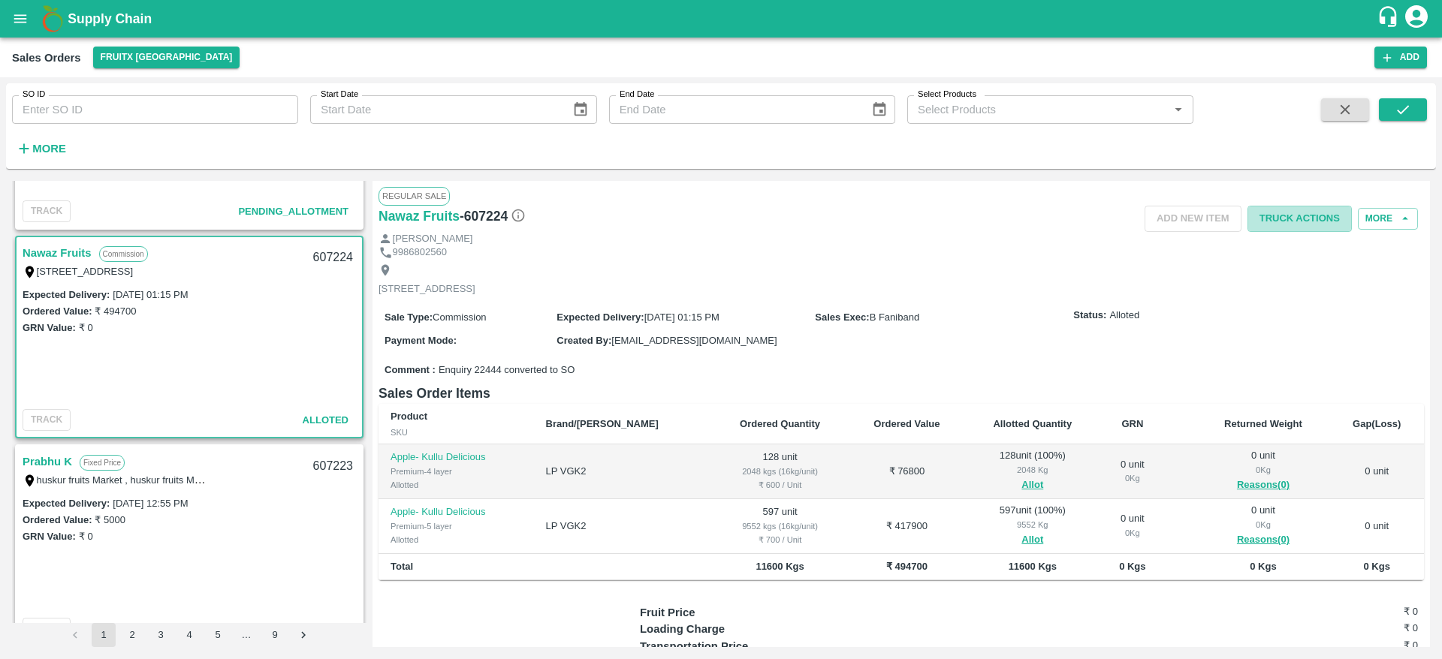
click at [1306, 211] on button "Truck Actions" at bounding box center [1299, 219] width 104 height 26
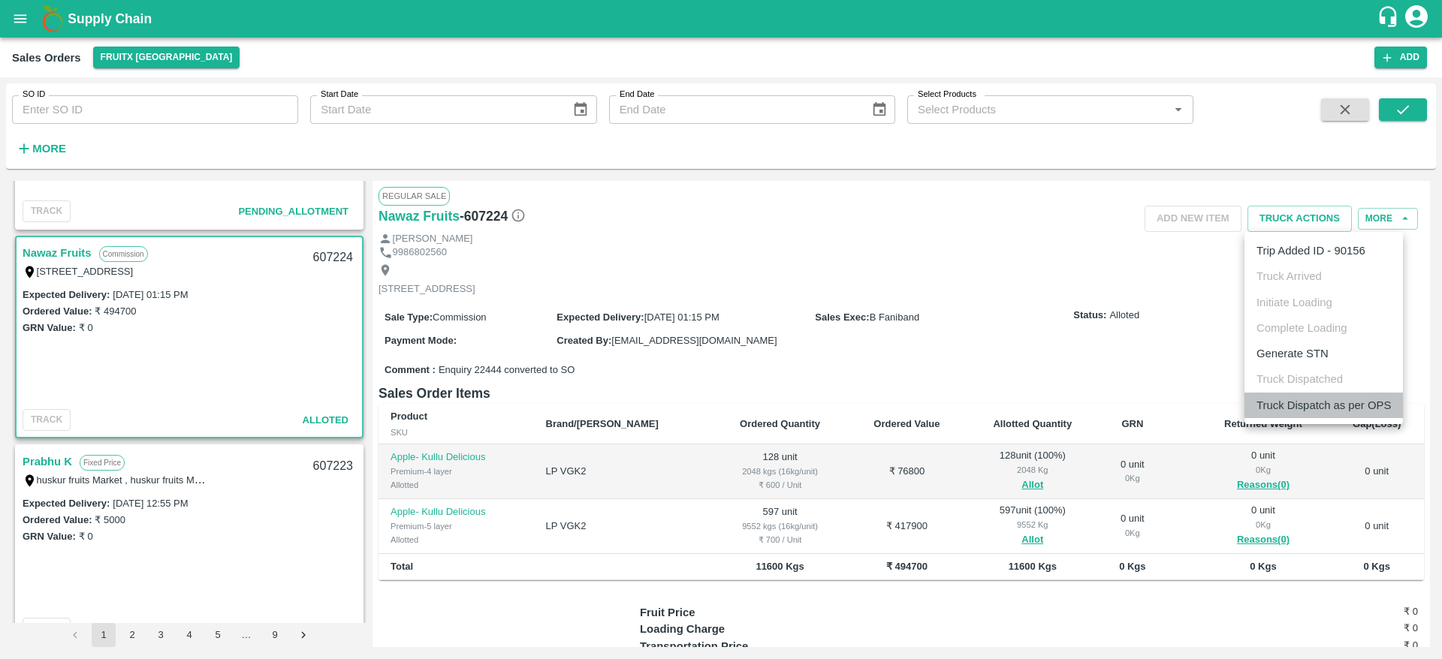
click at [1347, 396] on li "Truck Dispatch as per OPS" at bounding box center [1323, 406] width 158 height 26
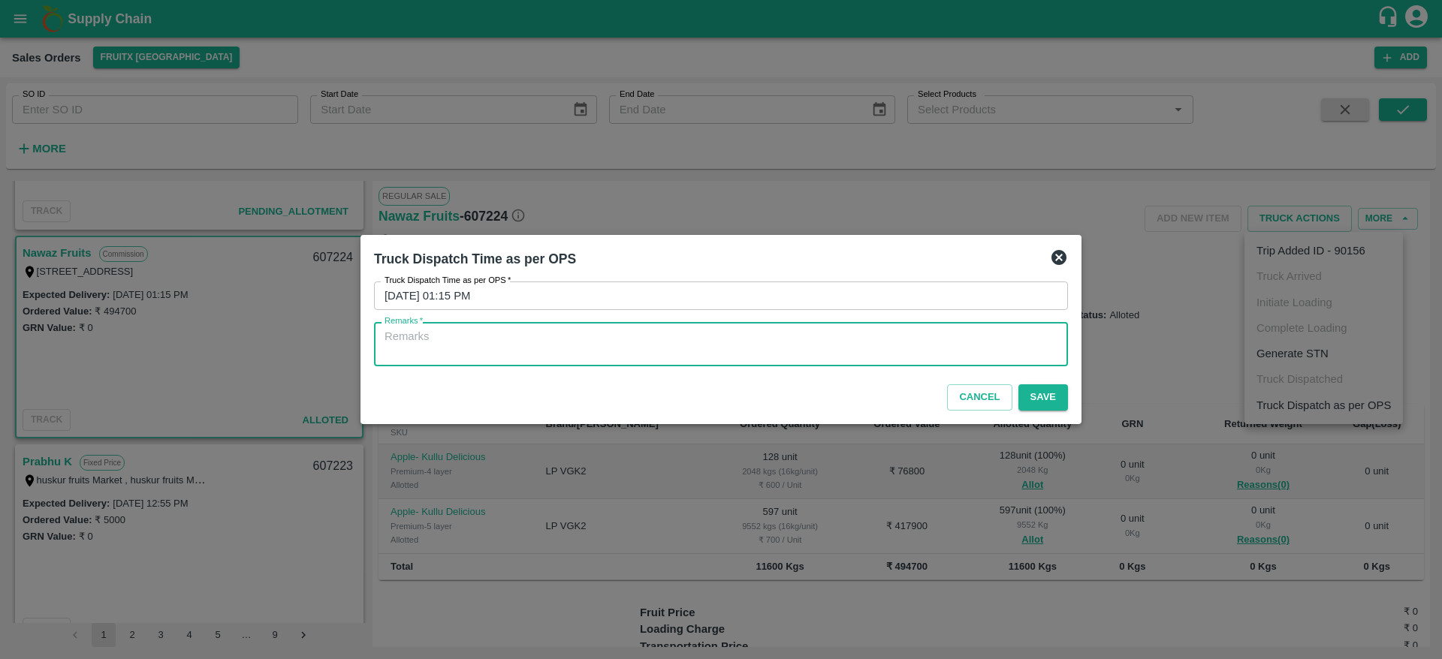
click at [1024, 336] on textarea "Remarks   *" at bounding box center [720, 345] width 673 height 32
type textarea "P"
type textarea "OTD"
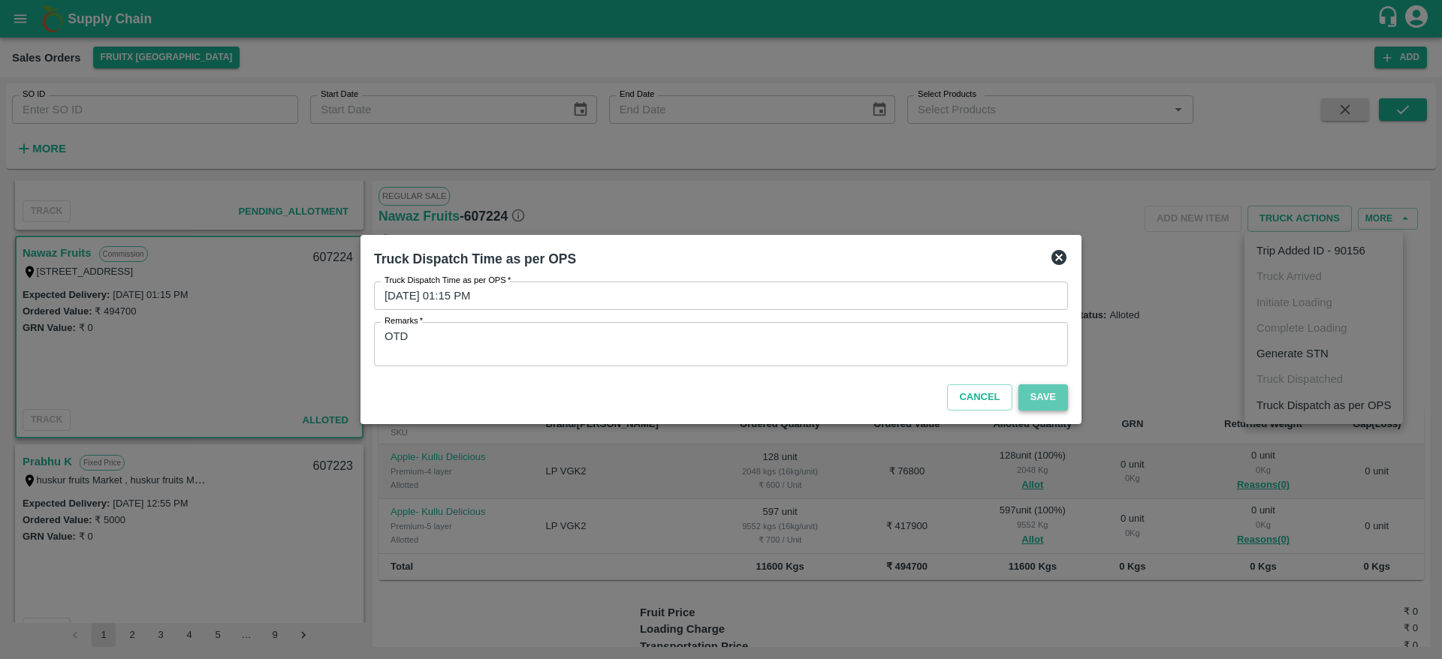
click at [1058, 391] on button "Save" at bounding box center [1043, 397] width 50 height 26
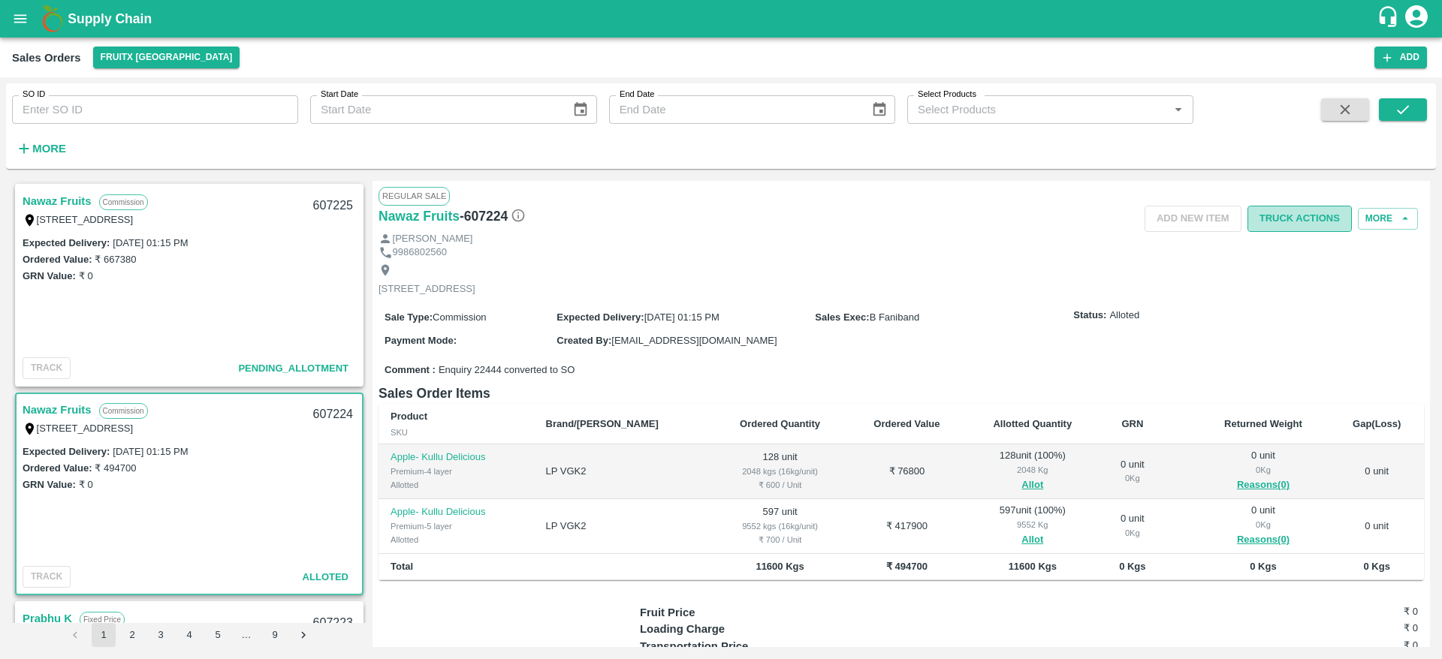
click at [1282, 218] on button "Truck Actions" at bounding box center [1299, 219] width 104 height 26
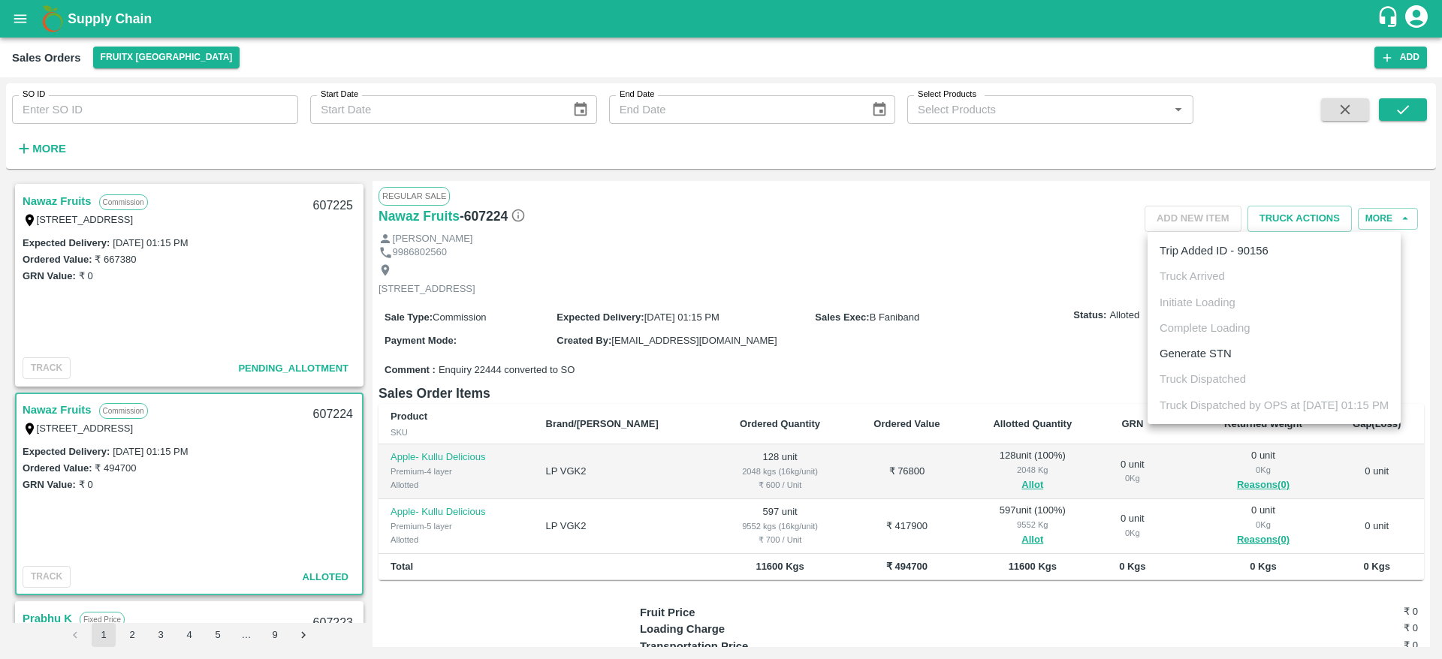
click at [709, 265] on div at bounding box center [721, 329] width 1442 height 659
click at [71, 200] on link "Nawaz Fruits" at bounding box center [57, 201] width 69 height 20
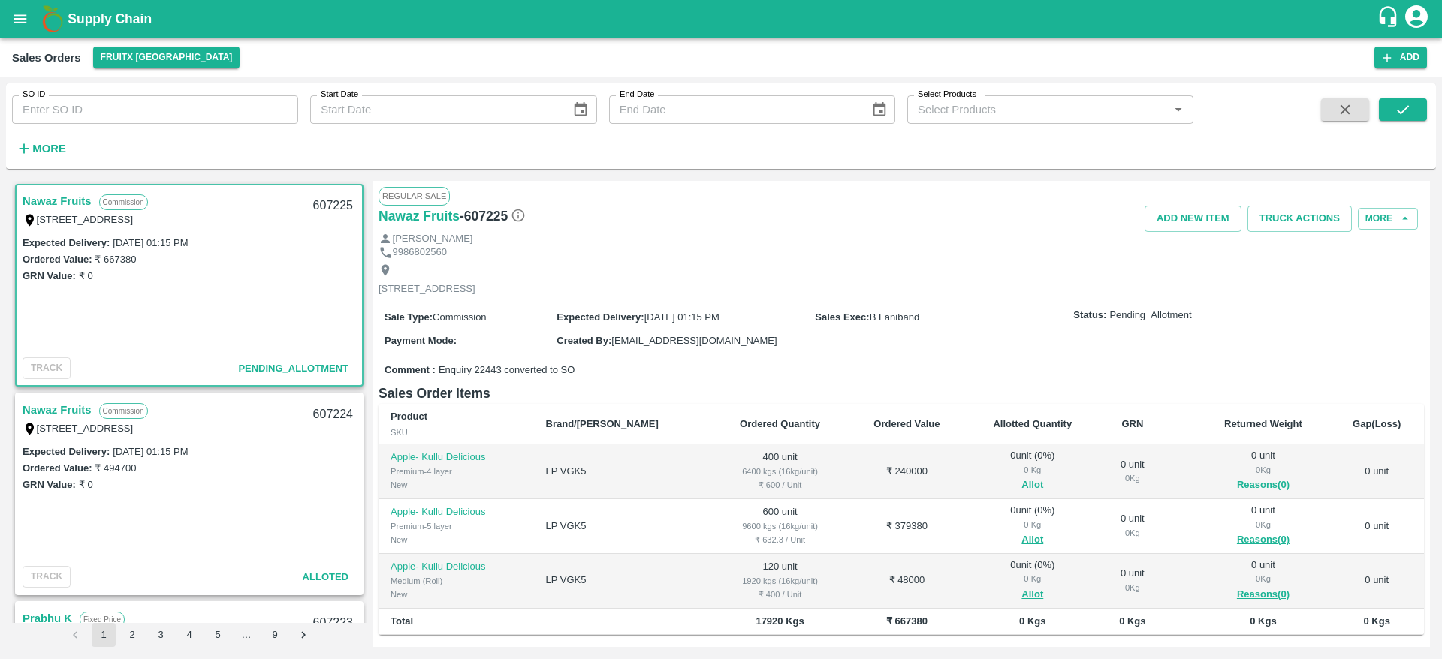
scroll to position [174, 0]
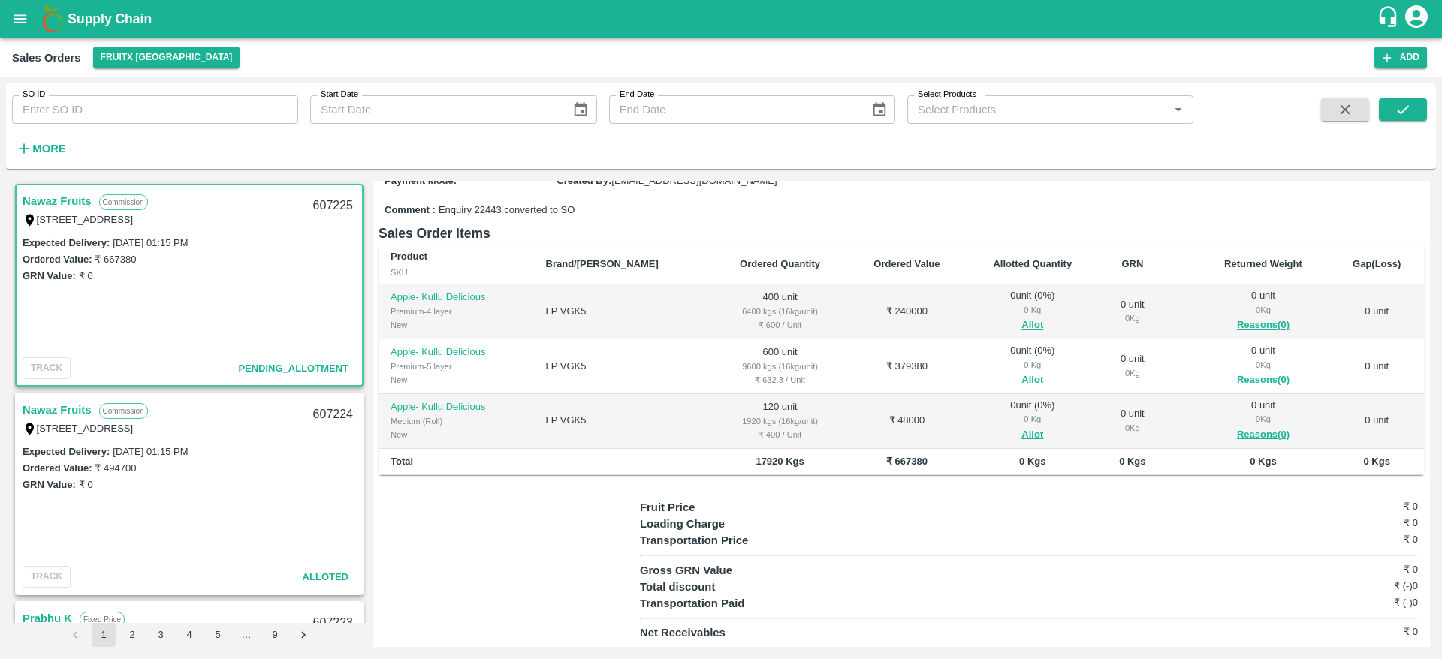
click at [1001, 338] on td "0 unit ( 0 %) 0 Kg Allot" at bounding box center [1033, 312] width 134 height 55
click at [1021, 327] on button "Allot" at bounding box center [1032, 325] width 22 height 17
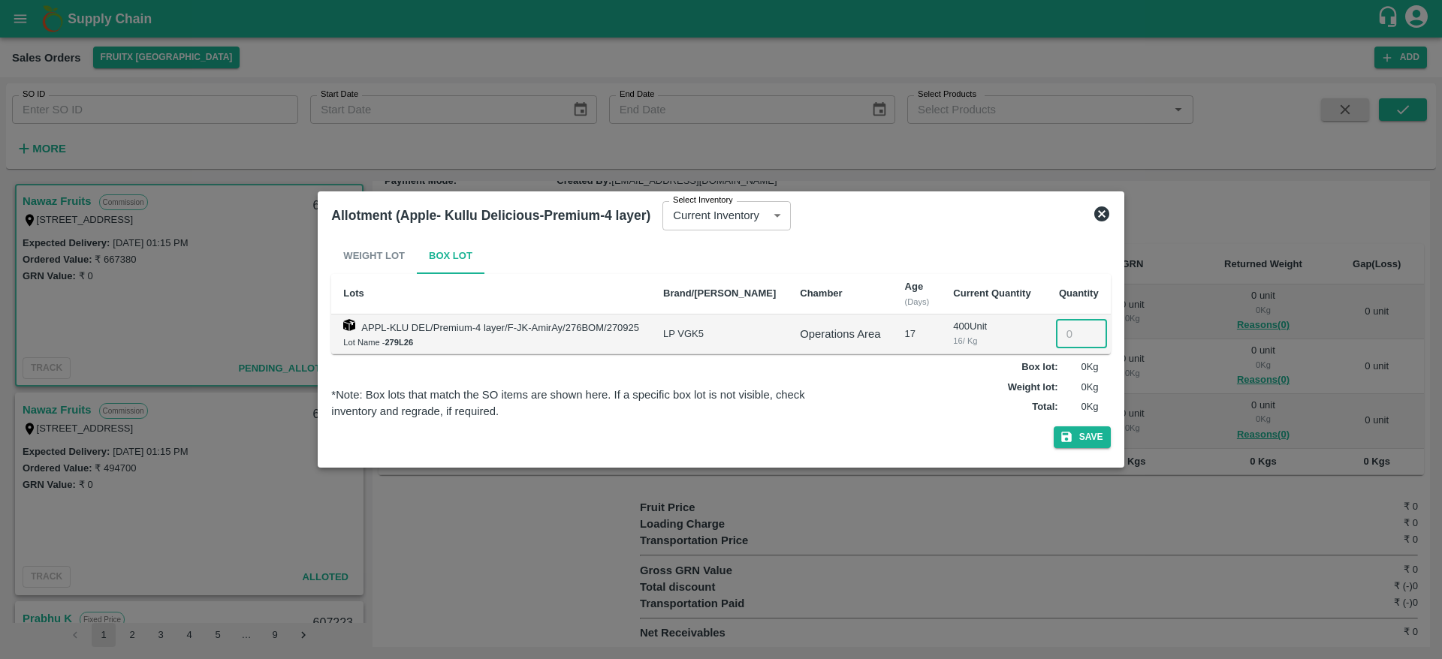
click at [1056, 322] on input "number" at bounding box center [1081, 334] width 51 height 29
type input "400"
click at [1053, 426] on button "Save" at bounding box center [1081, 437] width 57 height 22
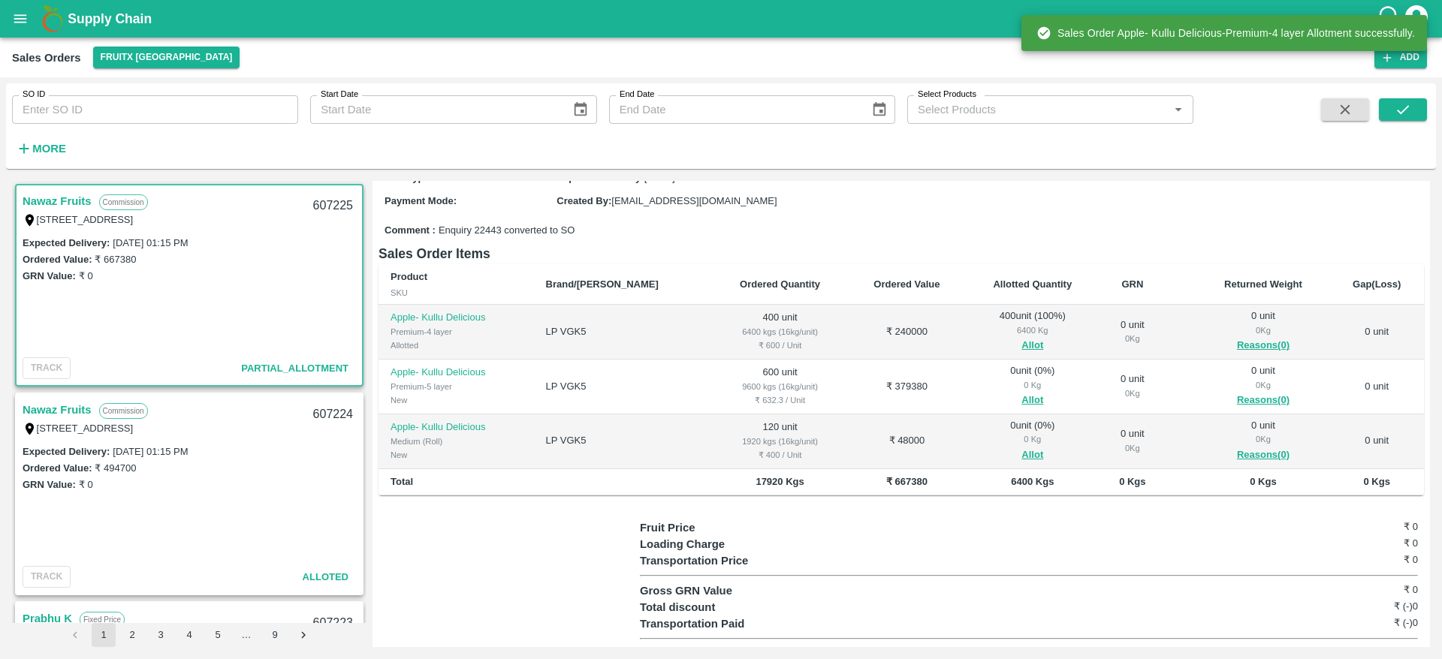
scroll to position [142, 0]
click at [1021, 407] on button "Allot" at bounding box center [1032, 398] width 22 height 17
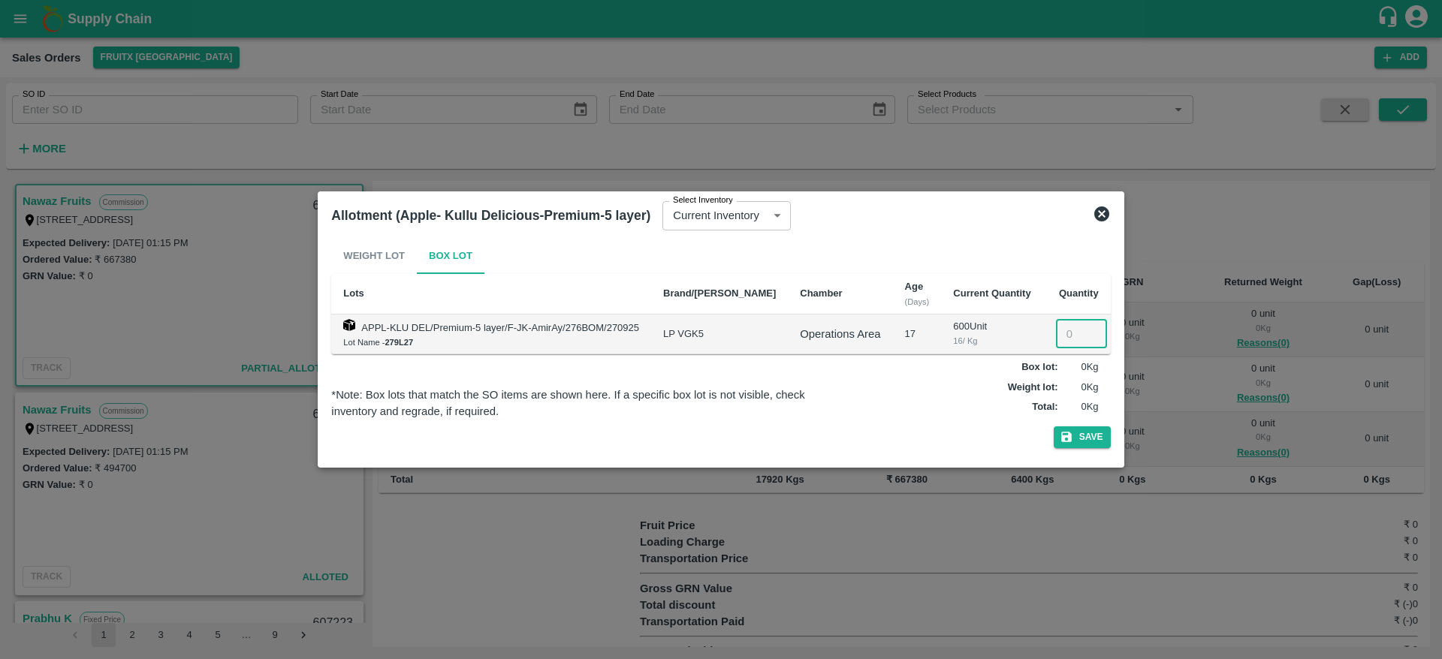
click at [1056, 320] on input "number" at bounding box center [1081, 334] width 51 height 29
type input "600"
click at [1053, 426] on button "Save" at bounding box center [1081, 437] width 57 height 22
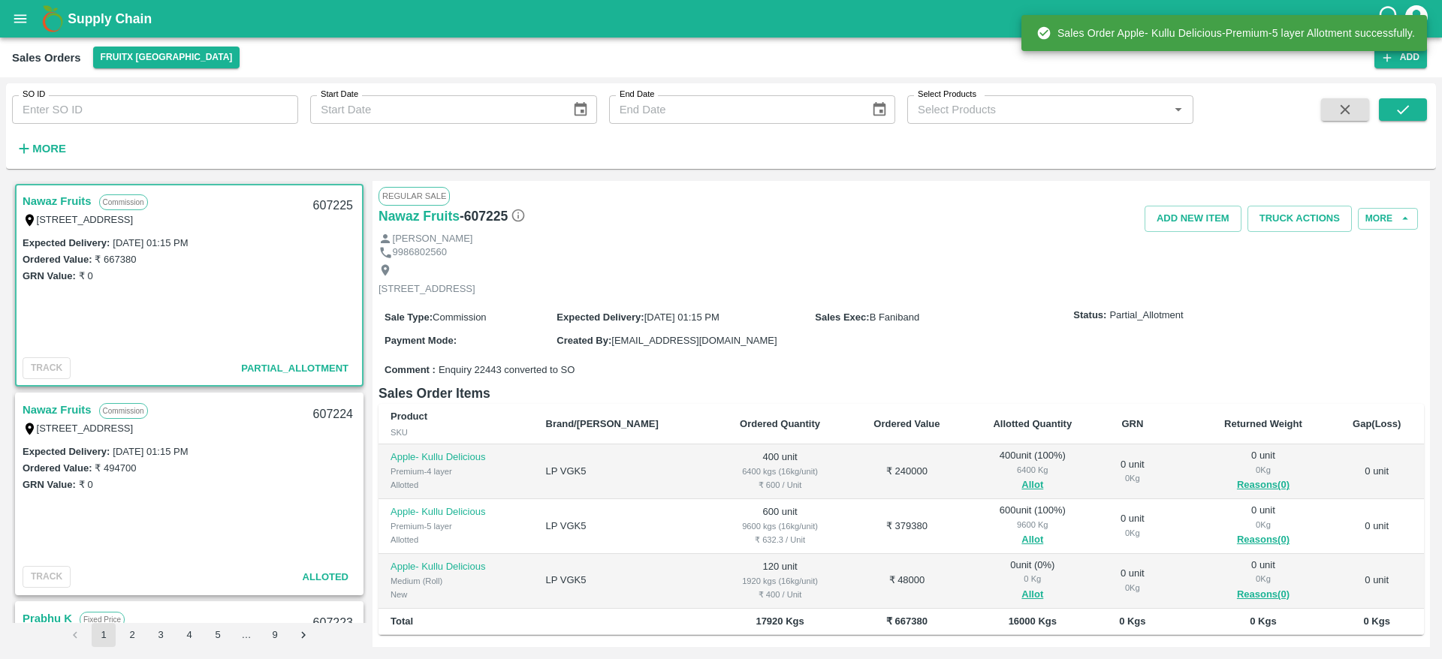
scroll to position [174, 0]
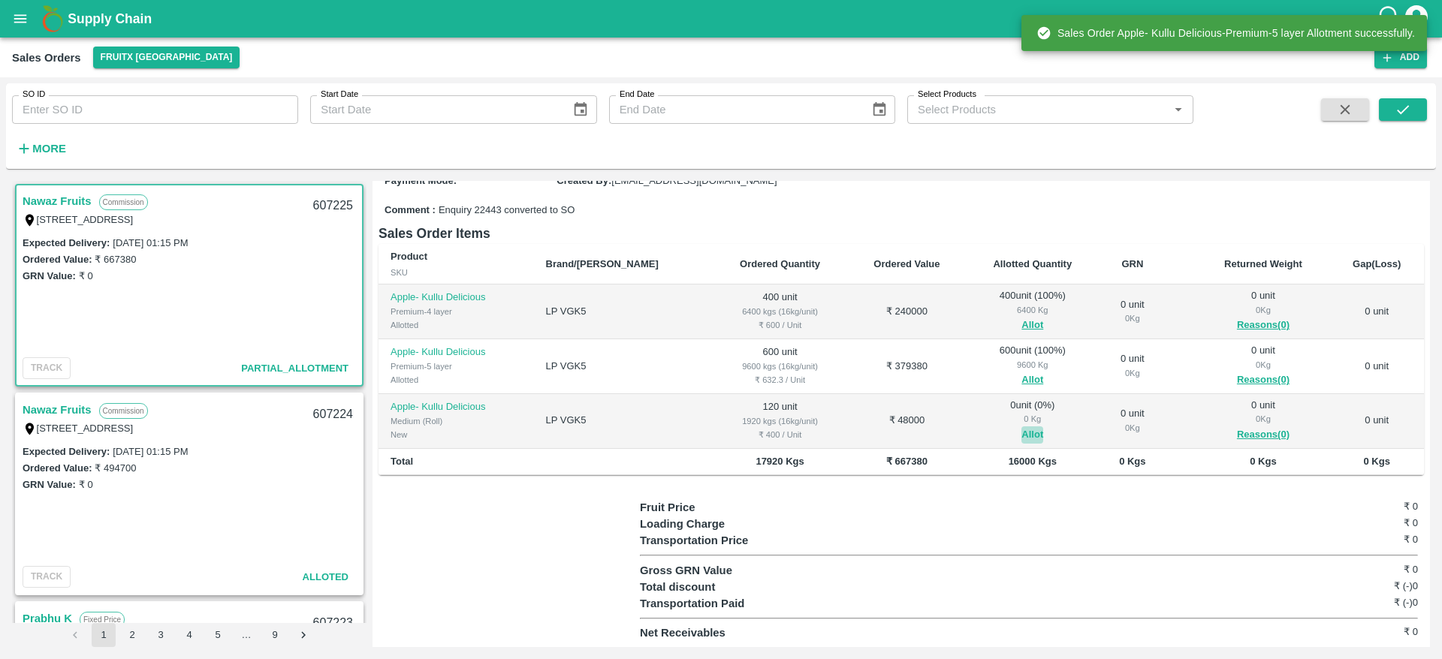
click at [1021, 433] on button "Allot" at bounding box center [1032, 434] width 22 height 17
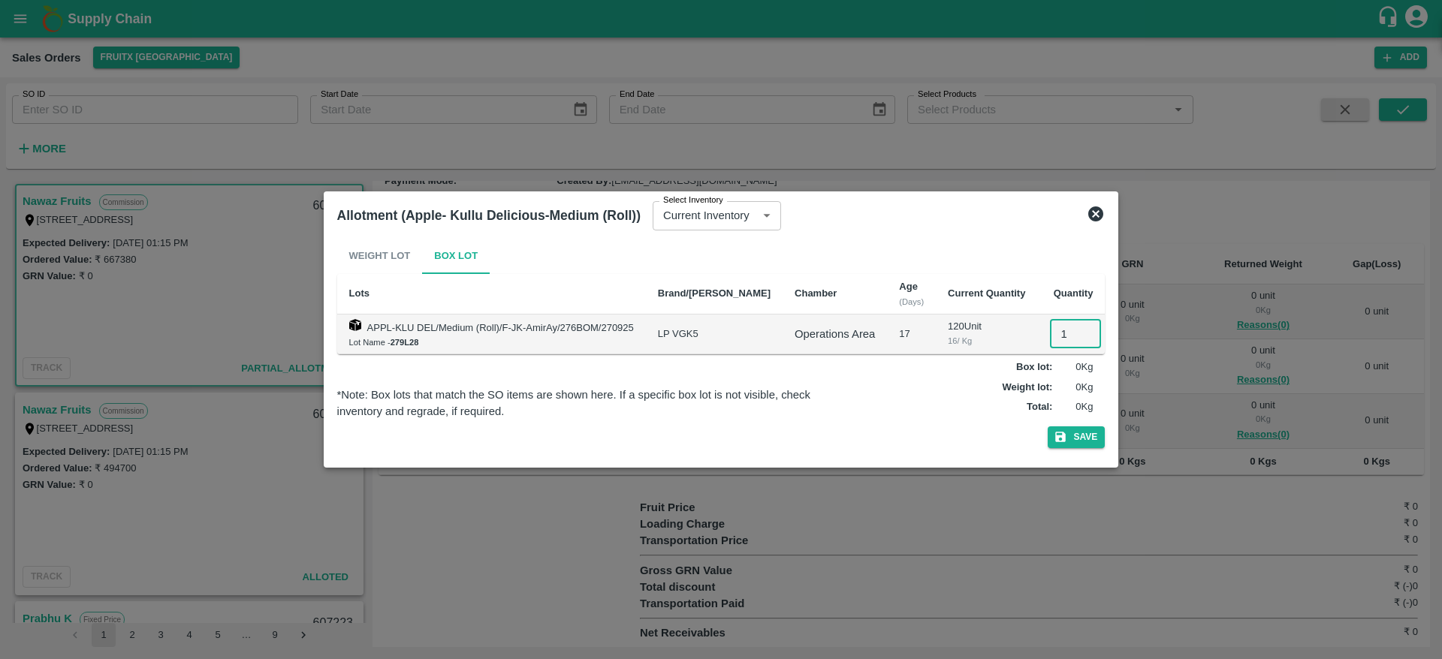
click at [1056, 339] on input "1" at bounding box center [1075, 334] width 51 height 29
type input "120"
click at [1047, 426] on button "Save" at bounding box center [1075, 437] width 57 height 22
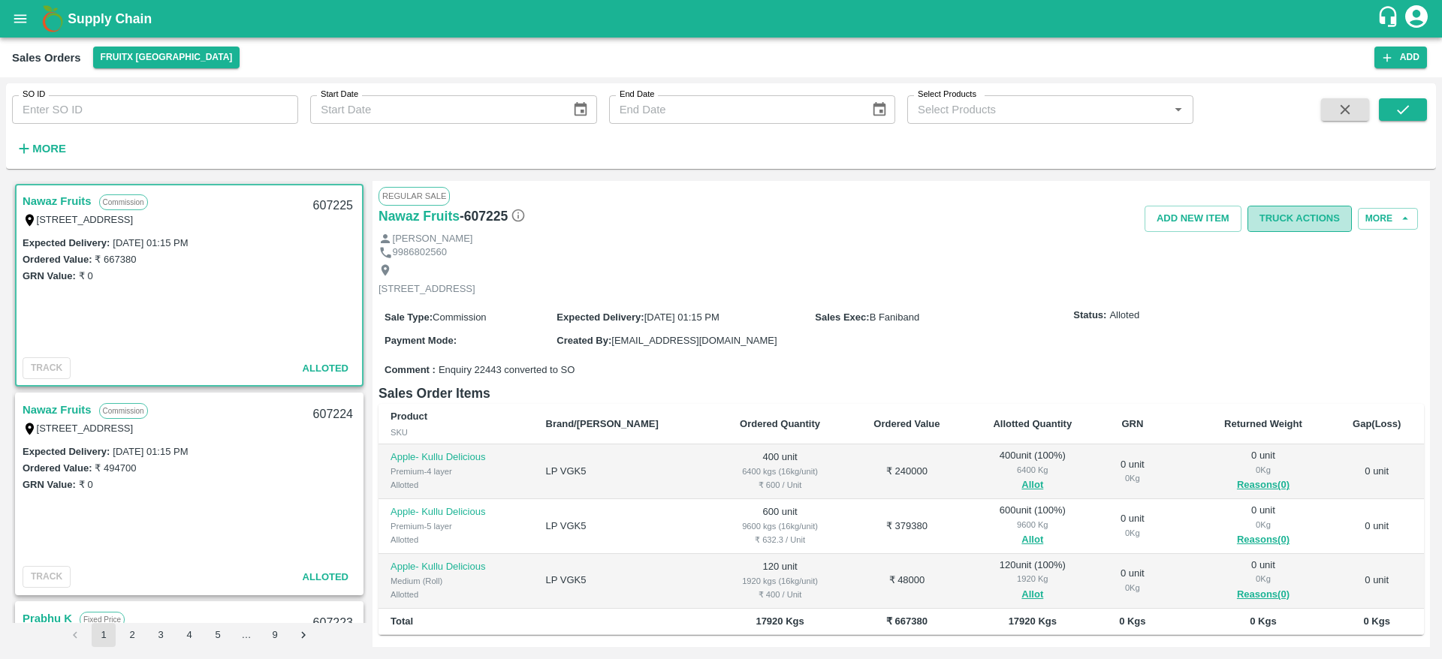
click at [1291, 221] on button "Truck Actions" at bounding box center [1299, 219] width 104 height 26
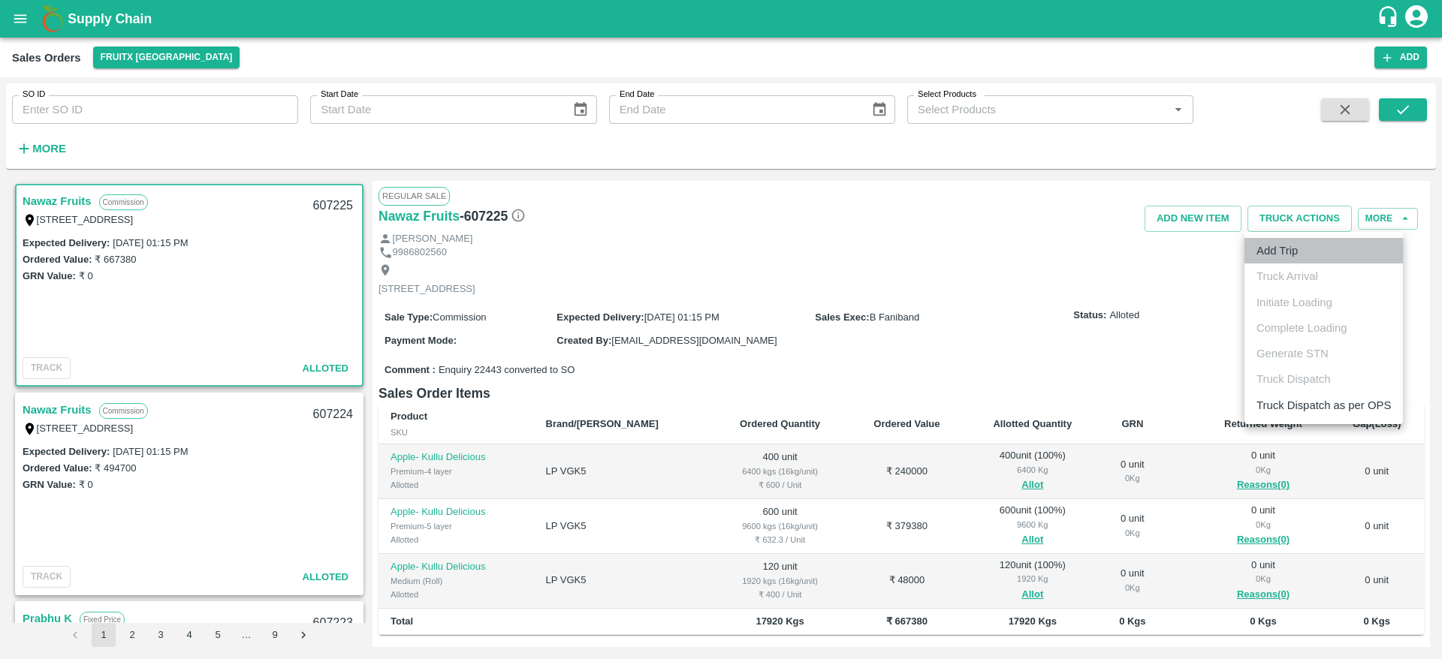
click at [1281, 252] on li "Add Trip" at bounding box center [1323, 251] width 158 height 26
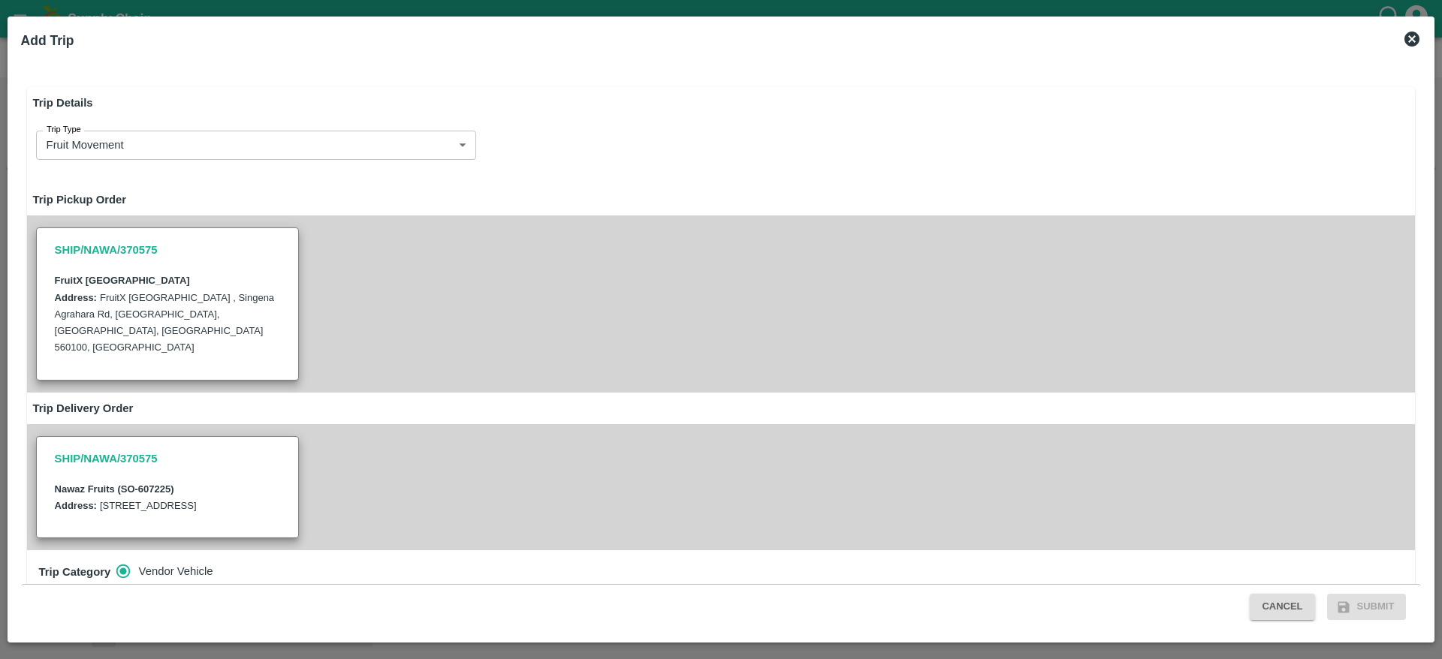
scroll to position [447, 0]
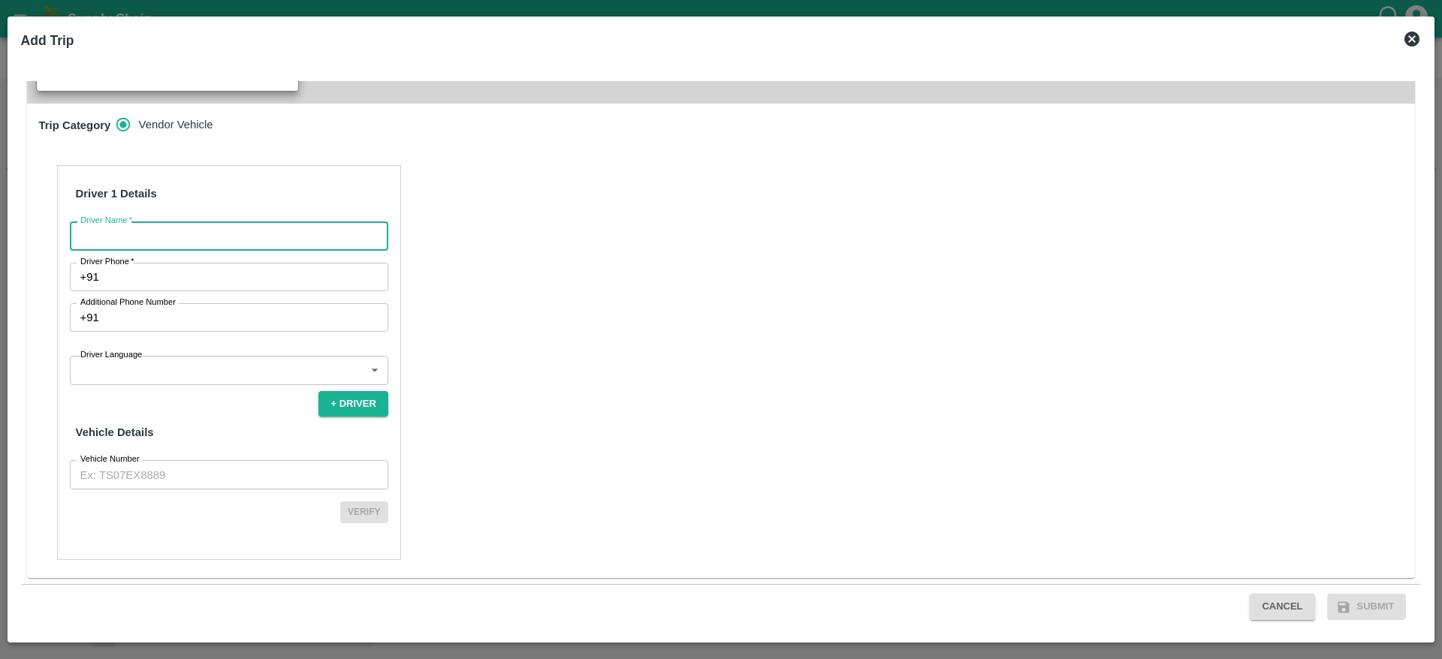
click at [239, 233] on input "Driver Name   *" at bounding box center [229, 235] width 318 height 29
type input "Nawaz"
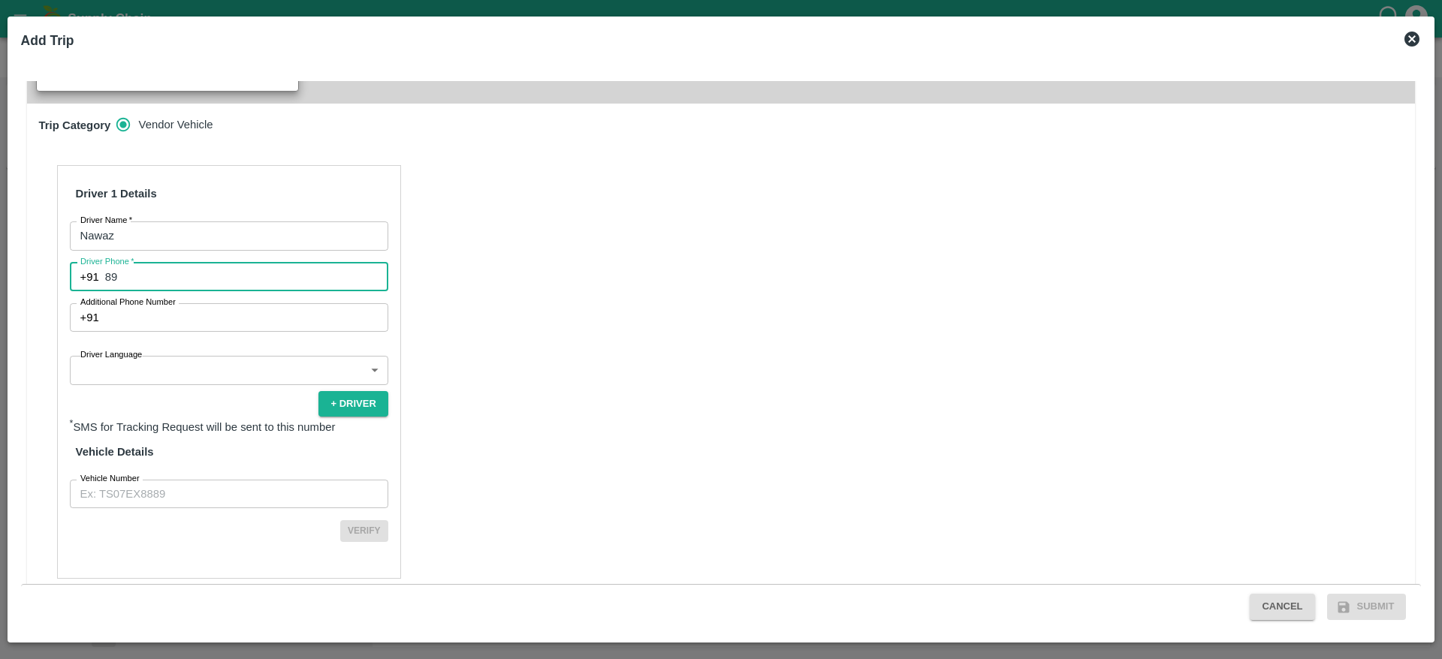
type input "8971481252"
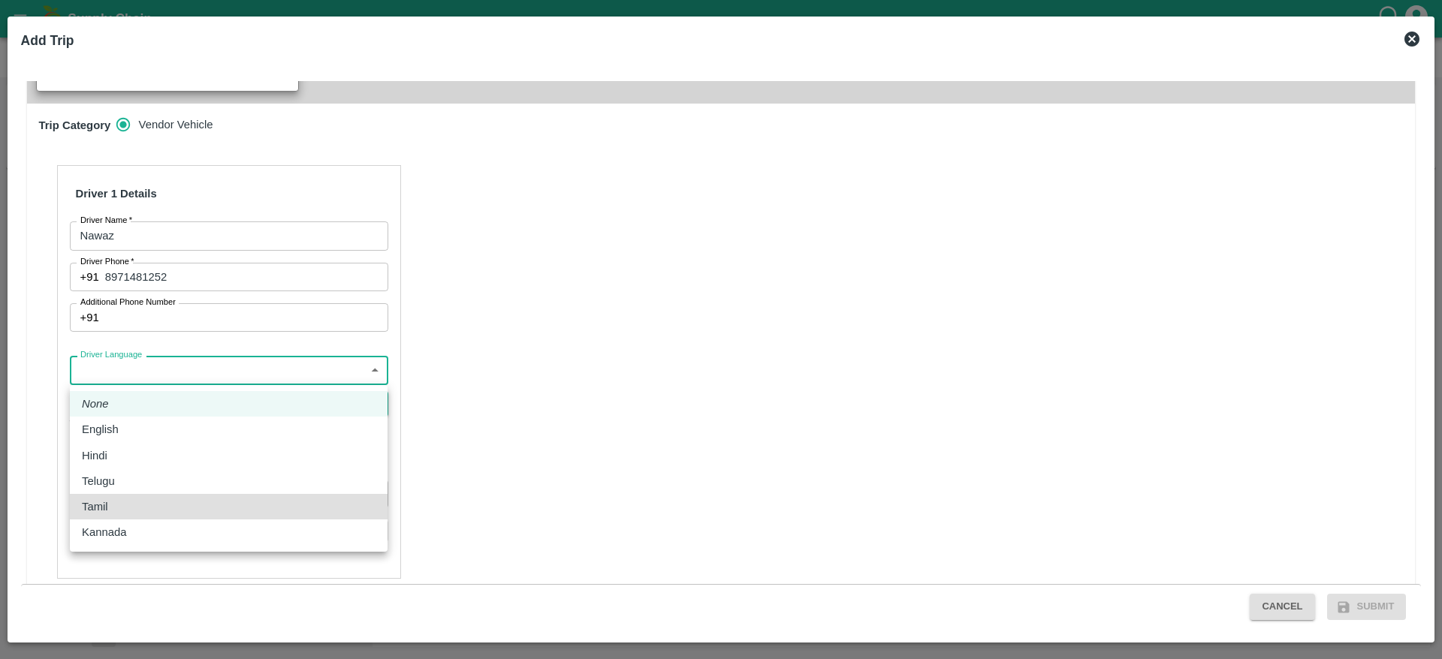
type input "ta"
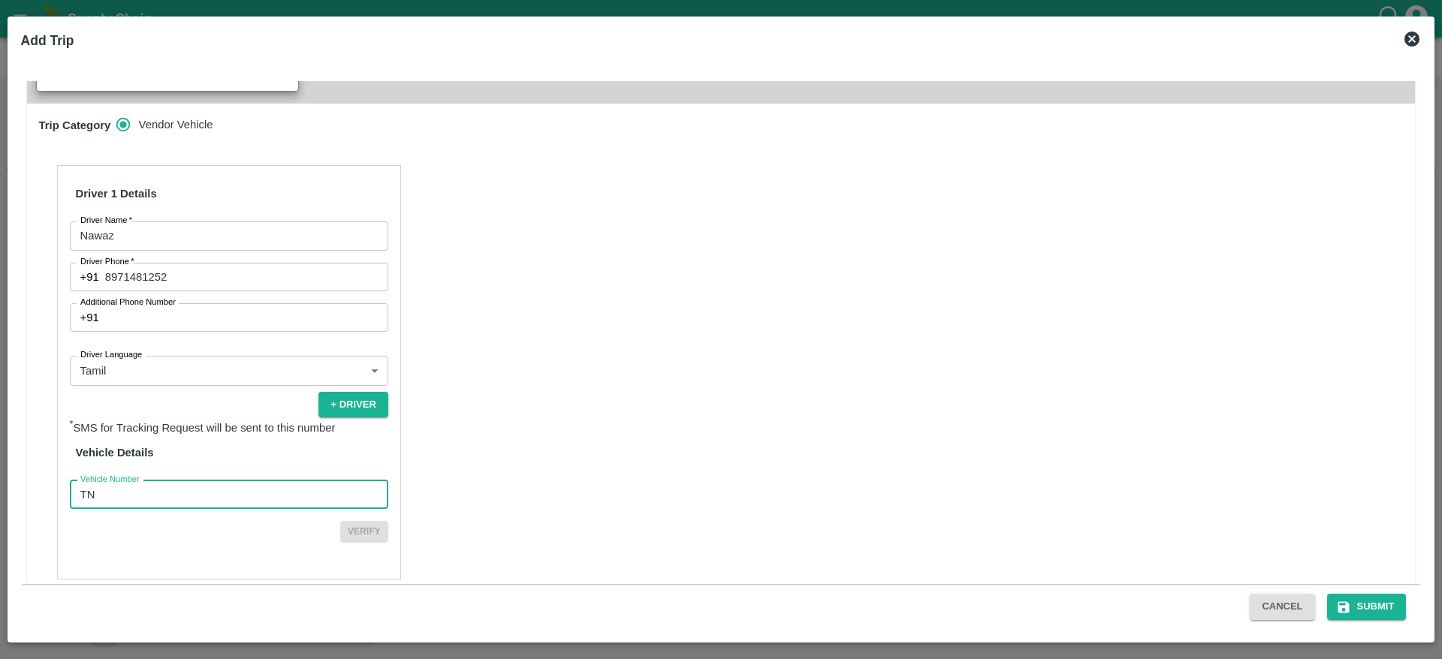
type input "TN48AR5859"
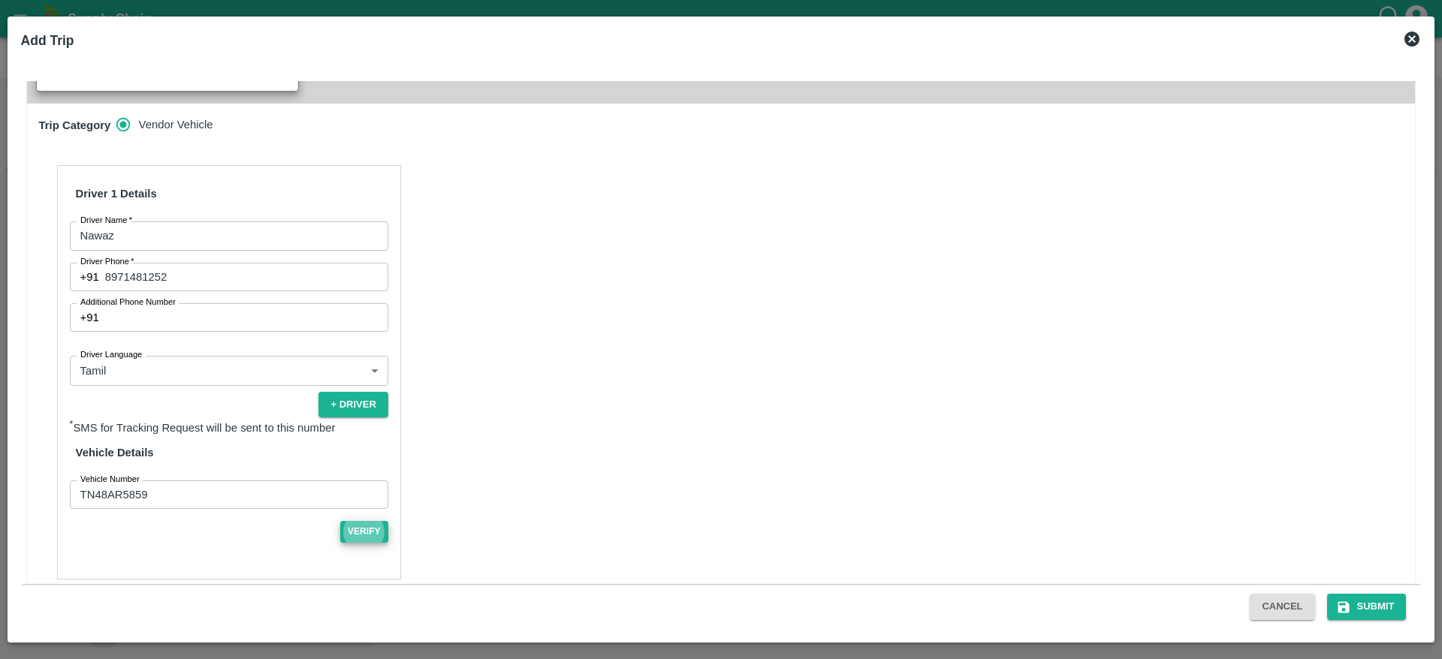
click at [340, 521] on button "Verify" at bounding box center [364, 532] width 48 height 22
click at [1361, 615] on button "Submit" at bounding box center [1367, 607] width 80 height 26
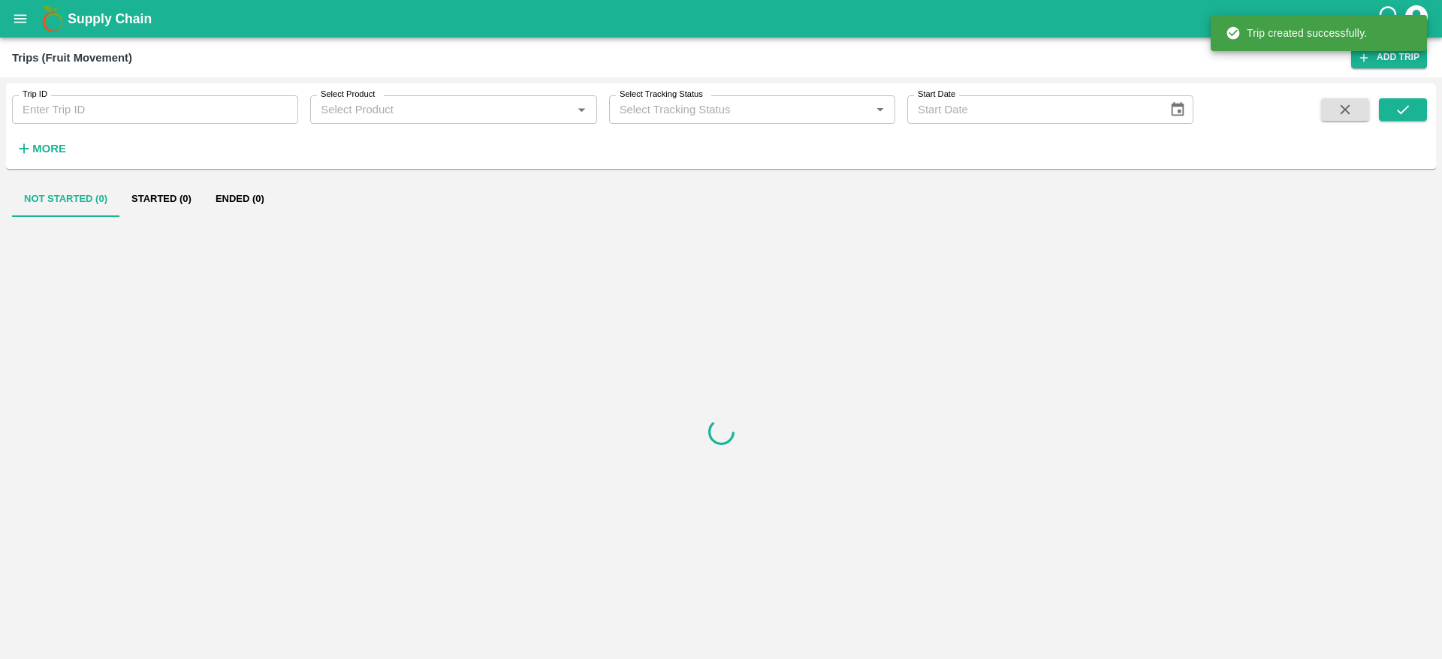
click at [30, 33] on div "Supply Chain" at bounding box center [721, 19] width 1442 height 38
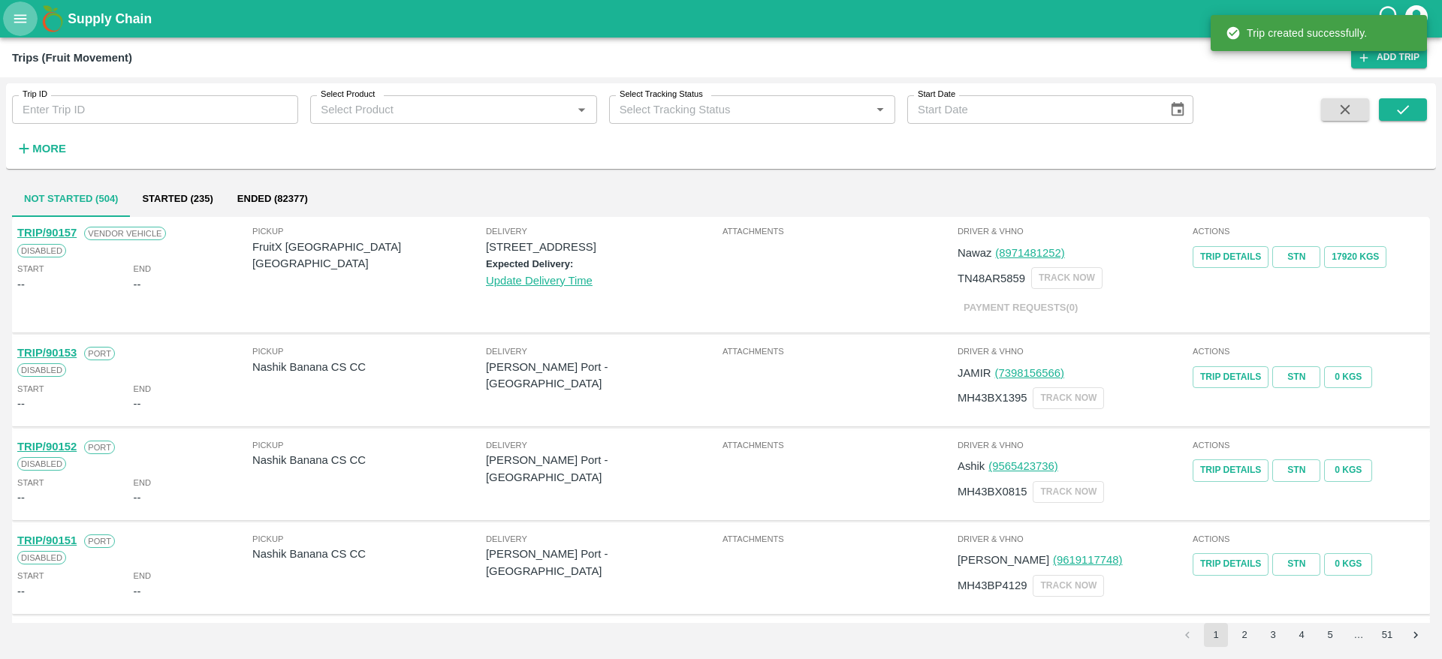
click at [16, 27] on button "open drawer" at bounding box center [20, 19] width 35 height 35
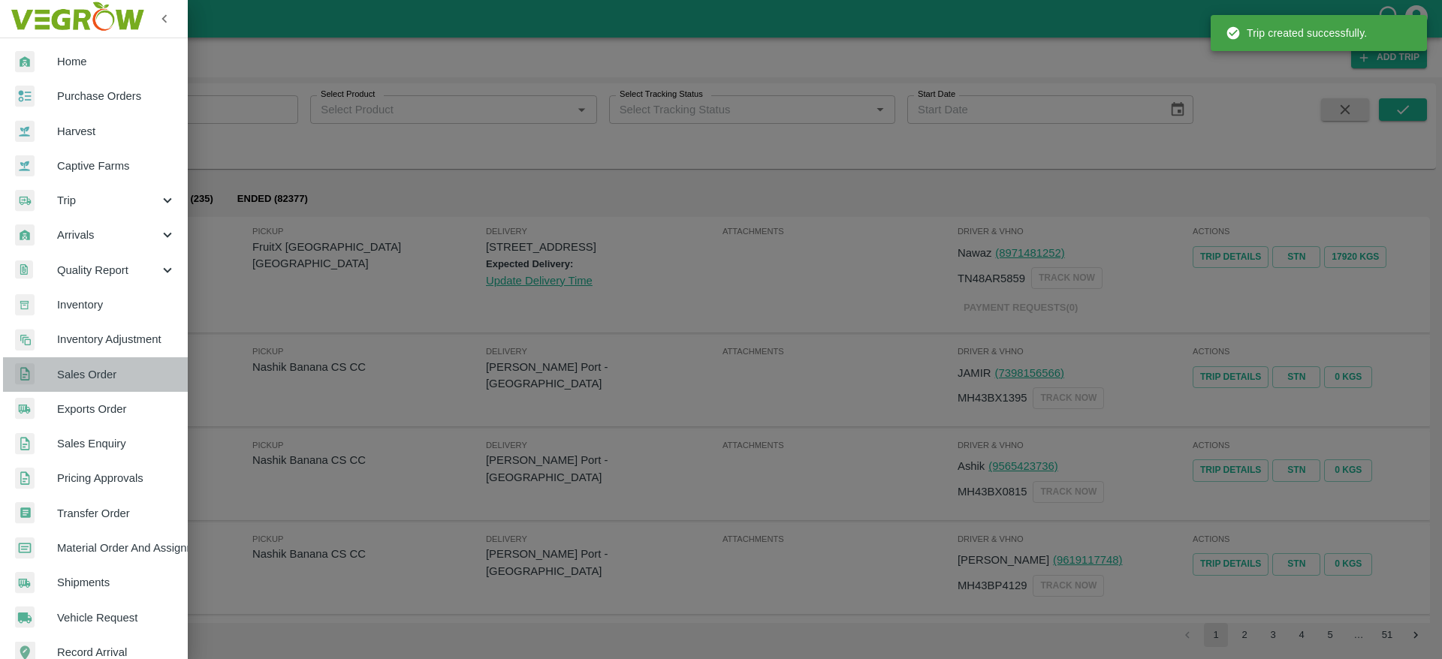
click at [111, 373] on span "Sales Order" at bounding box center [116, 374] width 119 height 17
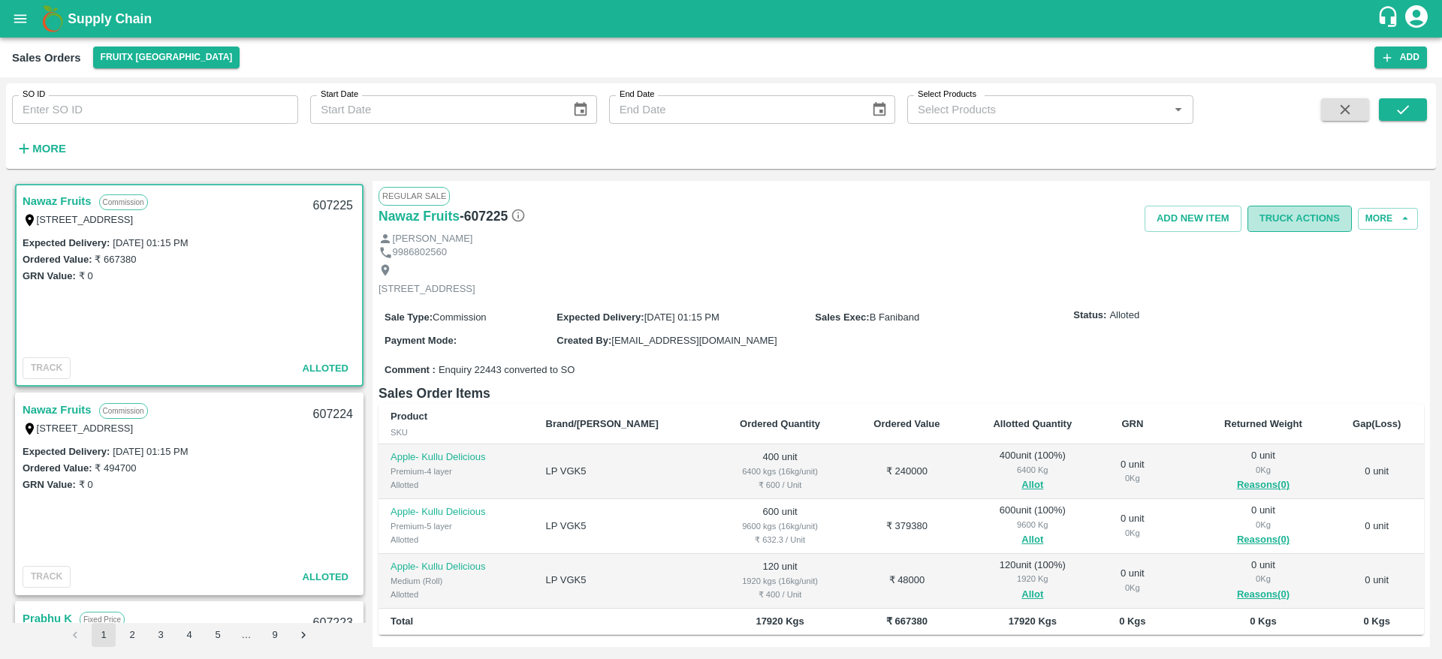
click at [1272, 218] on button "Truck Actions" at bounding box center [1299, 219] width 104 height 26
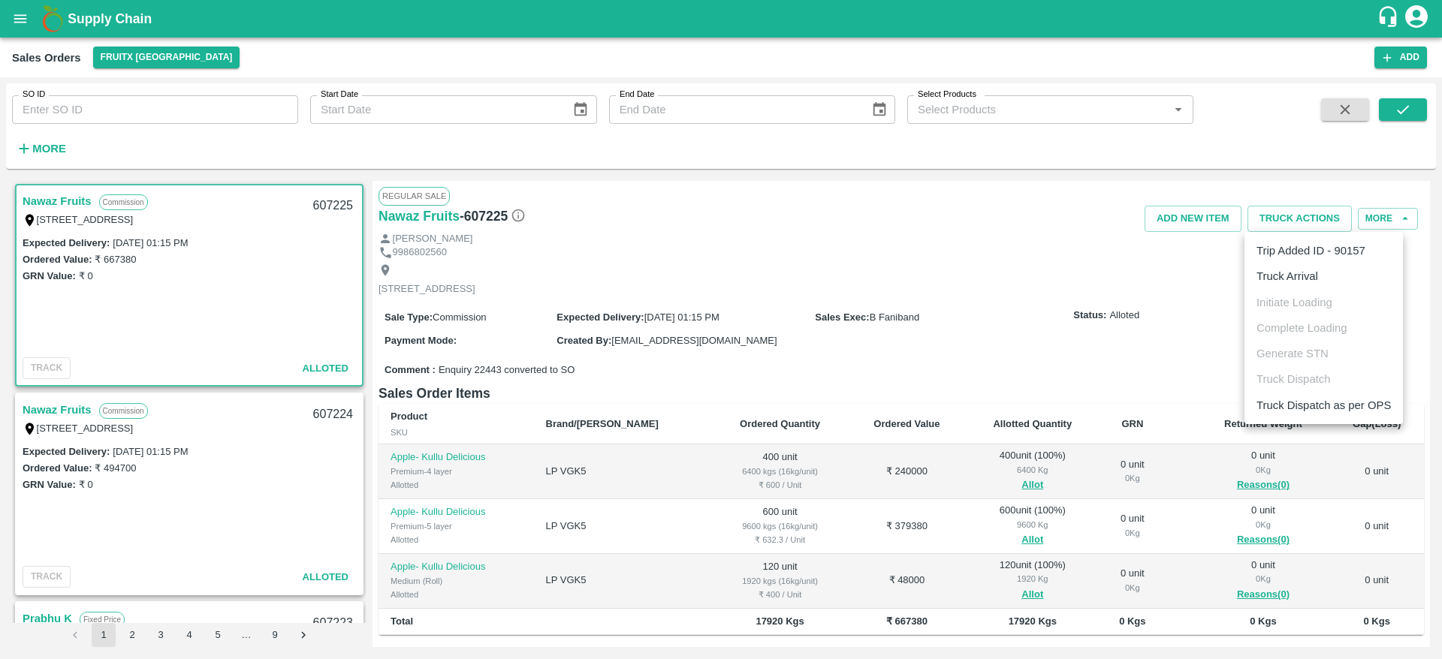
click at [1323, 266] on li "Truck Arrival" at bounding box center [1323, 277] width 158 height 26
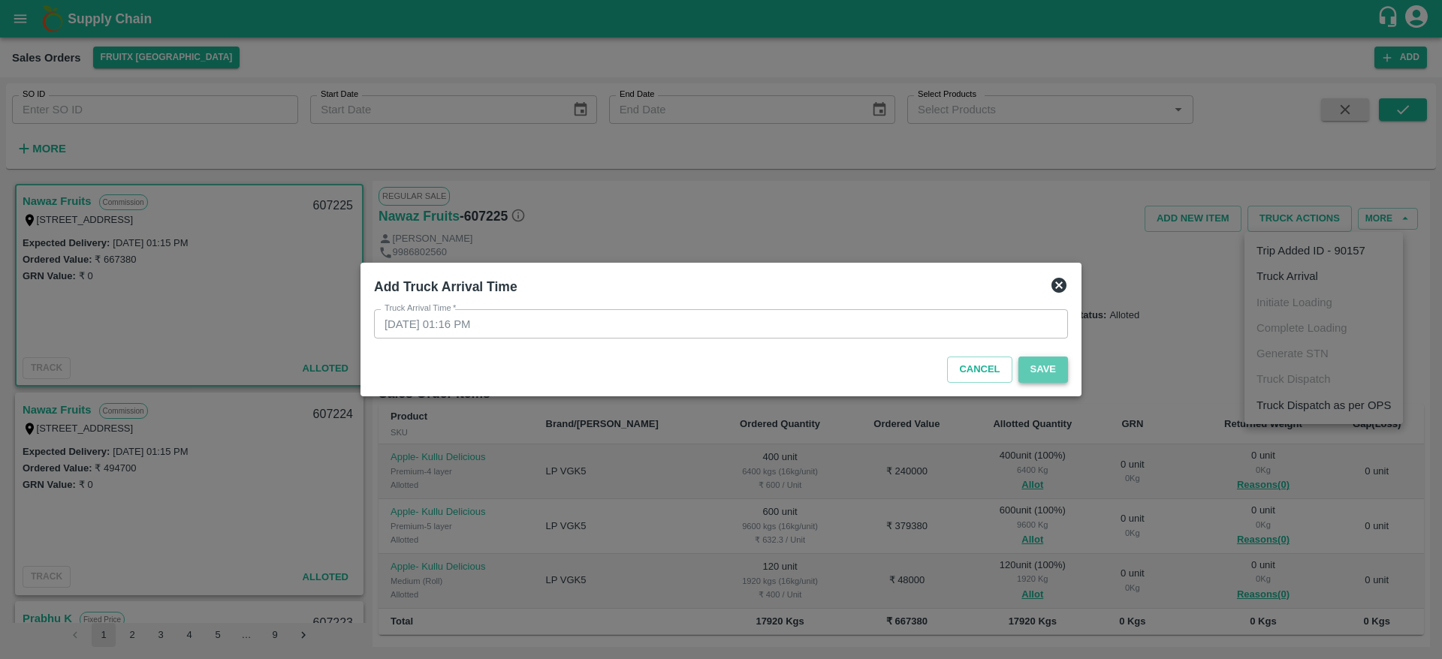
click at [1053, 367] on button "Save" at bounding box center [1043, 370] width 50 height 26
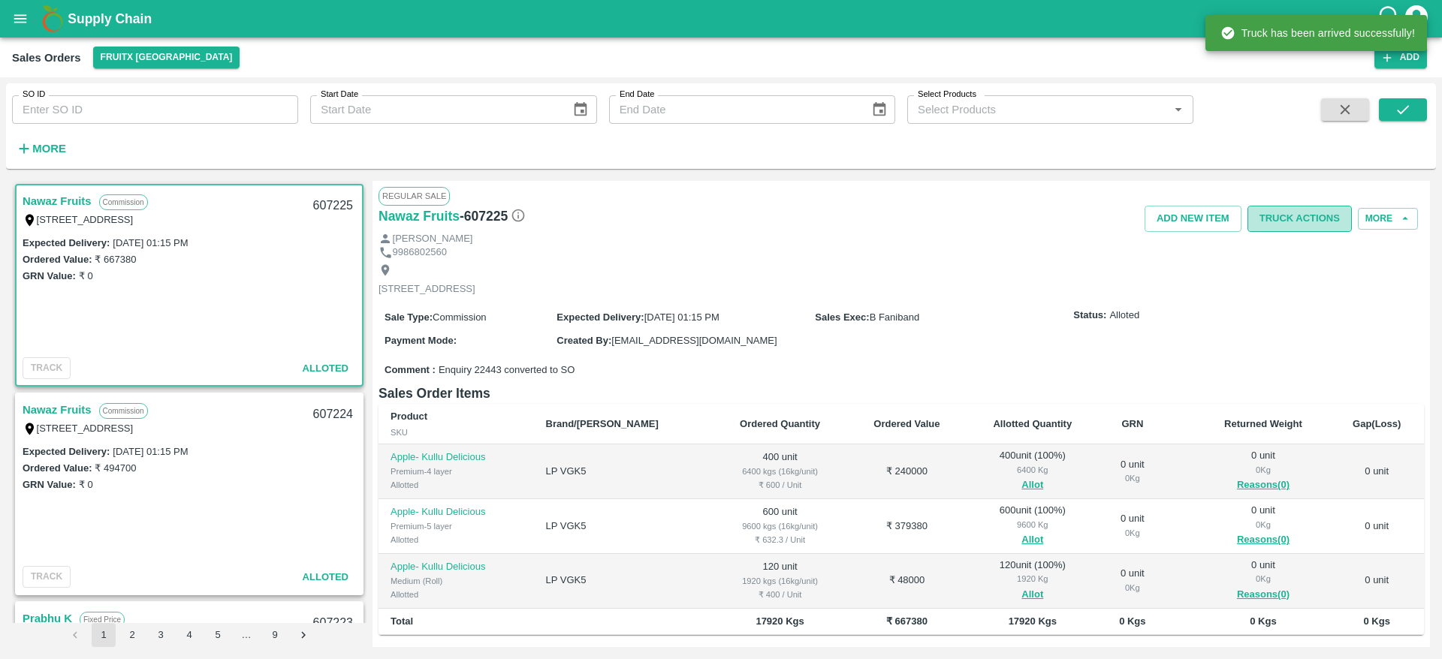
click at [1309, 226] on button "Truck Actions" at bounding box center [1299, 219] width 104 height 26
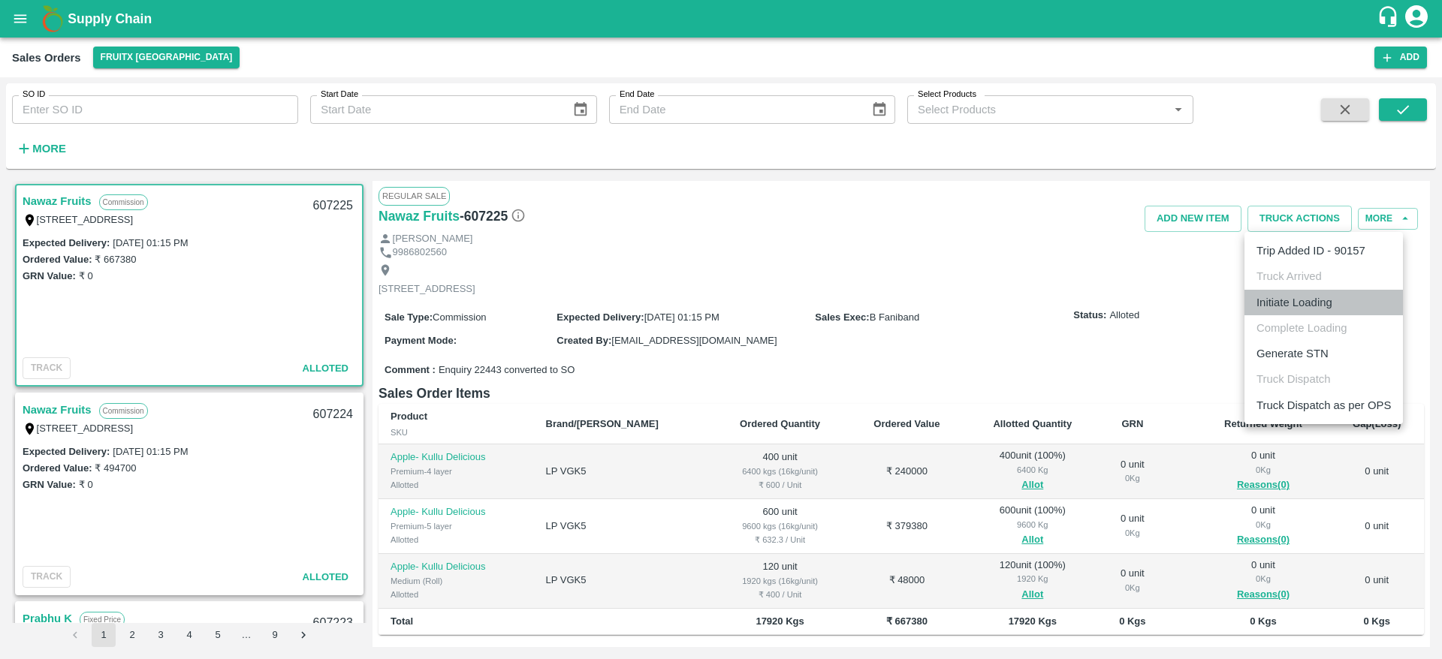
click at [1340, 306] on li "Initiate Loading" at bounding box center [1323, 303] width 158 height 26
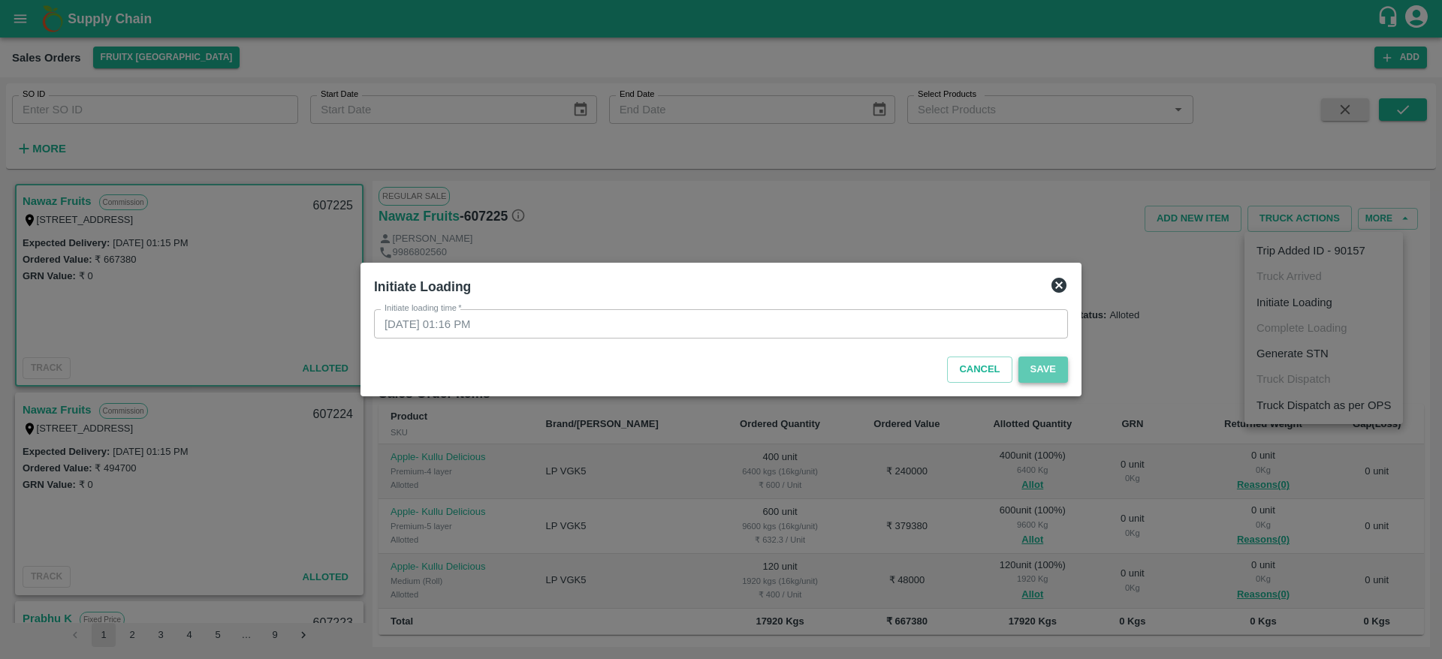
click at [1031, 375] on button "Save" at bounding box center [1043, 370] width 50 height 26
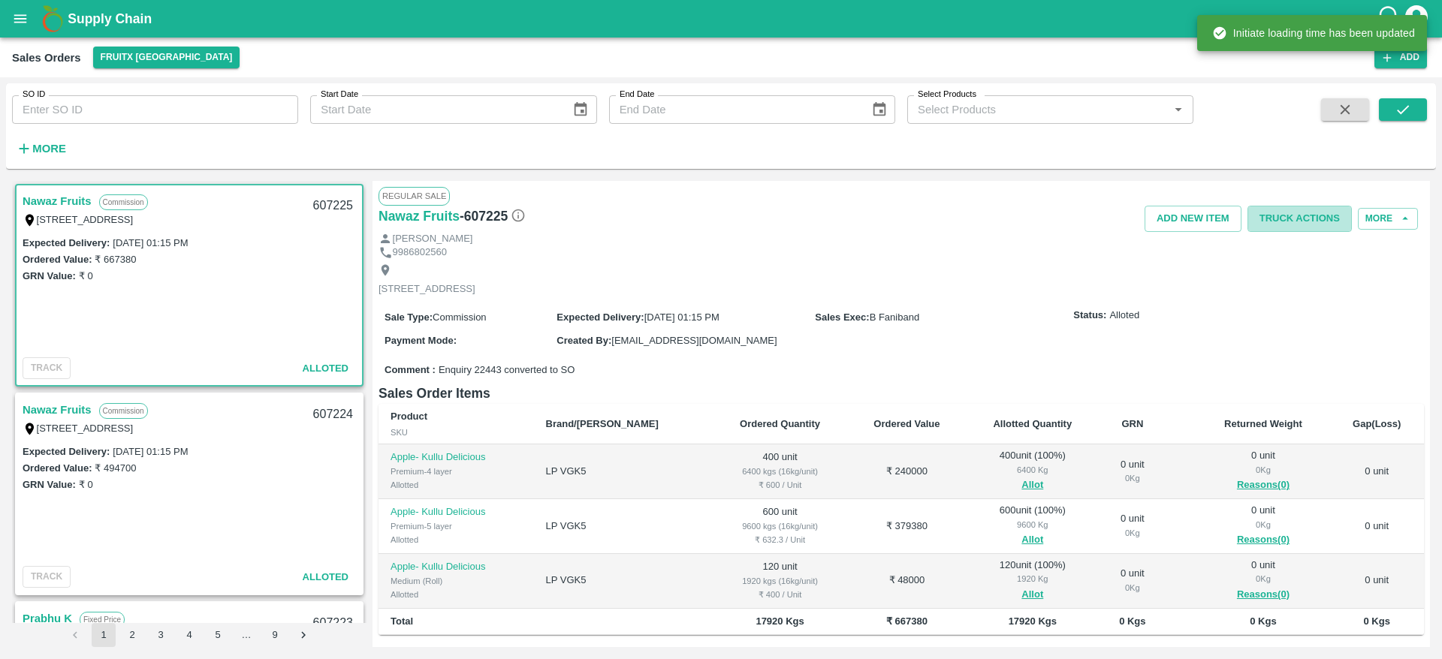
click at [1295, 207] on button "Truck Actions" at bounding box center [1299, 219] width 104 height 26
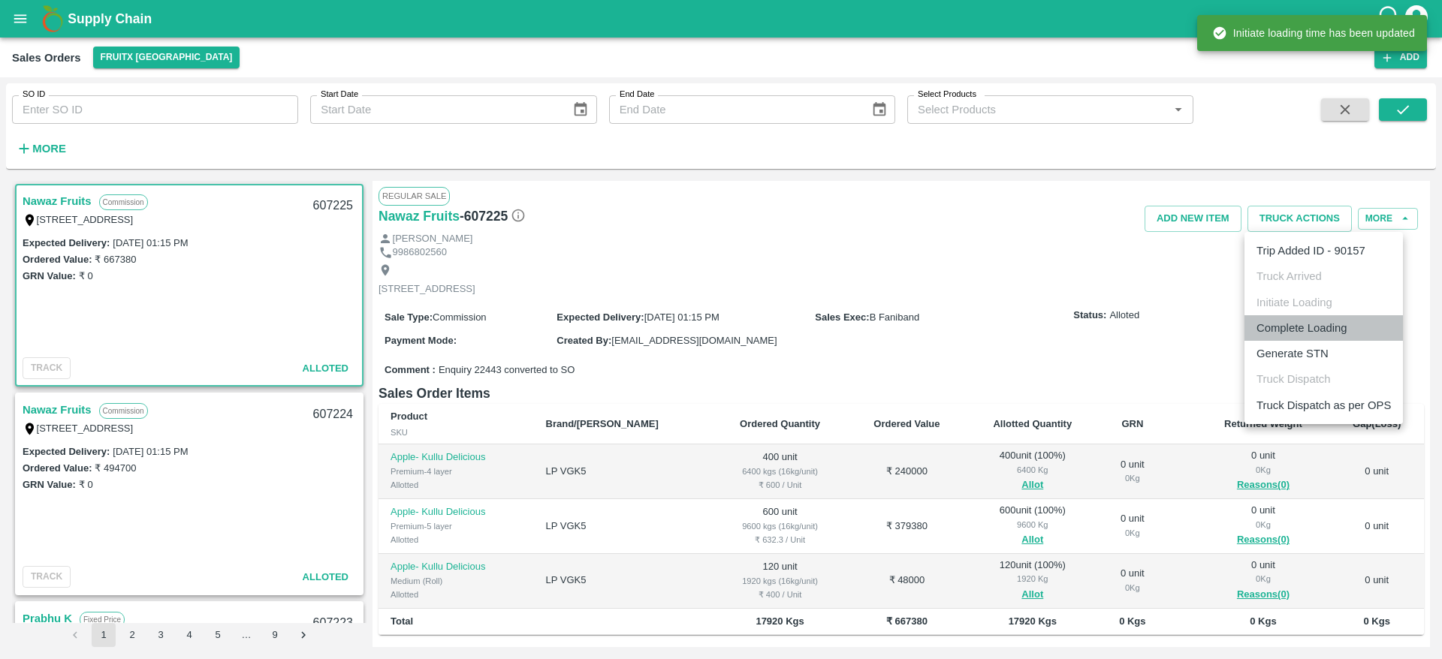
click at [1350, 333] on li "Complete Loading" at bounding box center [1323, 328] width 158 height 26
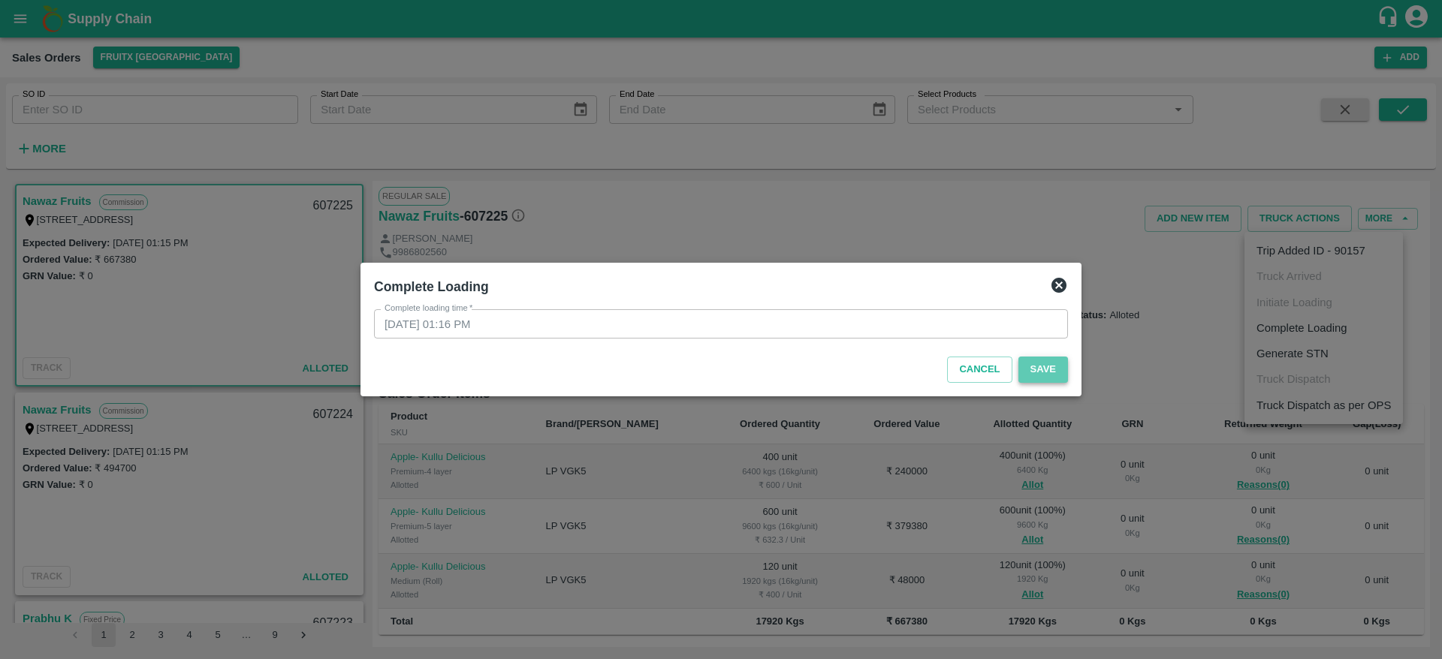
click at [1059, 366] on button "Save" at bounding box center [1043, 370] width 50 height 26
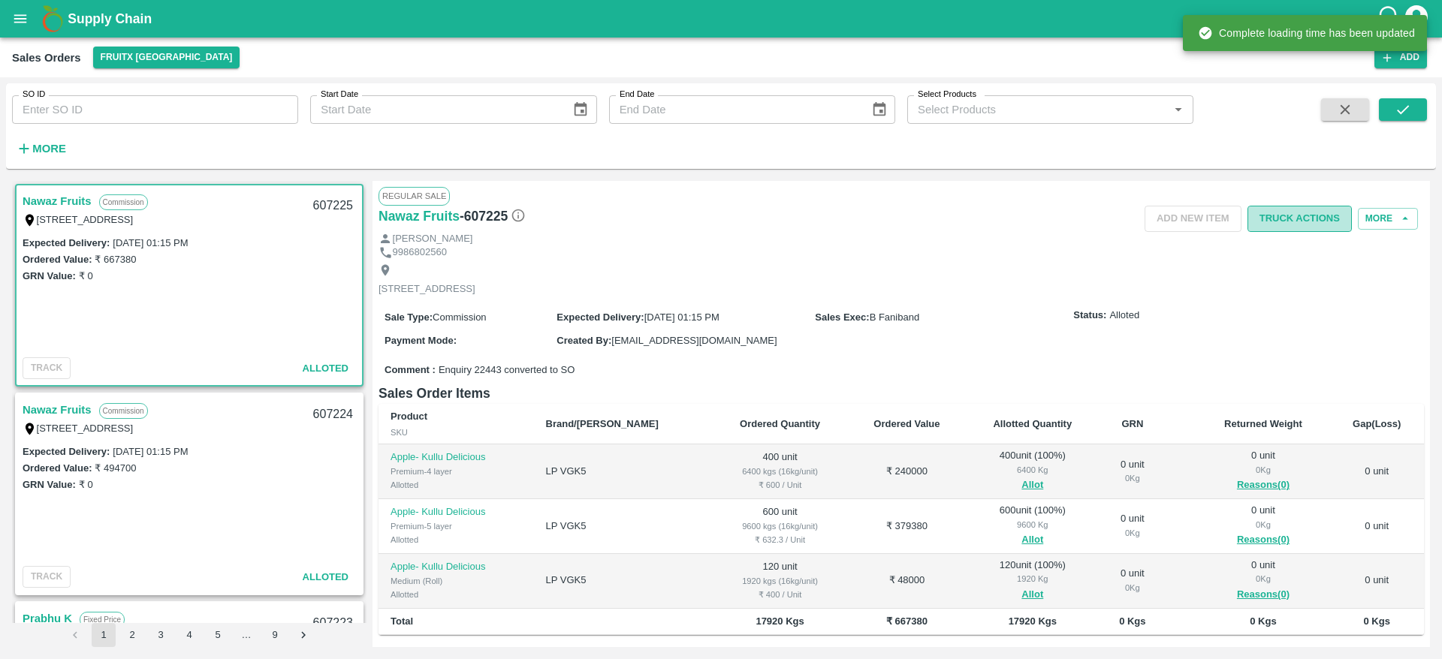
click at [1288, 212] on button "Truck Actions" at bounding box center [1299, 219] width 104 height 26
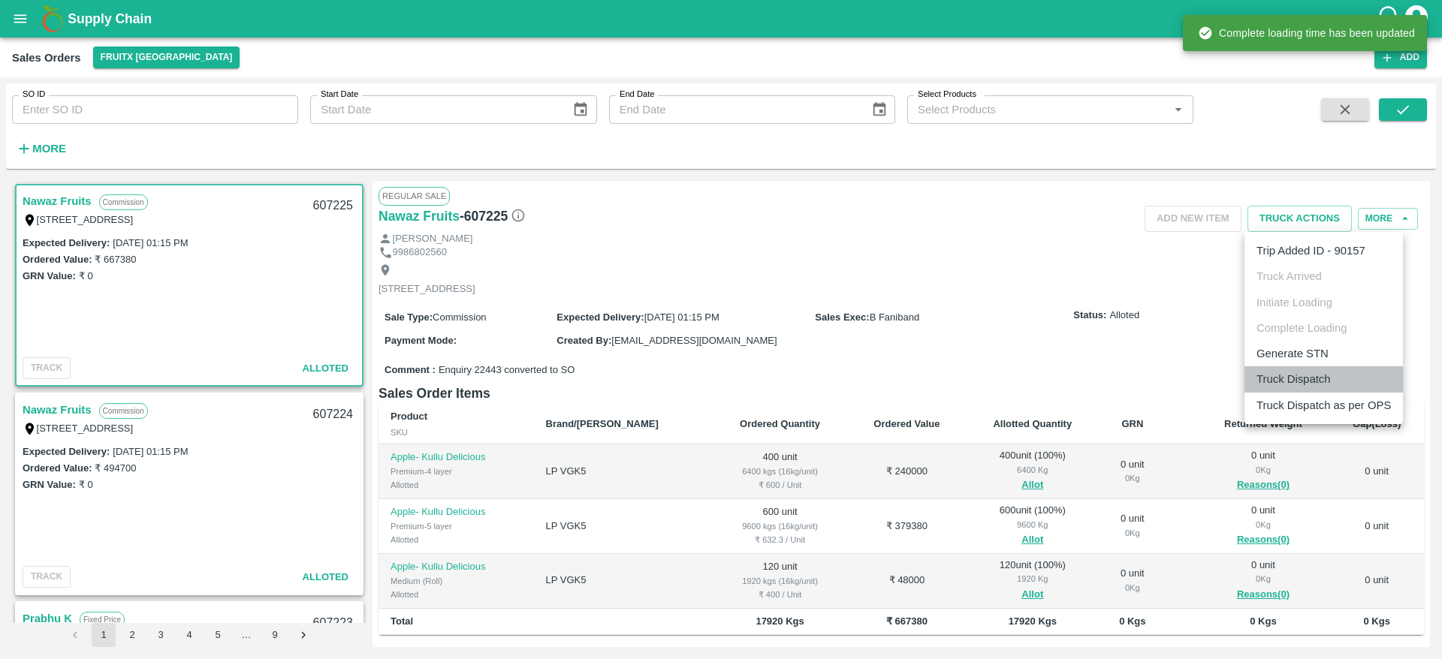
click at [1312, 378] on li "Truck Dispatch" at bounding box center [1323, 379] width 158 height 26
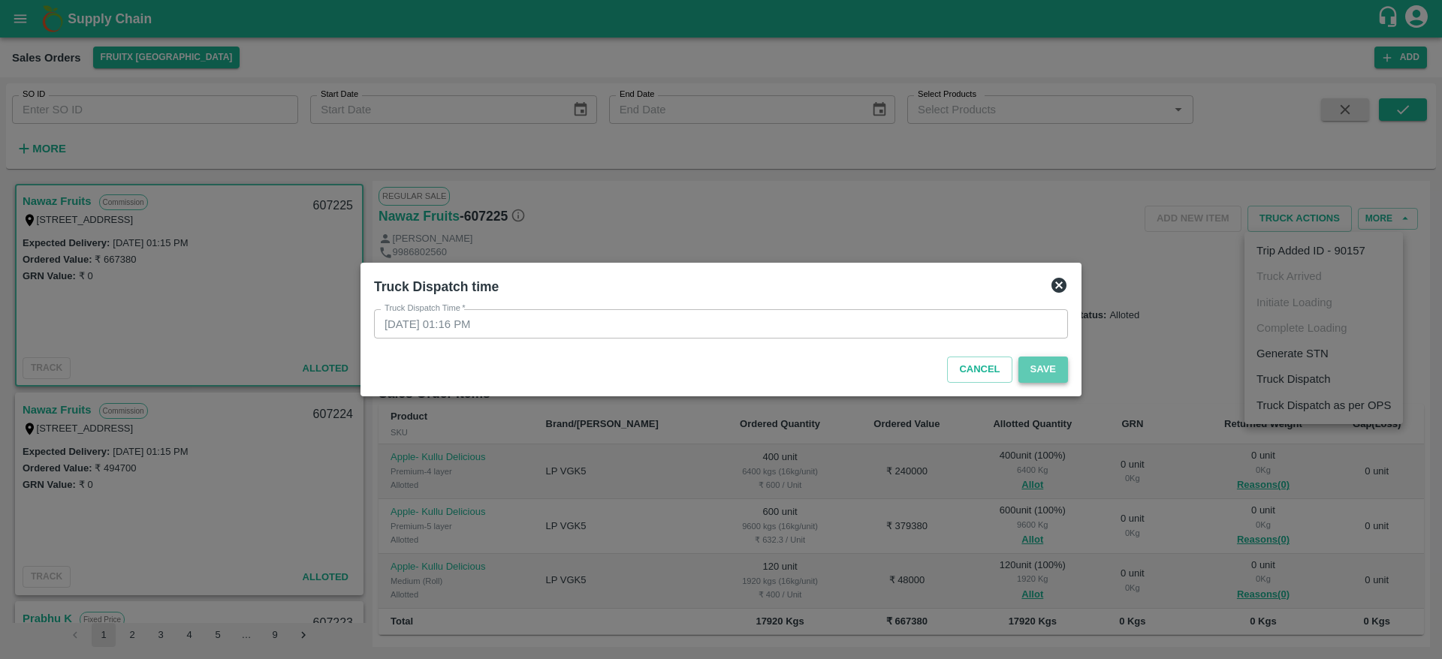
click at [1041, 362] on button "Save" at bounding box center [1043, 370] width 50 height 26
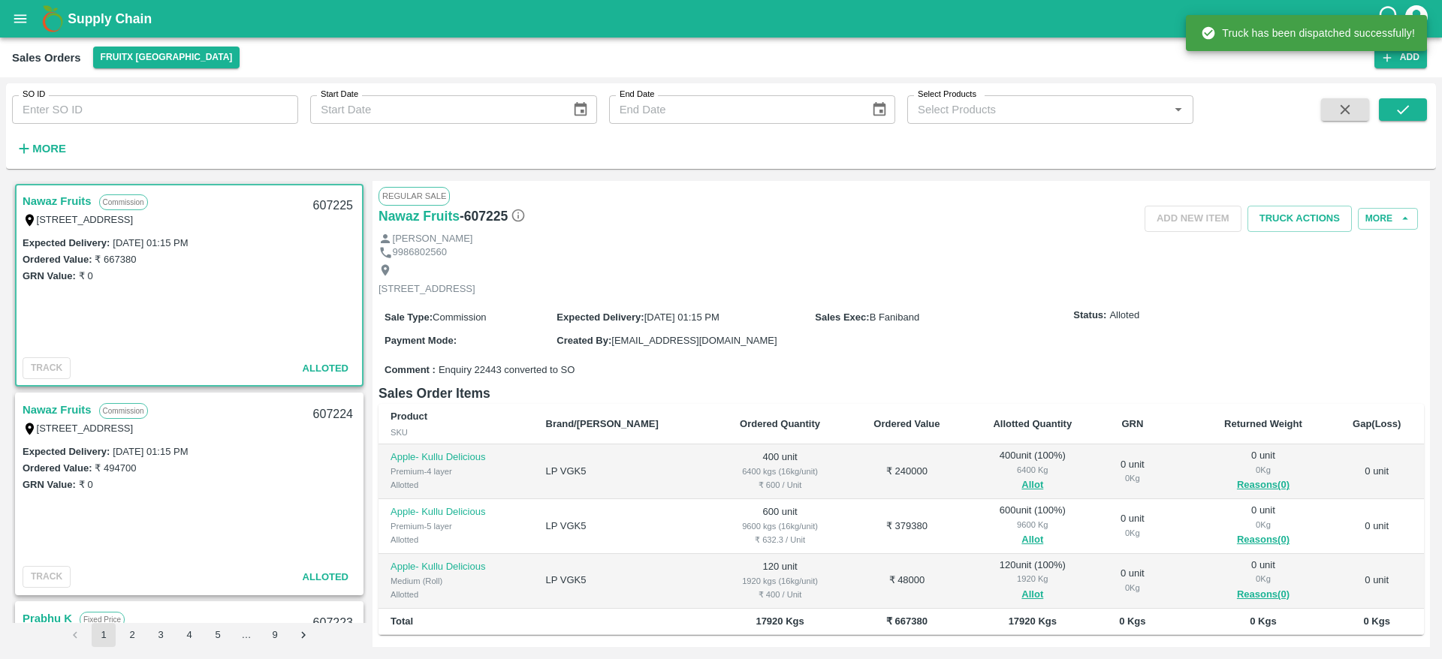
click at [1307, 221] on button "Truck Actions" at bounding box center [1299, 219] width 104 height 26
click at [1326, 403] on li "Truck Dispatch as per OPS" at bounding box center [1323, 406] width 158 height 26
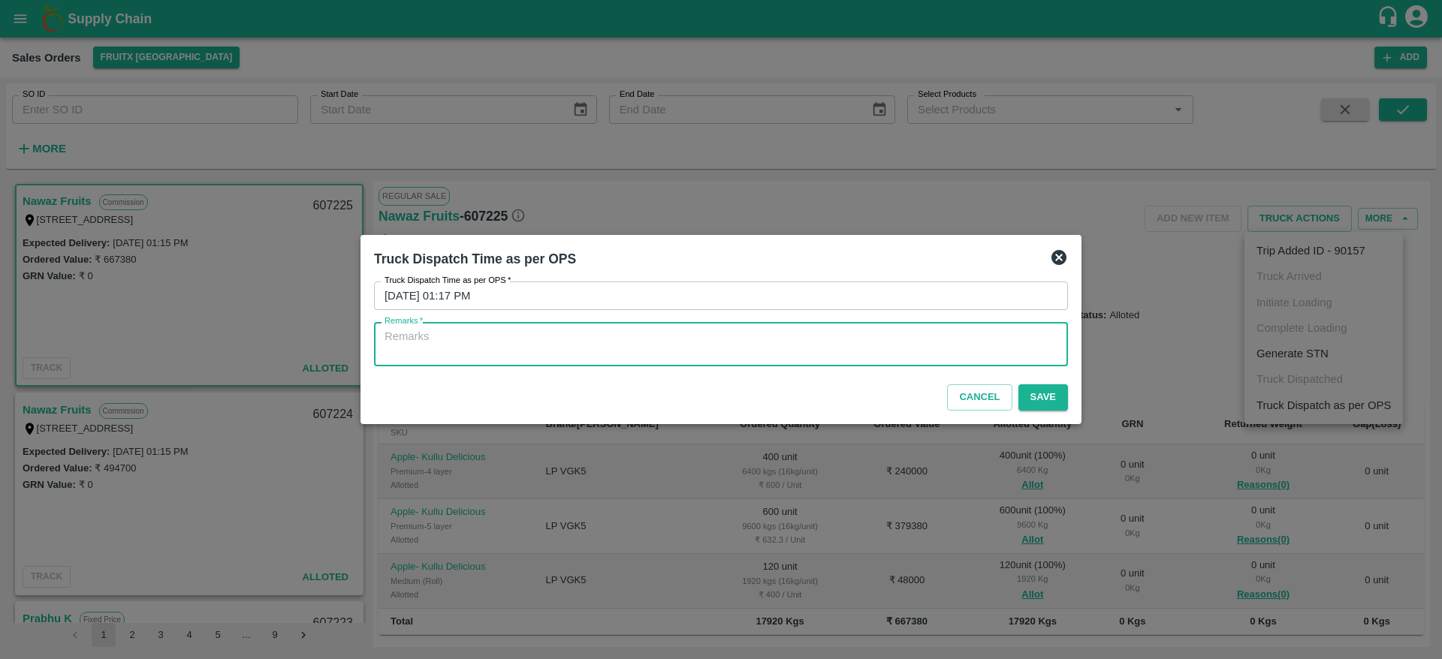
click at [988, 351] on textarea "Remarks   *" at bounding box center [720, 345] width 673 height 32
type textarea "OTD"
click at [1058, 393] on button "Save" at bounding box center [1043, 397] width 50 height 26
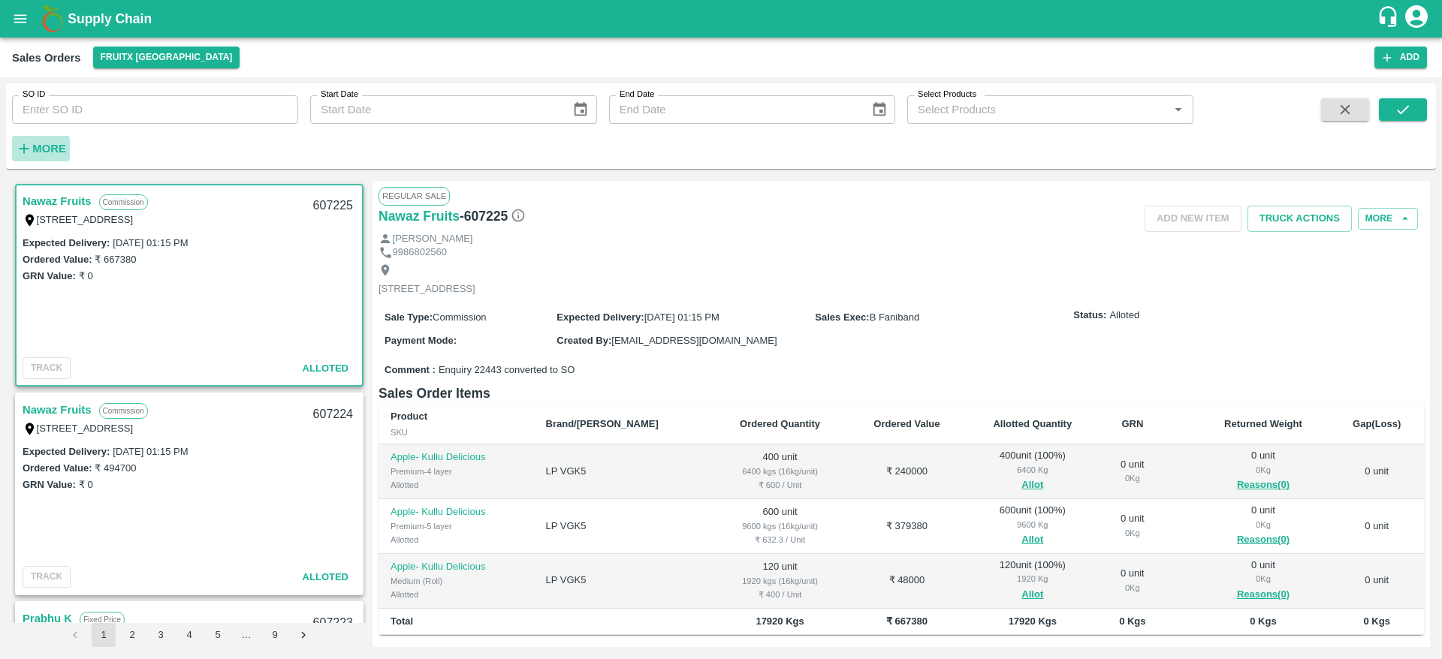
click at [17, 149] on icon "button" at bounding box center [24, 148] width 17 height 17
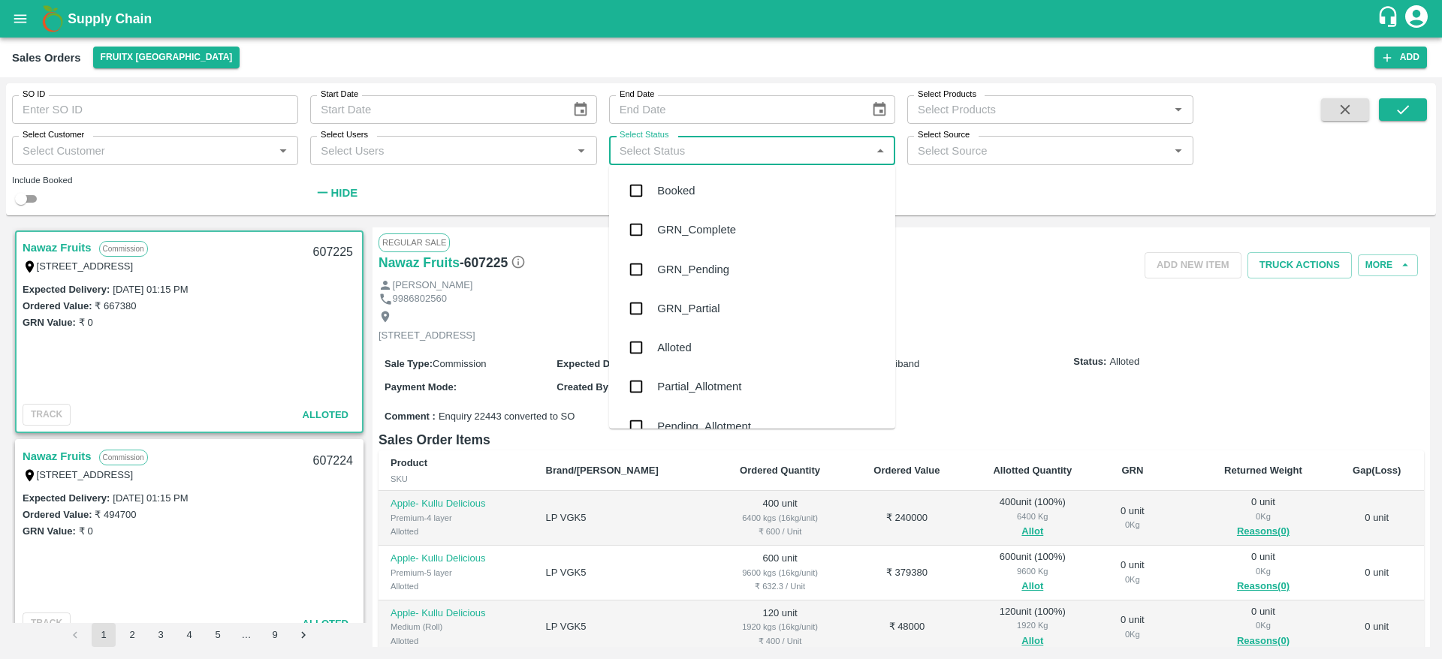
click at [619, 158] on input "Select Status" at bounding box center [739, 150] width 252 height 20
type input "pen"
click at [658, 216] on div "Pending_Allotment" at bounding box center [752, 229] width 286 height 39
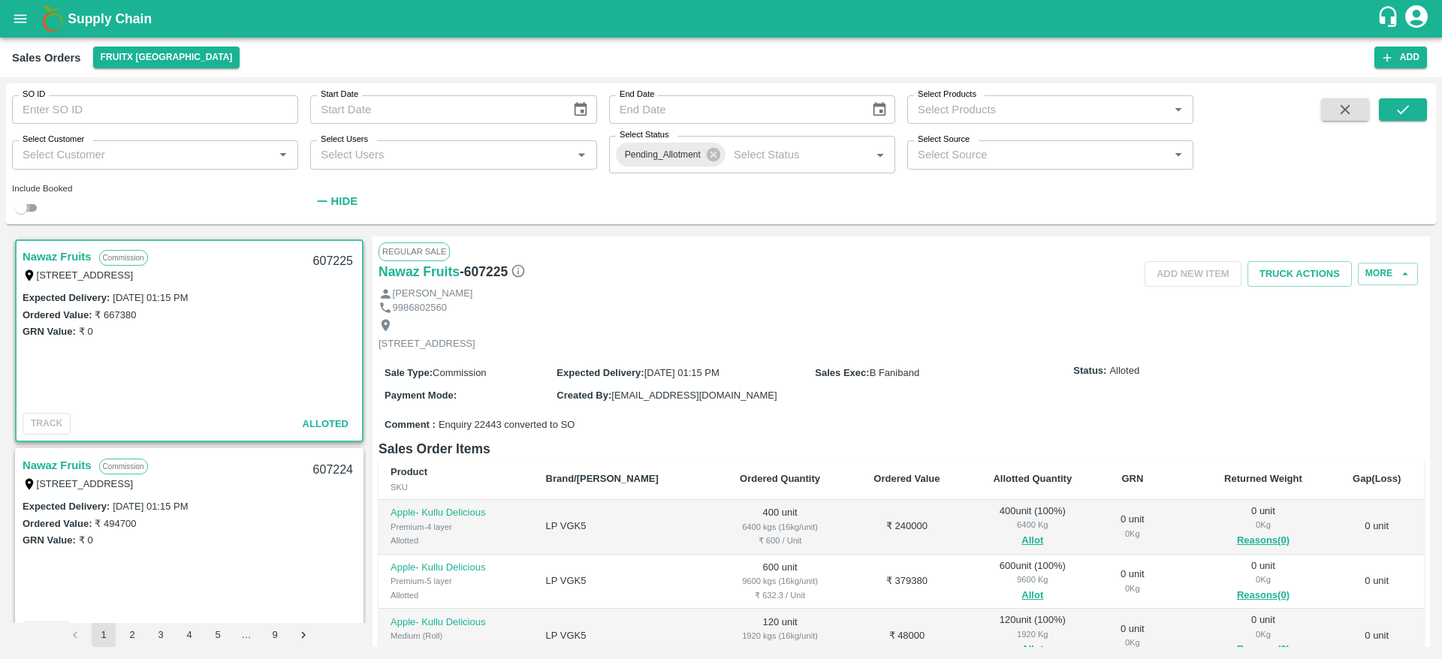
click at [29, 199] on input "checkbox" at bounding box center [21, 208] width 54 height 18
click at [1413, 107] on button "submit" at bounding box center [1403, 109] width 48 height 23
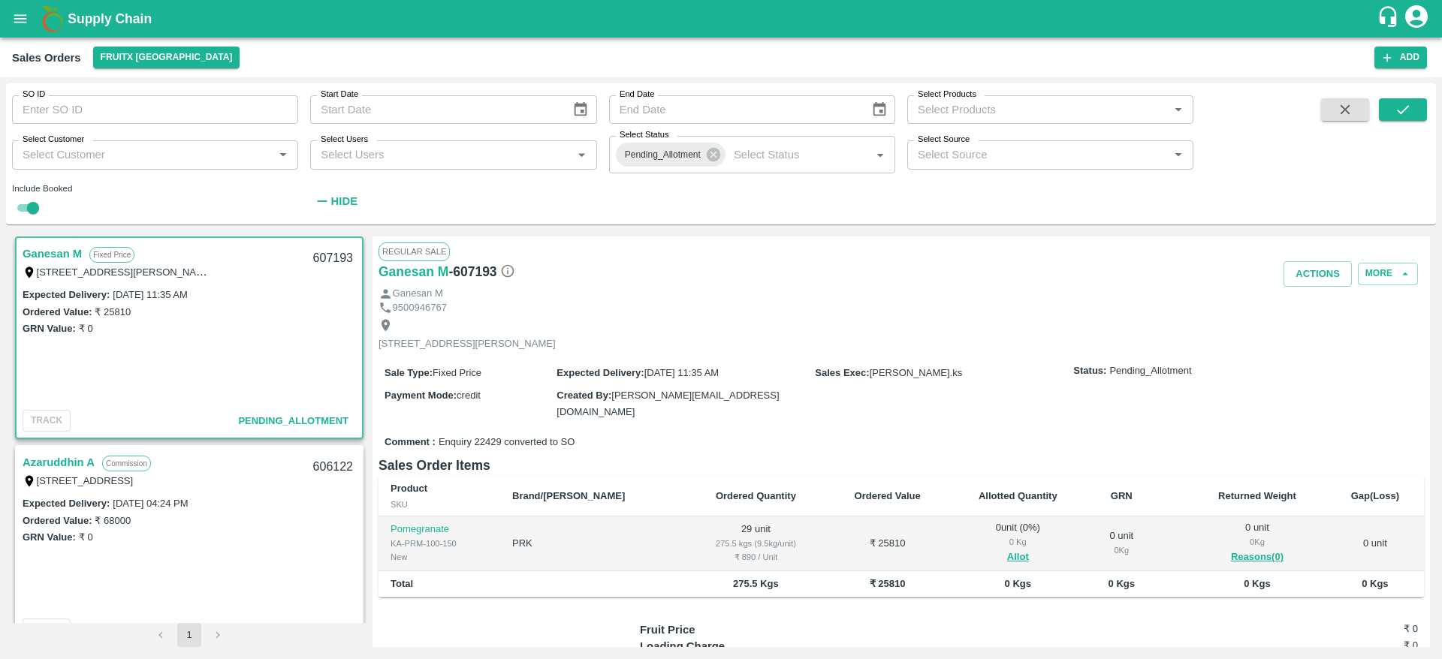
scroll to position [31, 0]
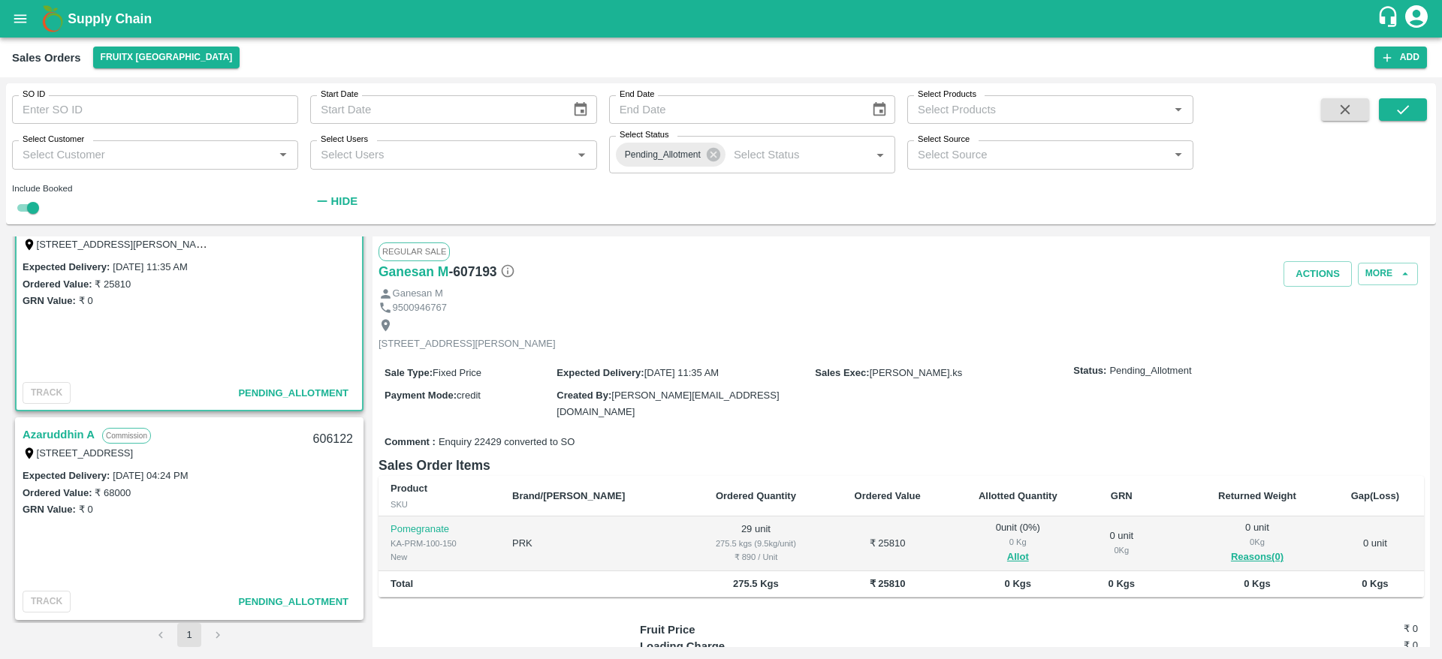
click at [58, 449] on label "[STREET_ADDRESS]" at bounding box center [85, 453] width 97 height 11
click at [60, 433] on link "Azaruddhin A" at bounding box center [59, 435] width 72 height 20
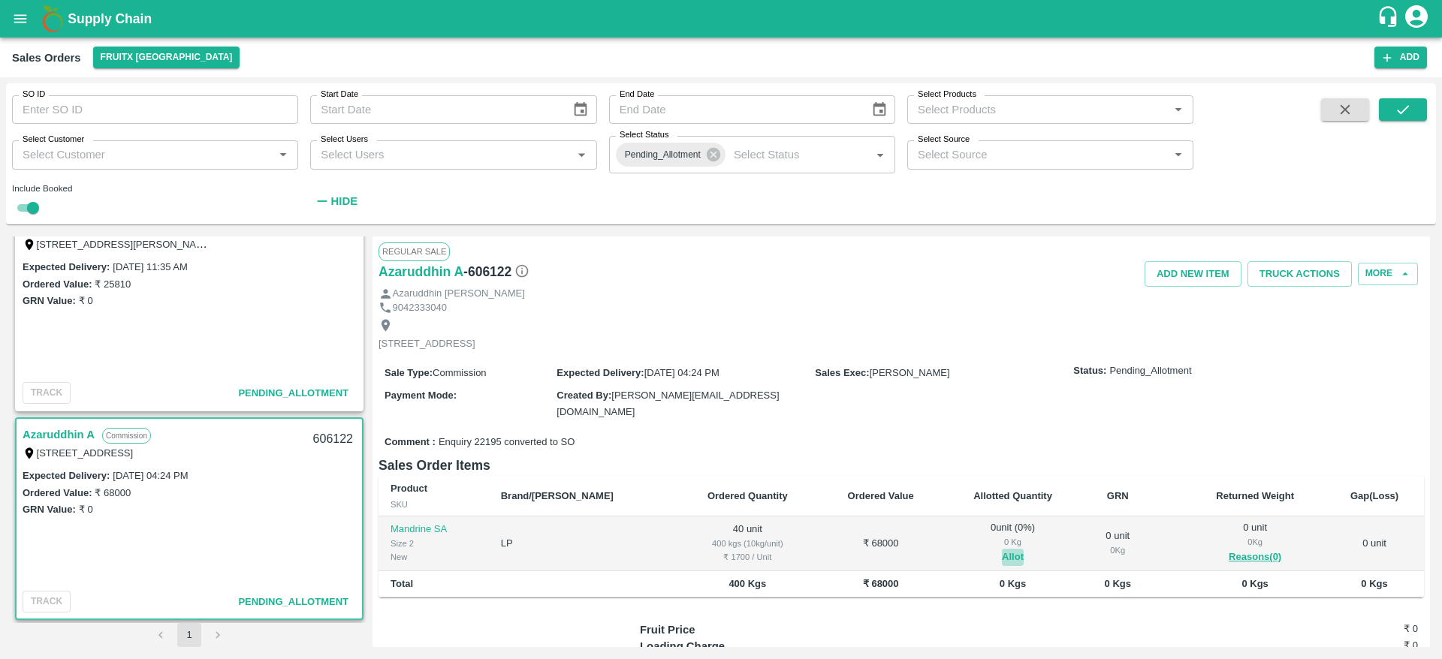
click at [1002, 549] on button "Allot" at bounding box center [1013, 557] width 22 height 17
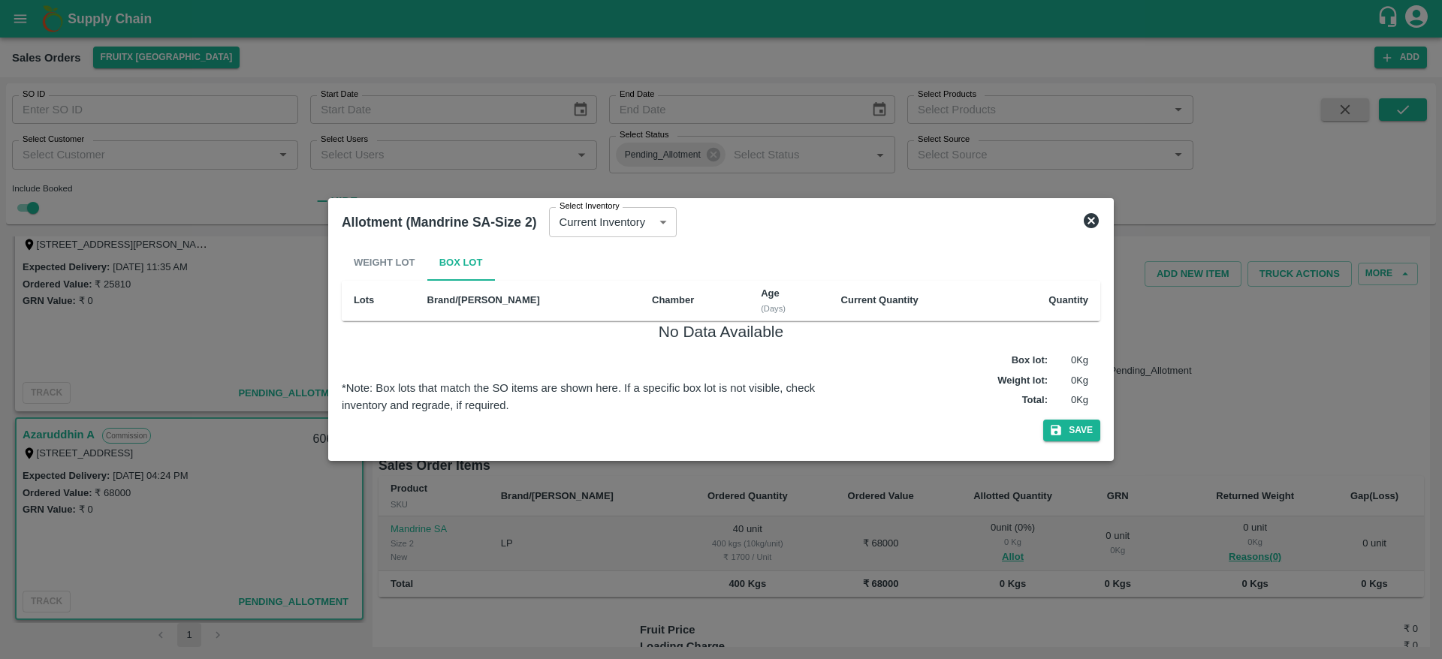
click at [1089, 221] on icon at bounding box center [1090, 220] width 15 height 15
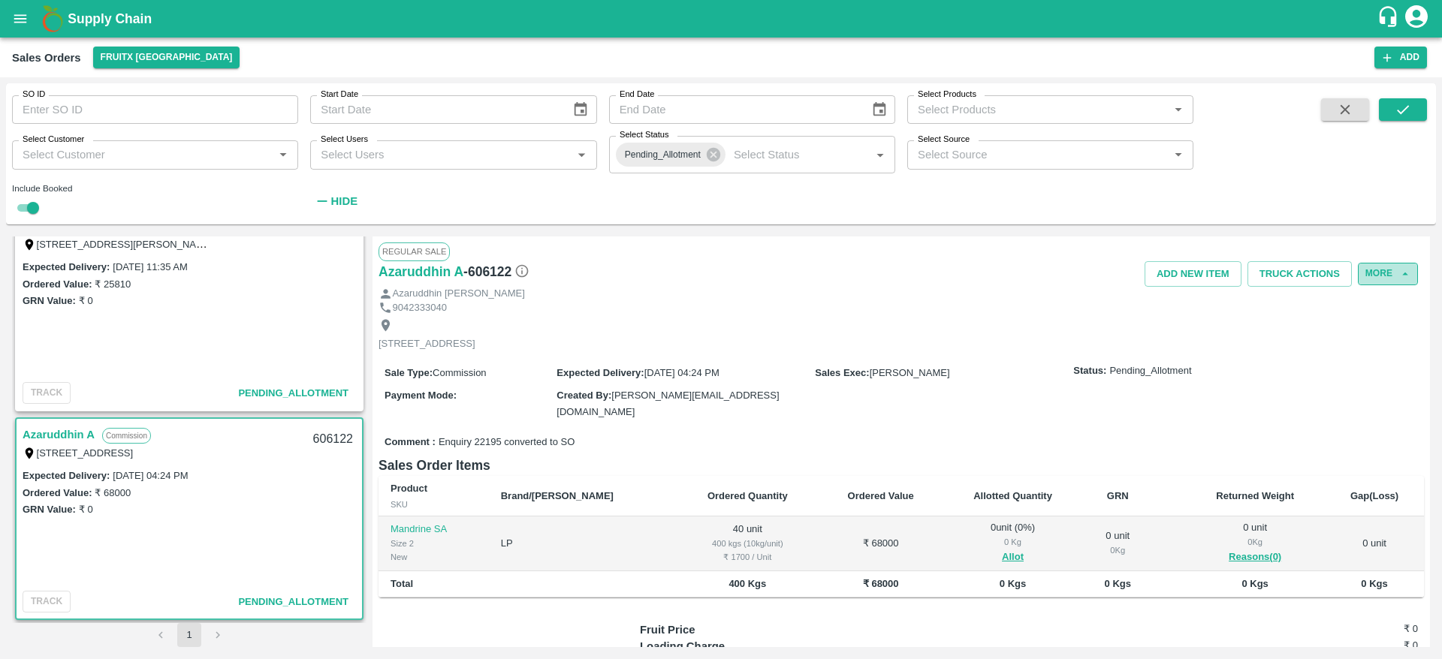
click at [1383, 279] on button "More" at bounding box center [1388, 274] width 60 height 22
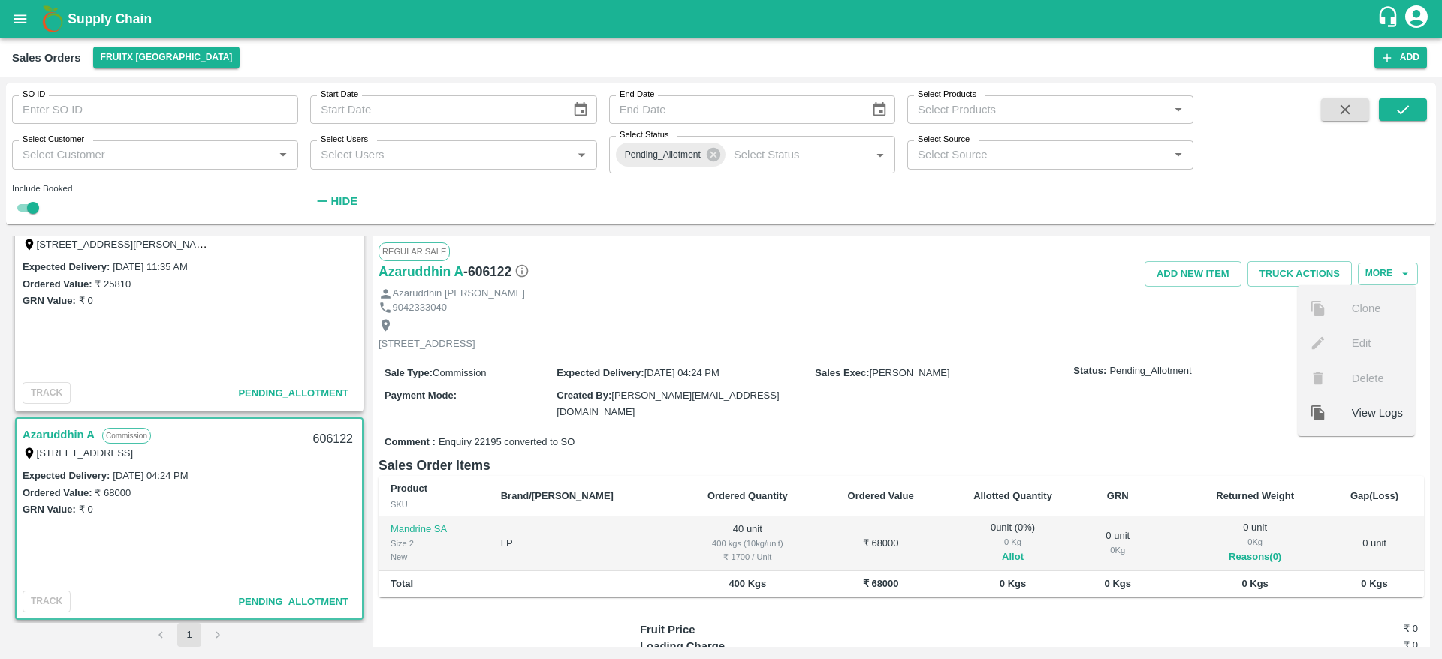
click at [1206, 389] on div "Sale Type : Commission Expected Delivery : [DATE] 04:24 PM Sales Exec : [PERSON…" at bounding box center [900, 392] width 1045 height 74
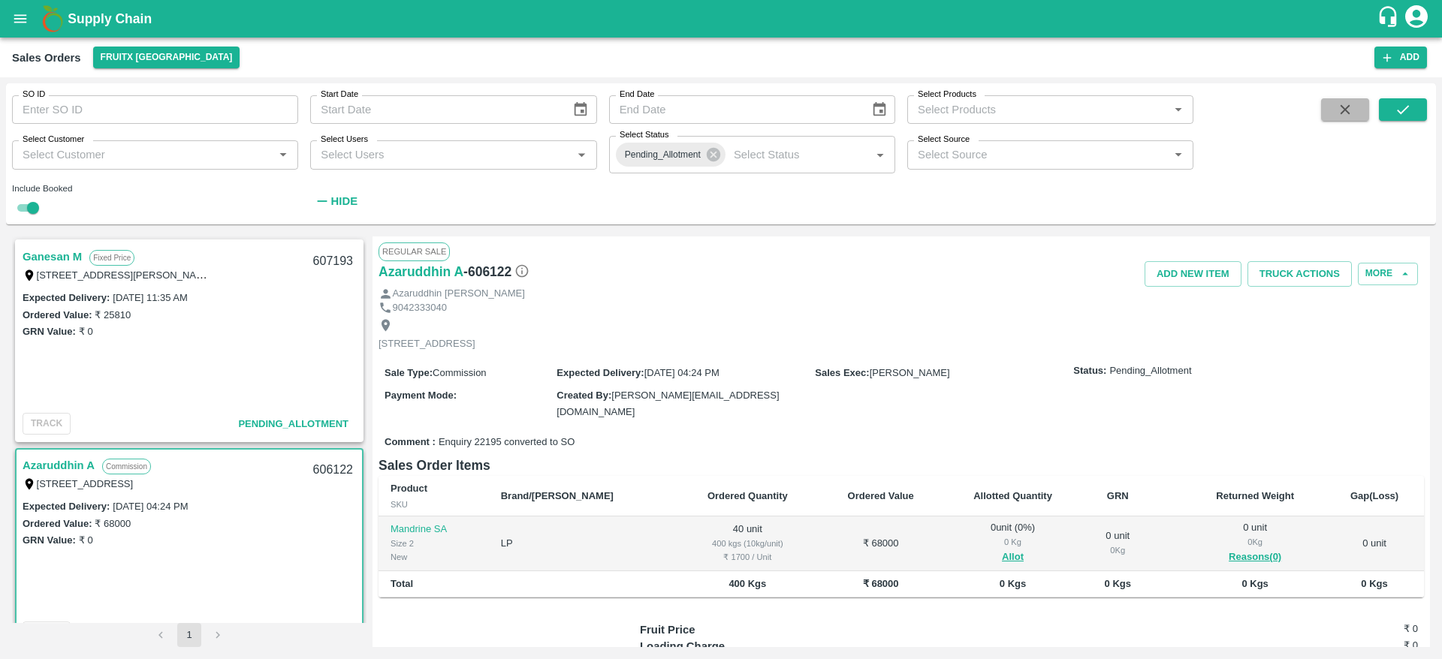
click at [1332, 104] on button "button" at bounding box center [1345, 109] width 48 height 23
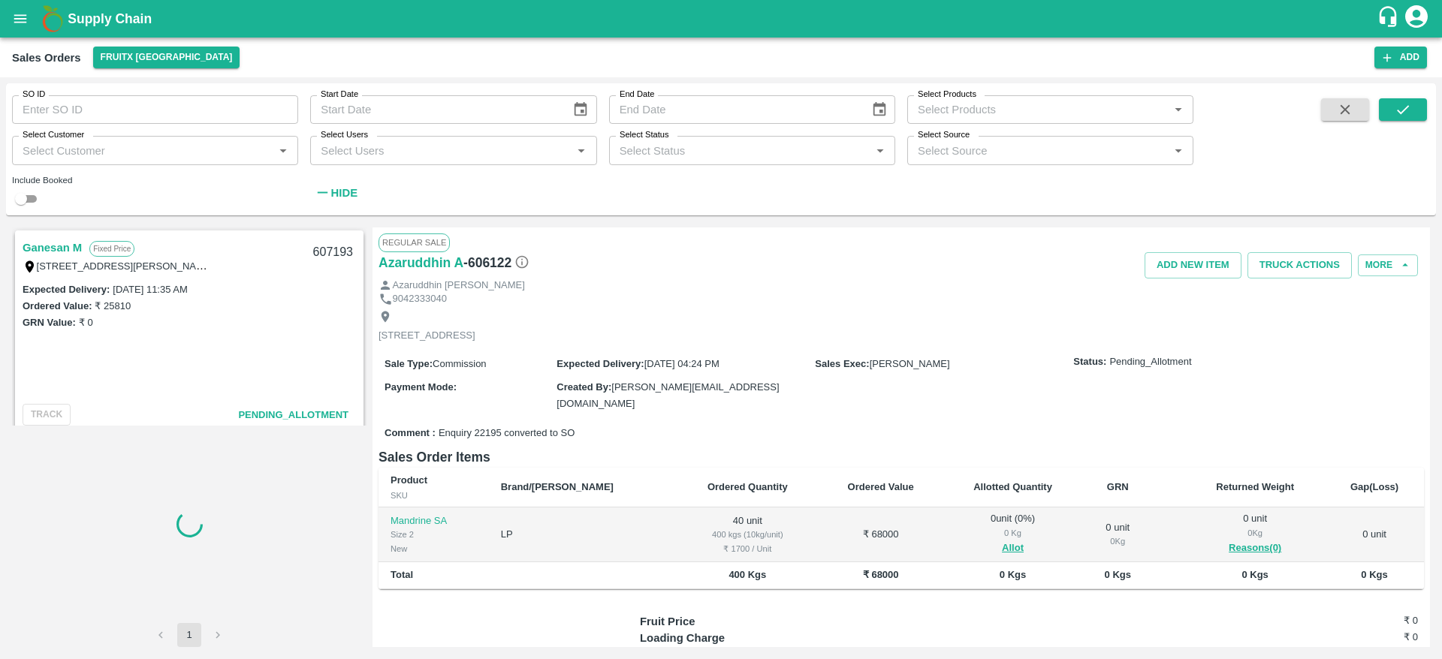
checkbox input "false"
